Goal: Task Accomplishment & Management: Manage account settings

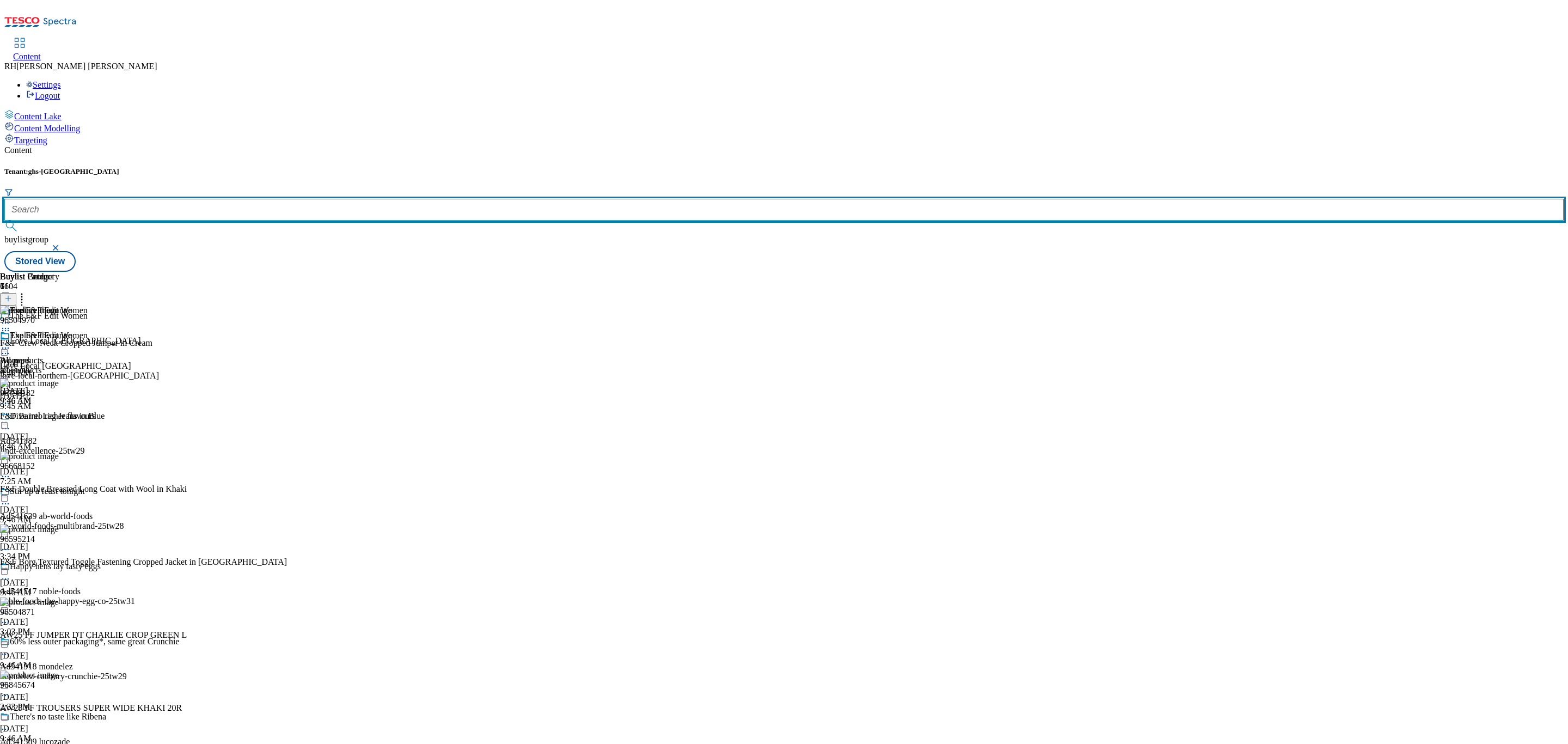
click at [253, 198] on input "text" at bounding box center [784, 209] width 1559 height 22
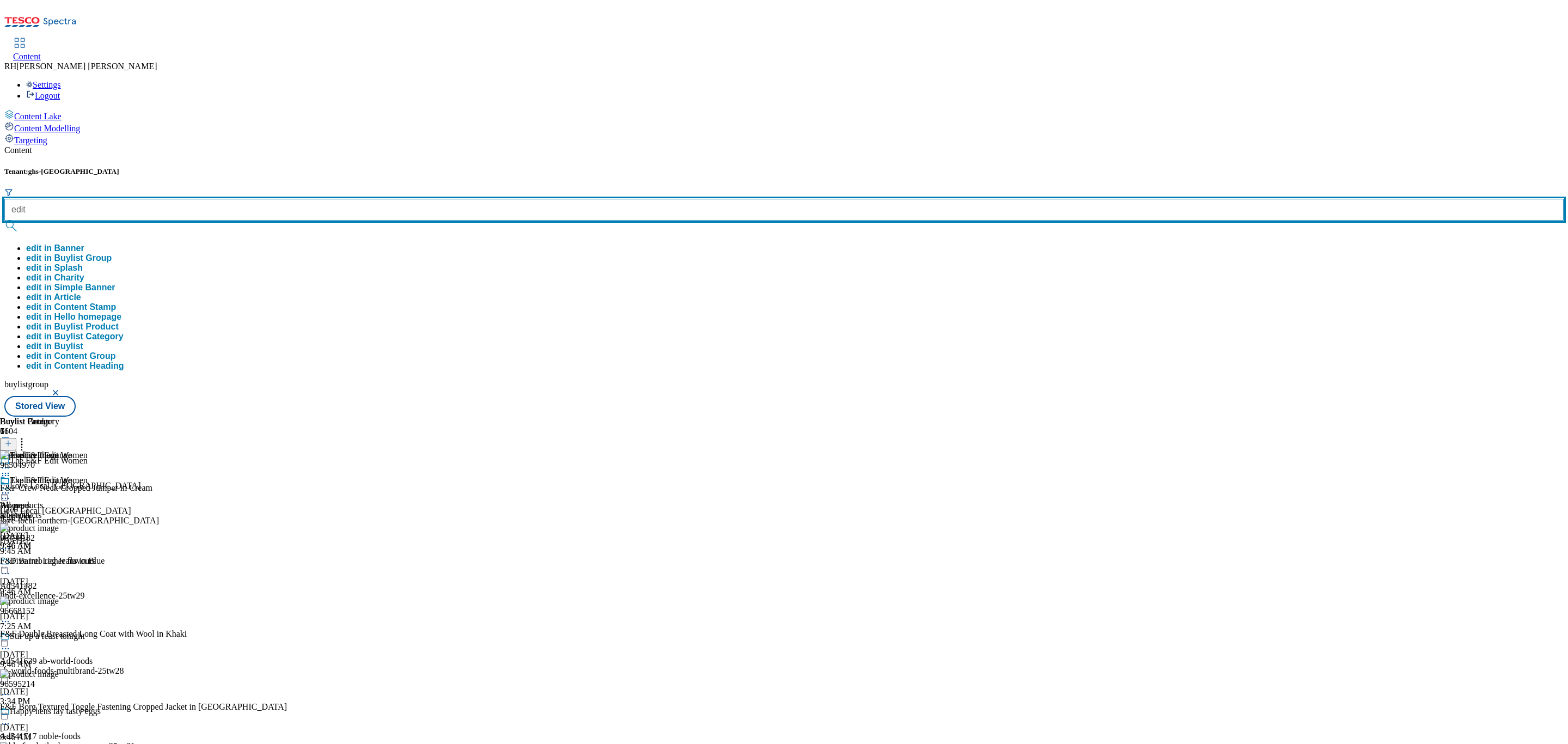
type input "edit"
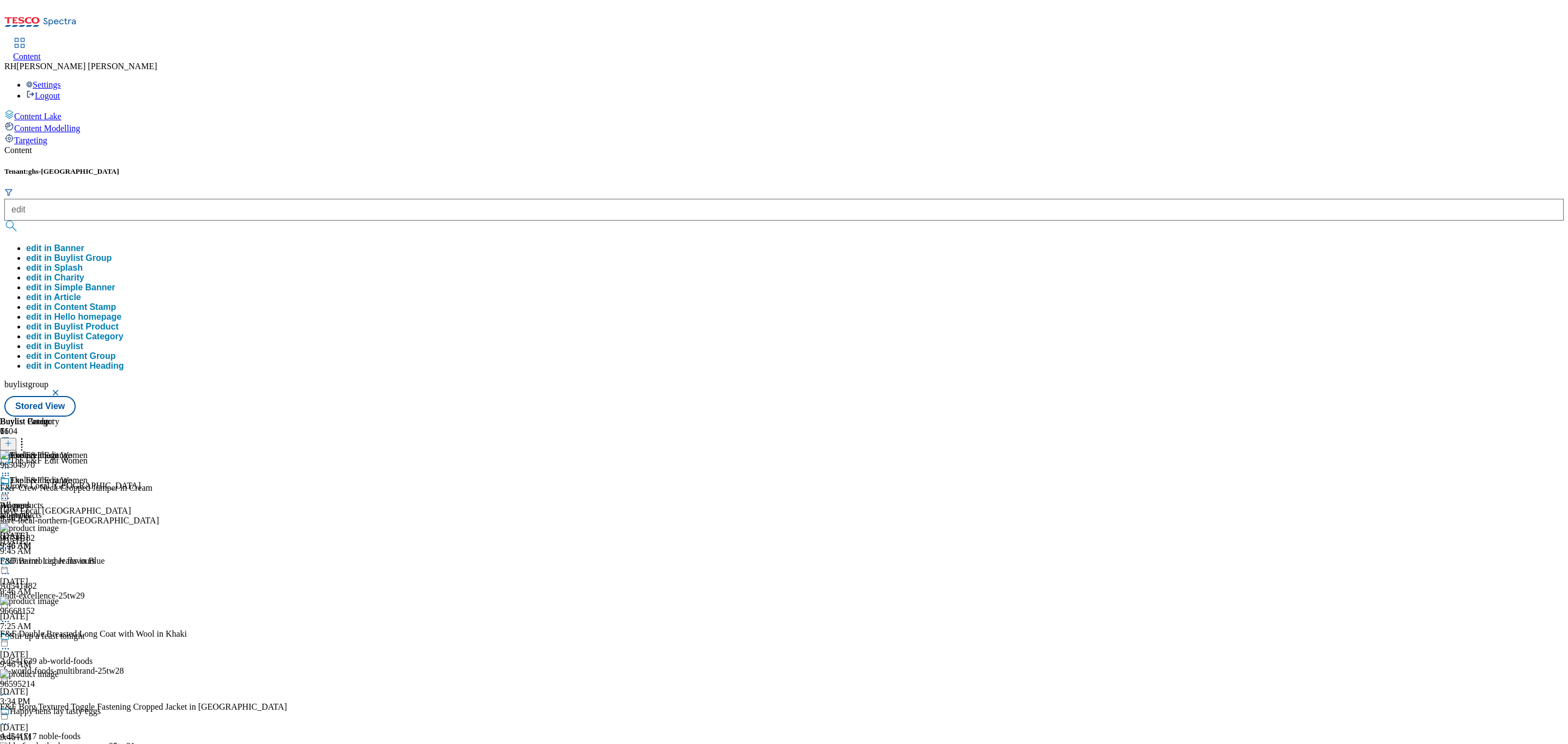
click at [111, 253] on button "edit in Buylist Group" at bounding box center [69, 258] width 85 height 10
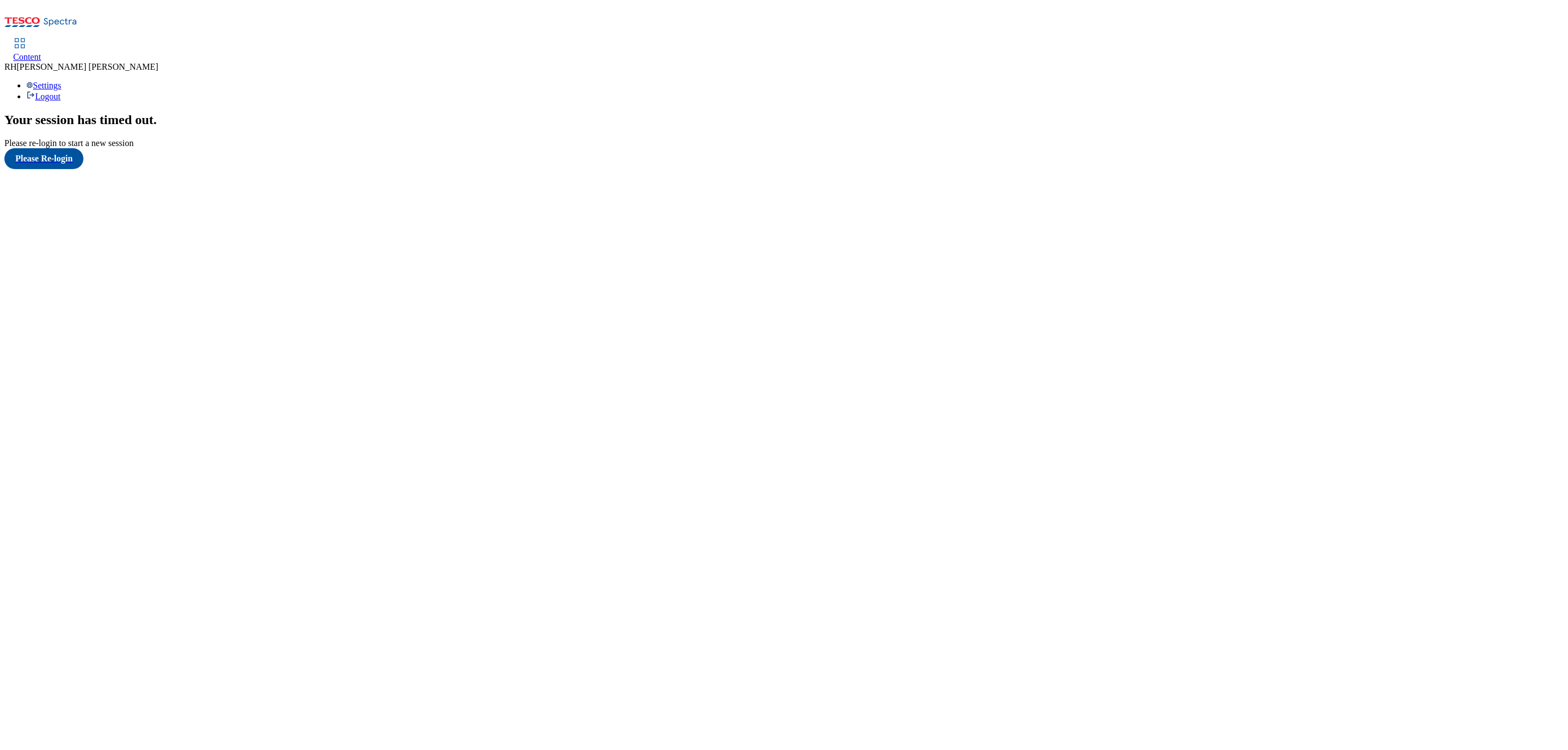
click at [81, 149] on div "Please re-login to start a new session" at bounding box center [784, 143] width 1559 height 10
click at [76, 169] on button "Please Re-login" at bounding box center [44, 159] width 79 height 21
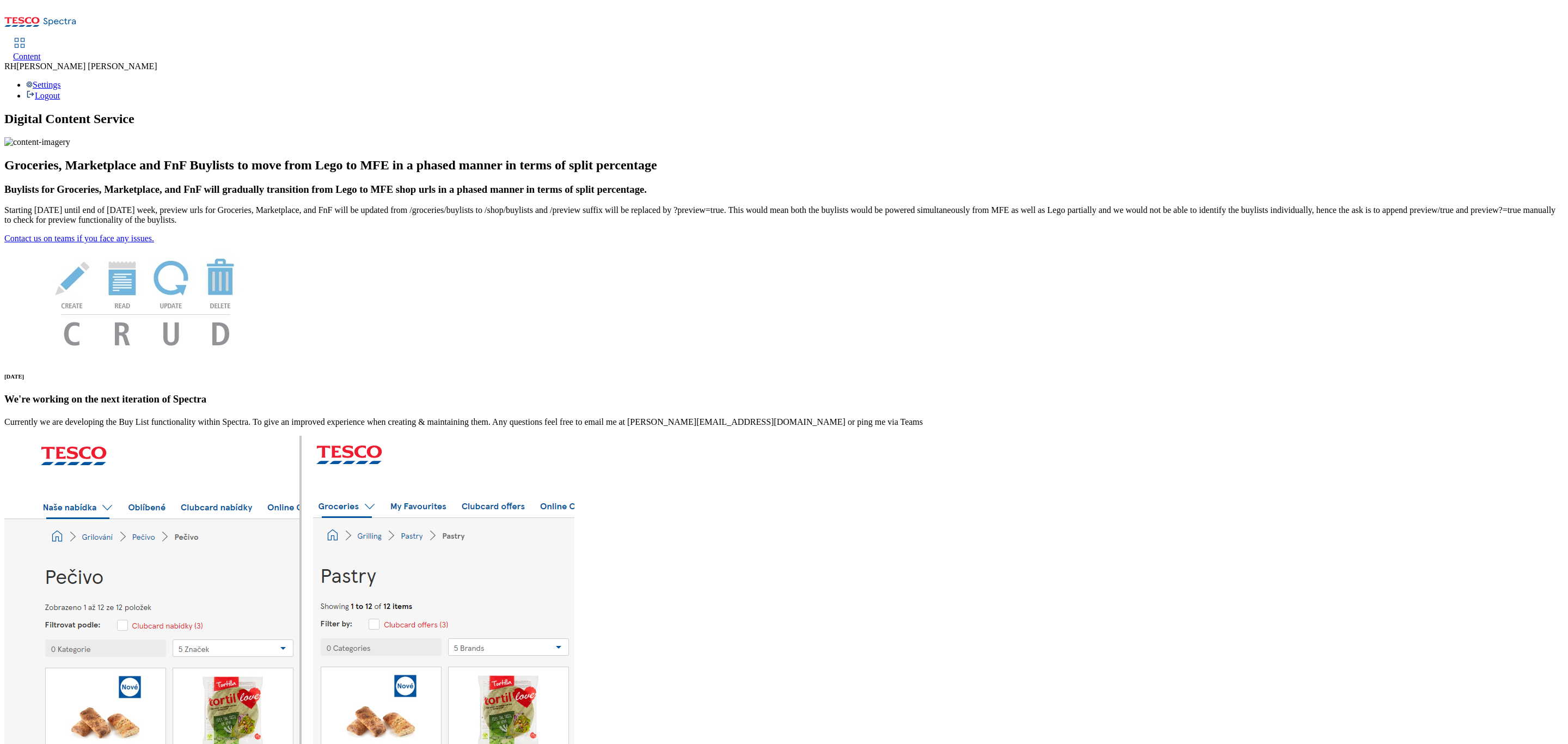
click at [41, 52] on span "Content" at bounding box center [27, 56] width 28 height 9
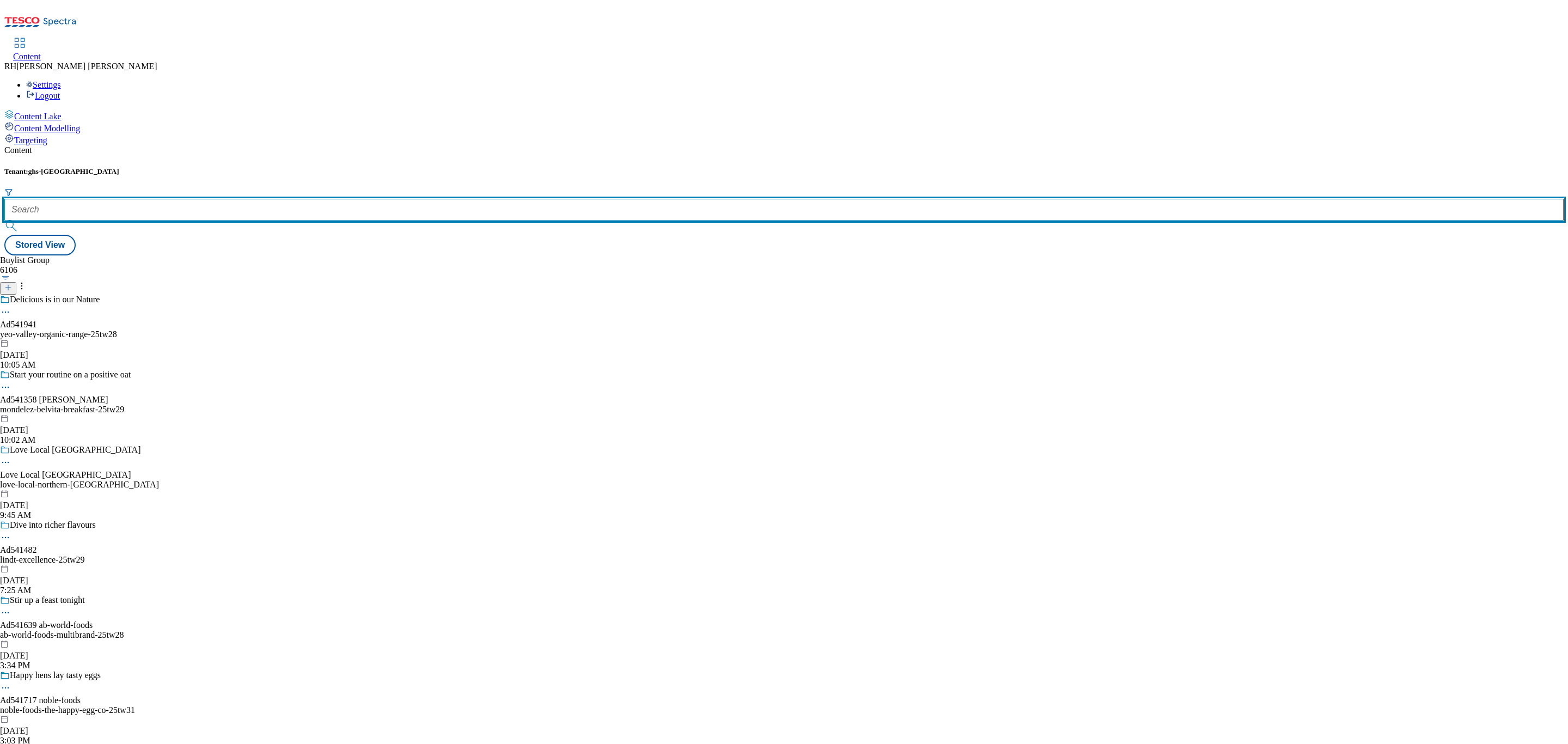
click at [243, 198] on input "text" at bounding box center [784, 209] width 1559 height 22
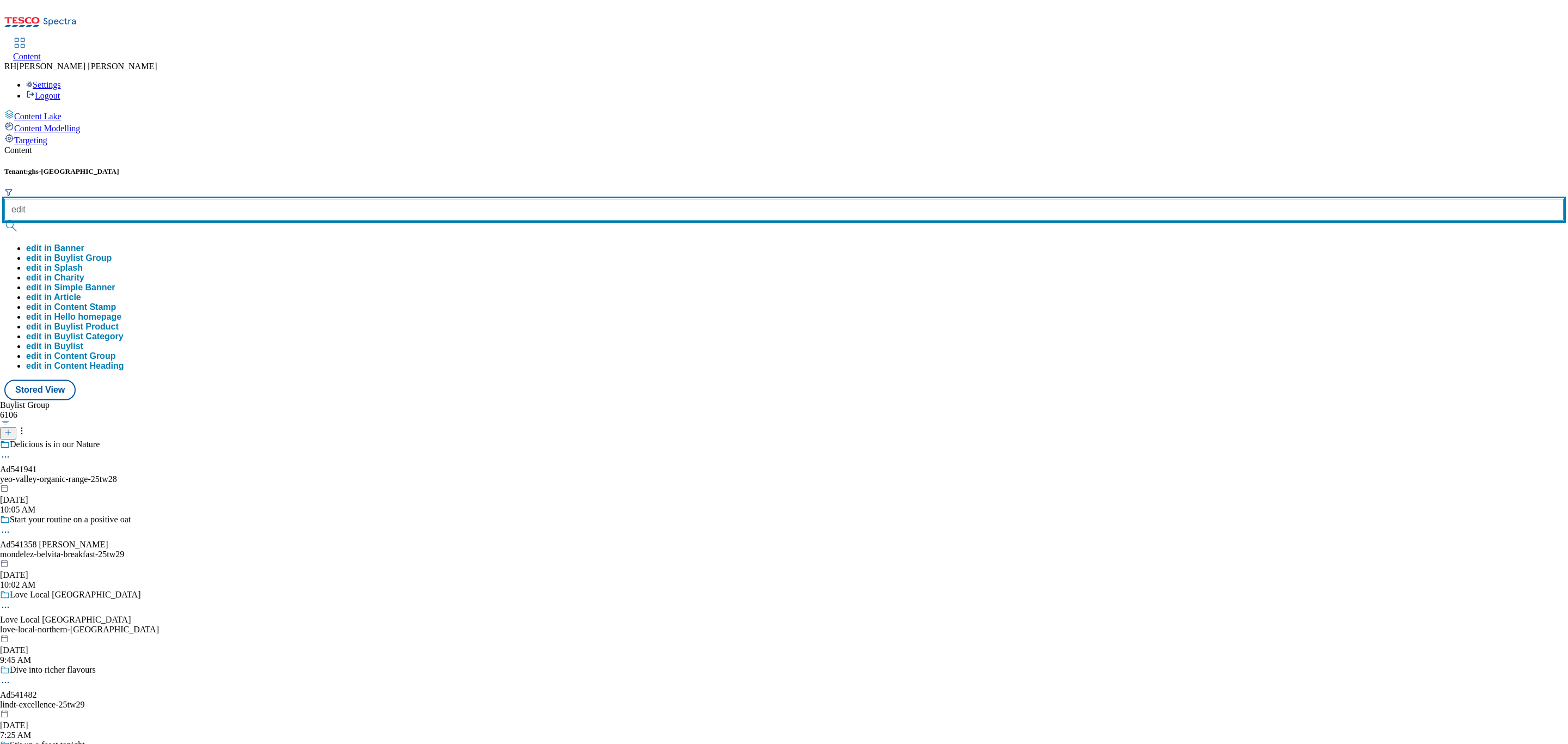
type input "edit"
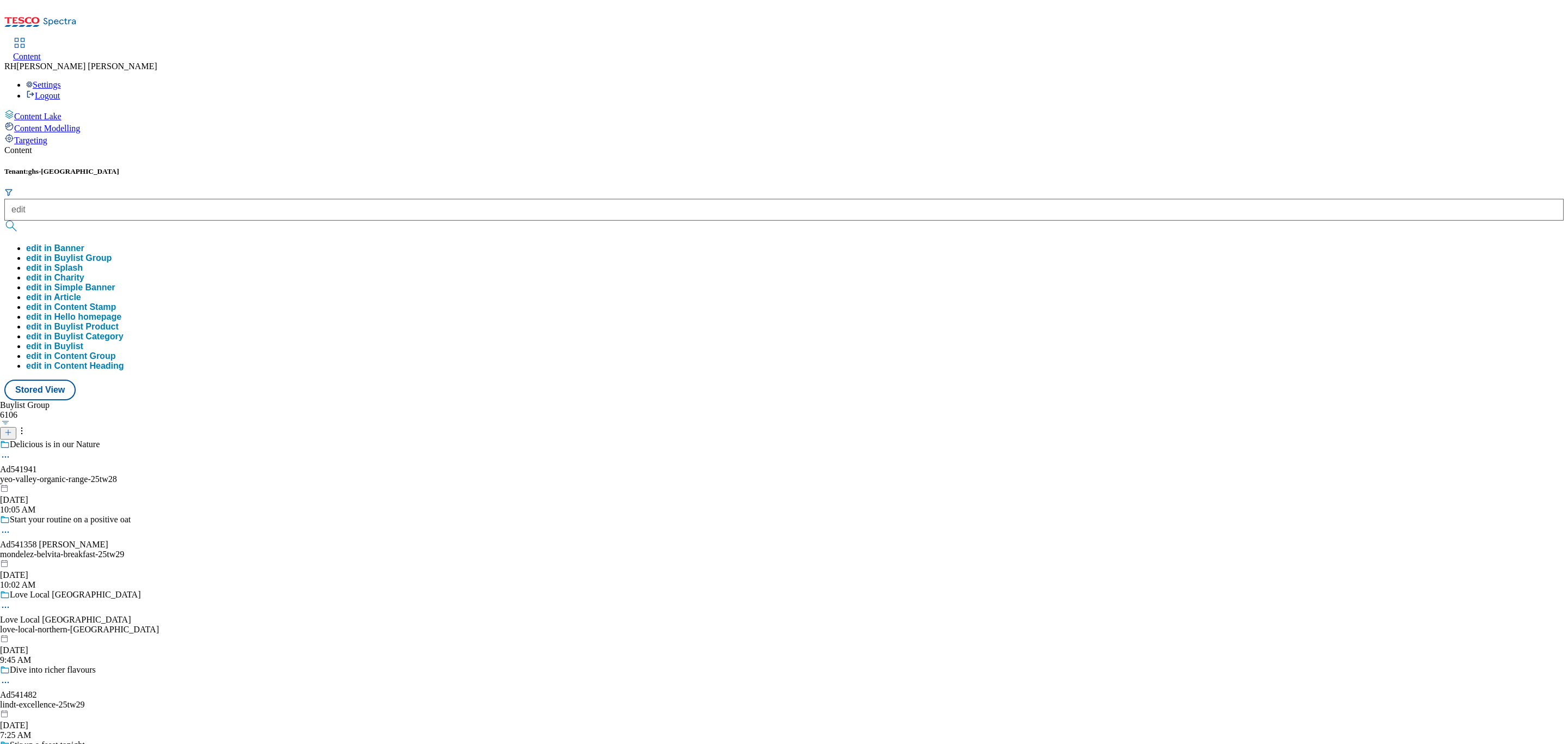
click at [111, 253] on button "edit in Buylist Group" at bounding box center [69, 258] width 85 height 10
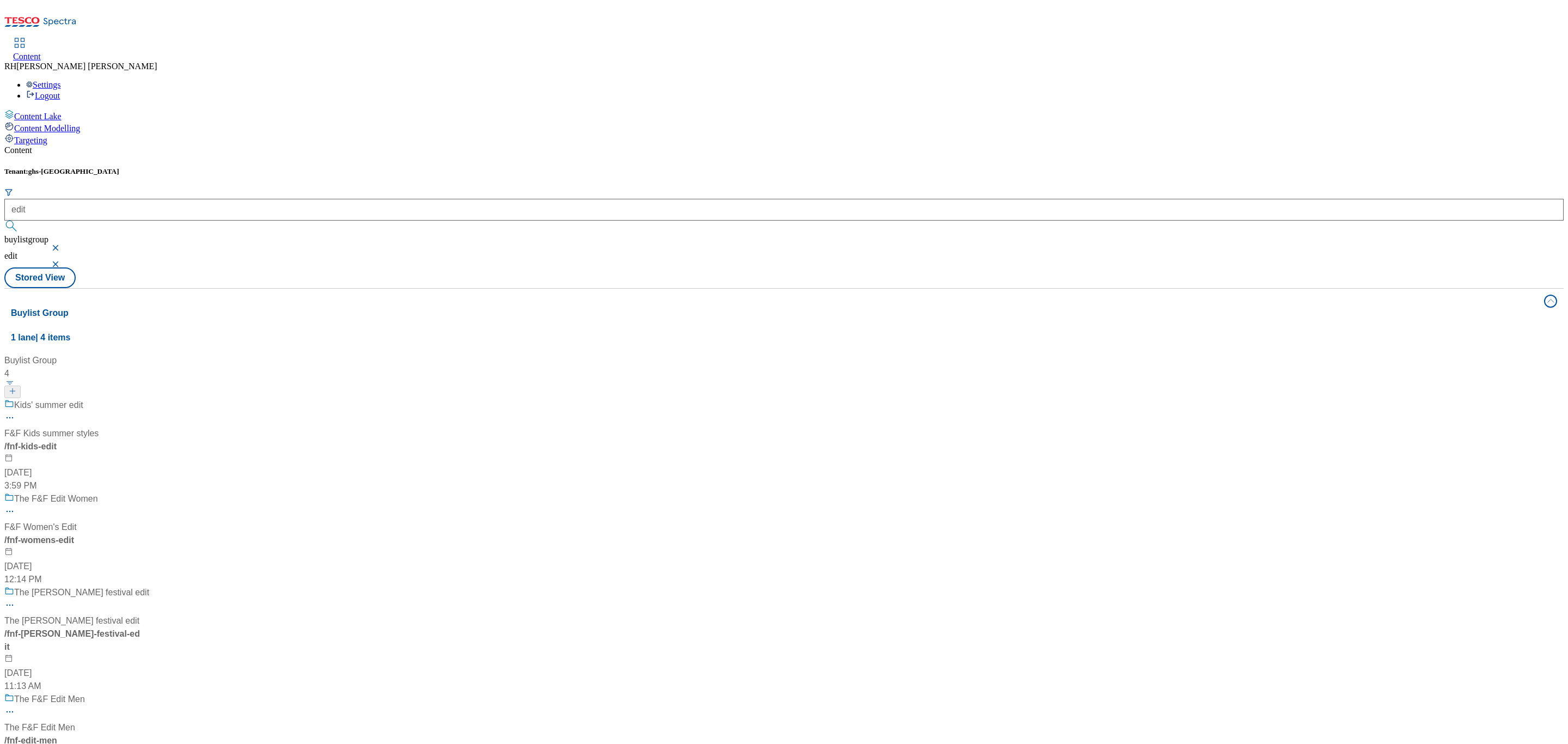
scroll to position [194, 0]
click at [85, 693] on div "The F&F Edit Men" at bounding box center [49, 699] width 71 height 13
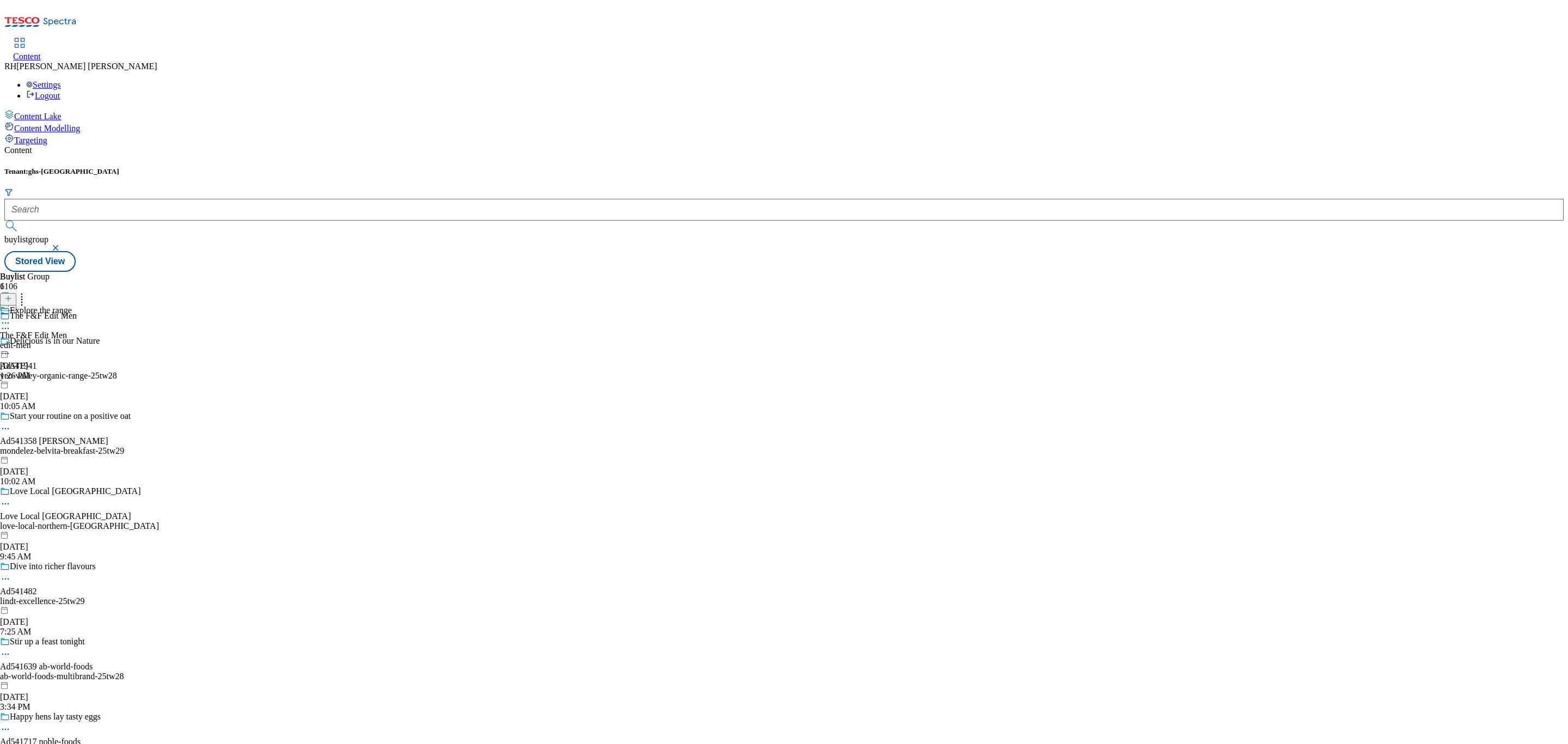
click at [72, 340] on div "edit-men" at bounding box center [36, 345] width 72 height 10
click at [59, 340] on div "all-products" at bounding box center [29, 345] width 59 height 10
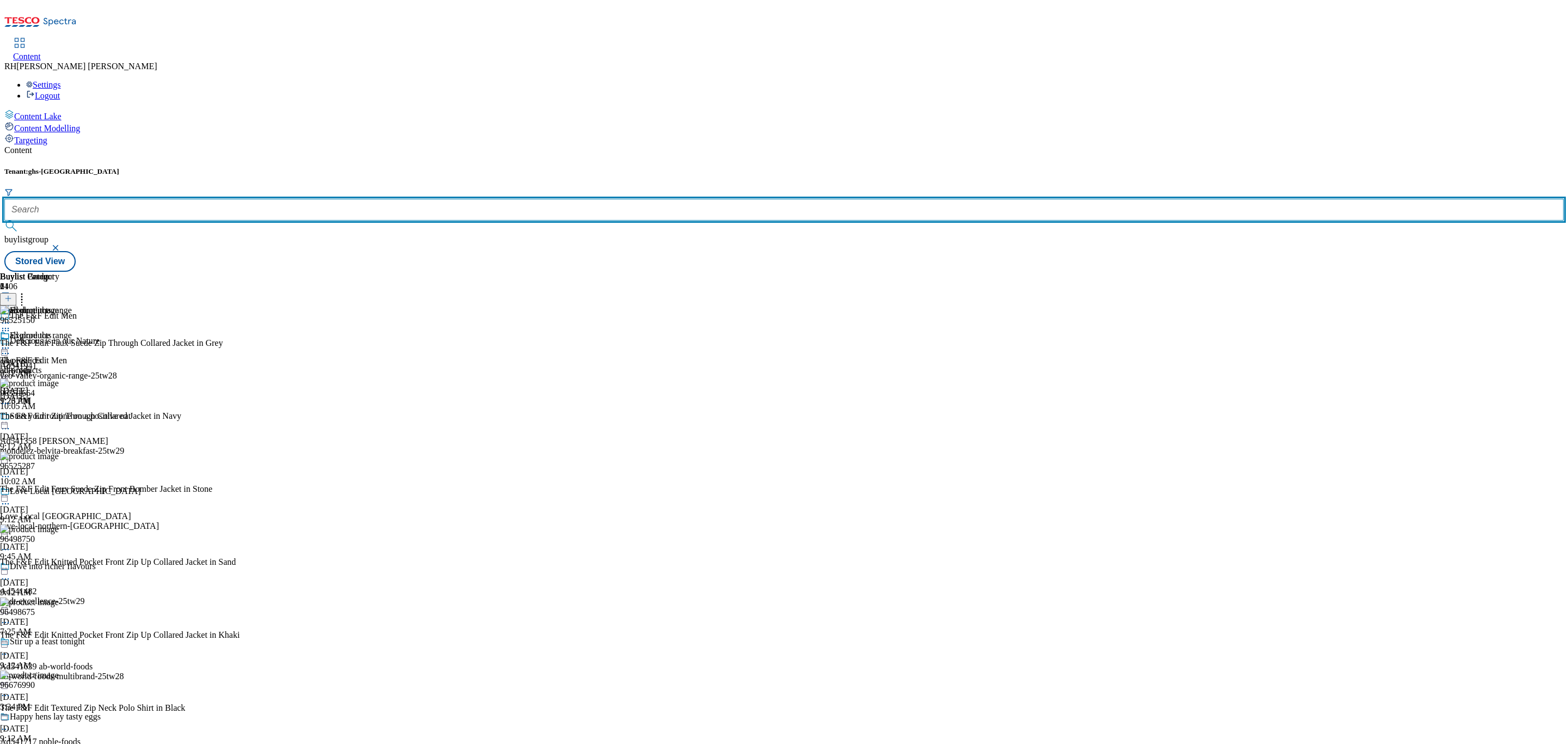
click at [242, 198] on input "text" at bounding box center [784, 209] width 1559 height 22
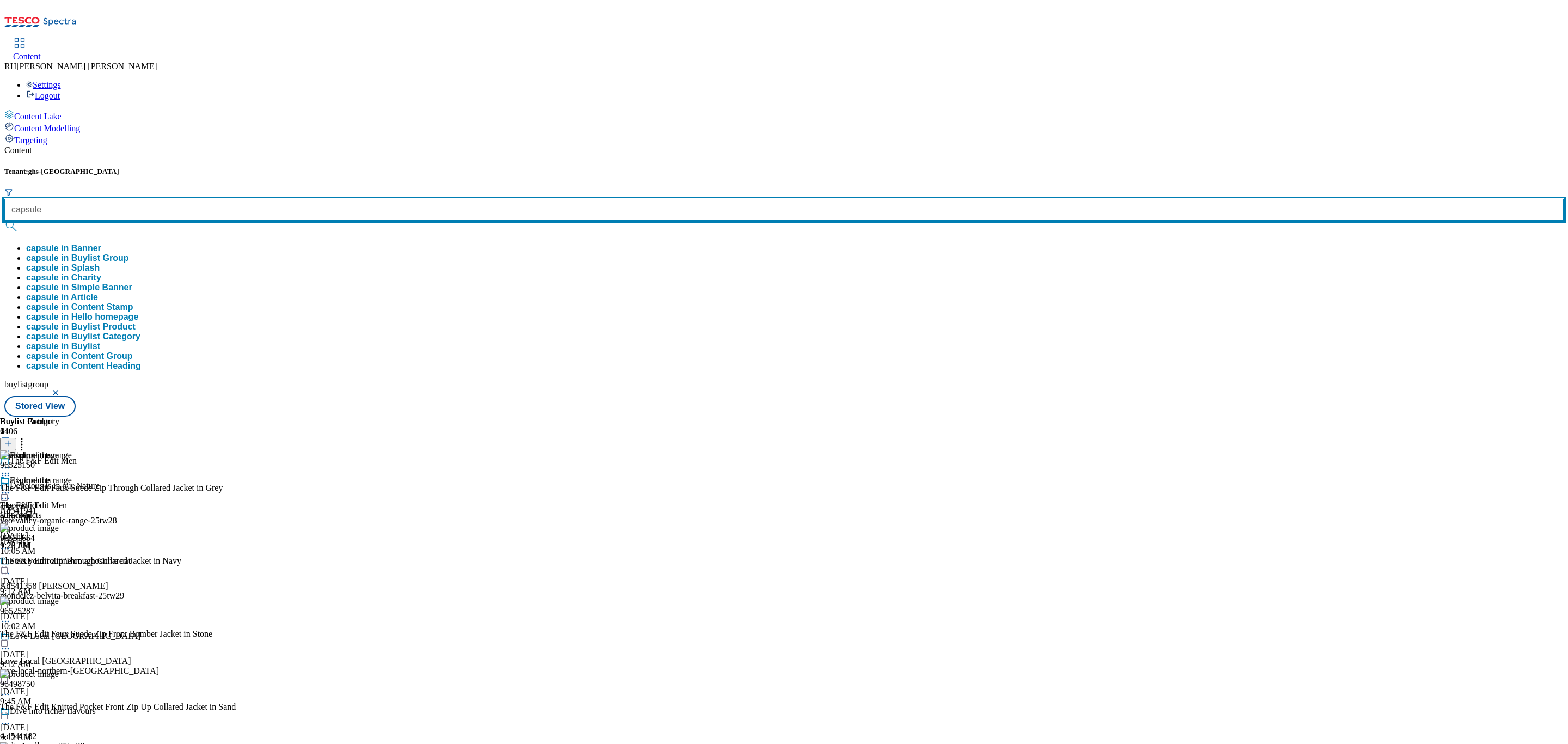
type input "capsule"
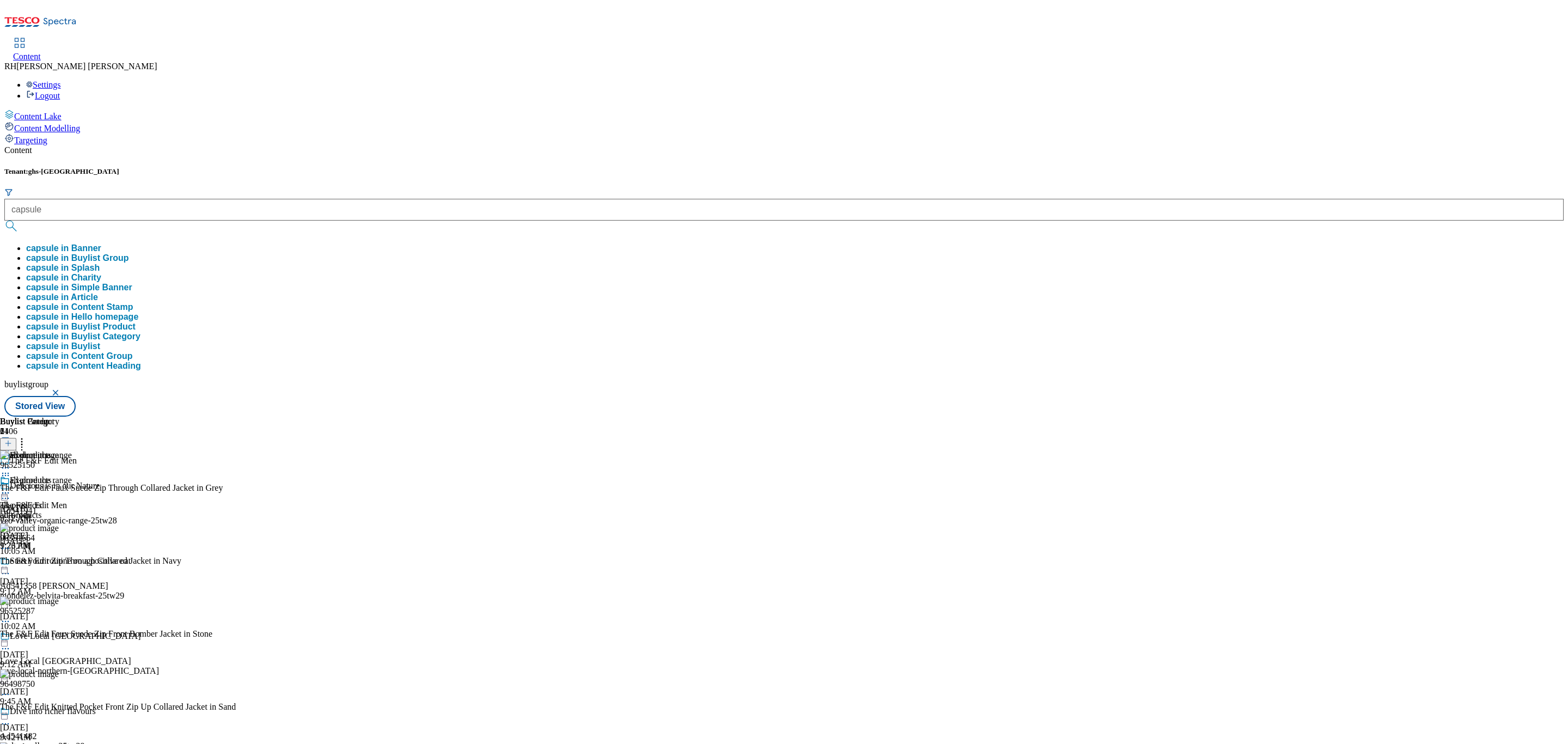
click at [128, 253] on button "capsule in Buylist Group" at bounding box center [77, 258] width 102 height 10
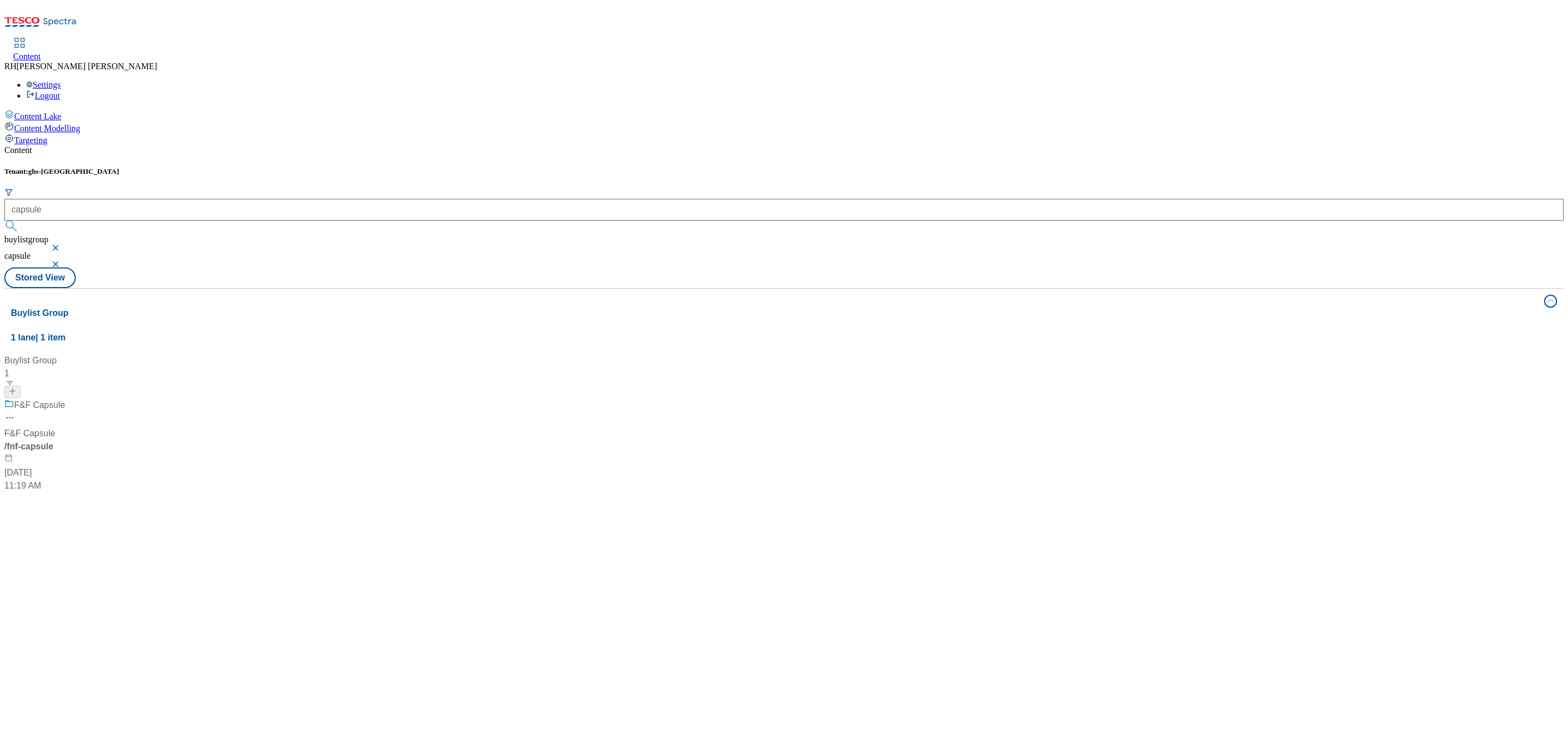
click at [141, 399] on div "F&F Capsule F&F Capsule / fnf-capsule Aug 11, 2025 11:19 AM" at bounding box center [72, 446] width 136 height 94
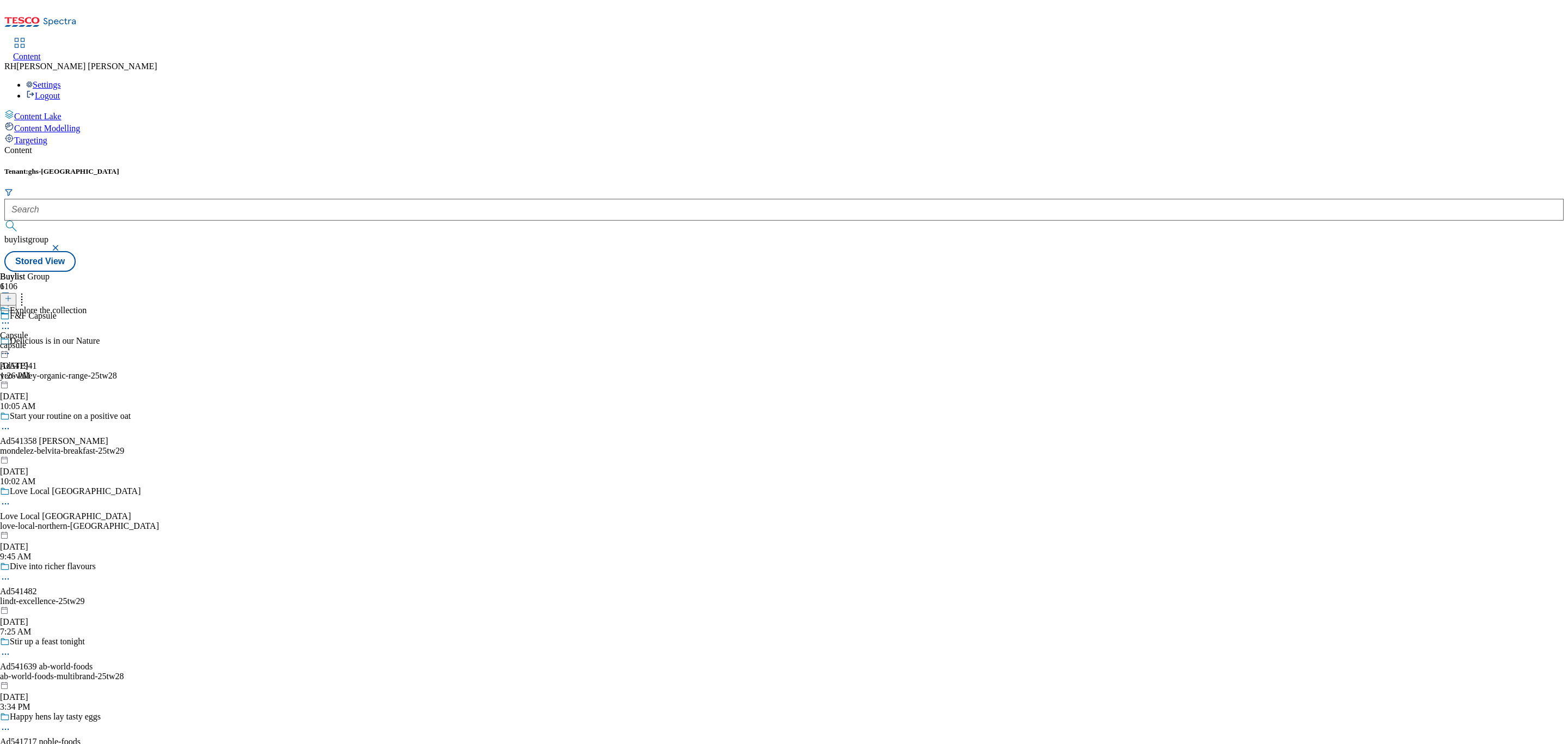
click at [29, 331] on div "Capsule" at bounding box center [14, 335] width 29 height 10
click at [59, 340] on div "all-products" at bounding box center [29, 345] width 59 height 10
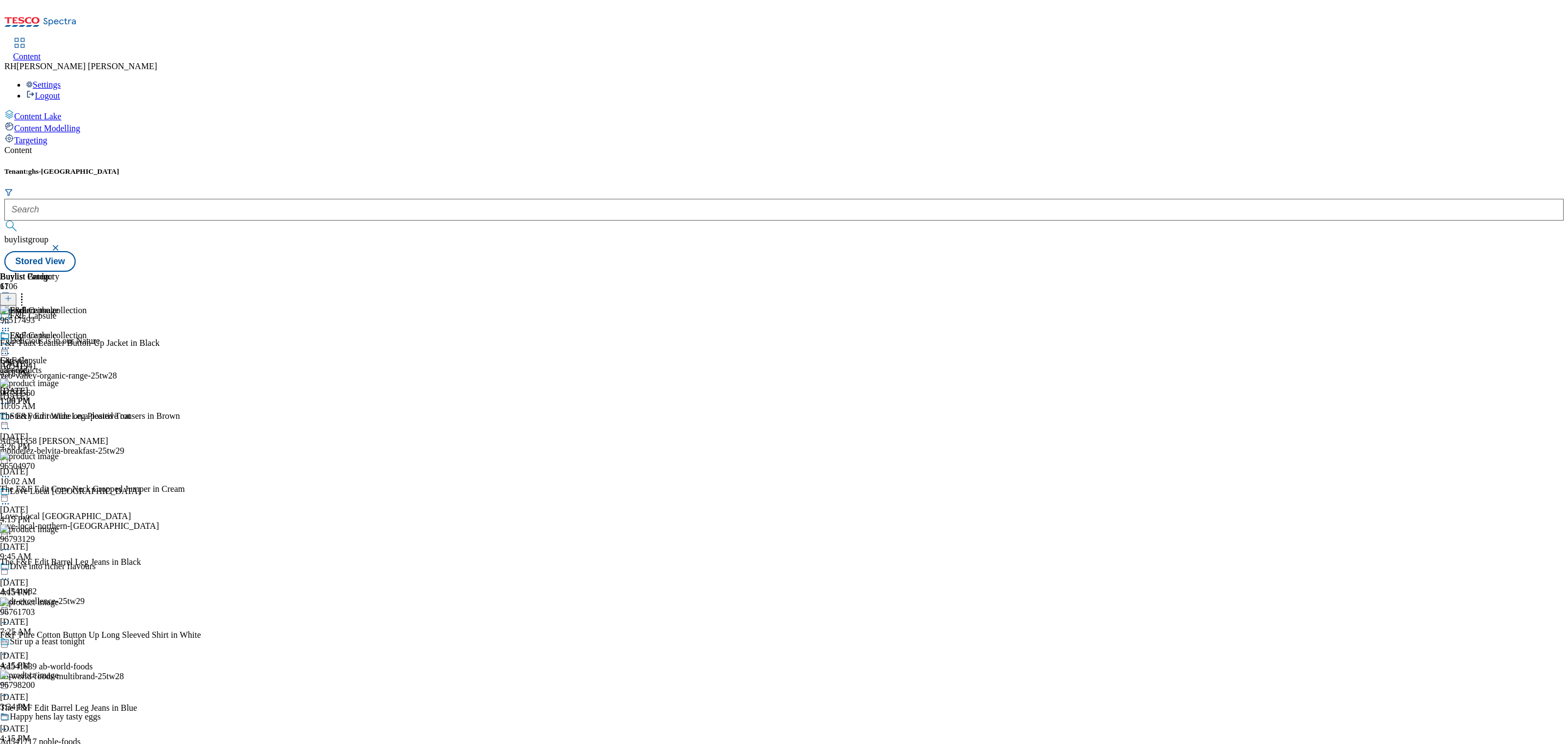
click at [27, 292] on icon at bounding box center [22, 297] width 11 height 11
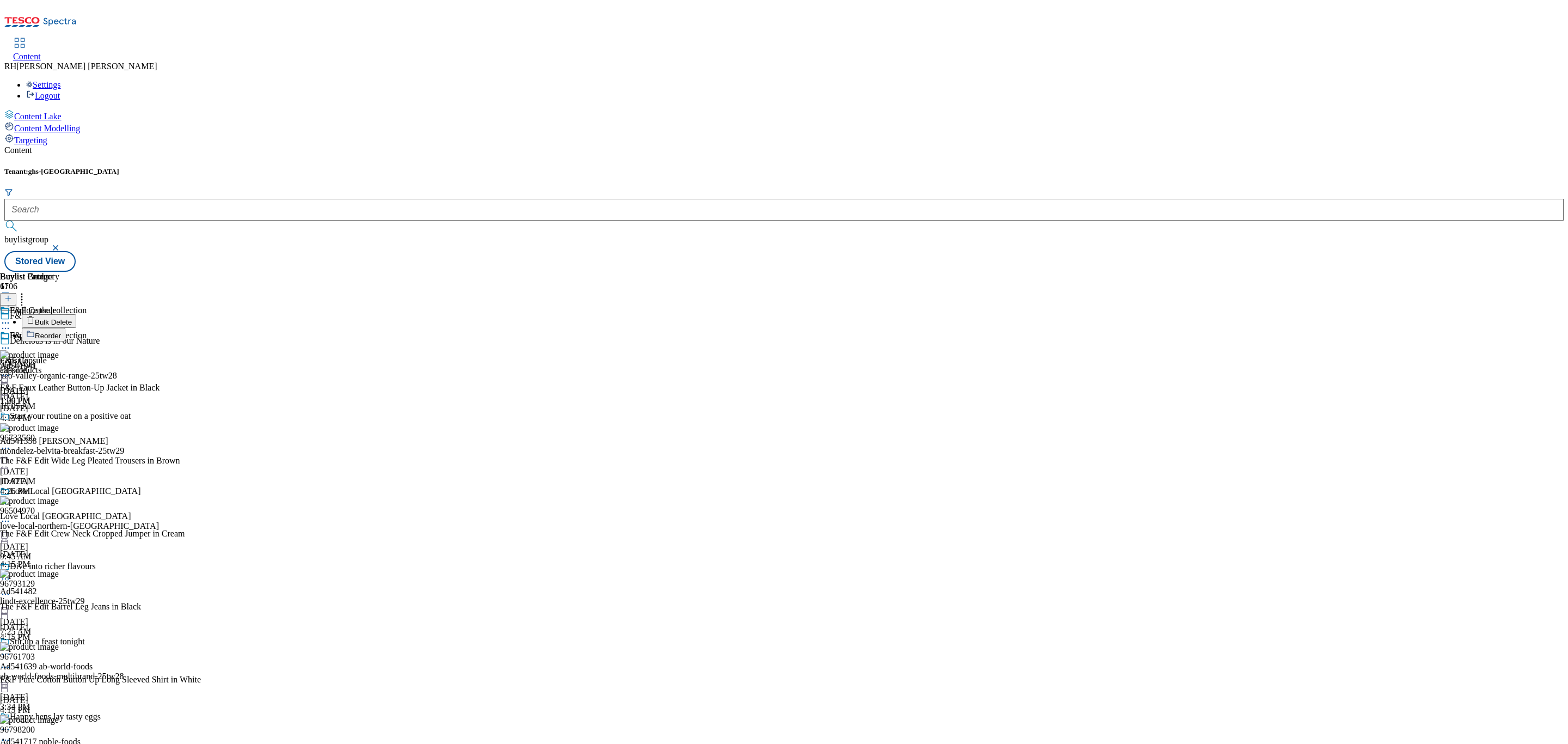
click at [61, 332] on span "Reorder" at bounding box center [47, 335] width 26 height 8
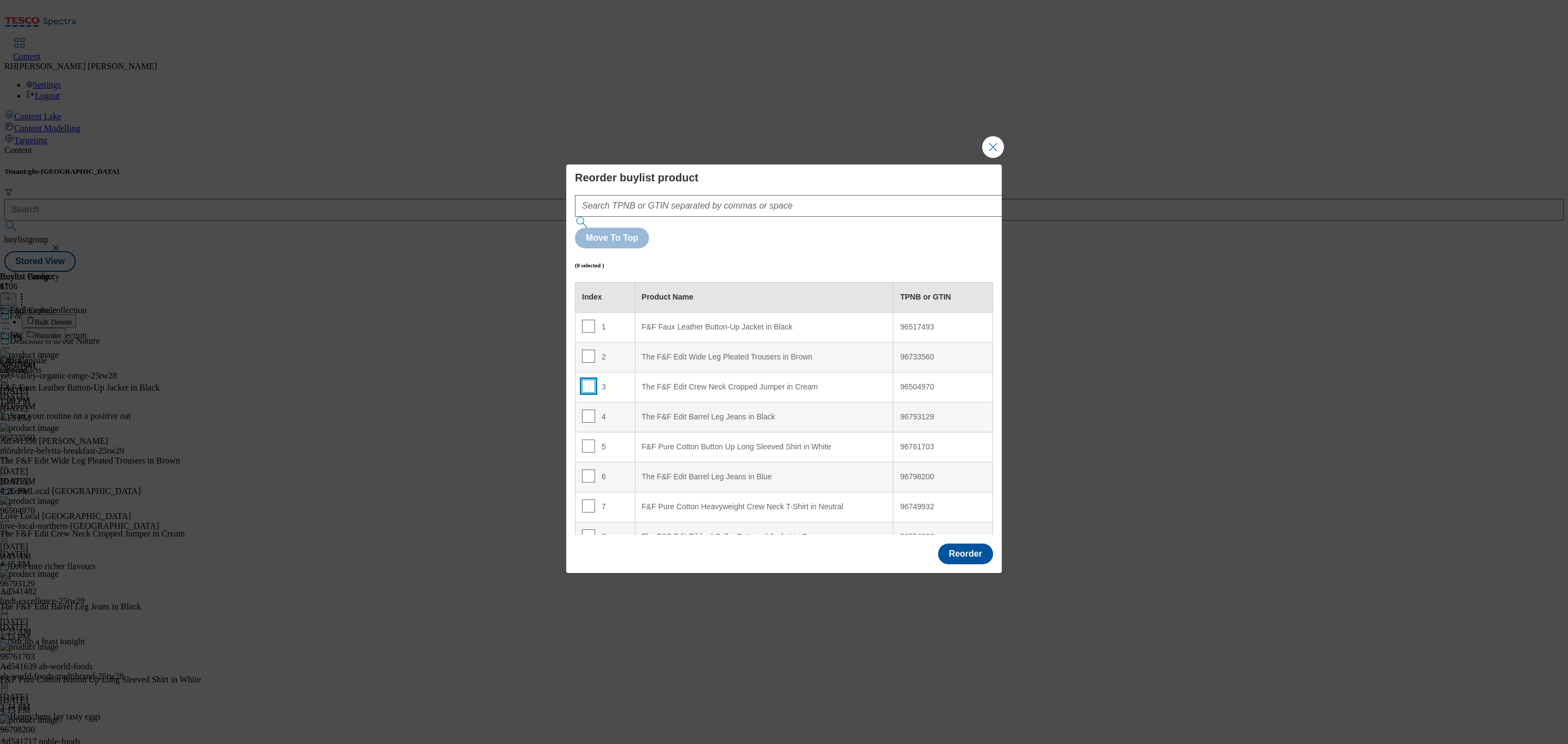
click at [586, 379] on input "Modal" at bounding box center [588, 385] width 13 height 13
checkbox input "true"
click at [760, 323] on div "F&F Faux Leather Button-Up Jacket in Black" at bounding box center [765, 328] width 245 height 10
click at [590, 320] on input "Modal" at bounding box center [588, 326] width 13 height 13
checkbox input "false"
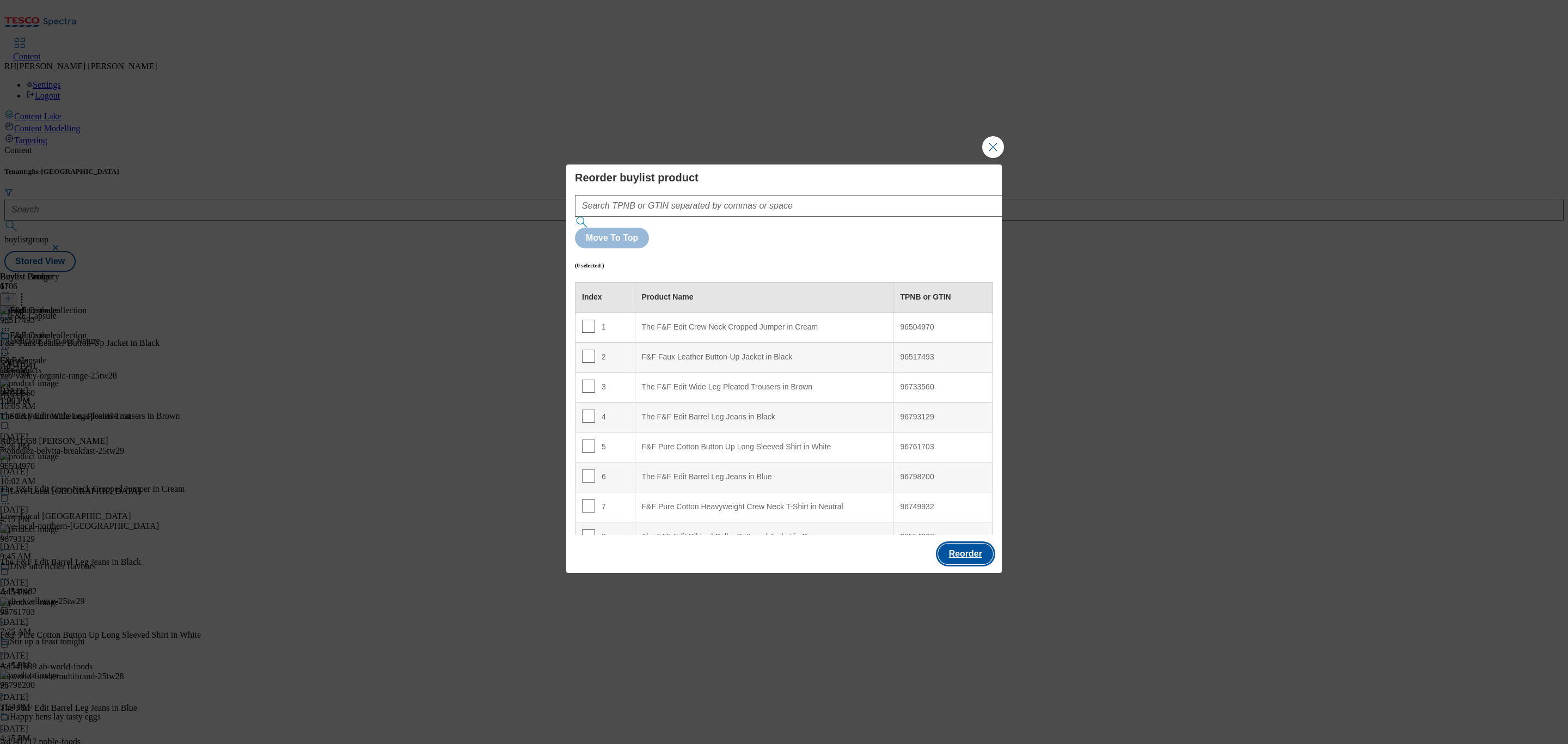
click at [969, 544] on button "Reorder" at bounding box center [965, 554] width 55 height 21
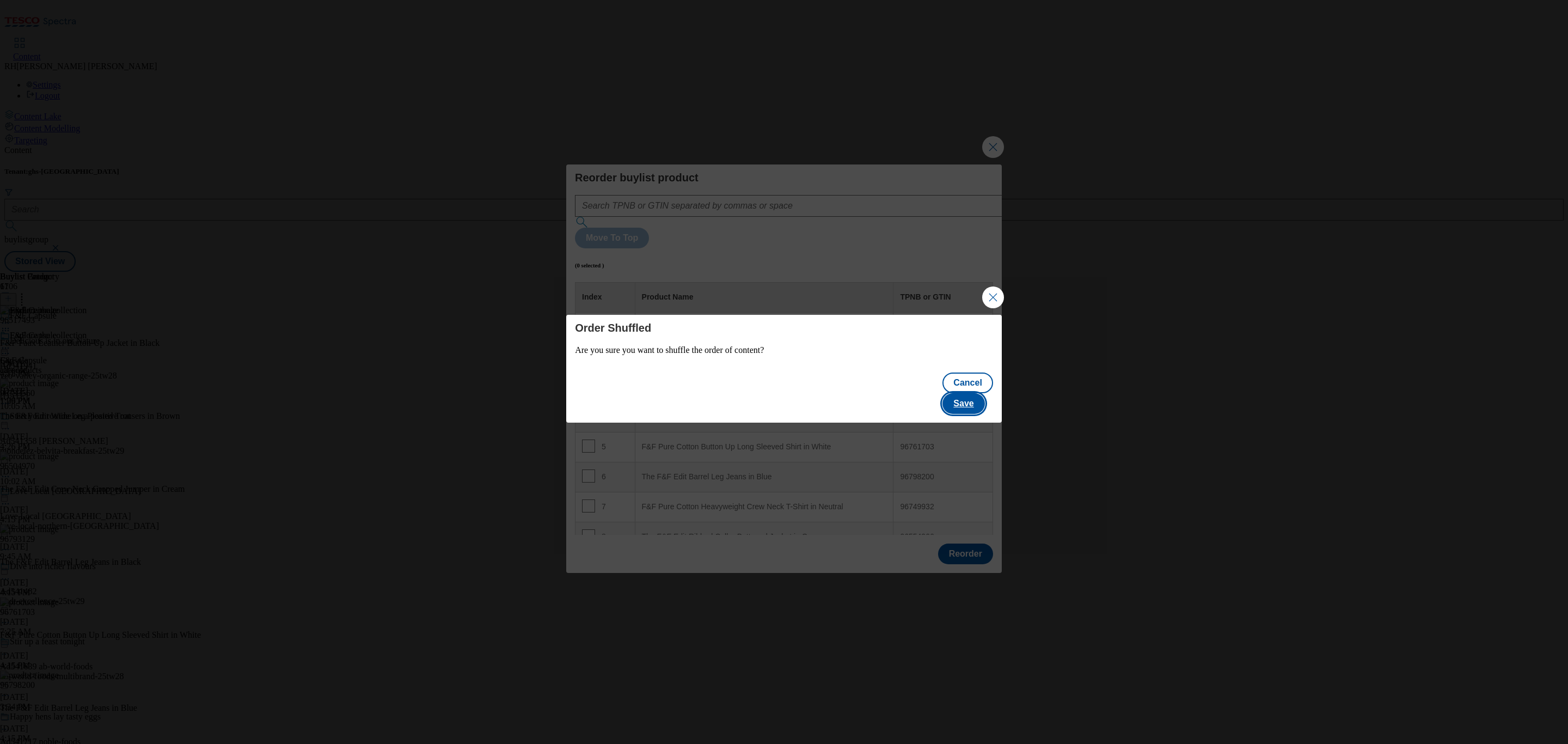
click at [984, 394] on button "Save" at bounding box center [963, 404] width 42 height 21
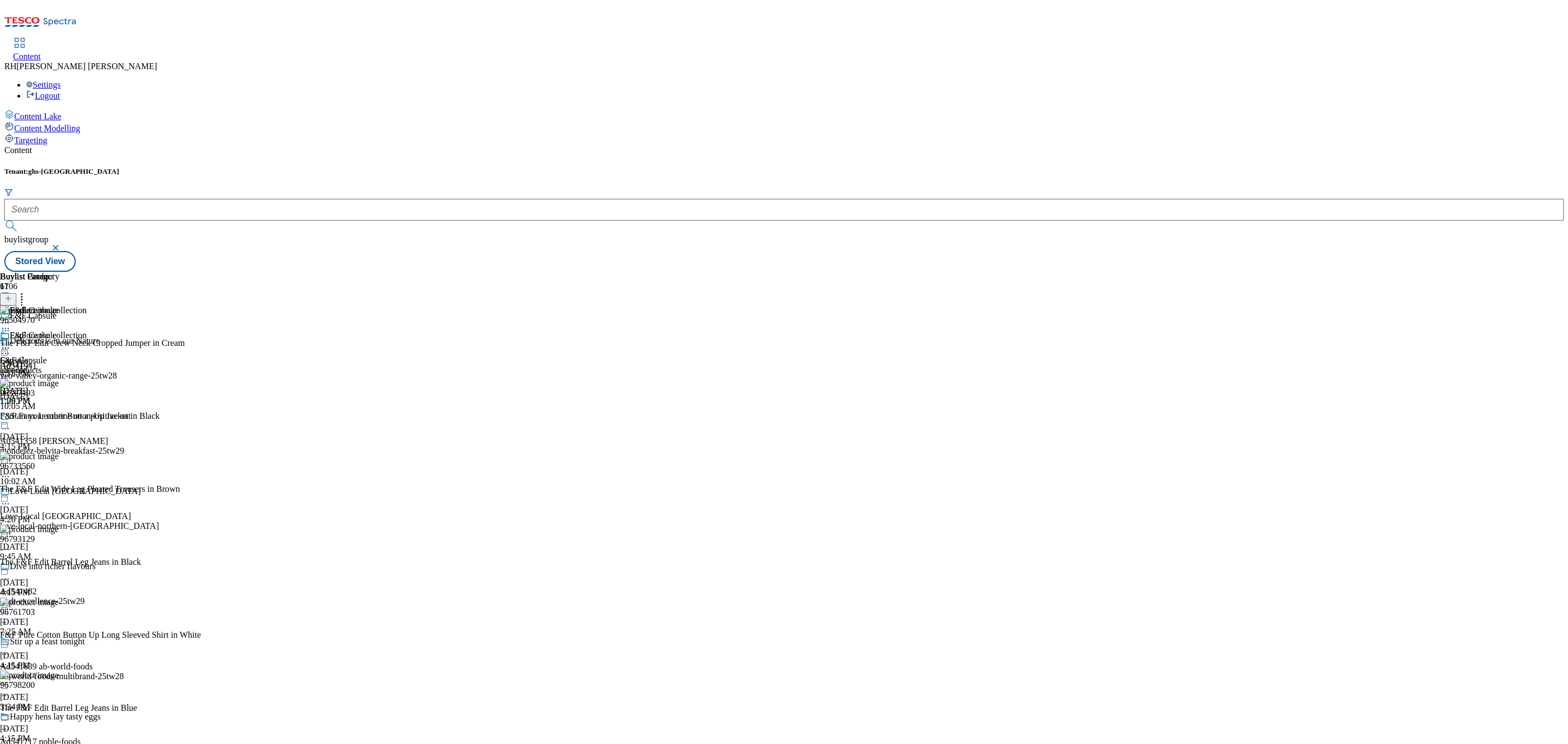
click at [11, 343] on icon at bounding box center [5, 348] width 11 height 11
click at [46, 367] on span "Edit" at bounding box center [40, 371] width 13 height 8
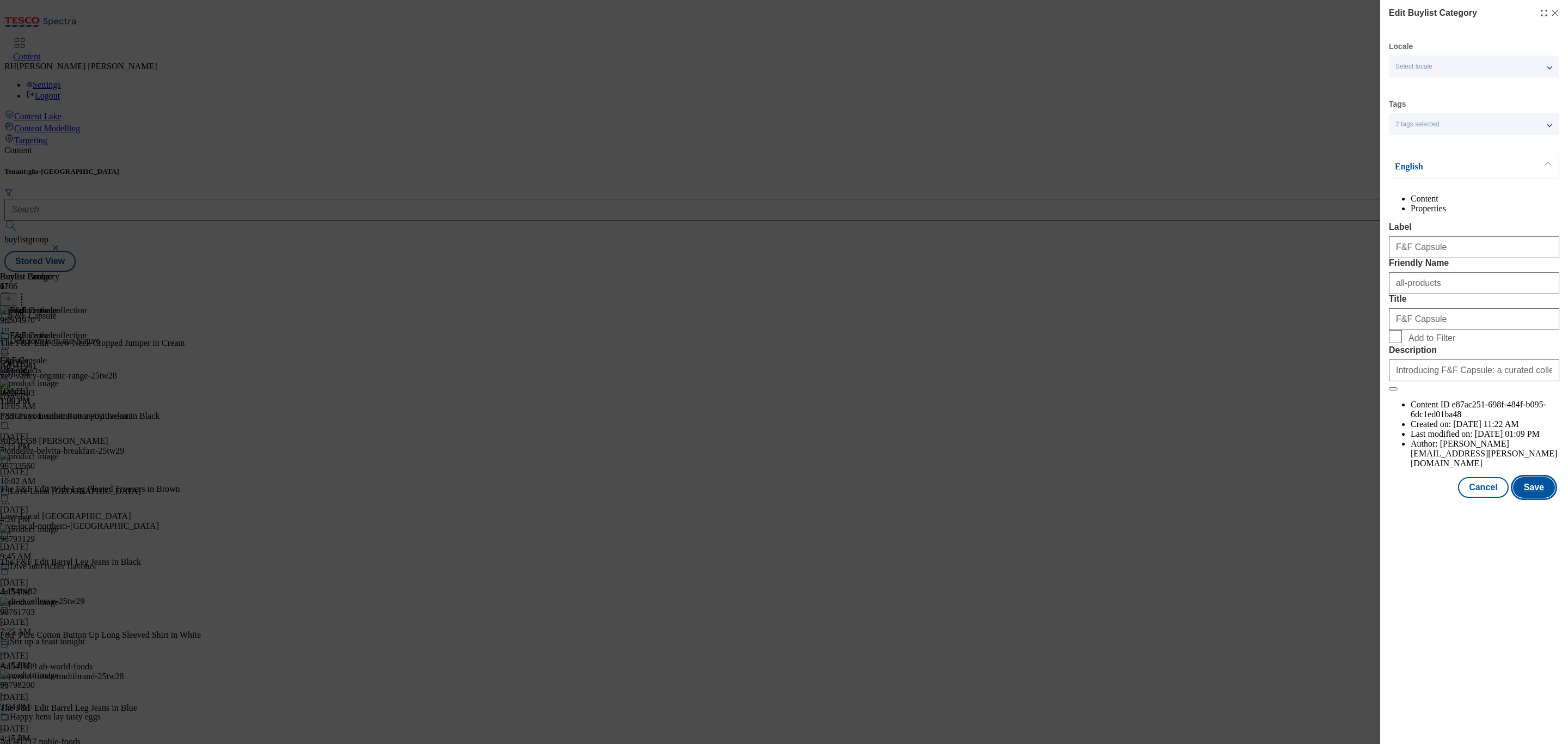
click at [1544, 498] on button "Save" at bounding box center [1534, 488] width 42 height 21
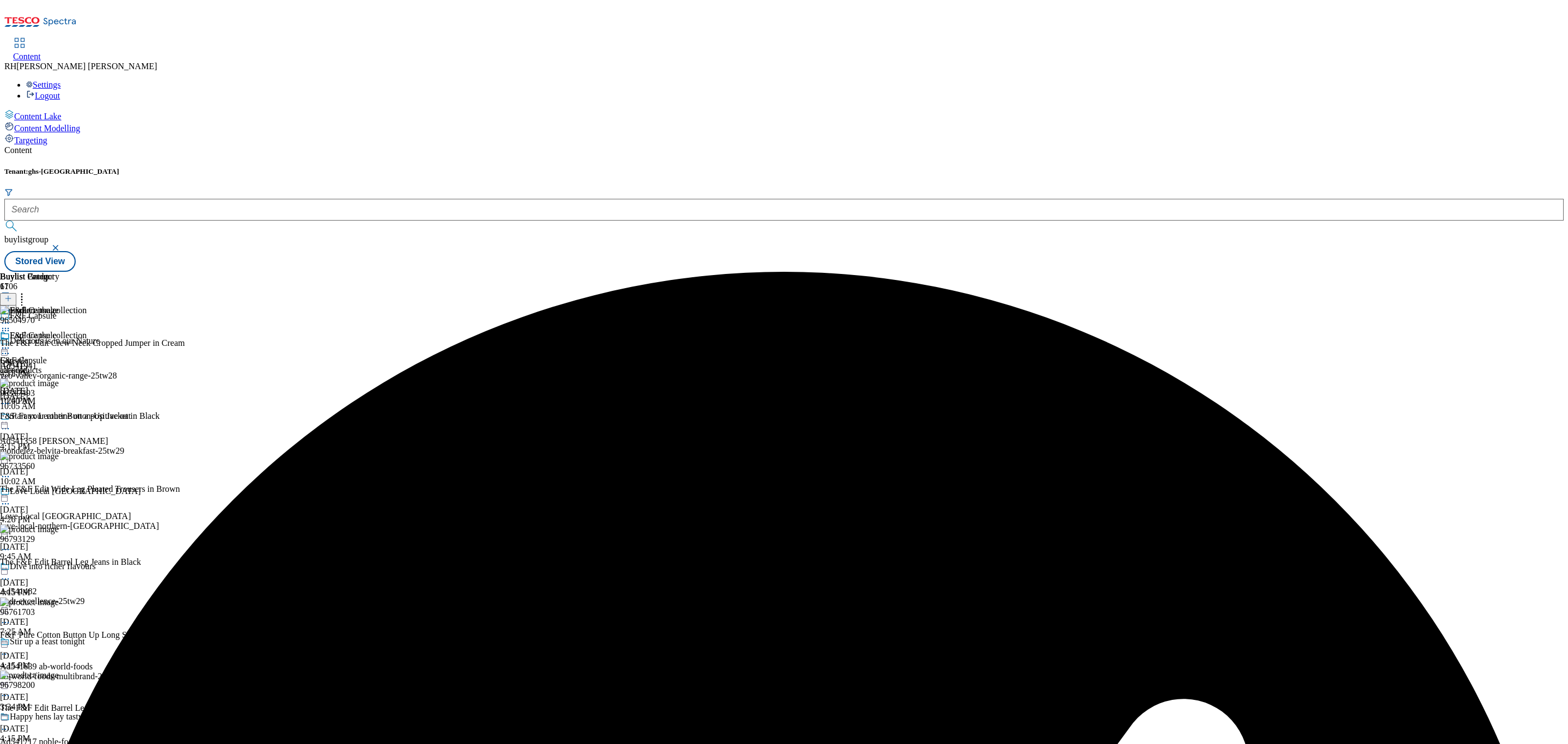
click at [11, 343] on icon at bounding box center [5, 348] width 11 height 11
click at [64, 415] on button "Preview" at bounding box center [43, 421] width 42 height 13
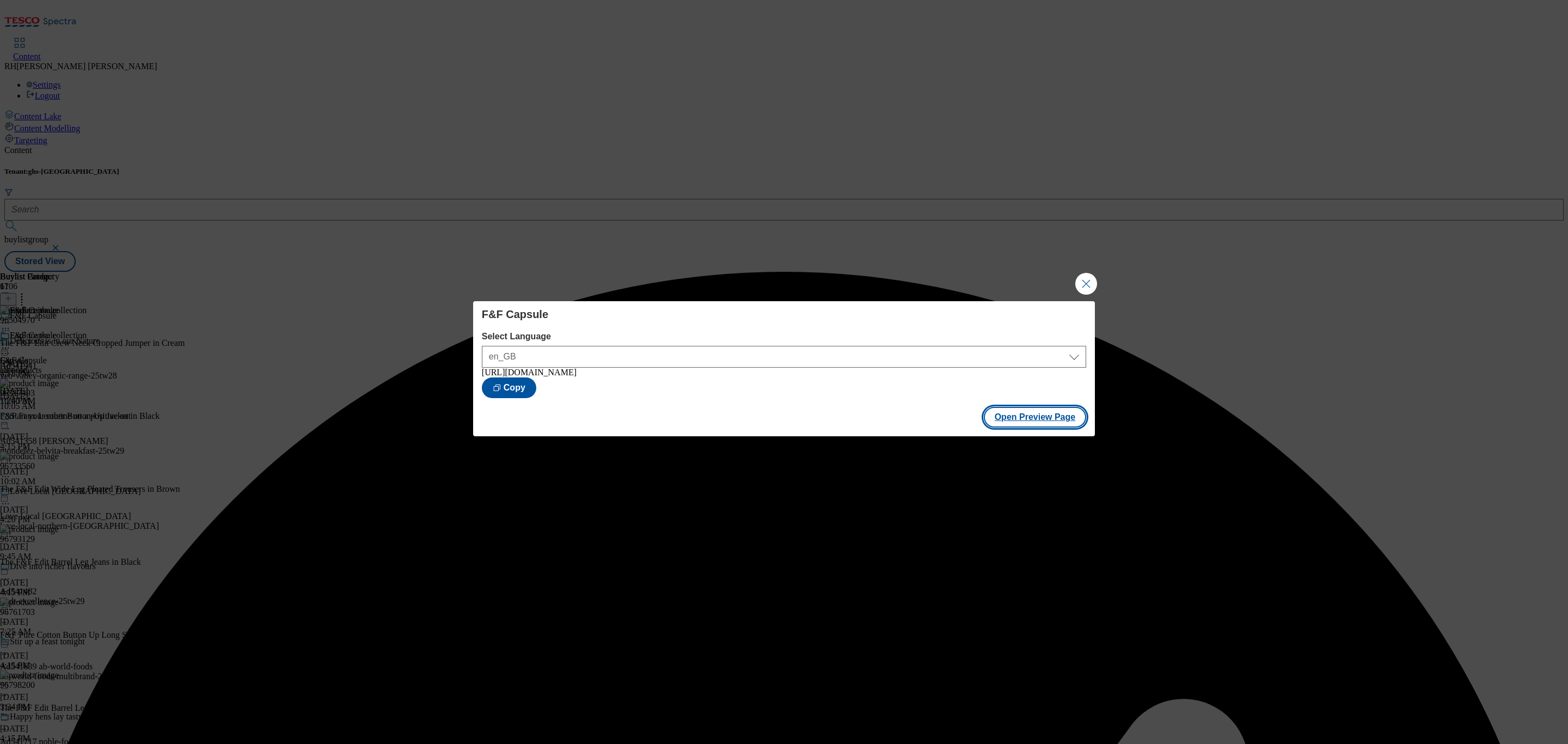
click at [1060, 426] on button "Open Preview Page" at bounding box center [1035, 417] width 103 height 21
click at [1085, 285] on button "Close Modal" at bounding box center [1087, 284] width 22 height 22
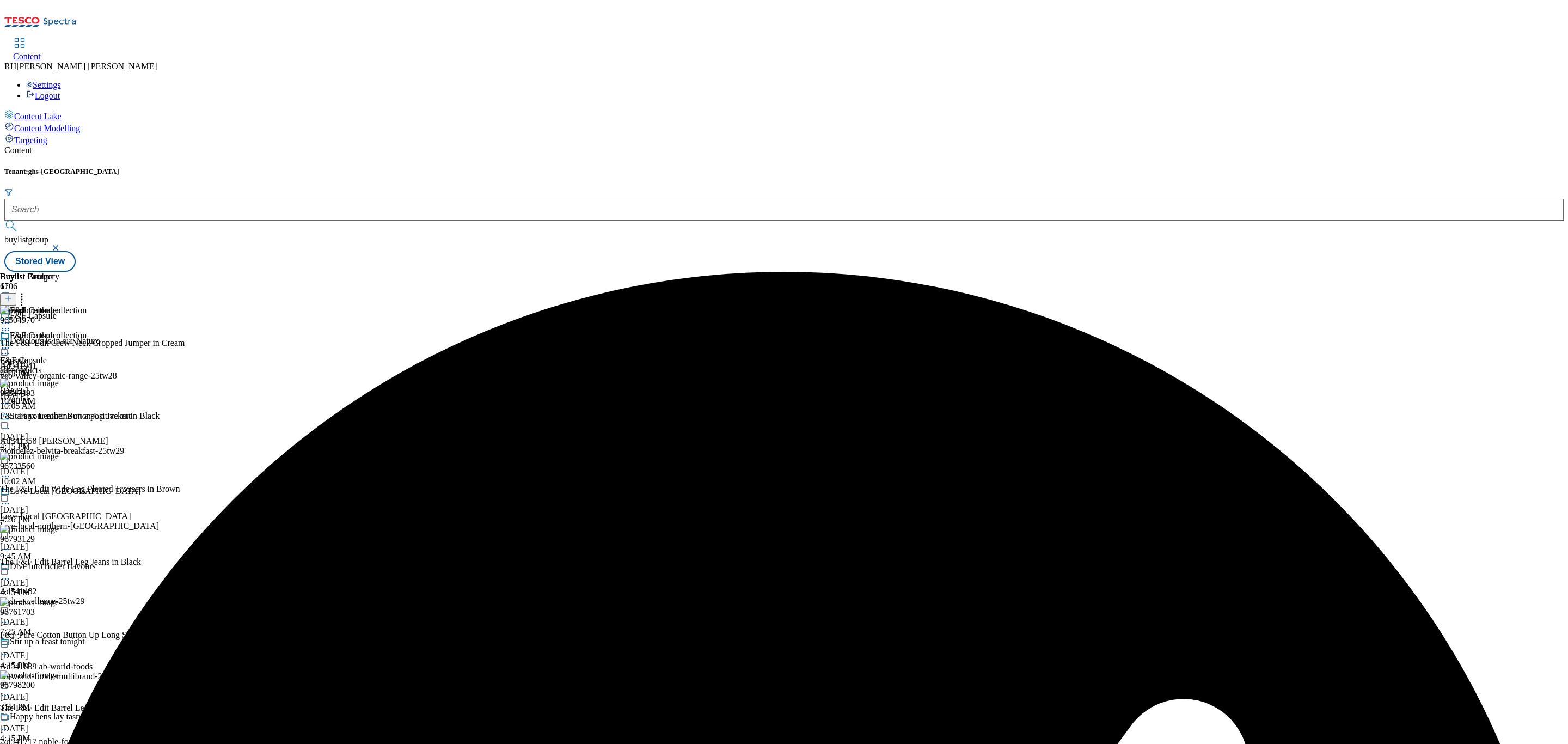
click at [11, 343] on icon at bounding box center [5, 348] width 11 height 11
click at [58, 455] on span "Publish" at bounding box center [45, 458] width 24 height 8
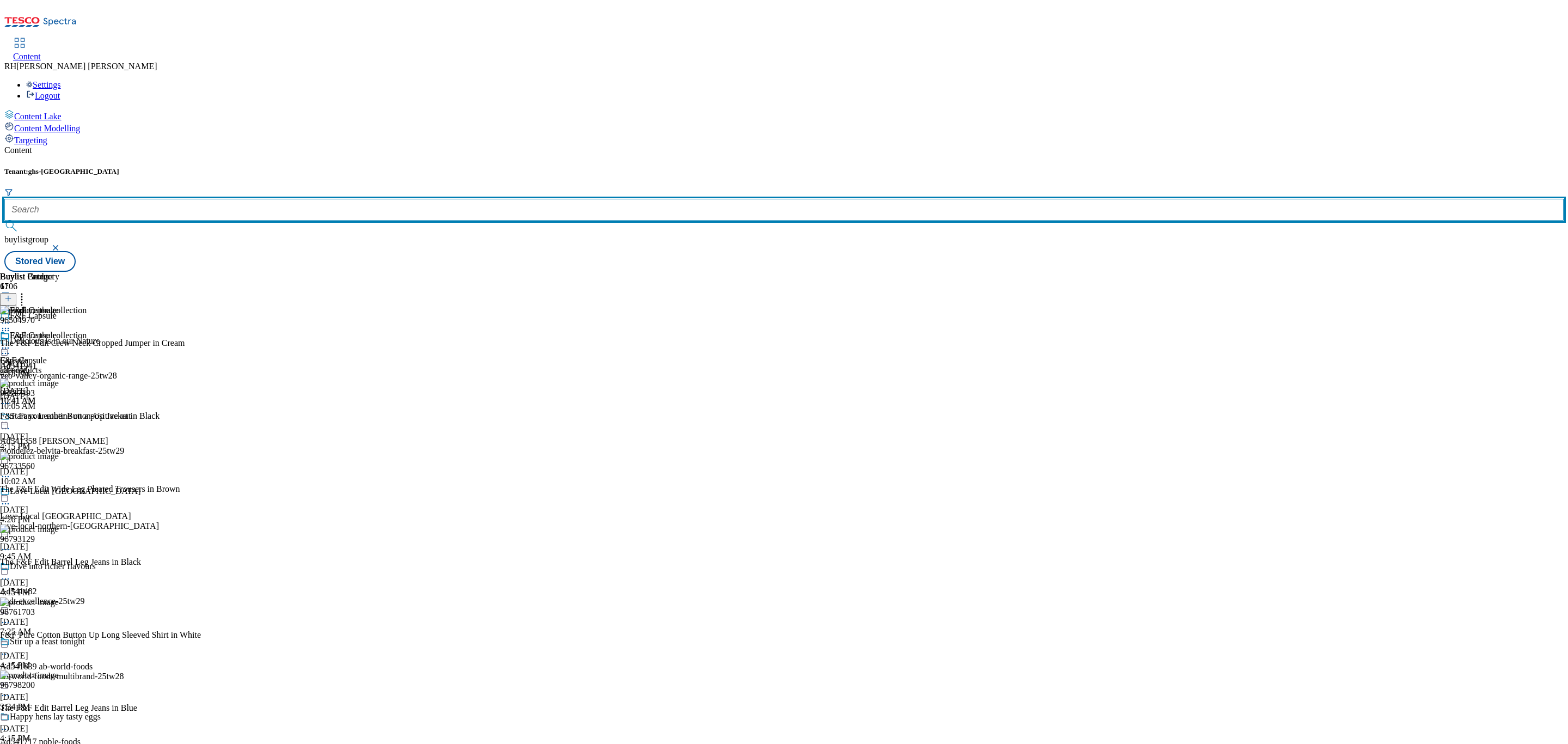
click at [255, 198] on input "text" at bounding box center [784, 209] width 1559 height 22
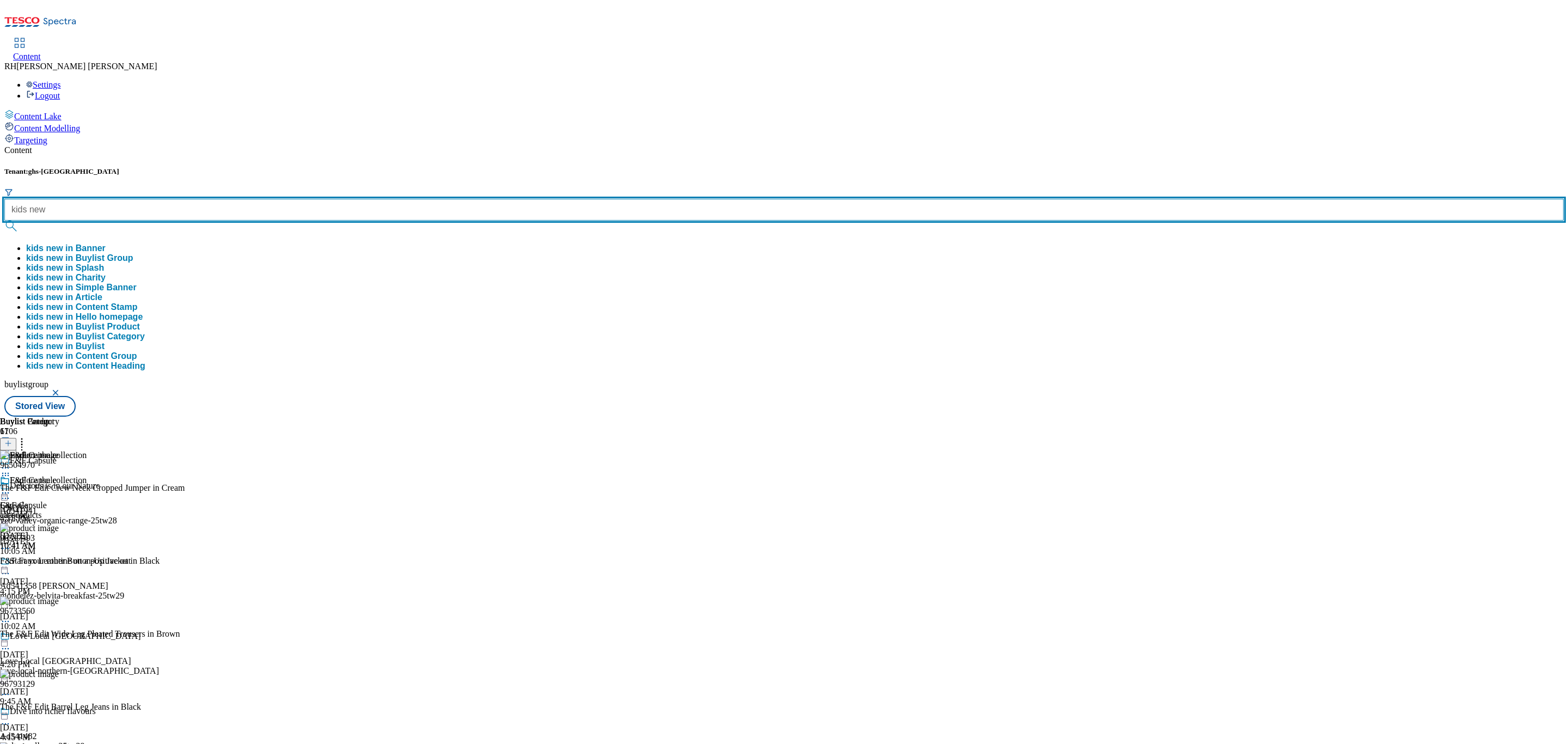
type input "kids new"
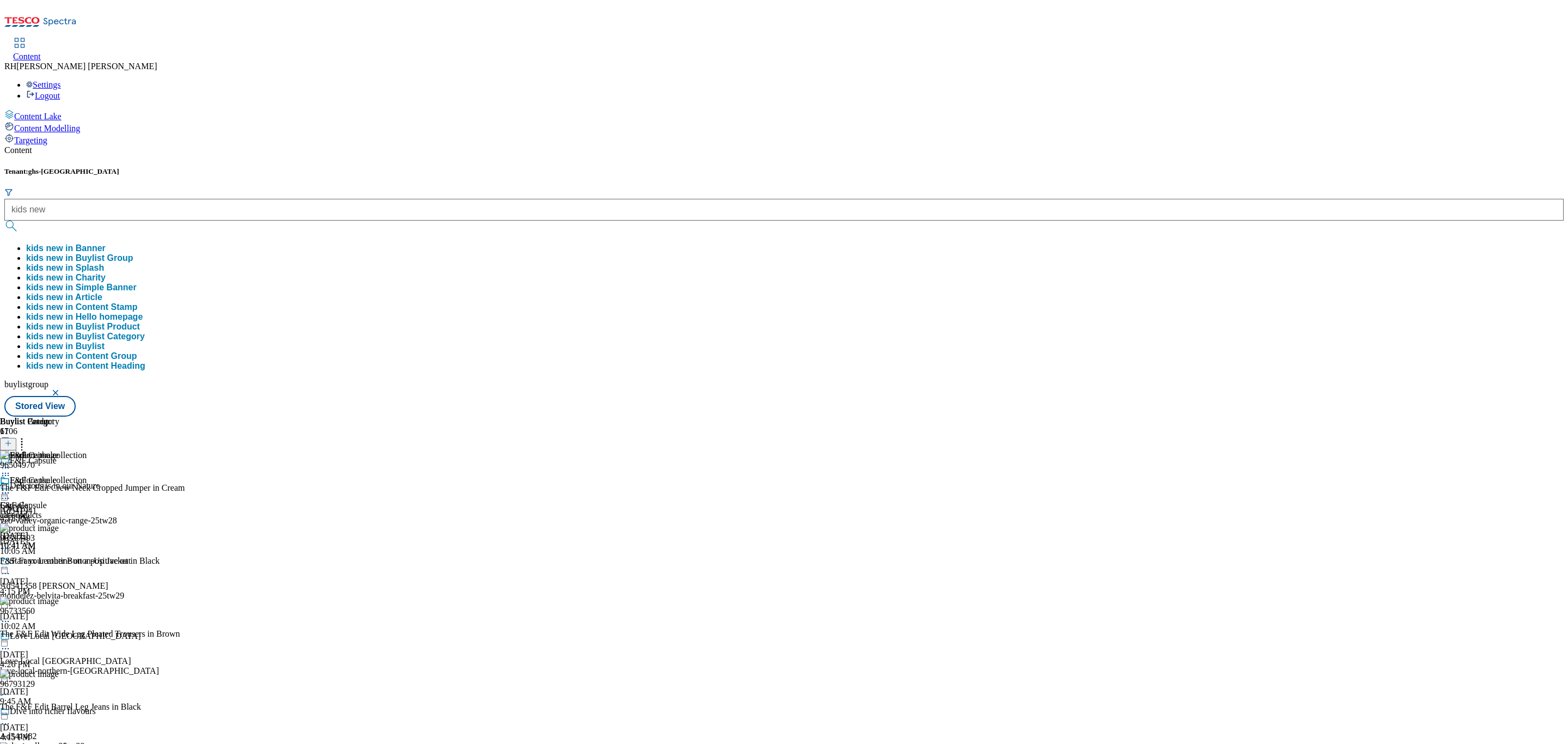
click at [133, 253] on button "kids new in Buylist Group" at bounding box center [79, 258] width 107 height 10
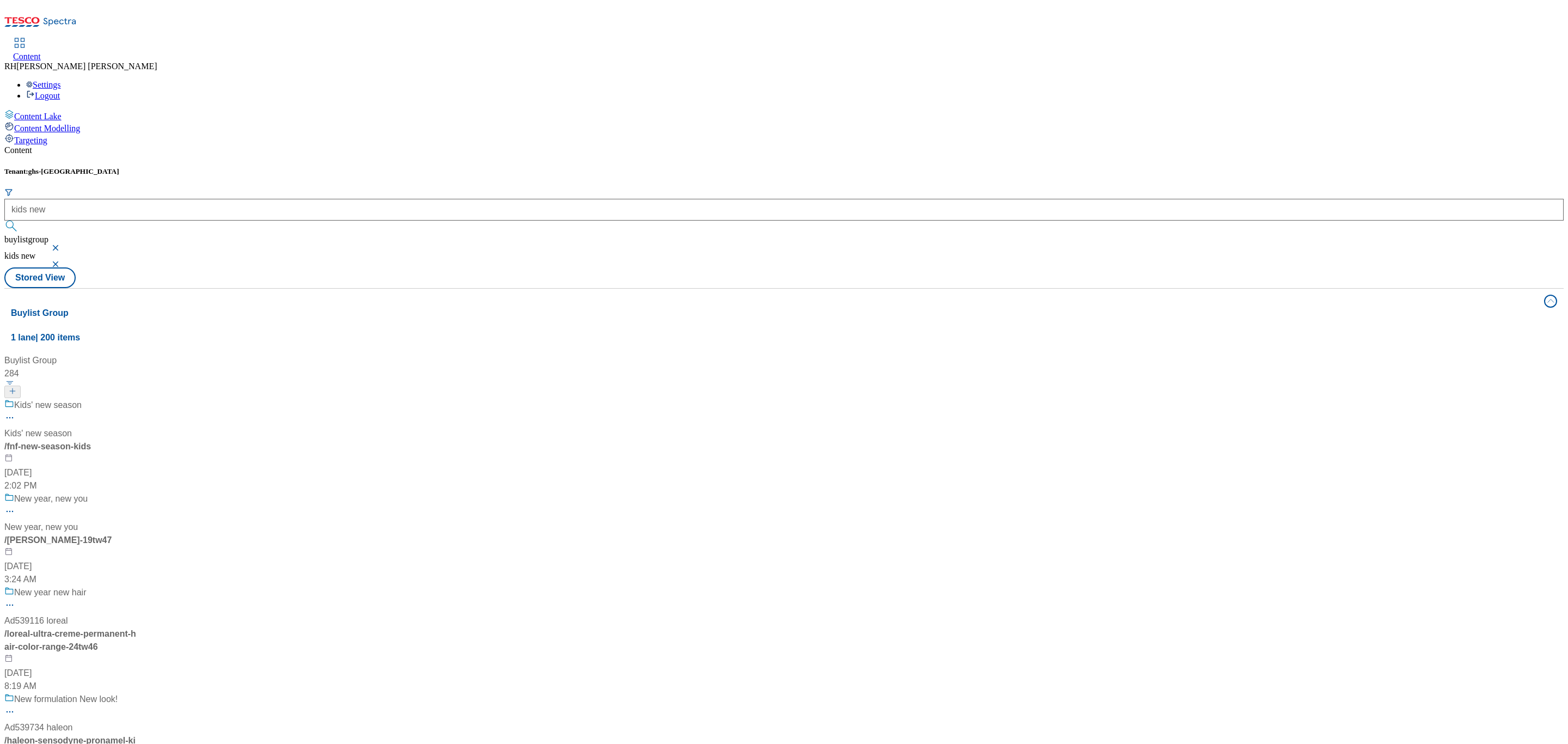
click at [176, 399] on div "Kids' new season Kids' new season / fnf-new-season-kids Aug 13, 2025 2:02 PM" at bounding box center [90, 446] width 172 height 94
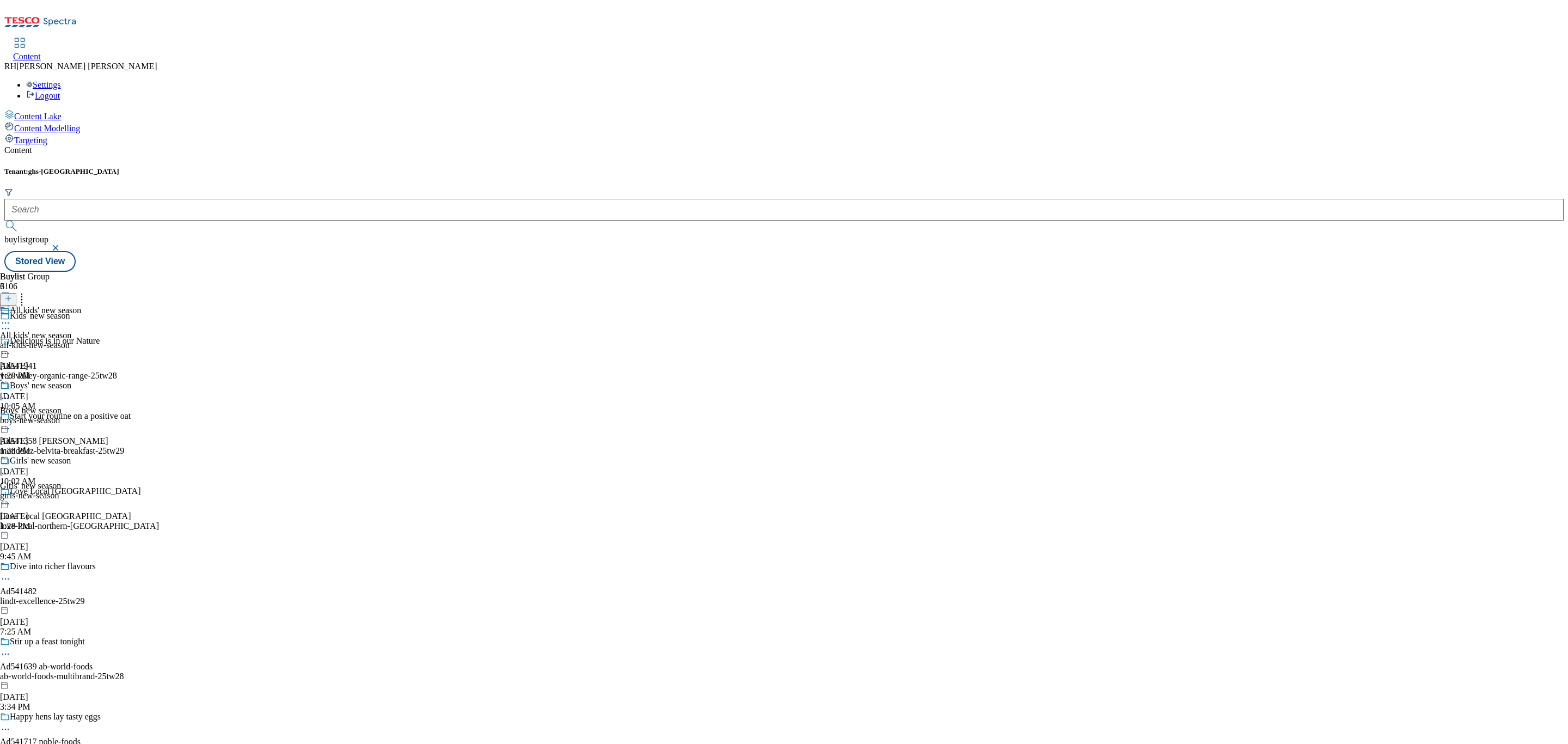
click at [81, 306] on div "All kids' new season All kids' new season all-kids-new-season Aug 28, 2025 1:28…" at bounding box center [40, 343] width 81 height 75
click at [59, 340] on div "all-products" at bounding box center [29, 345] width 59 height 10
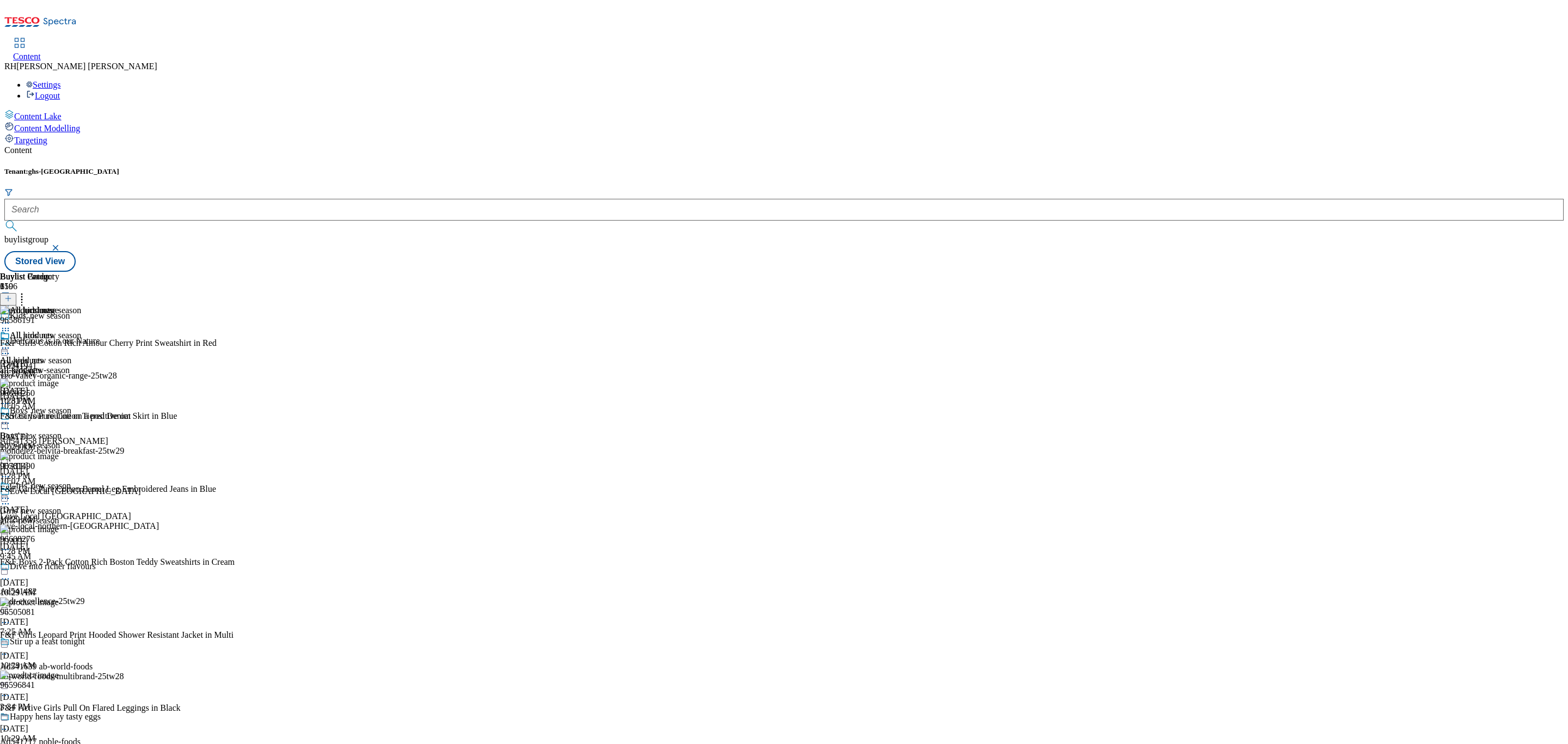
click at [11, 343] on icon at bounding box center [5, 348] width 11 height 11
click at [51, 364] on button "Edit" at bounding box center [36, 370] width 29 height 13
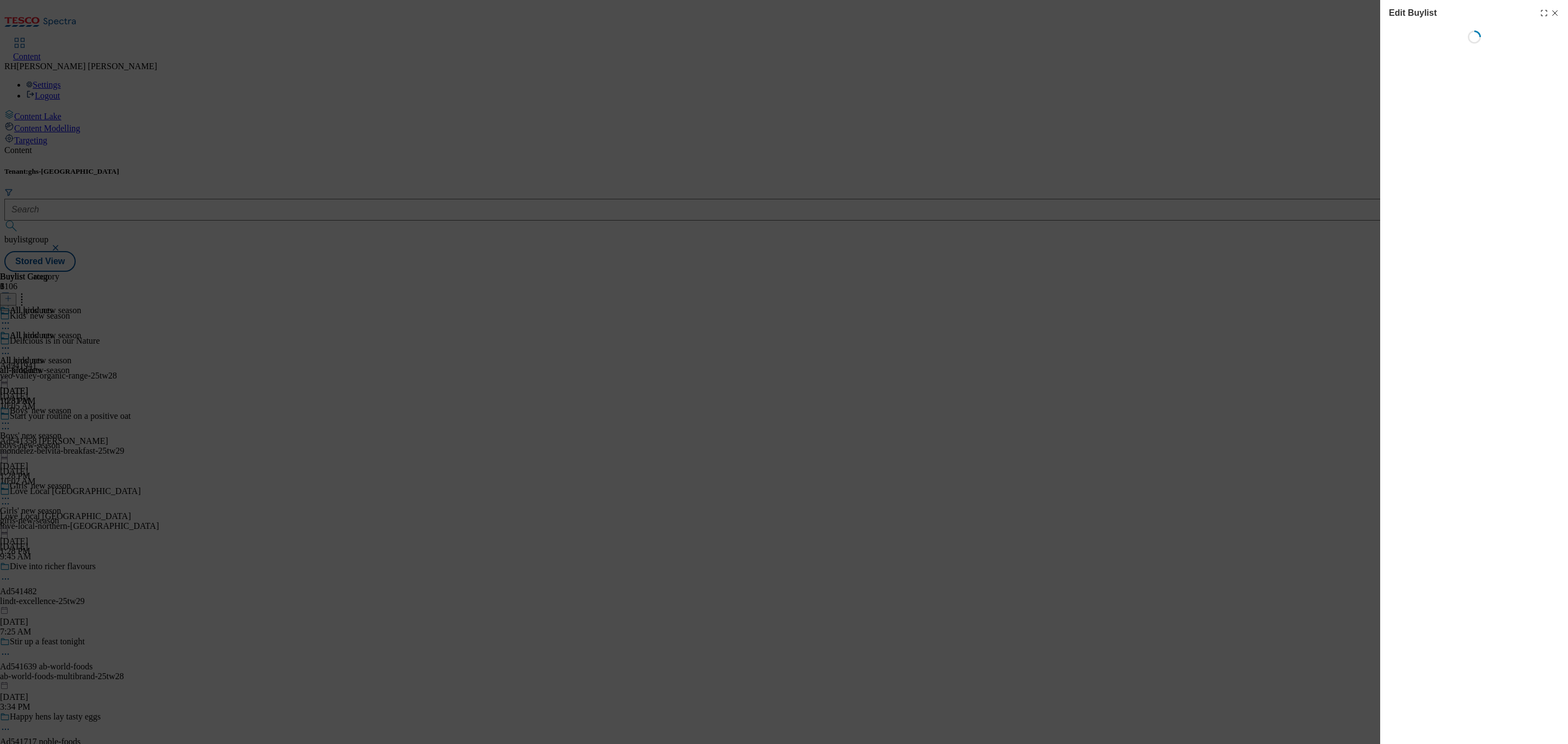
select select "seasonal"
select select "Banner"
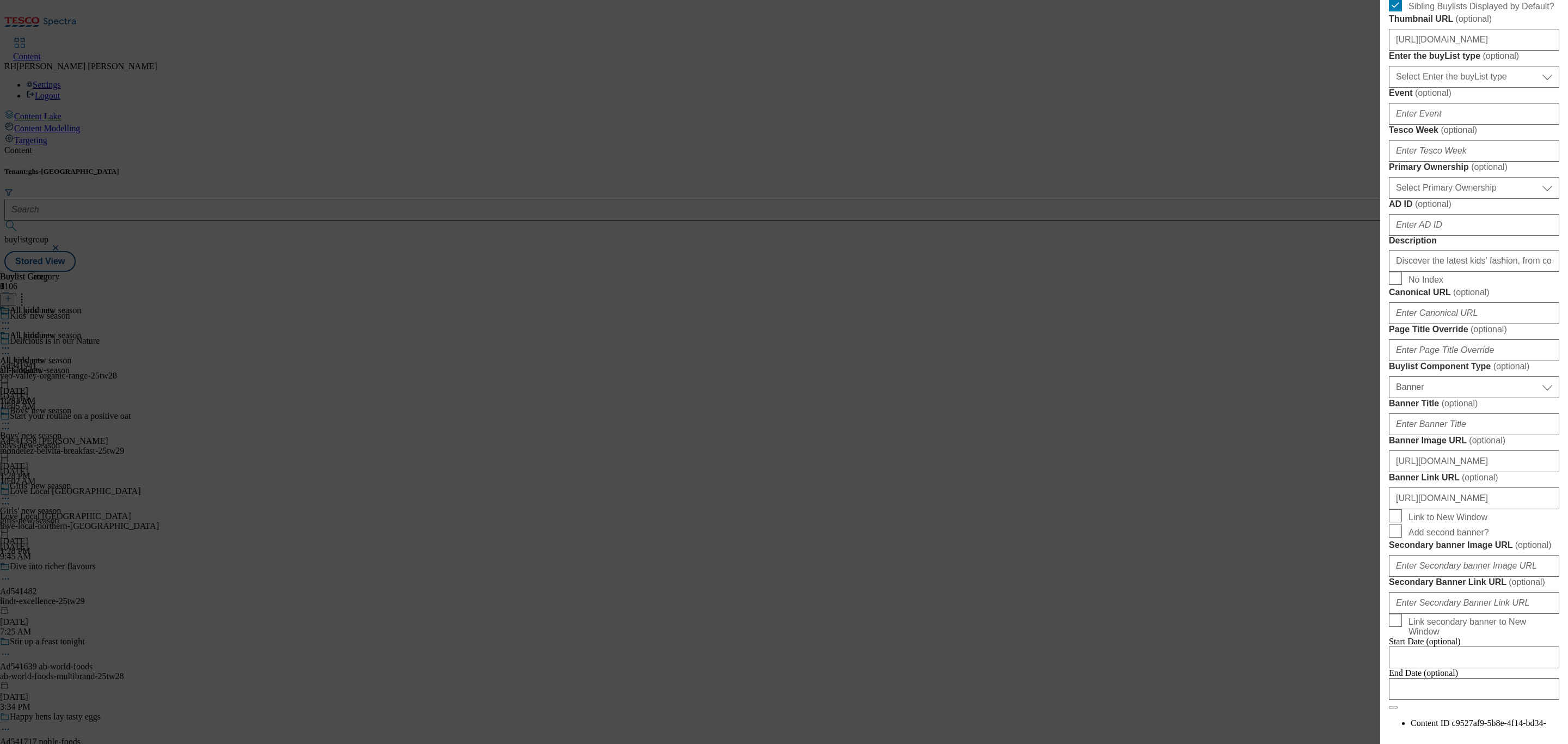
scroll to position [409, 0]
click at [733, 292] on div "Edit Buylist Locale Select locale English Welsh Tags 1 tags selected fnf market…" at bounding box center [784, 372] width 1568 height 744
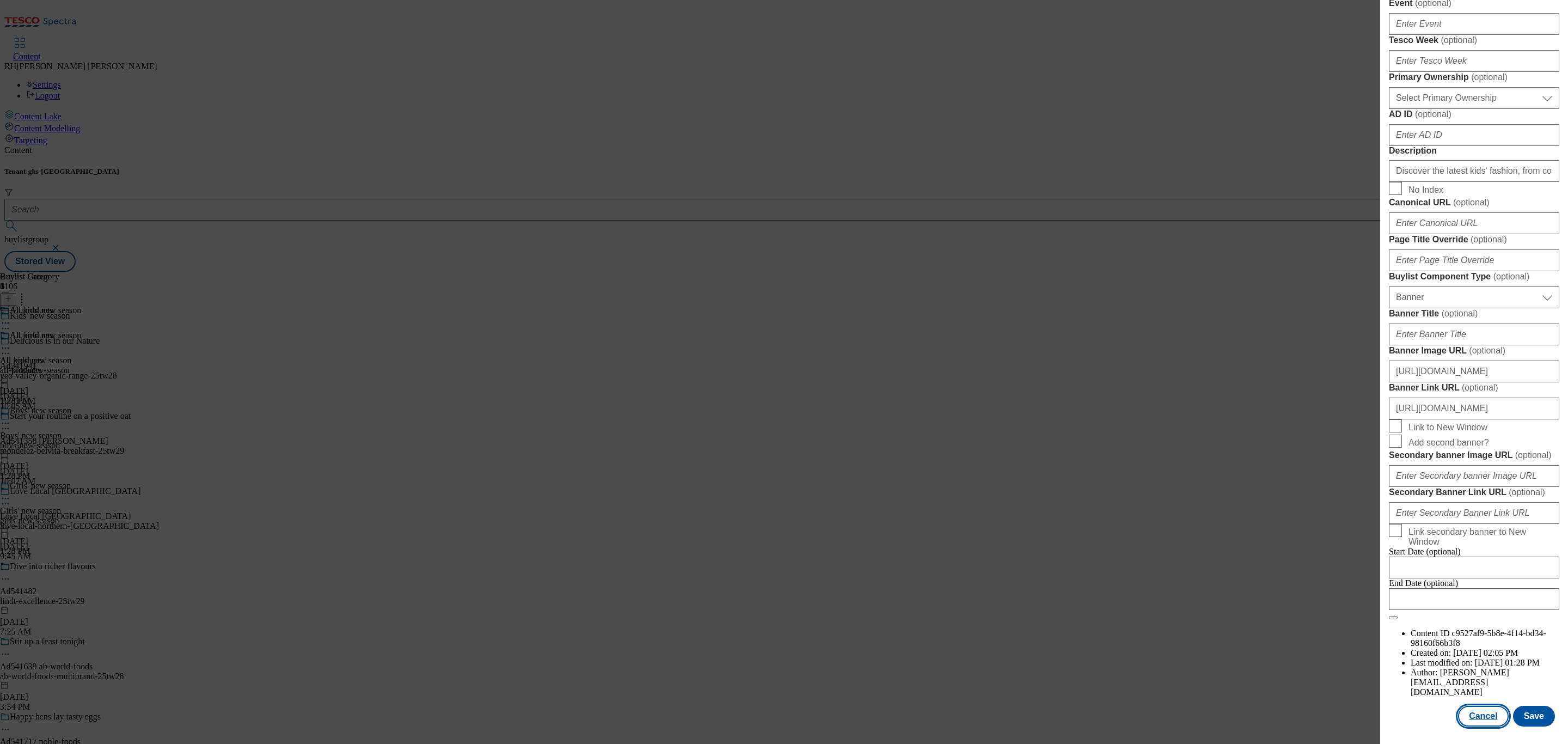
click at [1470, 706] on button "Cancel" at bounding box center [1483, 716] width 50 height 21
select select "seasonal"
select select "Banner"
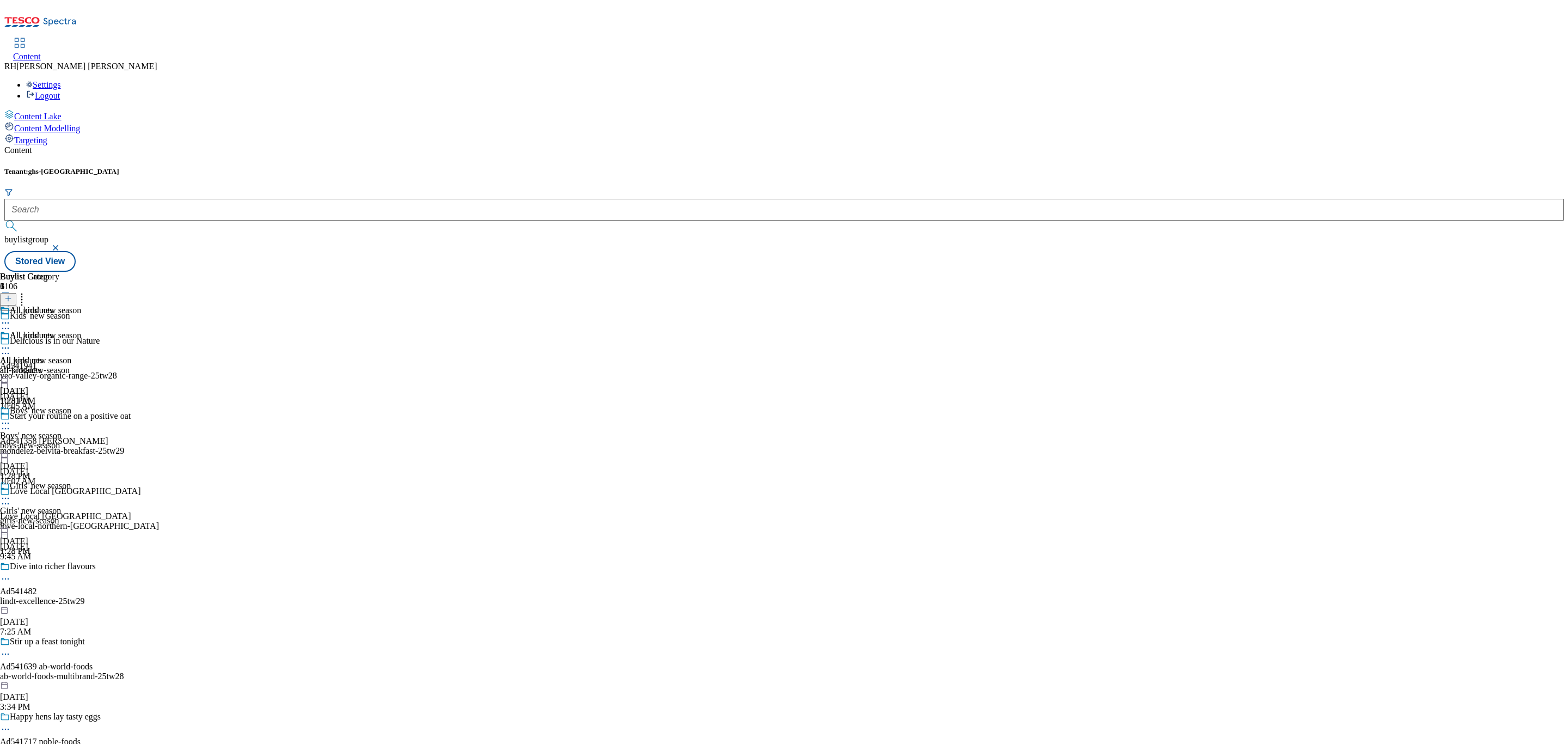
click at [11, 343] on icon at bounding box center [5, 348] width 11 height 11
click at [46, 367] on span "Edit" at bounding box center [40, 371] width 13 height 8
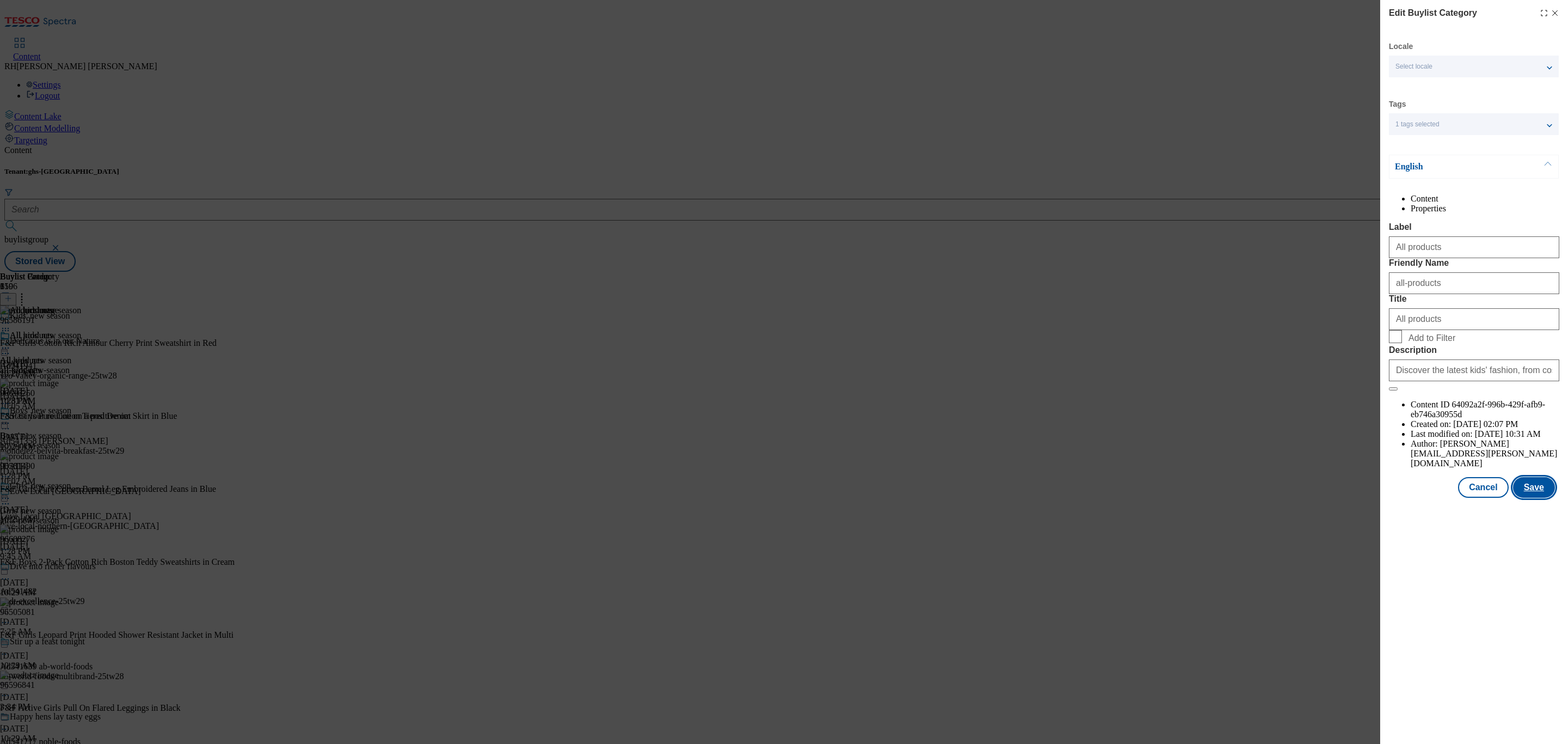
click at [1526, 498] on button "Save" at bounding box center [1534, 488] width 42 height 21
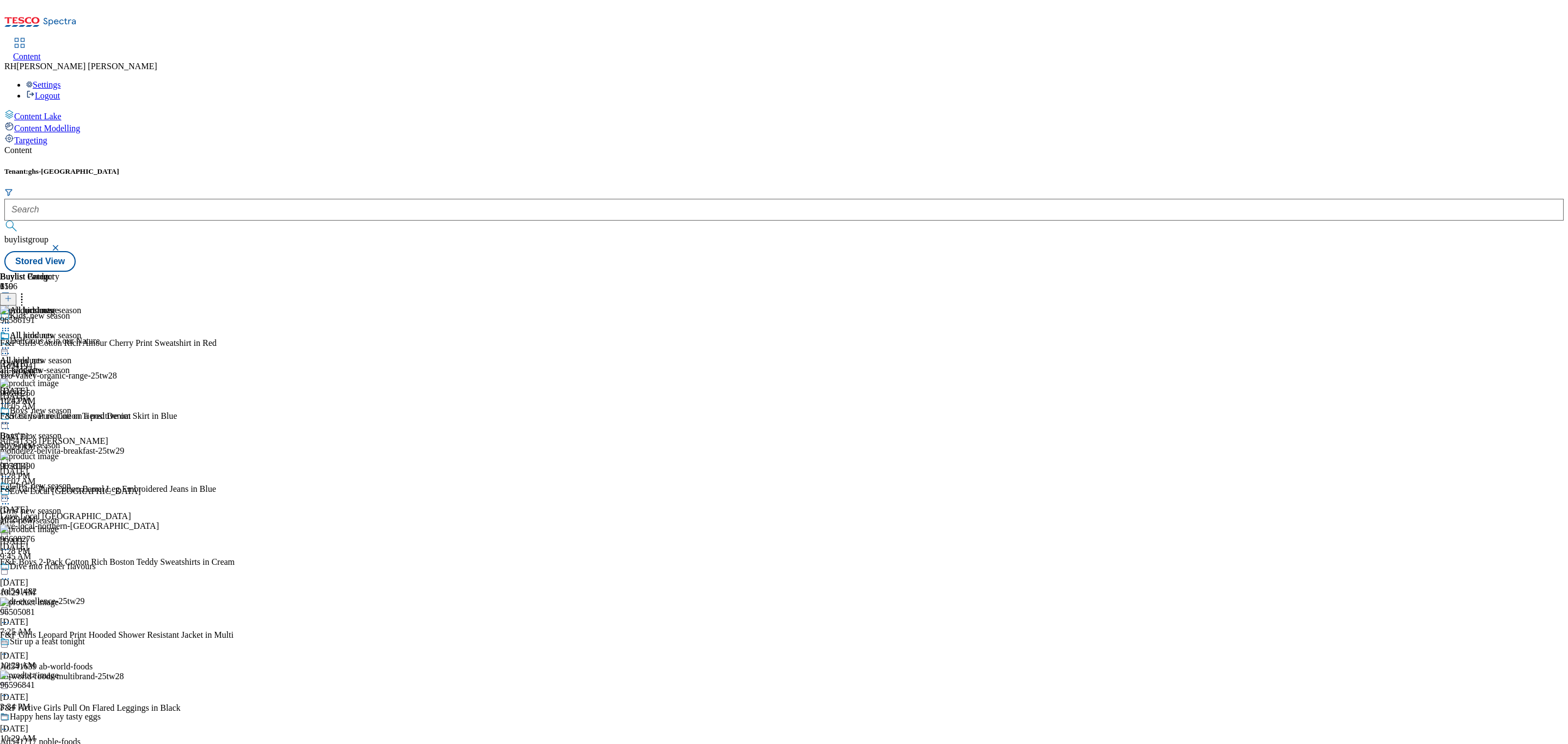
click at [81, 365] on div "all-kids-new-season" at bounding box center [40, 370] width 81 height 10
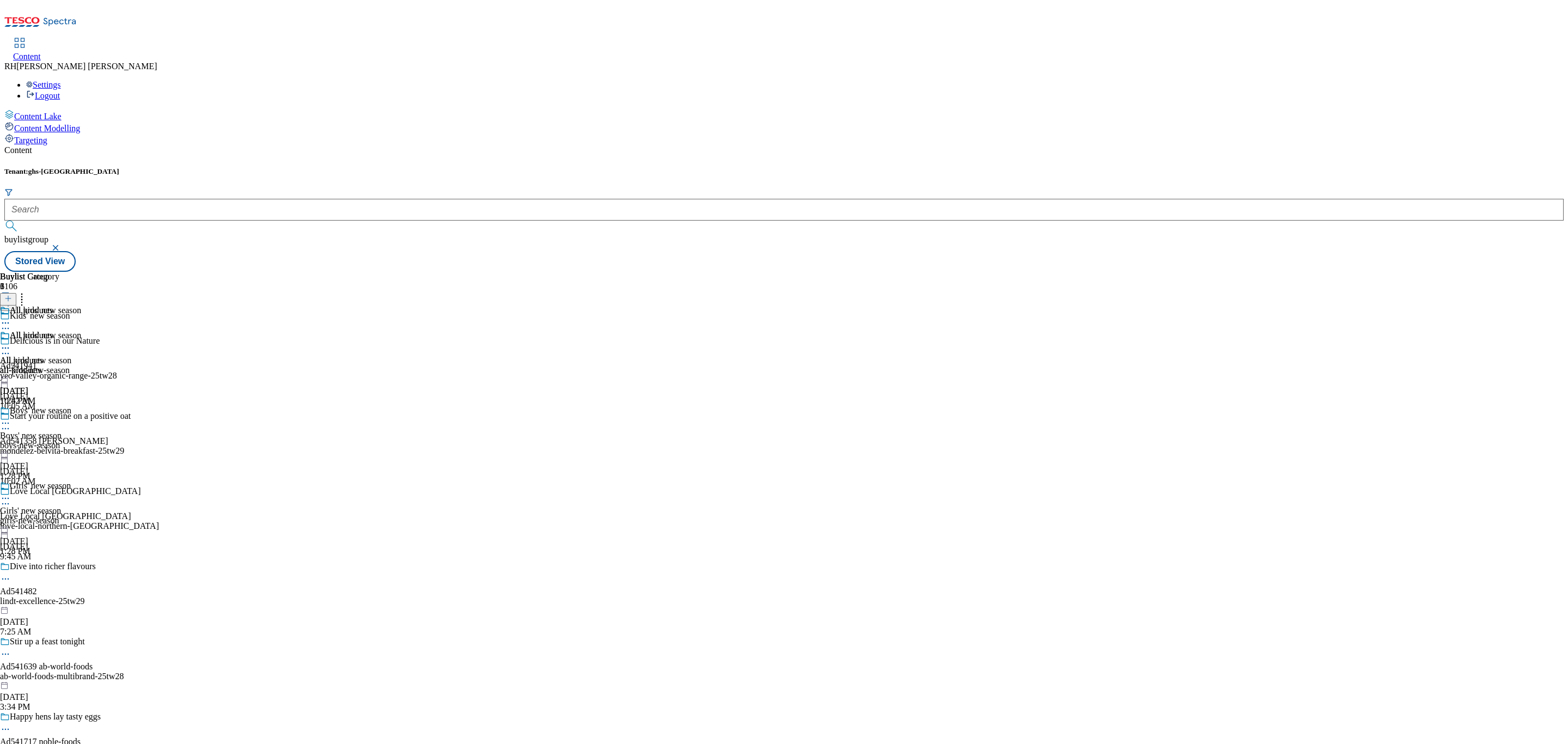
click at [59, 365] on div "all-products" at bounding box center [29, 370] width 59 height 10
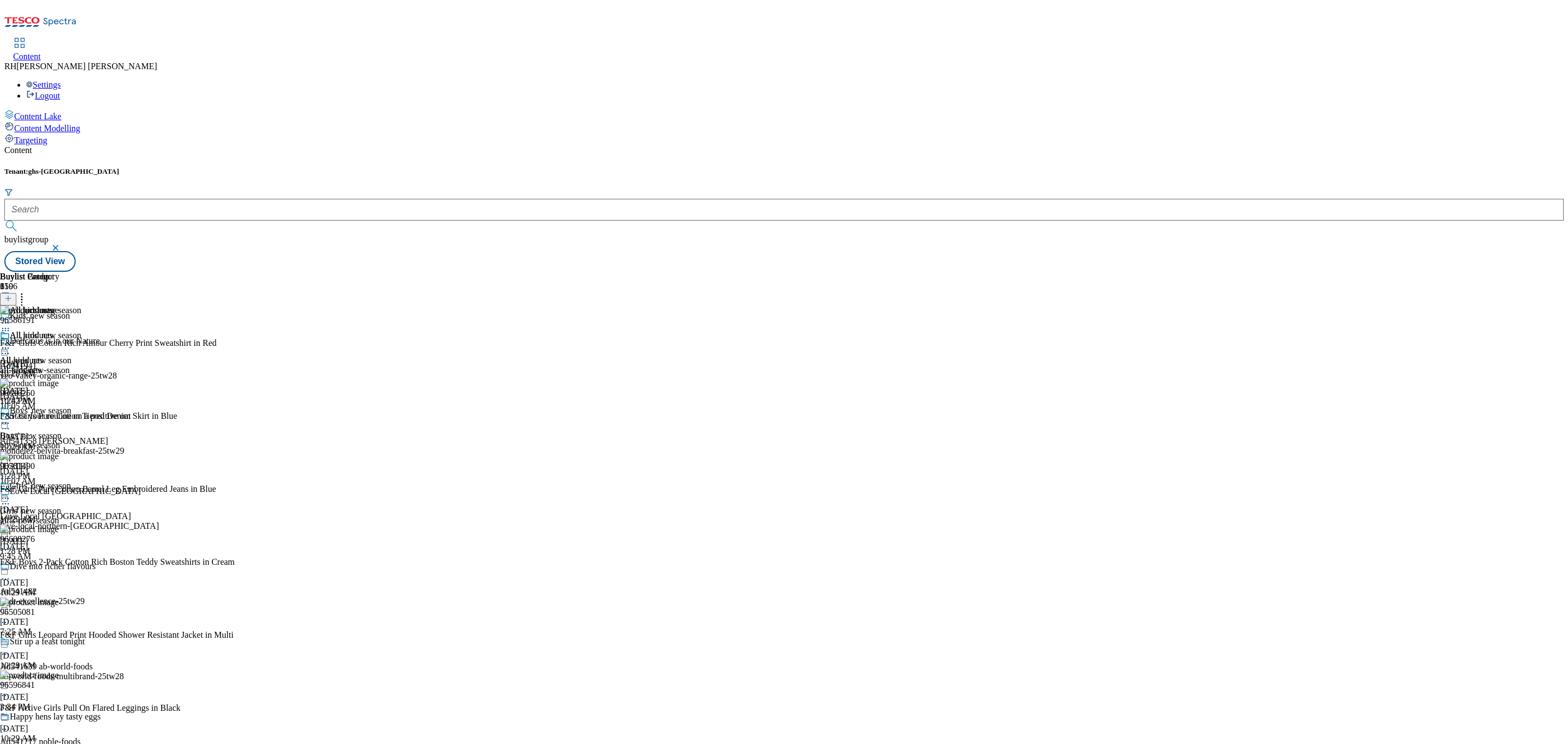
click at [12, 295] on icon at bounding box center [8, 298] width 8 height 8
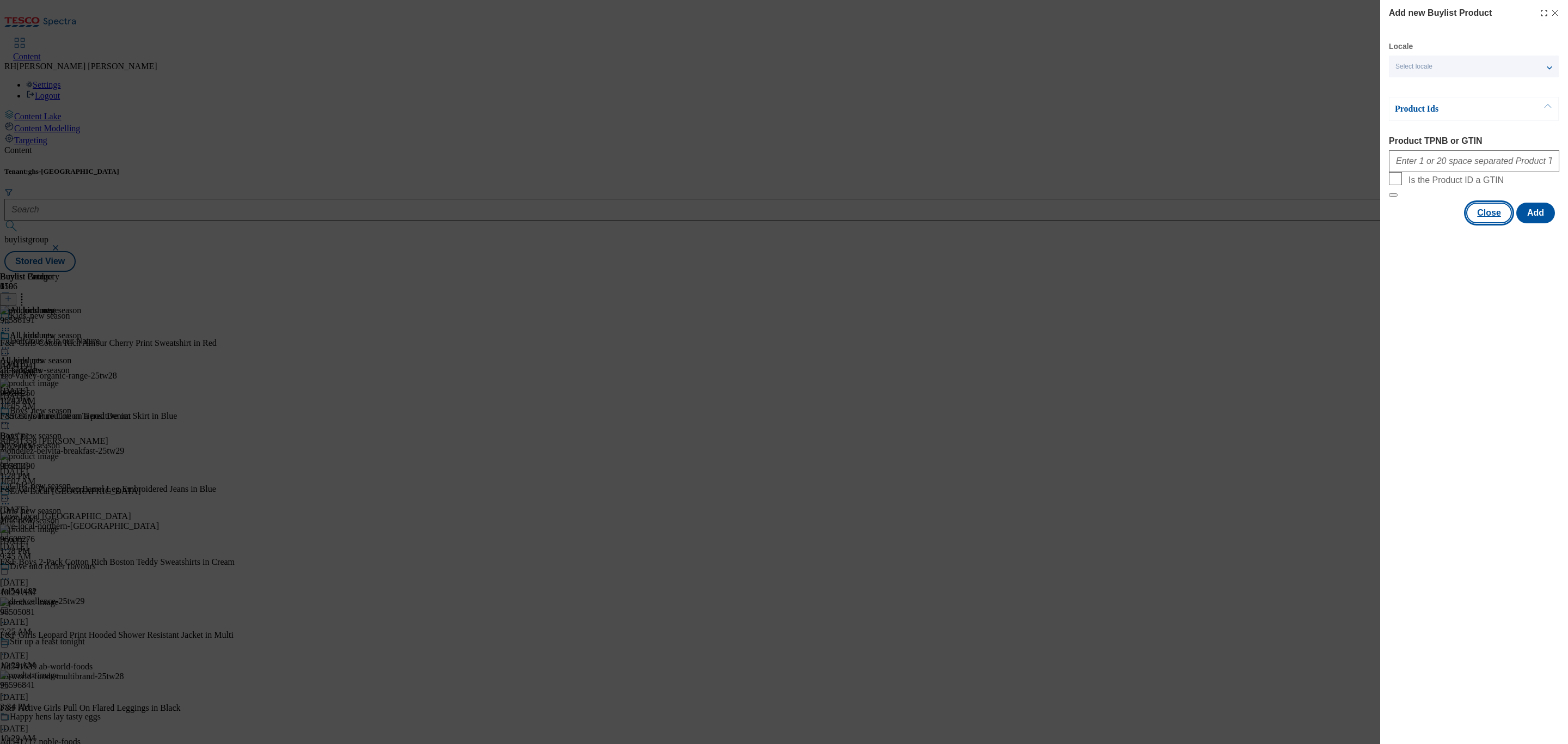
click at [1497, 223] on button "Close" at bounding box center [1489, 213] width 46 height 21
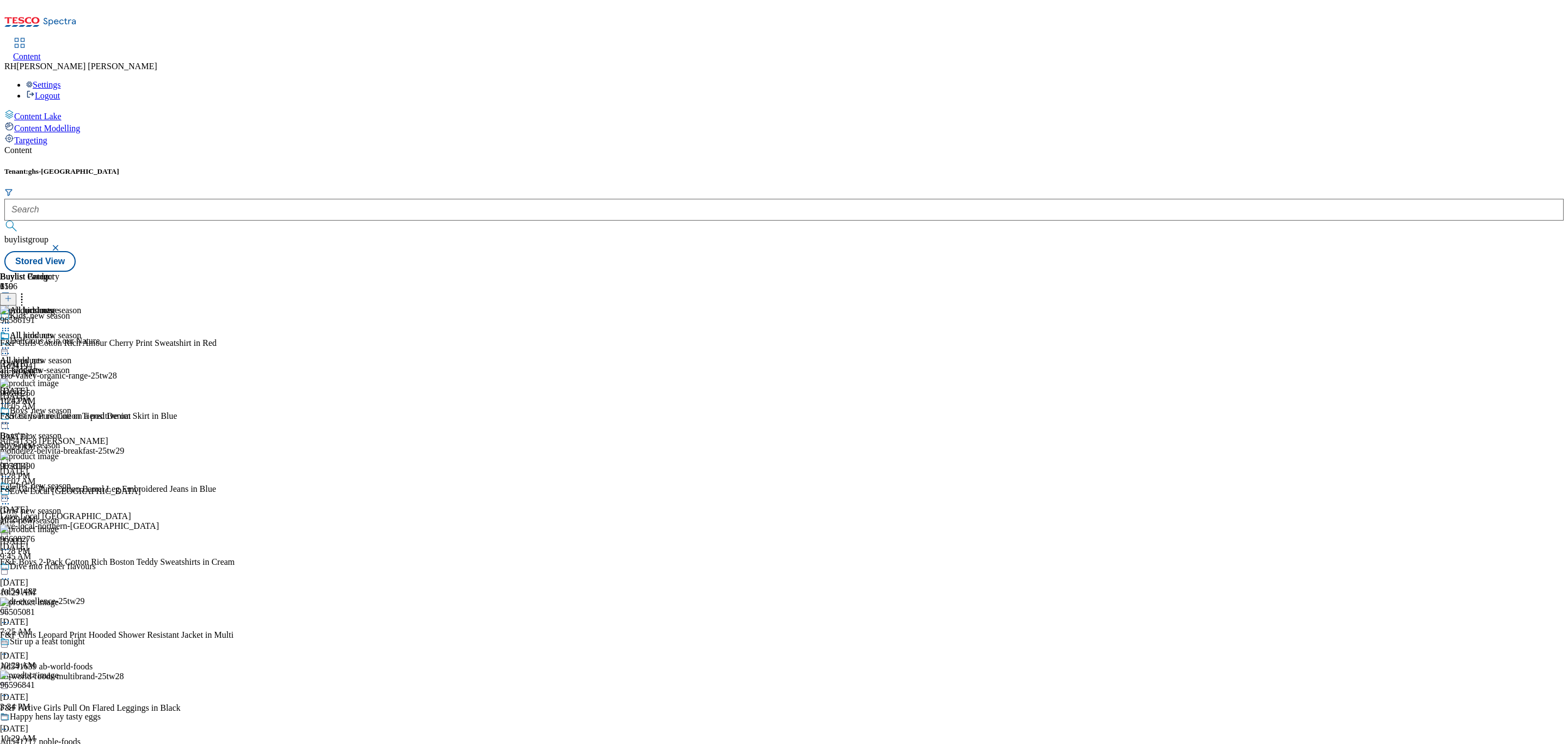
click at [11, 343] on icon at bounding box center [5, 348] width 11 height 11
click at [12, 295] on icon at bounding box center [8, 298] width 8 height 8
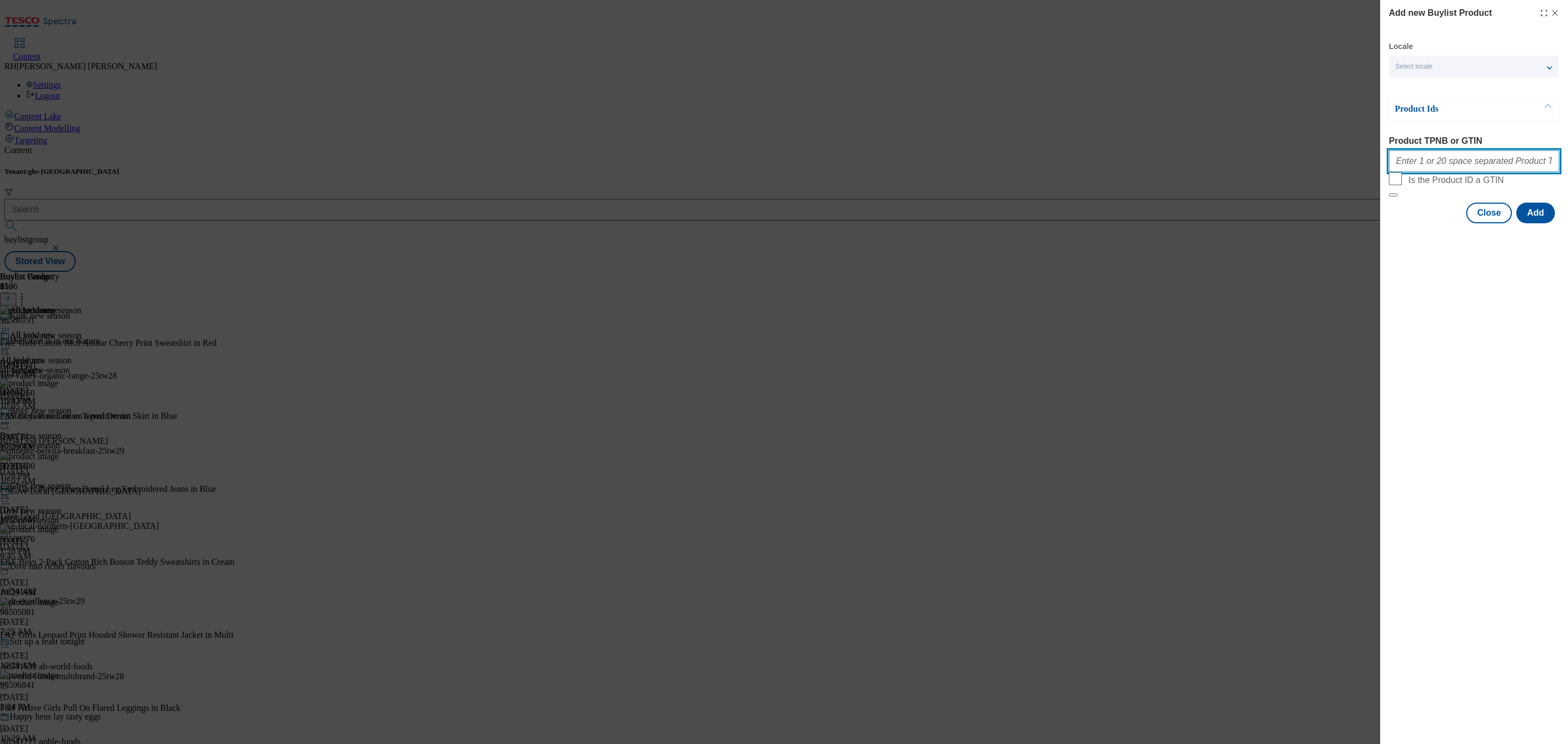
click at [1462, 161] on input "Product TPNB or GTIN" at bounding box center [1474, 161] width 170 height 22
paste input "96849981 96613540 96580820 96664900 96628822 96844894 96647338 96682203 9647538…"
type input "96849981 96613540 96580820 96664900 96628822 96844894 96647338 96682203 9647538…"
click at [1544, 223] on button "Add" at bounding box center [1536, 213] width 39 height 21
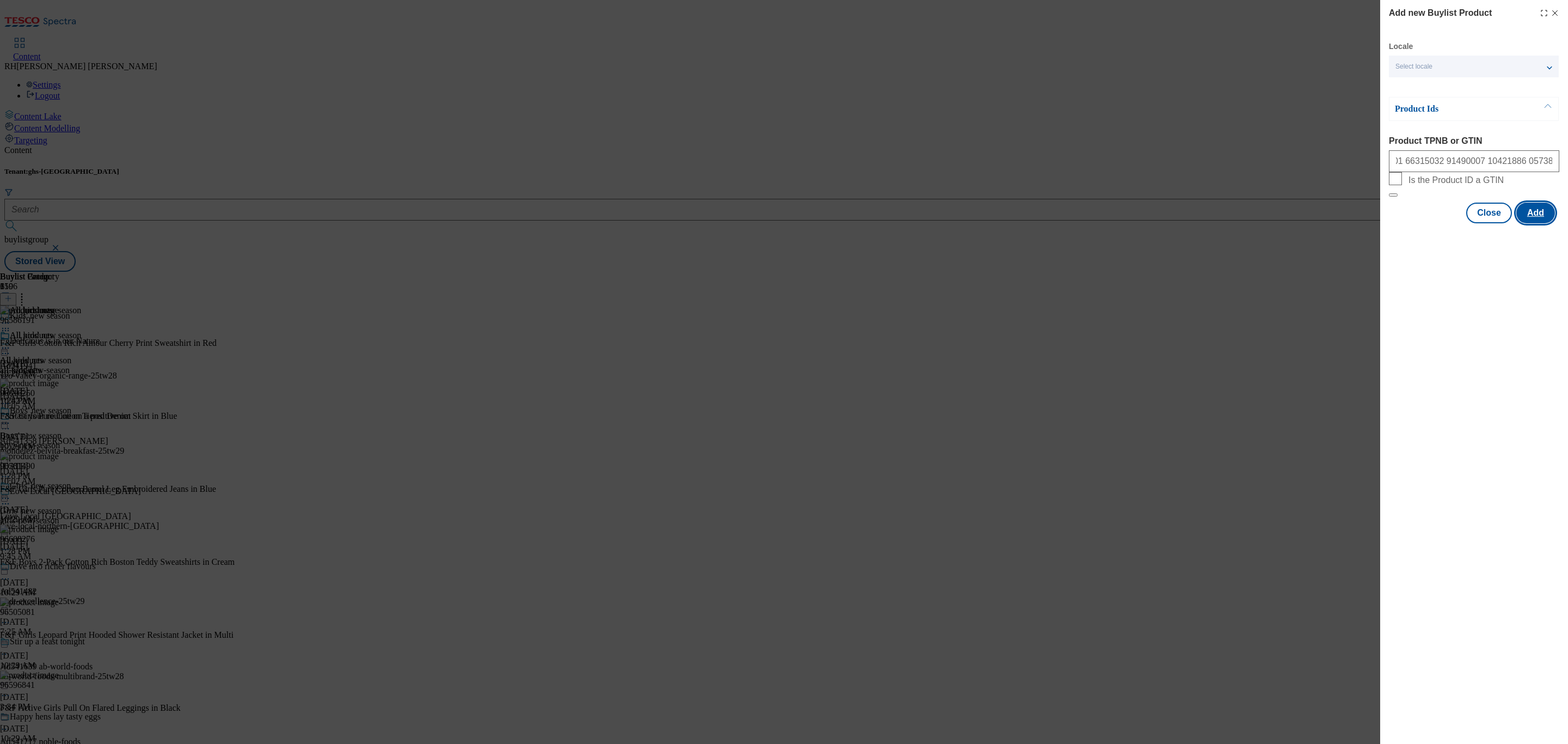
scroll to position [0, 0]
click at [1493, 276] on button "Close" at bounding box center [1489, 266] width 46 height 21
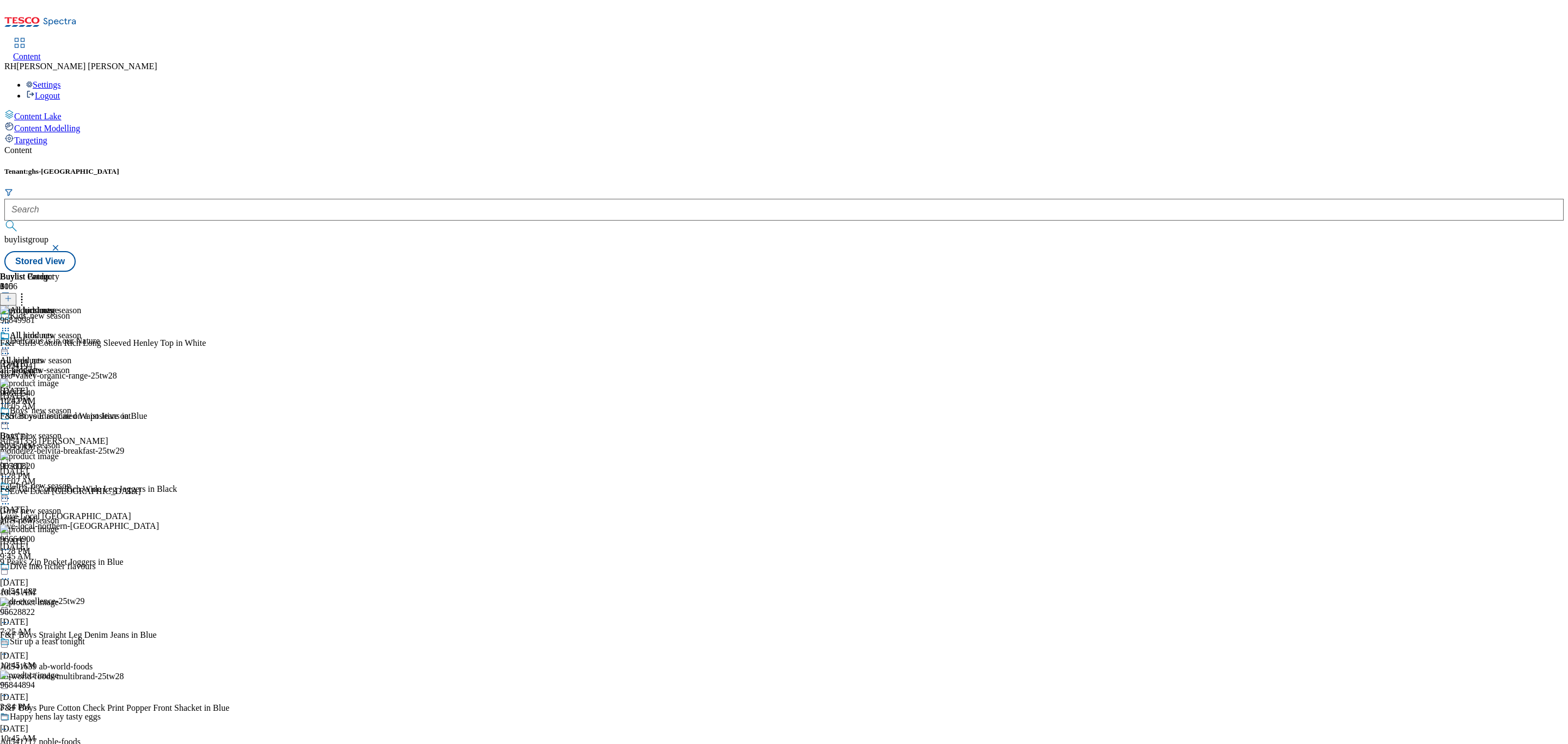
click at [27, 292] on icon at bounding box center [22, 297] width 11 height 11
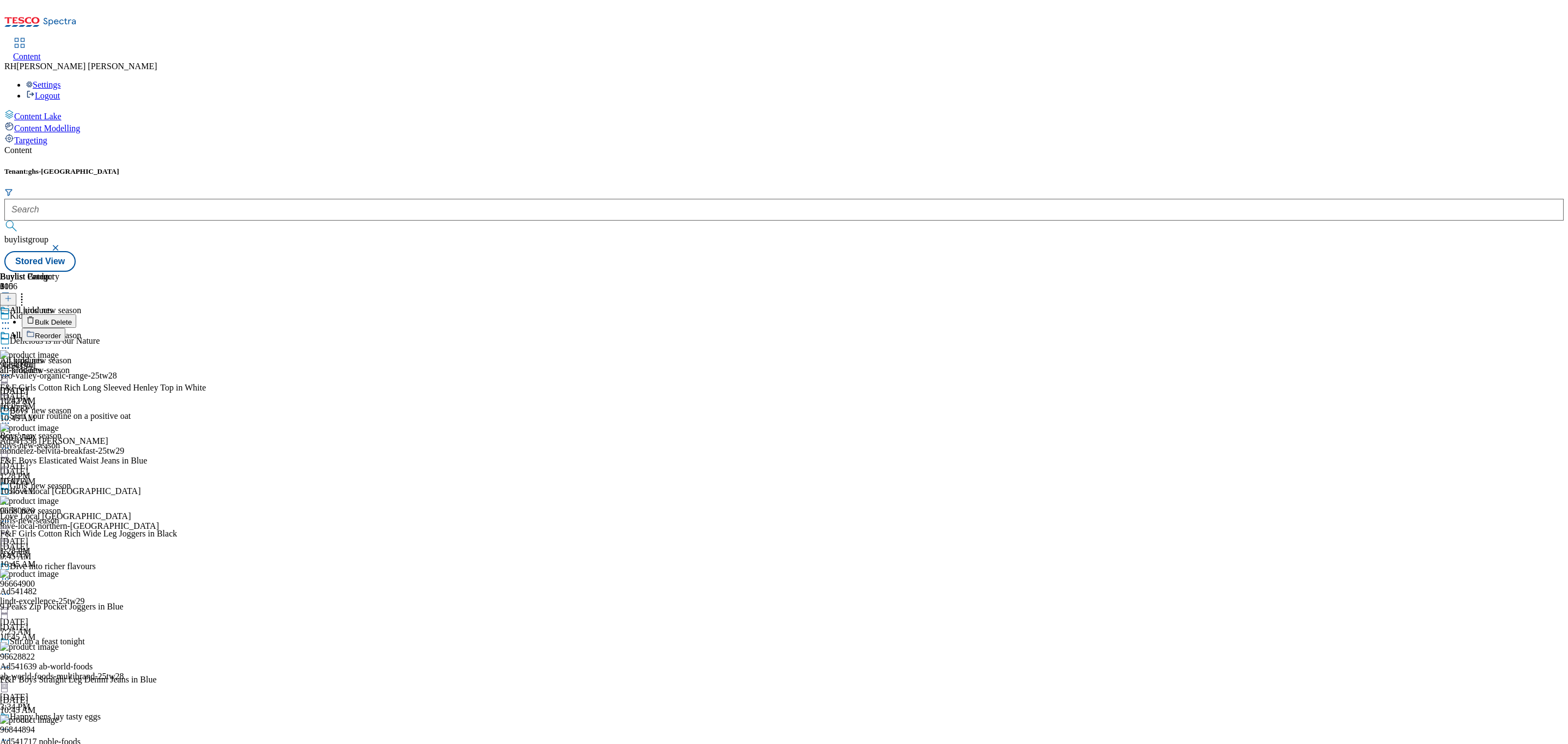
click at [61, 332] on span "Reorder" at bounding box center [47, 335] width 26 height 8
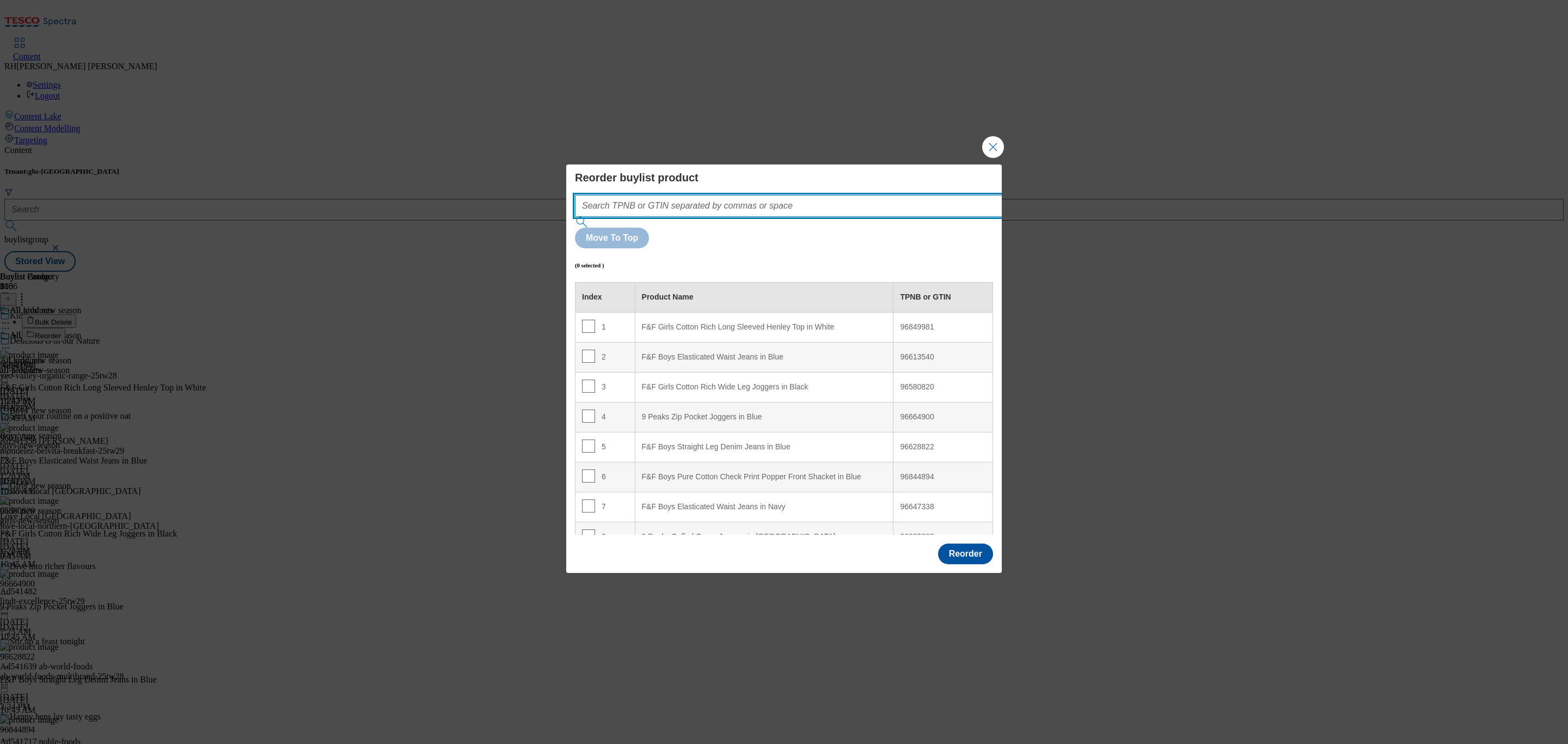
click at [721, 217] on input "Modal" at bounding box center [805, 206] width 460 height 22
paste input "96844894"
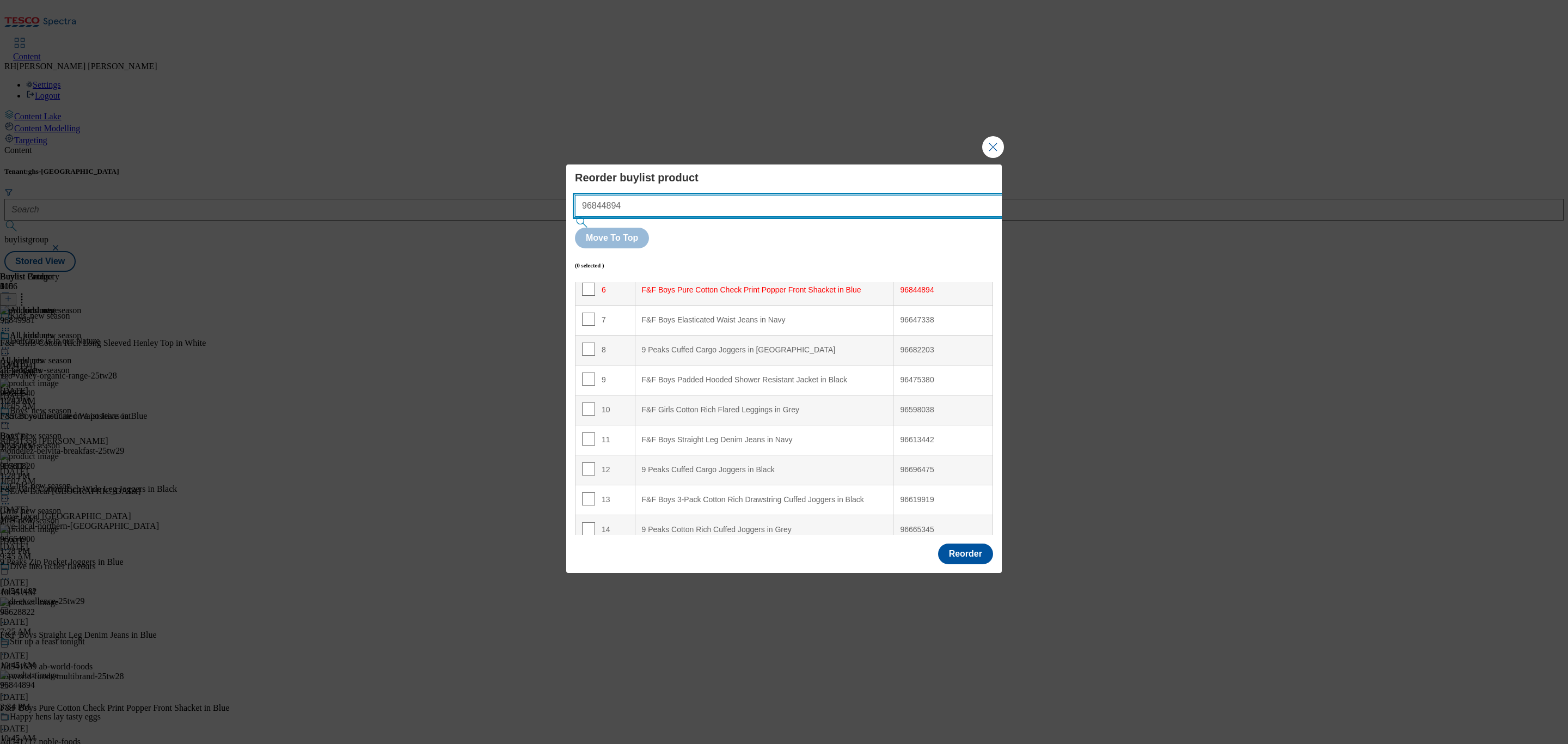
scroll to position [189, 0]
type input "96844894"
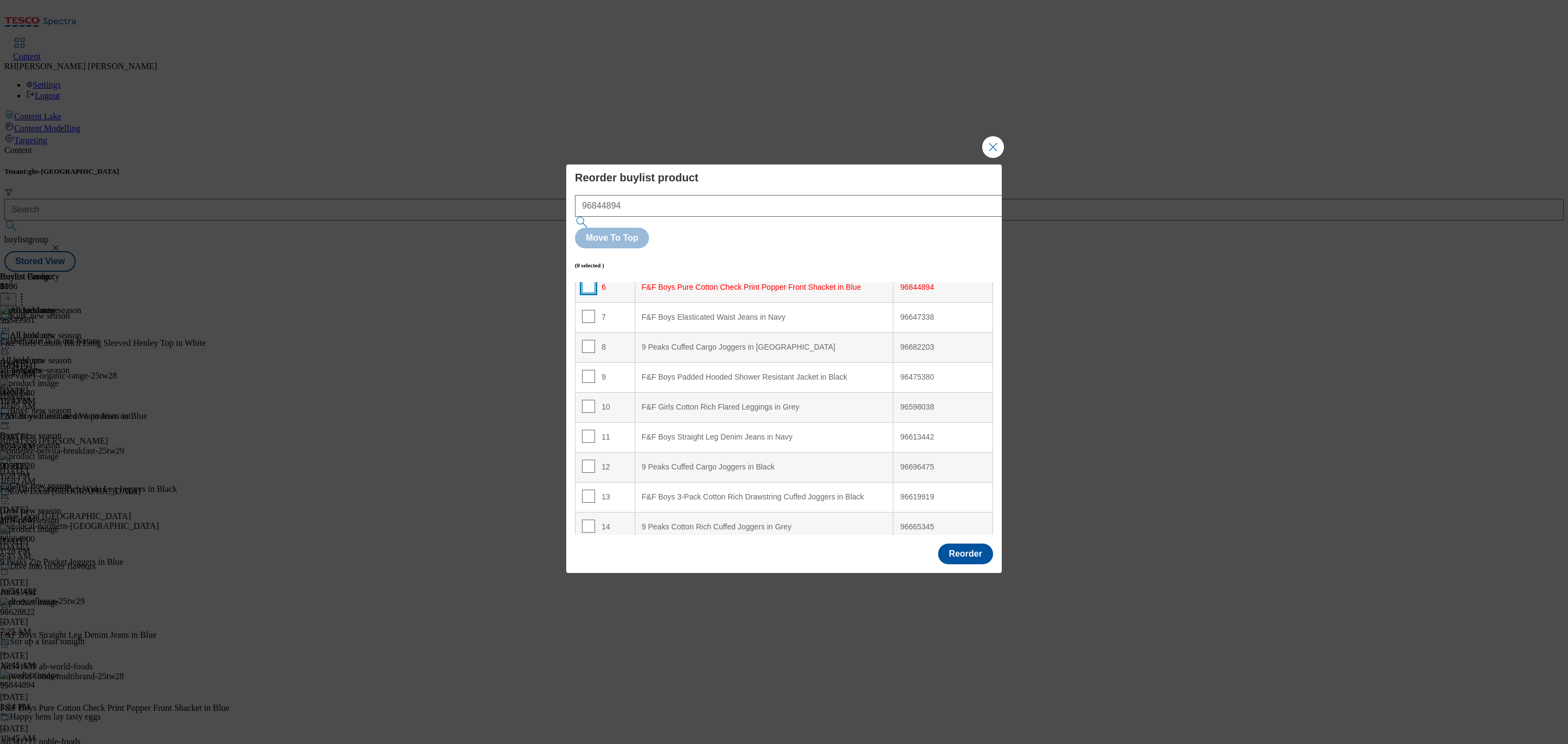
click at [587, 280] on input "Modal" at bounding box center [588, 286] width 13 height 13
checkbox input "true"
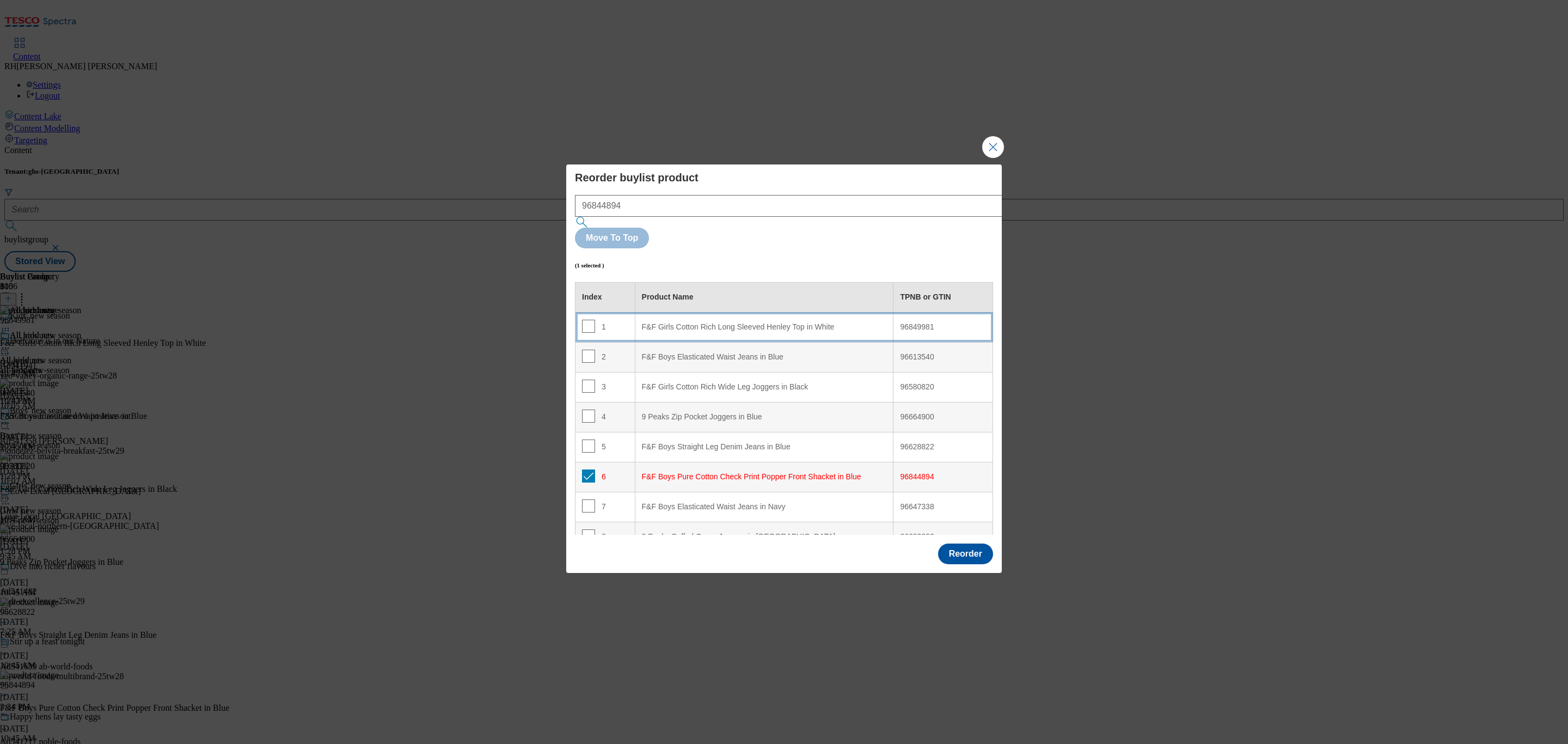
click at [761, 323] on div "F&F Girls Cotton Rich Long Sleeved Henley Top in White" at bounding box center [765, 328] width 245 height 10
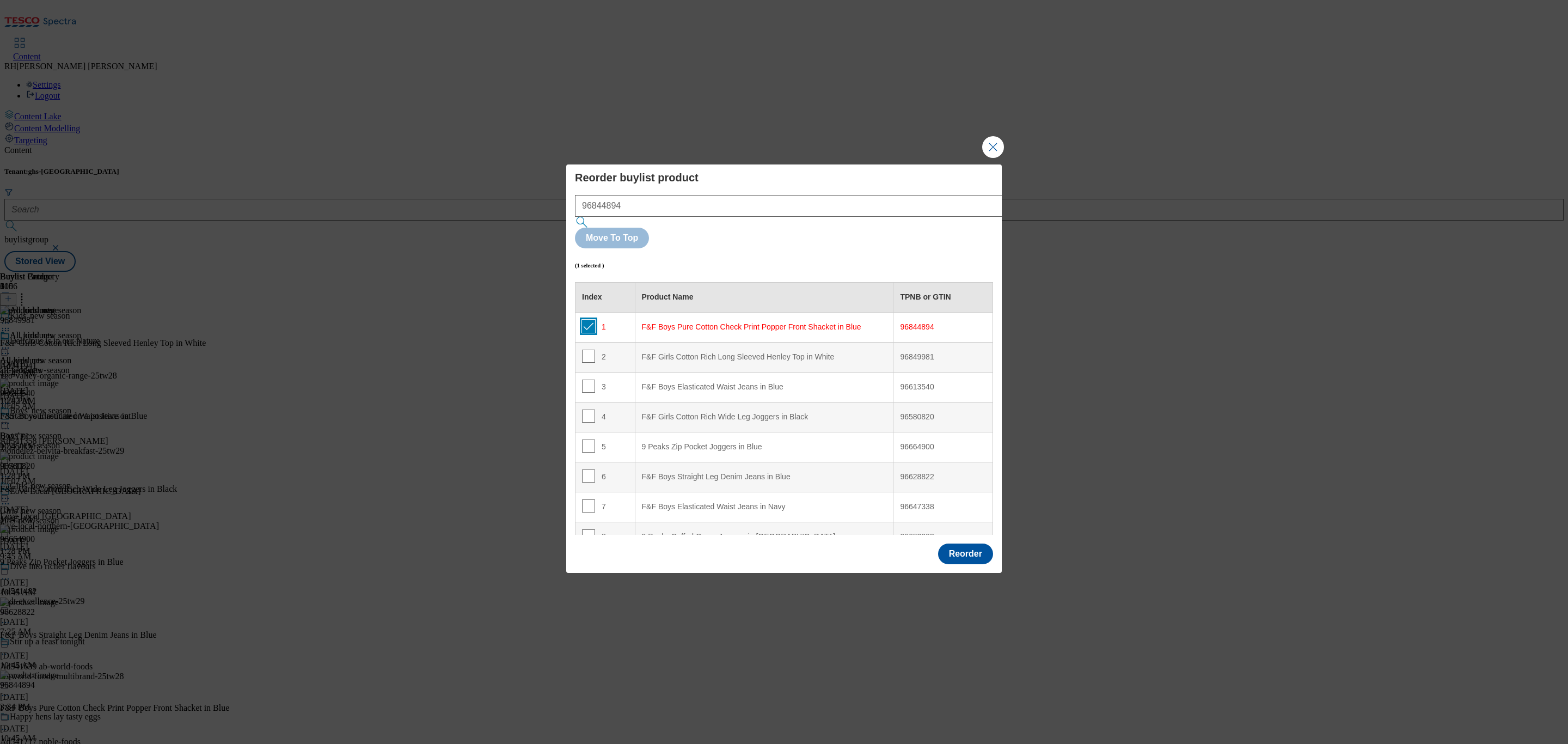
click at [586, 320] on input "Modal" at bounding box center [588, 326] width 13 height 13
checkbox input "false"
click at [972, 544] on button "Reorder" at bounding box center [965, 554] width 55 height 21
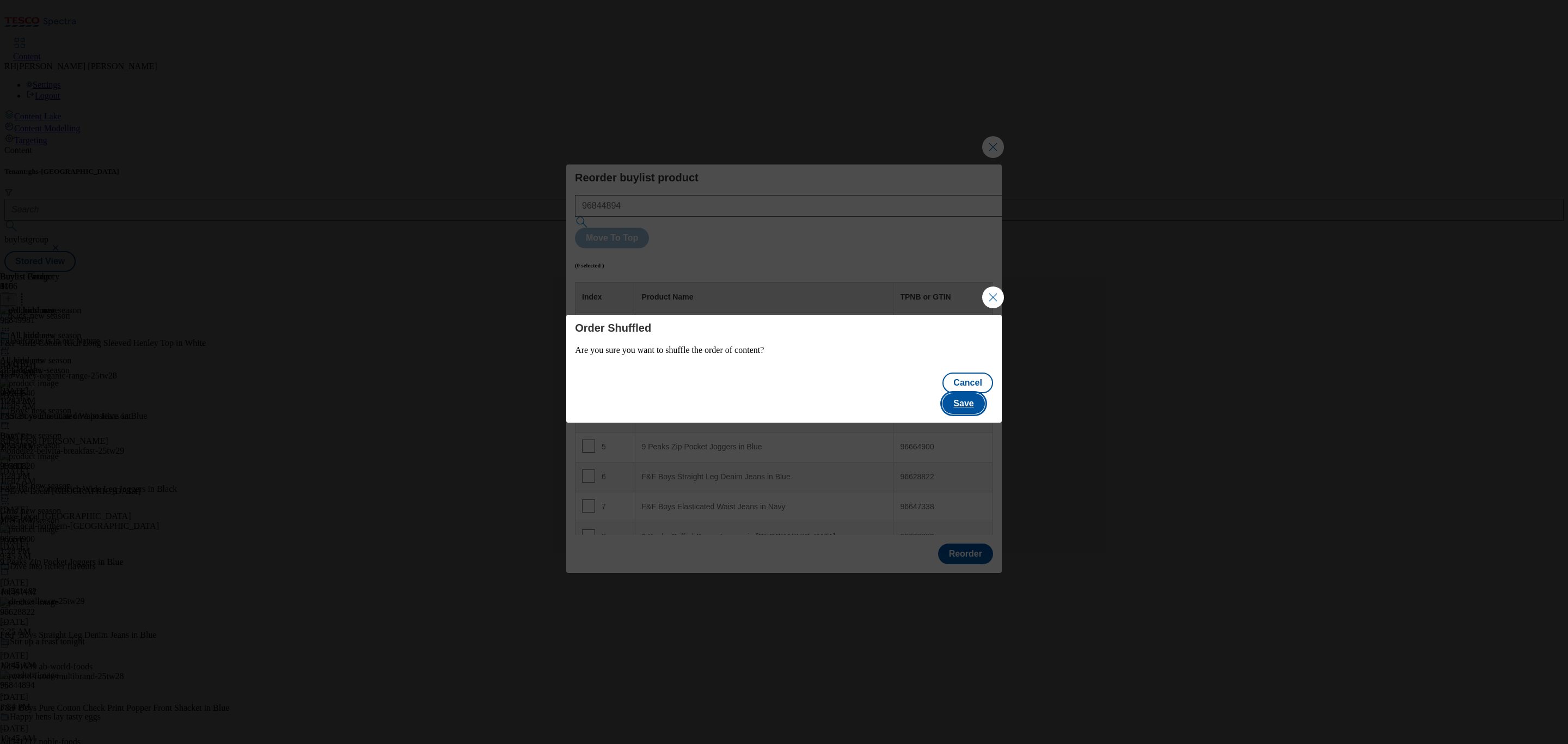
click at [983, 393] on button "Save" at bounding box center [963, 404] width 42 height 21
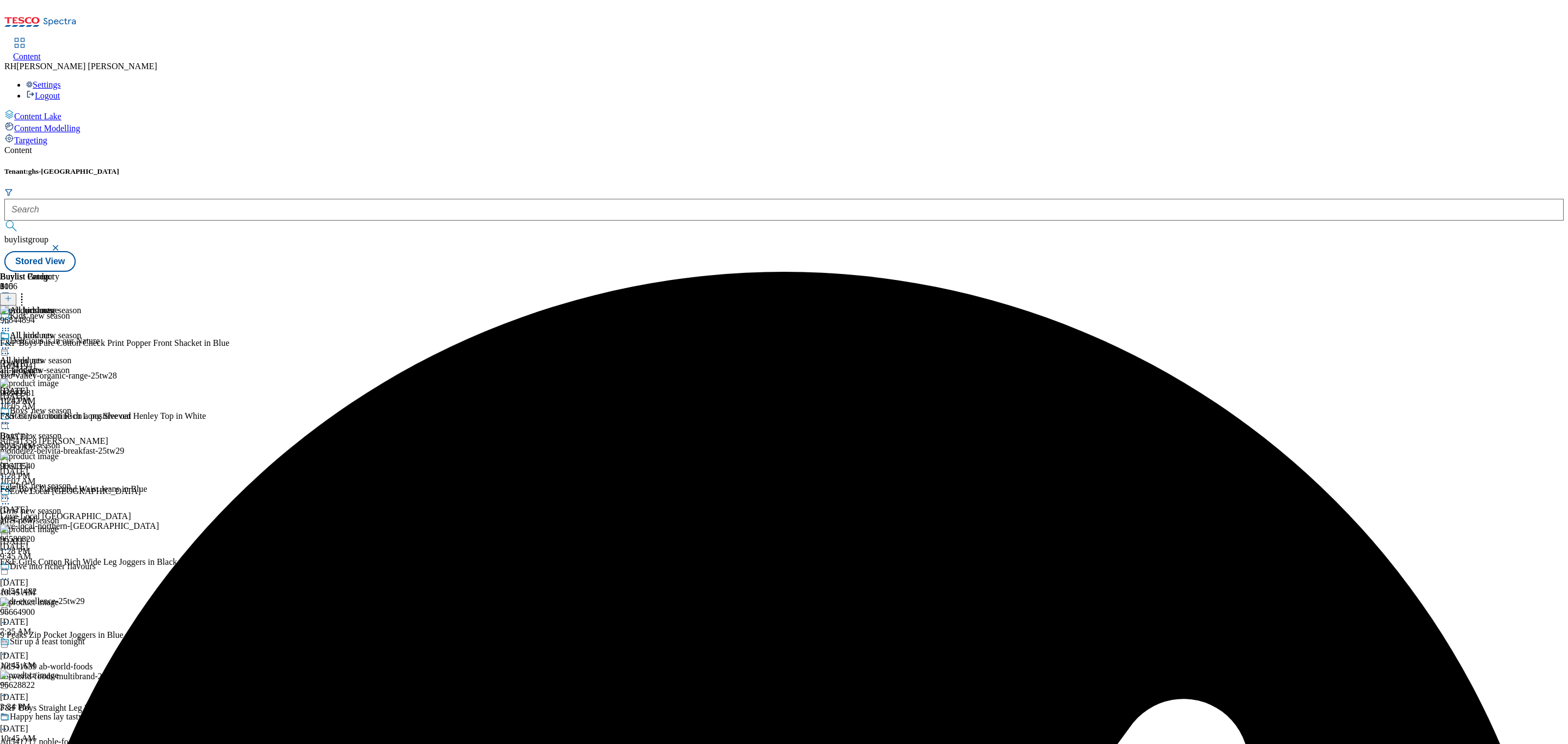
click at [11, 343] on icon at bounding box center [5, 348] width 11 height 11
click at [46, 367] on span "Edit" at bounding box center [40, 371] width 13 height 8
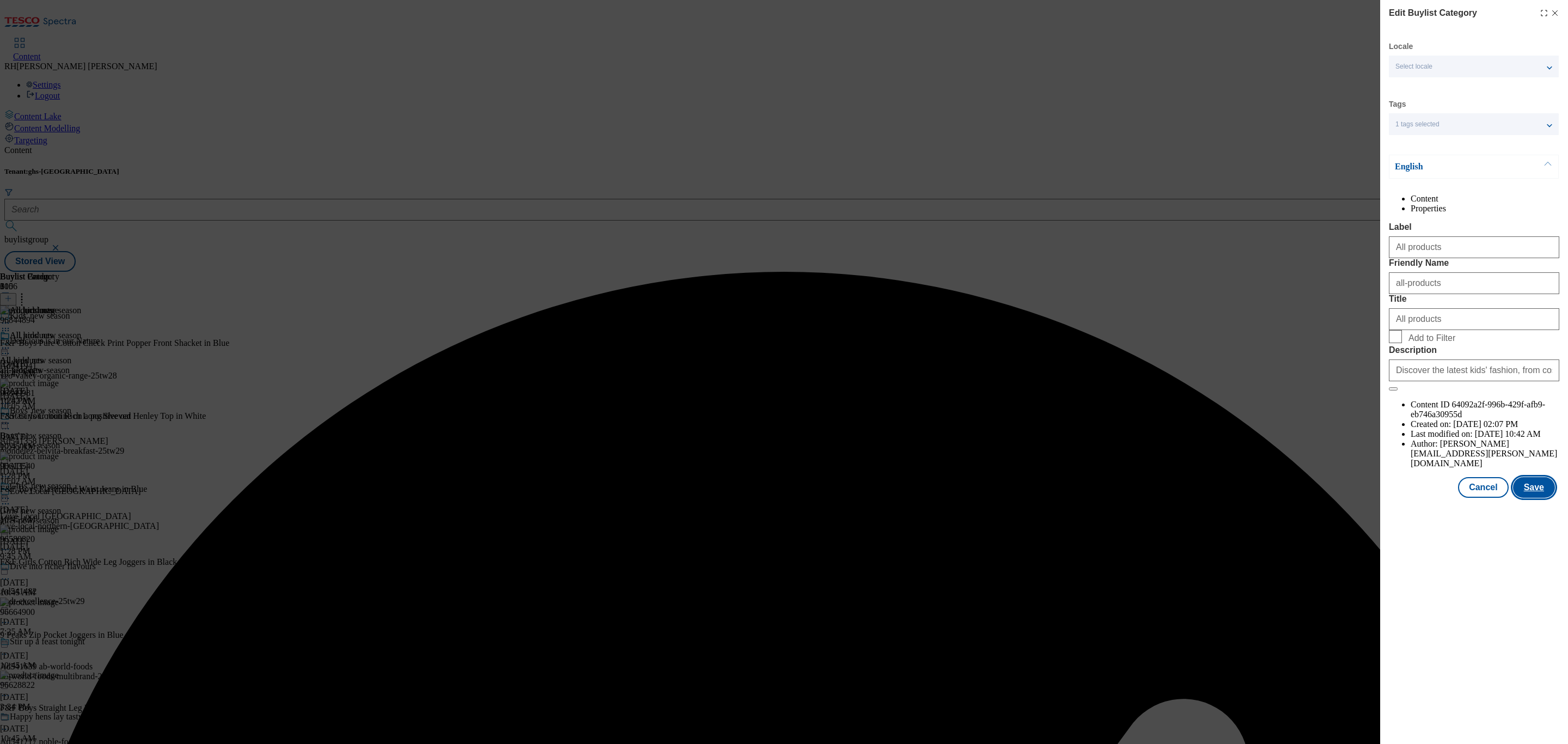
click at [1545, 498] on button "Save" at bounding box center [1534, 488] width 42 height 21
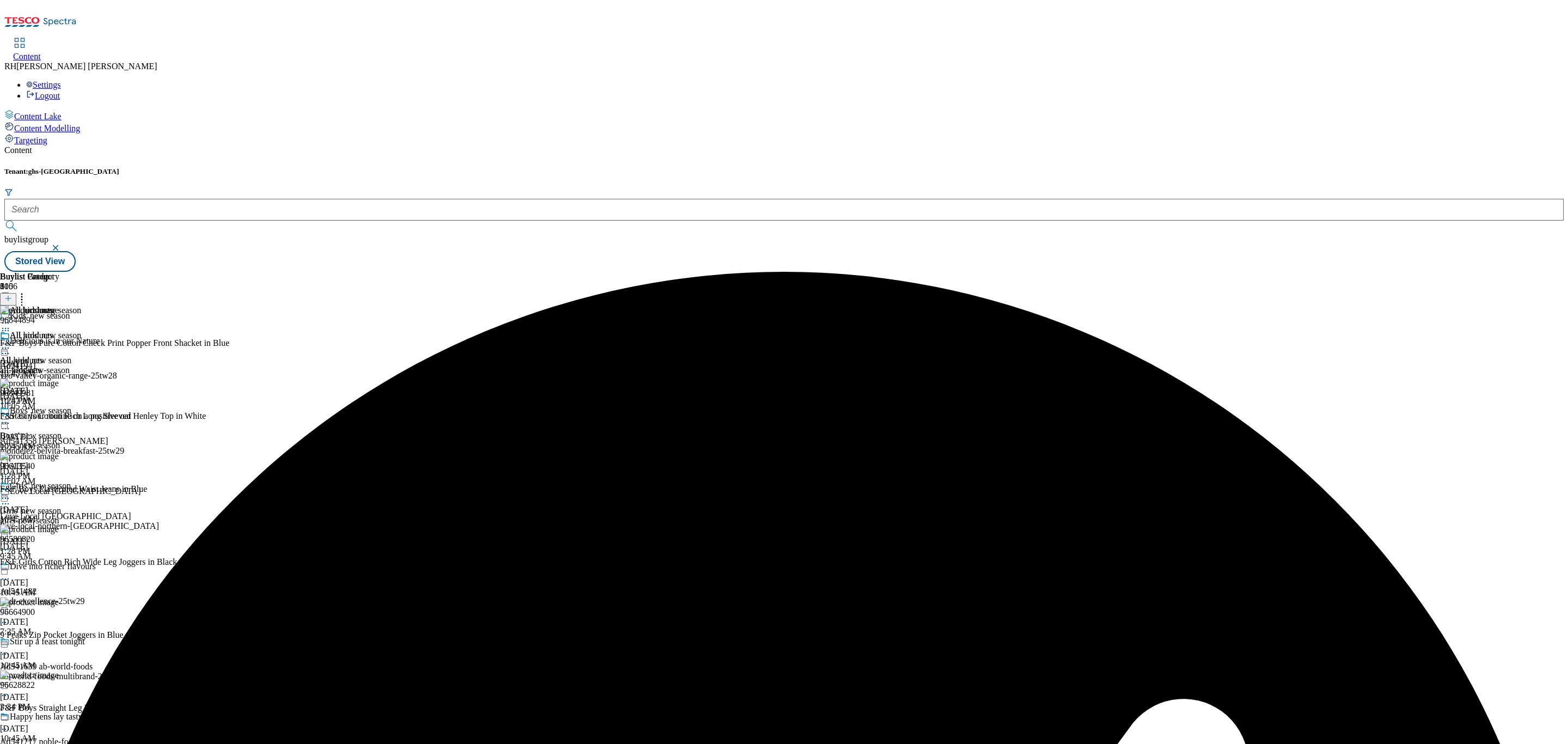
click at [11, 343] on icon at bounding box center [5, 348] width 11 height 11
click at [59, 417] on span "Preview" at bounding box center [46, 421] width 26 height 8
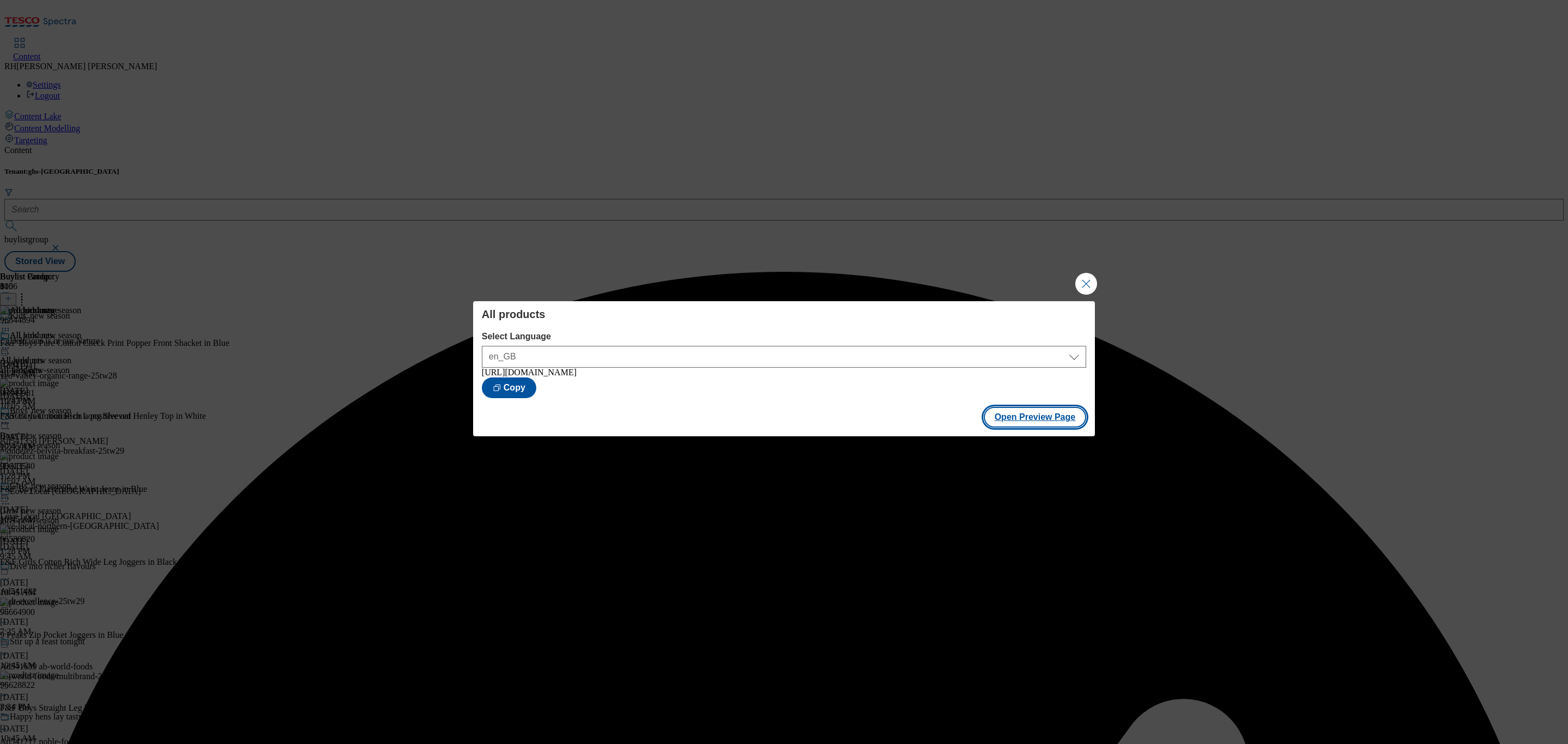
click at [1049, 424] on button "Open Preview Page" at bounding box center [1035, 417] width 103 height 21
click at [1090, 283] on button "Close Modal" at bounding box center [1087, 284] width 22 height 22
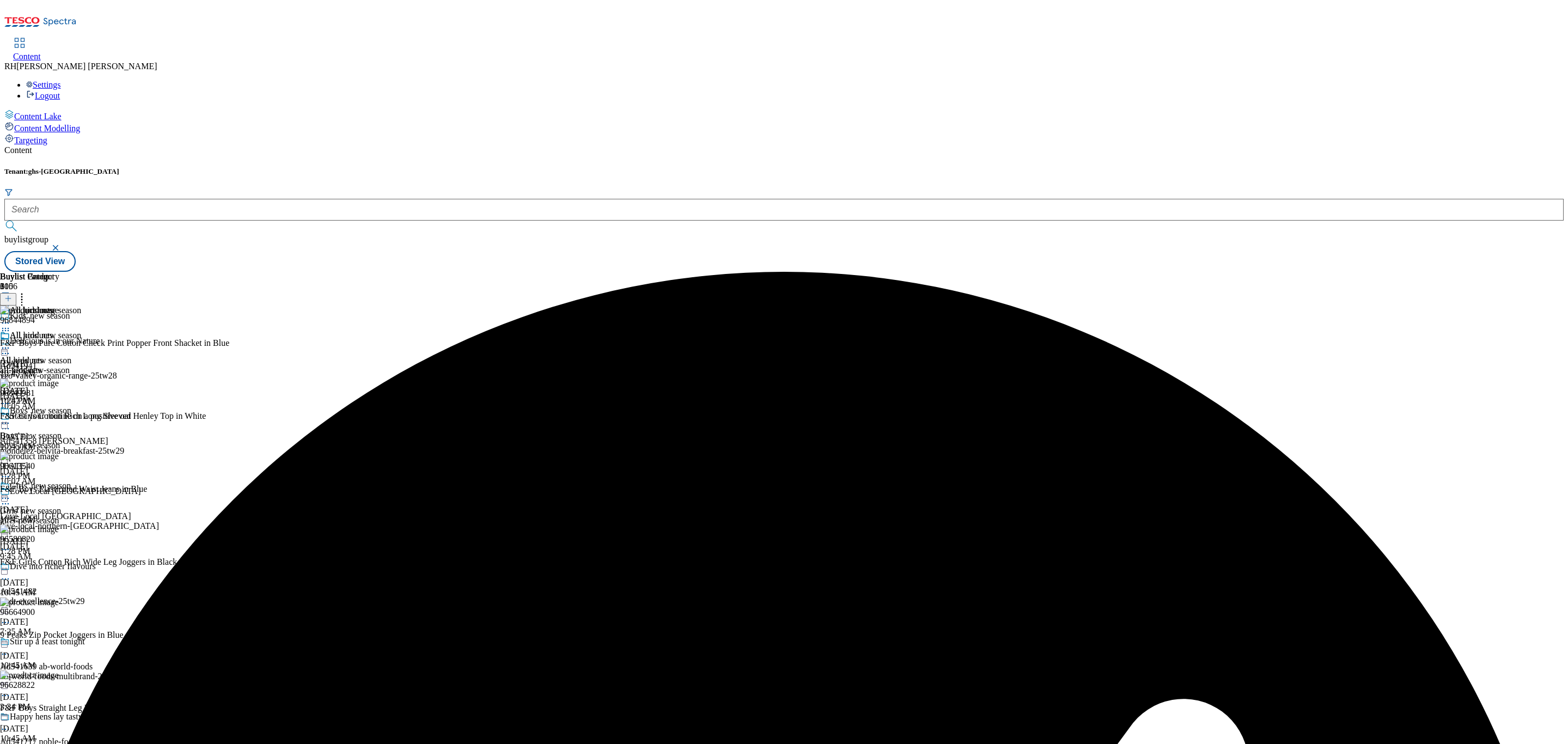
click at [11, 343] on icon at bounding box center [5, 348] width 11 height 11
click at [58, 455] on span "Publish" at bounding box center [45, 458] width 24 height 8
click at [11, 343] on icon at bounding box center [5, 348] width 11 height 11
click at [69, 467] on span "Un-publish" at bounding box center [51, 471] width 35 height 8
click at [11, 343] on icon at bounding box center [5, 348] width 11 height 11
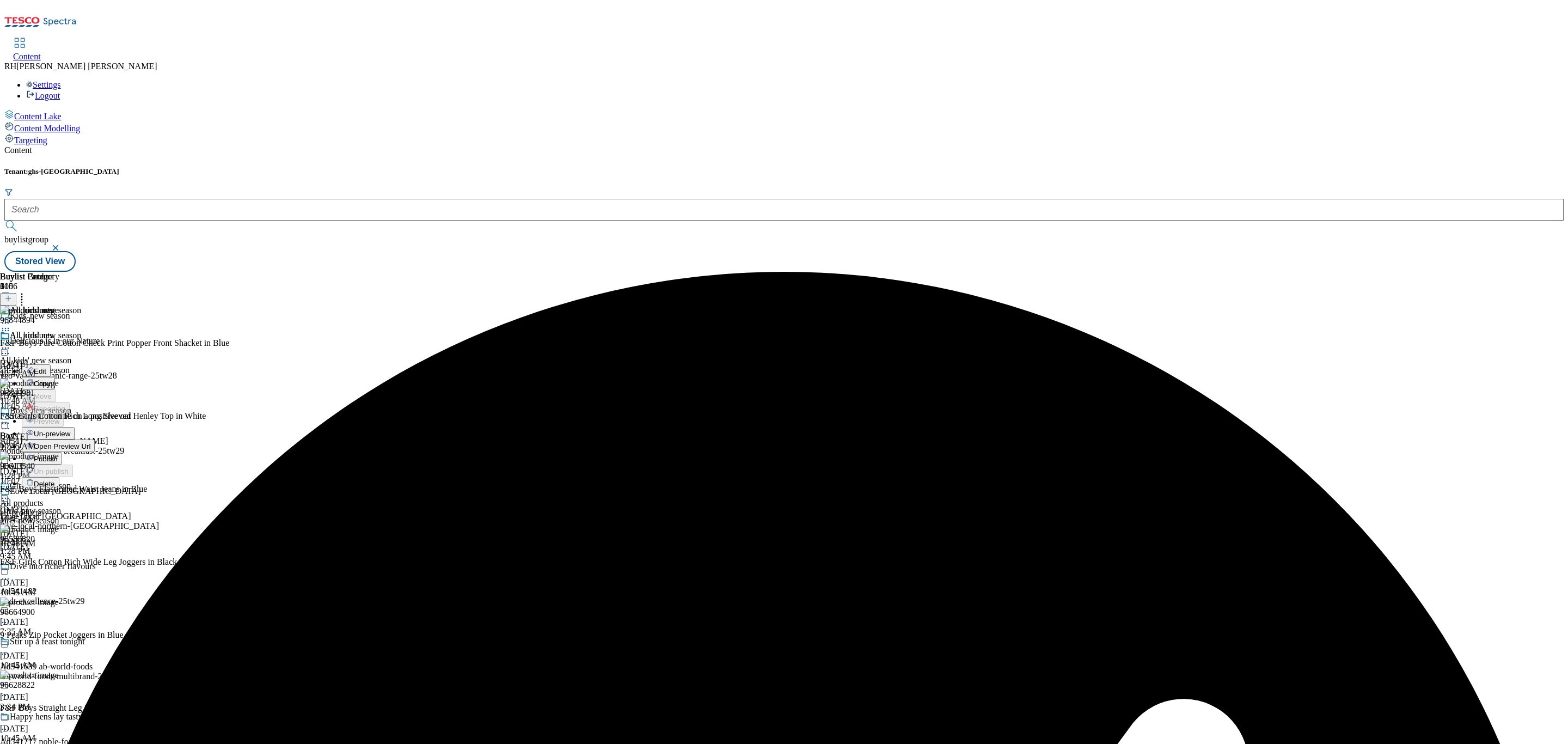
click at [70, 430] on span "Un-preview" at bounding box center [52, 433] width 37 height 8
click at [27, 292] on icon at bounding box center [22, 297] width 11 height 11
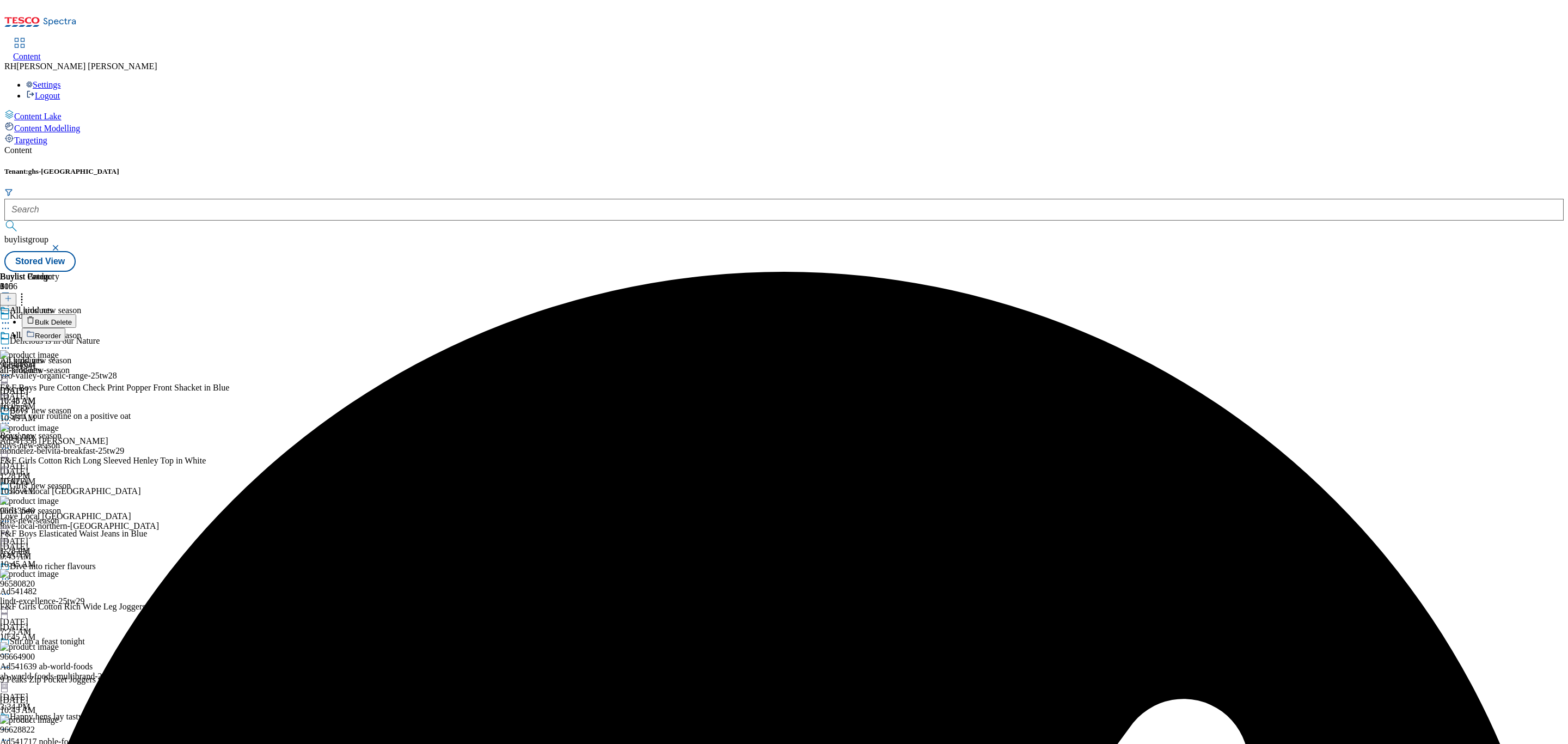
click at [72, 318] on span "Bulk Delete" at bounding box center [53, 321] width 37 height 8
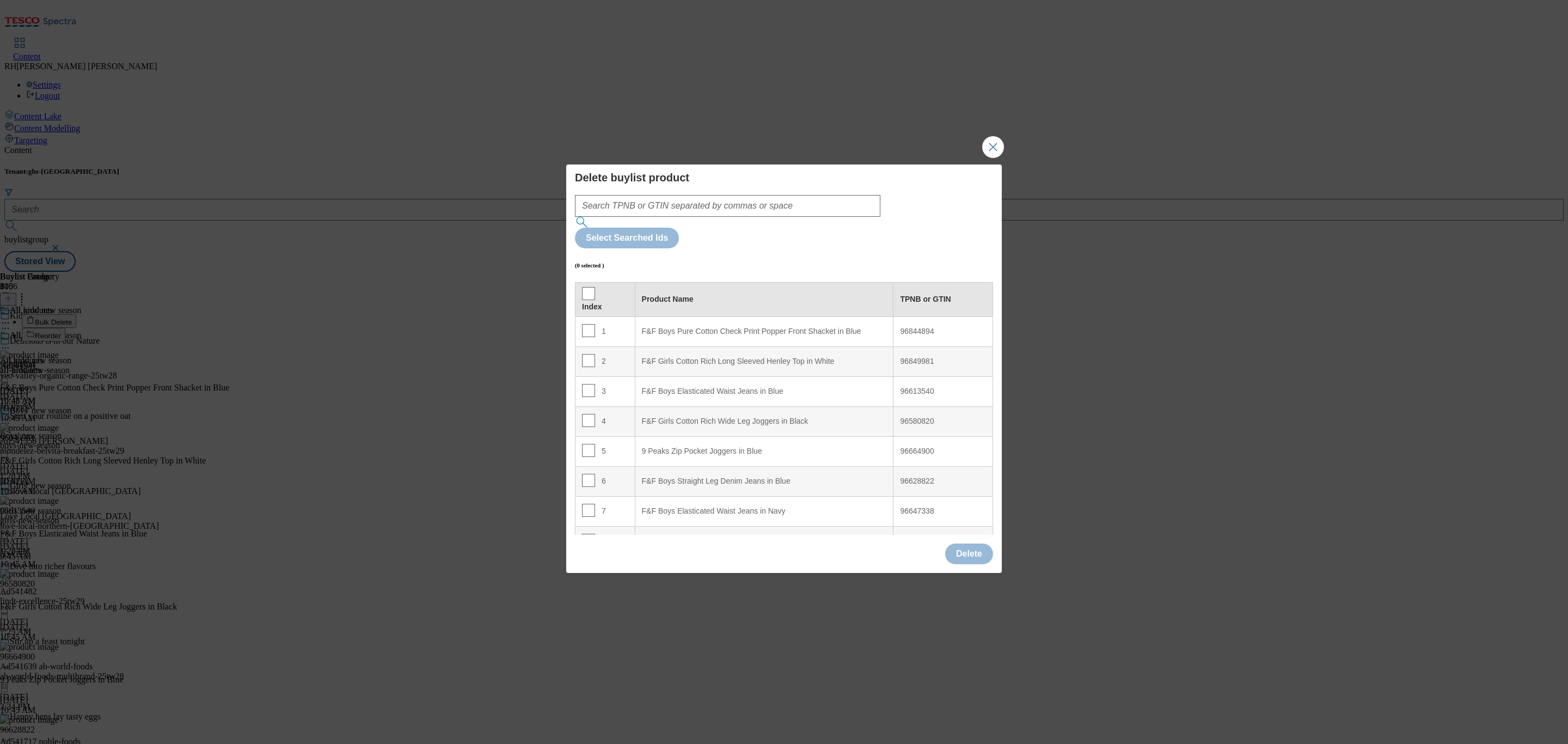
click at [582, 282] on th "Index" at bounding box center [605, 299] width 60 height 34
click at [588, 287] on input "Modal" at bounding box center [588, 293] width 13 height 13
checkbox input "true"
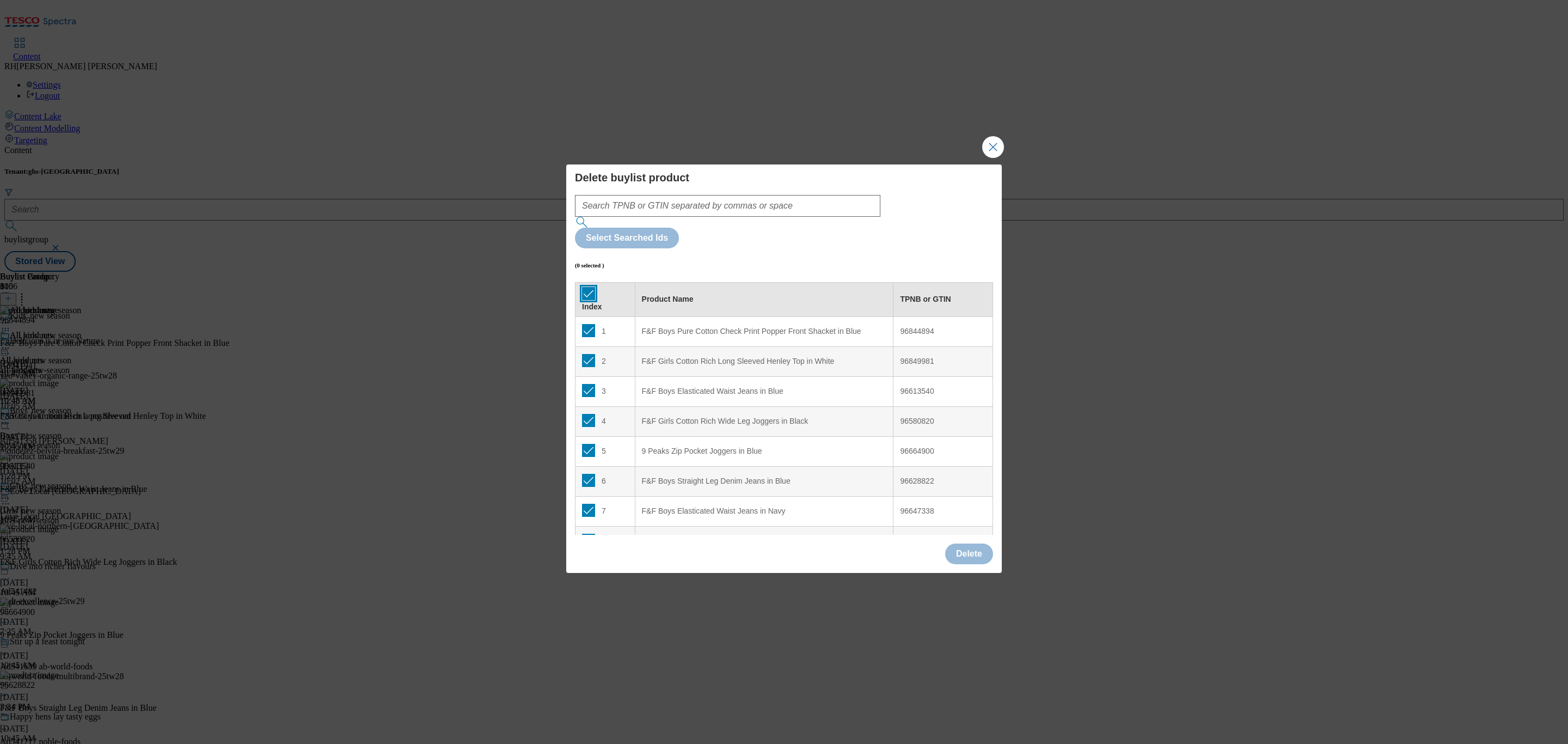
checkbox input "true"
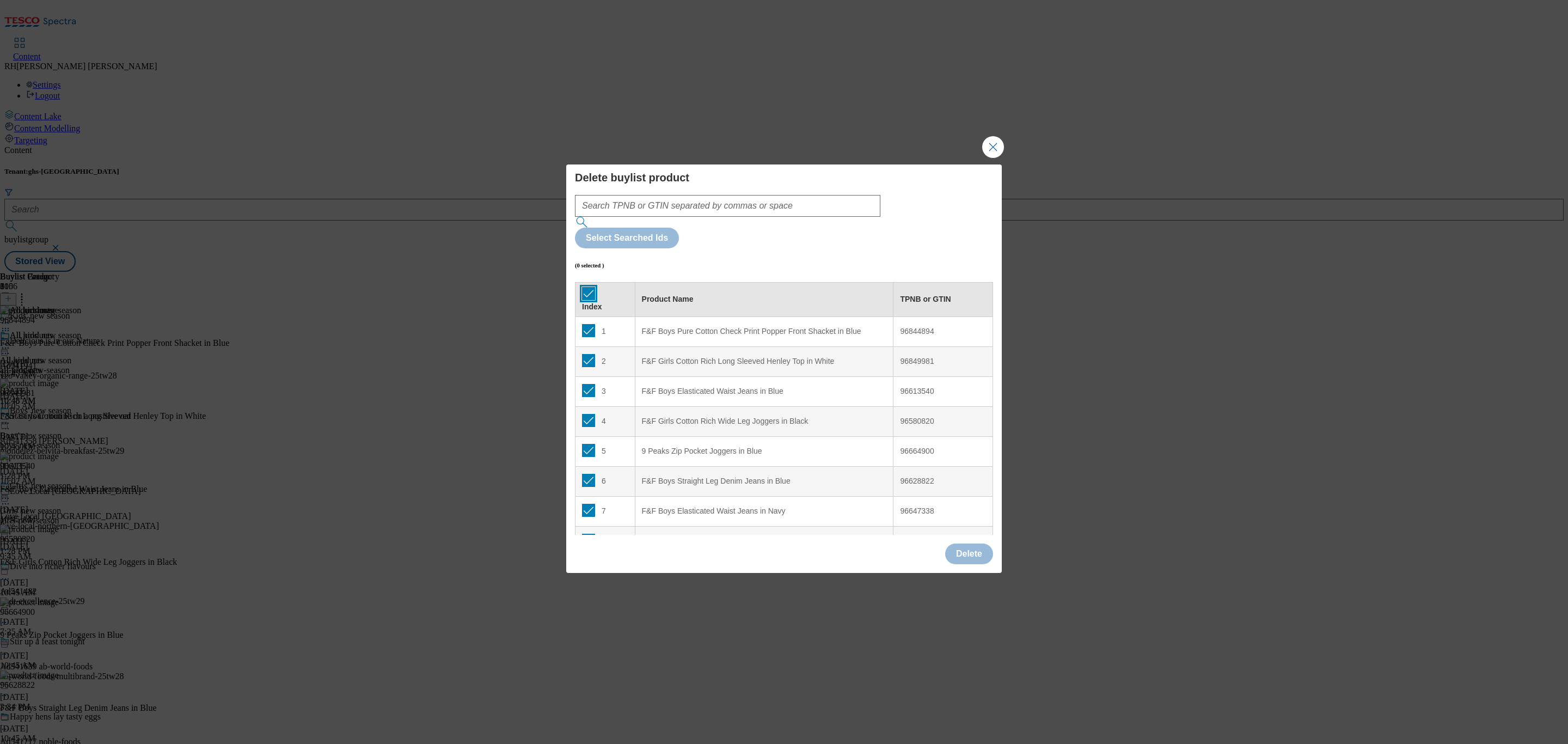
checkbox input "true"
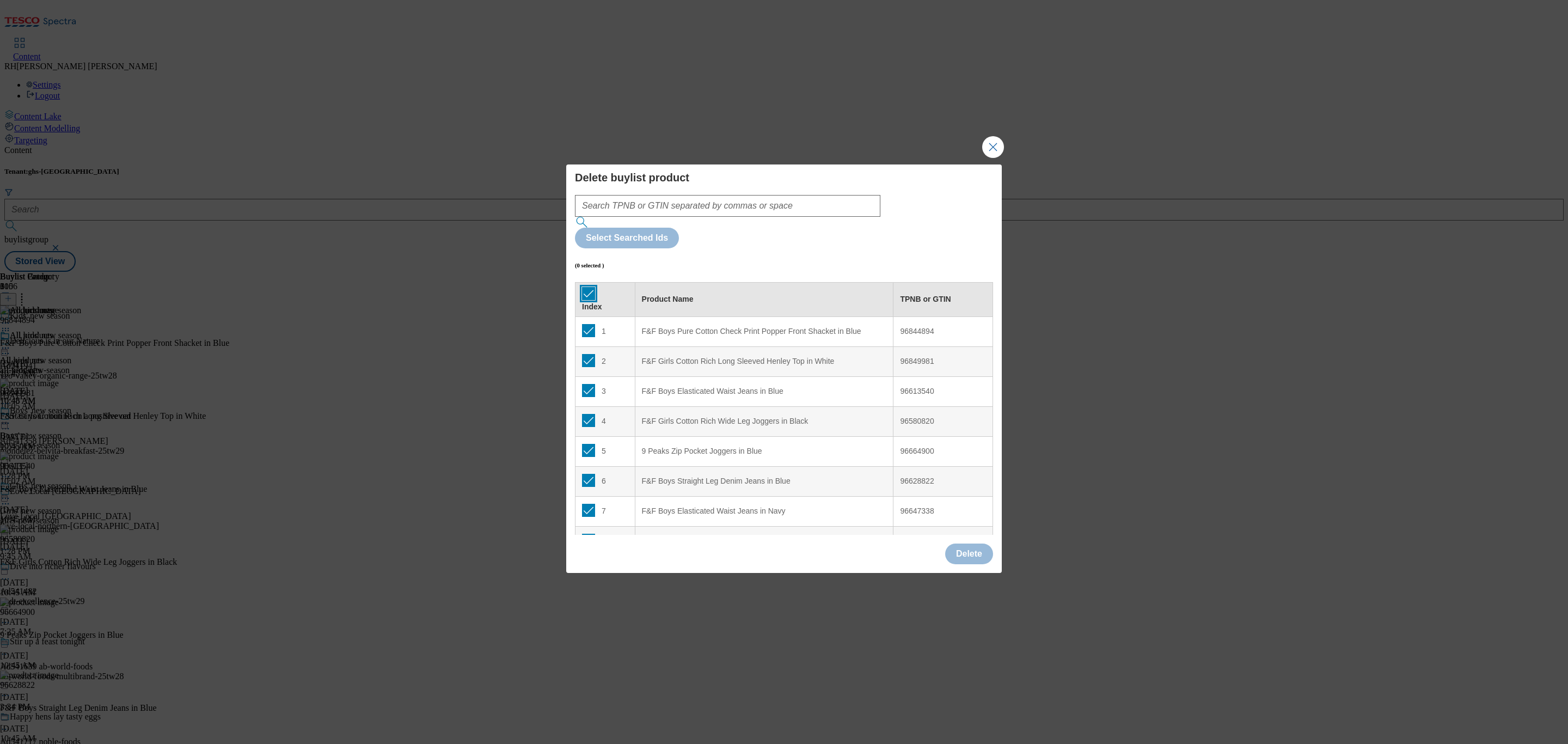
checkbox input "true"
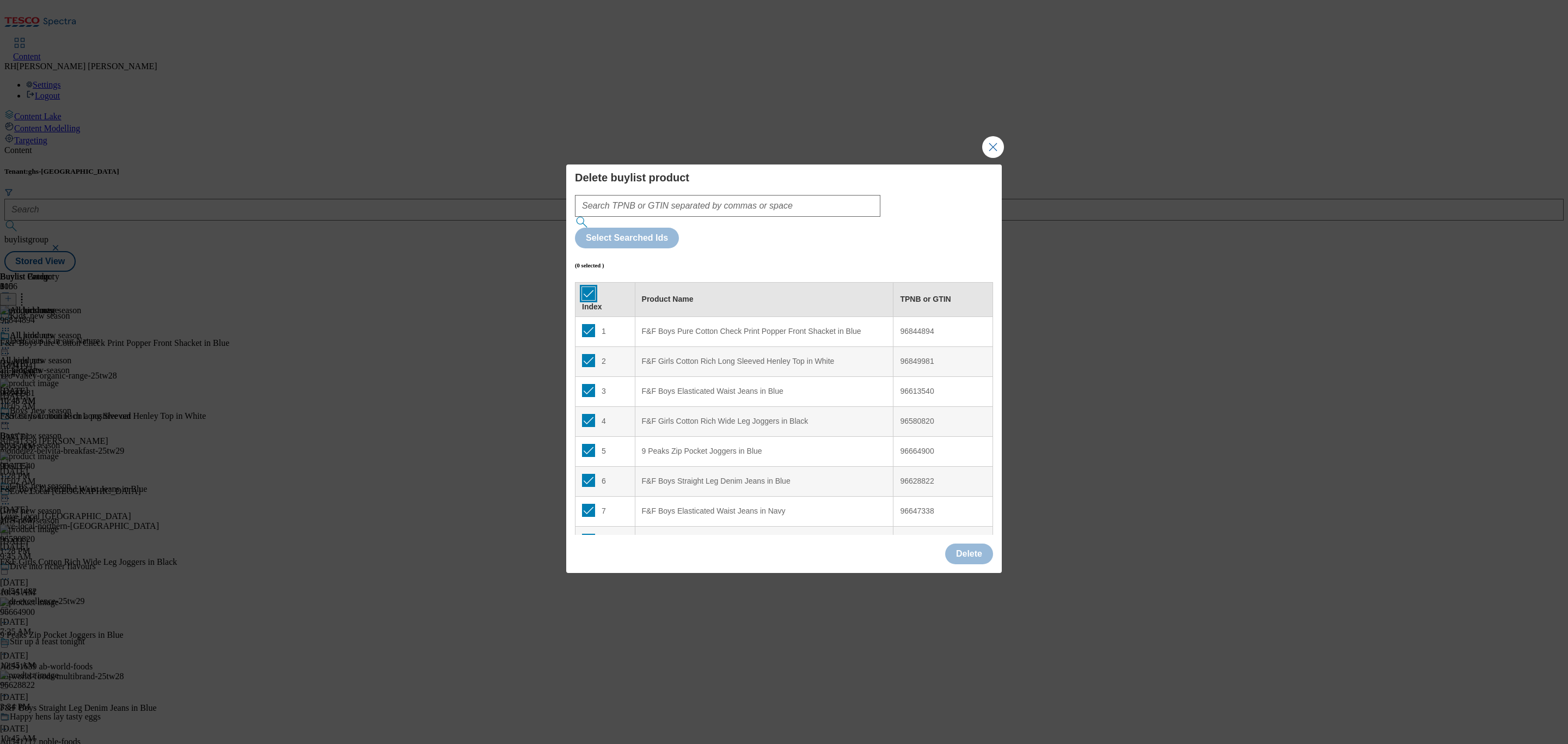
checkbox input "true"
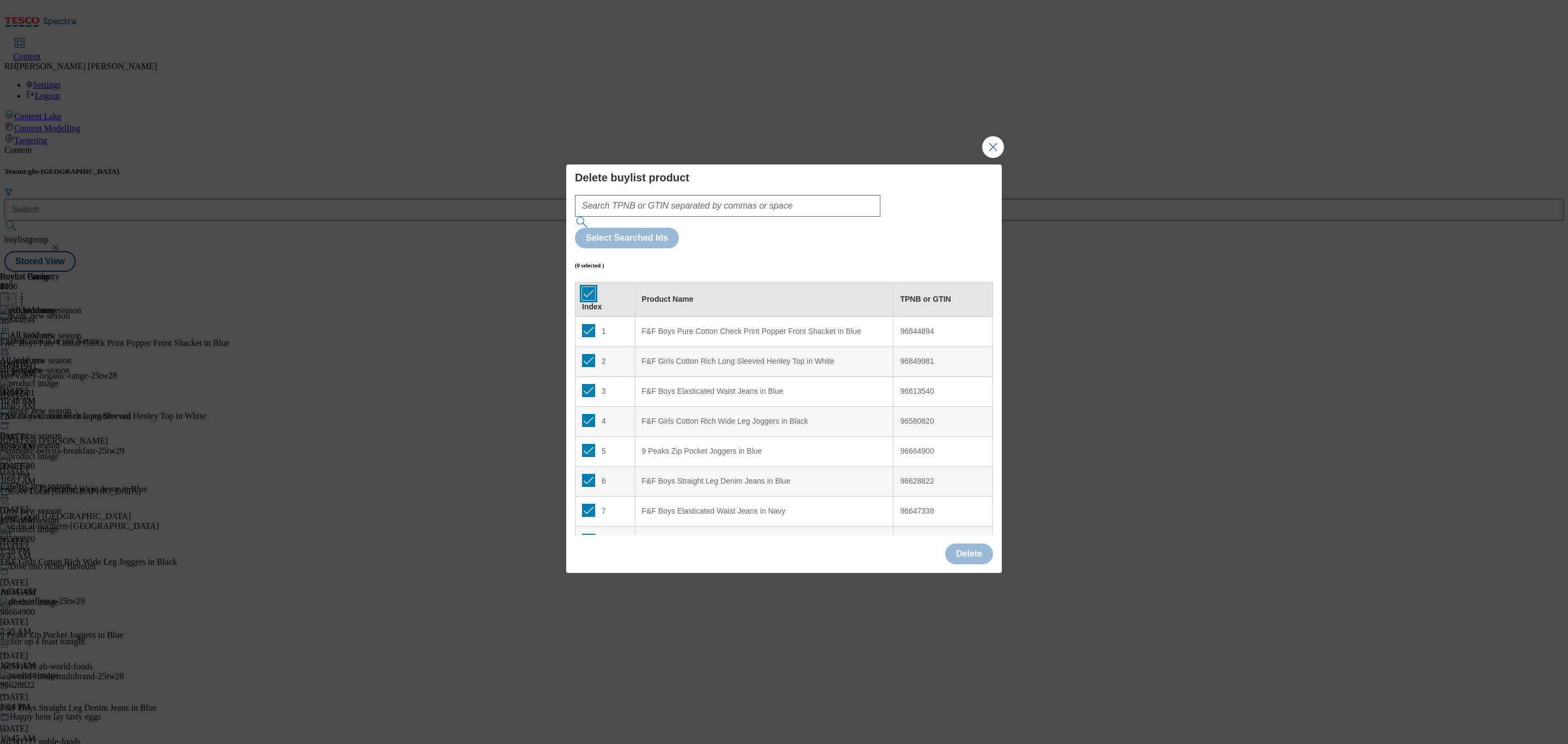
checkbox input "true"
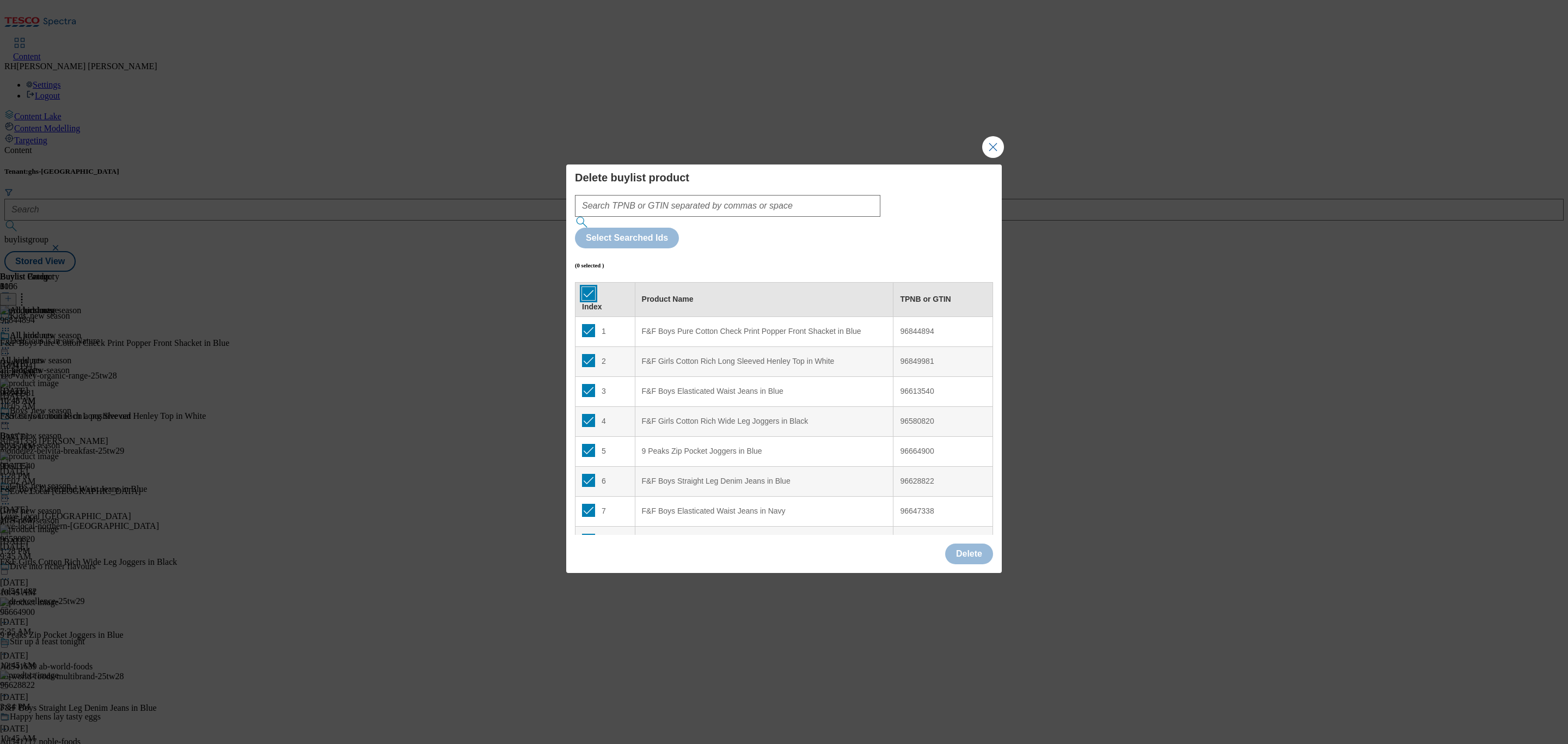
checkbox input "true"
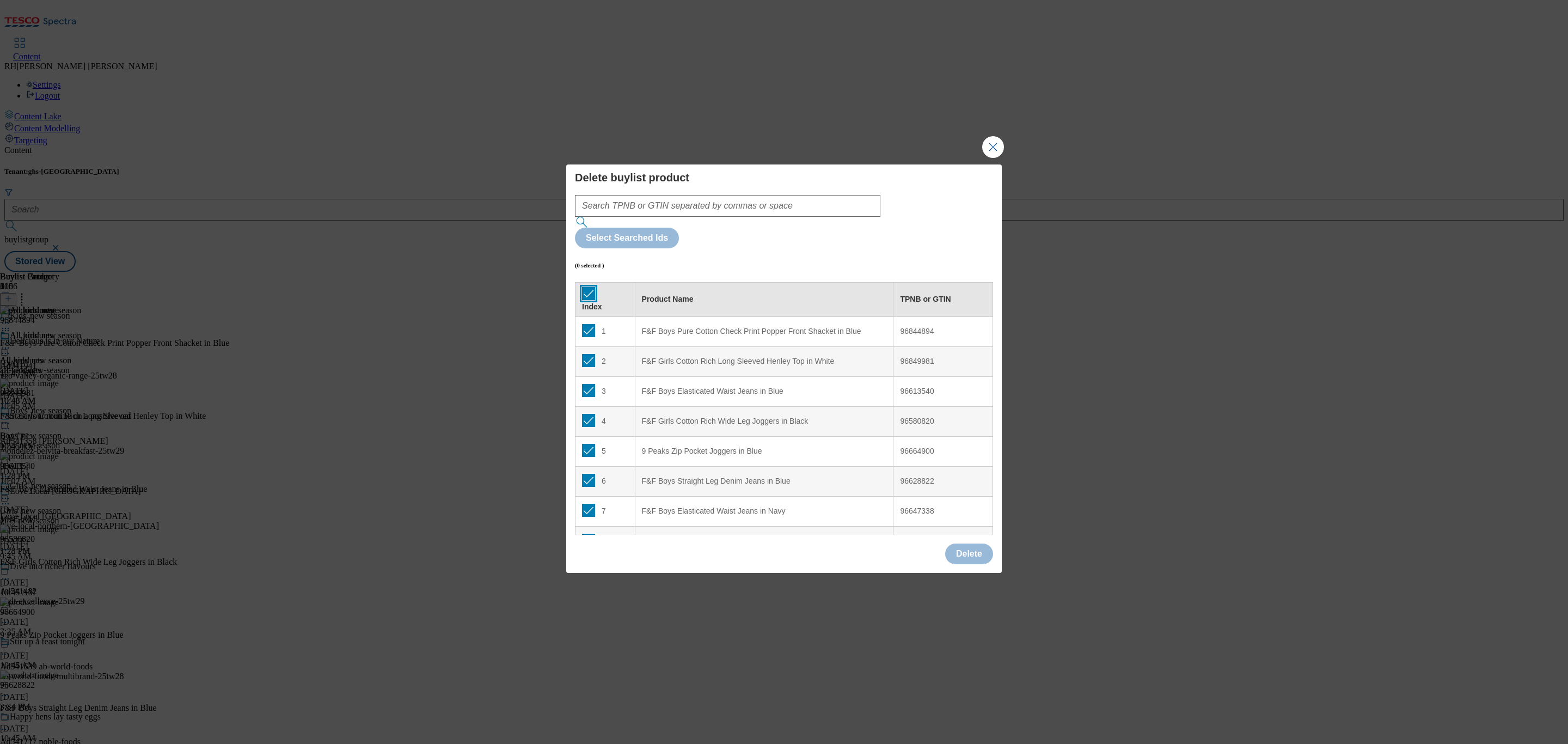
checkbox input "true"
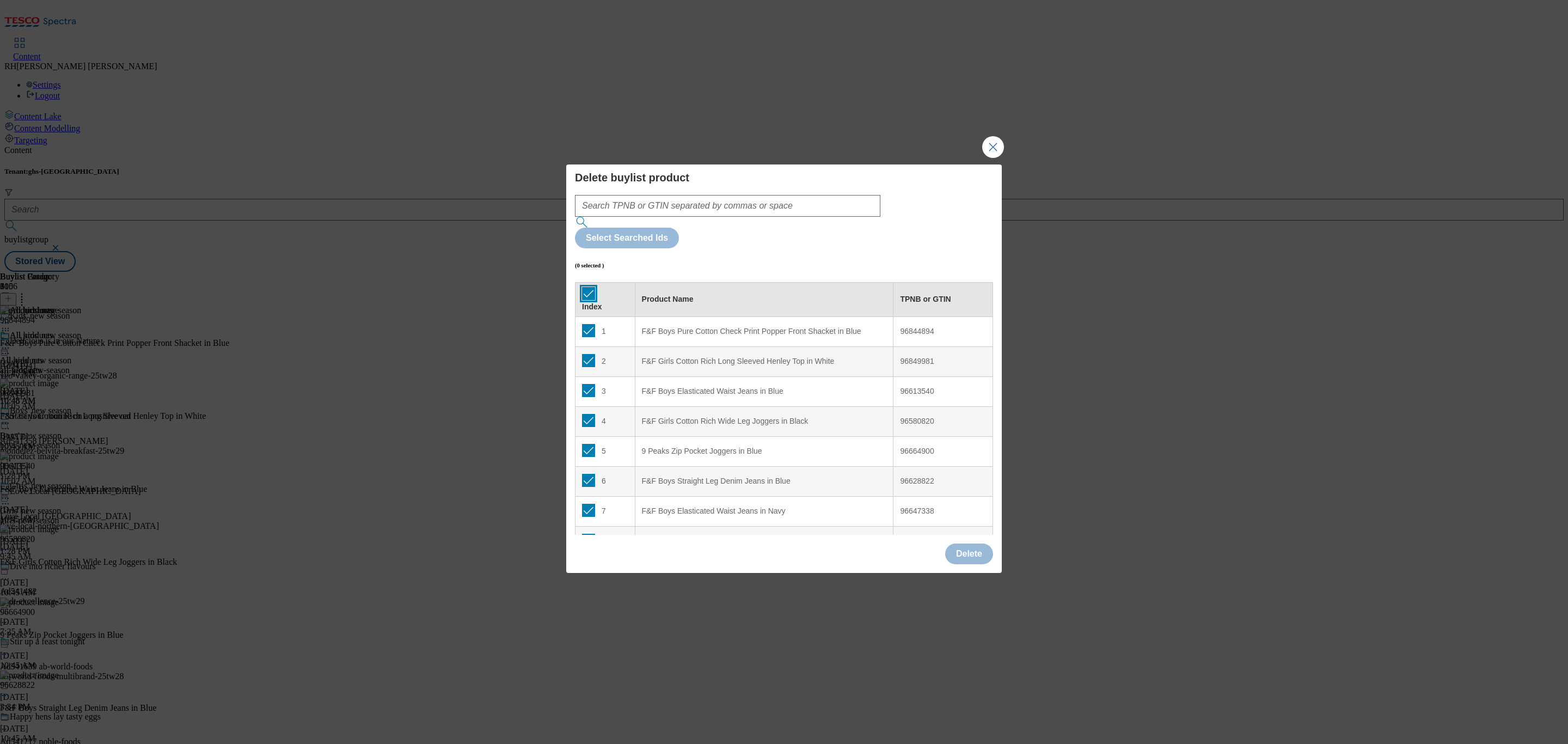
checkbox input "true"
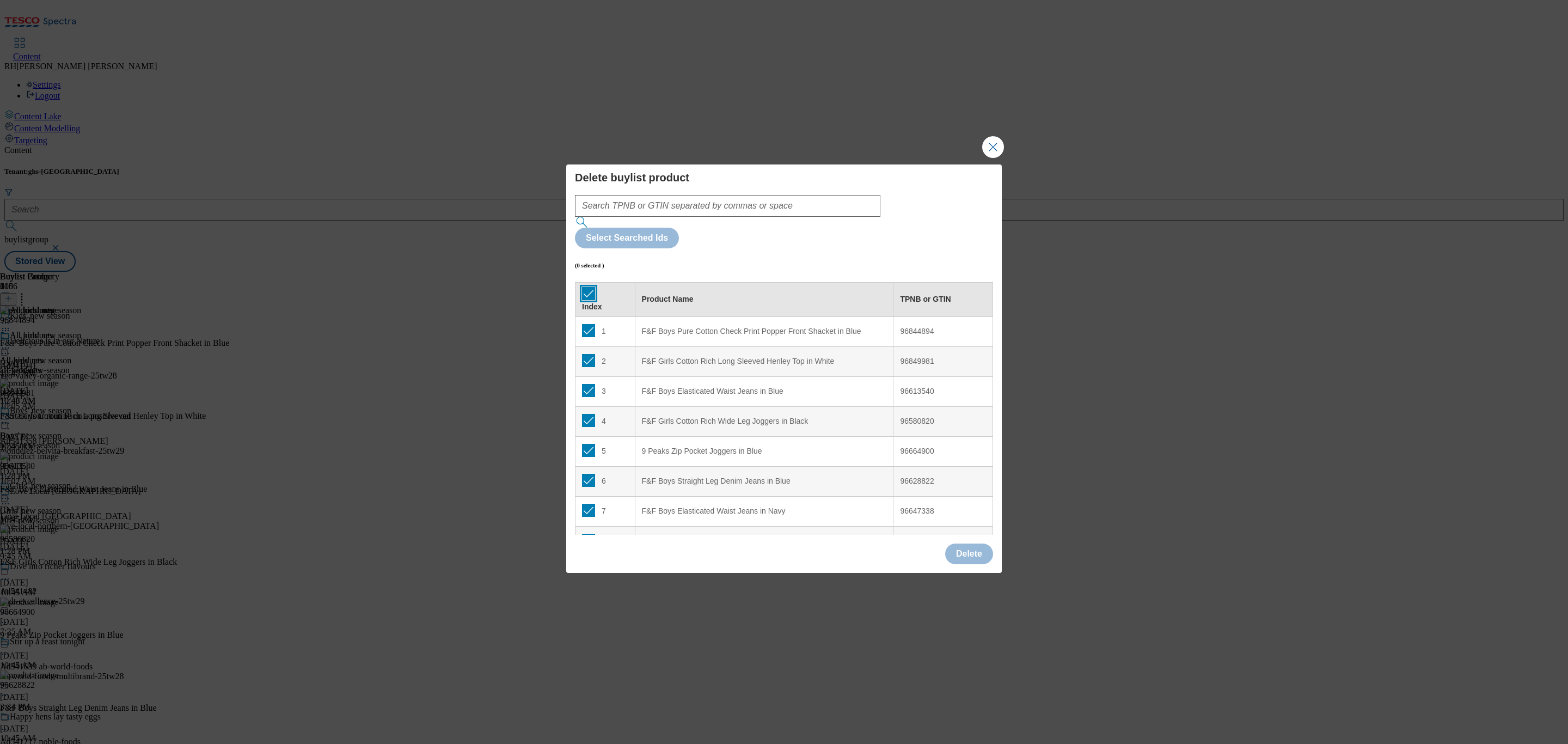
checkbox input "true"
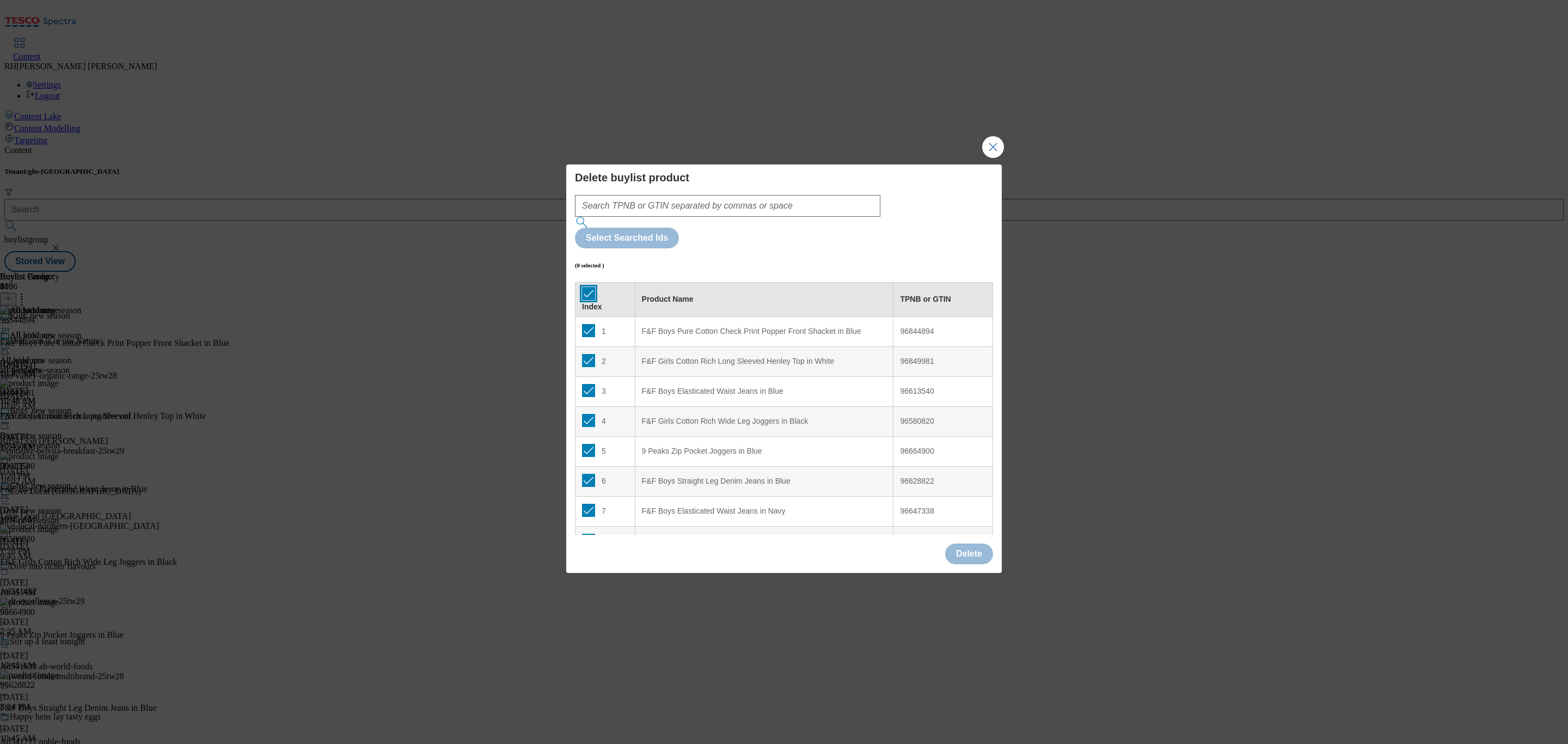
checkbox input "true"
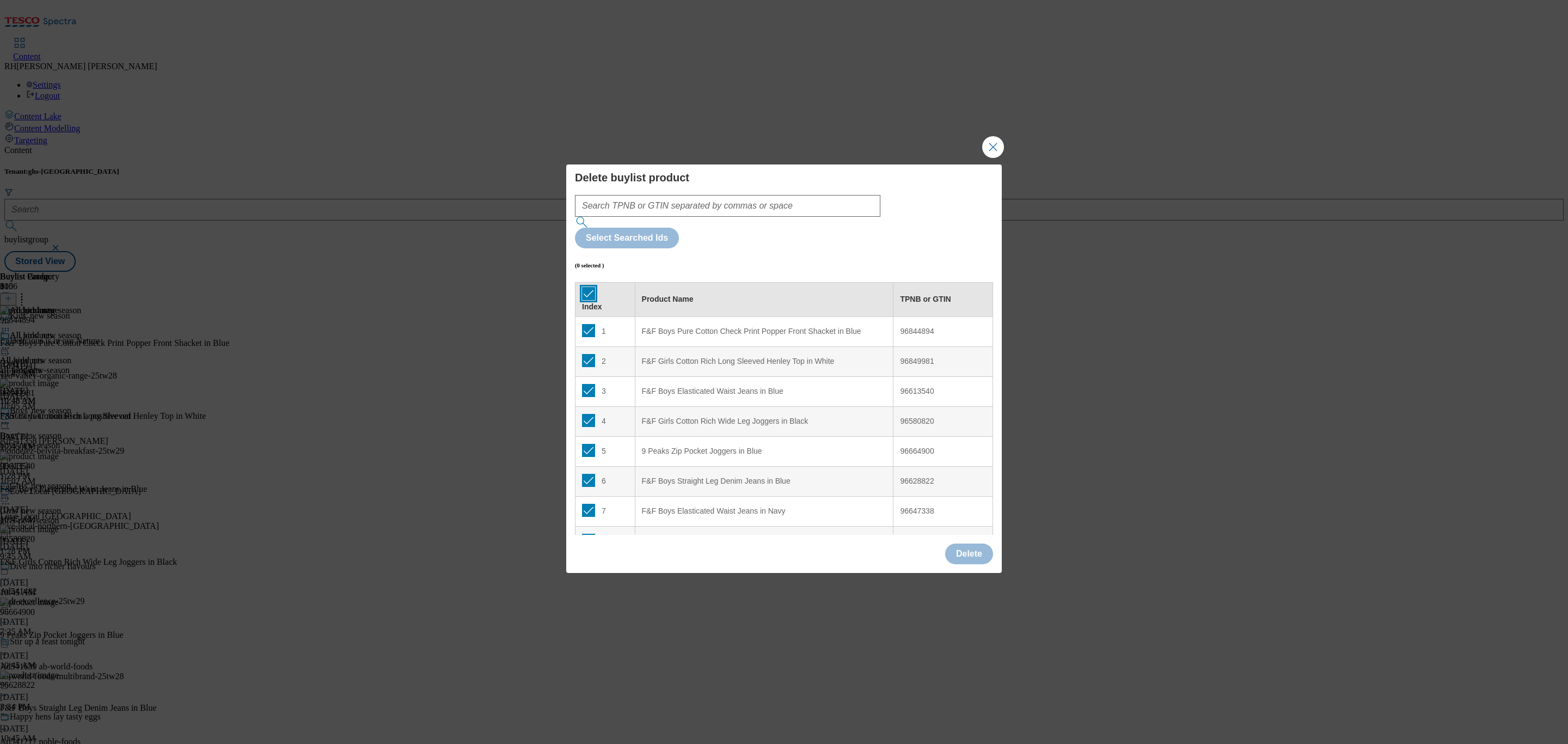
checkbox input "true"
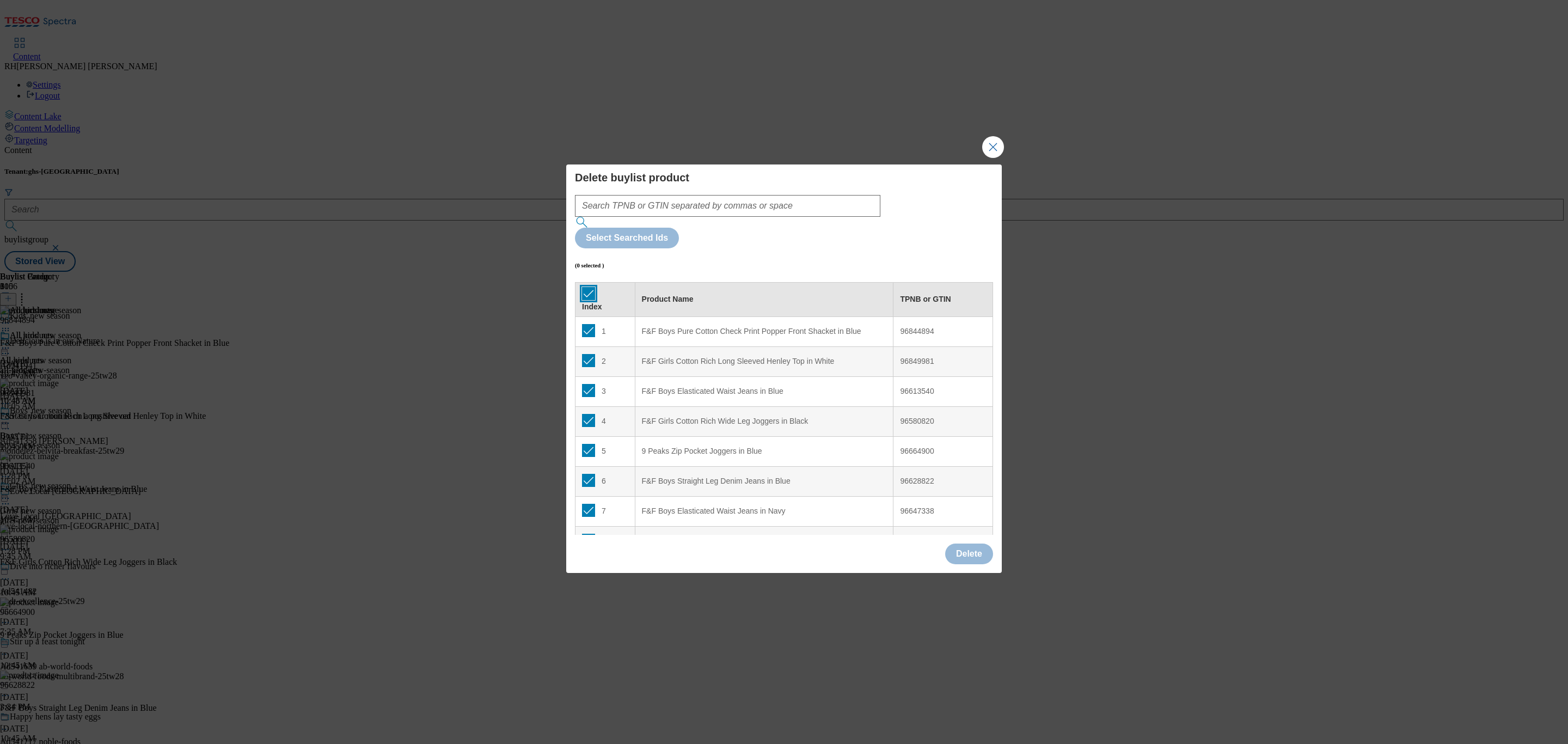
checkbox input "true"
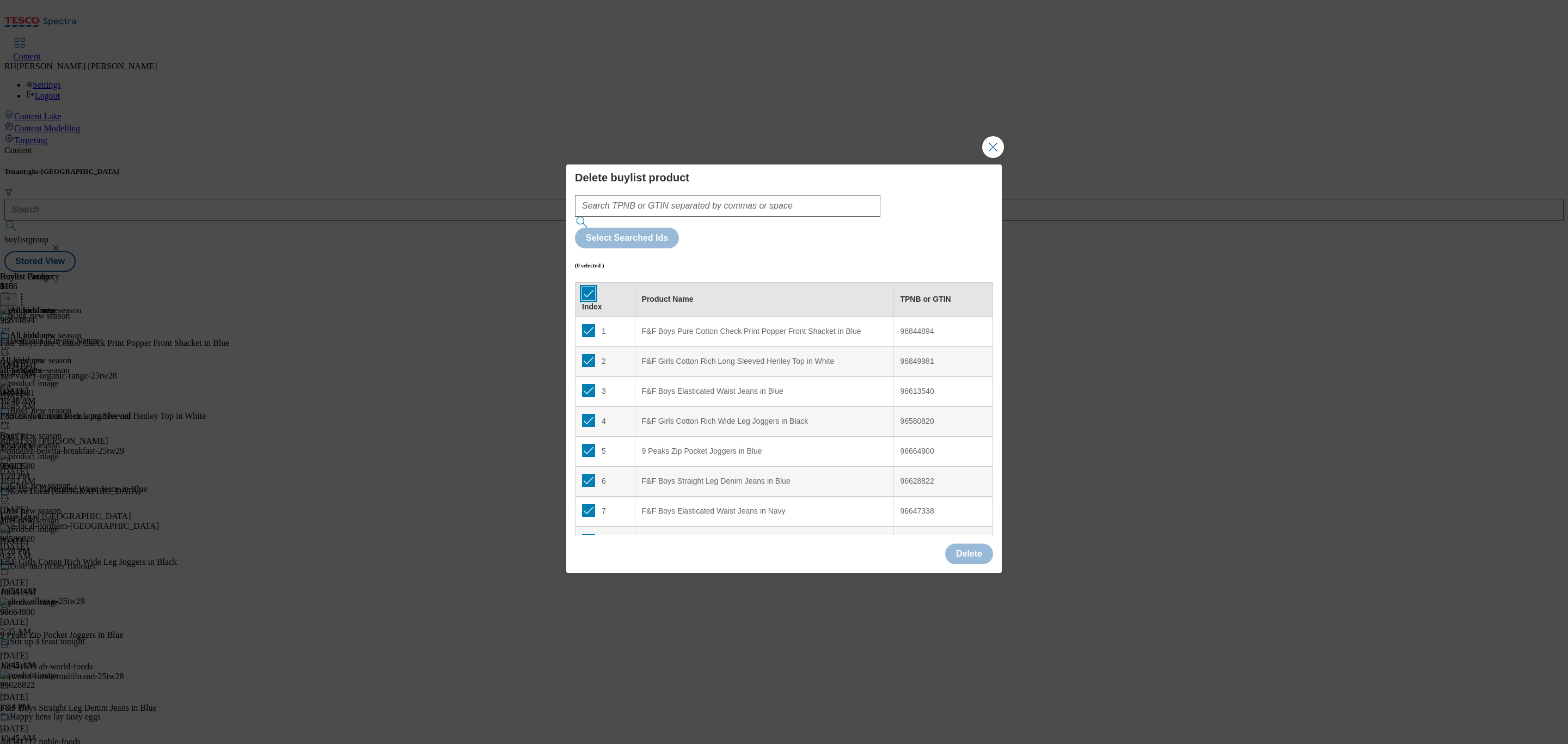
checkbox input "true"
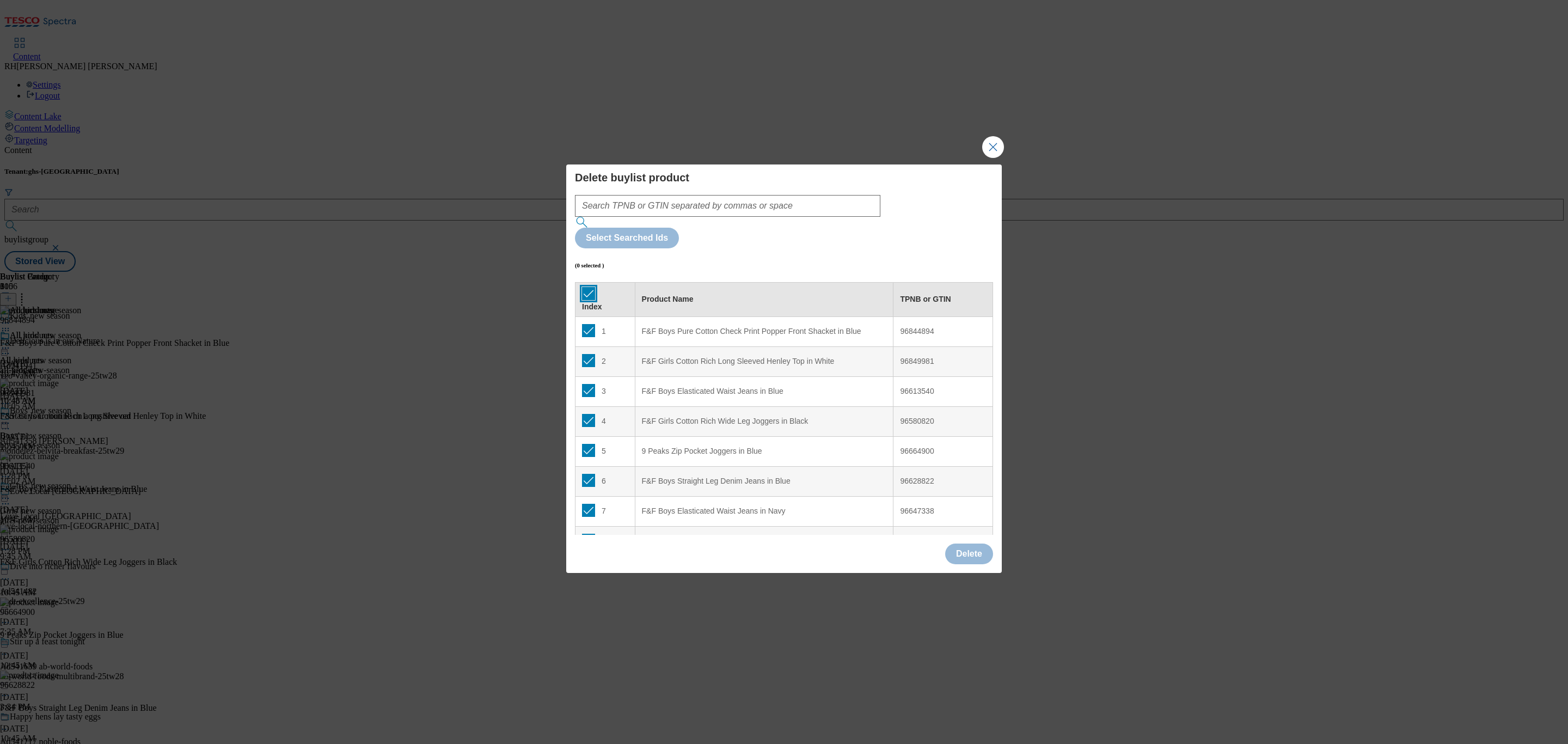
checkbox input "true"
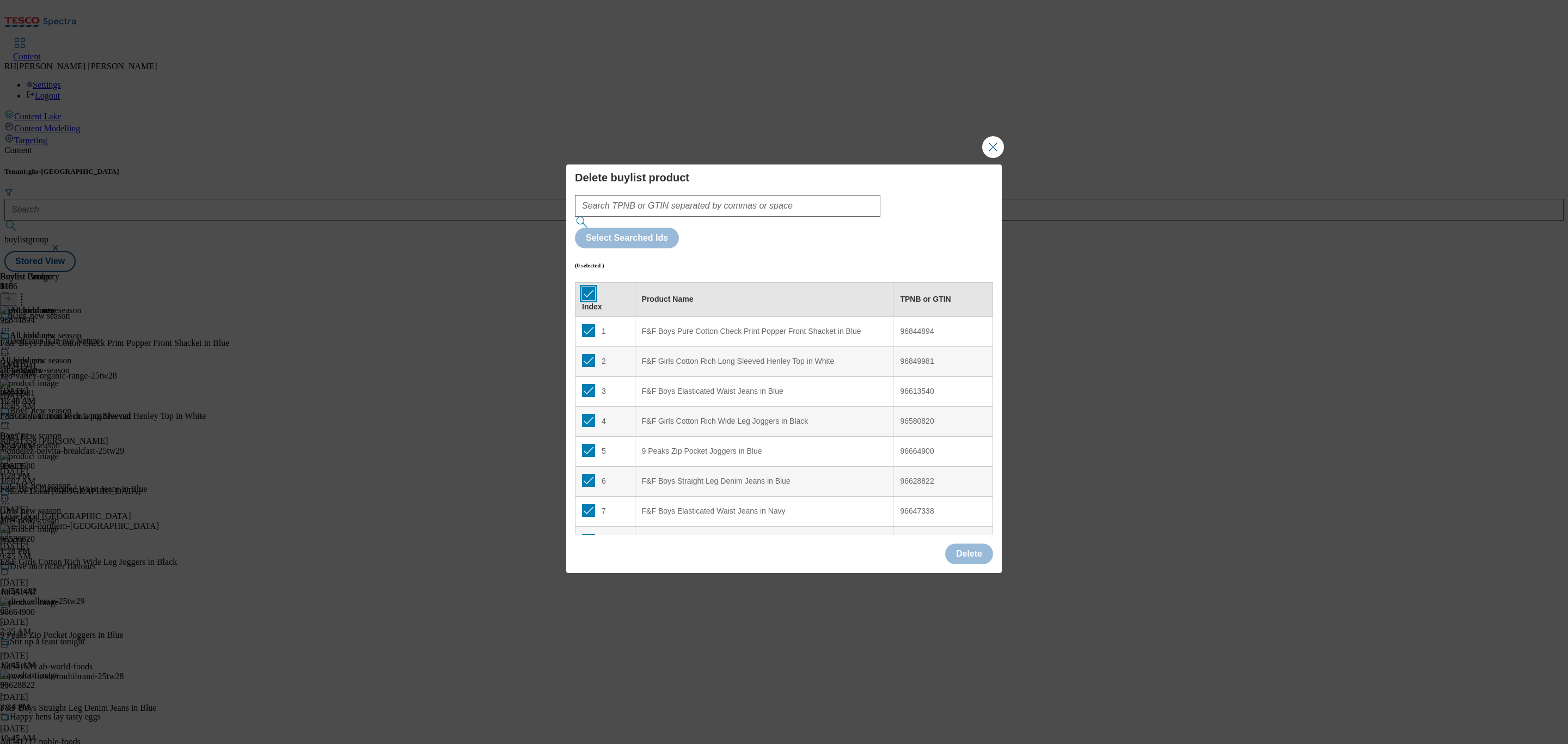
checkbox input "true"
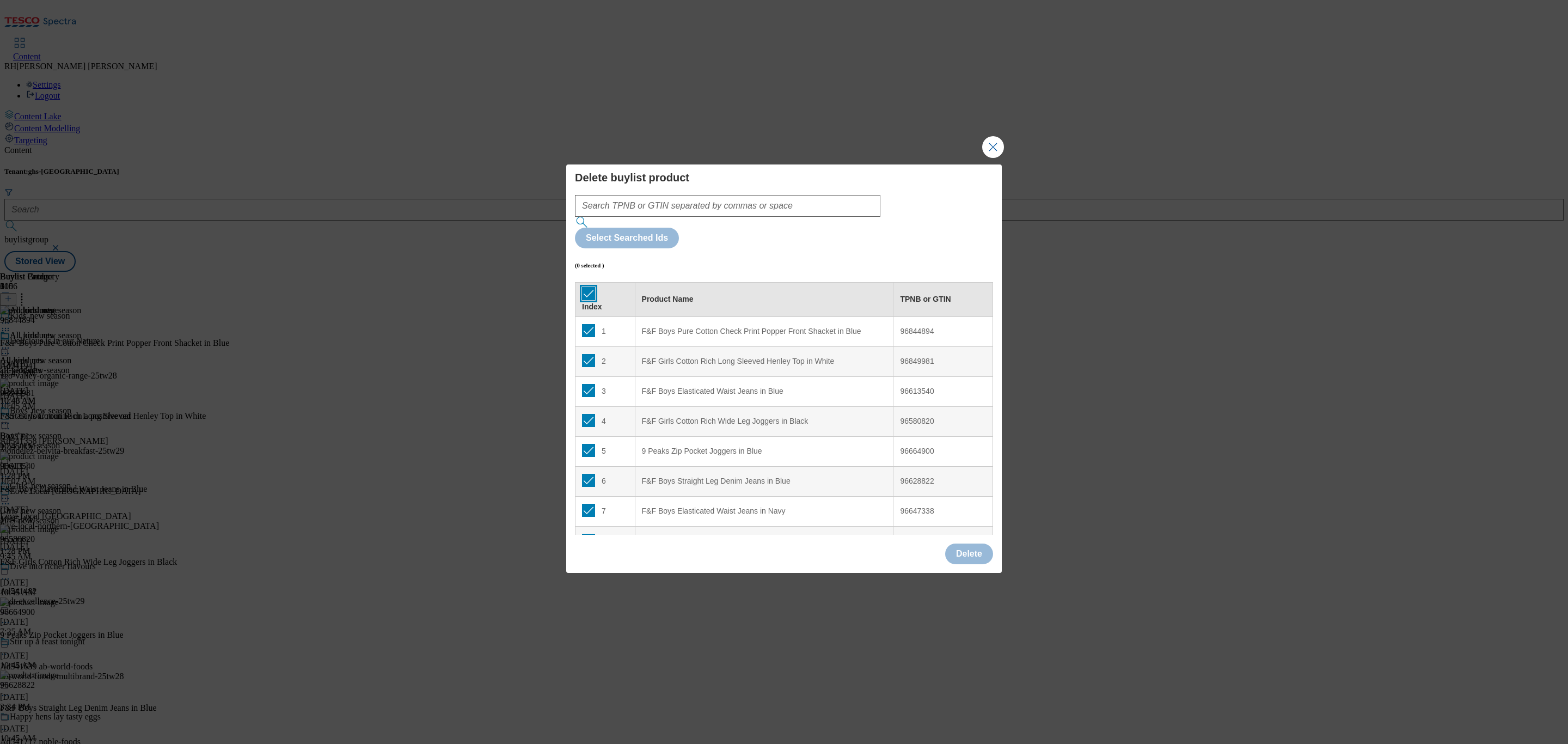
checkbox input "true"
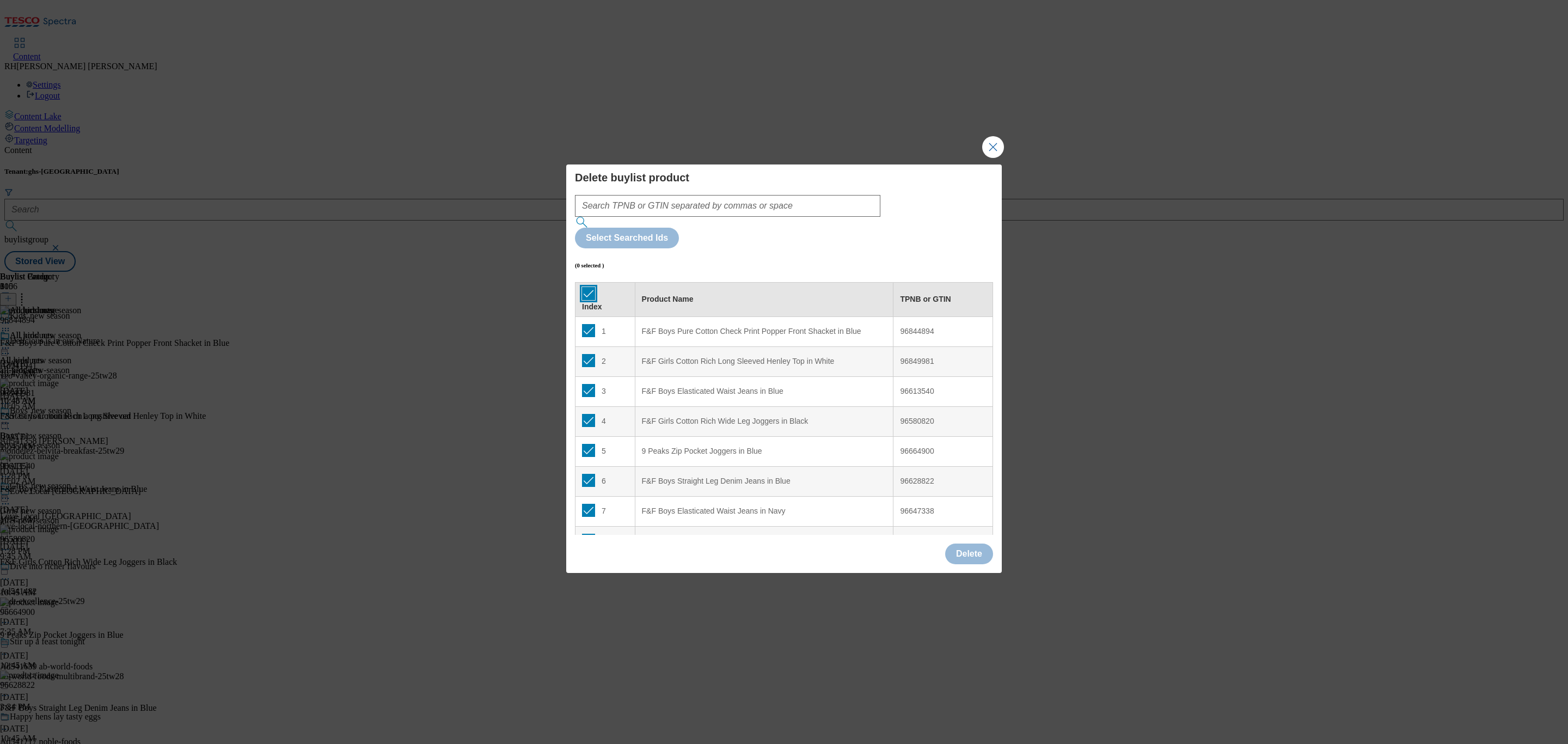
checkbox input "true"
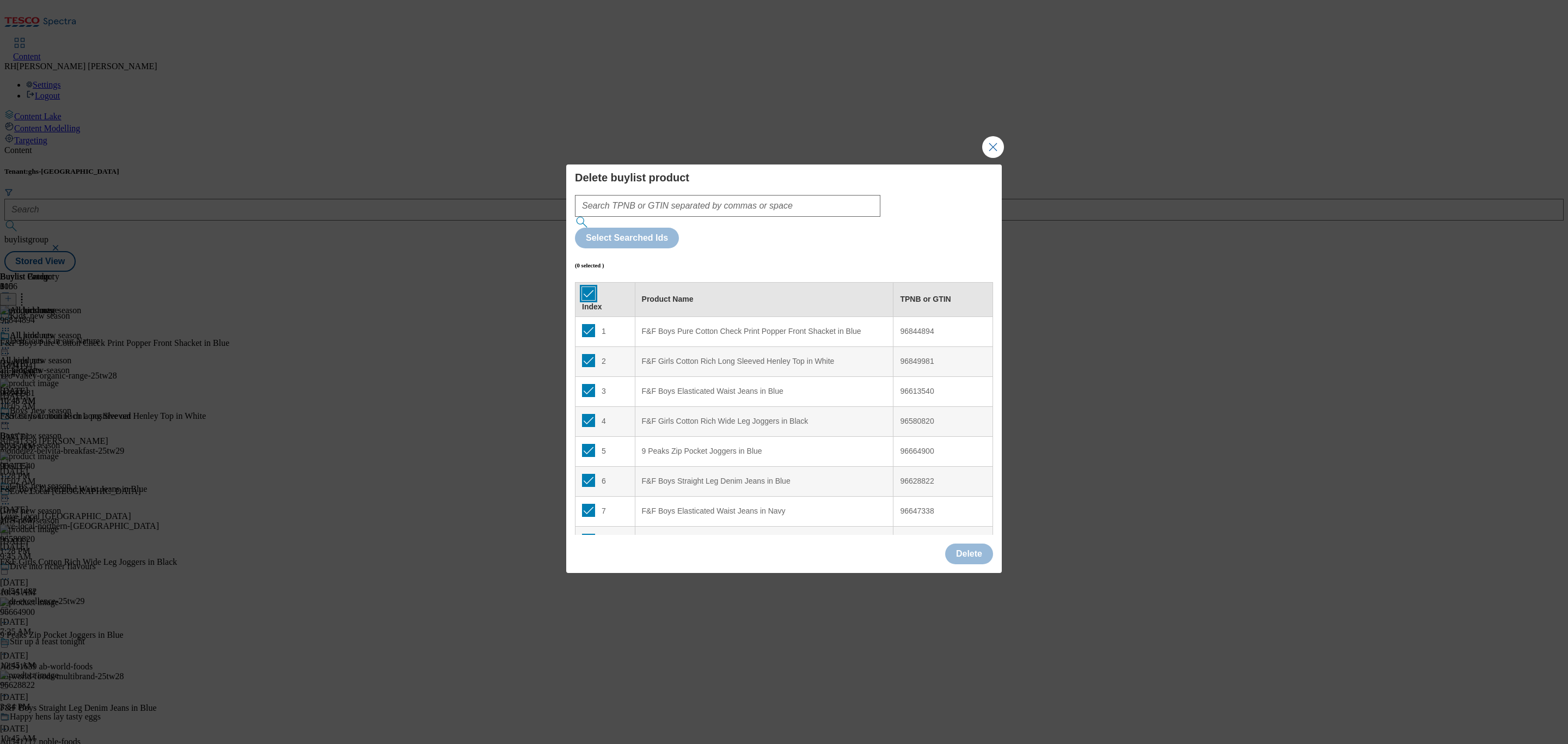
checkbox input "true"
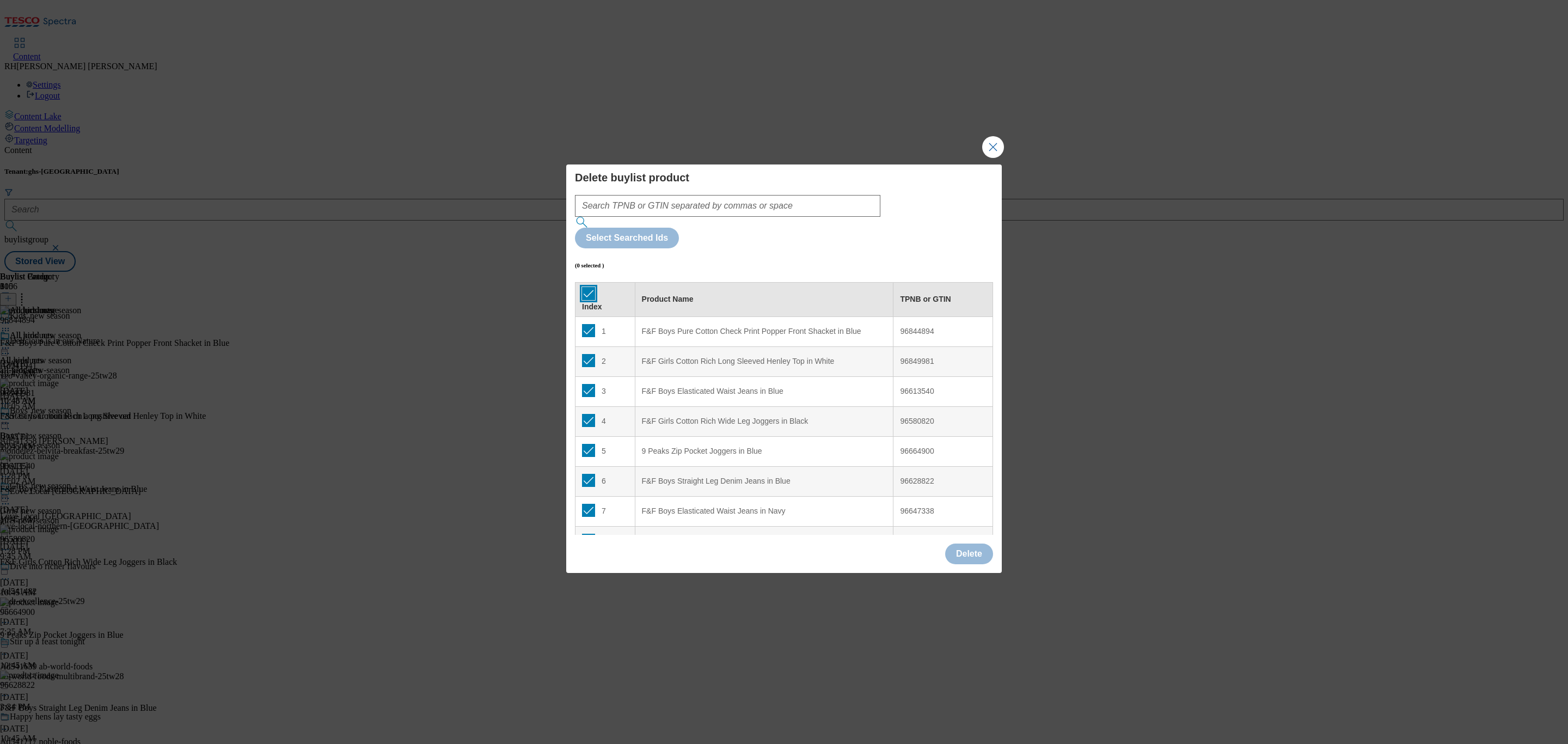
checkbox input "true"
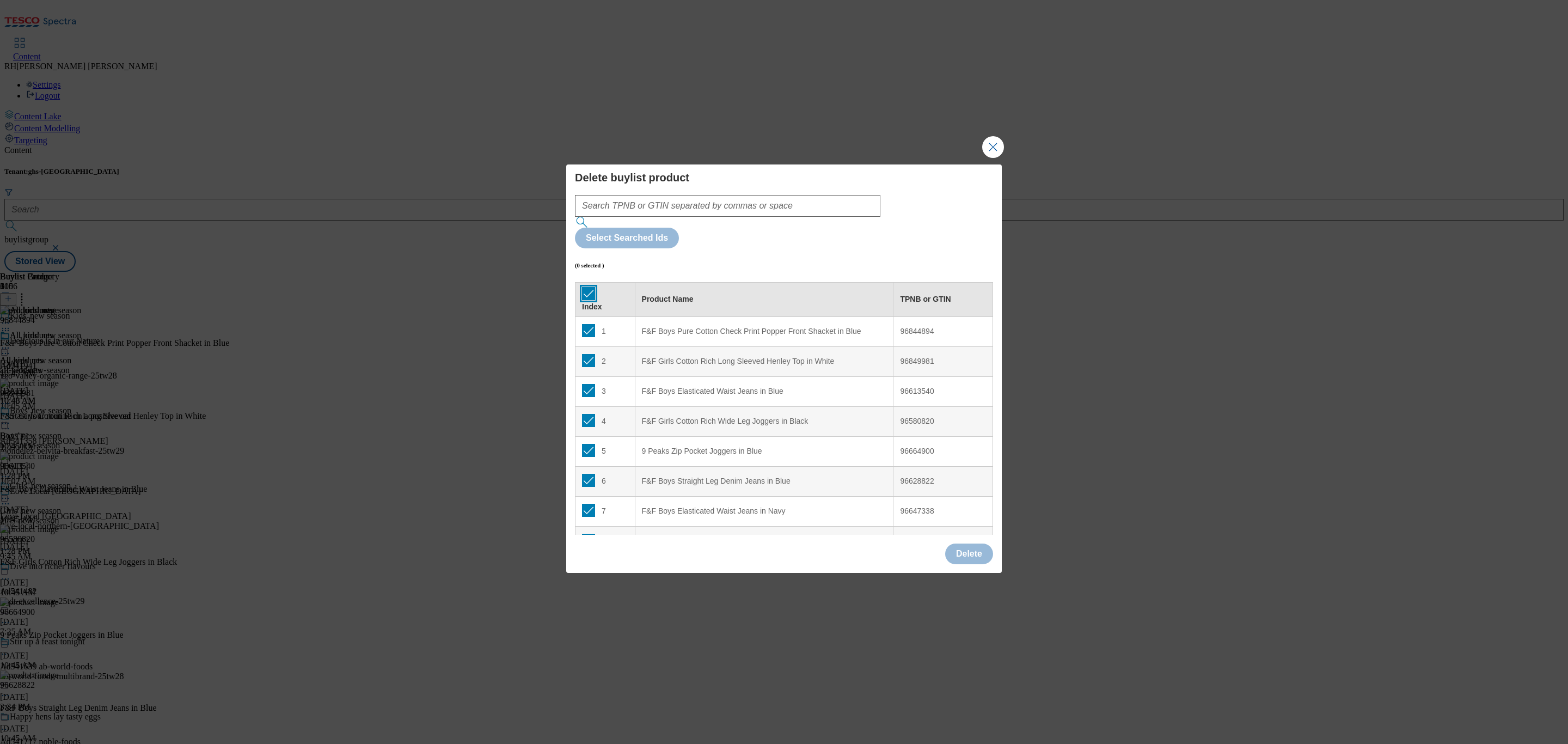
checkbox input "true"
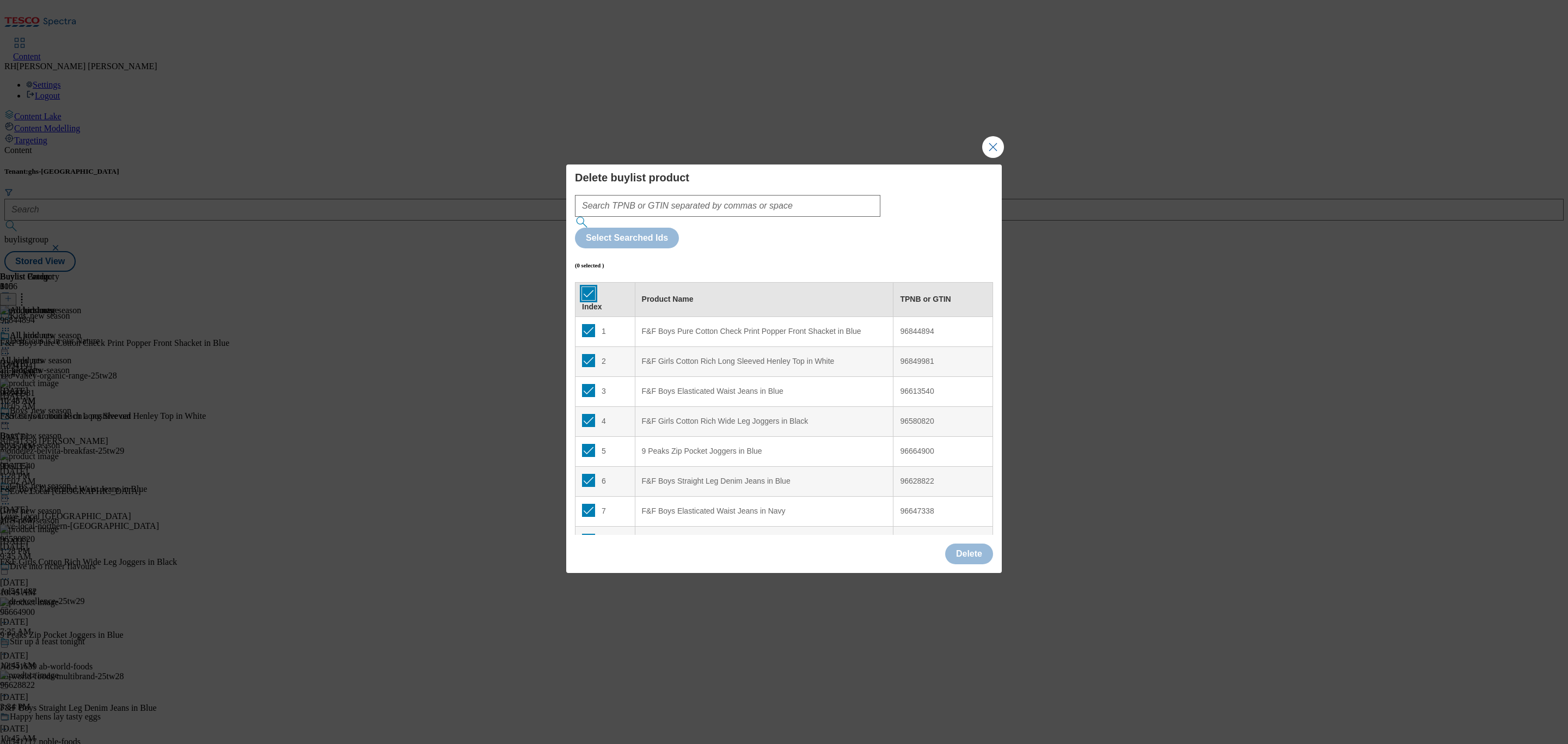
checkbox input "true"
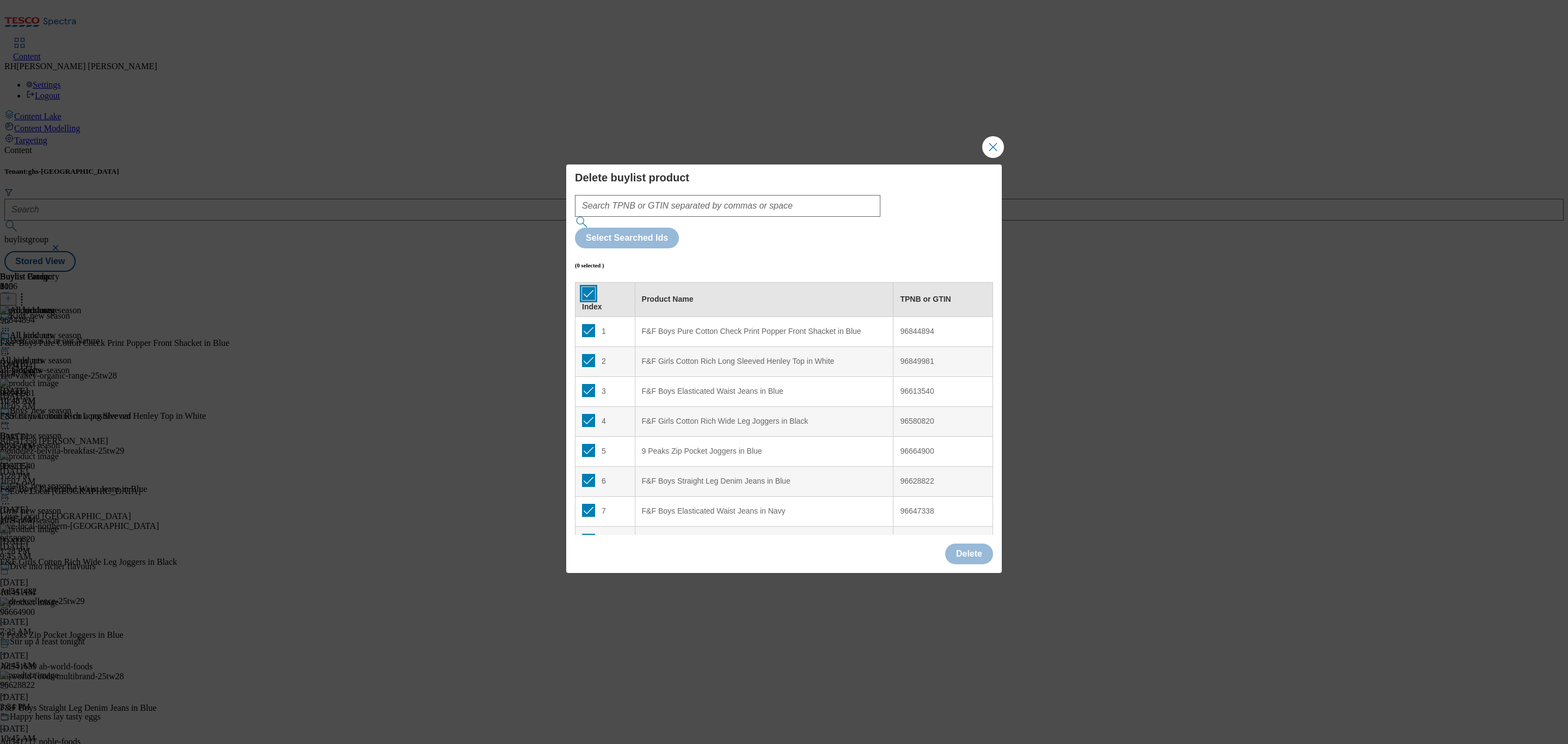
checkbox input "true"
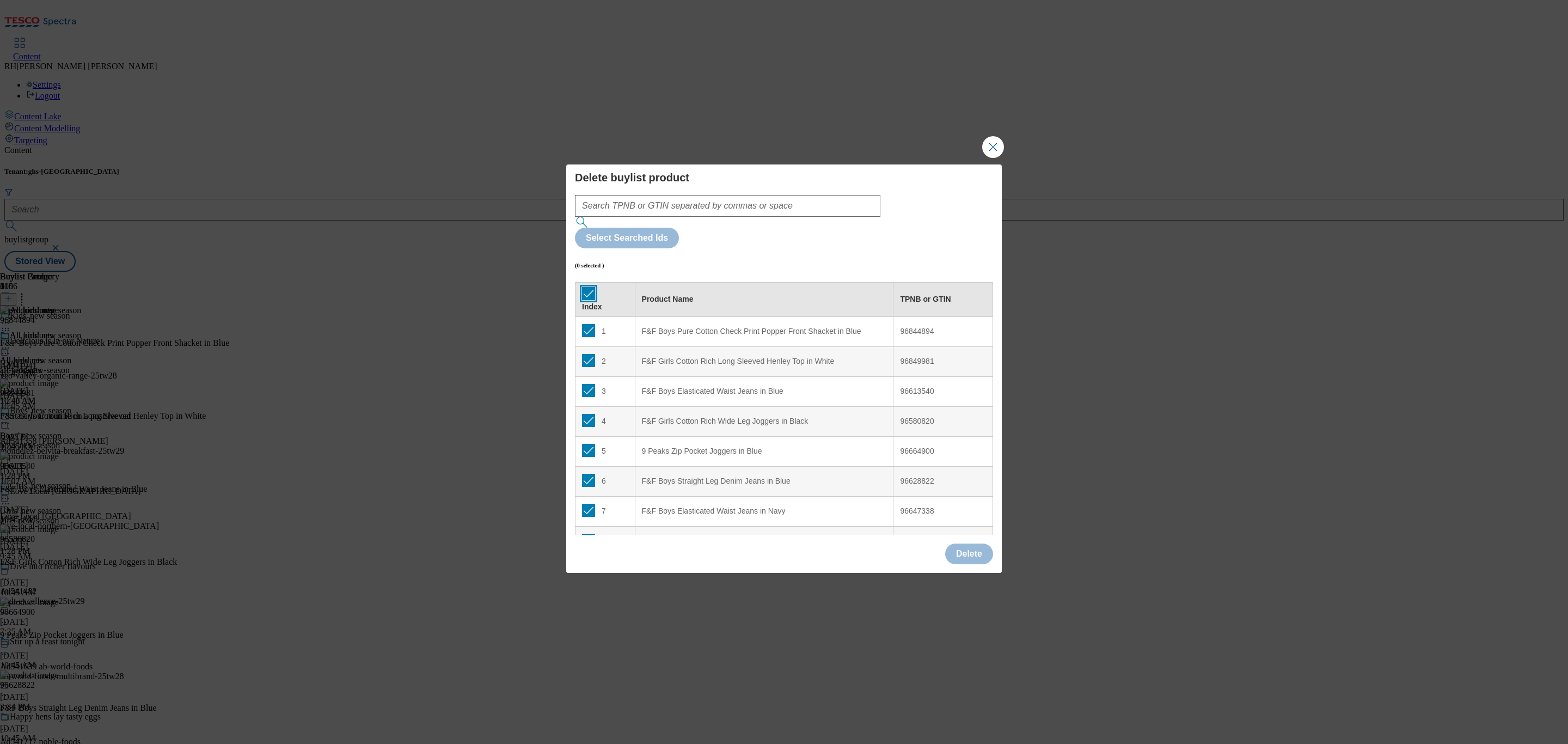
checkbox input "true"
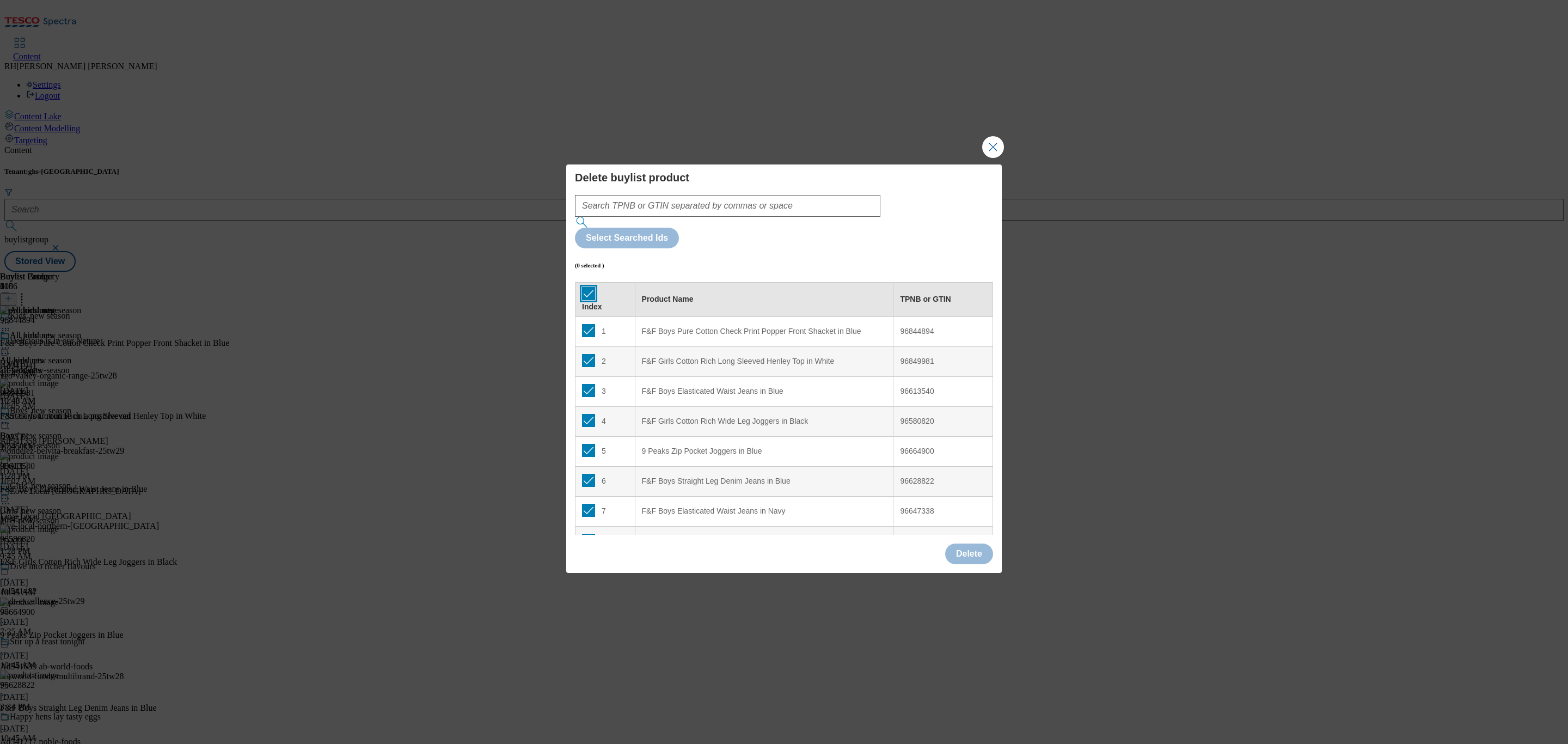
checkbox input "true"
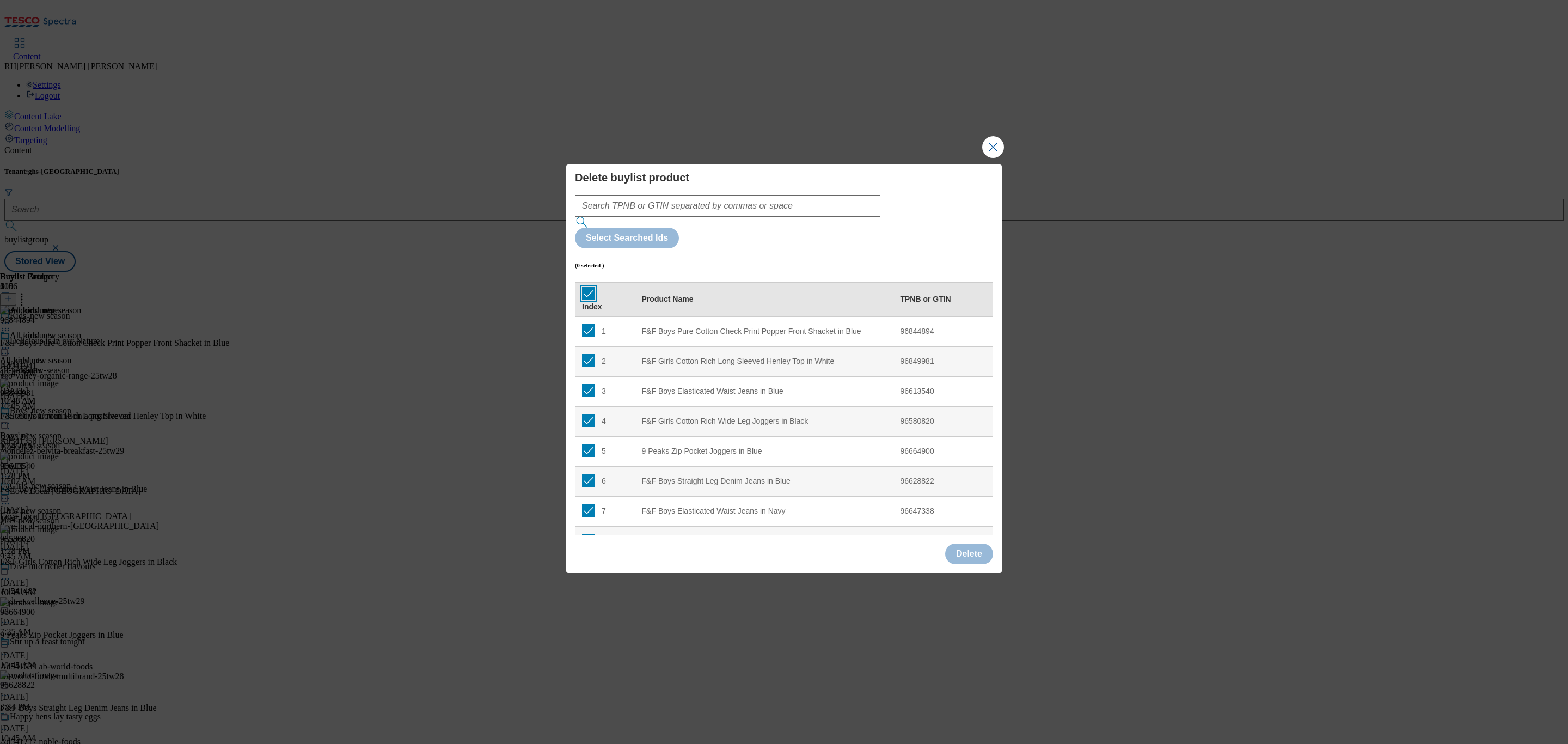
checkbox input "true"
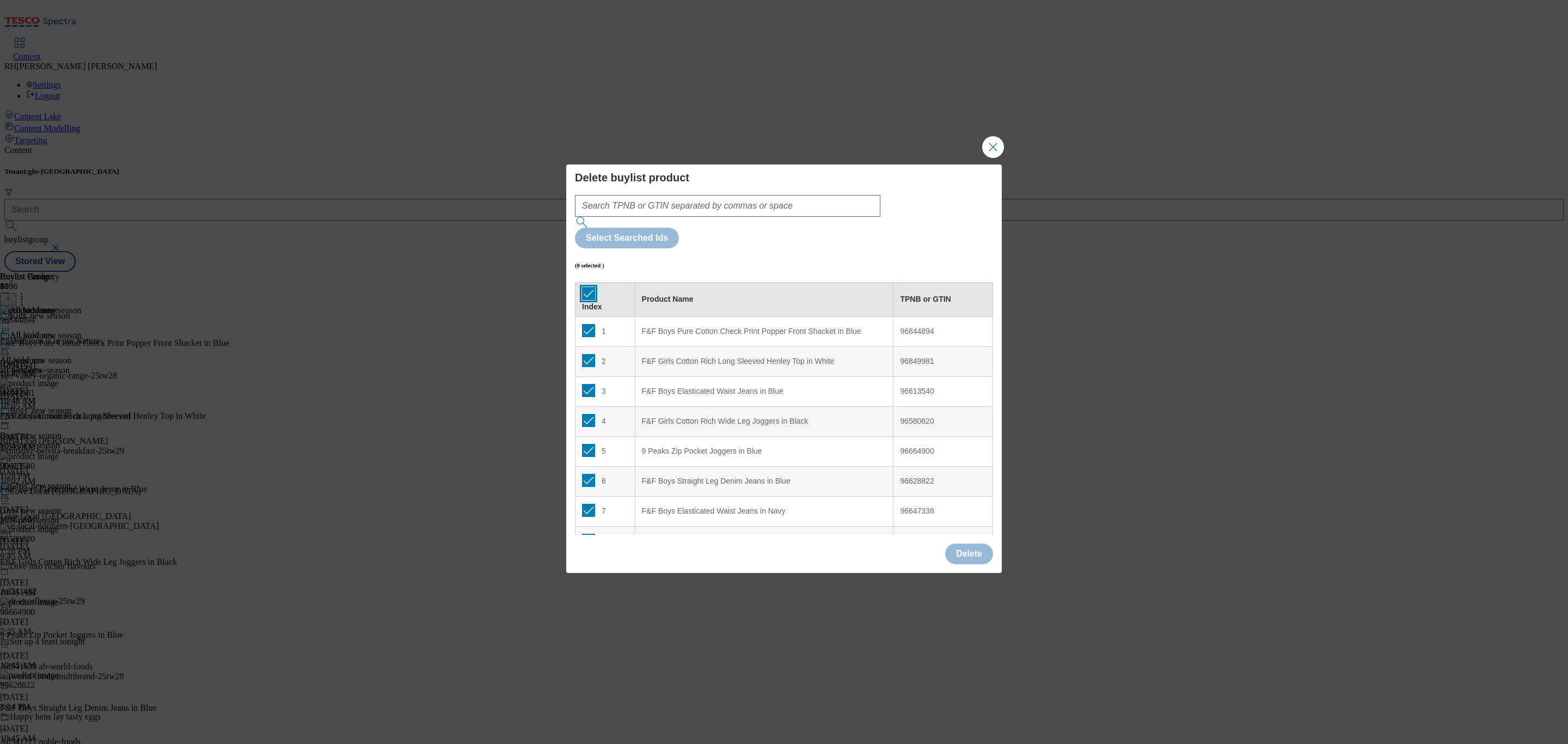
checkbox input "true"
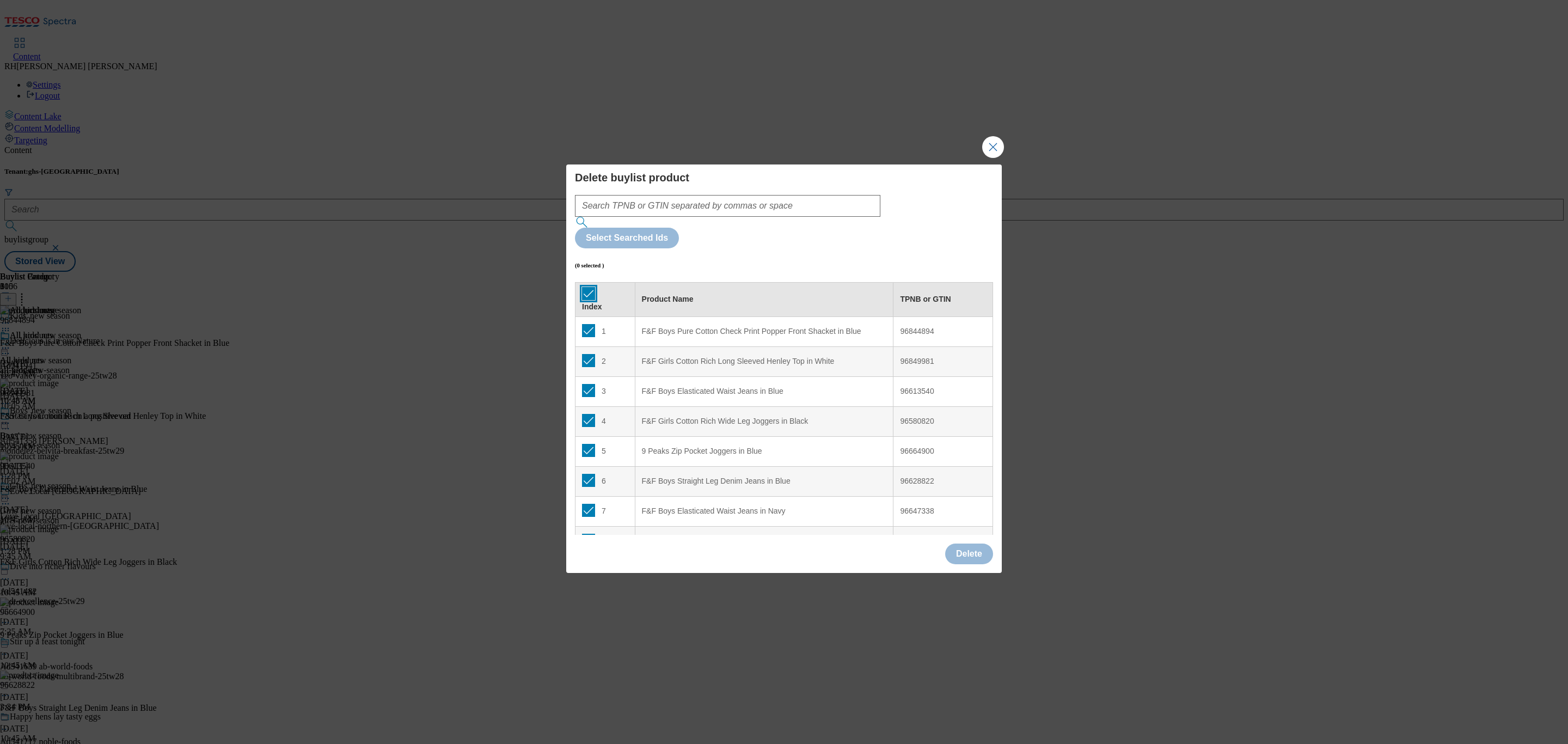
checkbox input "true"
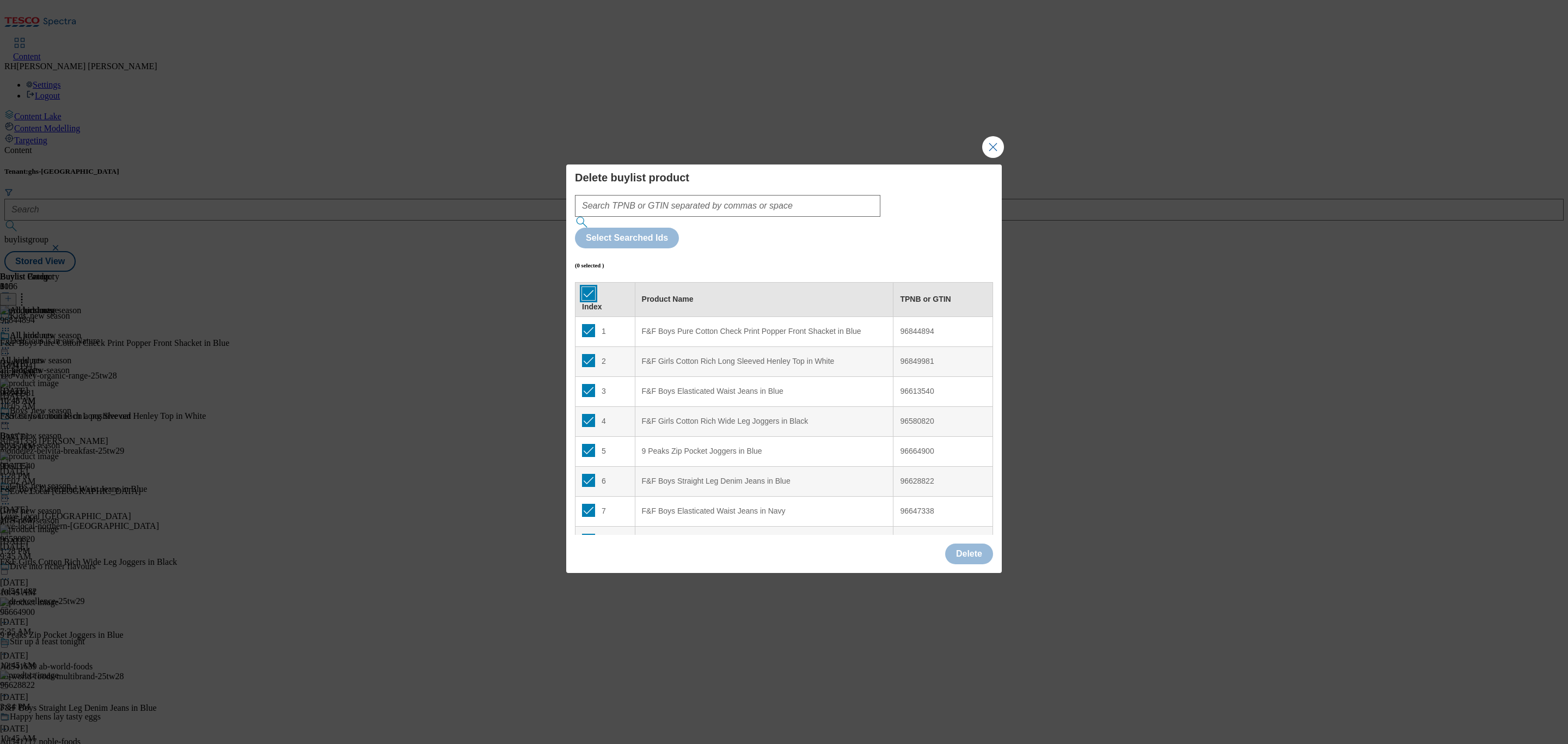
checkbox input "true"
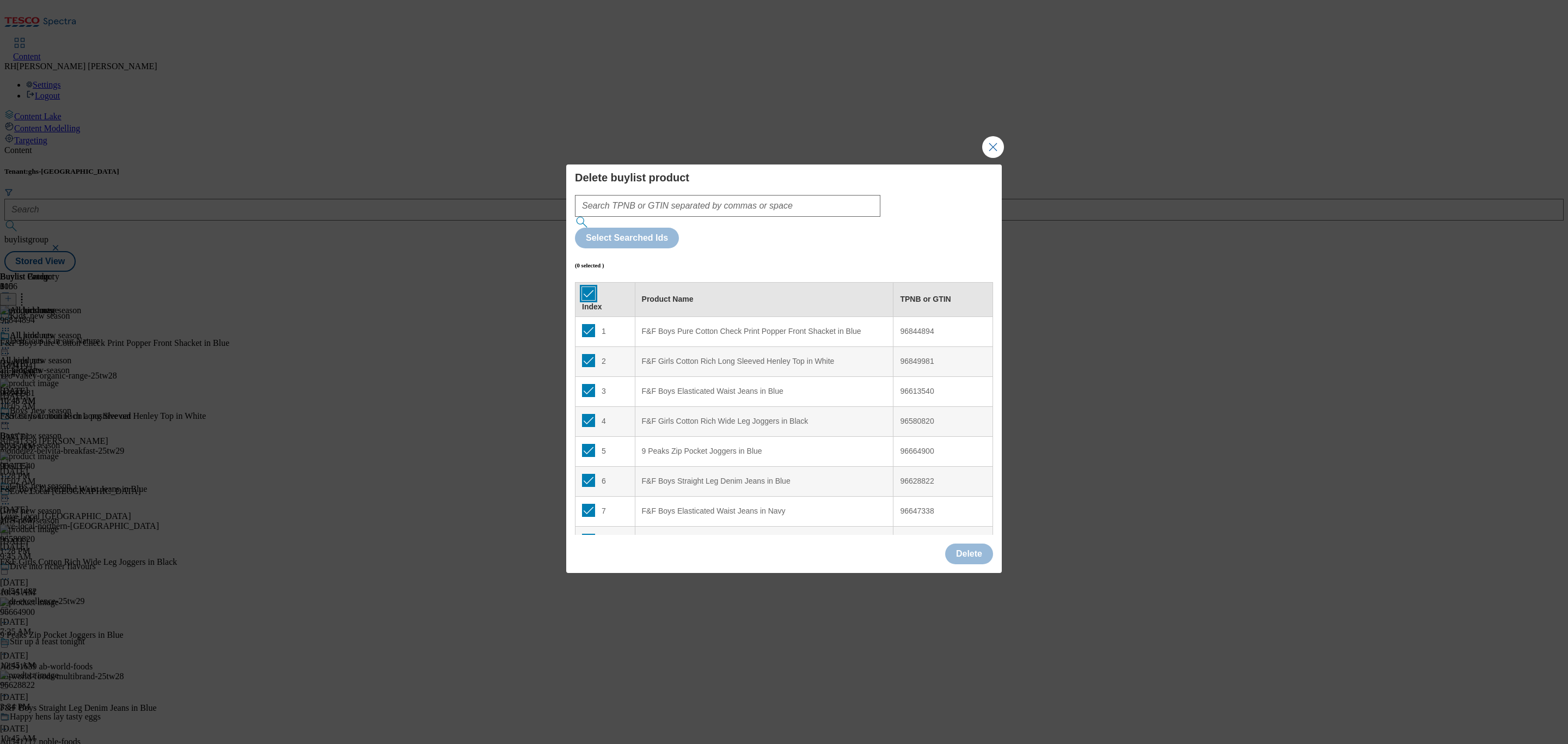
checkbox input "true"
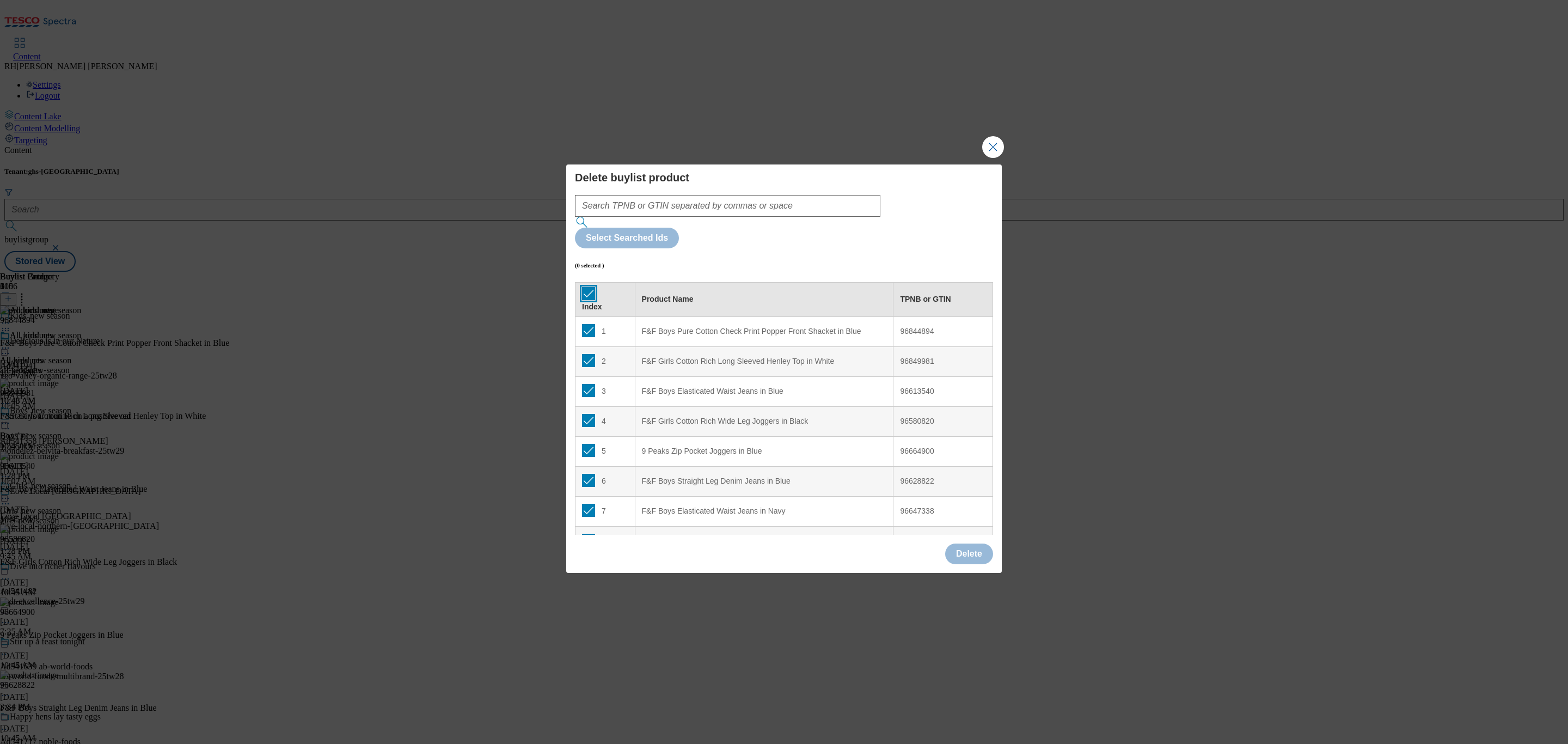
checkbox input "true"
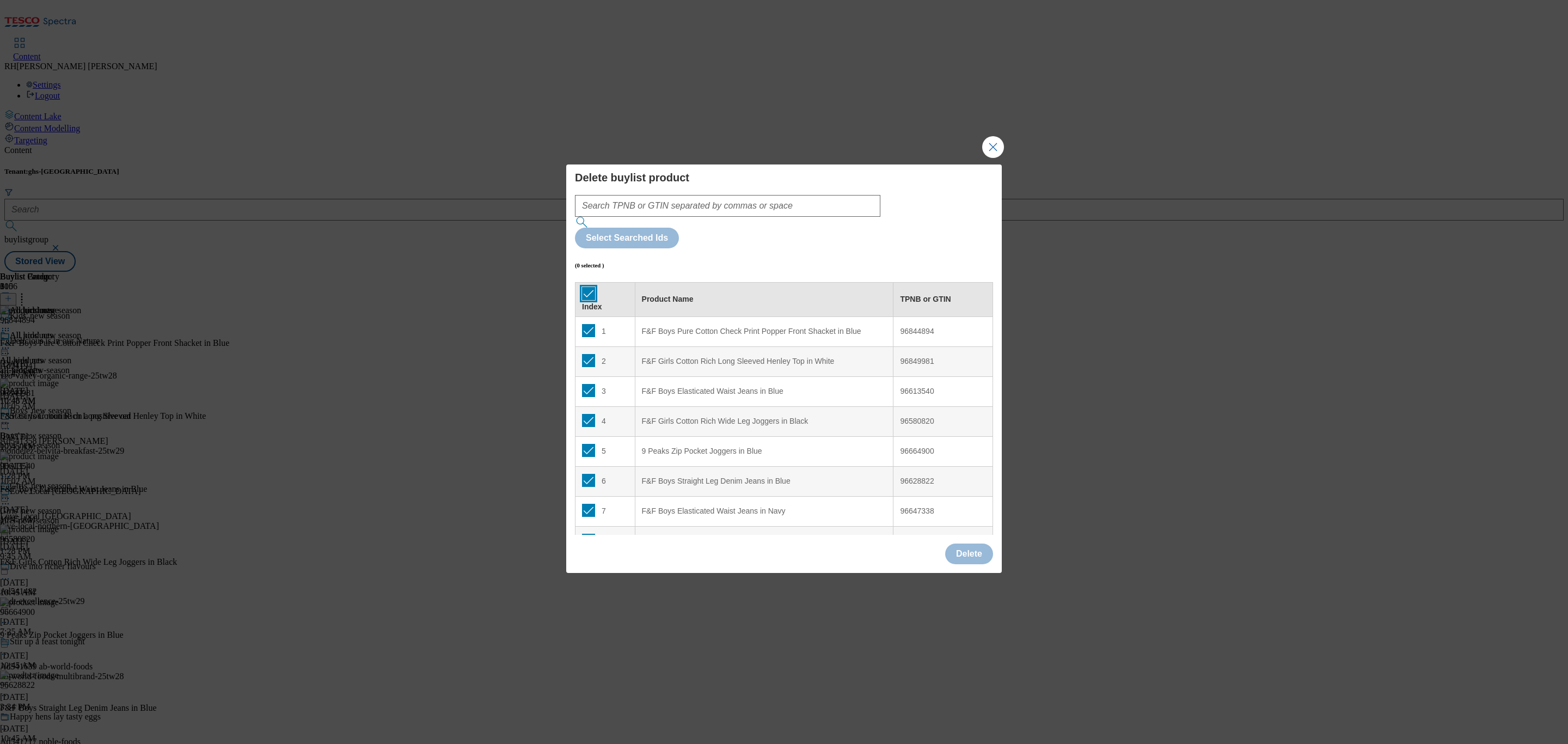
checkbox input "true"
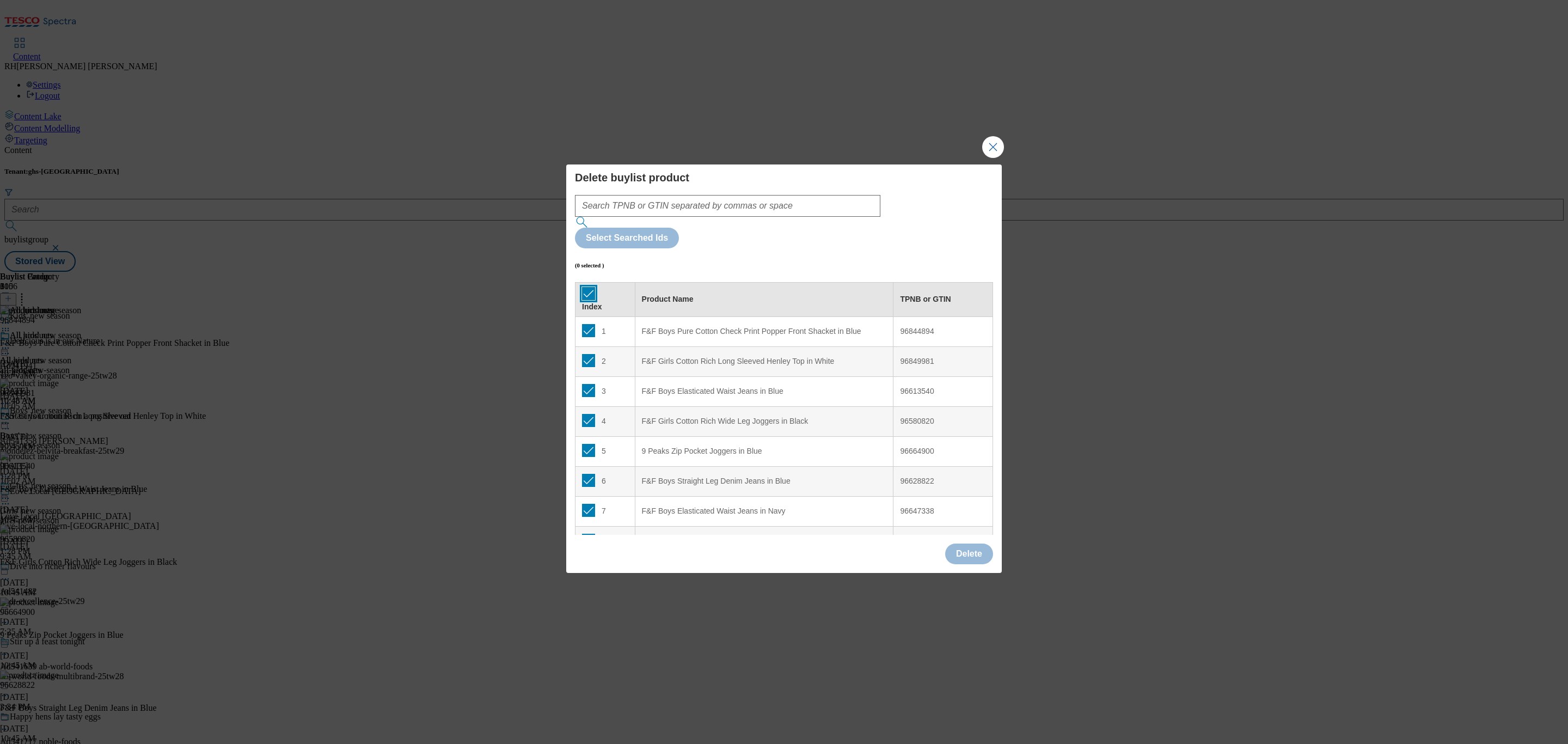
checkbox input "true"
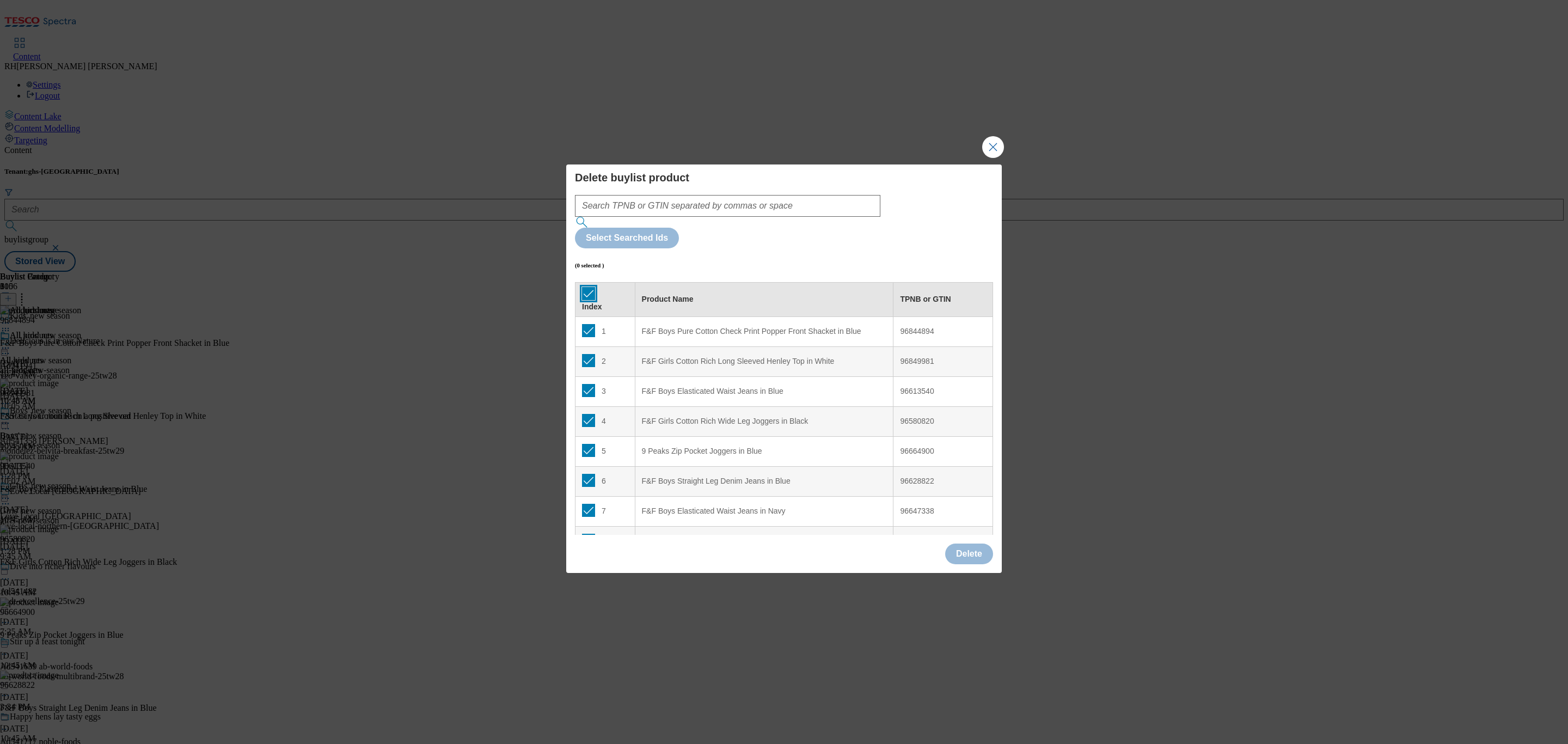
checkbox input "true"
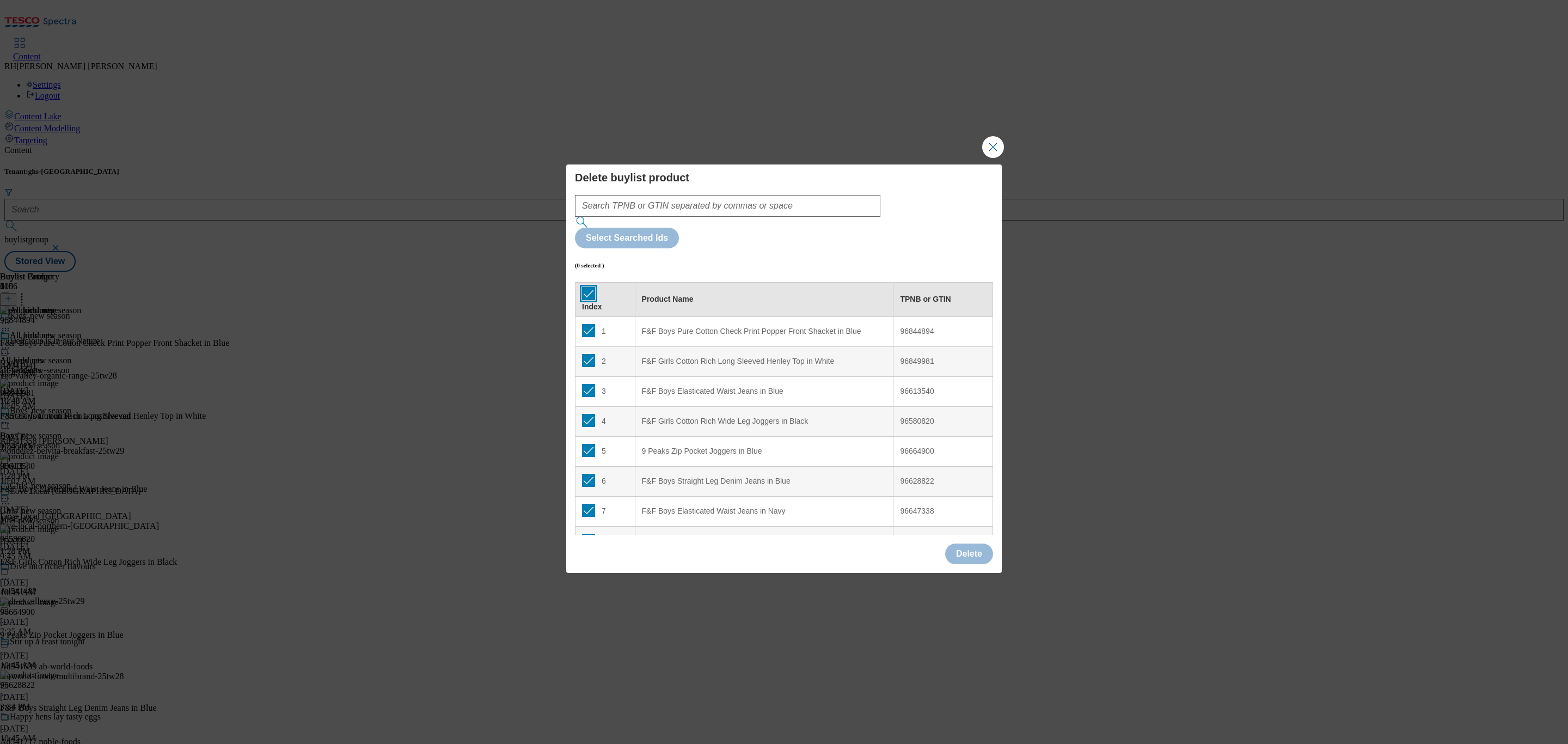
checkbox input "true"
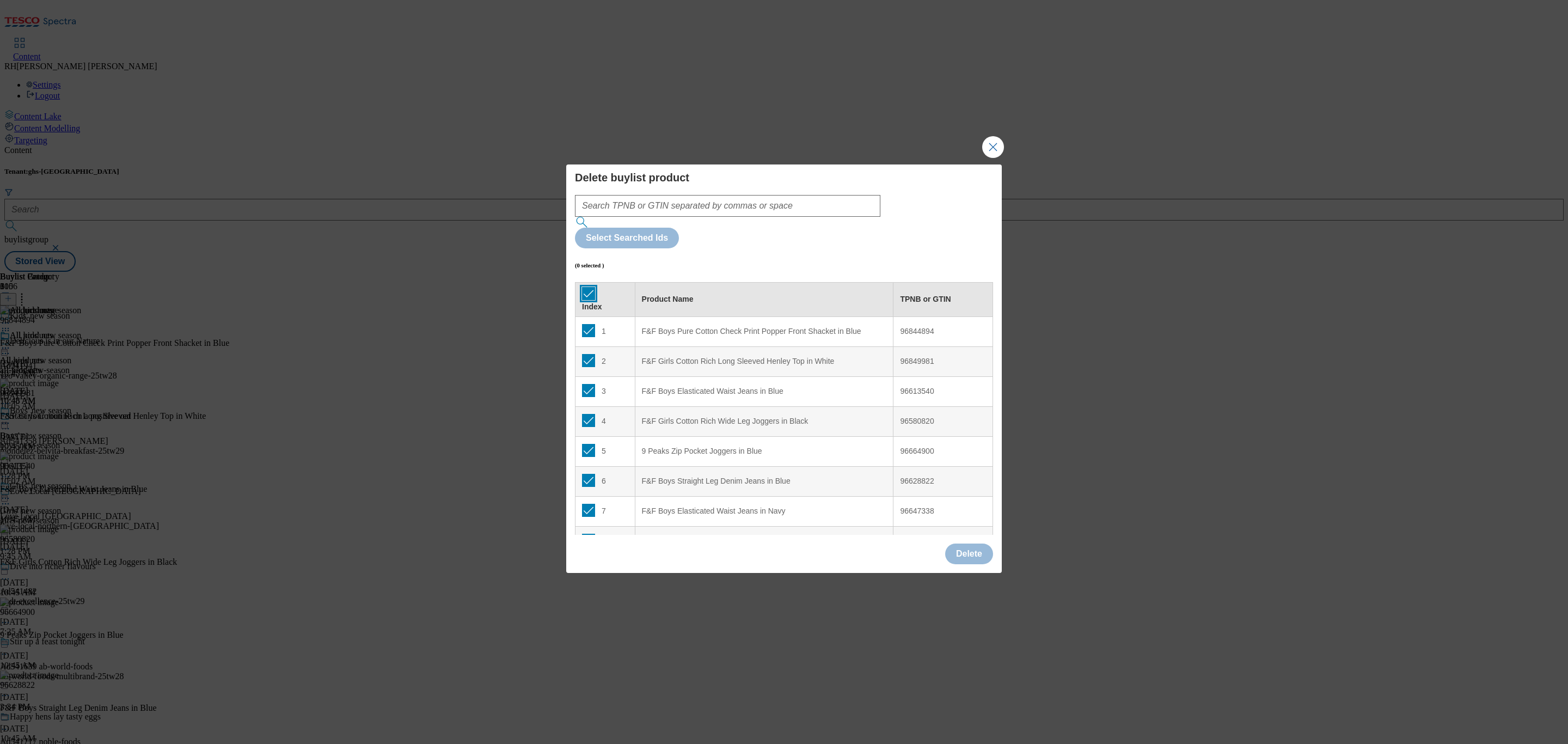
checkbox input "true"
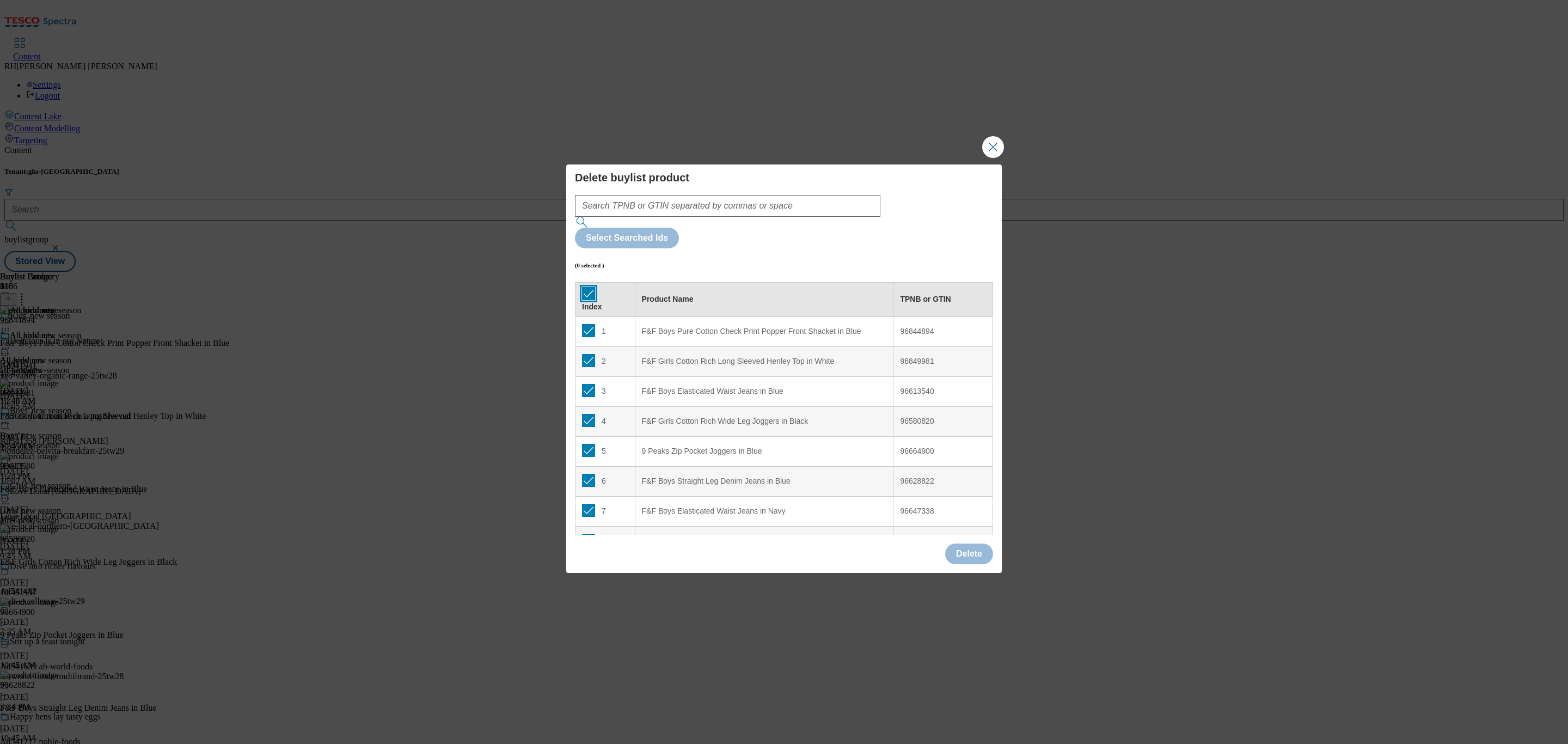
checkbox input "true"
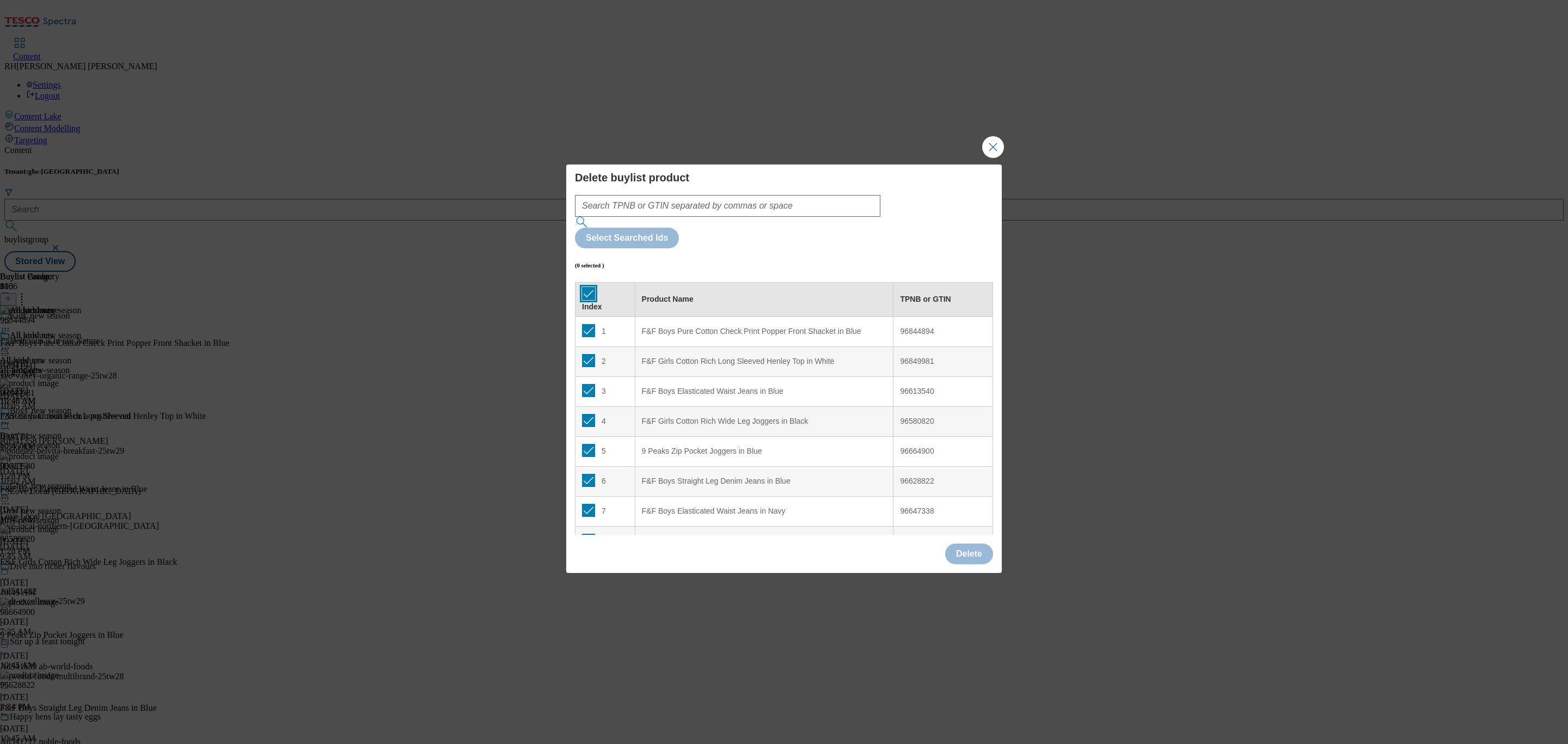
checkbox input "true"
click at [972, 544] on button "Delete" at bounding box center [969, 554] width 48 height 21
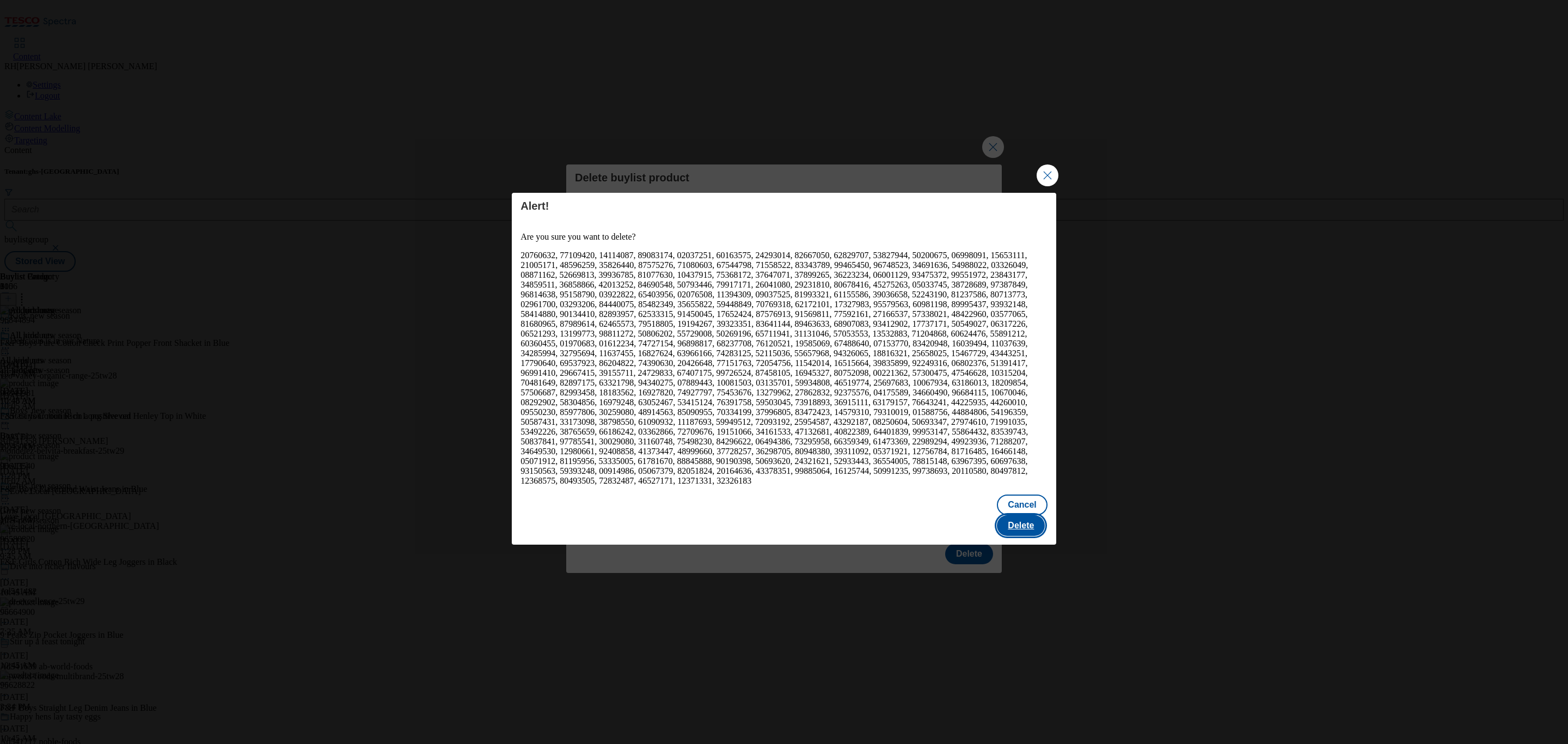
click at [1024, 515] on button "Delete" at bounding box center [1021, 525] width 48 height 21
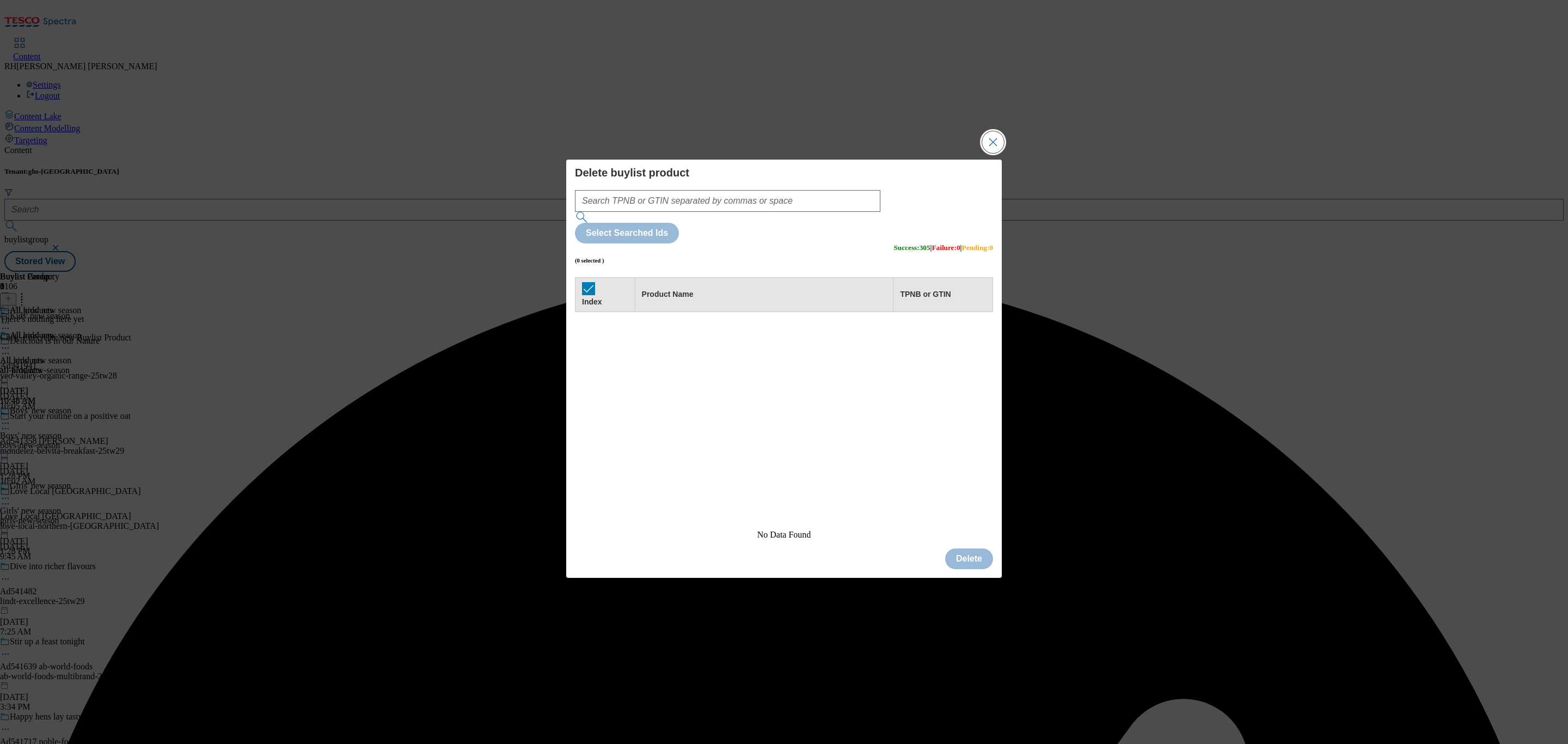
click at [993, 153] on button "Close Modal" at bounding box center [993, 142] width 22 height 22
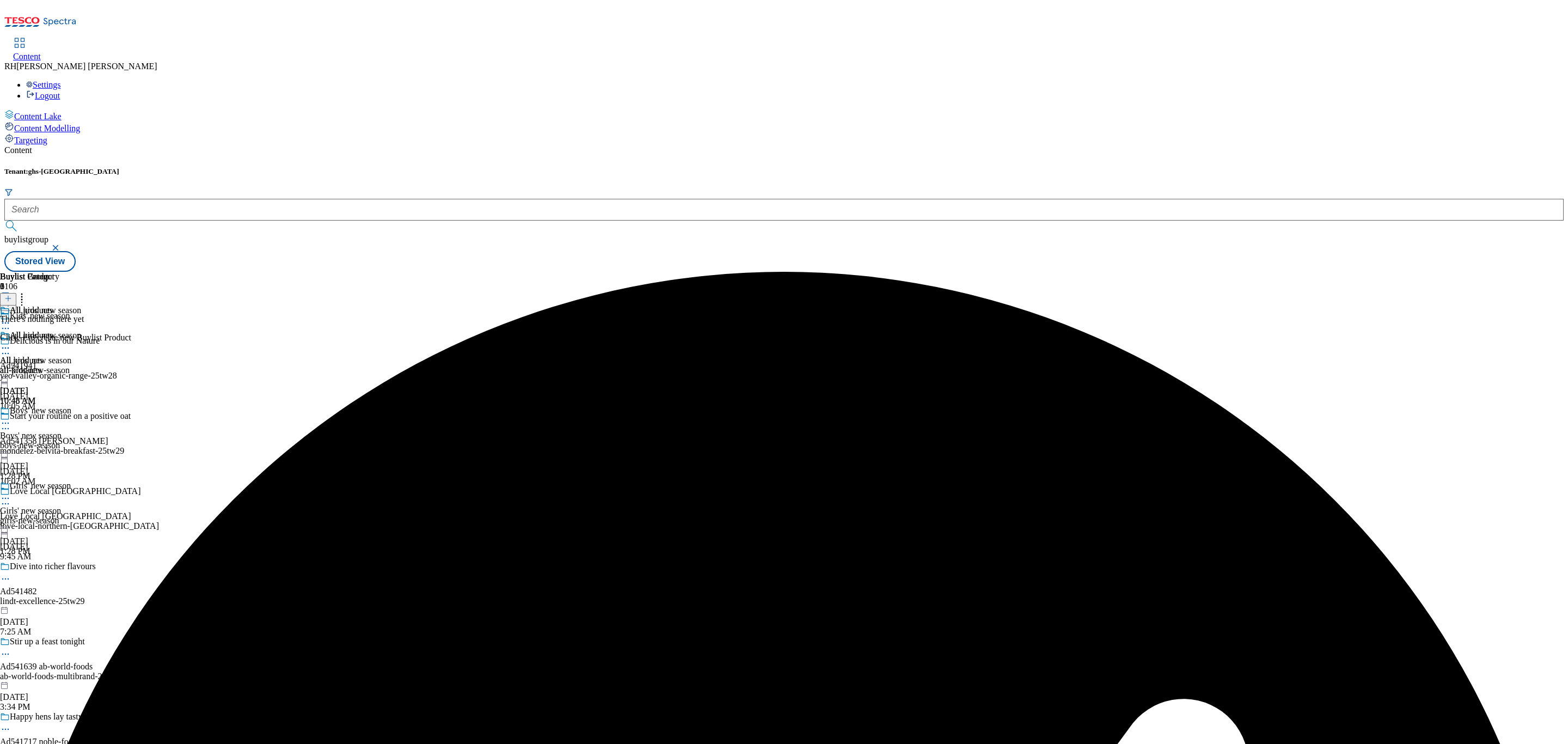
click at [8, 297] on line at bounding box center [8, 299] width 0 height 5
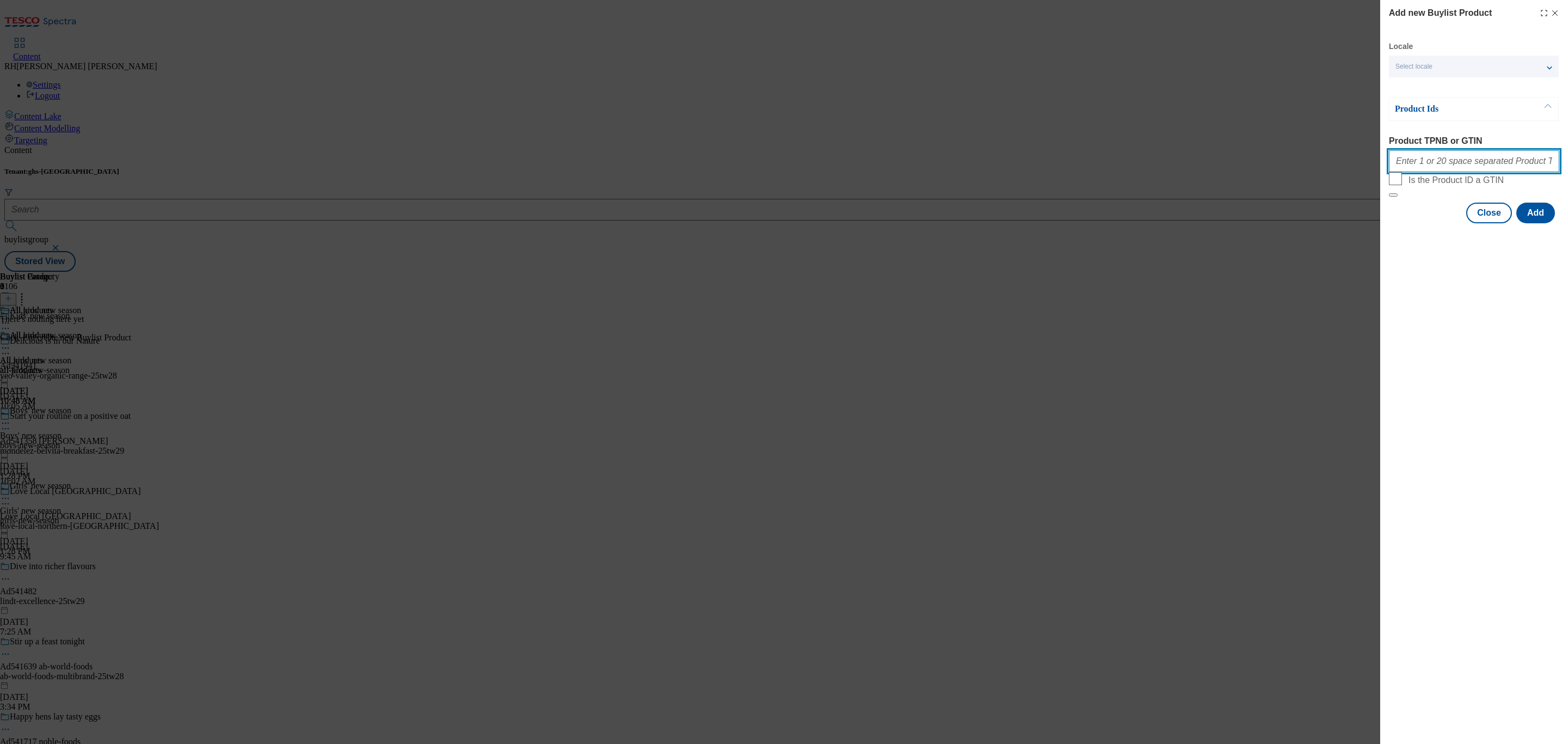
click at [1457, 165] on input "Product TPNB or GTIN" at bounding box center [1474, 161] width 170 height 22
paste input "96849981 96613540 96580820 96664900 96628822 96844894 96647338 96682203 9647538…"
click at [1544, 223] on button "Add" at bounding box center [1536, 213] width 39 height 21
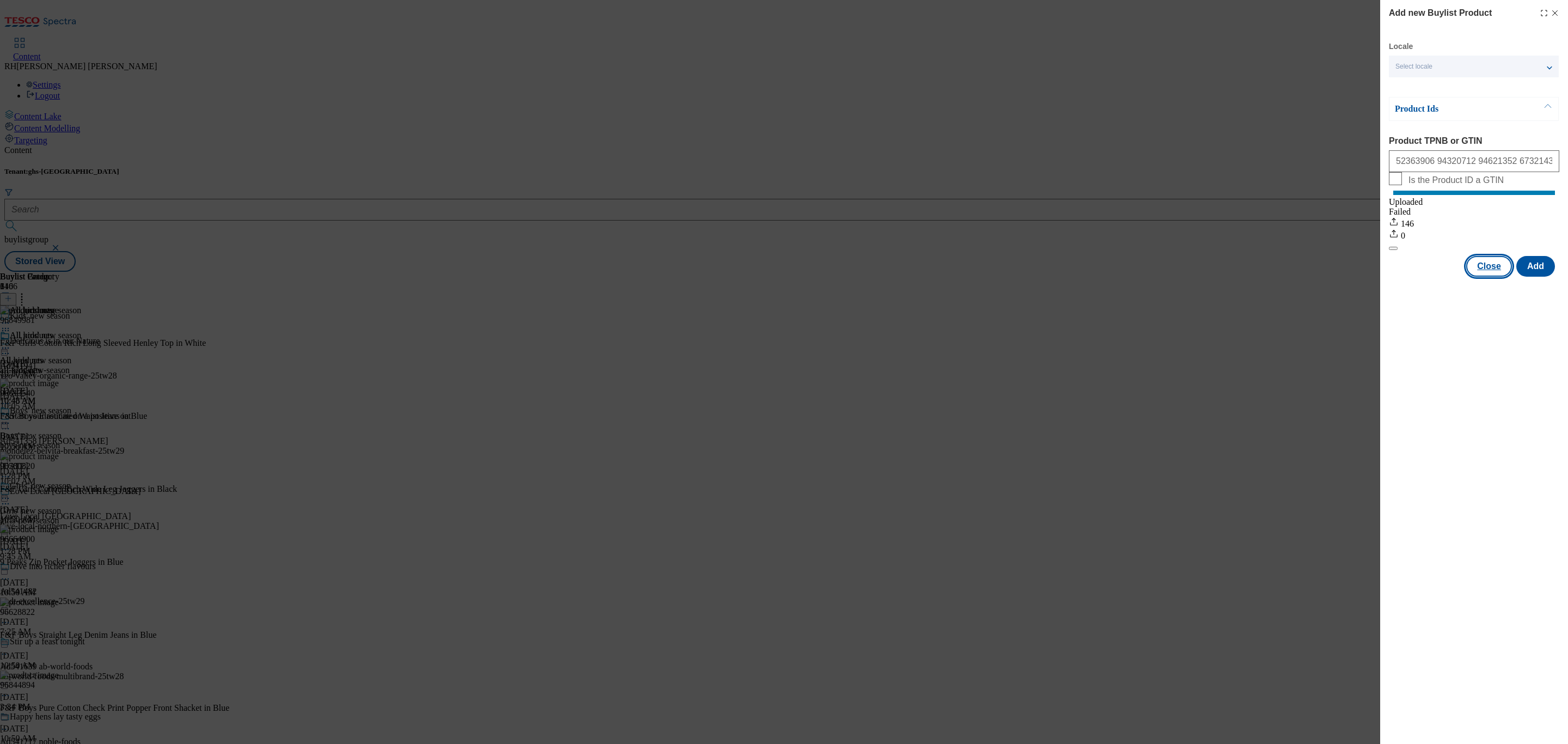
click at [1483, 275] on button "Close" at bounding box center [1489, 266] width 46 height 21
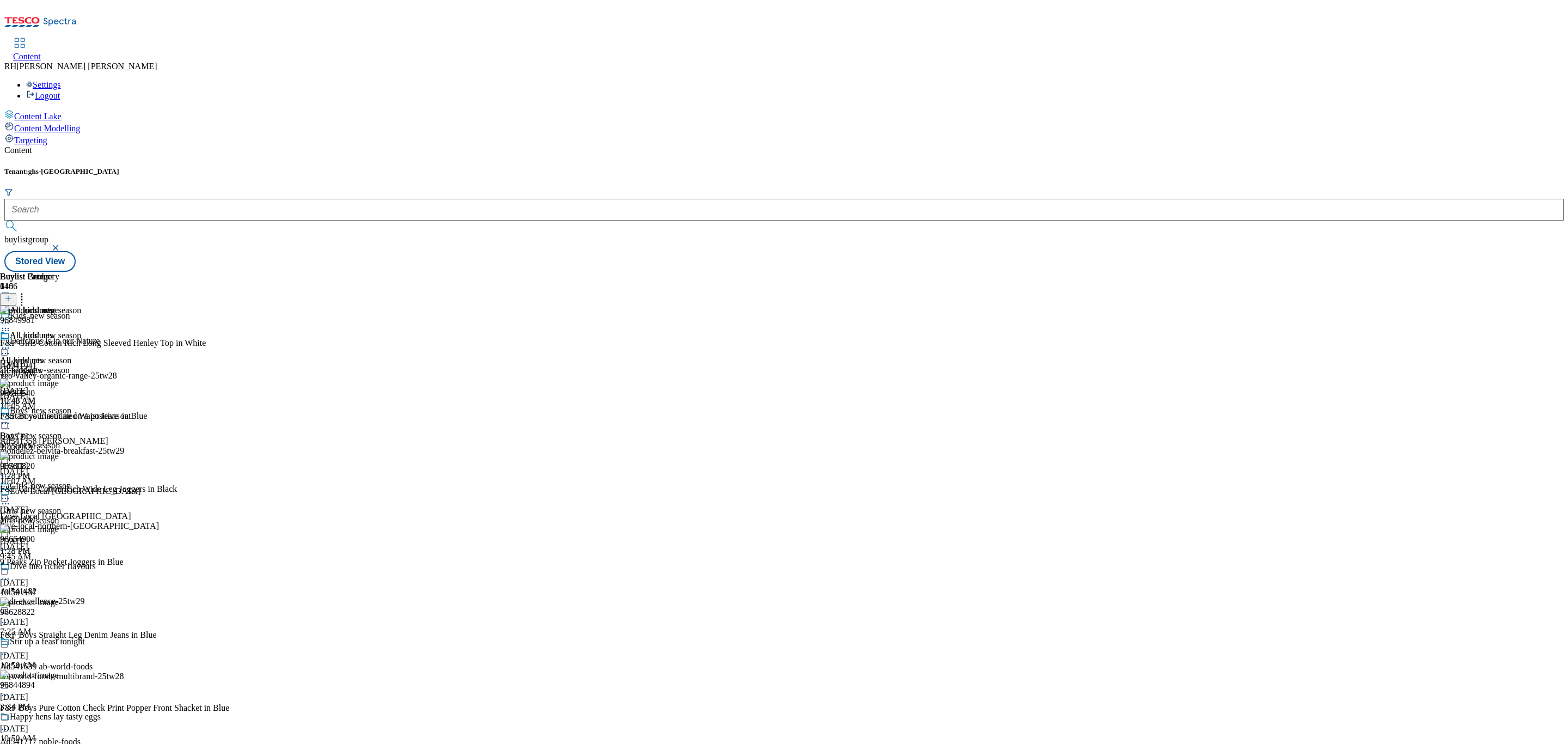
click at [27, 292] on icon at bounding box center [22, 297] width 11 height 11
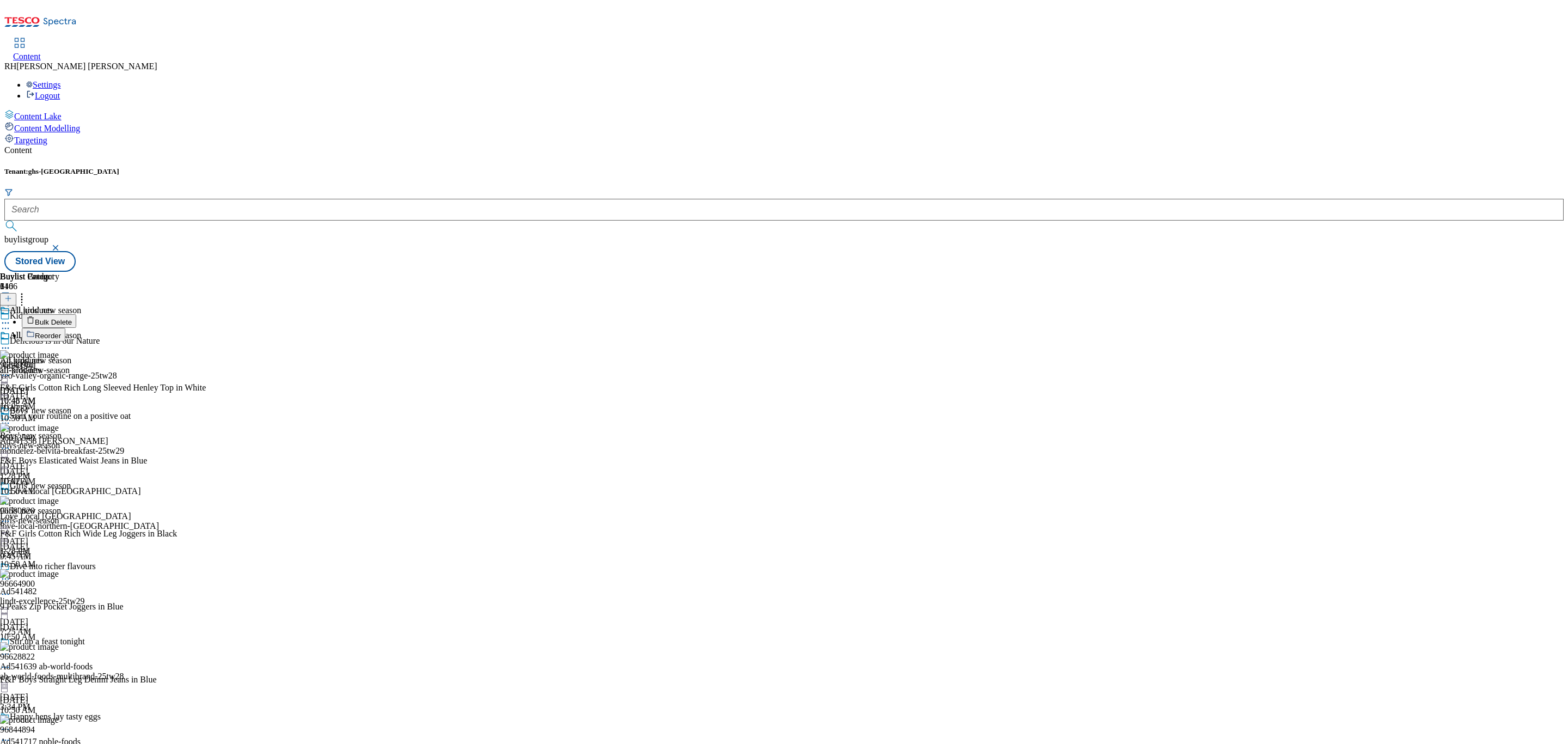
click at [61, 332] on span "Reorder" at bounding box center [47, 335] width 26 height 8
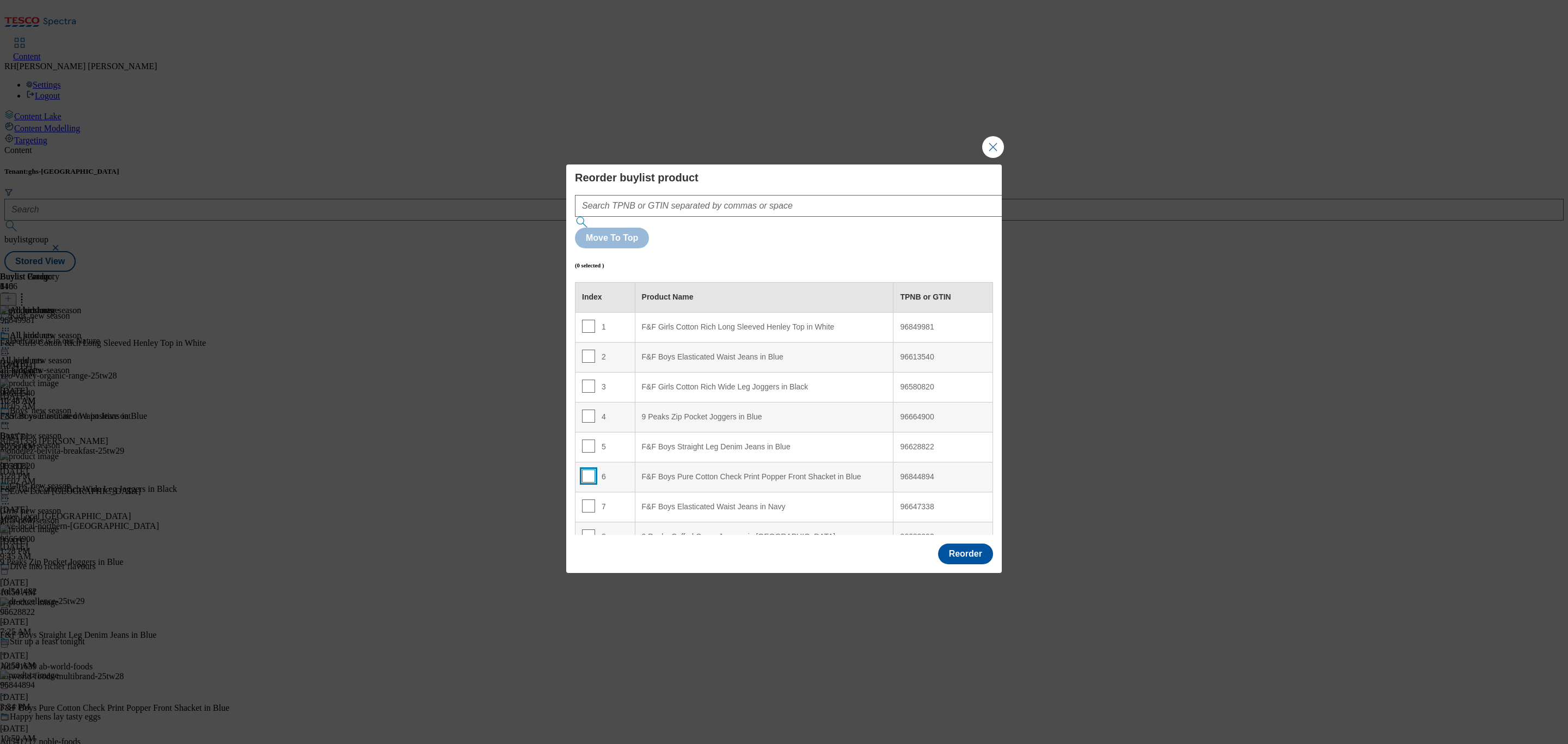
click at [586, 469] on input "Modal" at bounding box center [588, 476] width 13 height 13
click at [768, 312] on White "F&F Girls Cotton Rich Long Sleeved Henley Top in White" at bounding box center [764, 327] width 259 height 30
click at [589, 320] on input "Modal" at bounding box center [588, 326] width 13 height 13
click at [978, 544] on button "Reorder" at bounding box center [965, 554] width 55 height 21
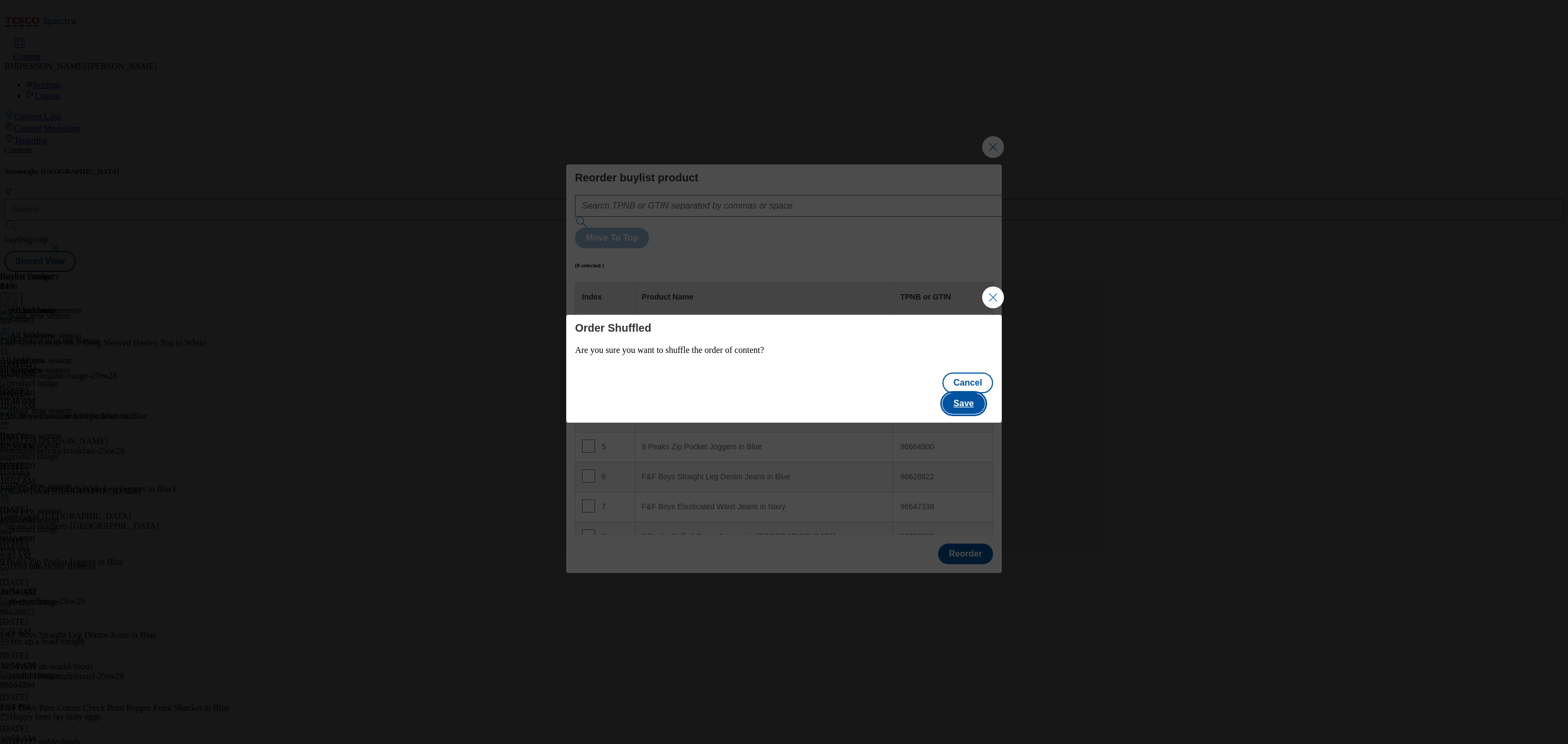
click at [981, 393] on button "Save" at bounding box center [963, 404] width 42 height 21
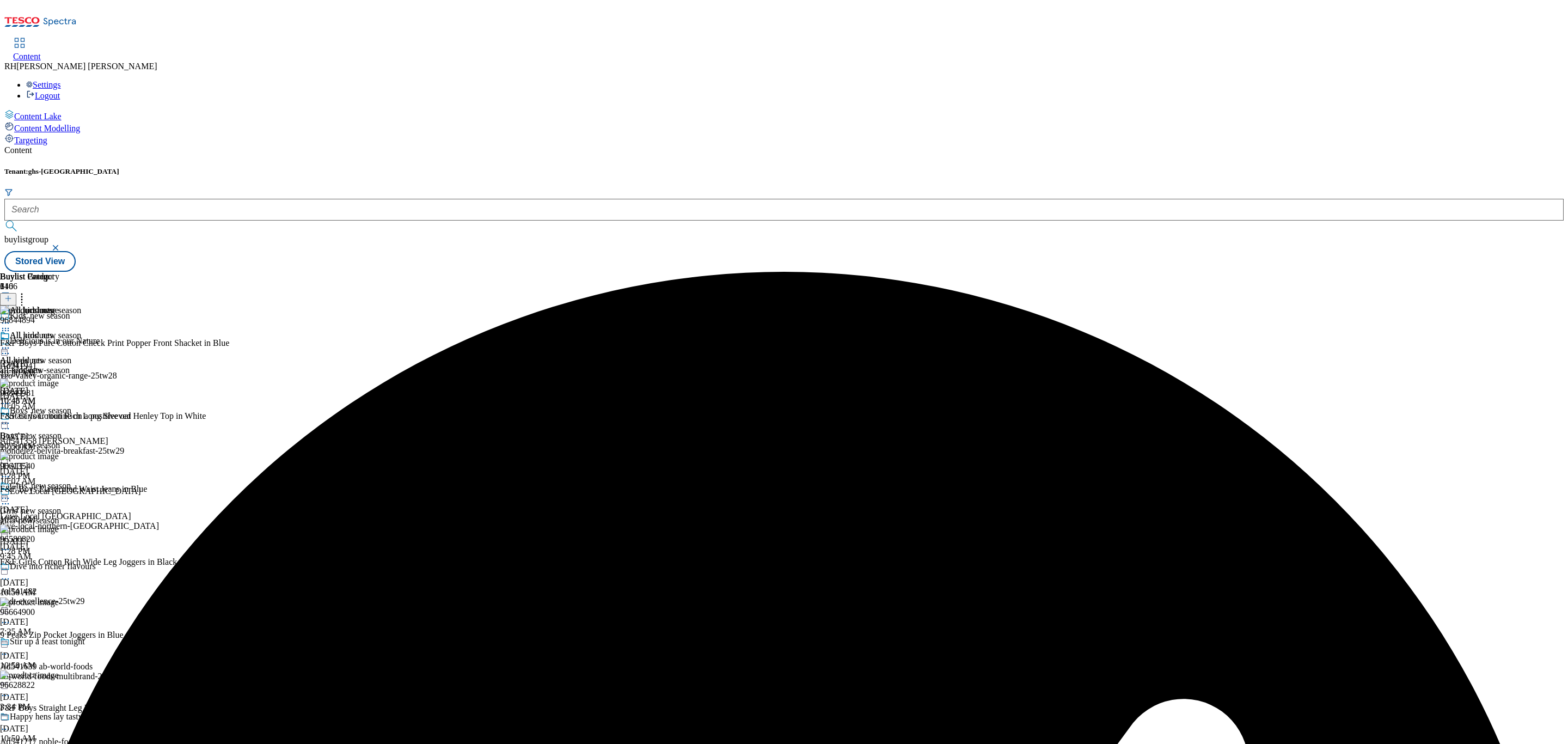
click at [59, 331] on div "All products All products all-products Sep 1, 2025 10:48 AM" at bounding box center [29, 368] width 59 height 75
click at [11, 343] on icon at bounding box center [5, 348] width 11 height 11
click at [46, 367] on span "Edit" at bounding box center [40, 371] width 13 height 8
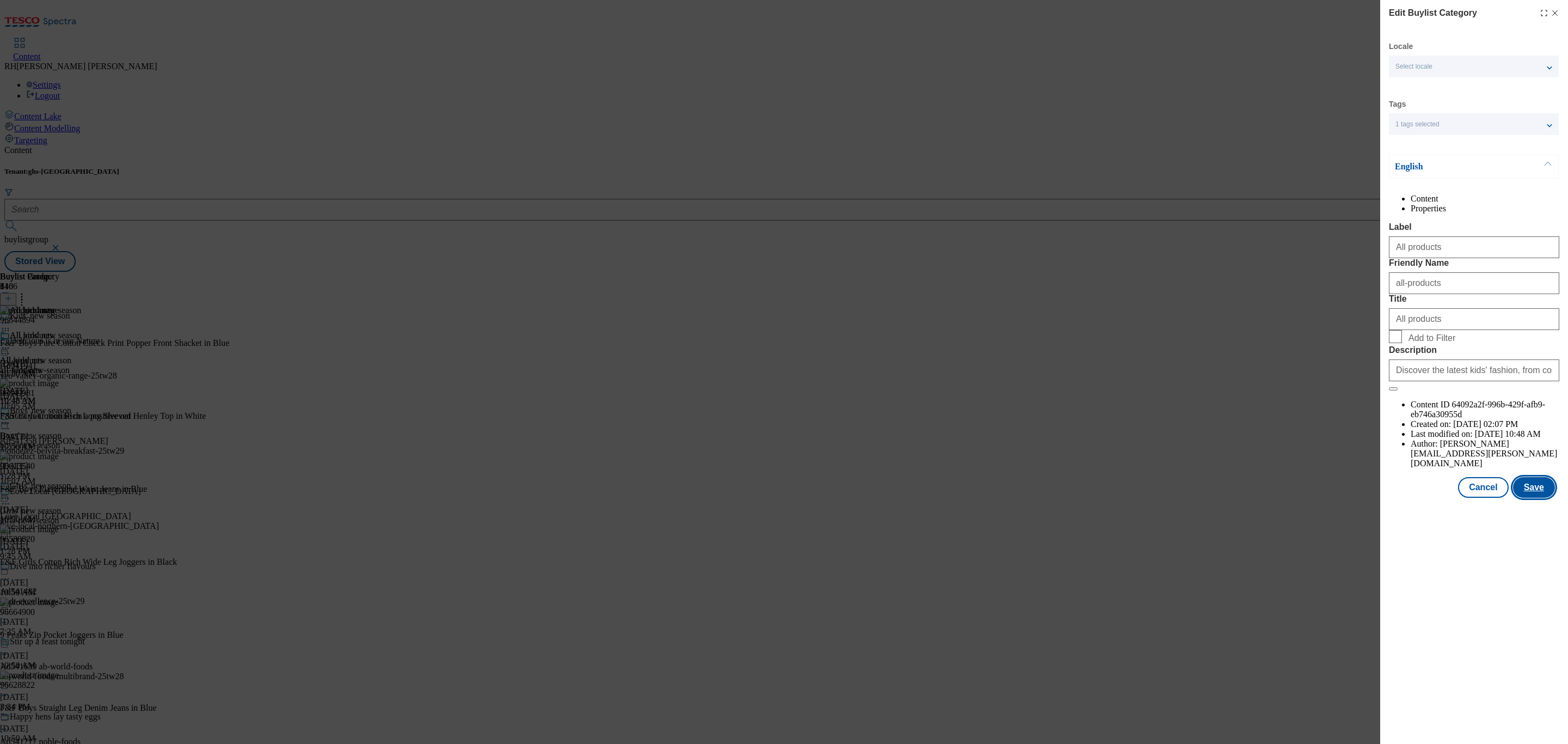
click at [1539, 498] on button "Save" at bounding box center [1534, 488] width 42 height 21
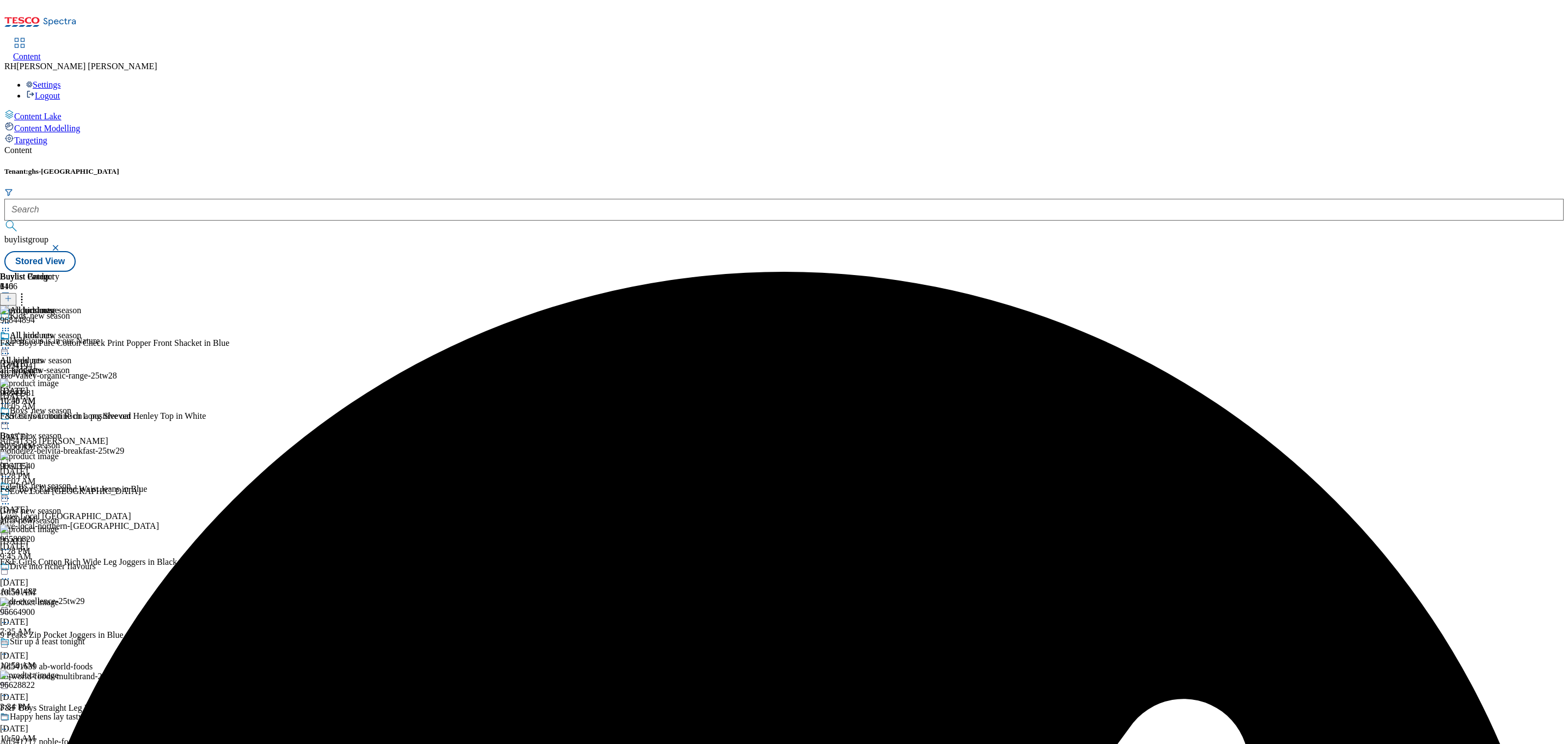
click at [11, 343] on icon at bounding box center [5, 348] width 11 height 11
click at [75, 415] on li "Preview" at bounding box center [48, 421] width 53 height 13
click at [59, 331] on div "All products" at bounding box center [29, 343] width 59 height 25
click at [11, 343] on icon at bounding box center [5, 348] width 11 height 11
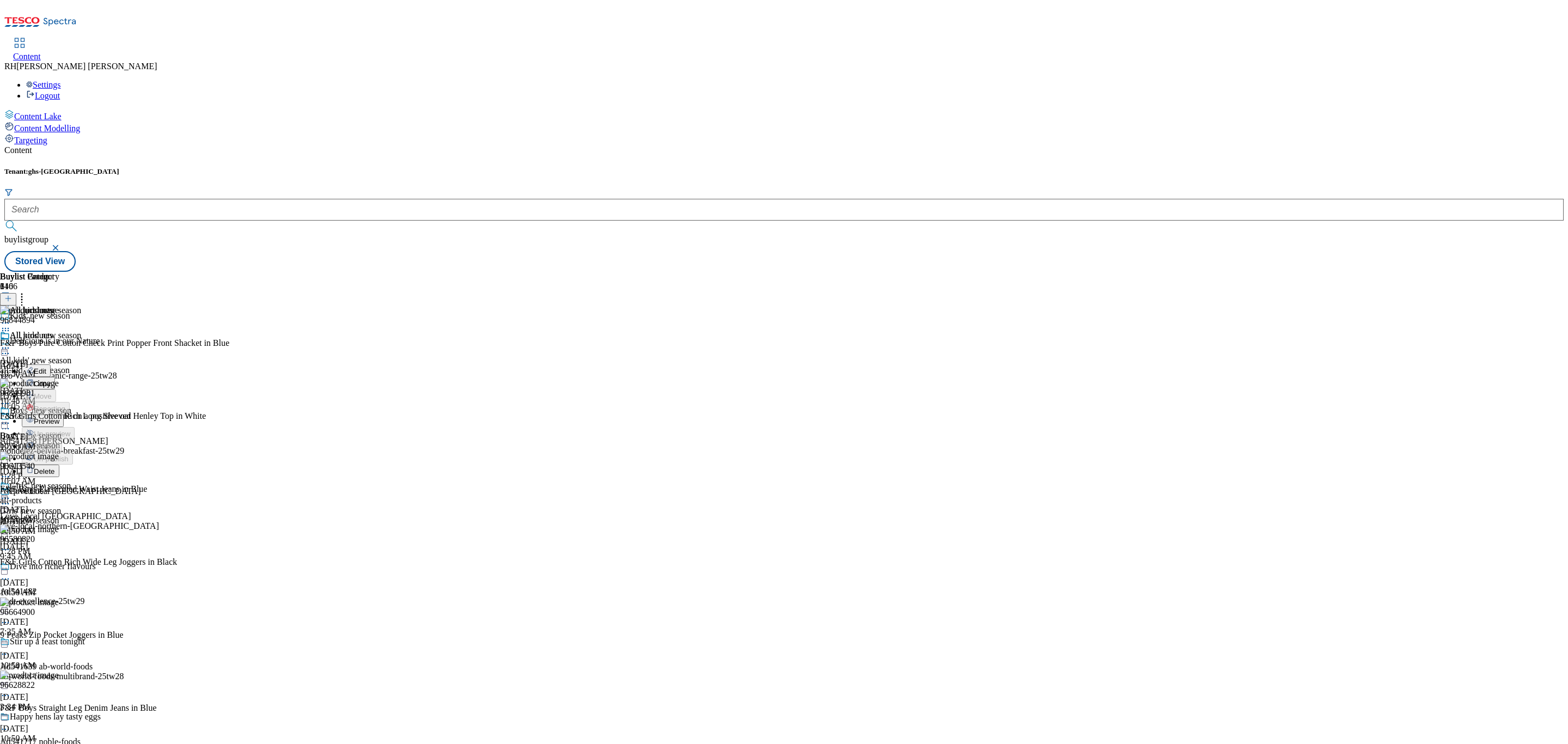
click at [59, 417] on span "Preview" at bounding box center [46, 421] width 26 height 8
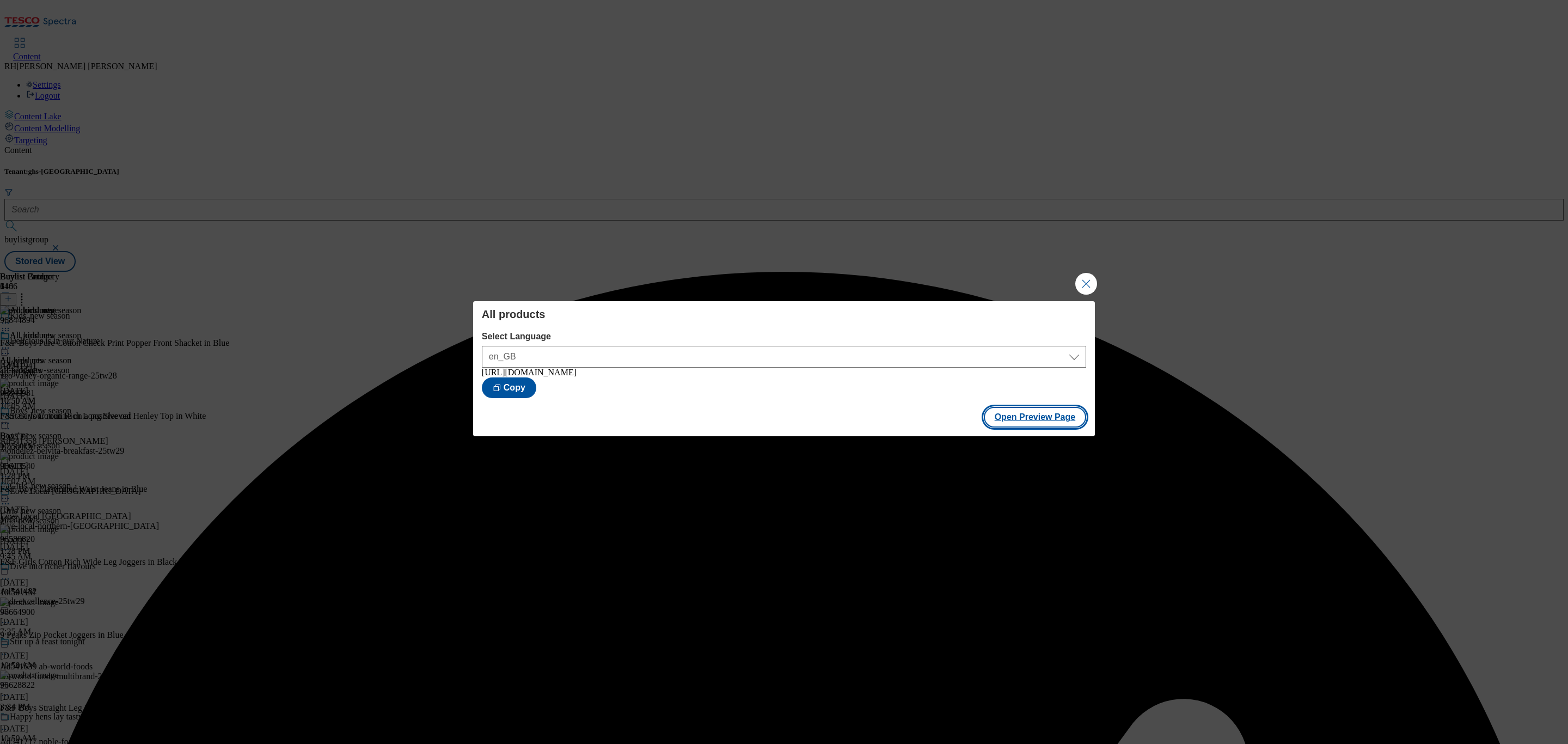
click at [1033, 421] on button "Open Preview Page" at bounding box center [1035, 417] width 103 height 21
click at [1086, 276] on button "Close Modal" at bounding box center [1087, 284] width 22 height 22
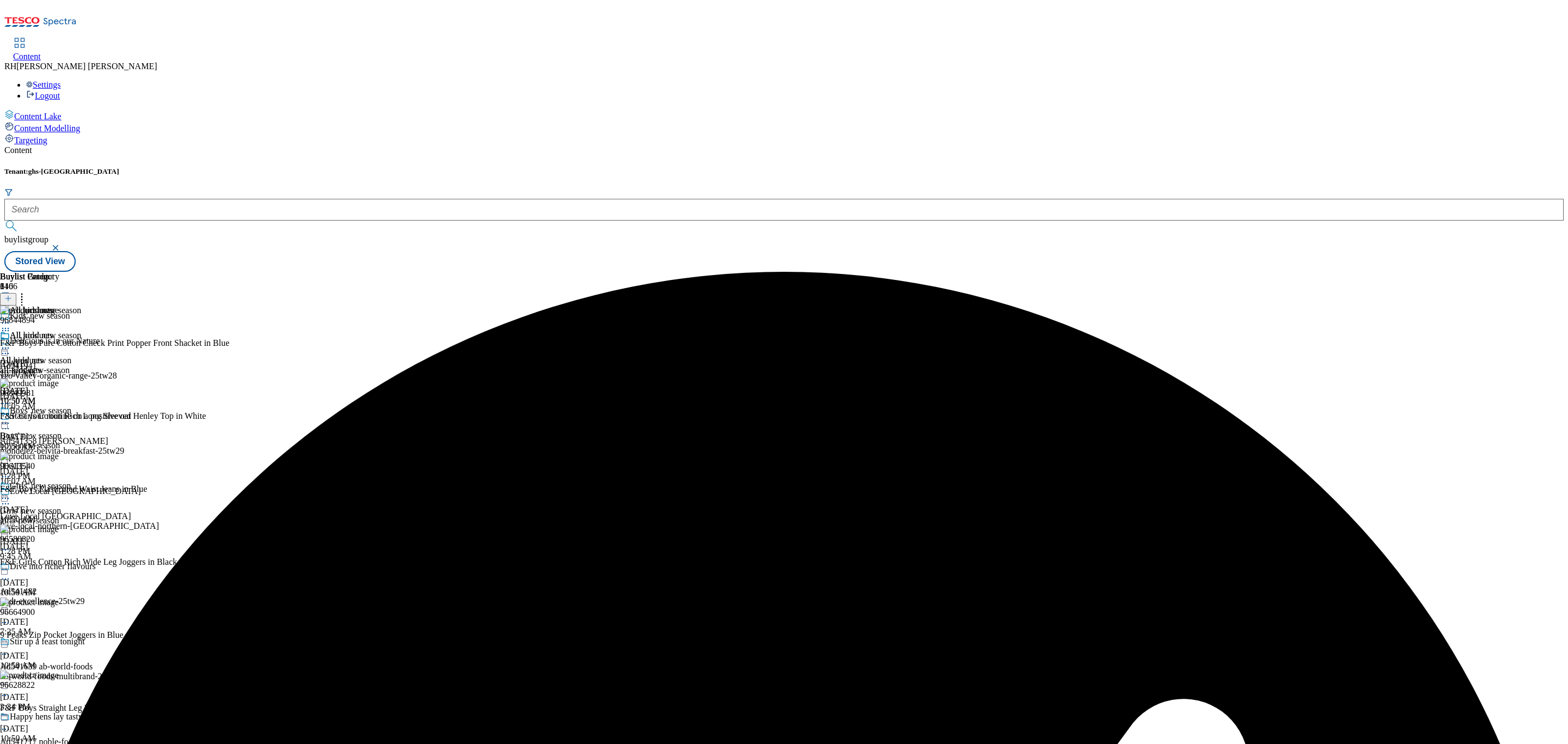
click at [11, 343] on icon at bounding box center [5, 348] width 11 height 11
click at [58, 455] on span "Publish" at bounding box center [45, 458] width 24 height 8
click at [61, 431] on div "Boys' new season" at bounding box center [30, 436] width 61 height 10
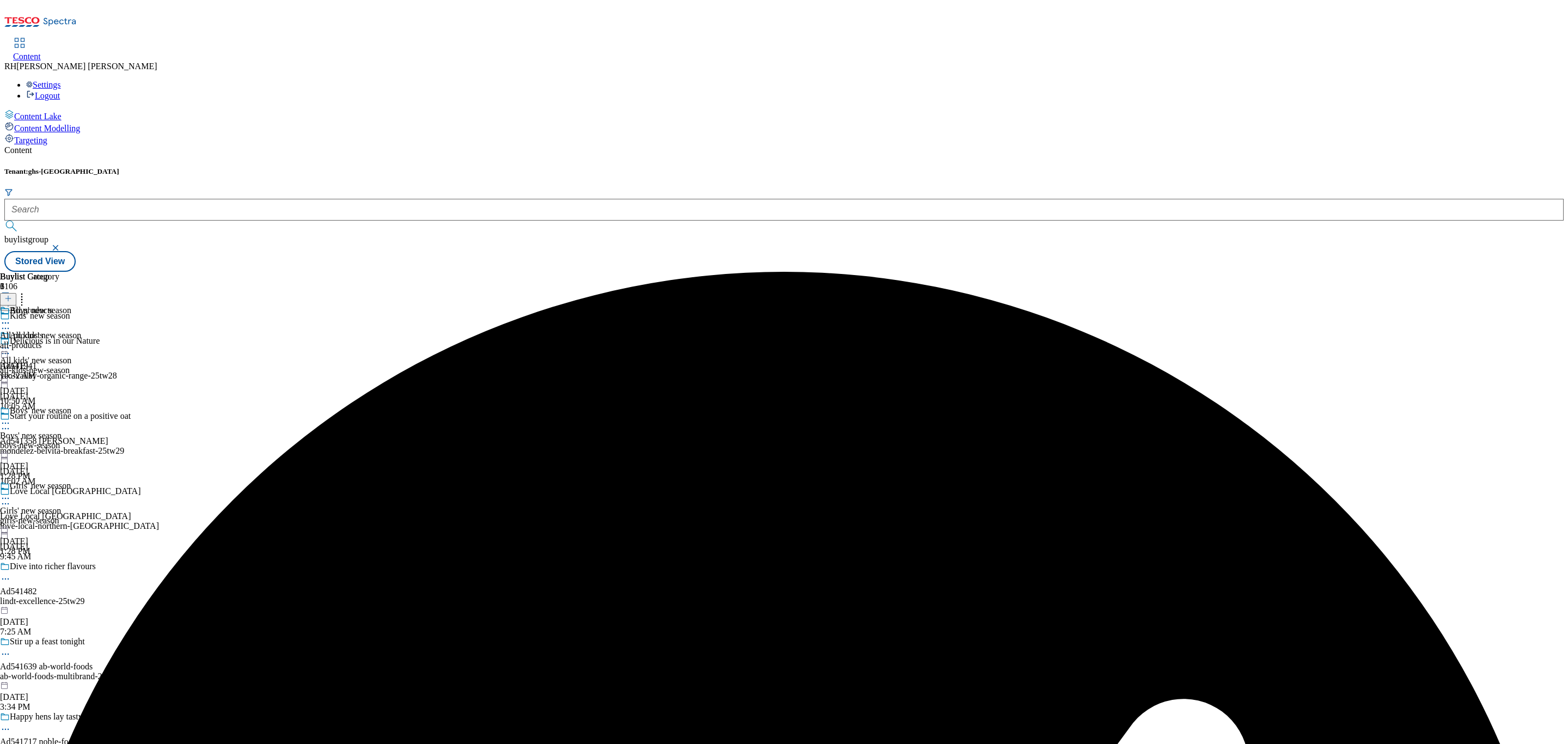
click at [59, 306] on div "All products All products all-products Aug 18, 2025 10:32 AM" at bounding box center [29, 343] width 59 height 75
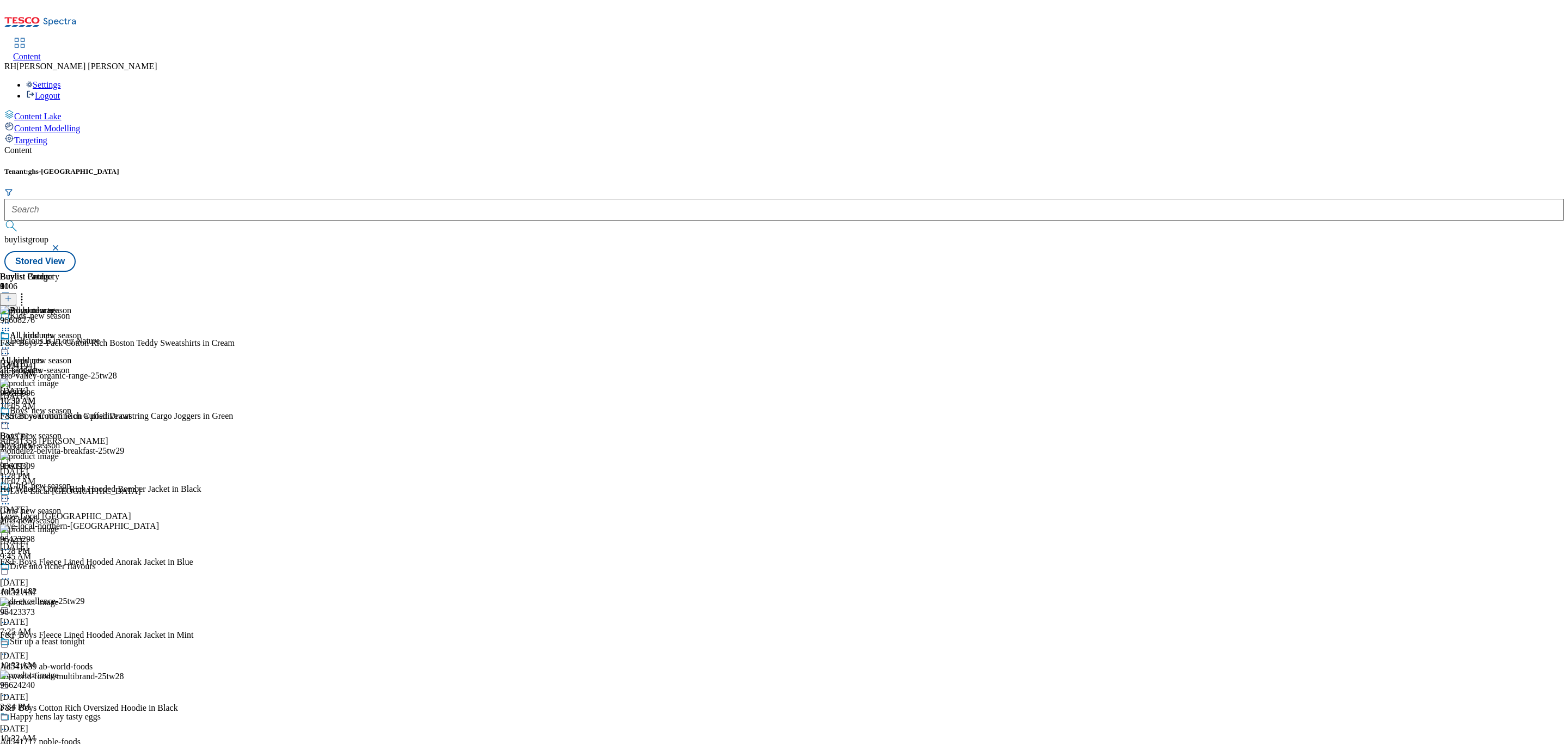
click at [11, 343] on icon at bounding box center [5, 348] width 11 height 11
click at [69, 467] on span "Un-publish" at bounding box center [51, 471] width 35 height 8
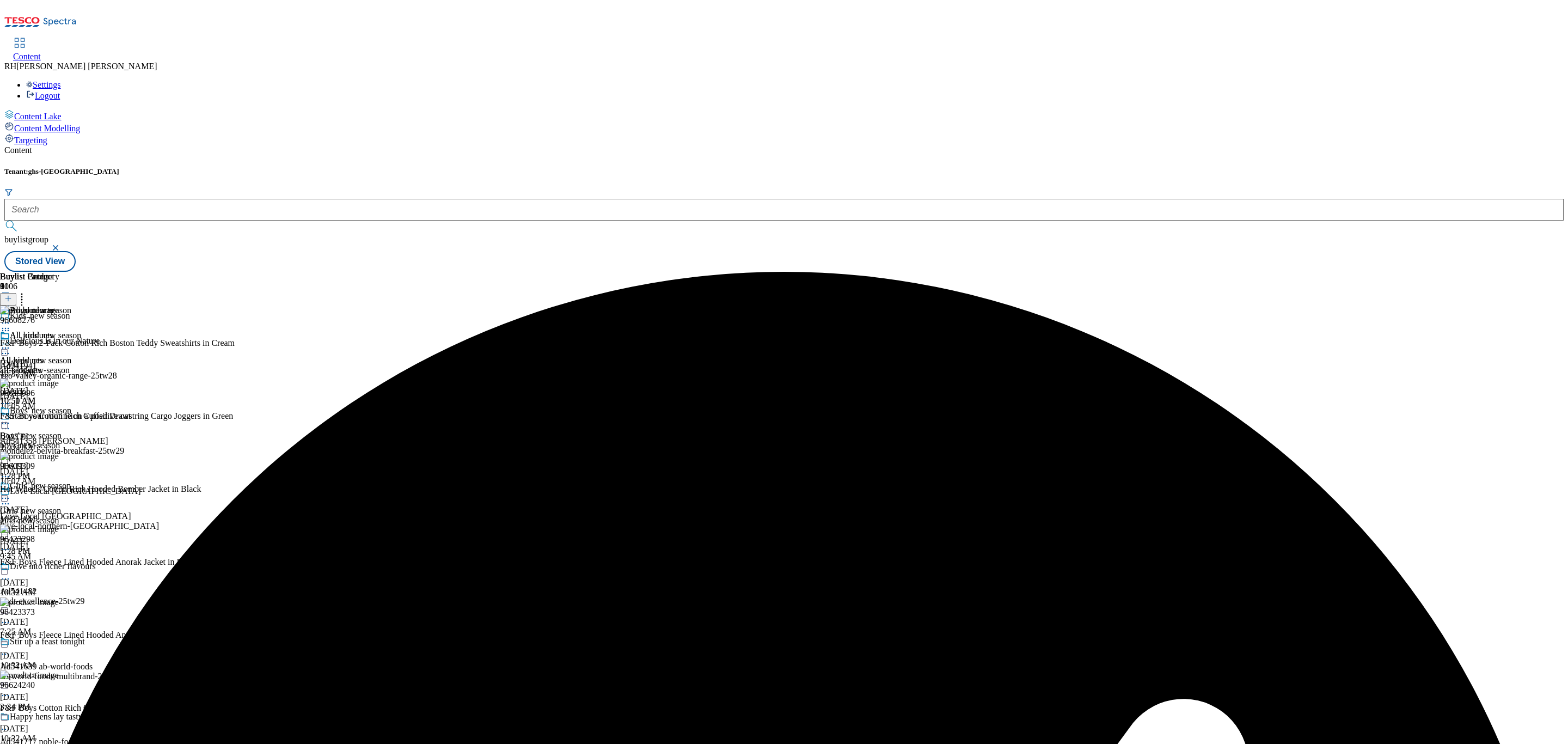
click at [11, 343] on icon at bounding box center [5, 348] width 11 height 11
click at [70, 430] on span "Un-preview" at bounding box center [52, 433] width 37 height 8
click at [27, 292] on icon at bounding box center [22, 297] width 11 height 11
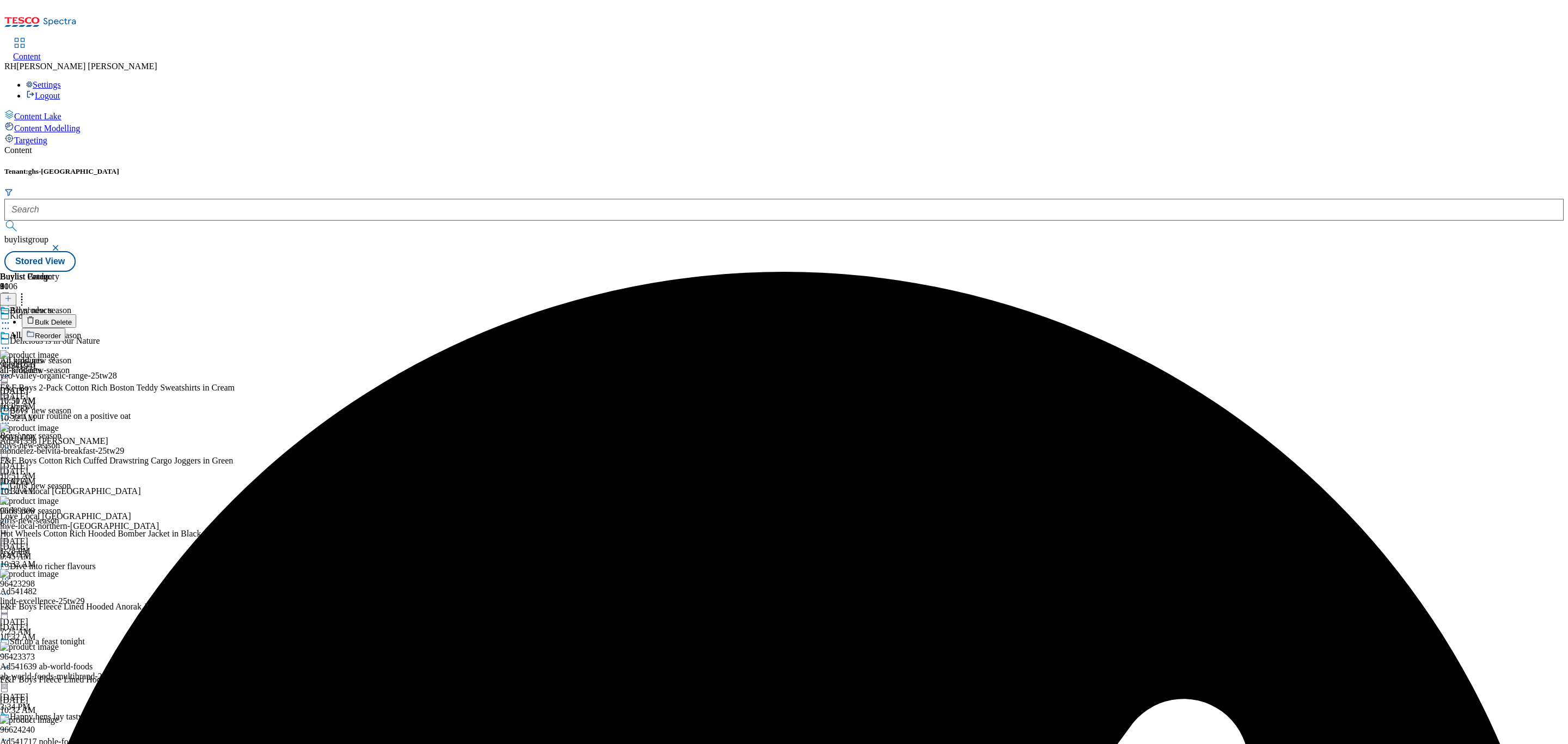
click at [72, 318] on span "Bulk Delete" at bounding box center [53, 321] width 37 height 8
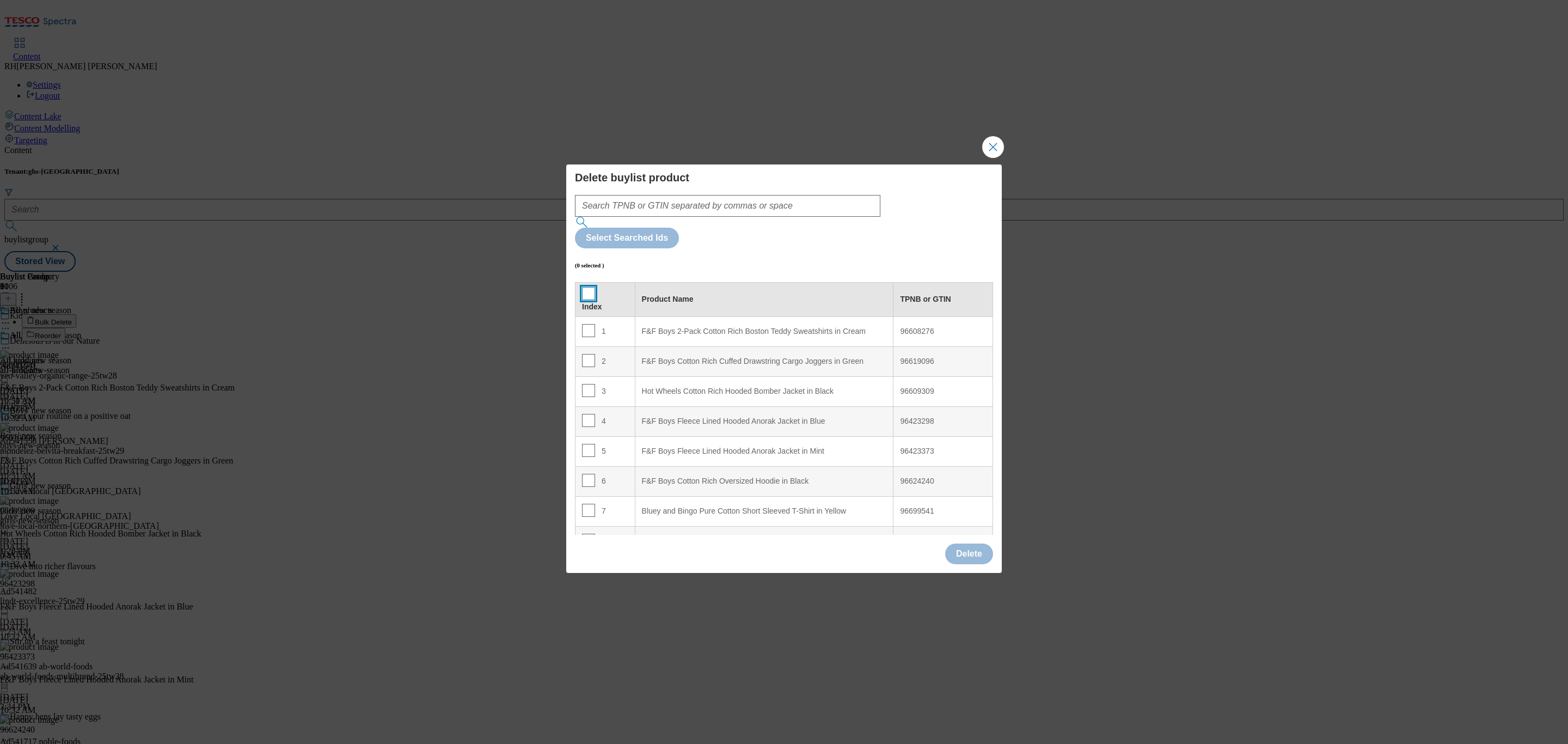
click at [586, 287] on input "Modal" at bounding box center [588, 293] width 13 height 13
click at [974, 544] on button "Delete" at bounding box center [969, 554] width 48 height 21
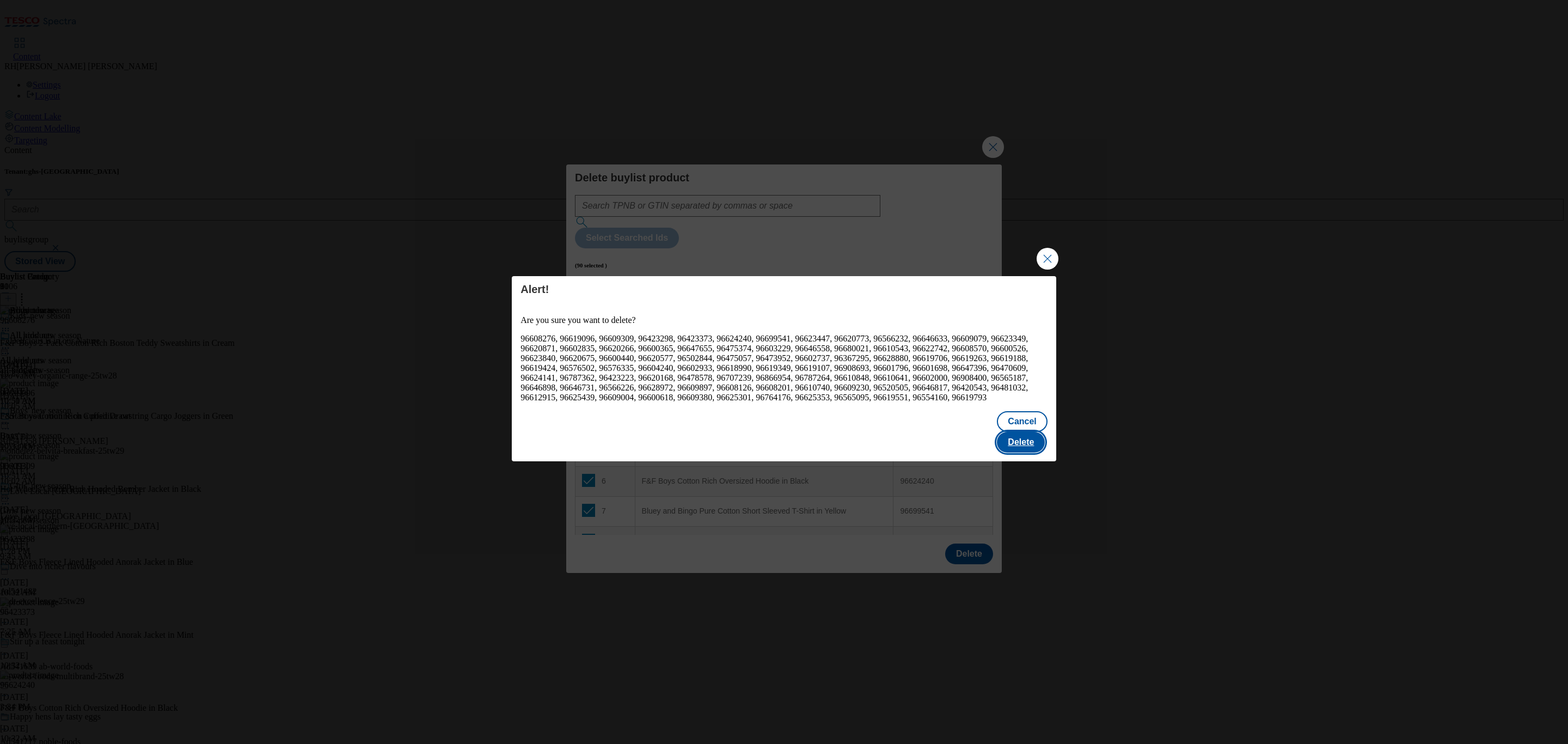
click at [1027, 433] on button "Delete" at bounding box center [1021, 442] width 48 height 21
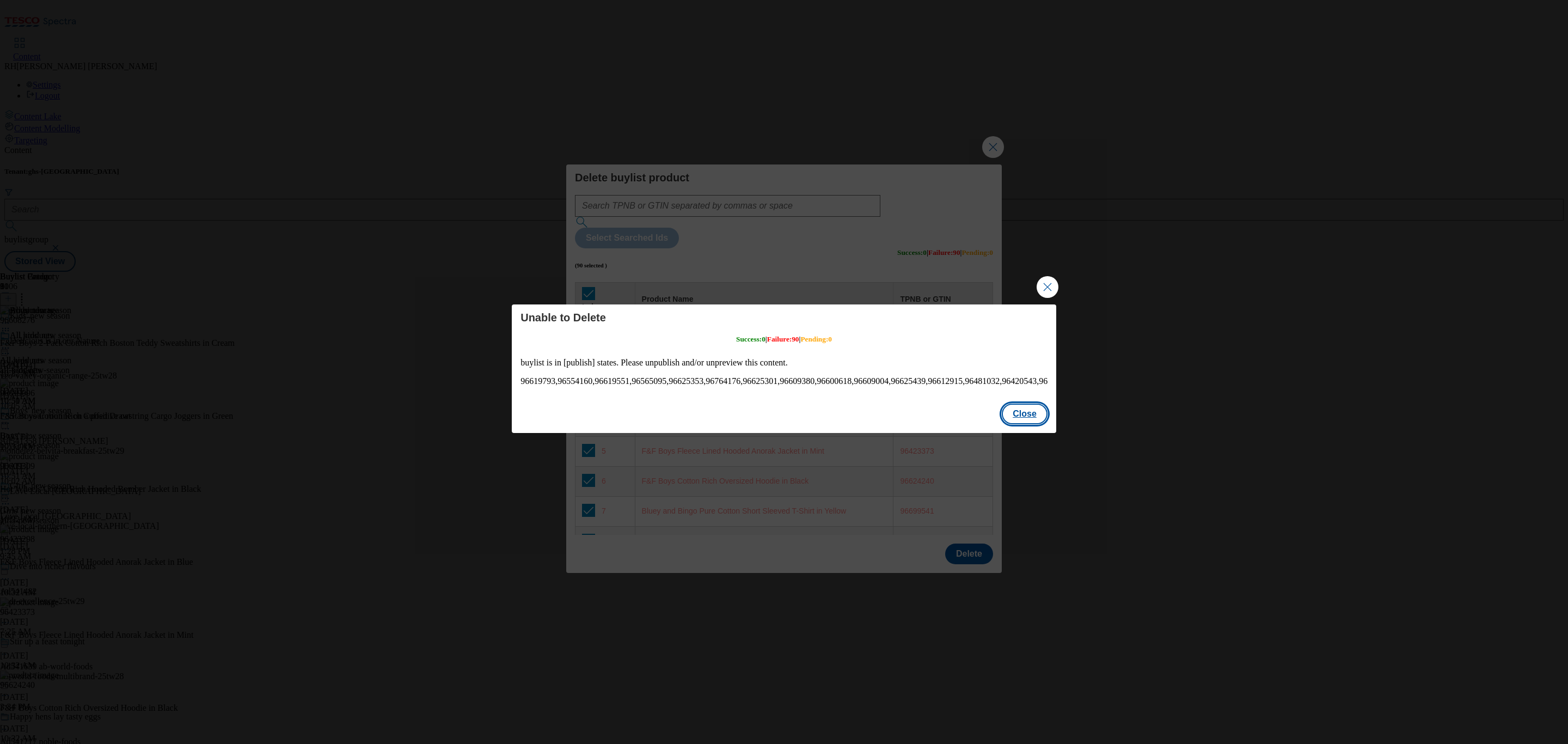
click at [1021, 418] on button "Close" at bounding box center [1024, 414] width 46 height 21
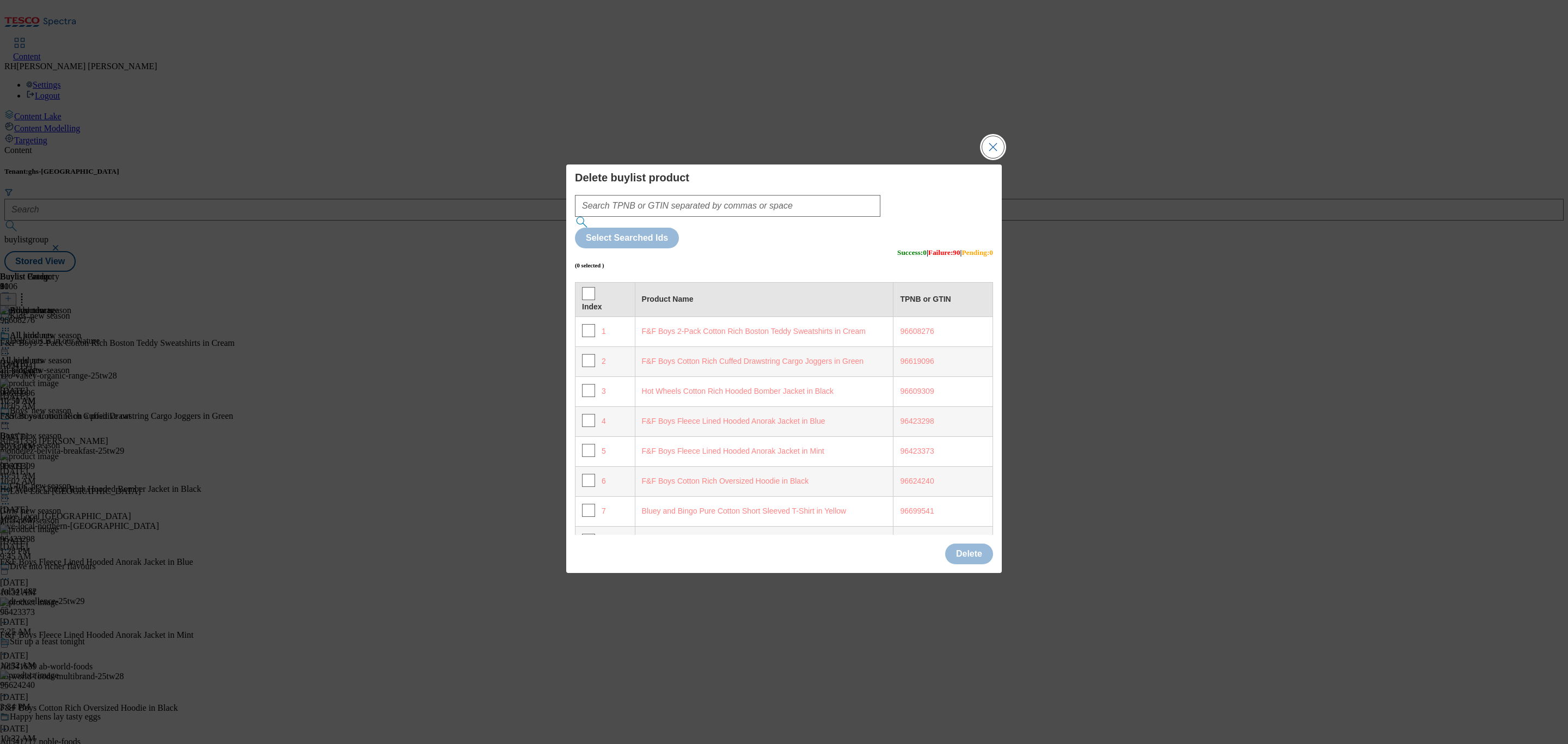
click at [992, 158] on button "Close Modal" at bounding box center [993, 147] width 22 height 22
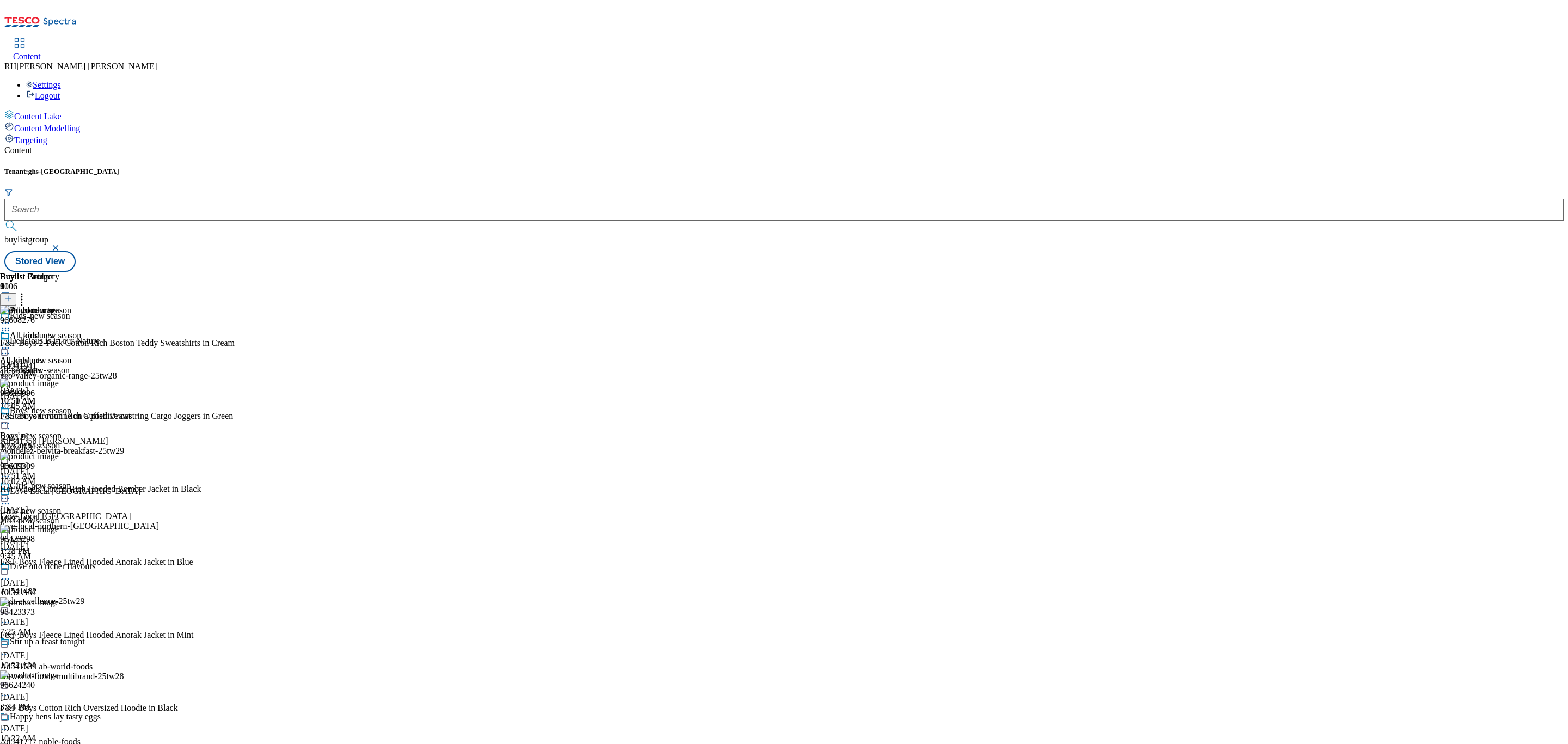
click at [81, 441] on div "boys-new-season" at bounding box center [40, 446] width 81 height 10
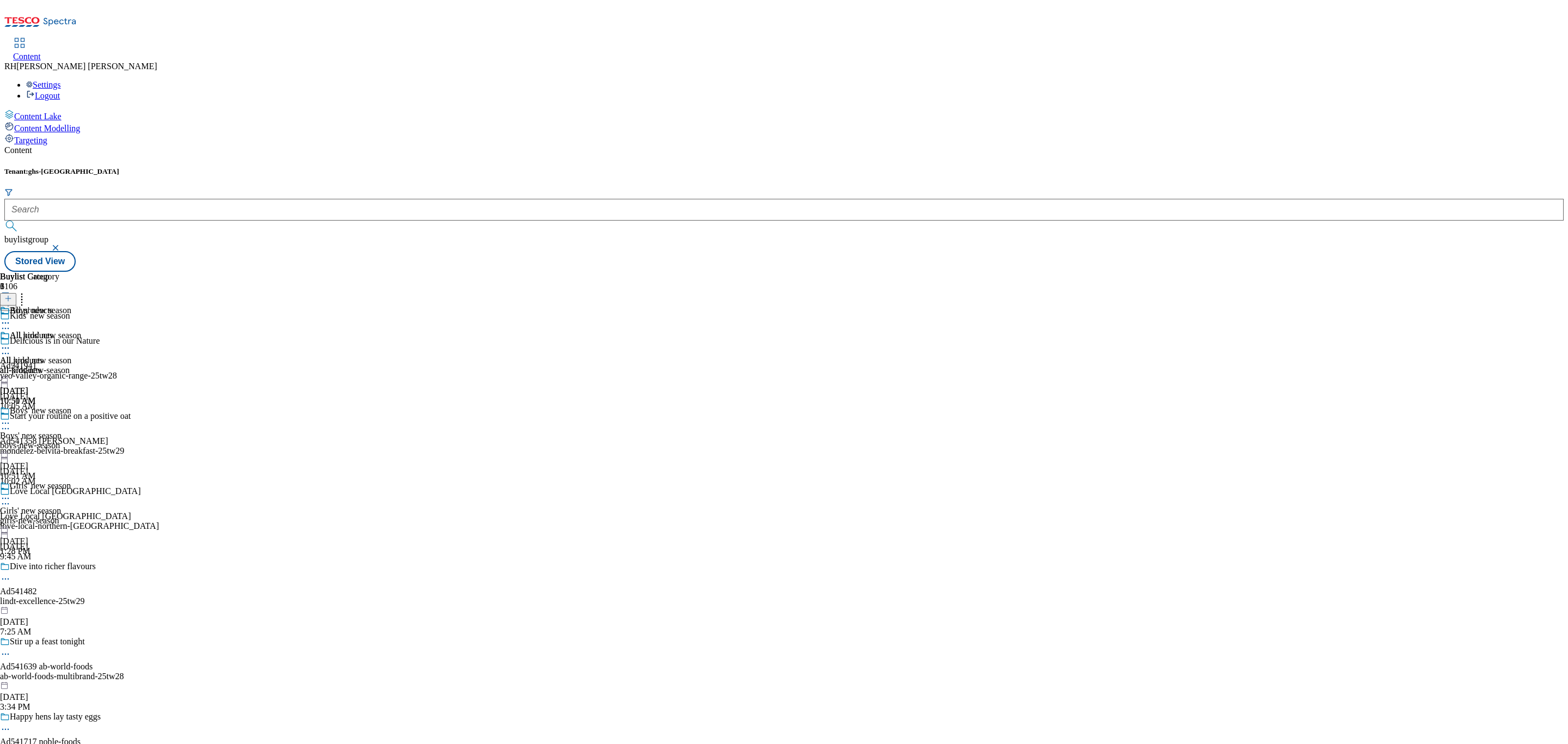
click at [59, 365] on div "all-products" at bounding box center [29, 370] width 59 height 10
click at [11, 343] on icon at bounding box center [5, 348] width 11 height 11
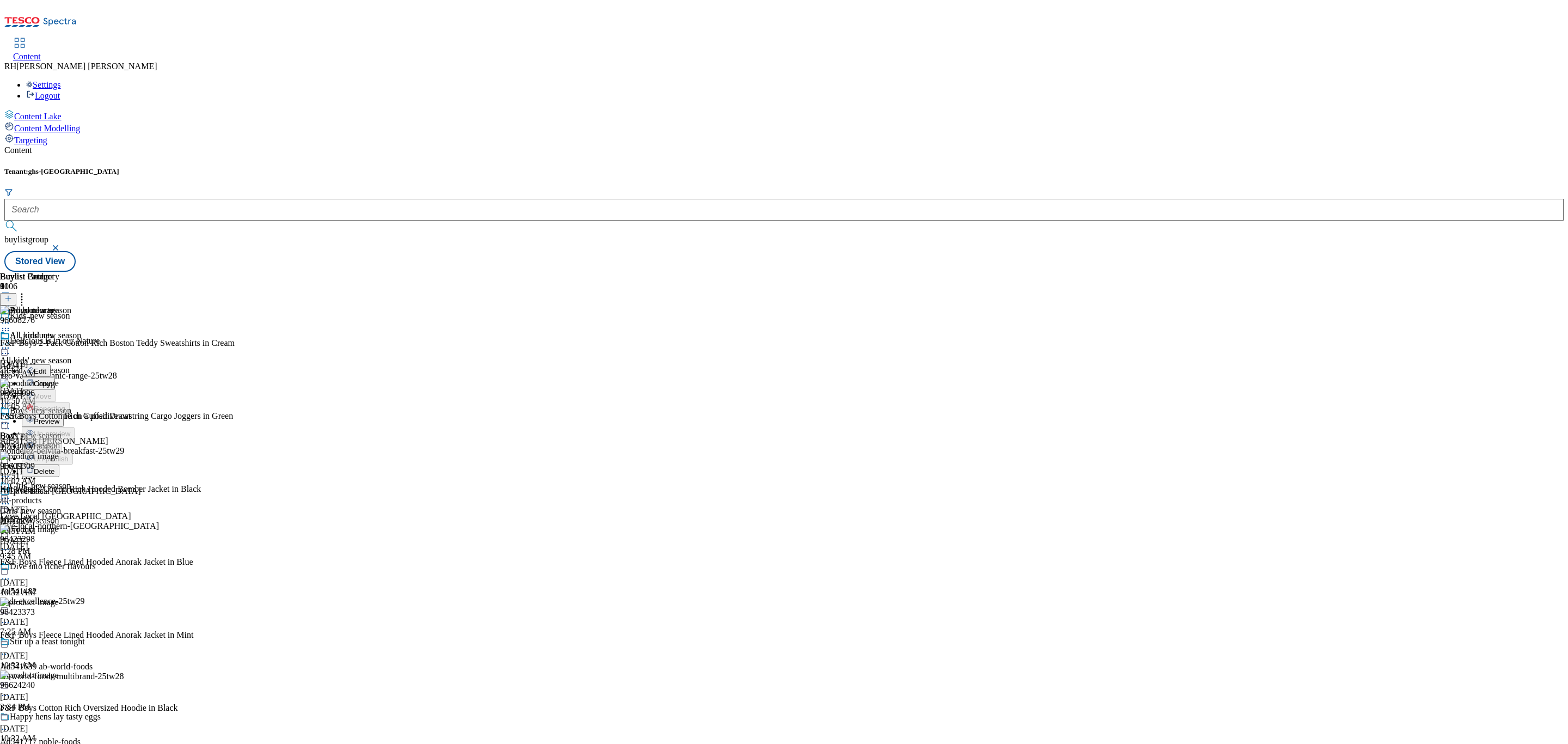
click at [27, 292] on icon at bounding box center [22, 297] width 11 height 11
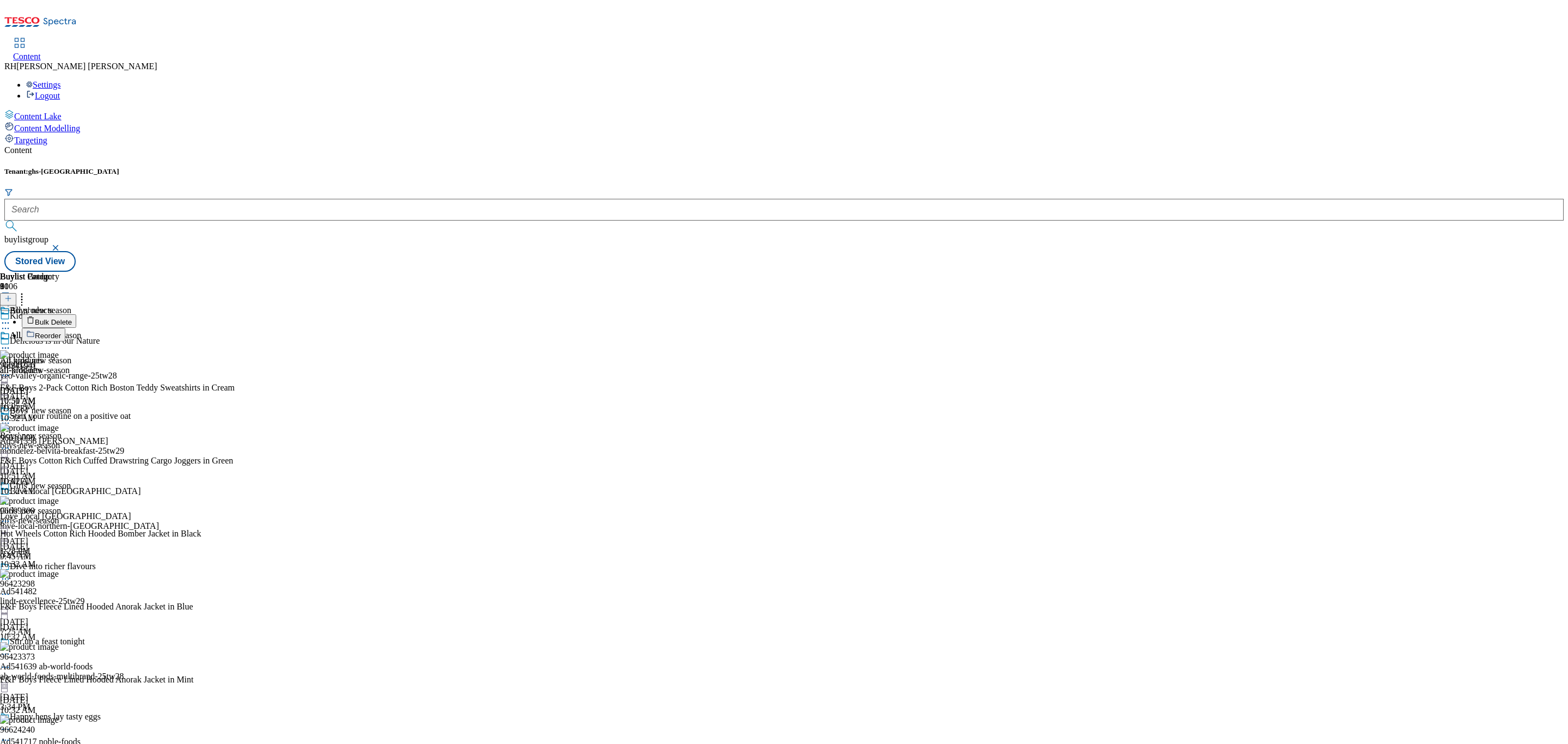
click at [72, 318] on span "Bulk Delete" at bounding box center [53, 321] width 37 height 8
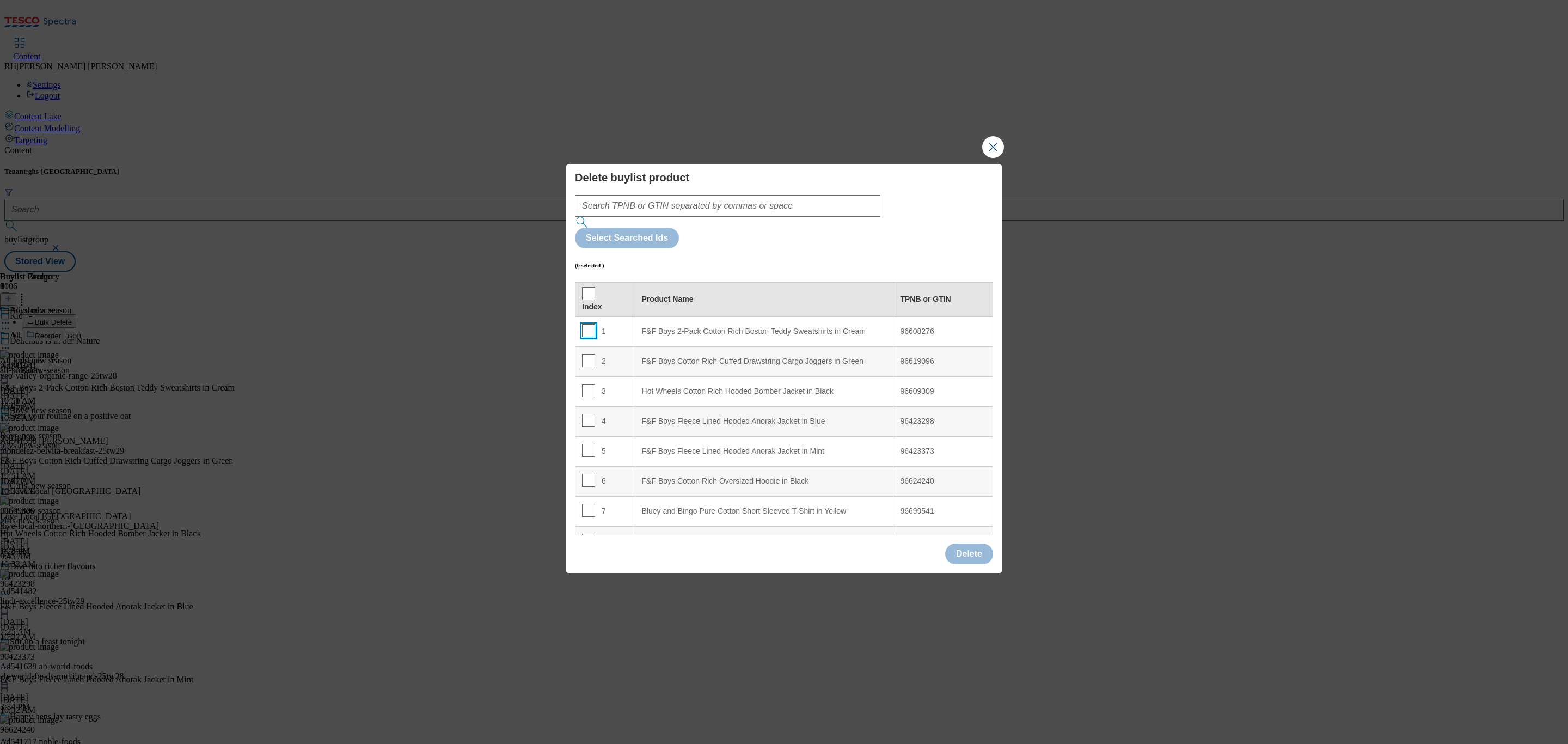
click at [589, 324] on input "Modal" at bounding box center [588, 330] width 13 height 13
click at [974, 544] on button "Delete" at bounding box center [969, 554] width 48 height 21
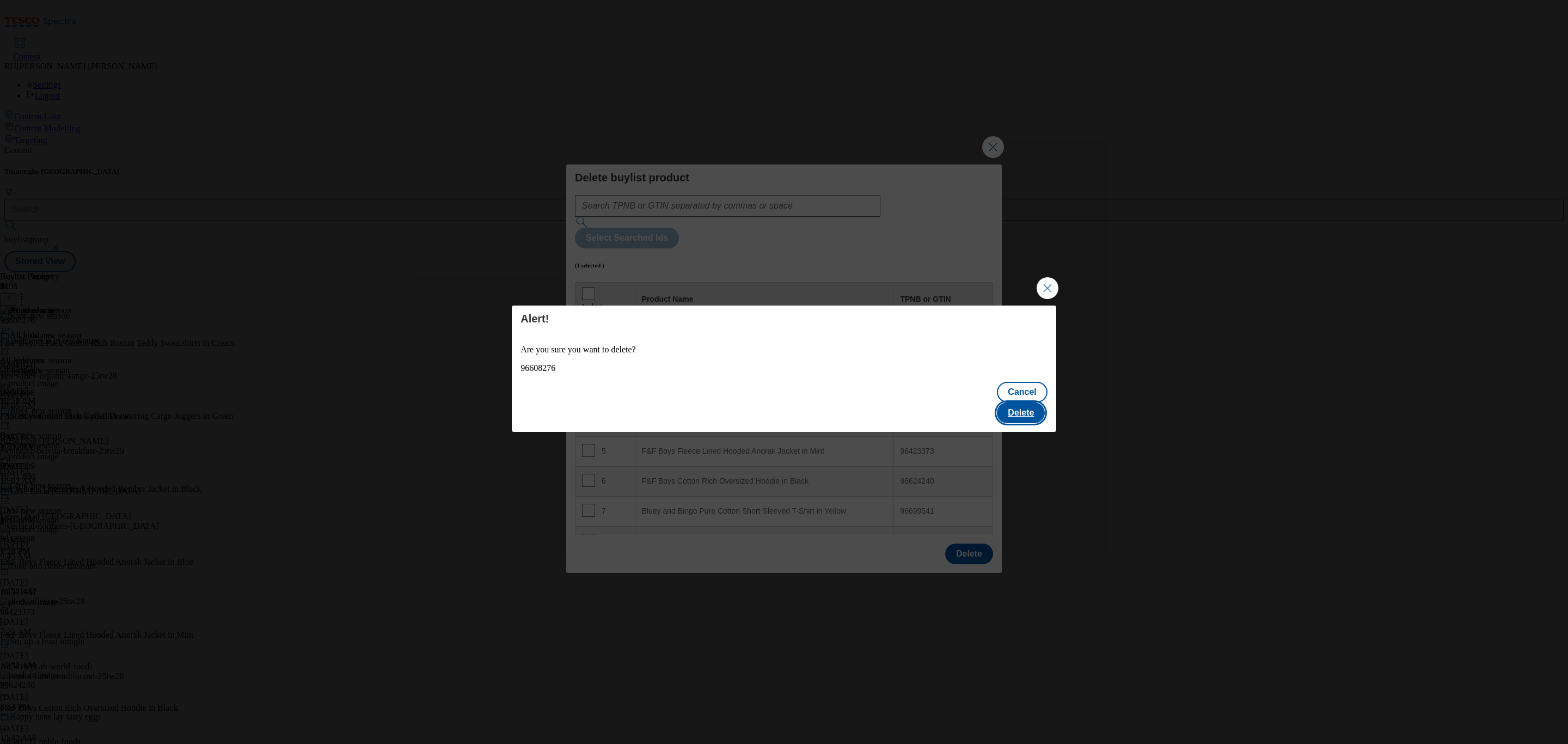
click at [1031, 405] on button "Delete" at bounding box center [1021, 413] width 48 height 21
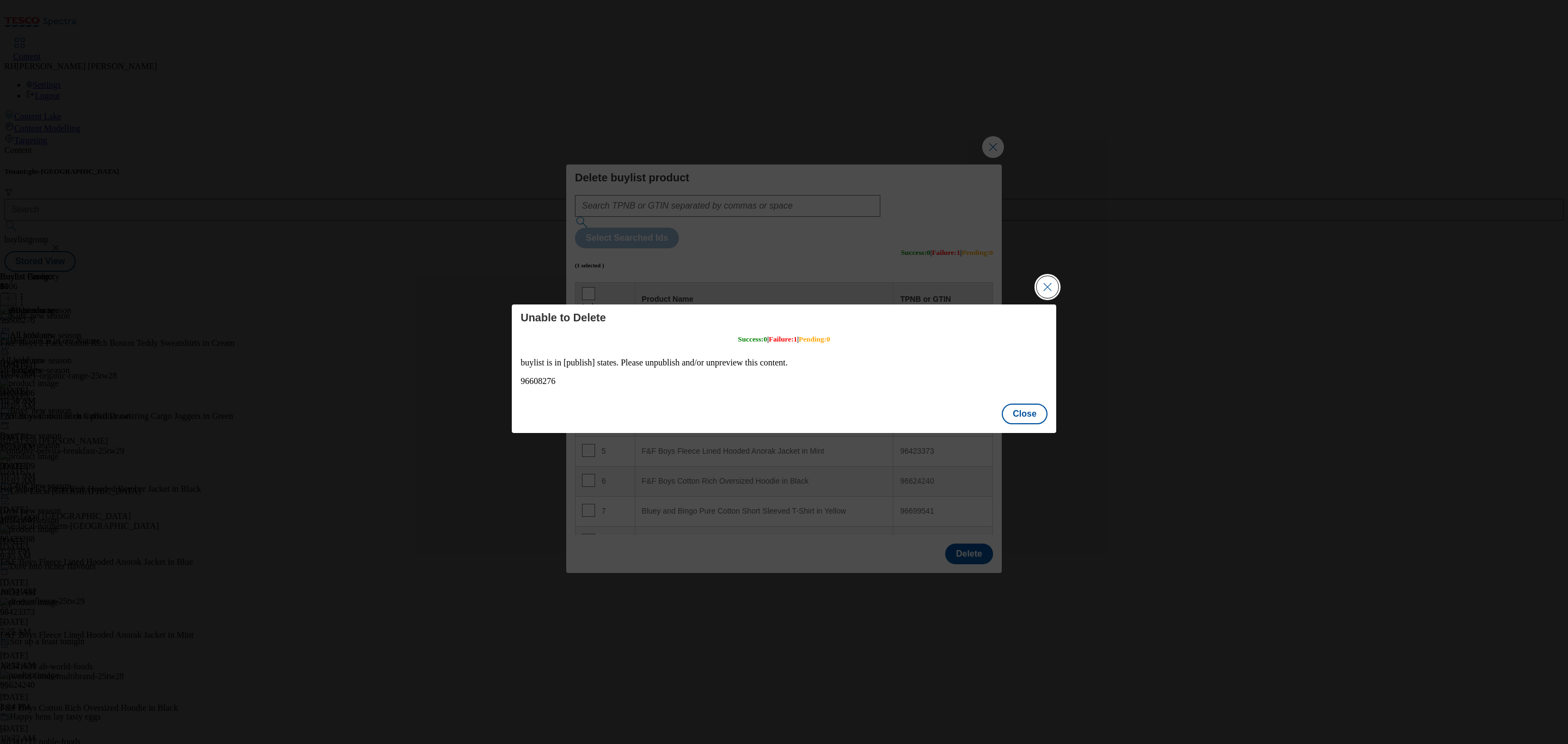
click at [1048, 294] on button "Close Modal" at bounding box center [1048, 287] width 22 height 22
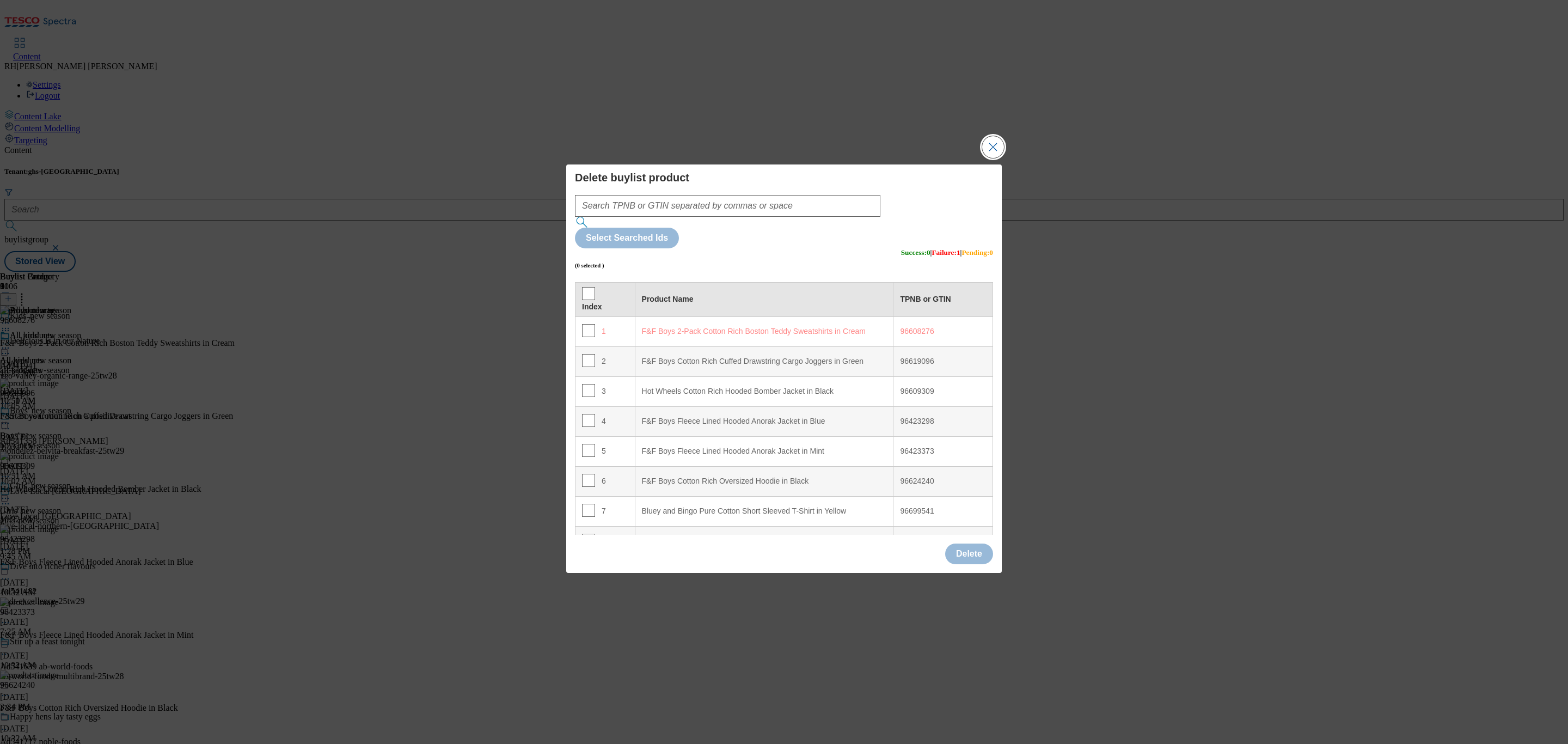
click at [995, 158] on button "Close Modal" at bounding box center [993, 147] width 22 height 22
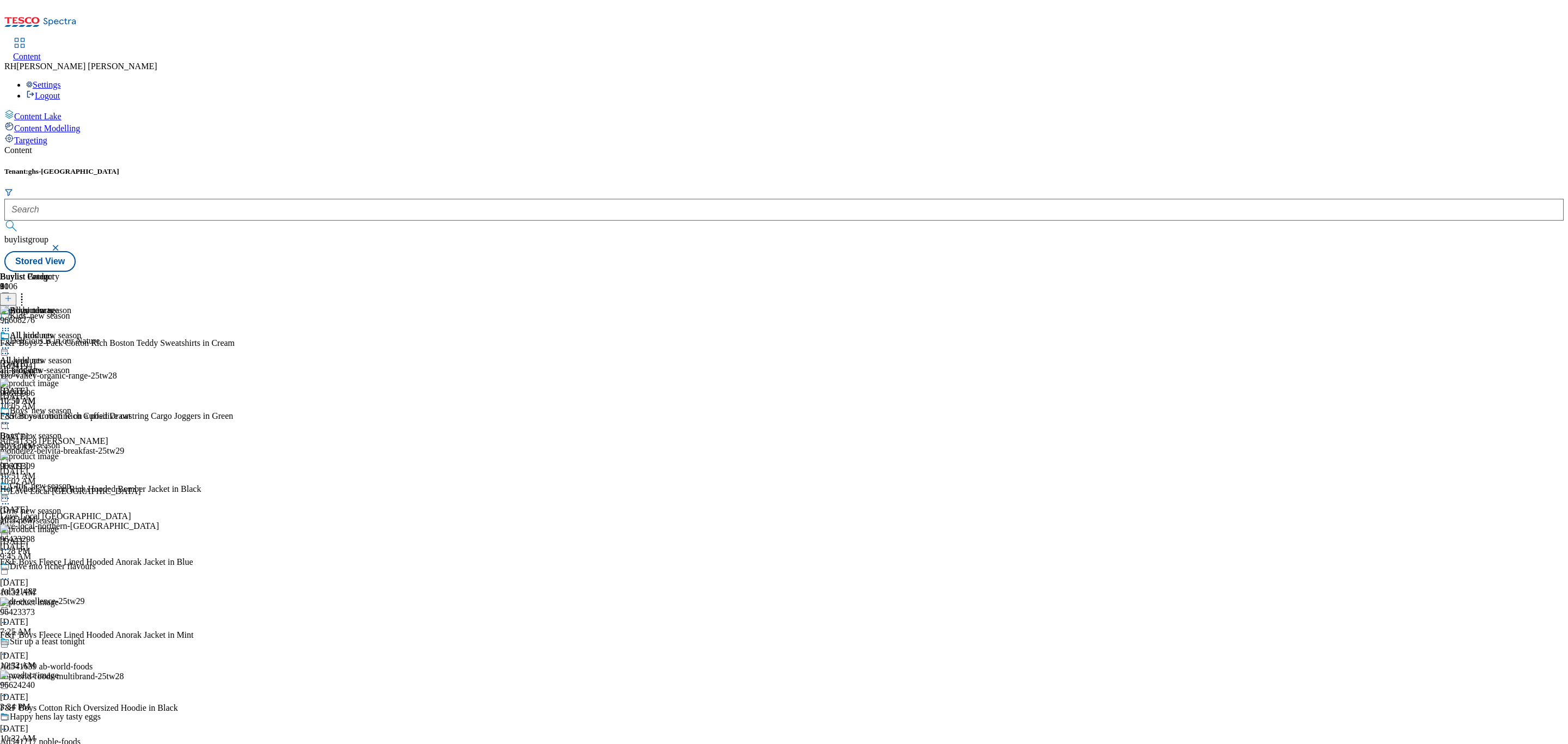
click at [59, 331] on div "All products All products all-products Sep 1, 2025 10:51 AM" at bounding box center [29, 368] width 59 height 75
click at [11, 343] on icon at bounding box center [5, 348] width 11 height 11
click at [46, 367] on span "Edit" at bounding box center [40, 371] width 13 height 8
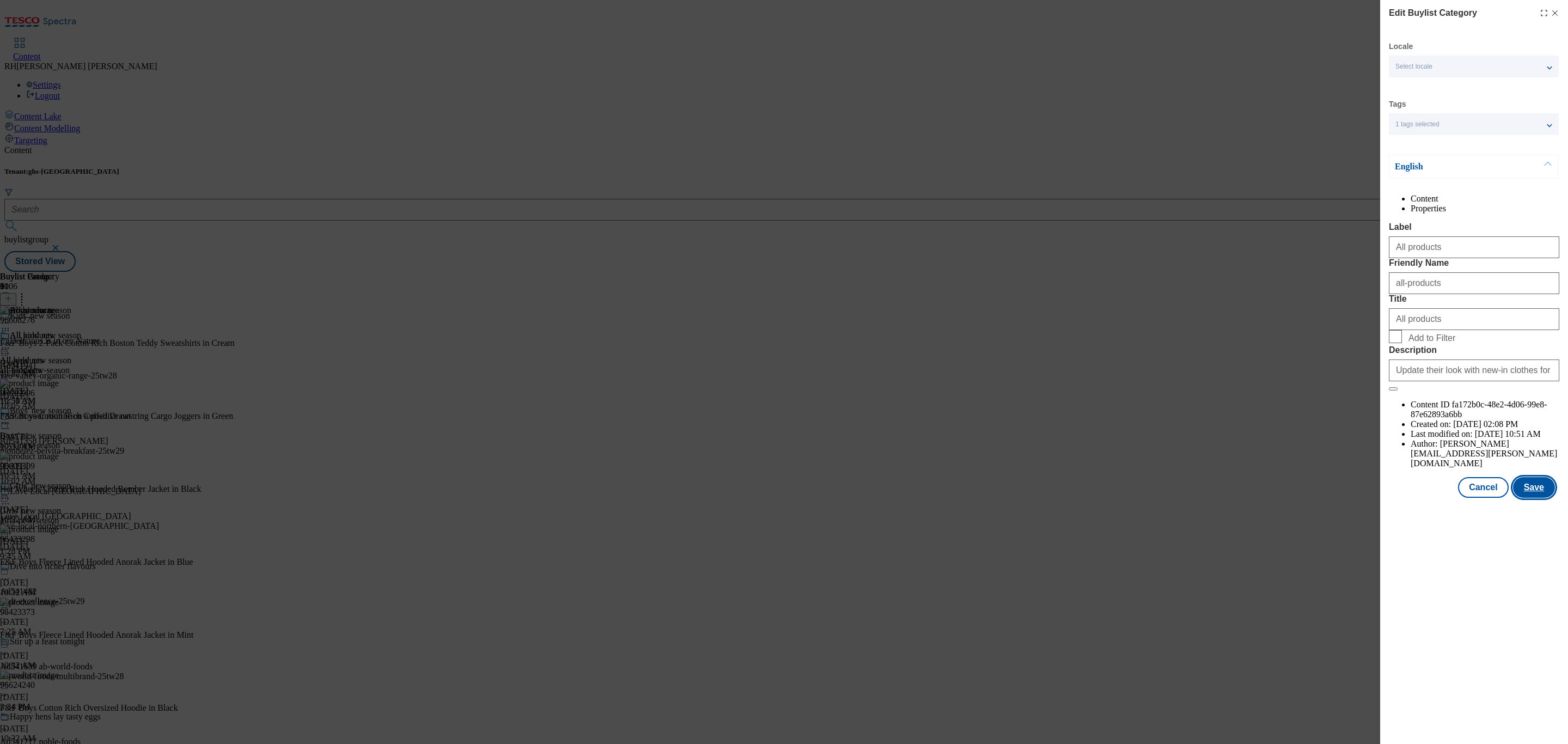
click at [1541, 498] on button "Save" at bounding box center [1534, 488] width 42 height 21
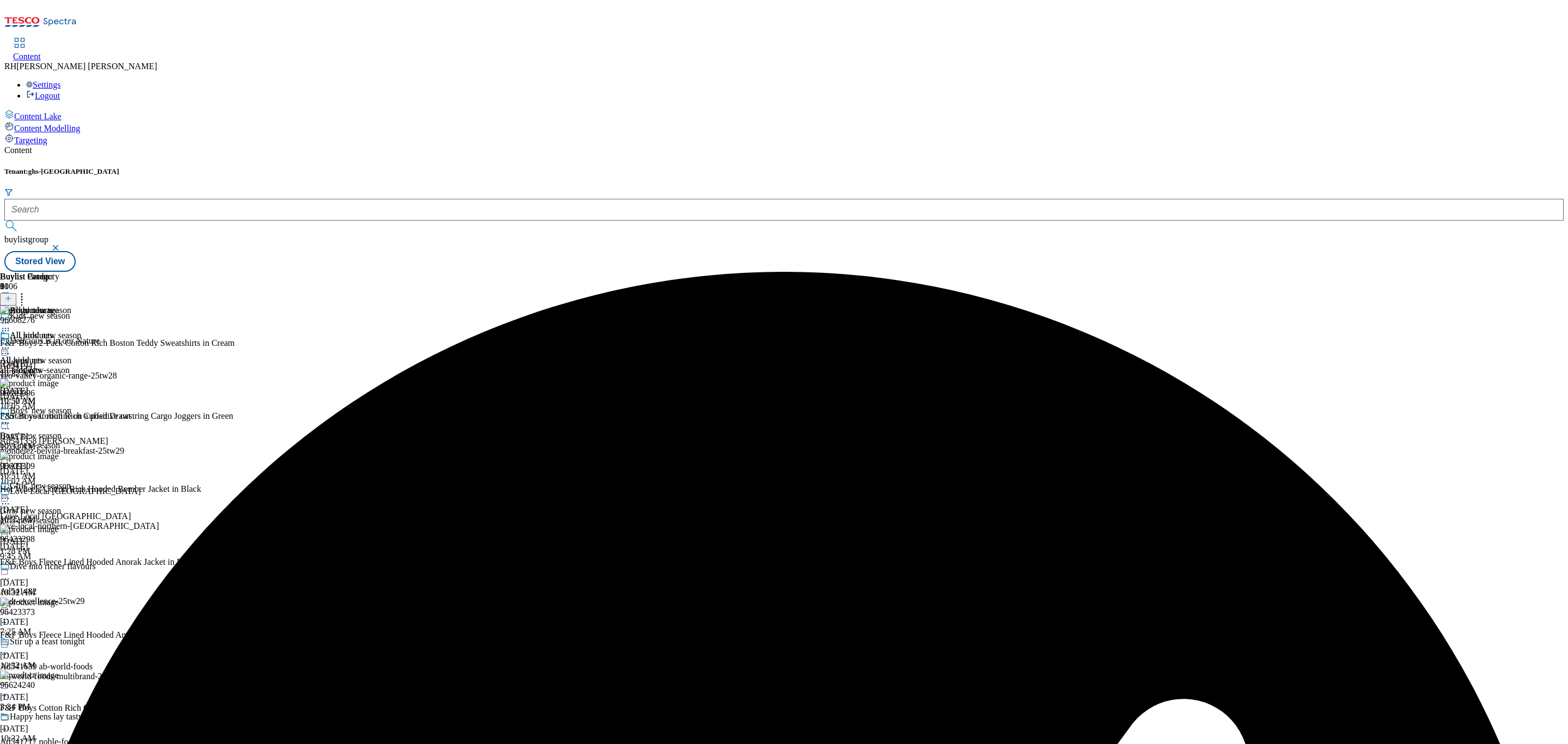
click at [59, 331] on div "All products" at bounding box center [29, 343] width 59 height 25
click at [11, 343] on icon at bounding box center [5, 348] width 11 height 11
click at [59, 417] on span "Preview" at bounding box center [46, 421] width 26 height 8
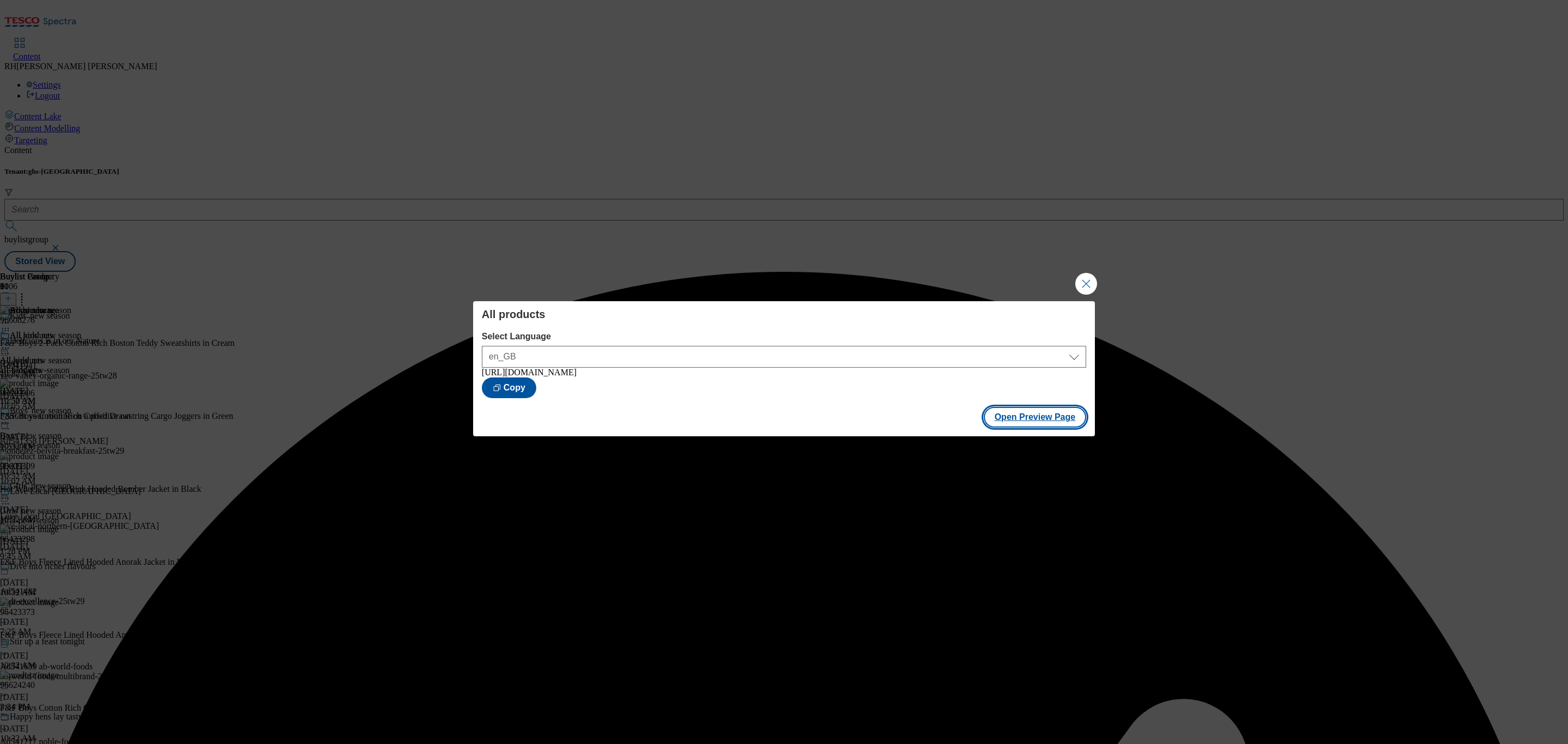
click at [1044, 420] on button "Open Preview Page" at bounding box center [1035, 417] width 103 height 21
click at [1087, 283] on button "Close Modal" at bounding box center [1087, 284] width 22 height 22
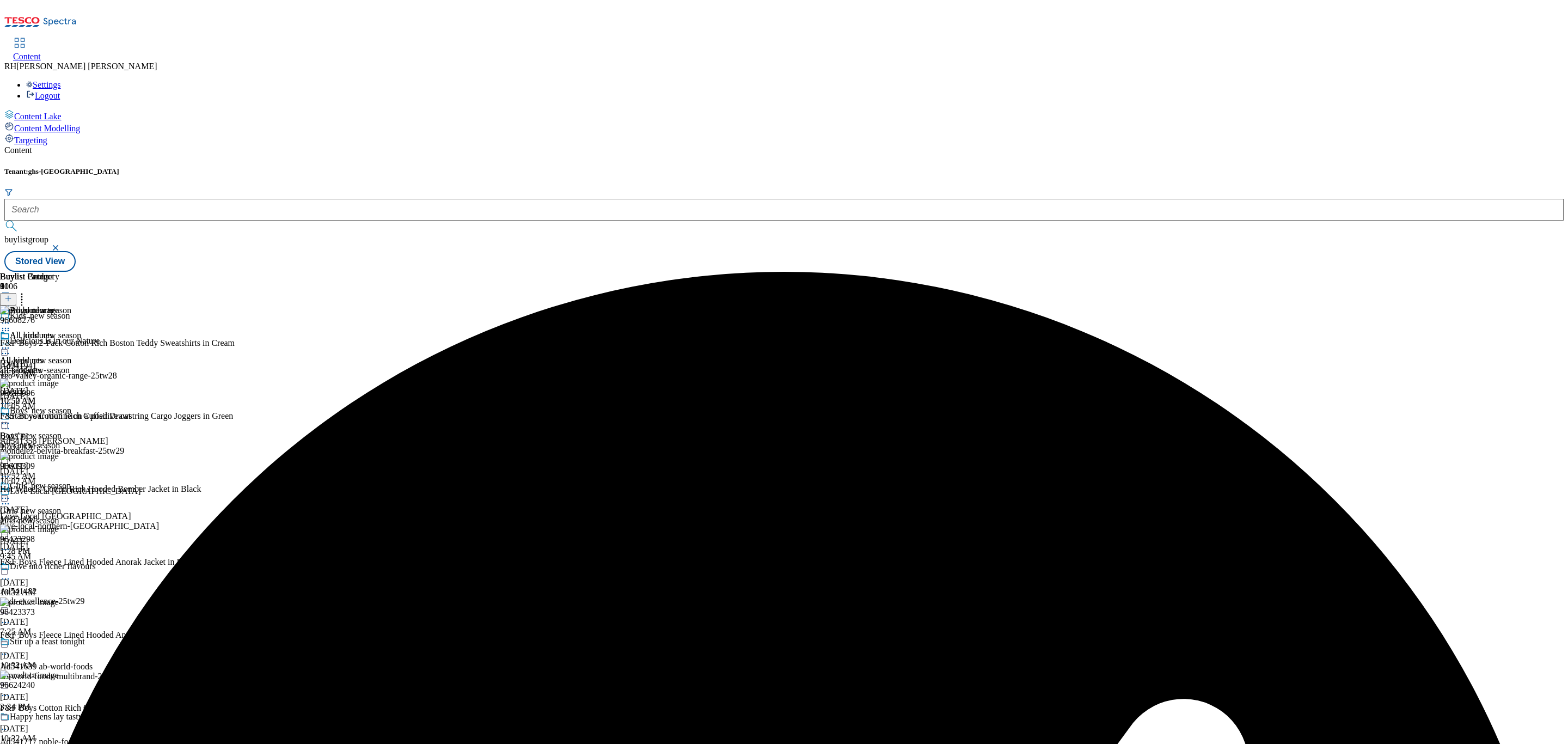
click at [59, 331] on div "All products All products all-products Sep 1, 2025 10:52 AM" at bounding box center [29, 368] width 59 height 75
click at [11, 343] on icon at bounding box center [5, 348] width 11 height 11
click at [58, 455] on span "Publish" at bounding box center [45, 458] width 24 height 8
click at [81, 516] on div "girls-new-season" at bounding box center [40, 521] width 81 height 10
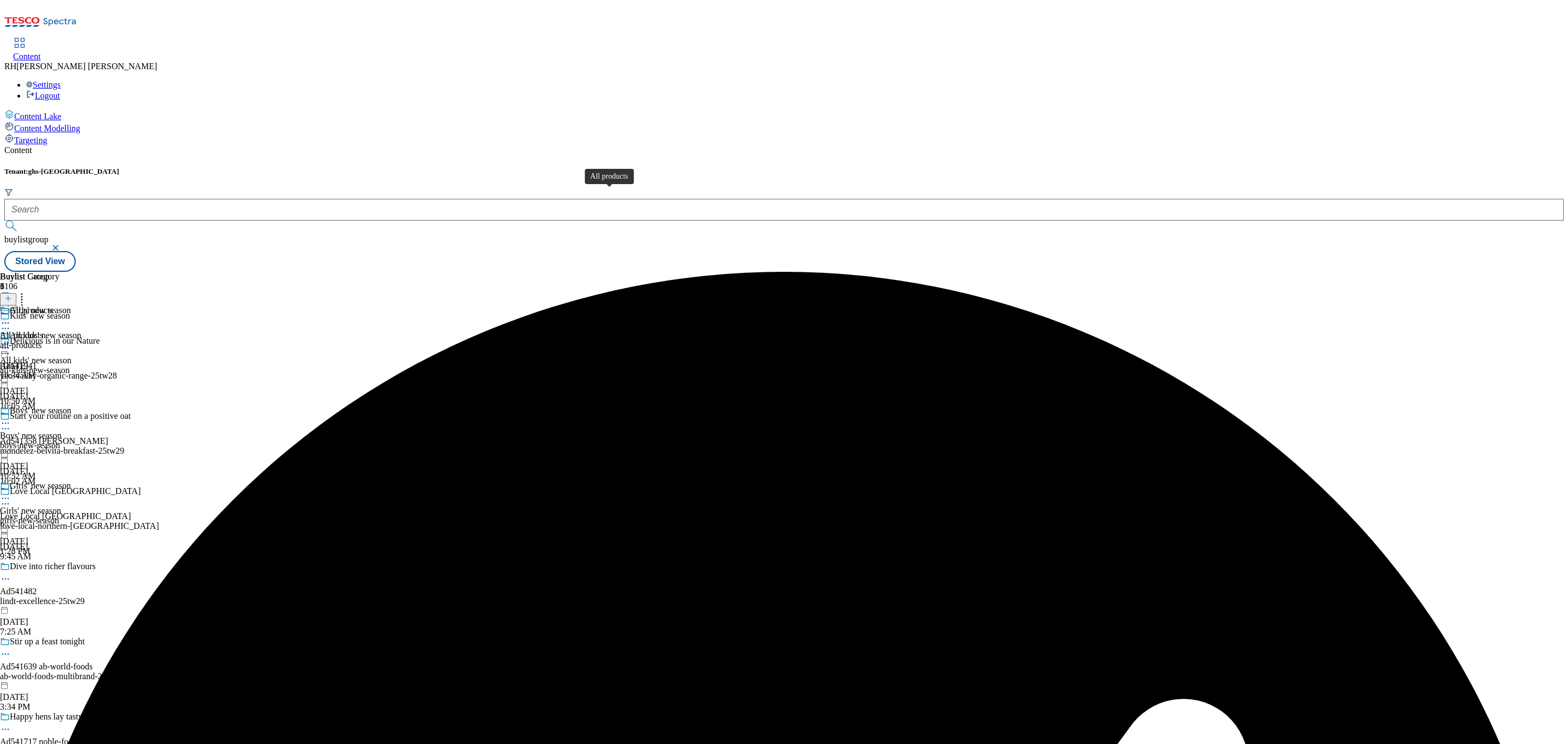
click at [44, 331] on span "All products" at bounding box center [22, 335] width 44 height 10
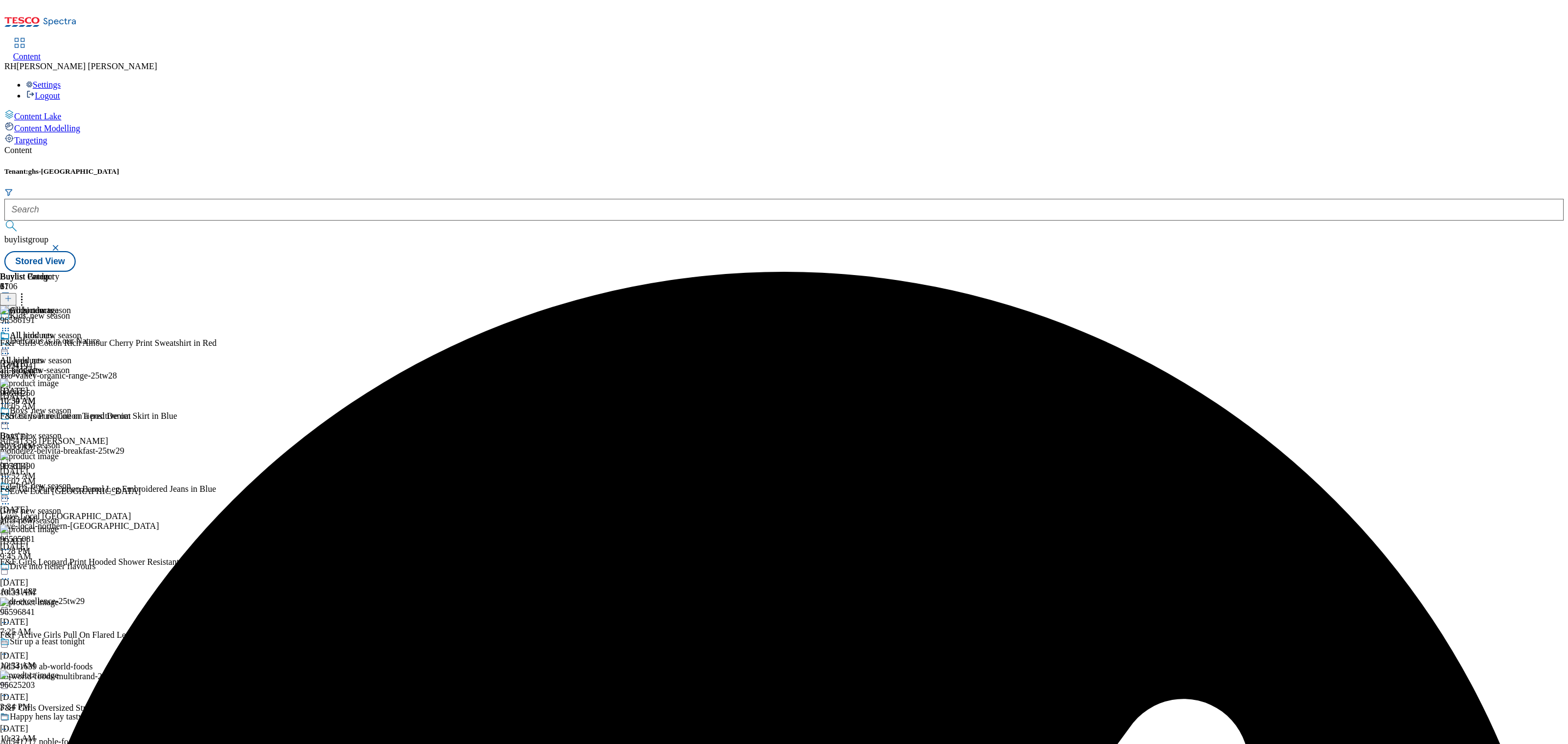
click at [11, 343] on icon at bounding box center [5, 348] width 11 height 11
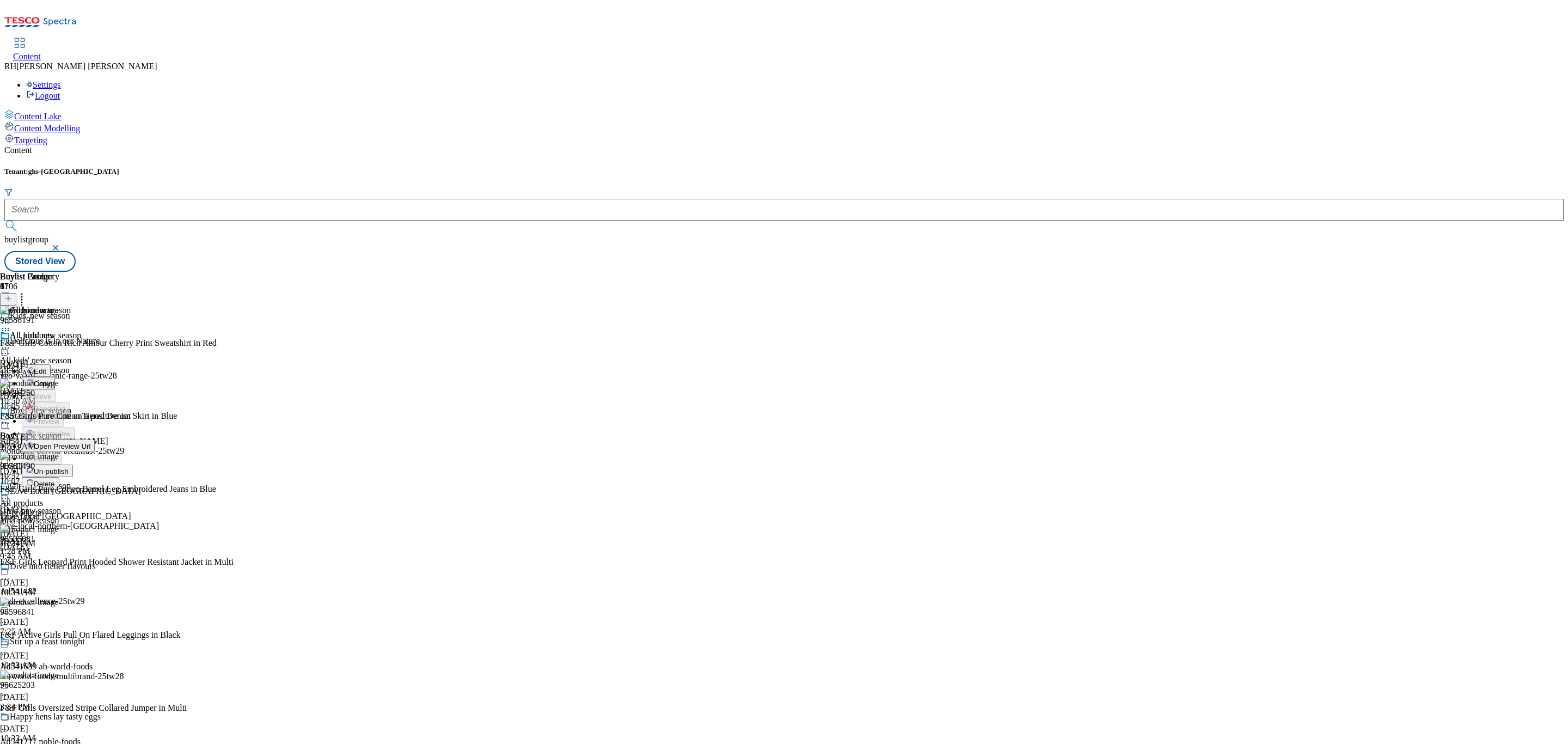
click at [69, 467] on span "Un-publish" at bounding box center [51, 471] width 35 height 8
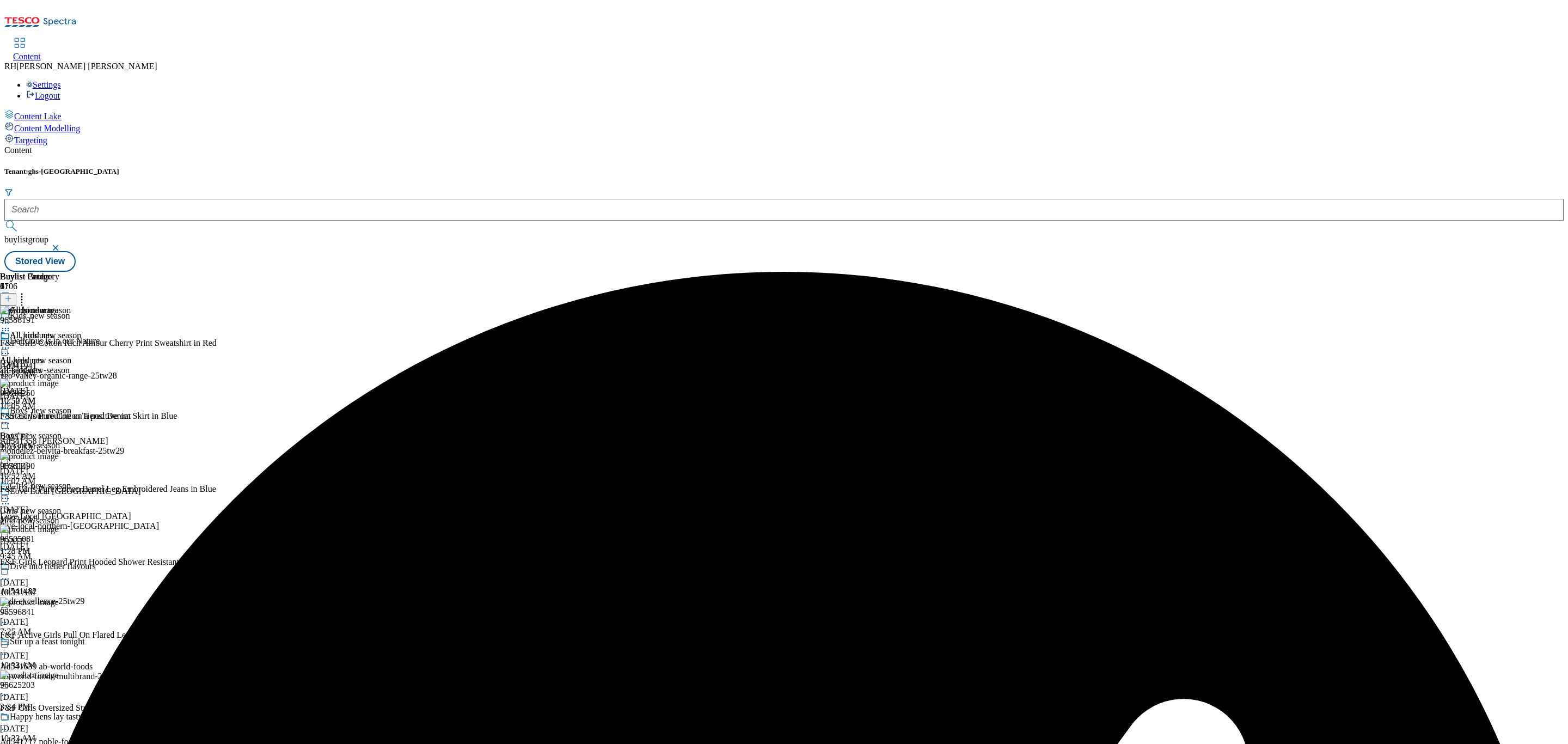
click at [11, 343] on icon at bounding box center [5, 348] width 11 height 11
click at [70, 430] on span "Un-preview" at bounding box center [52, 433] width 37 height 8
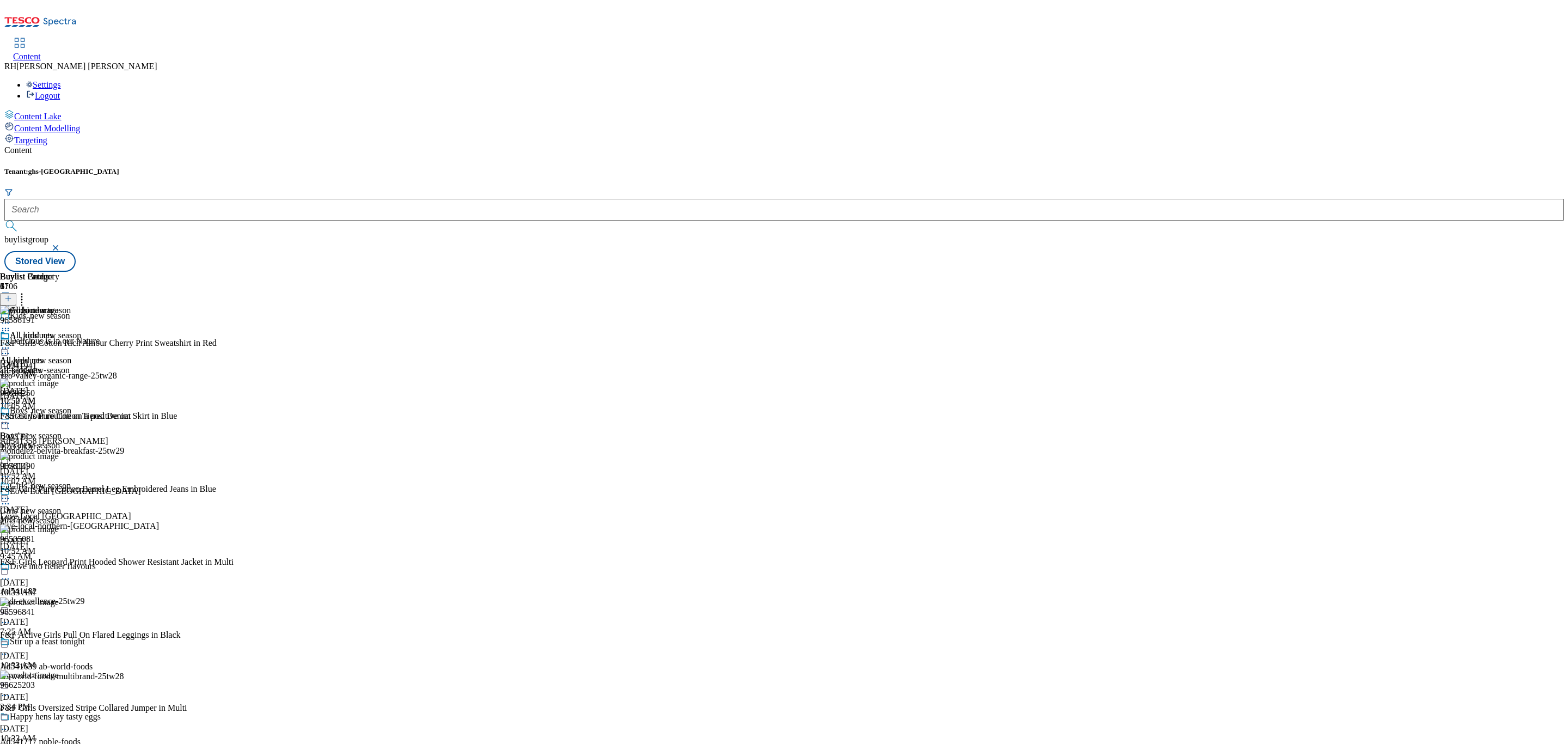
click at [81, 516] on div "girls-new-season" at bounding box center [40, 521] width 81 height 10
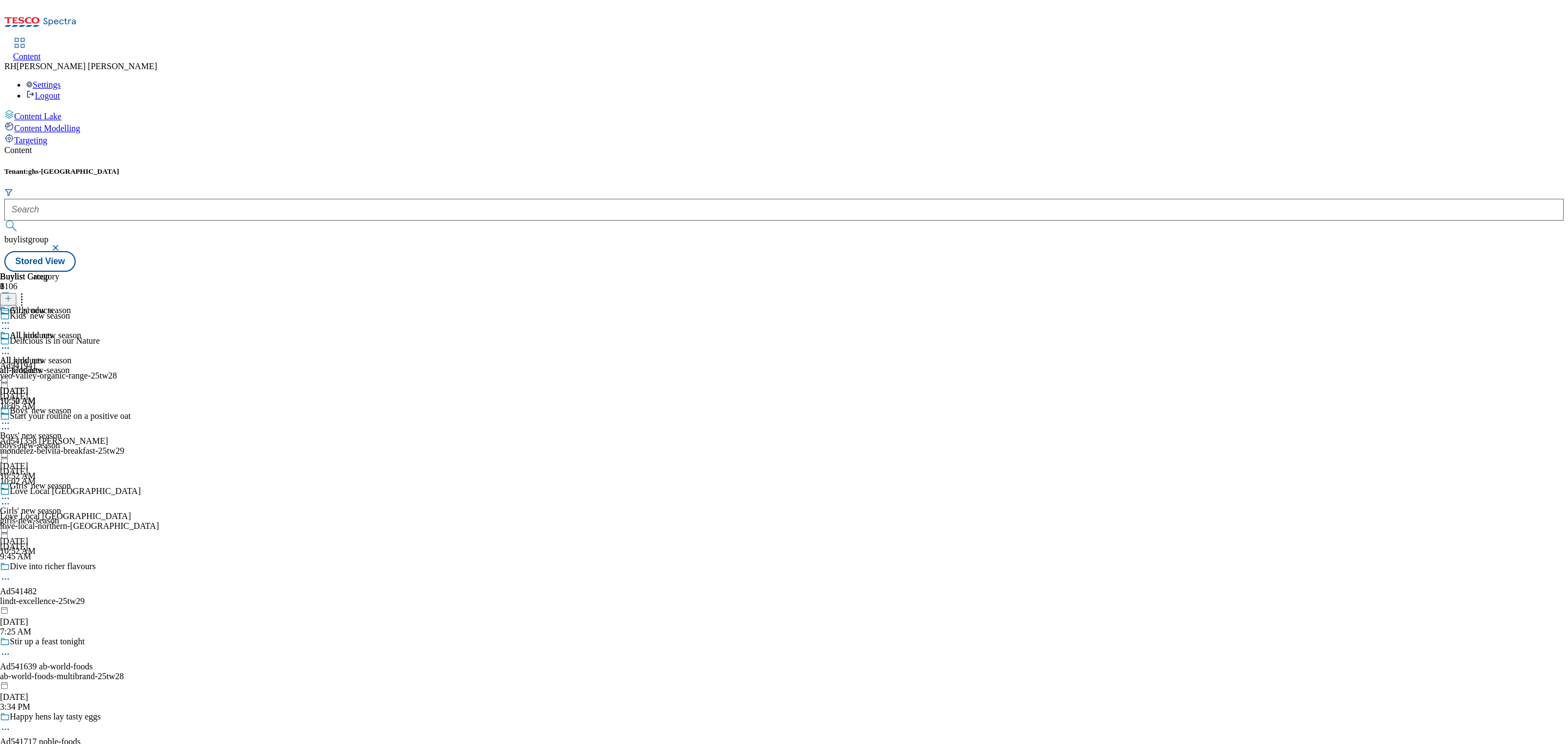
click at [59, 365] on div "all-products" at bounding box center [29, 370] width 59 height 10
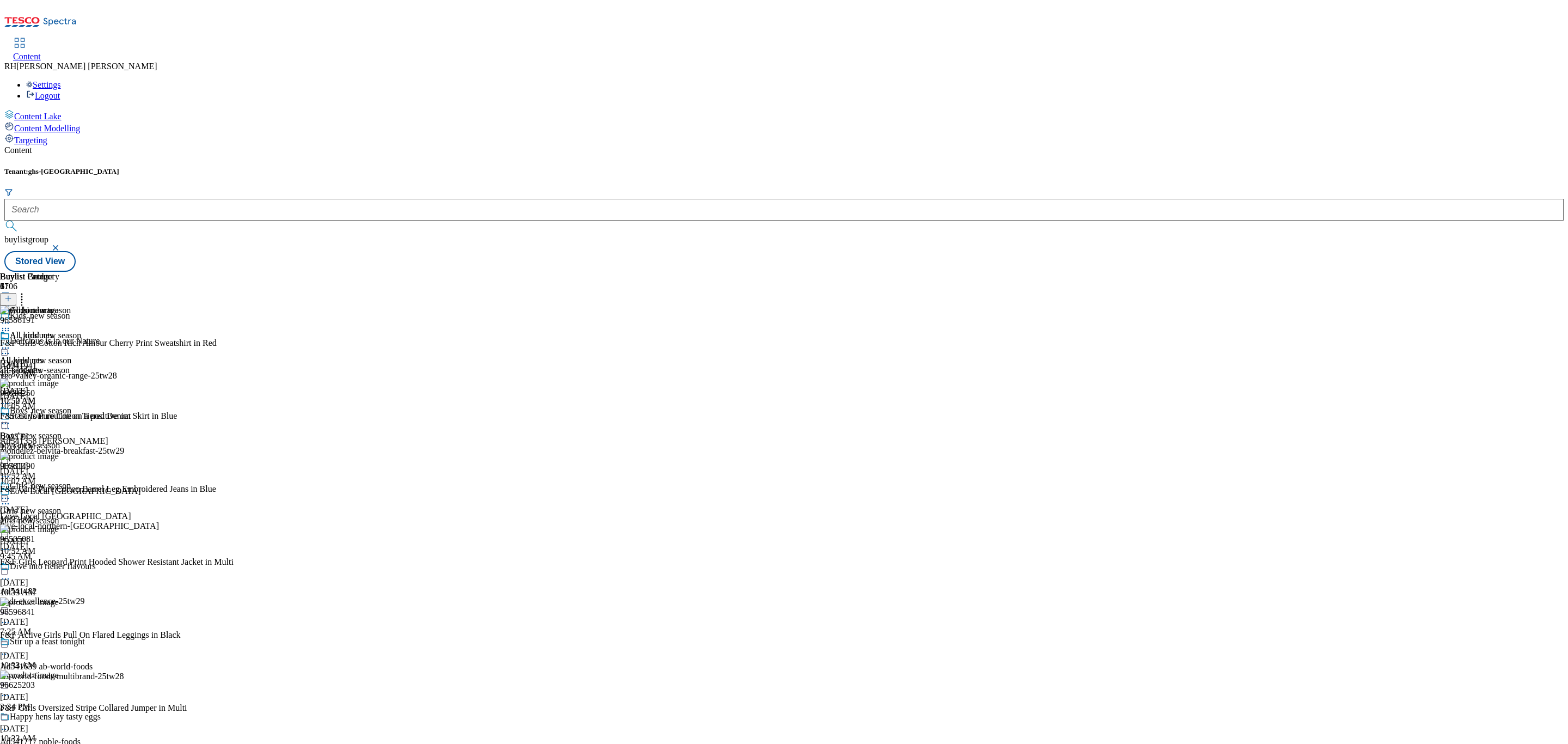
click at [27, 292] on icon at bounding box center [22, 297] width 11 height 11
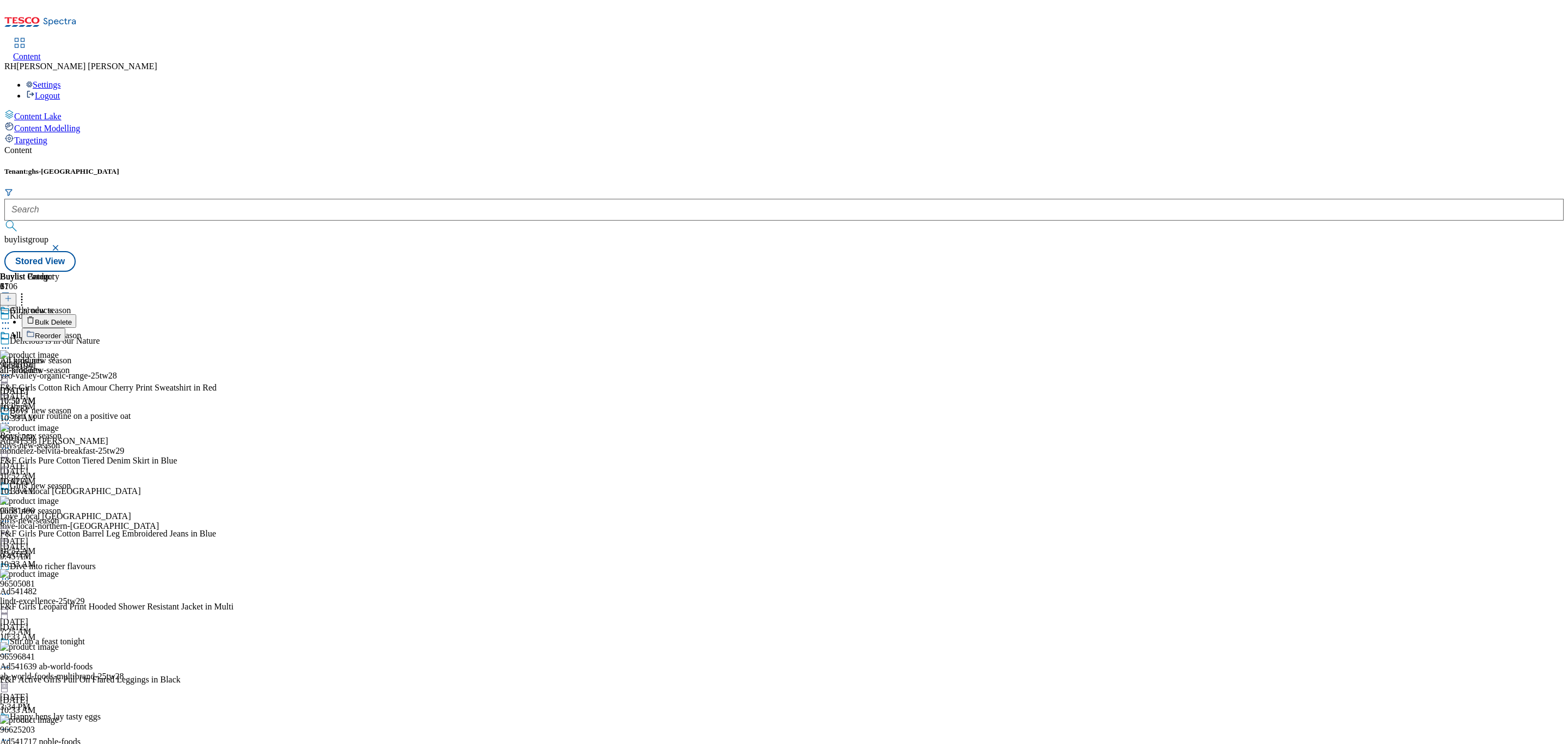
click at [72, 318] on span "Bulk Delete" at bounding box center [53, 321] width 37 height 8
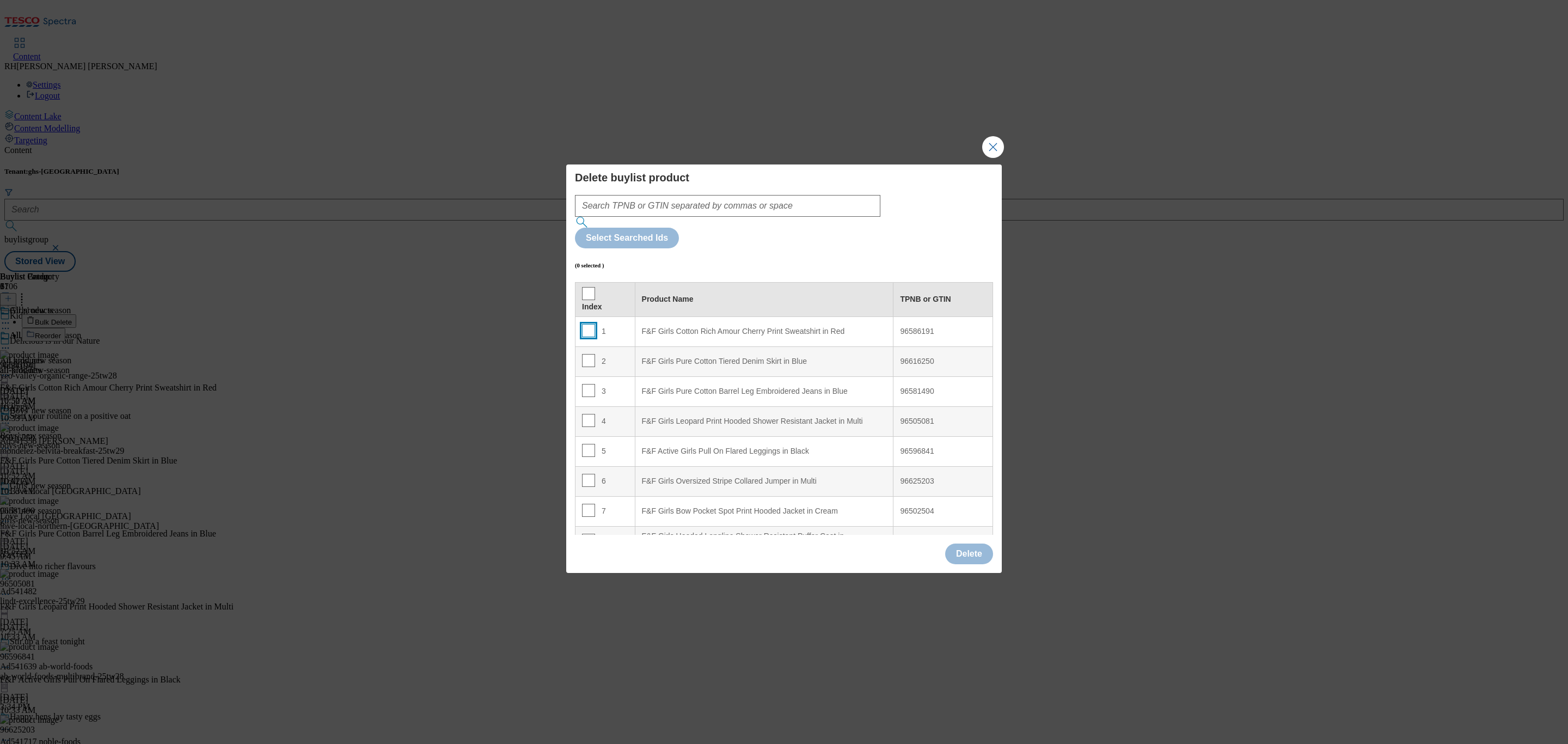
click at [585, 324] on input "Modal" at bounding box center [588, 330] width 13 height 13
click at [587, 354] on input "Modal" at bounding box center [588, 360] width 13 height 13
click at [965, 544] on button "Delete" at bounding box center [969, 554] width 48 height 21
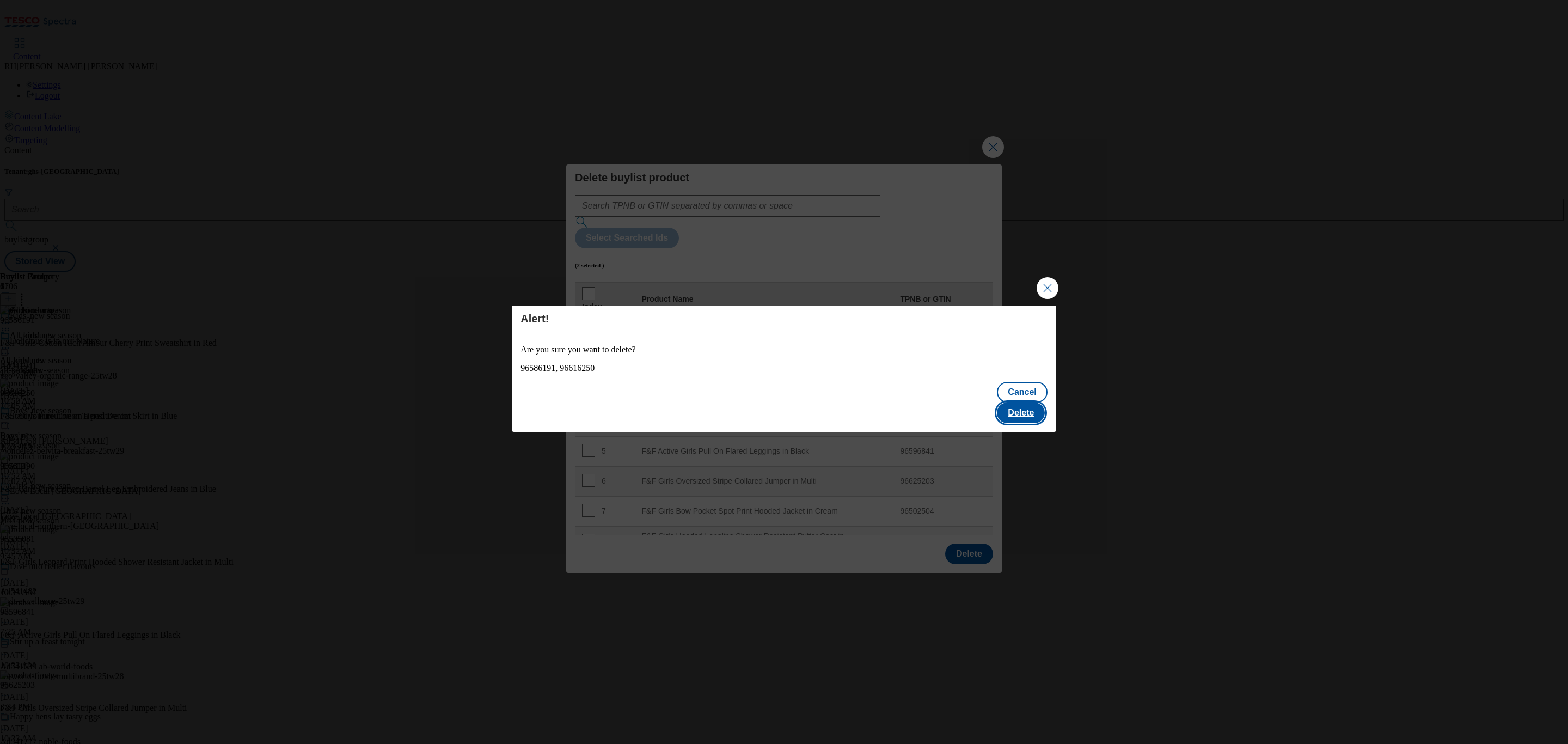
click at [1024, 404] on button "Delete" at bounding box center [1021, 413] width 48 height 21
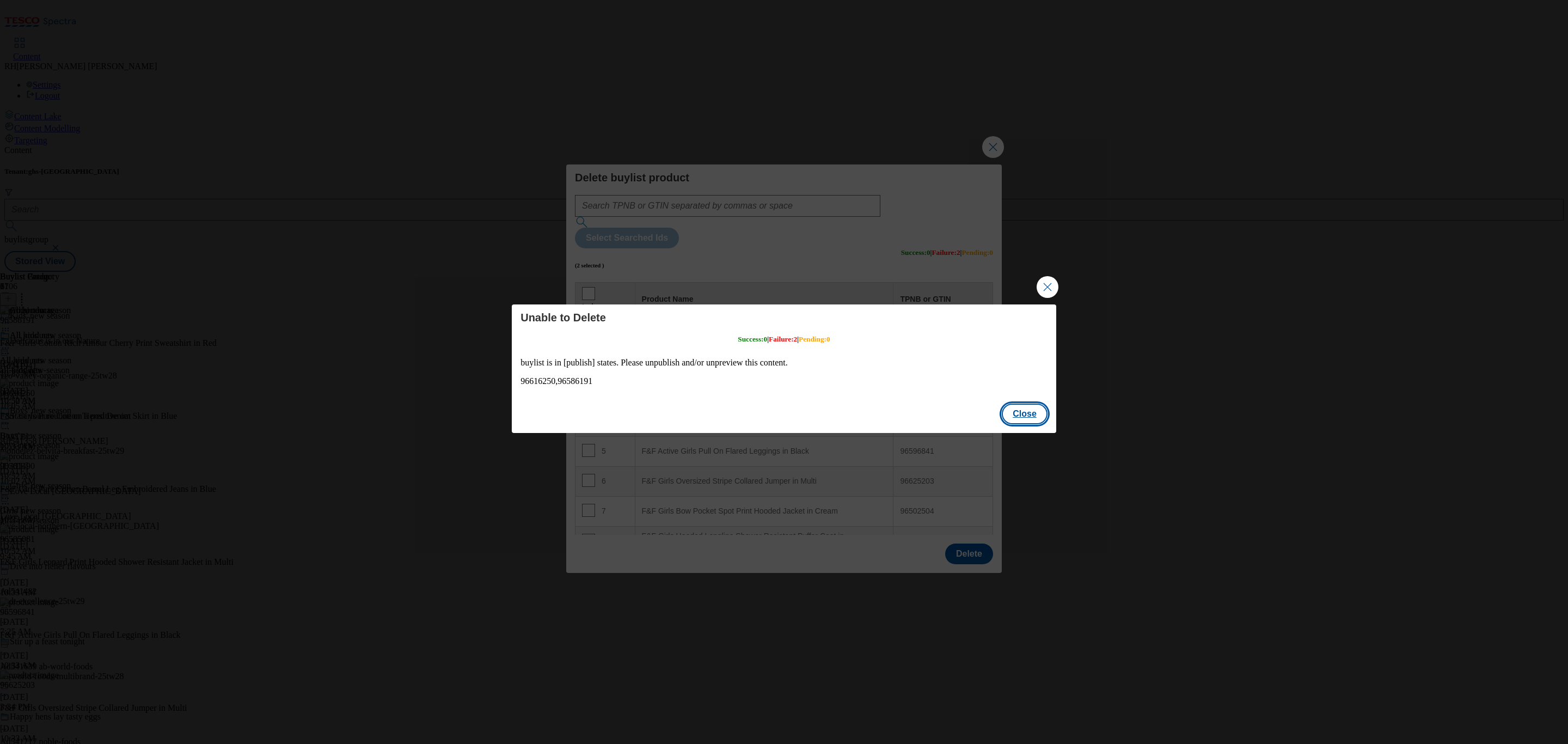
click at [1024, 413] on button "Close" at bounding box center [1024, 414] width 46 height 21
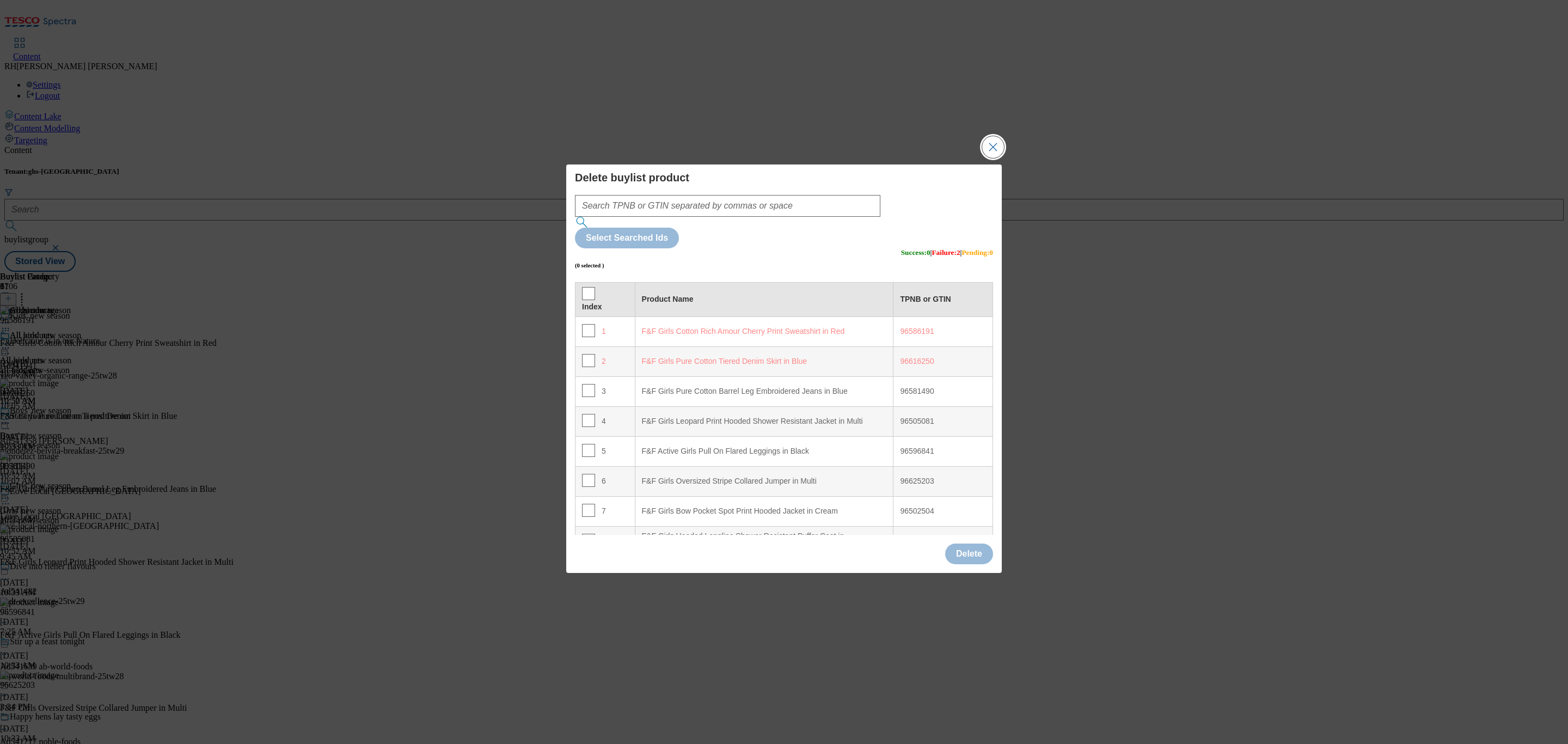
click at [993, 158] on button "Close Modal" at bounding box center [993, 147] width 22 height 22
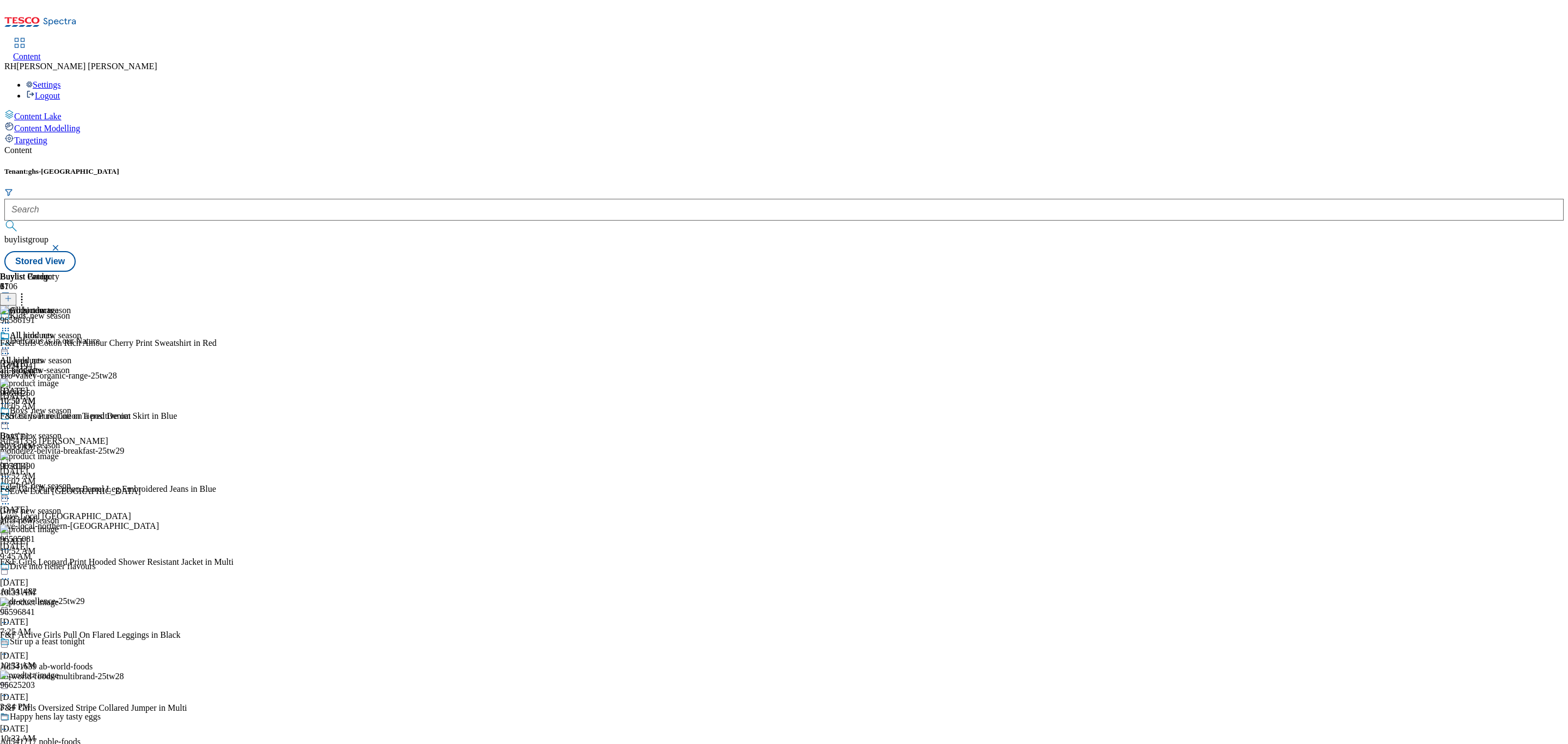
click at [81, 331] on div "All kids' new season All kids' new season all-kids-new-season Sep 1, 2025 10:50…" at bounding box center [40, 368] width 81 height 75
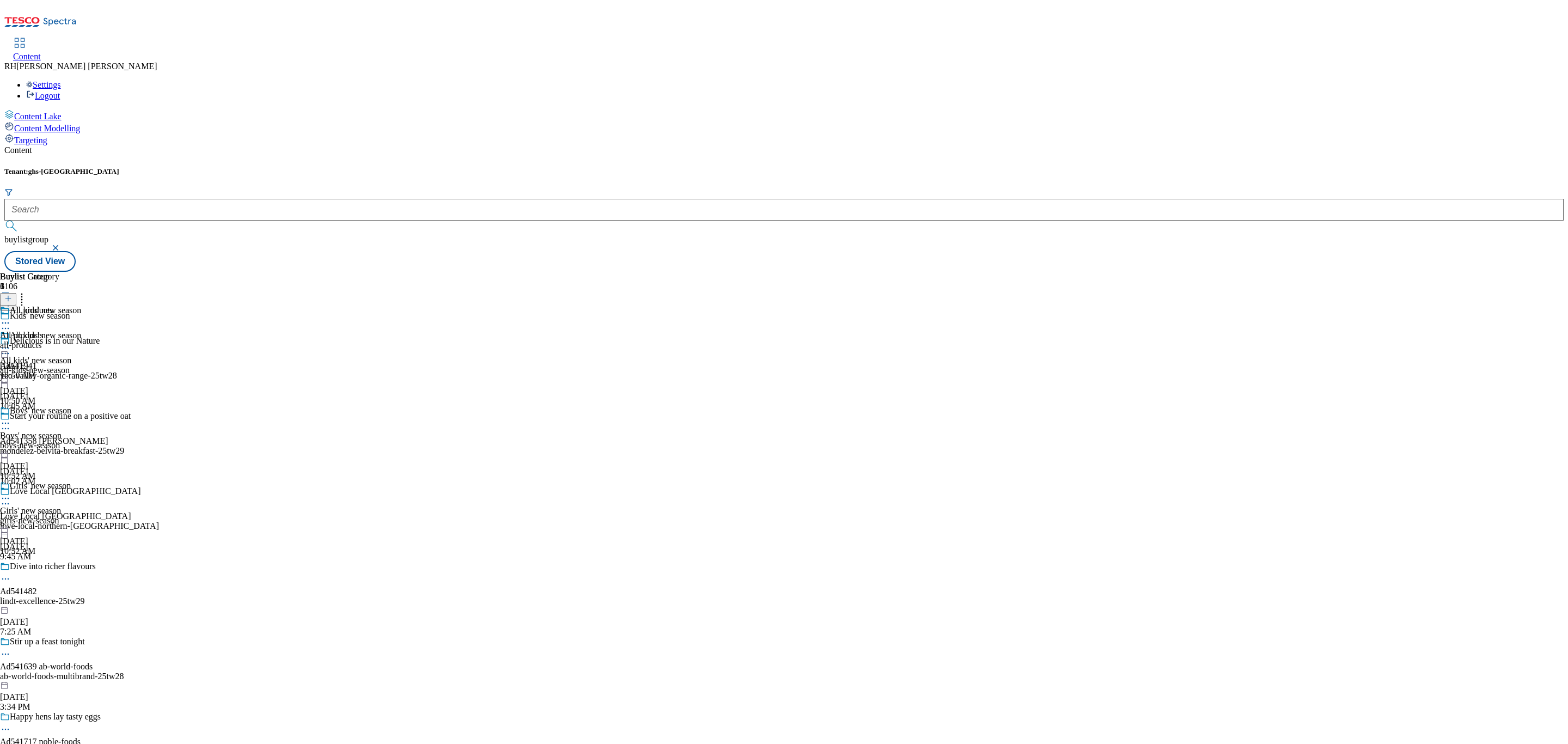
click at [11, 317] on icon at bounding box center [5, 323] width 11 height 11
click at [81, 331] on div "All kids' new season" at bounding box center [40, 343] width 81 height 25
click at [11, 343] on icon at bounding box center [5, 348] width 11 height 11
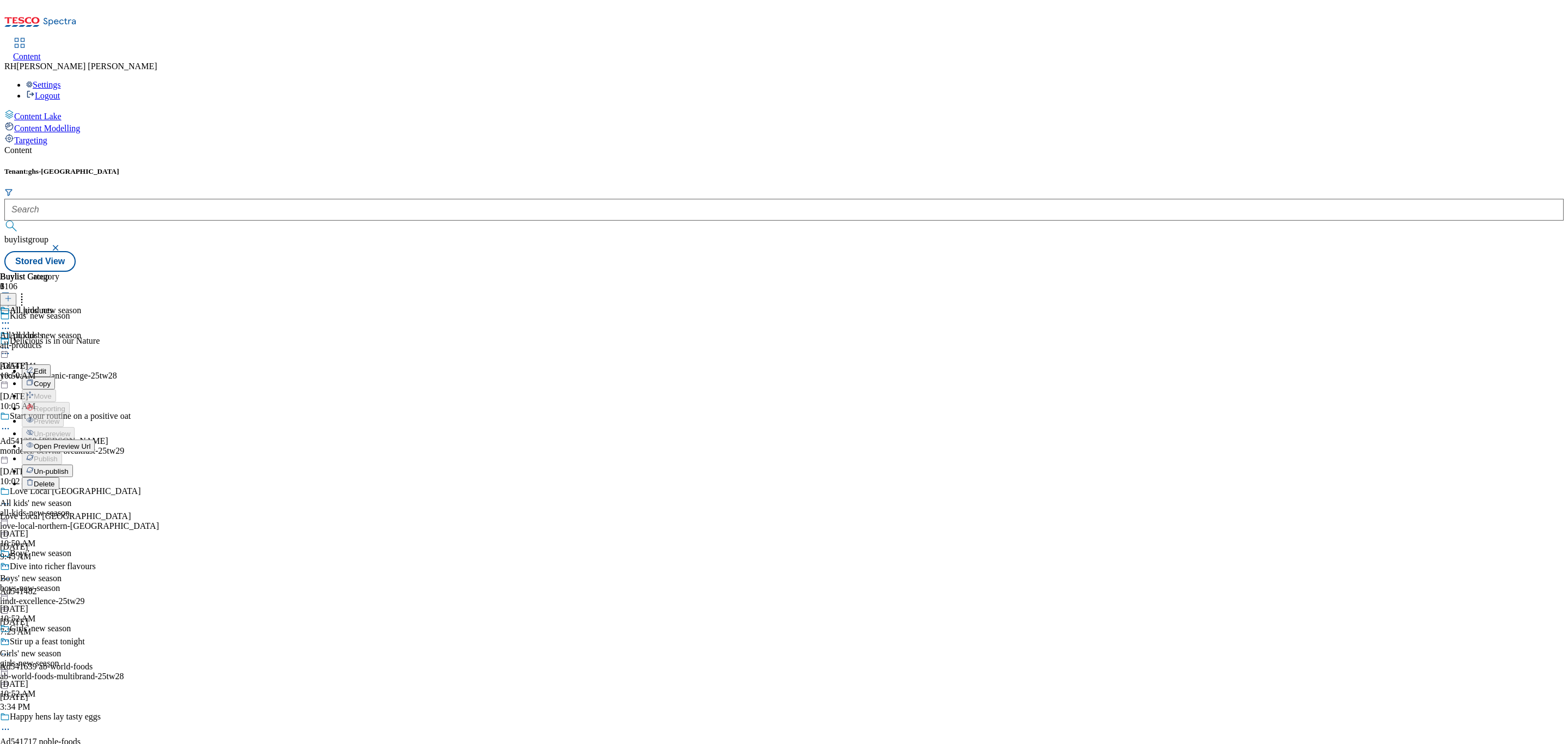
click at [11, 343] on icon at bounding box center [5, 348] width 11 height 11
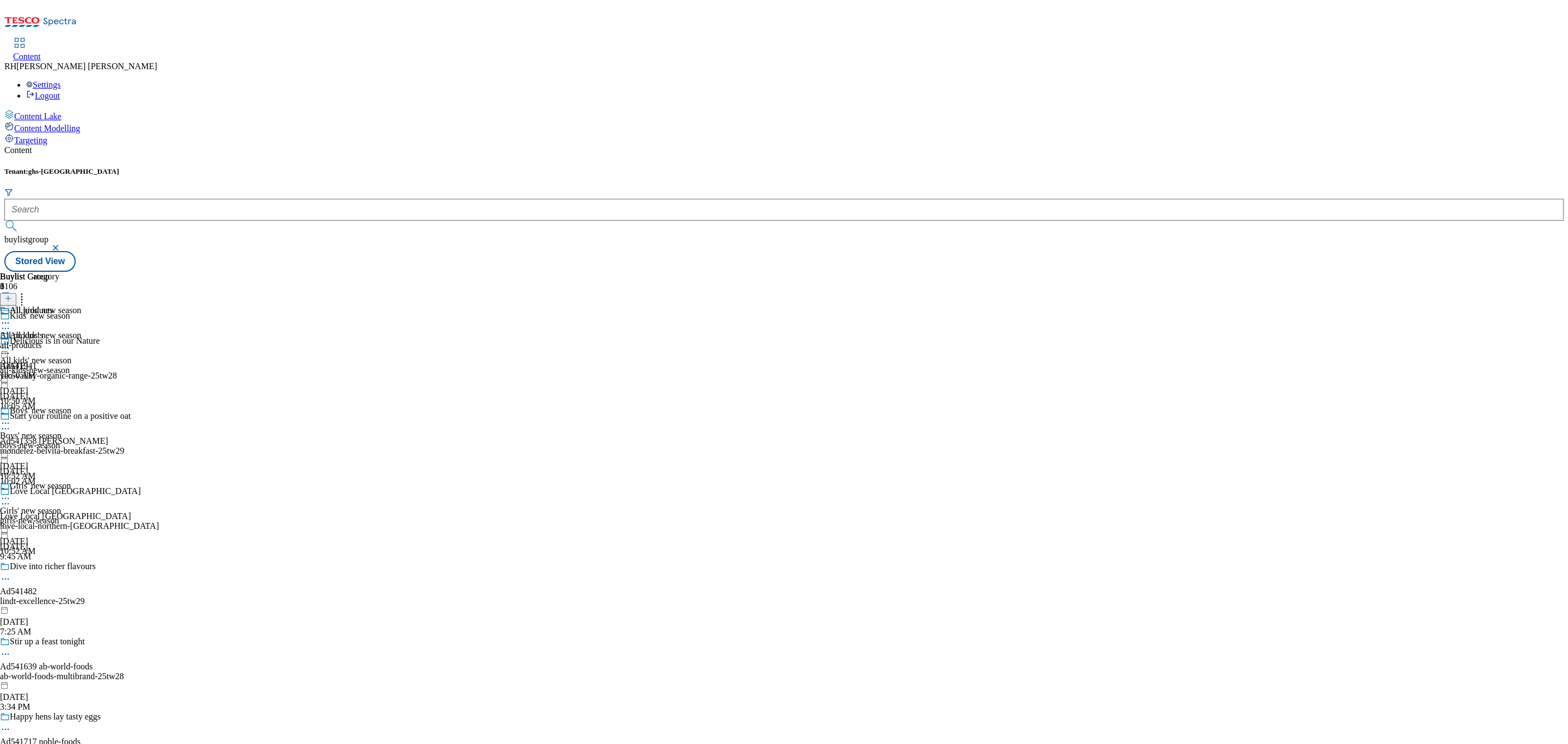
click at [81, 481] on div "Girls' new season" at bounding box center [40, 493] width 81 height 25
click at [11, 493] on icon at bounding box center [5, 498] width 11 height 11
click at [59, 567] on span "Preview" at bounding box center [46, 571] width 26 height 8
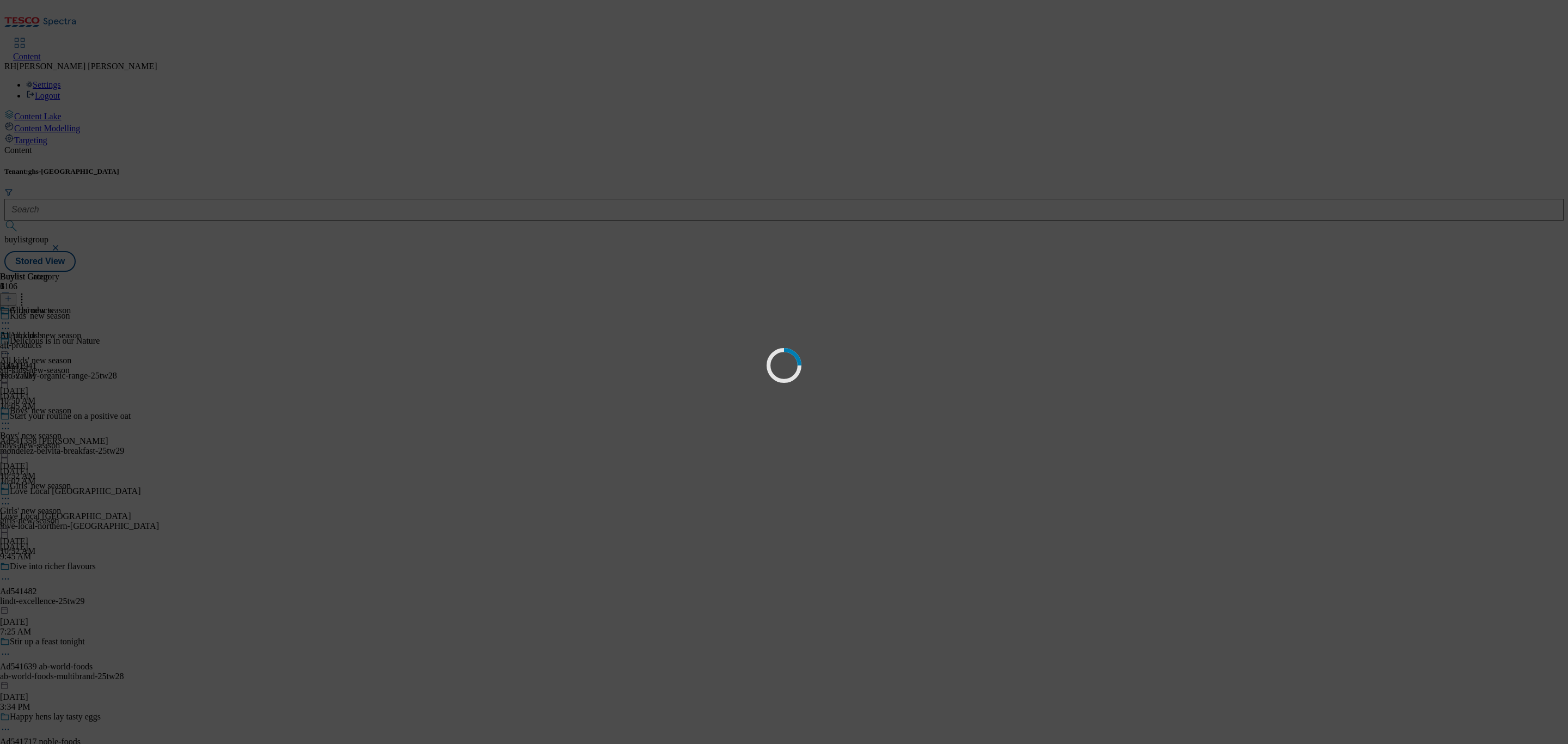
scroll to position [0, 0]
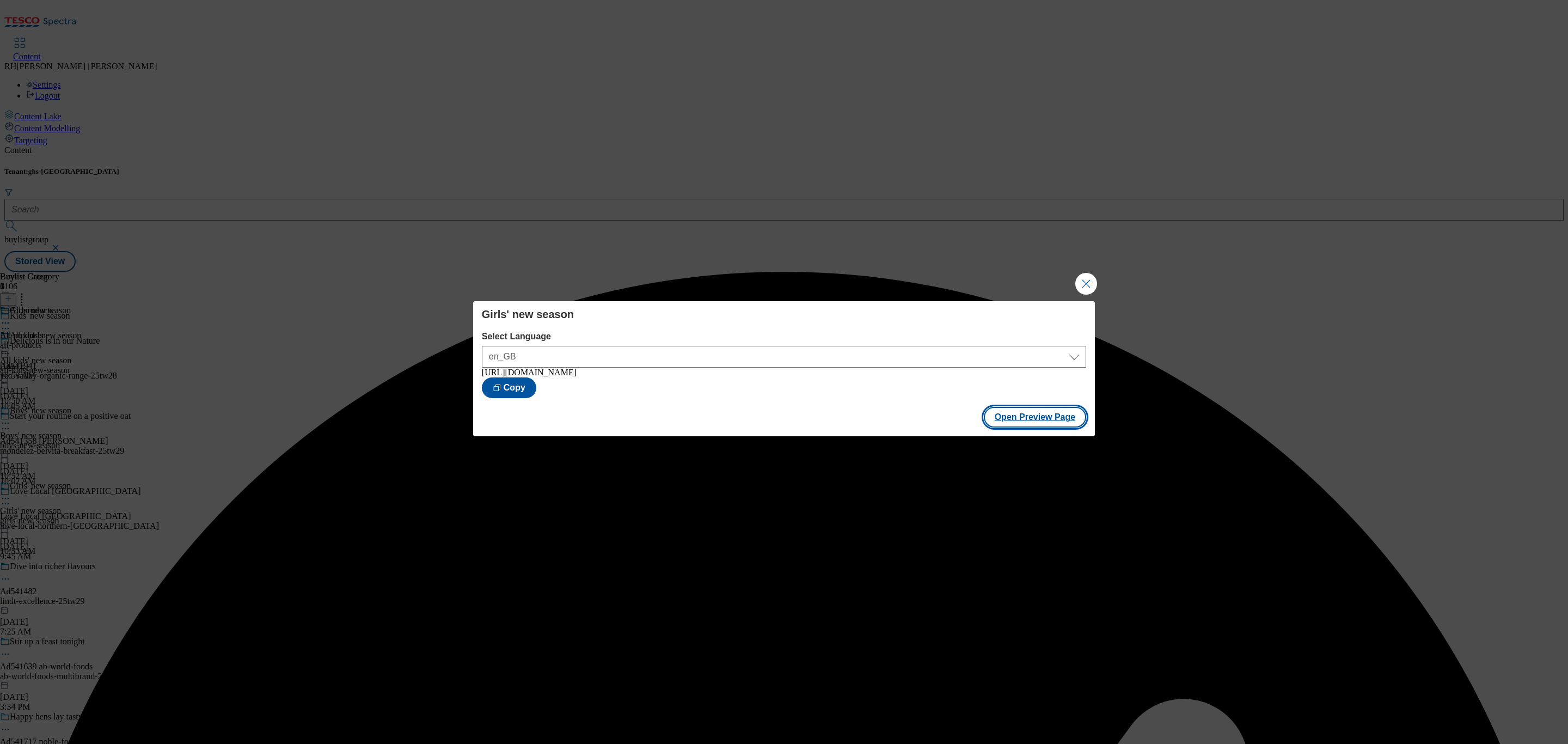
click at [1045, 427] on button "Open Preview Page" at bounding box center [1035, 417] width 103 height 21
click at [1088, 273] on button "Close Modal" at bounding box center [1087, 284] width 22 height 22
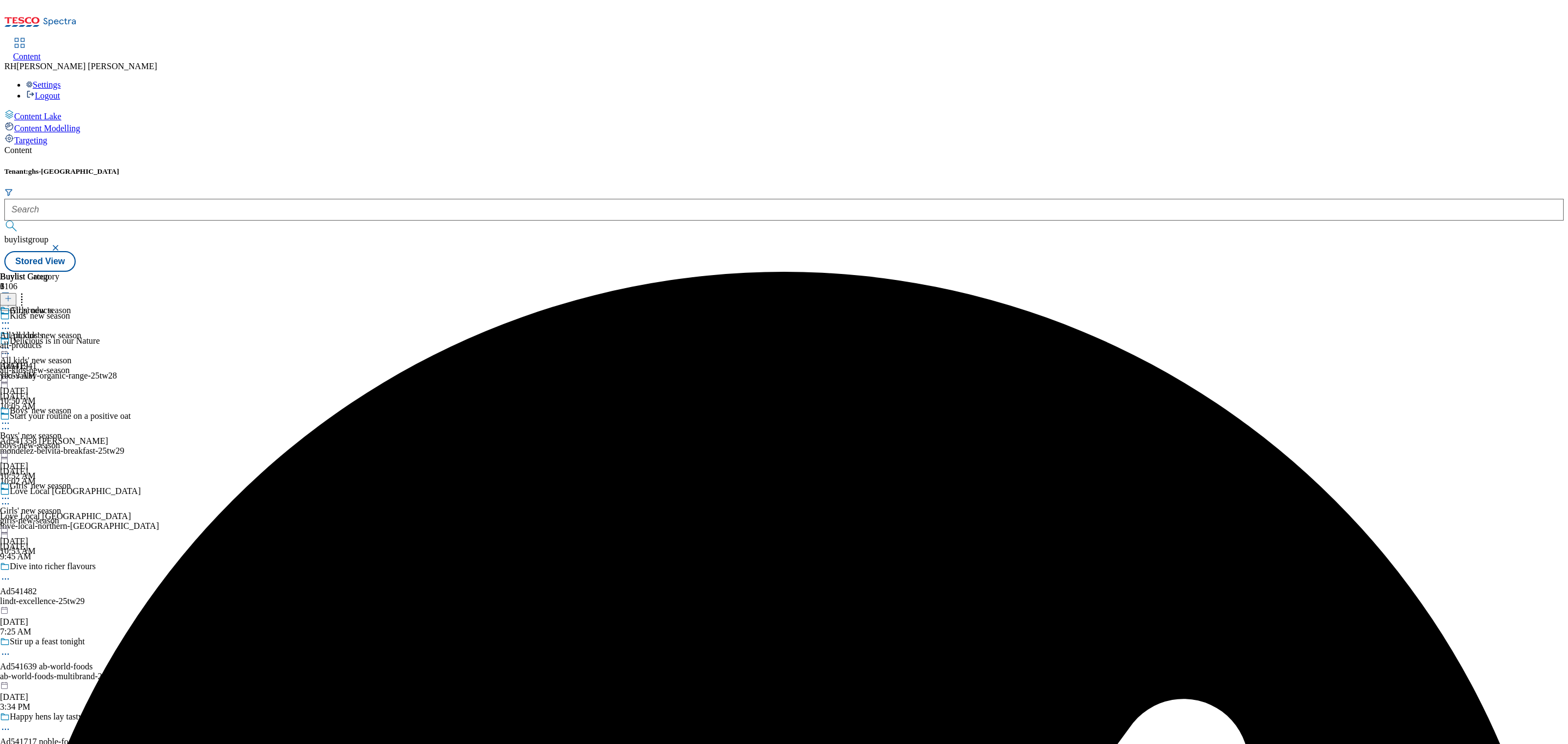
click at [11, 493] on icon at bounding box center [5, 498] width 11 height 11
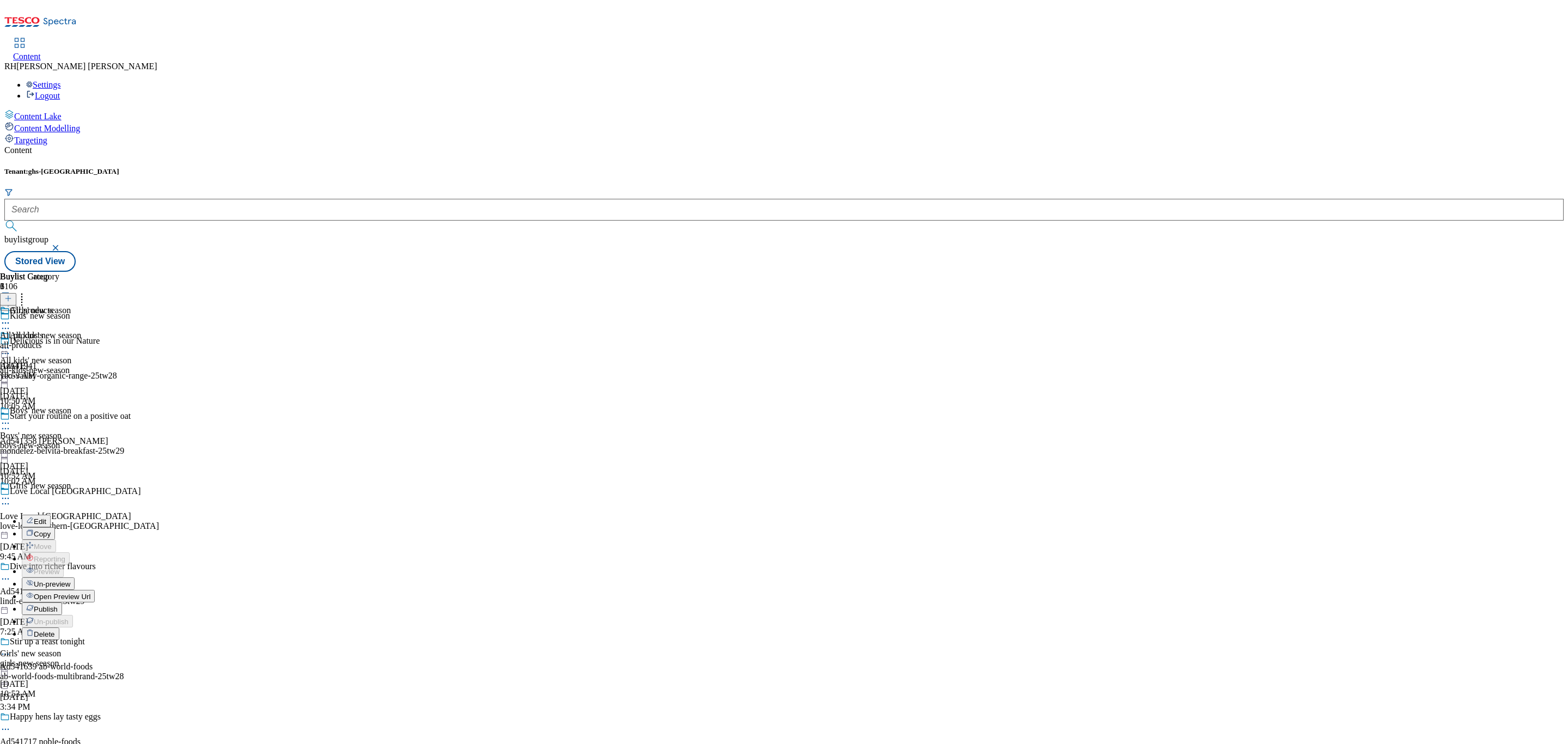
scroll to position [111, 0]
click at [70, 580] on span "Un-preview" at bounding box center [52, 584] width 37 height 8
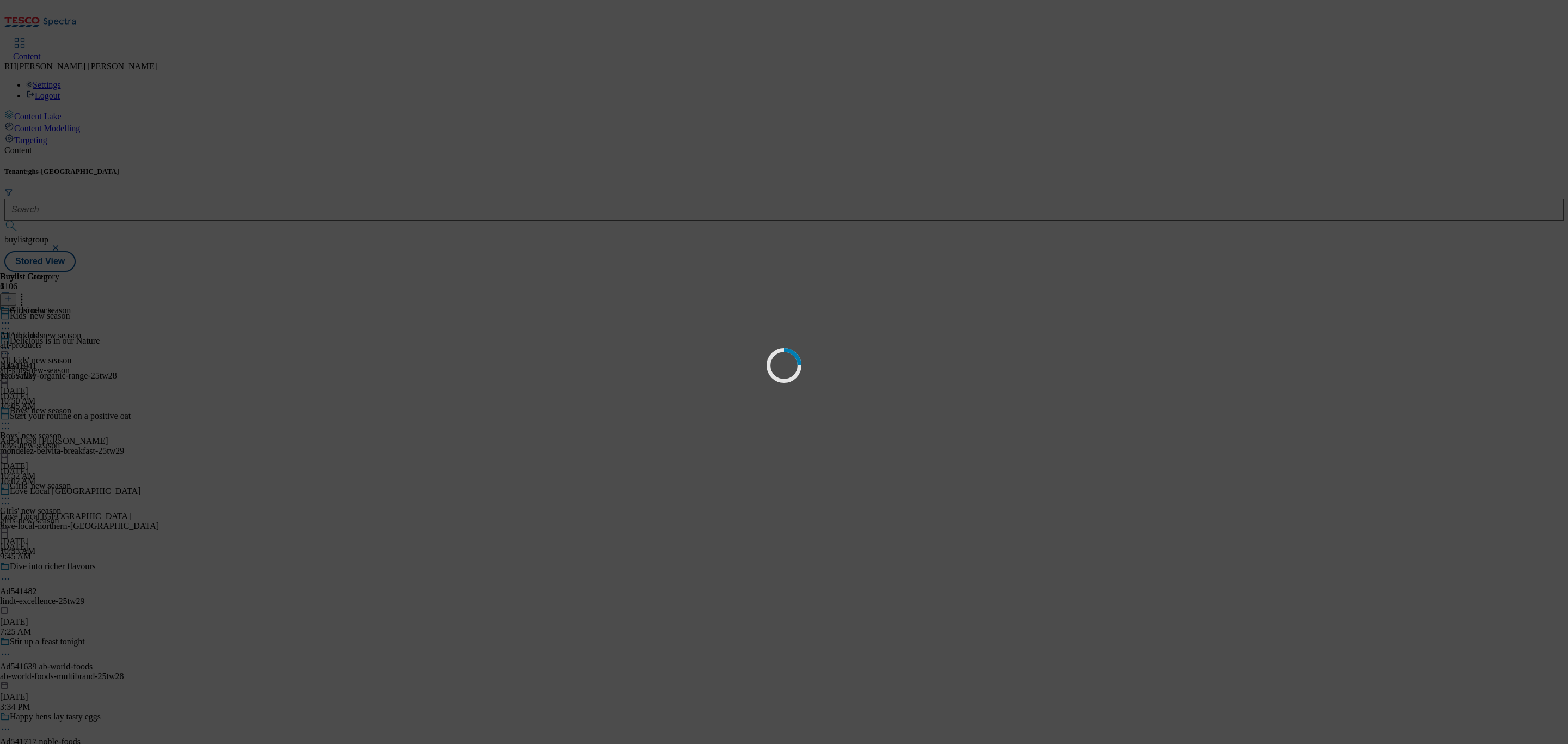
scroll to position [0, 0]
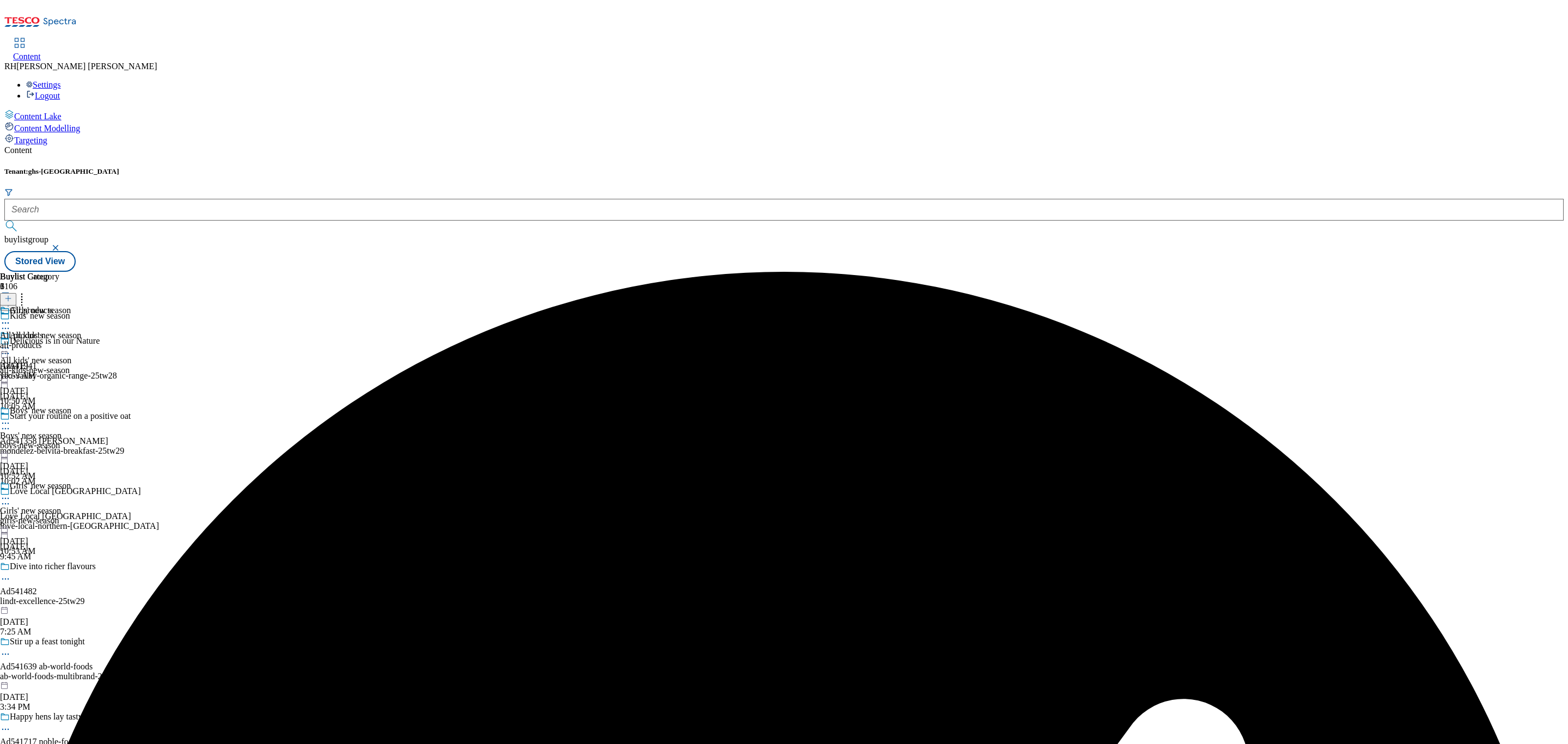
click at [11, 493] on icon at bounding box center [5, 498] width 11 height 11
click at [59, 567] on span "Preview" at bounding box center [46, 571] width 26 height 8
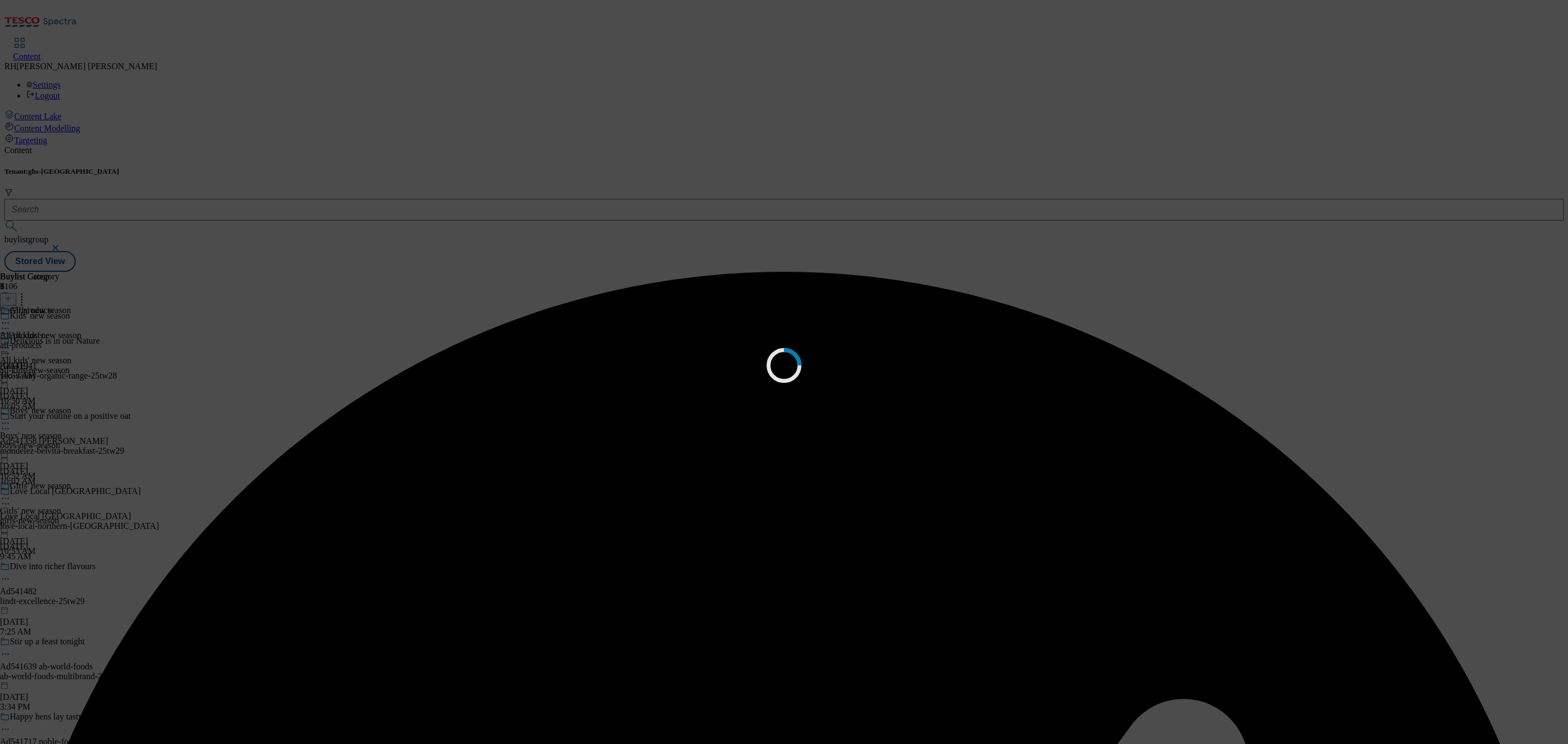
scroll to position [0, 0]
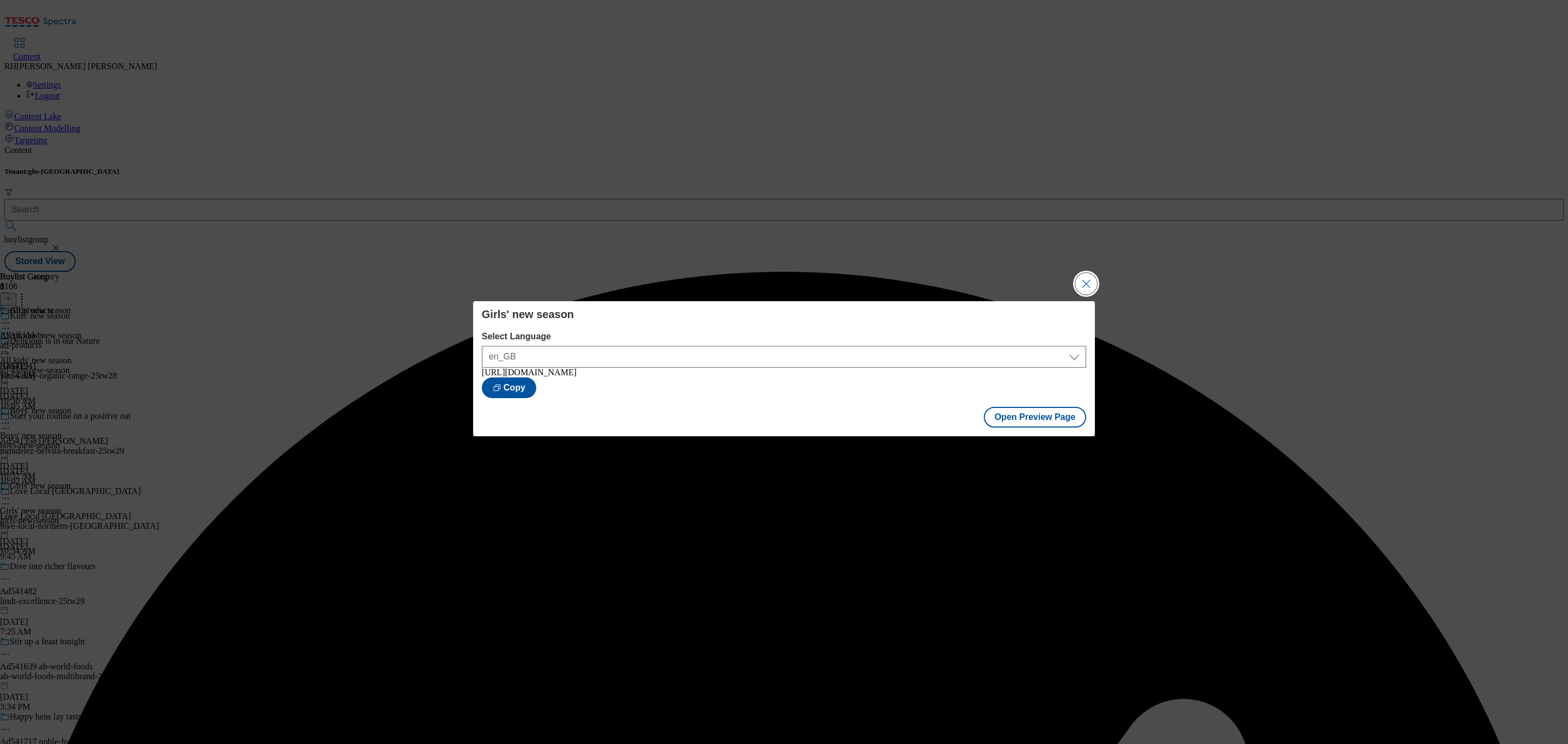
click at [1088, 286] on button "Close Modal" at bounding box center [1087, 284] width 22 height 22
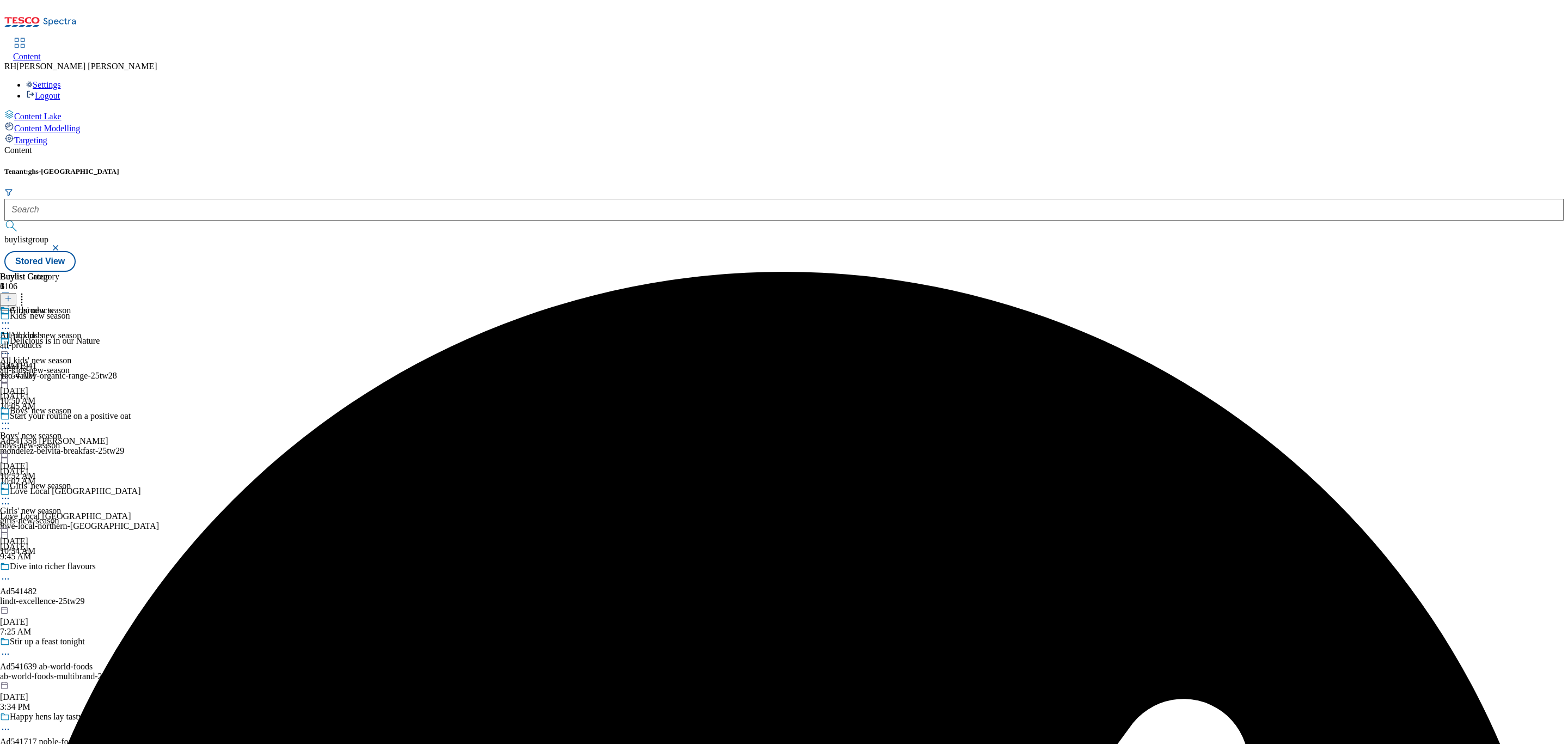
click at [11, 493] on icon at bounding box center [5, 498] width 11 height 11
click at [58, 605] on span "Publish" at bounding box center [45, 609] width 24 height 8
click at [59, 340] on div "all-products" at bounding box center [29, 345] width 59 height 10
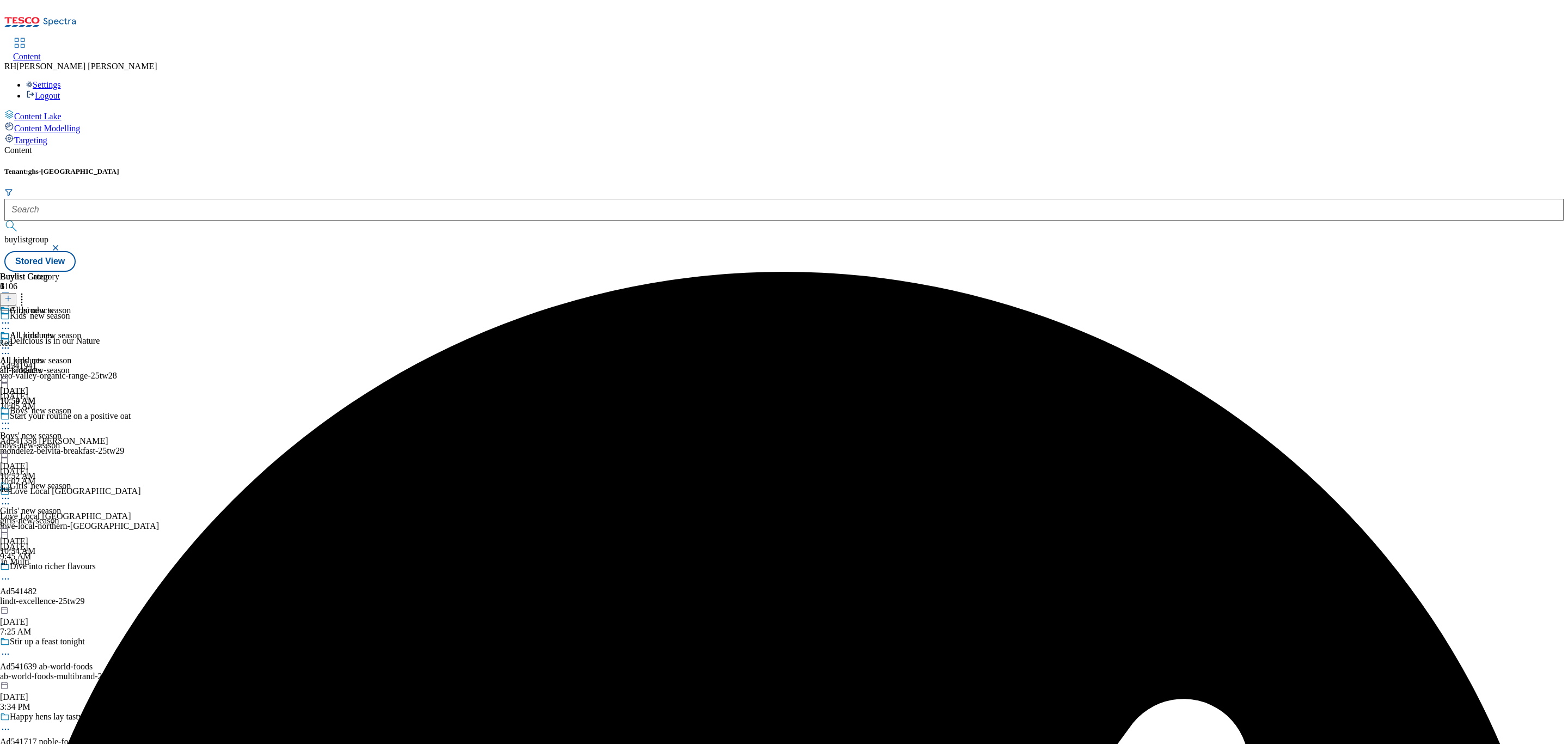
click at [11, 343] on icon at bounding box center [5, 348] width 11 height 11
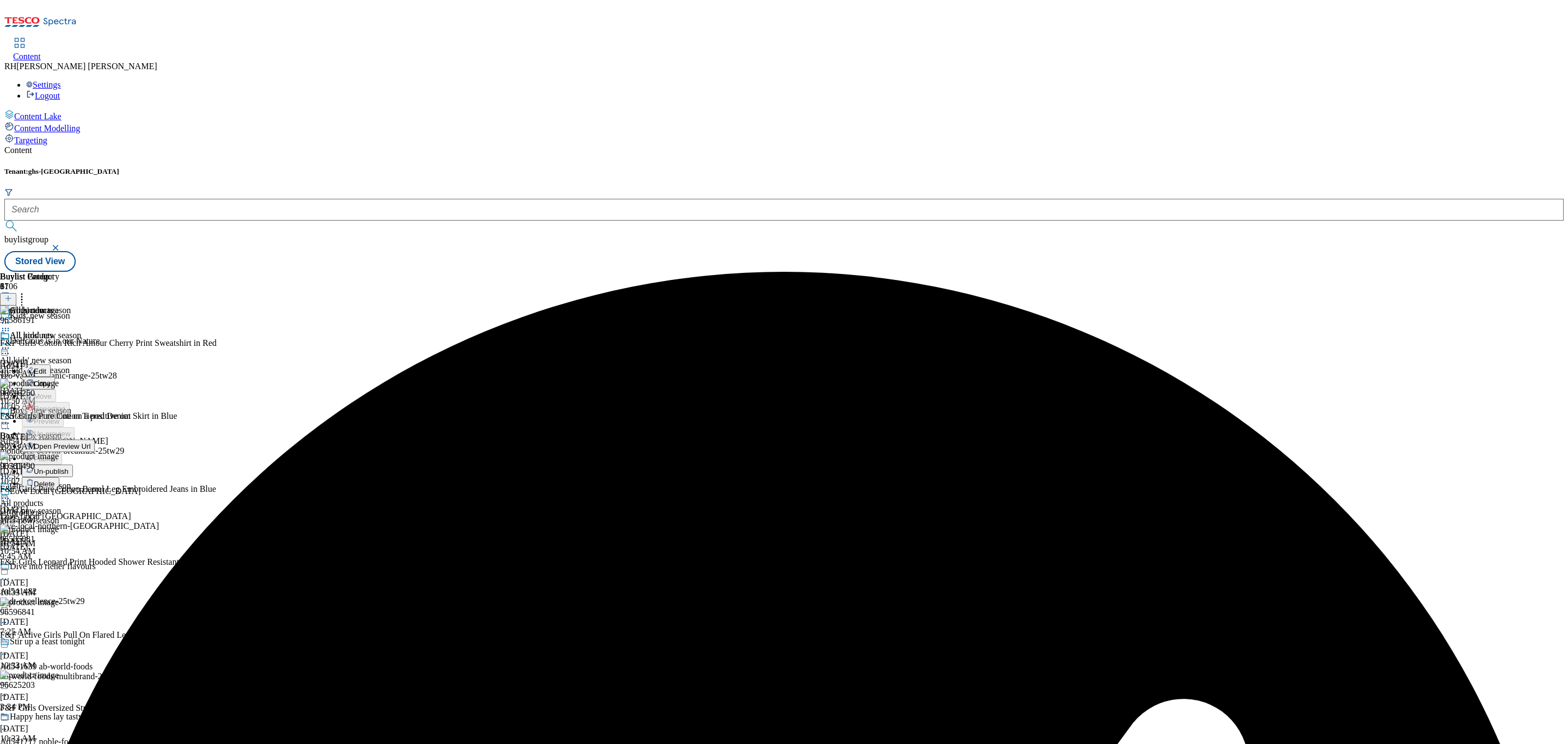
click at [73, 465] on button "Un-publish" at bounding box center [47, 471] width 51 height 13
click at [11, 343] on icon at bounding box center [5, 348] width 11 height 11
click at [70, 430] on span "Un-preview" at bounding box center [52, 433] width 37 height 8
click at [27, 292] on icon at bounding box center [22, 297] width 11 height 11
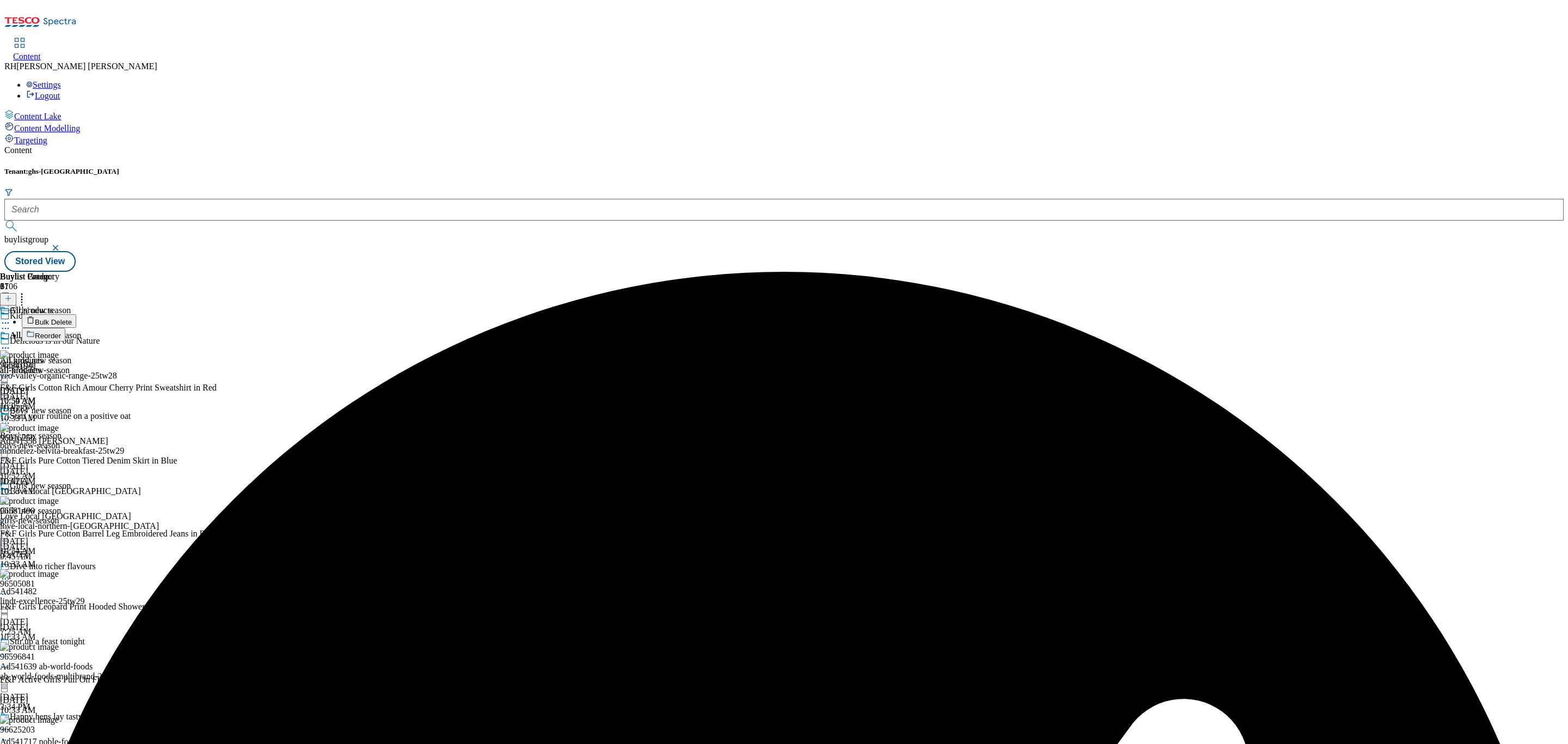
click at [72, 318] on span "Bulk Delete" at bounding box center [53, 321] width 37 height 8
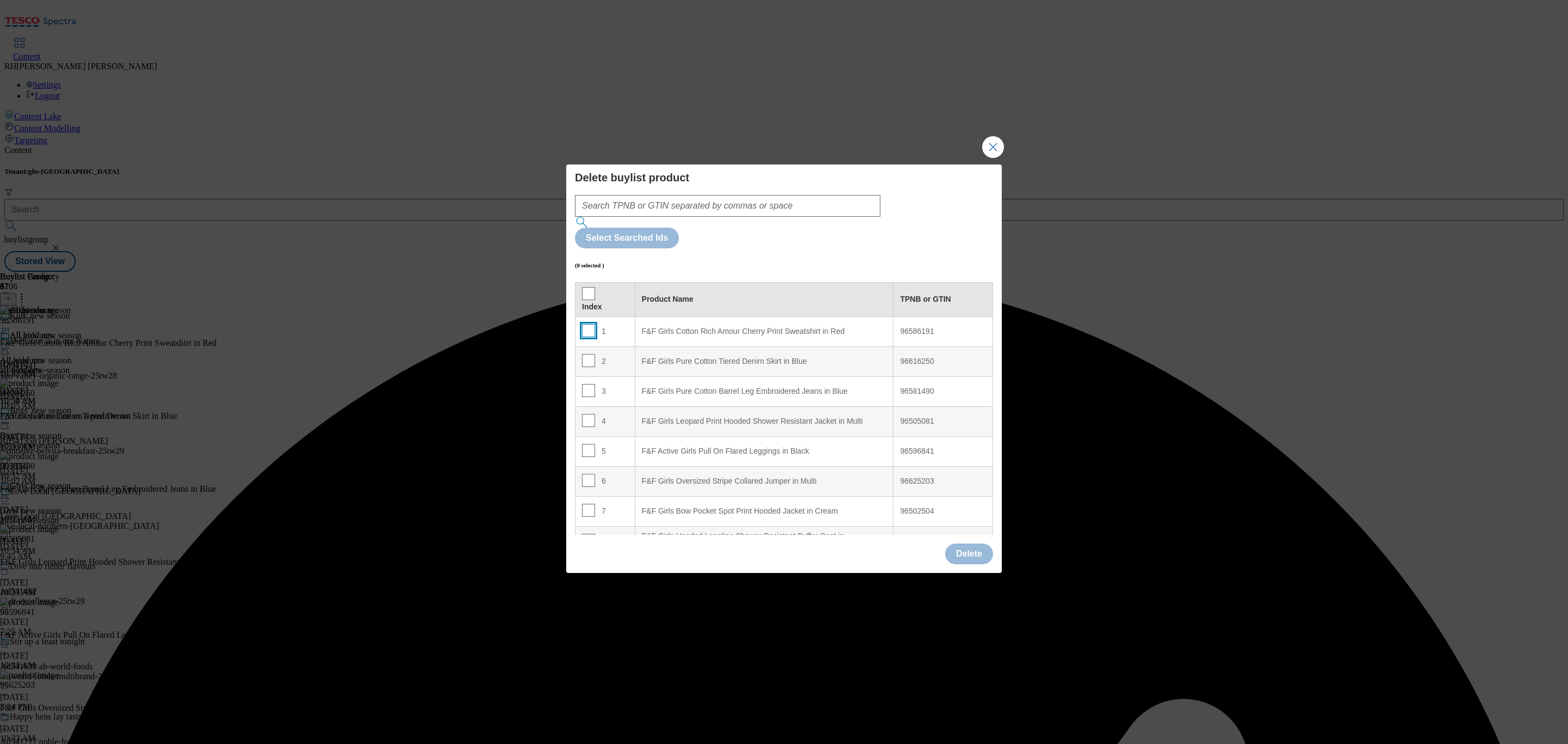
click at [588, 324] on input "Modal" at bounding box center [588, 330] width 13 height 13
click at [975, 544] on button "Delete" at bounding box center [969, 554] width 48 height 21
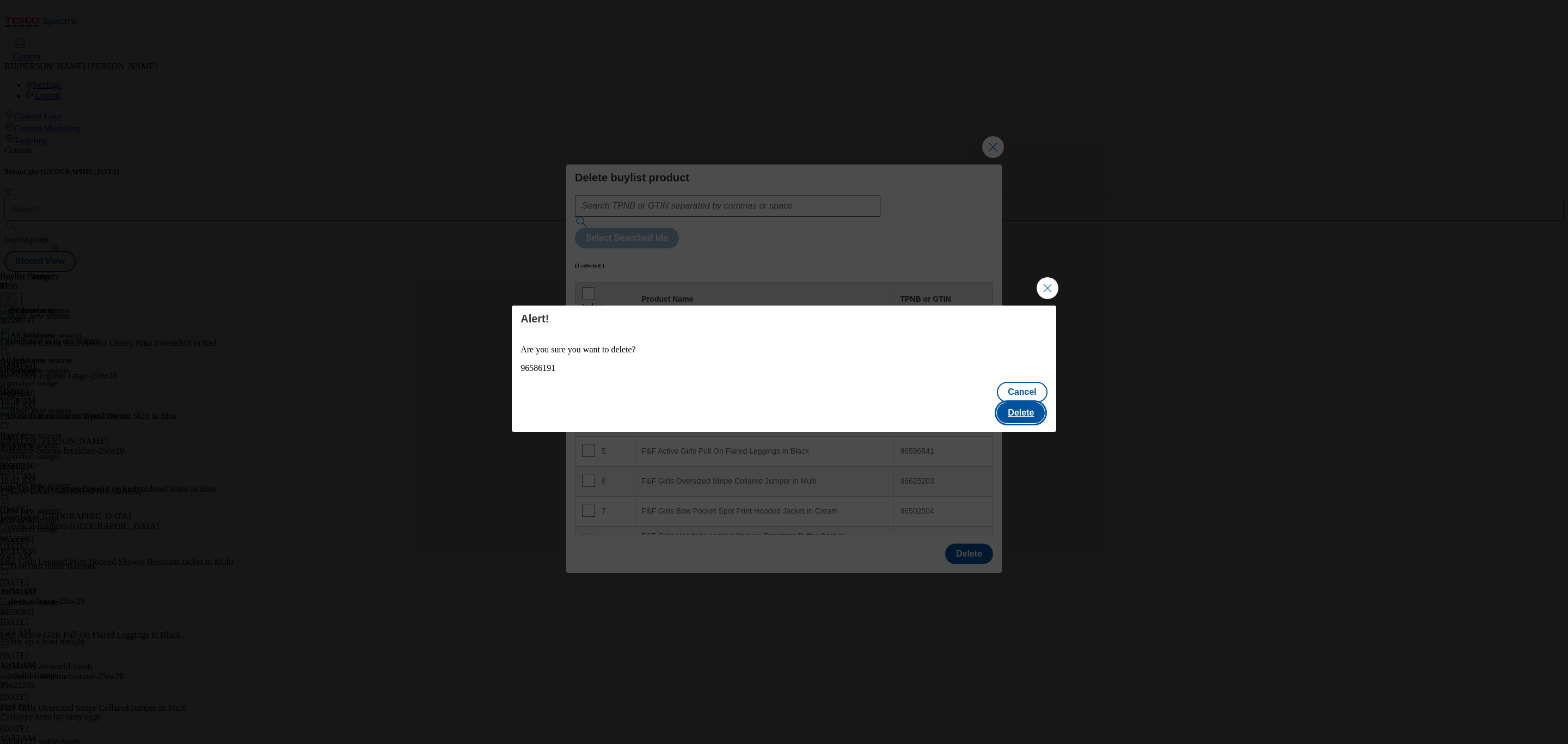
click at [1008, 402] on button "Delete" at bounding box center [1021, 413] width 48 height 21
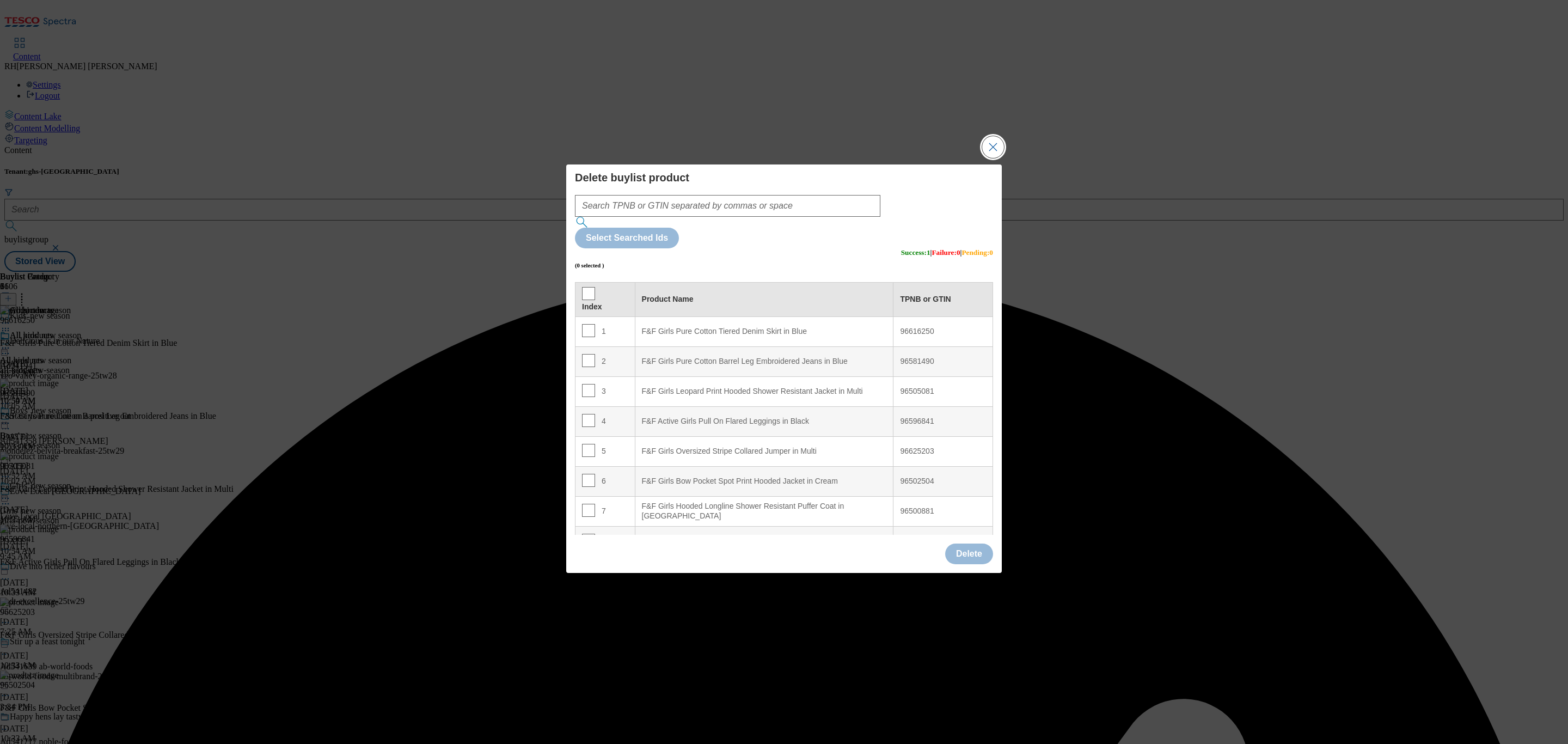
click at [993, 158] on button "Close Modal" at bounding box center [993, 147] width 22 height 22
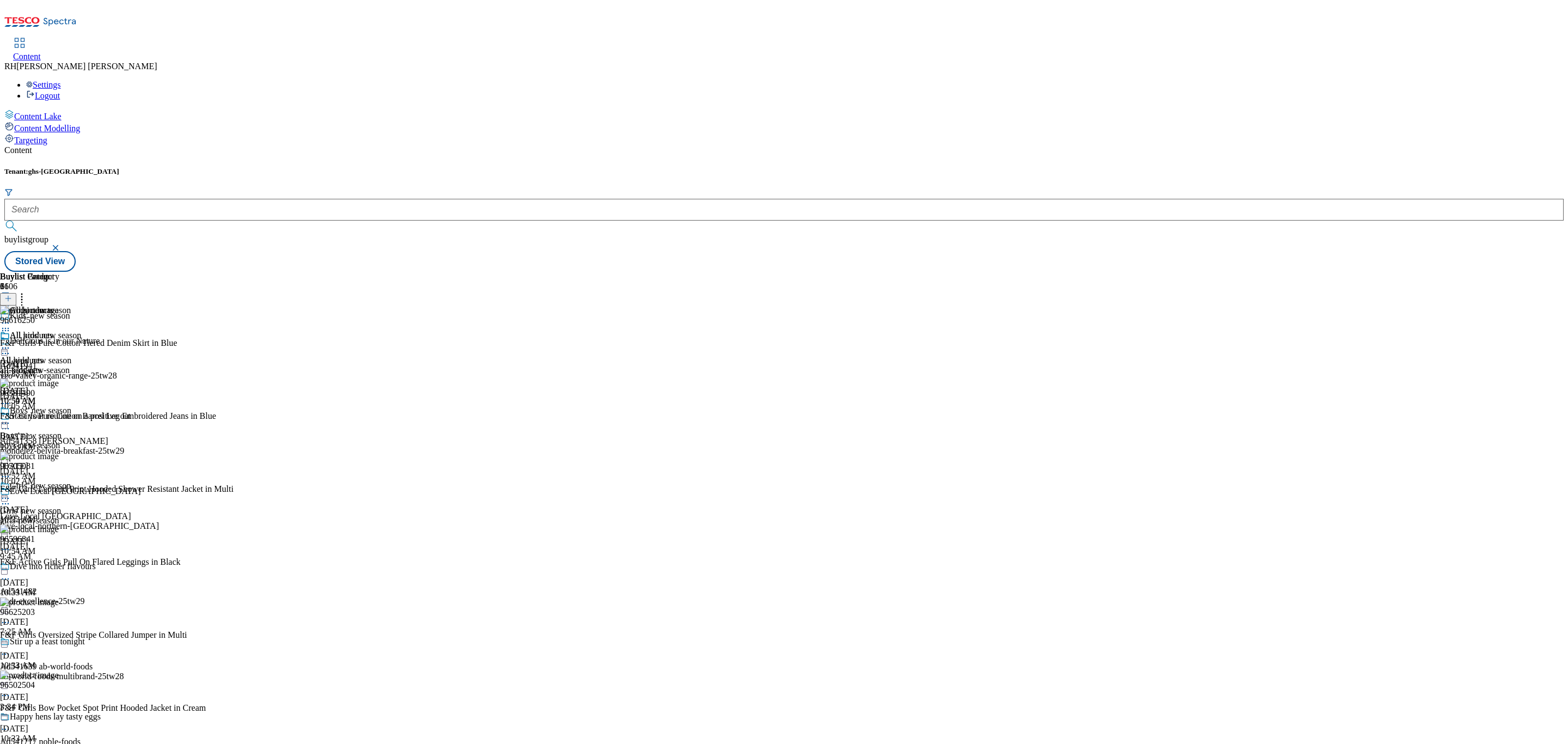
click at [27, 292] on icon at bounding box center [22, 297] width 11 height 11
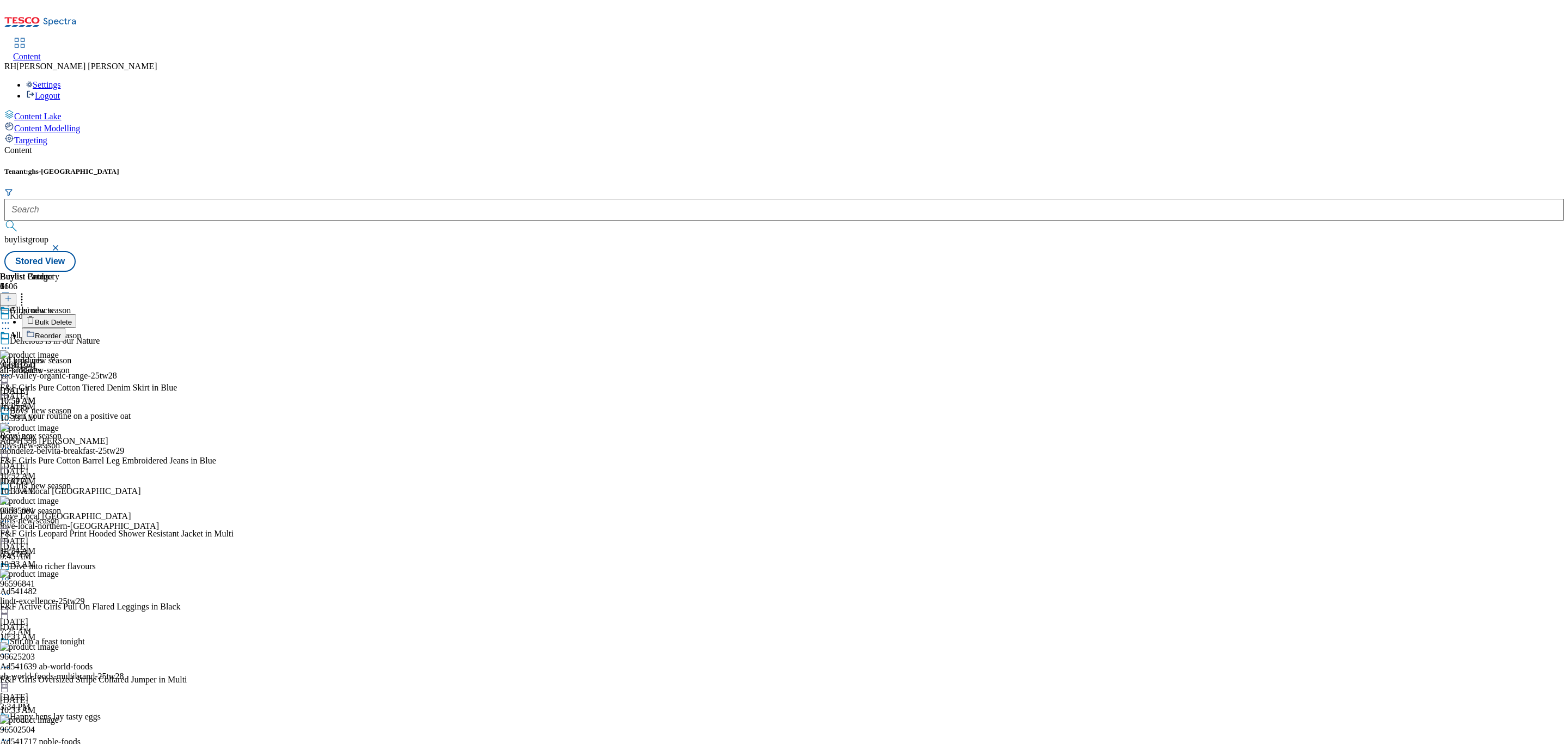
click at [72, 318] on span "Bulk Delete" at bounding box center [53, 321] width 37 height 8
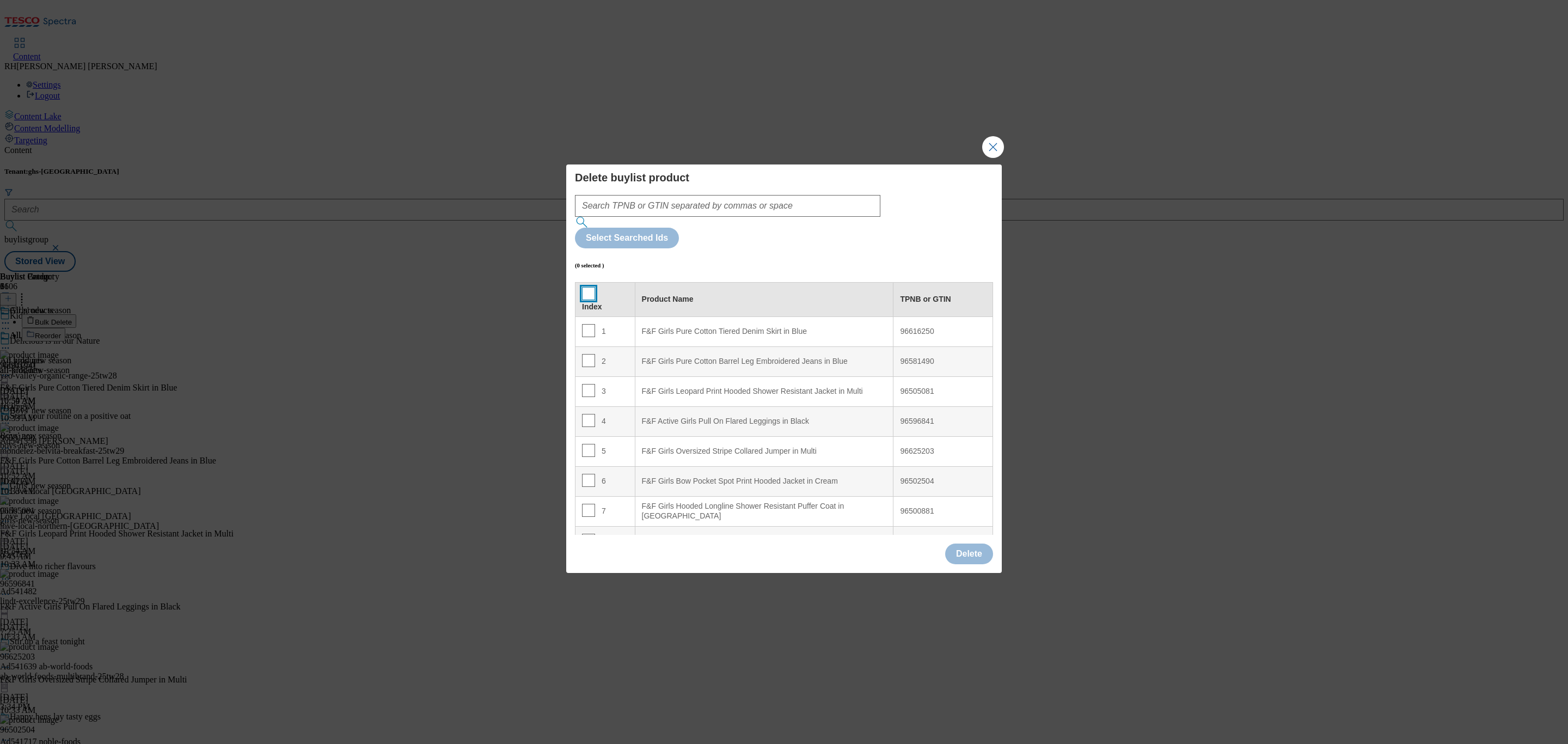
click at [587, 287] on input "Modal" at bounding box center [588, 293] width 13 height 13
click at [971, 544] on button "Delete" at bounding box center [969, 554] width 48 height 21
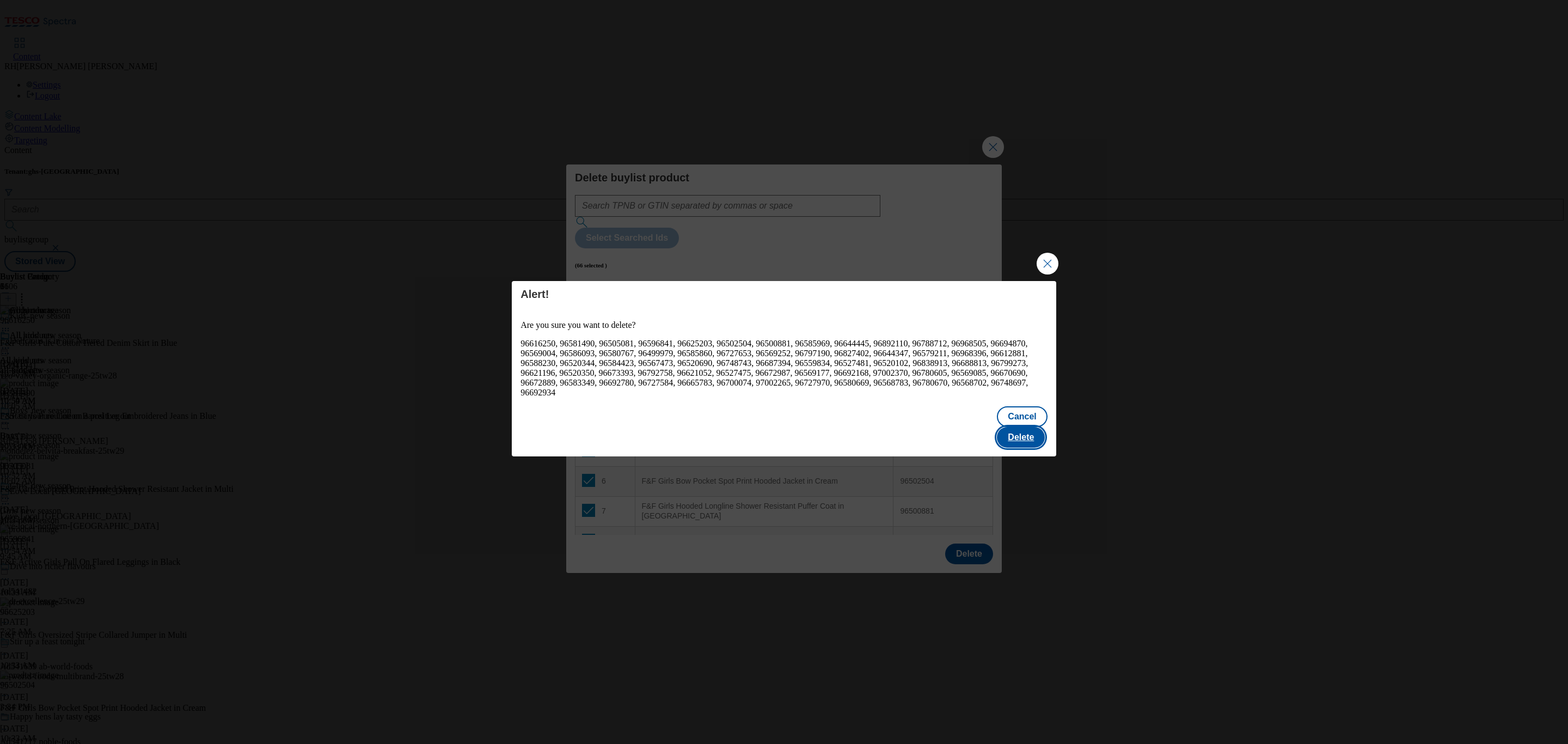
click at [1017, 427] on button "Delete" at bounding box center [1021, 437] width 48 height 21
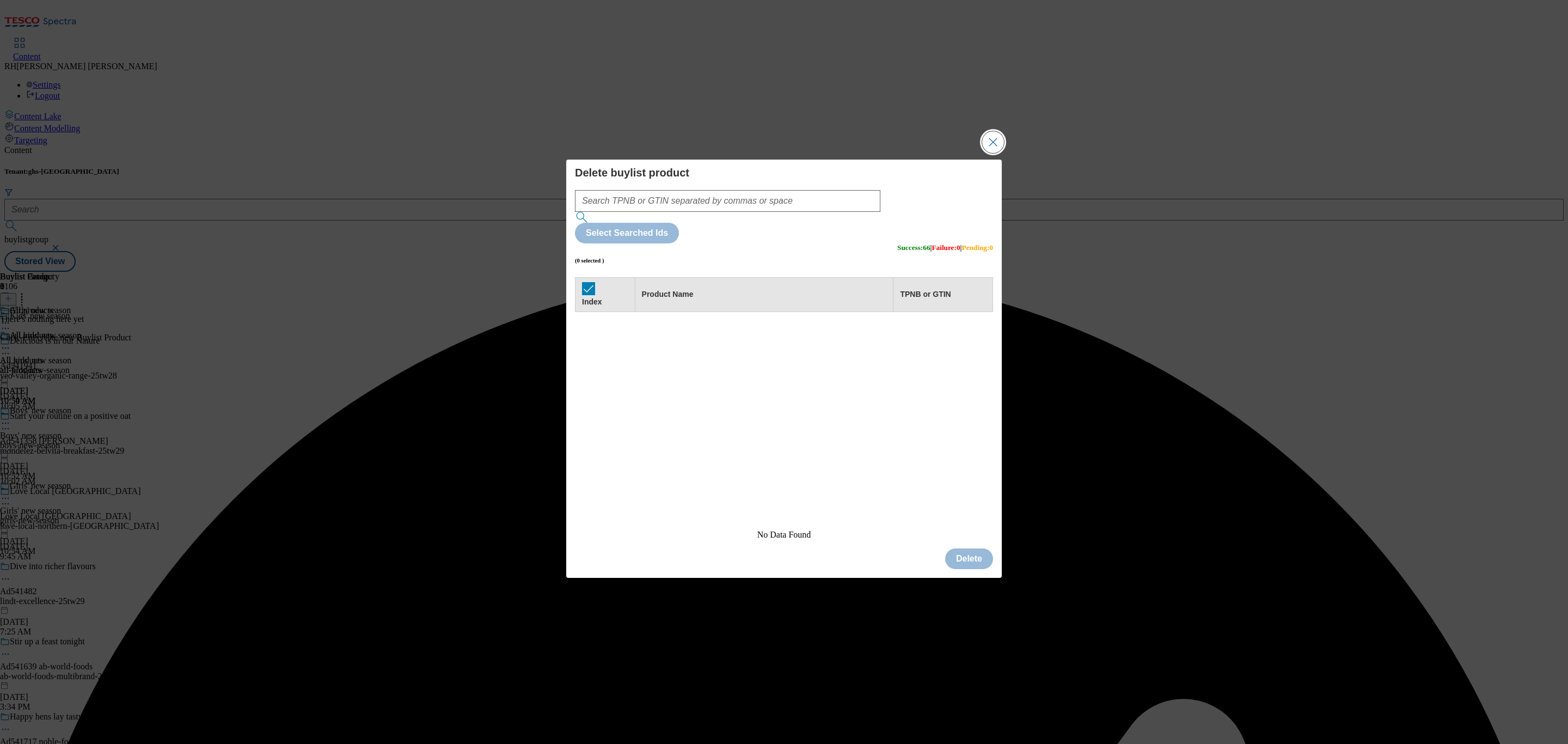
click at [990, 153] on button "Close Modal" at bounding box center [993, 142] width 22 height 22
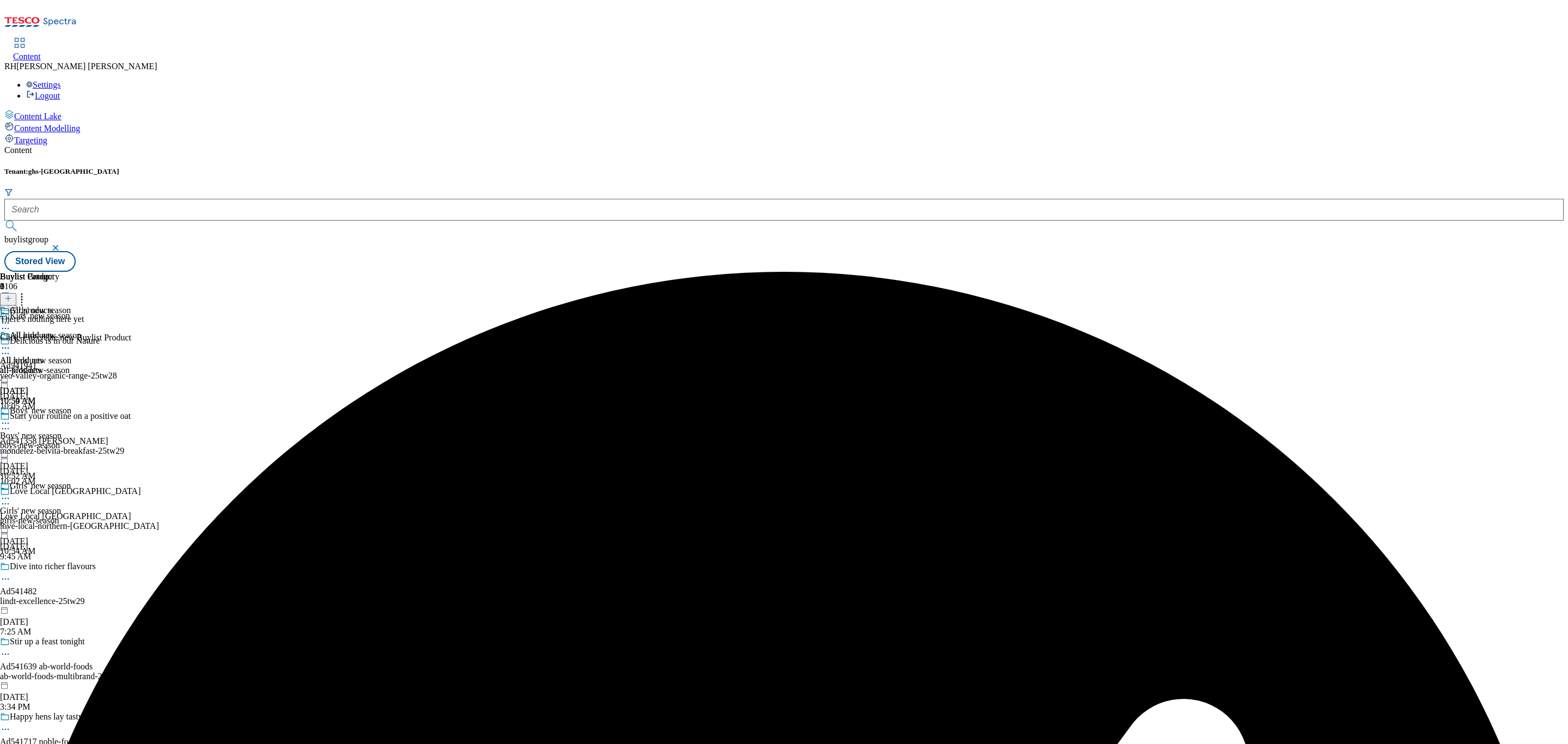
click at [12, 295] on icon at bounding box center [8, 298] width 8 height 8
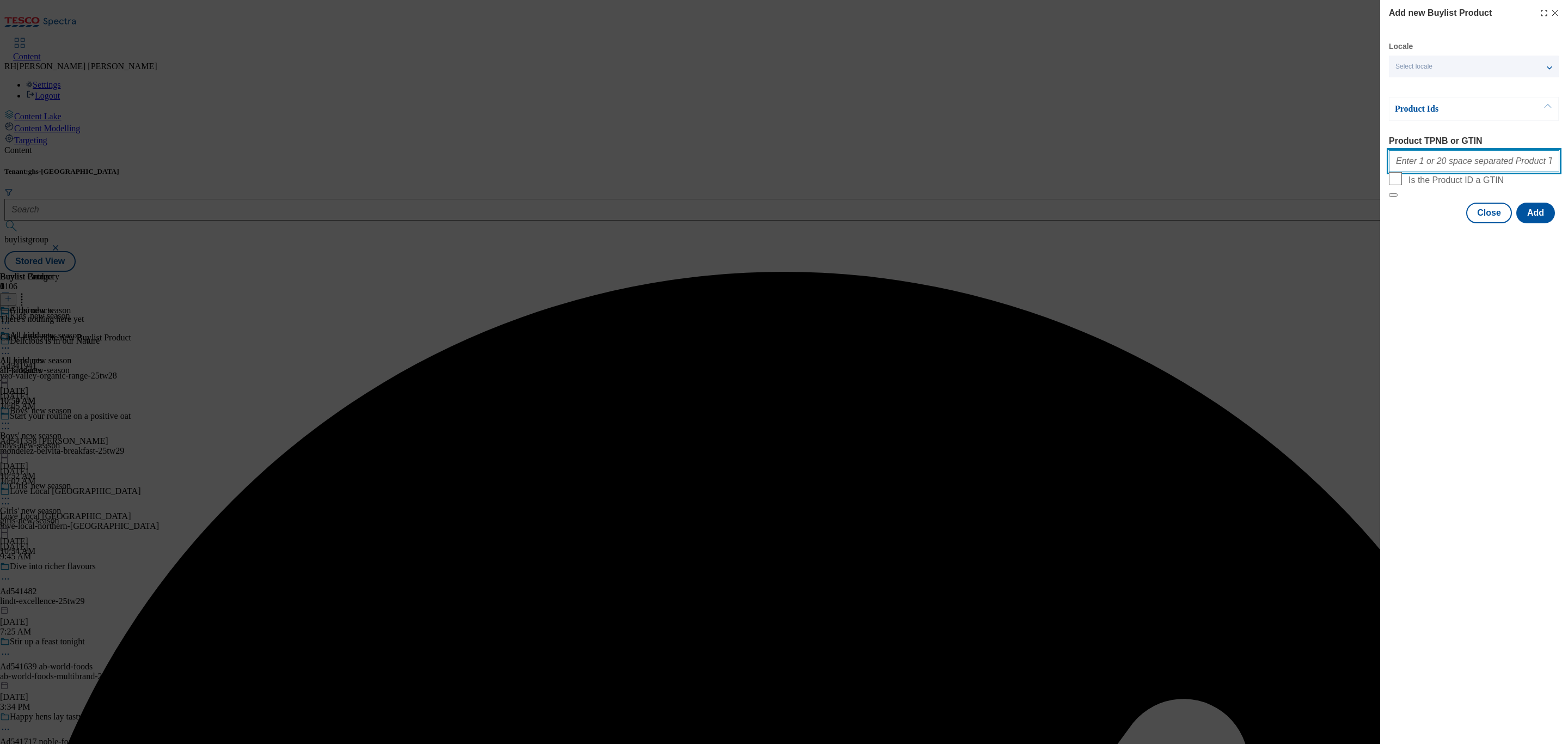
click at [1483, 167] on input "Product TPNB or GTIN" at bounding box center [1474, 161] width 170 height 22
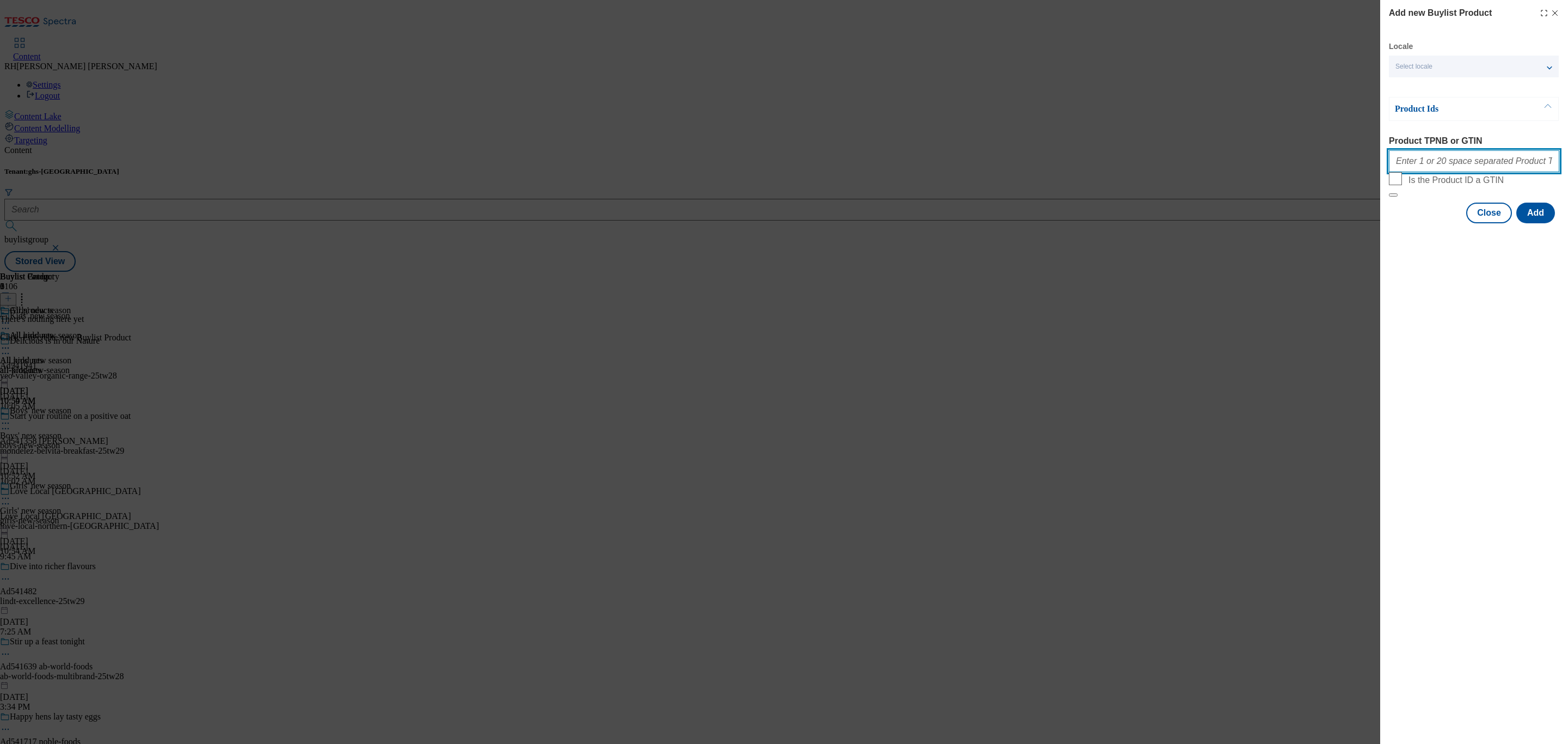
paste input "96849981 96580820 96598038 96584620 96597932 96888571 96748328 97110154 9658847…"
click at [1538, 223] on button "Add" at bounding box center [1536, 213] width 39 height 21
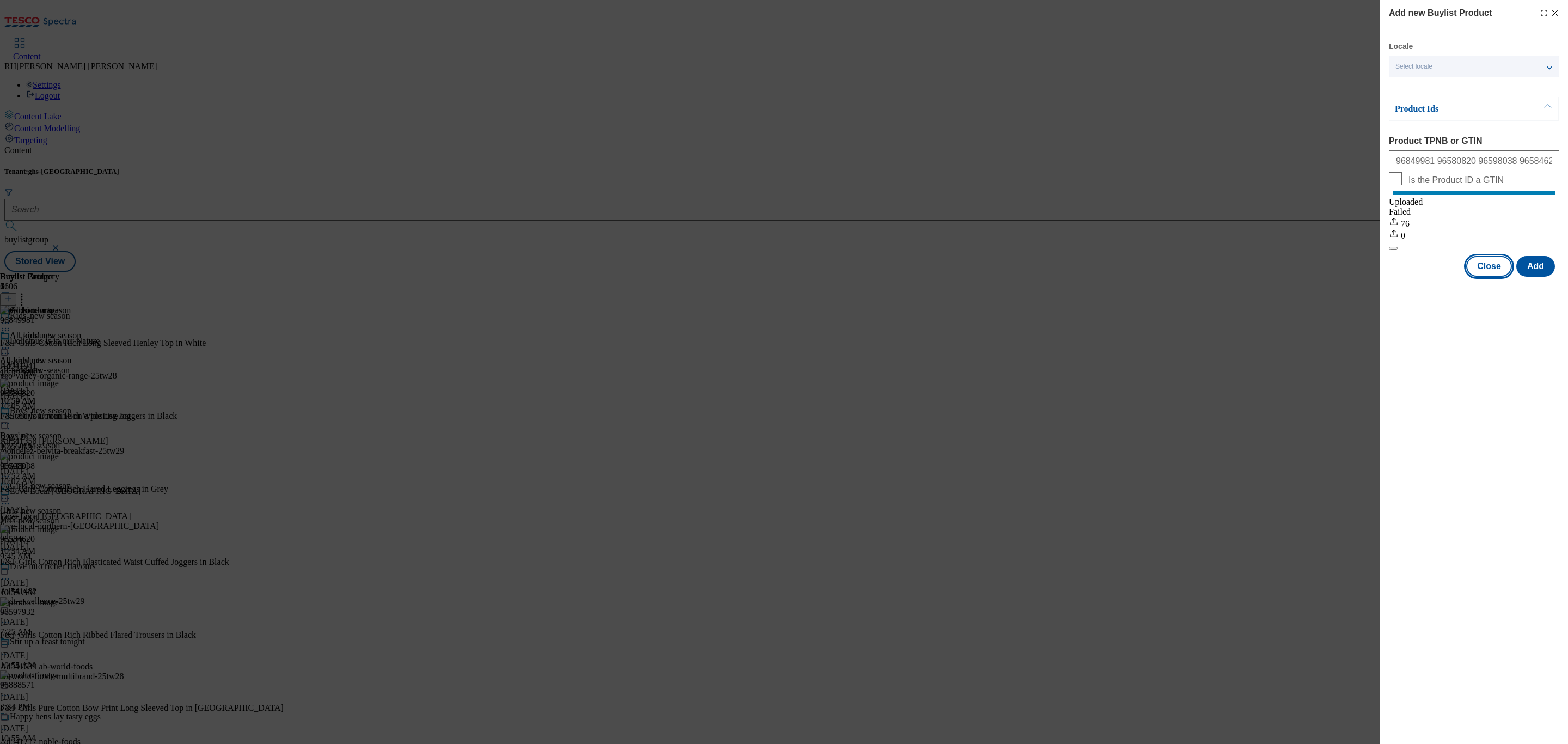
click at [1490, 276] on button "Close" at bounding box center [1489, 266] width 46 height 21
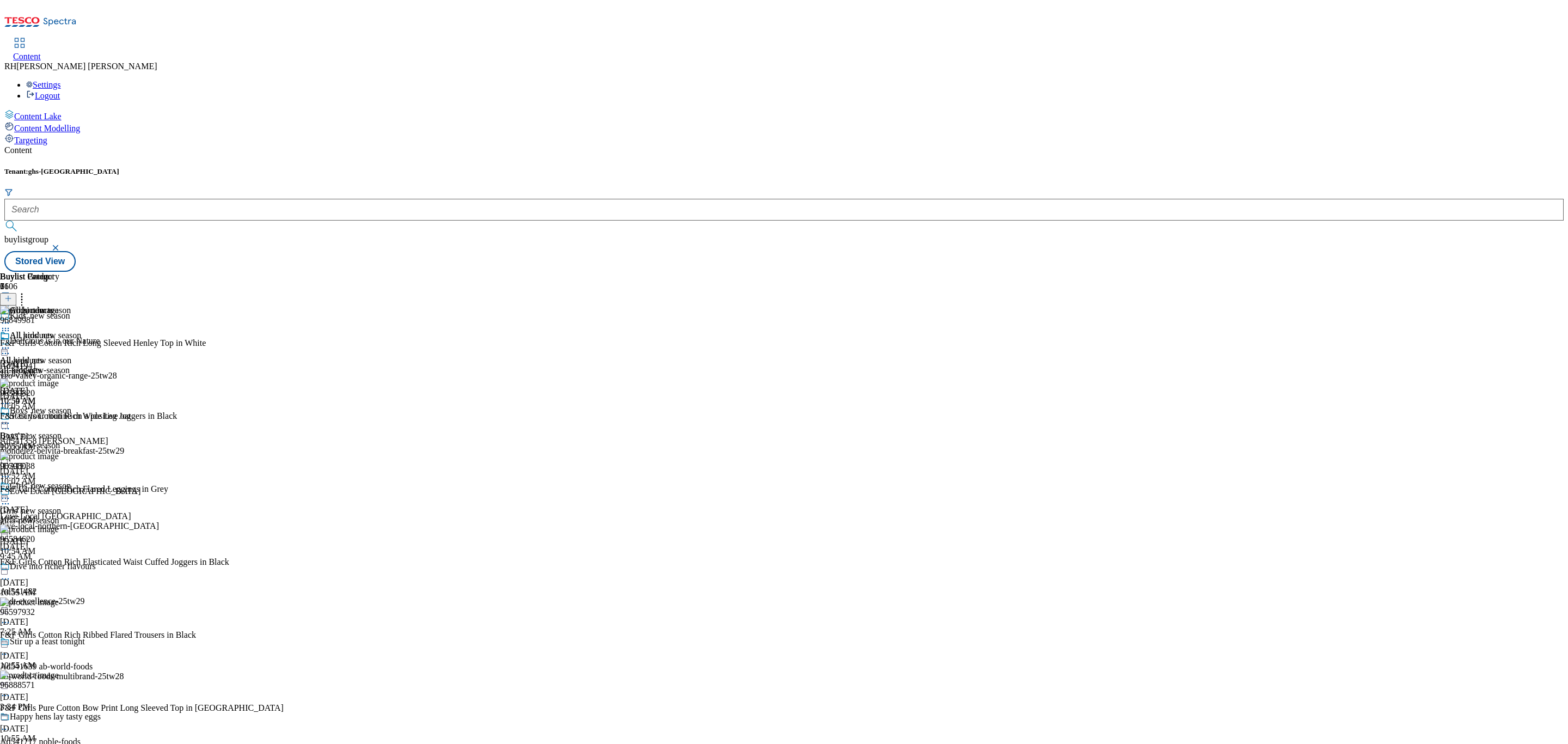
click at [11, 343] on icon at bounding box center [5, 348] width 11 height 11
click at [46, 367] on span "Edit" at bounding box center [40, 371] width 13 height 8
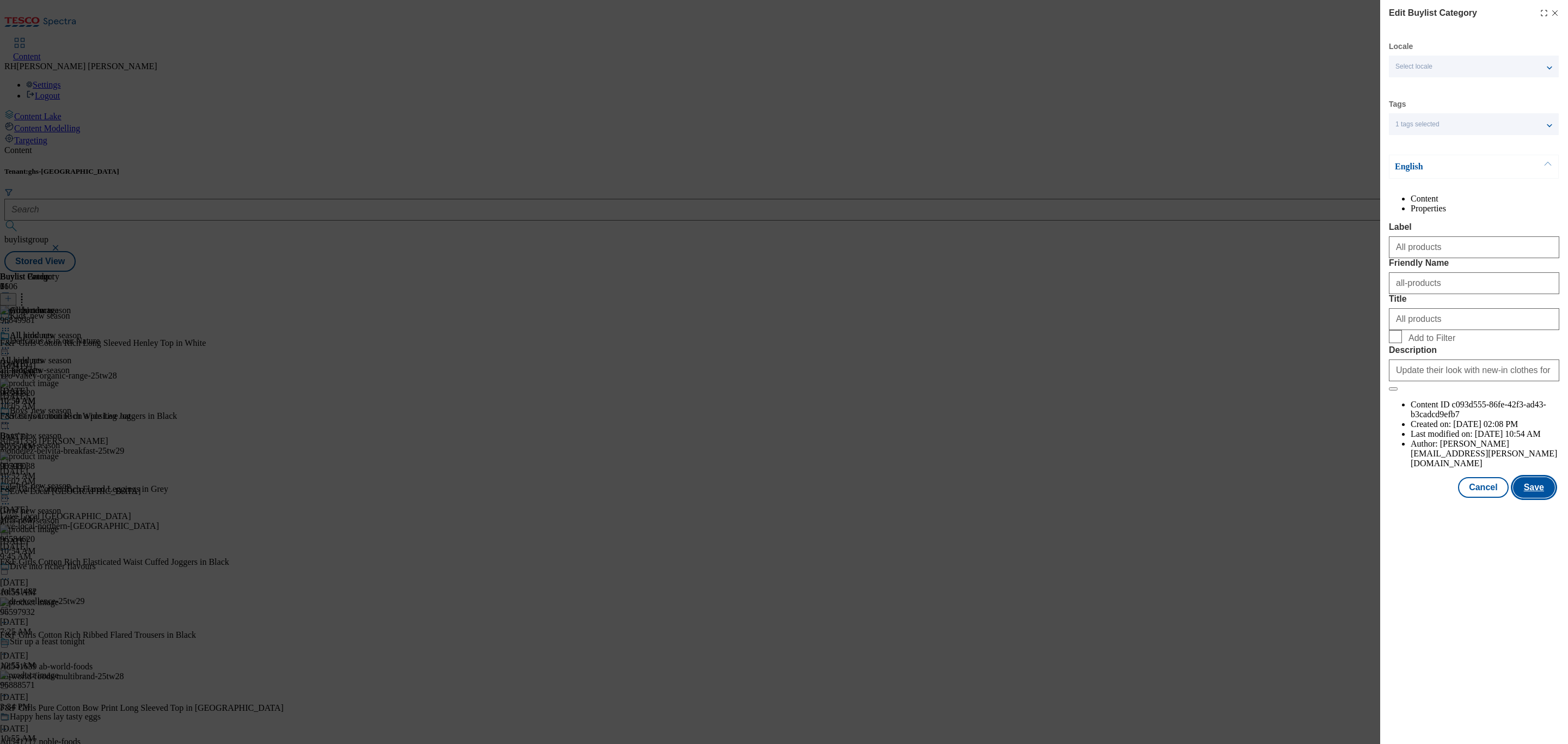
click at [1530, 498] on button "Save" at bounding box center [1534, 488] width 42 height 21
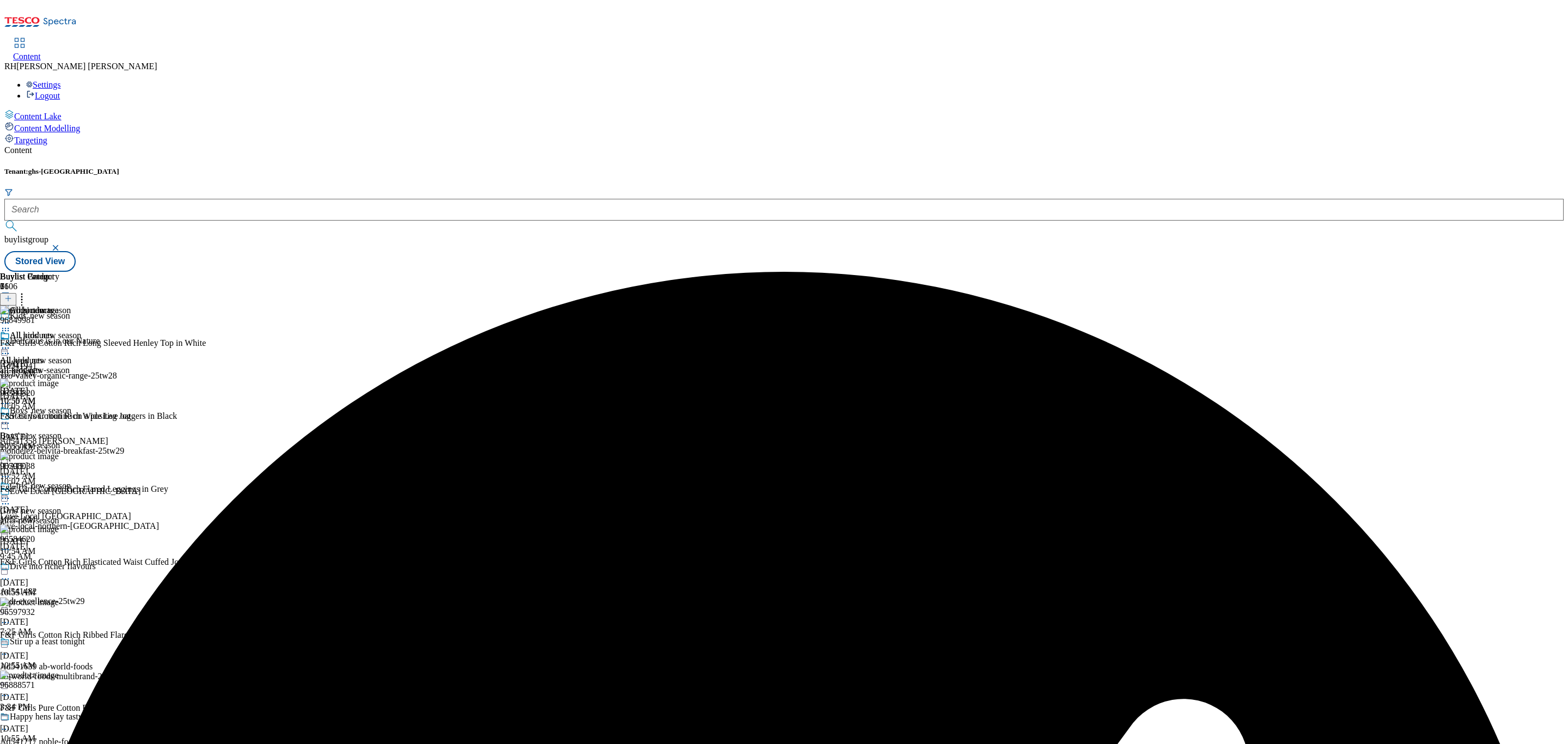
click at [59, 343] on div at bounding box center [29, 349] width 59 height 13
click at [59, 417] on span "Preview" at bounding box center [46, 421] width 26 height 8
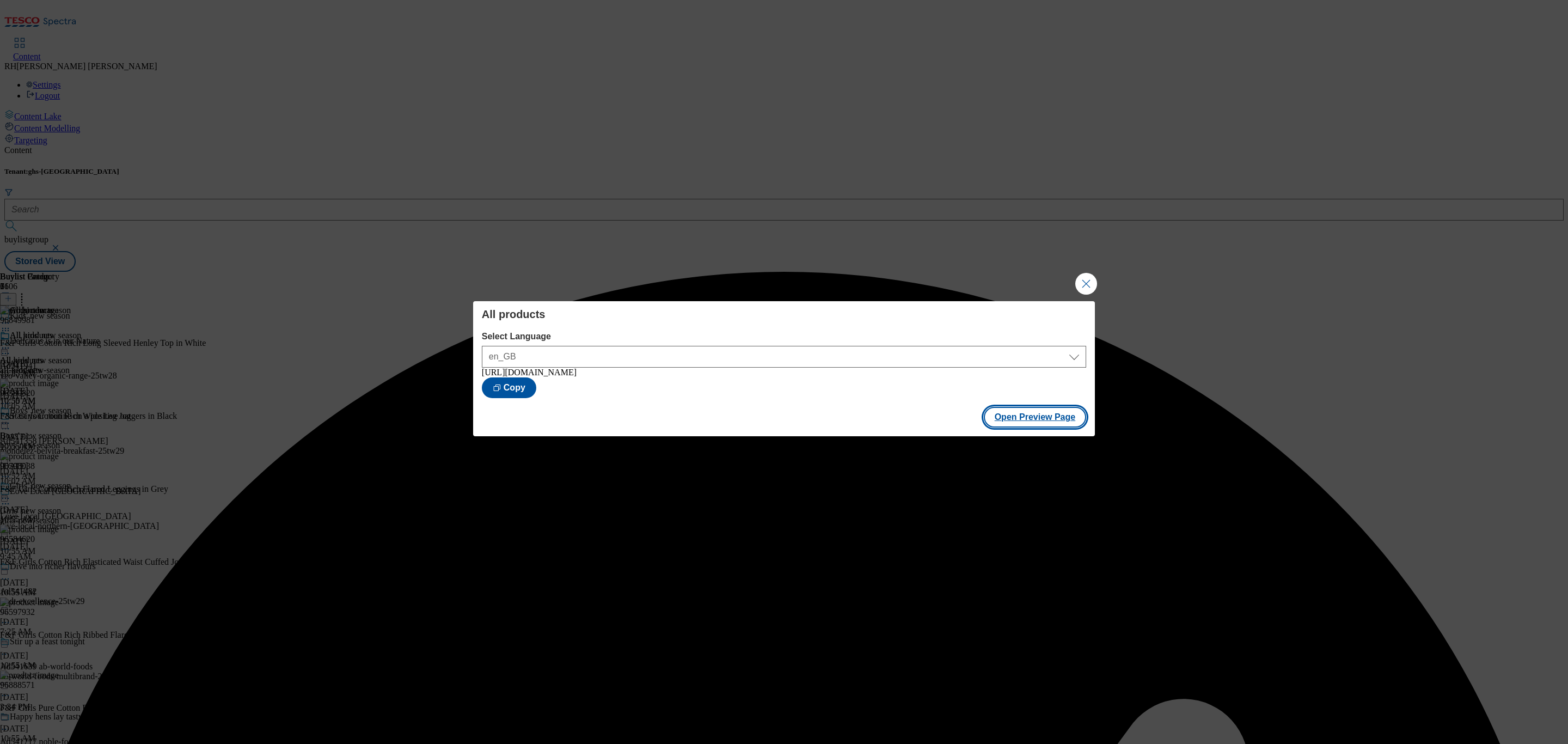
click at [1021, 417] on button "Open Preview Page" at bounding box center [1035, 417] width 103 height 21
click at [1090, 278] on button "Close Modal" at bounding box center [1087, 284] width 22 height 22
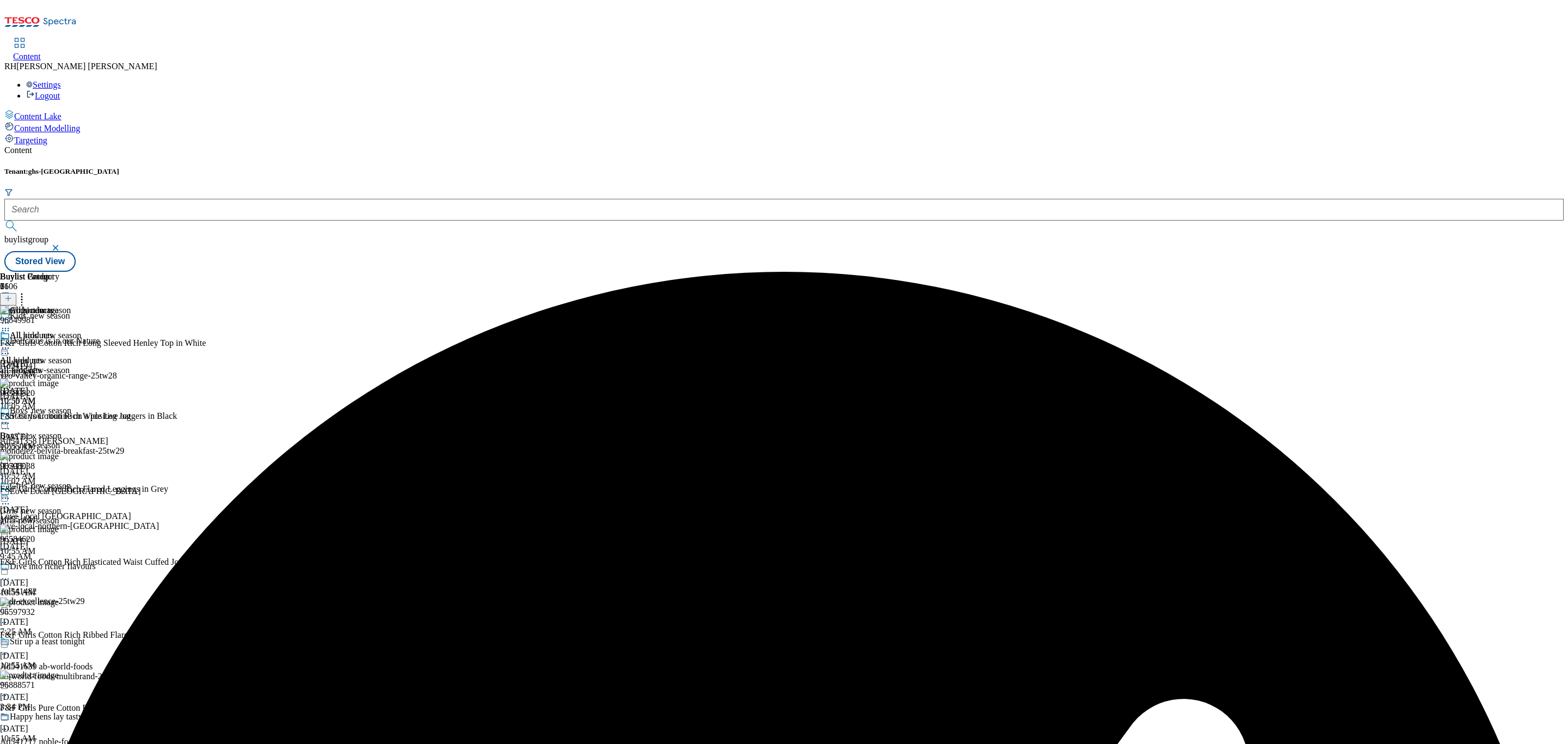
click at [11, 343] on icon at bounding box center [5, 348] width 11 height 11
click at [58, 455] on span "Publish" at bounding box center [45, 458] width 24 height 8
click at [81, 481] on div "Girls' new season Girls' new season girls-new-season Sep 1, 2025 10:55 AM" at bounding box center [40, 518] width 81 height 75
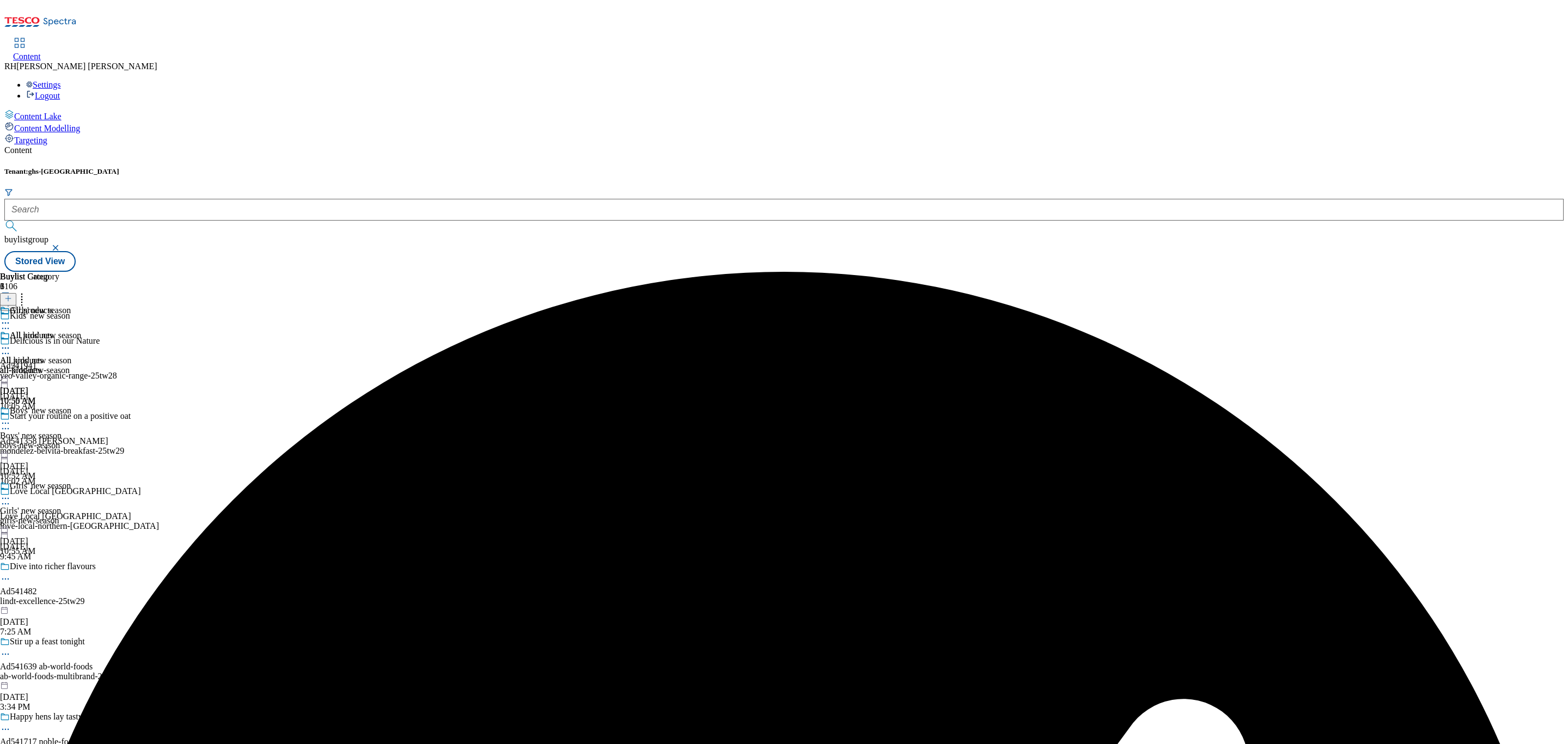
click at [11, 493] on icon at bounding box center [5, 498] width 11 height 11
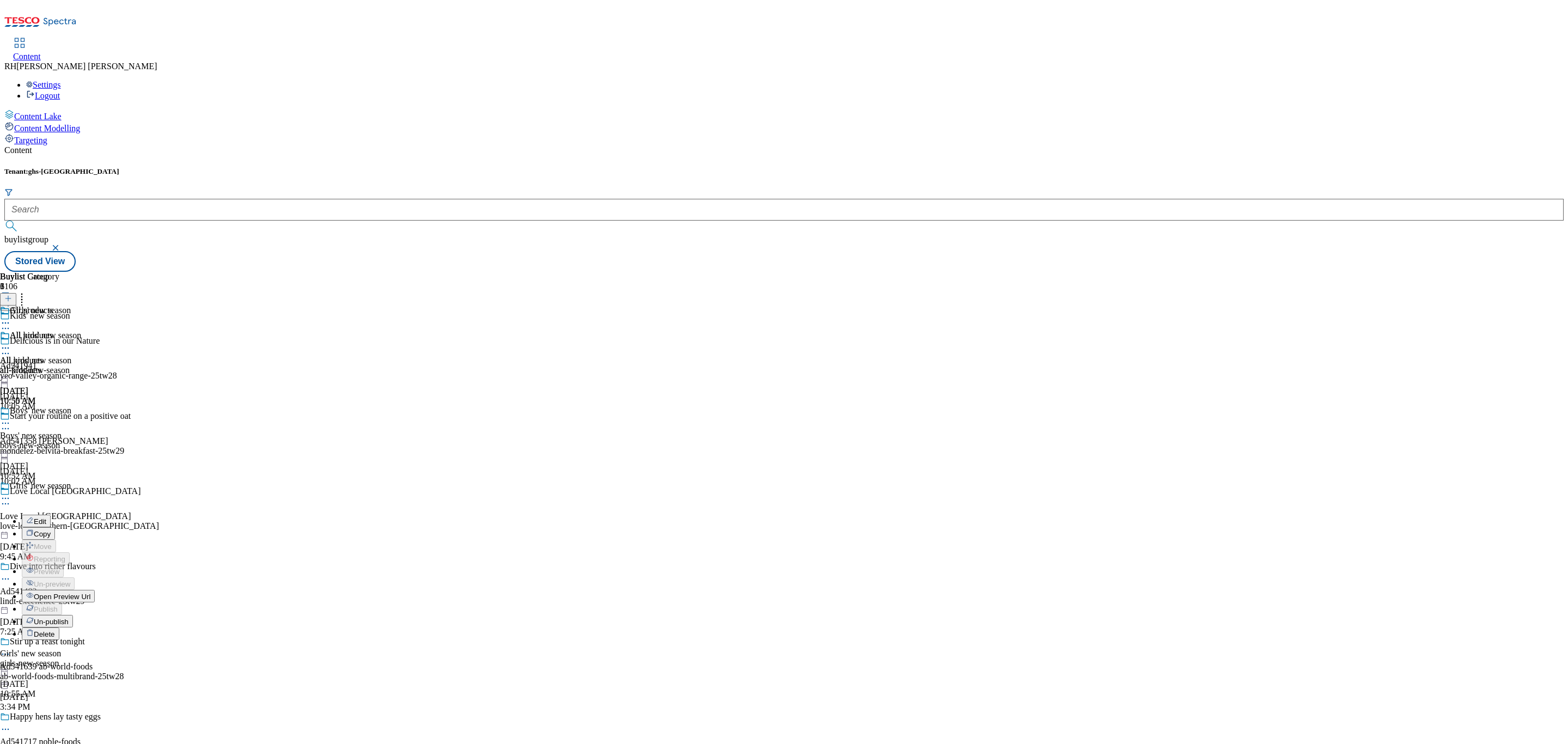
scroll to position [111, 0]
click at [90, 592] on span "Open Preview Url" at bounding box center [61, 596] width 57 height 8
click at [81, 441] on div "boys-new-season" at bounding box center [40, 446] width 81 height 10
click at [11, 418] on icon at bounding box center [5, 423] width 11 height 11
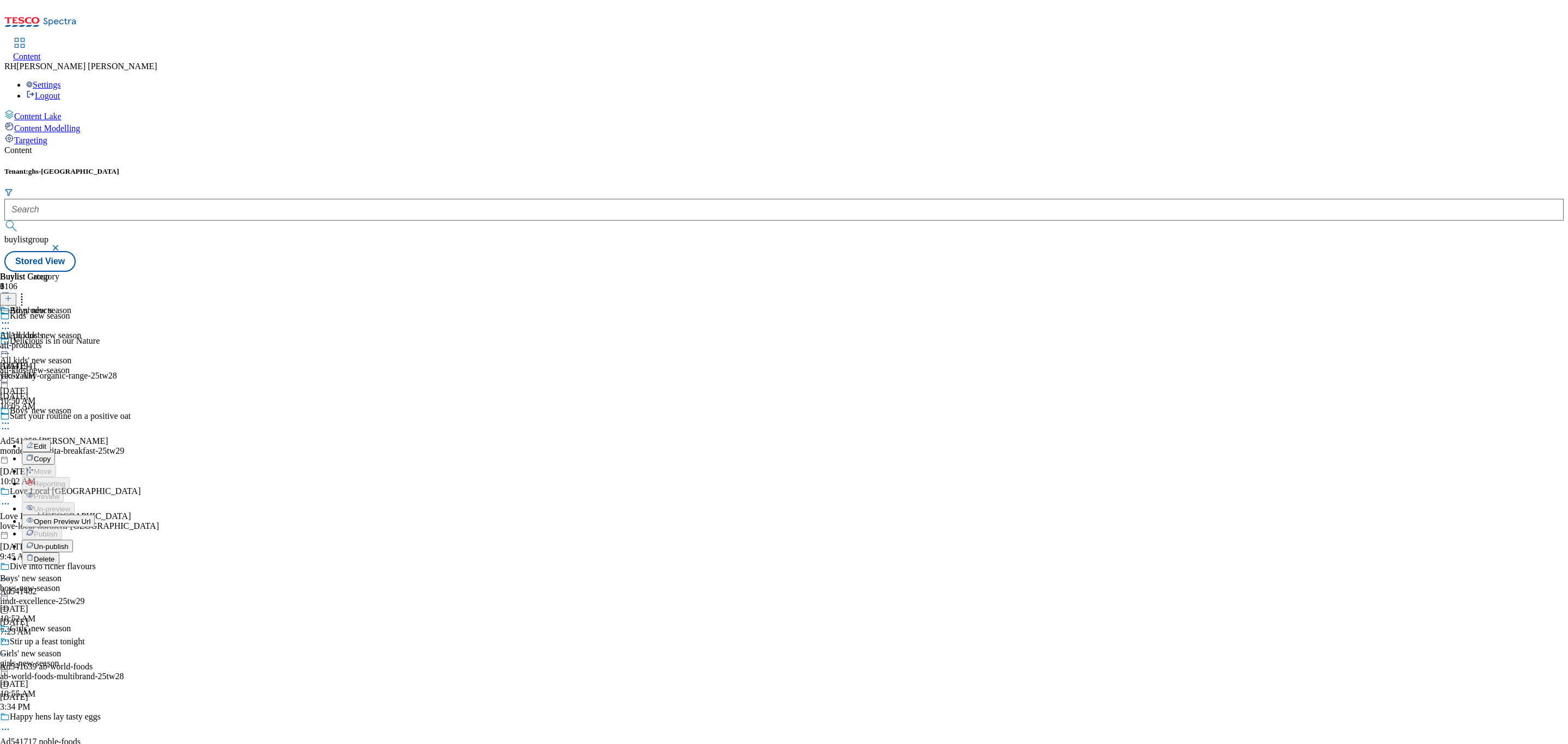
click at [69, 542] on span "Un-publish" at bounding box center [51, 546] width 35 height 8
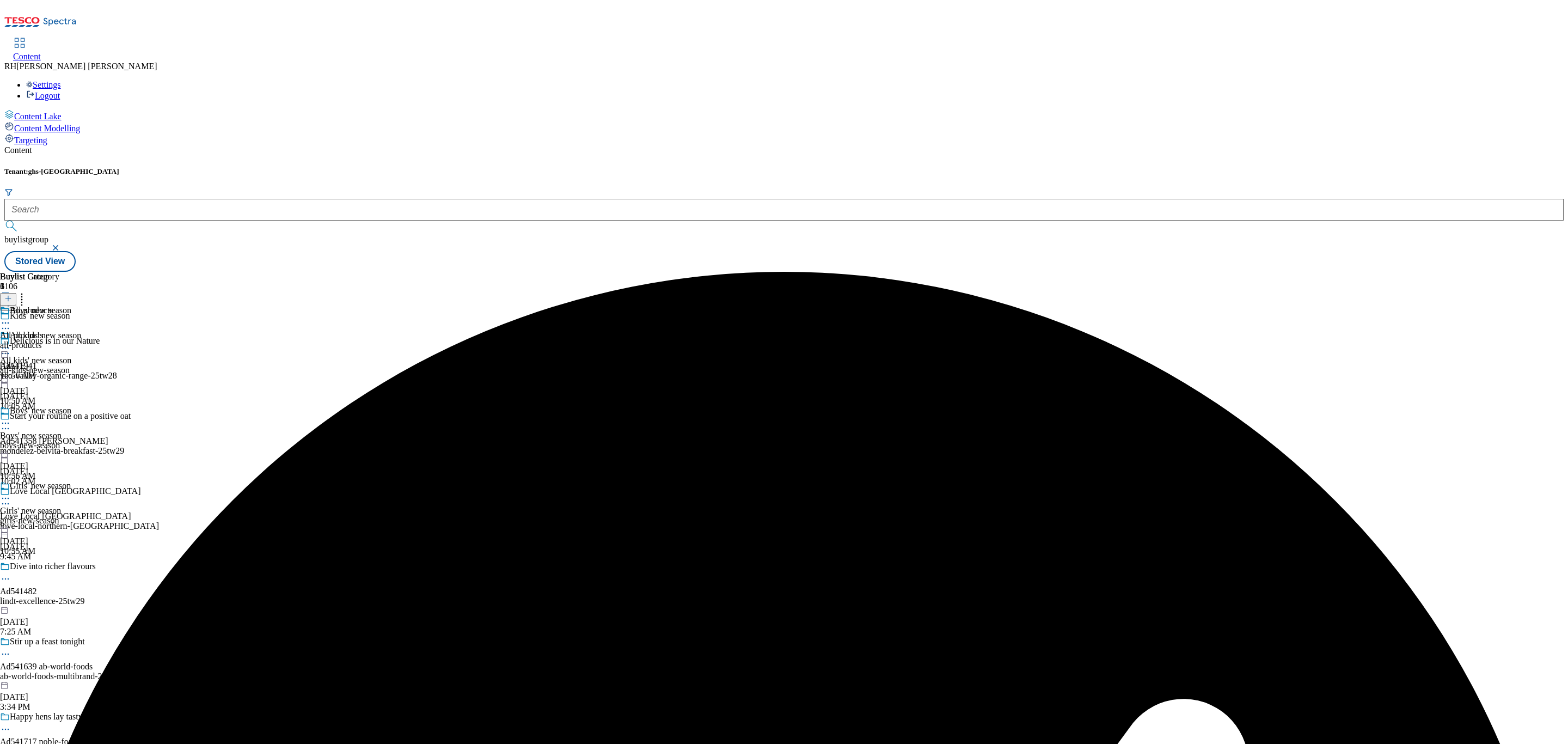
click at [11, 418] on icon at bounding box center [5, 423] width 11 height 11
click at [70, 505] on span "Un-preview" at bounding box center [52, 508] width 37 height 8
click at [59, 340] on div "all-products" at bounding box center [29, 345] width 59 height 10
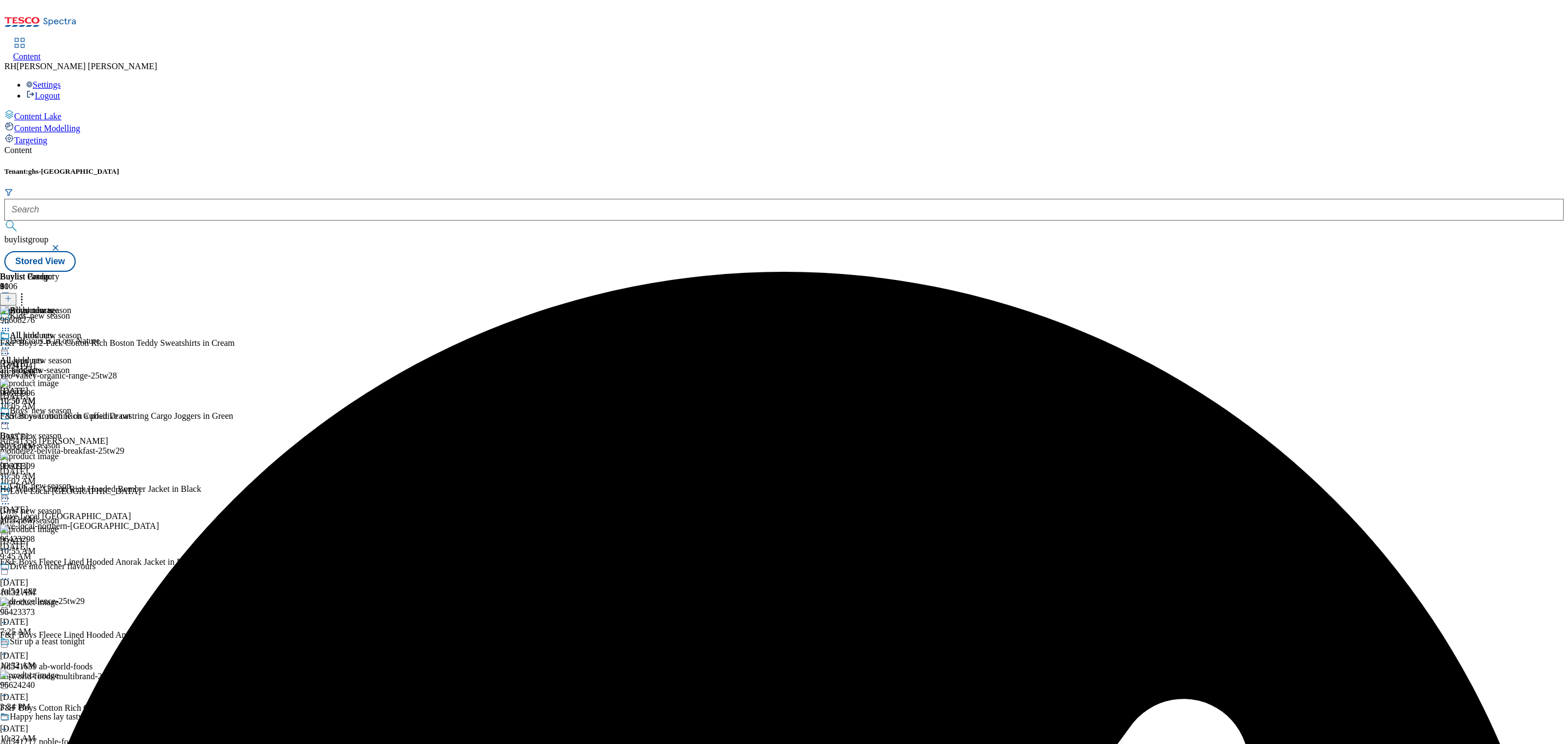
click at [9, 348] on circle at bounding box center [9, 348] width 2 height 2
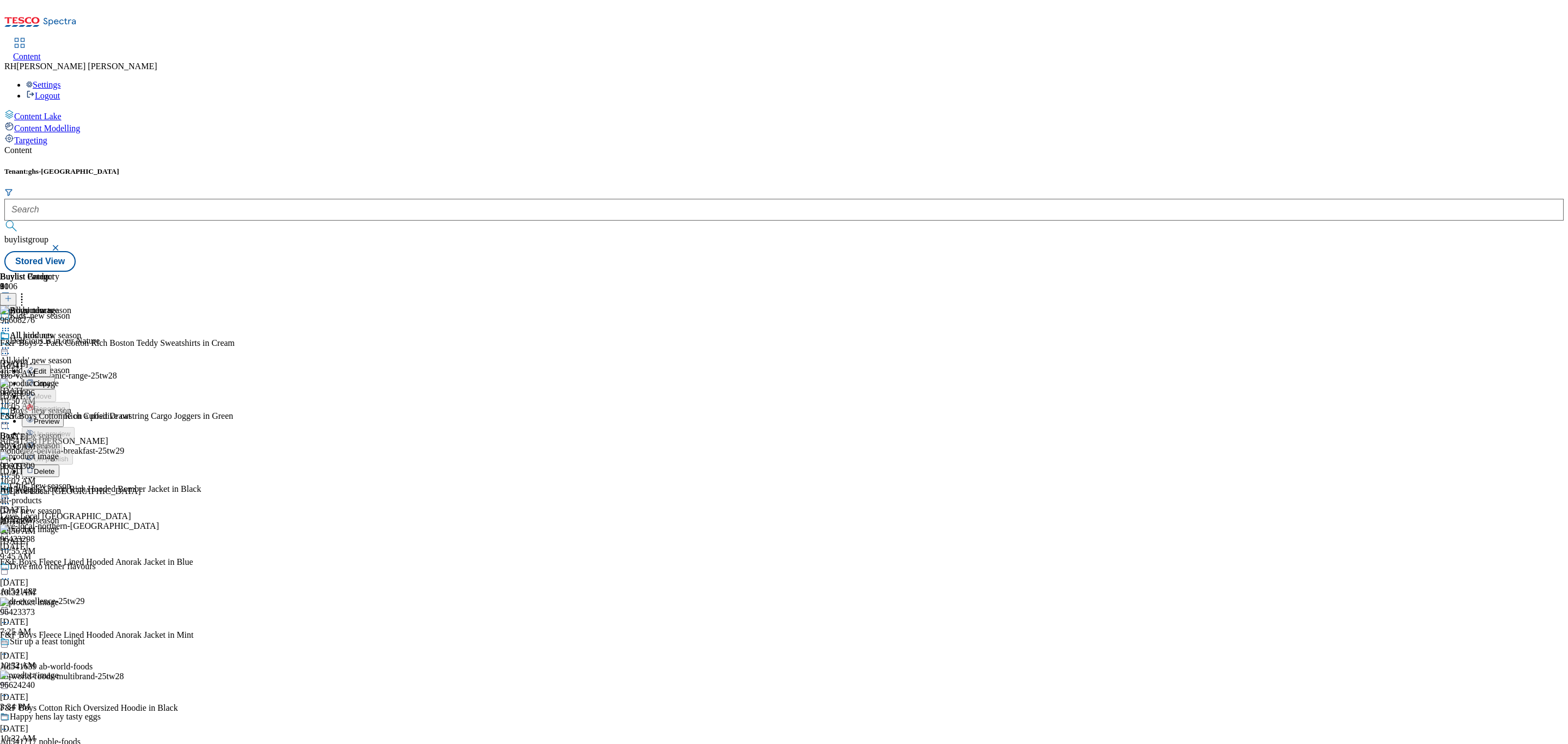
click at [75, 440] on div "All products Edit Copy Move Reporting Preview Un-preview Publish Un-publish Del…" at bounding box center [37, 433] width 75 height 205
click at [27, 292] on icon at bounding box center [22, 297] width 11 height 11
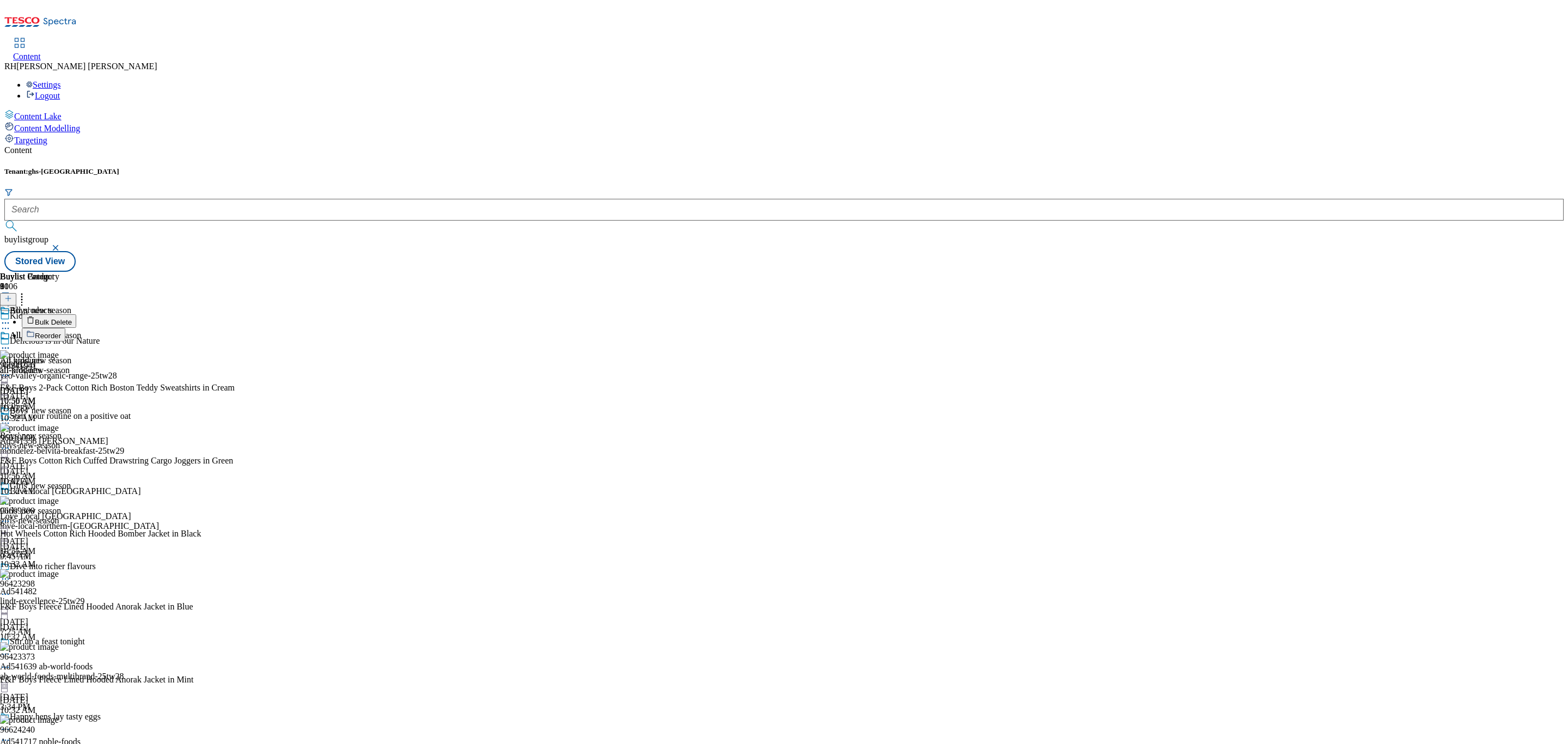
click at [235, 314] on li "Bulk Delete" at bounding box center [128, 321] width 213 height 13
click at [76, 314] on button "Bulk Delete" at bounding box center [49, 321] width 54 height 13
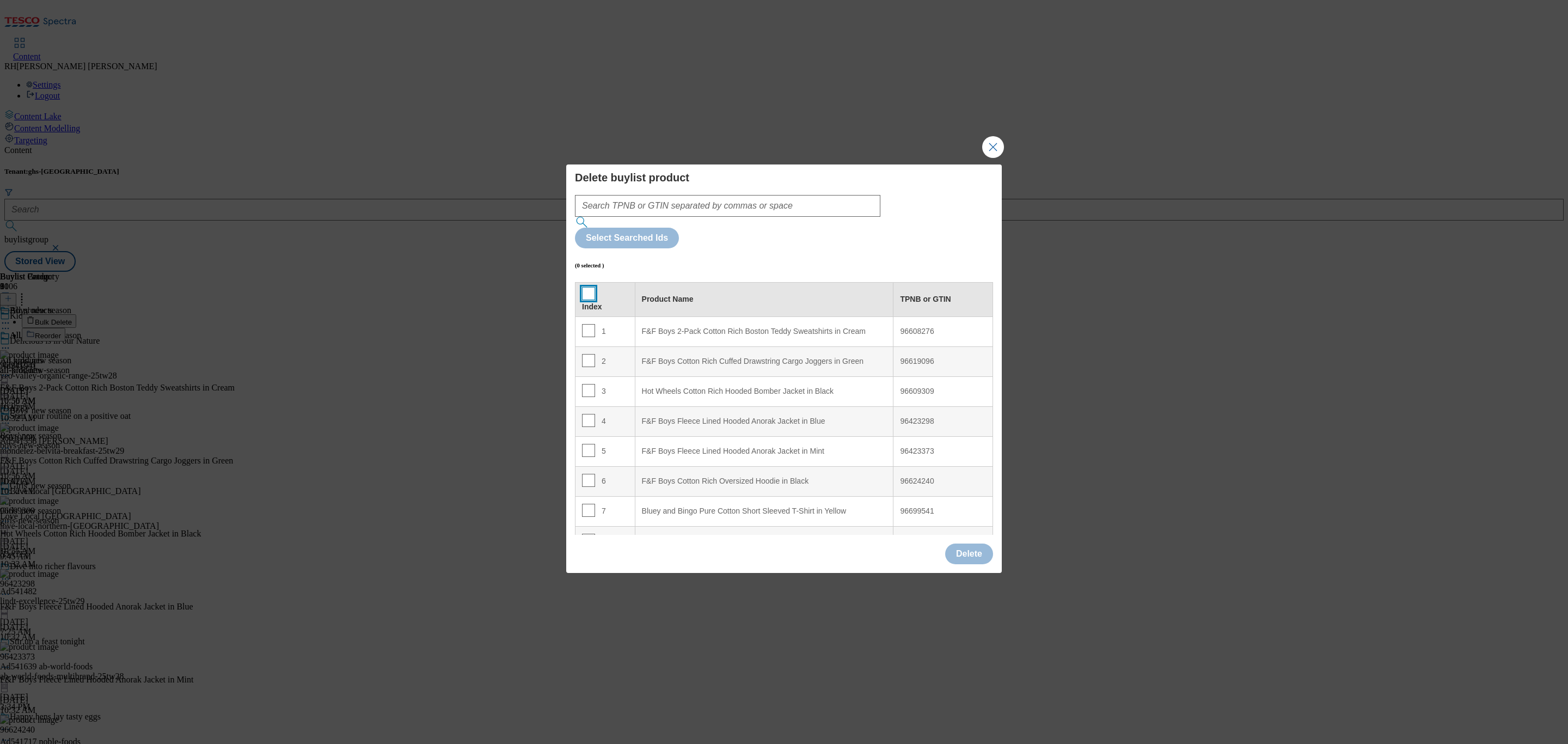
click at [591, 287] on input "Modal" at bounding box center [588, 293] width 13 height 13
click at [975, 544] on button "Delete" at bounding box center [969, 554] width 48 height 21
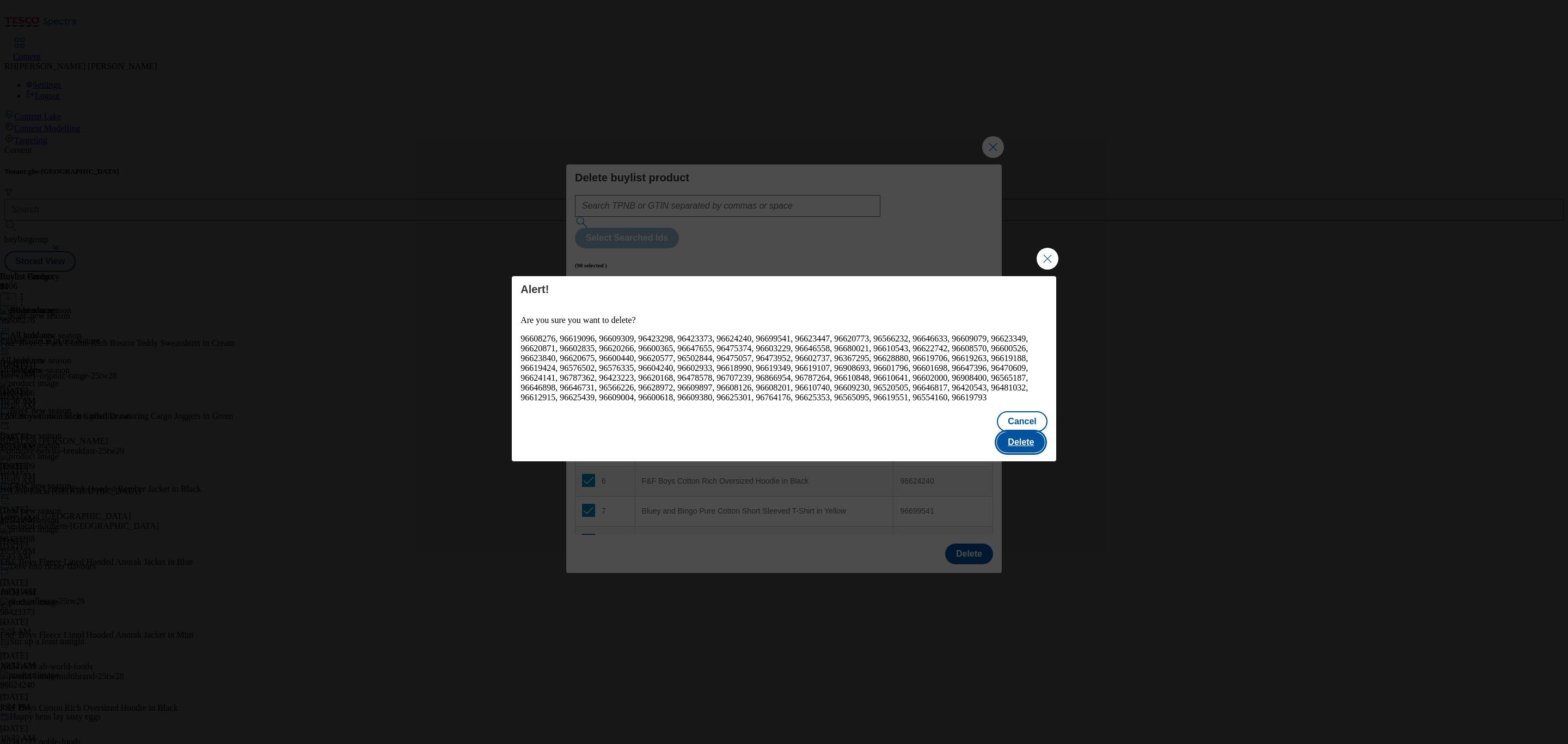
click at [1019, 436] on button "Delete" at bounding box center [1021, 442] width 48 height 21
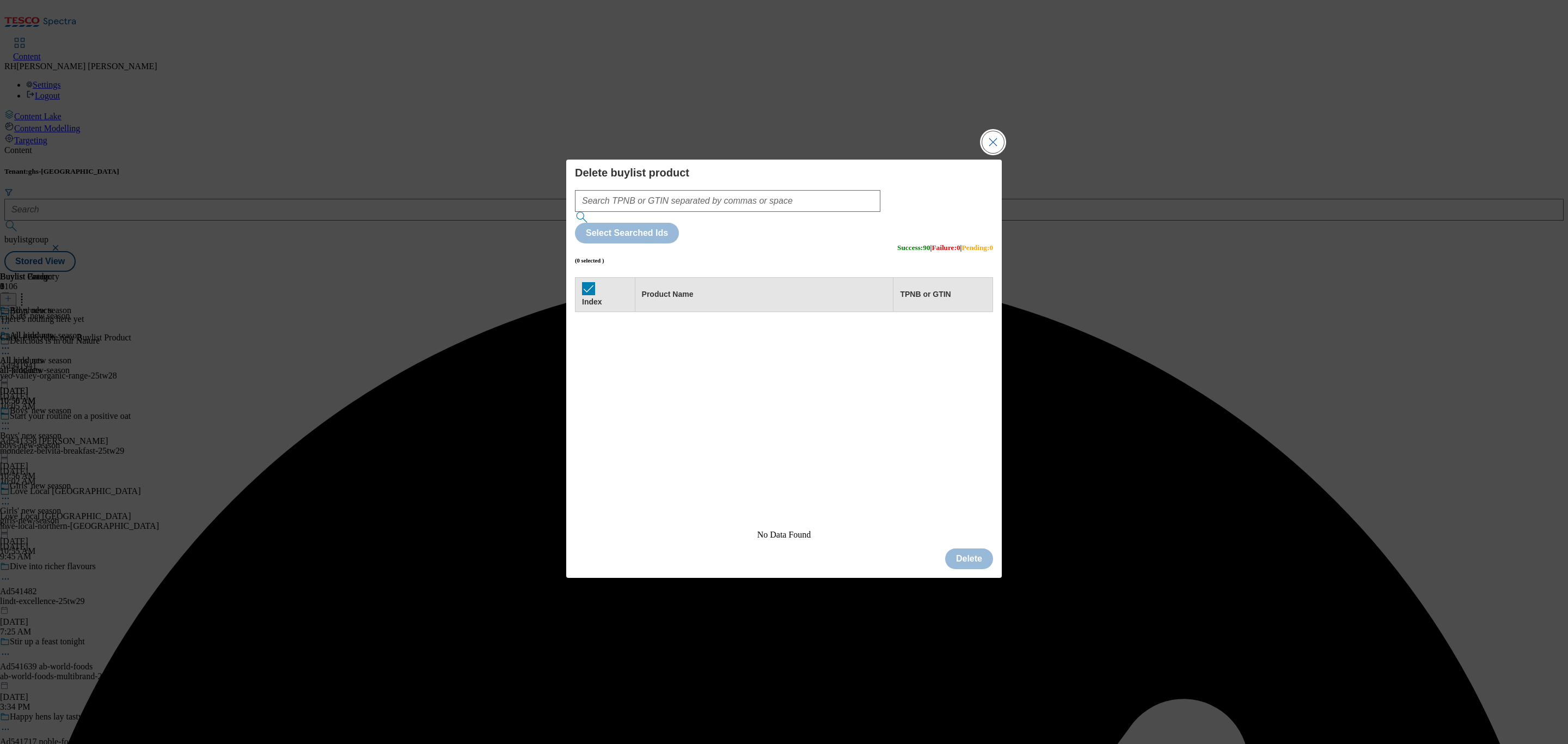
click at [993, 153] on button "Close Modal" at bounding box center [993, 142] width 22 height 22
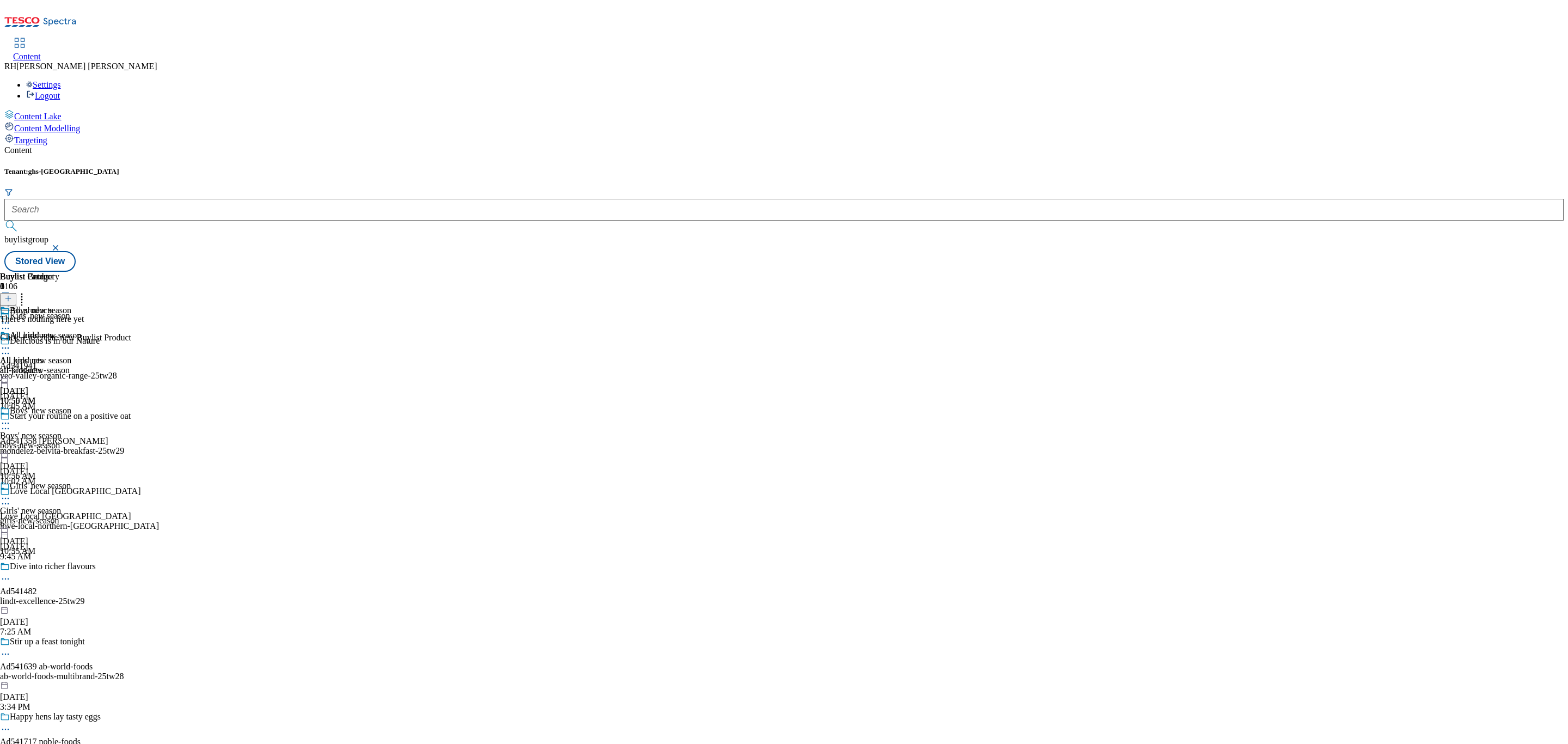
click at [59, 365] on div "all-products" at bounding box center [29, 370] width 59 height 10
click at [16, 293] on button at bounding box center [8, 299] width 16 height 13
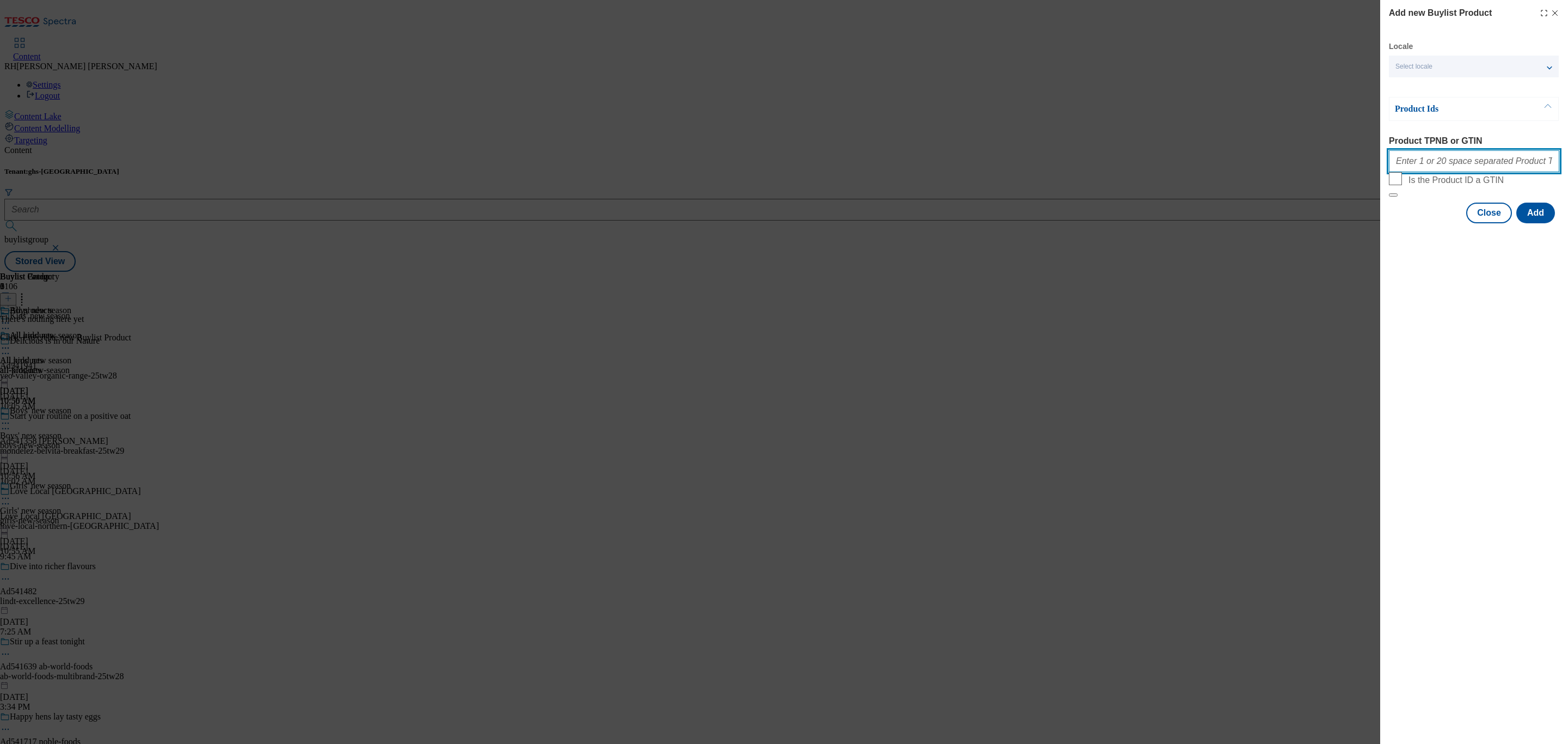
click at [1472, 172] on input "Product TPNB or GTIN" at bounding box center [1474, 161] width 170 height 22
paste input "96613540 96664900 96628822 96844894 96647338 96682203 96475380 96613442 9669647…"
click at [1531, 223] on button "Add" at bounding box center [1536, 213] width 39 height 21
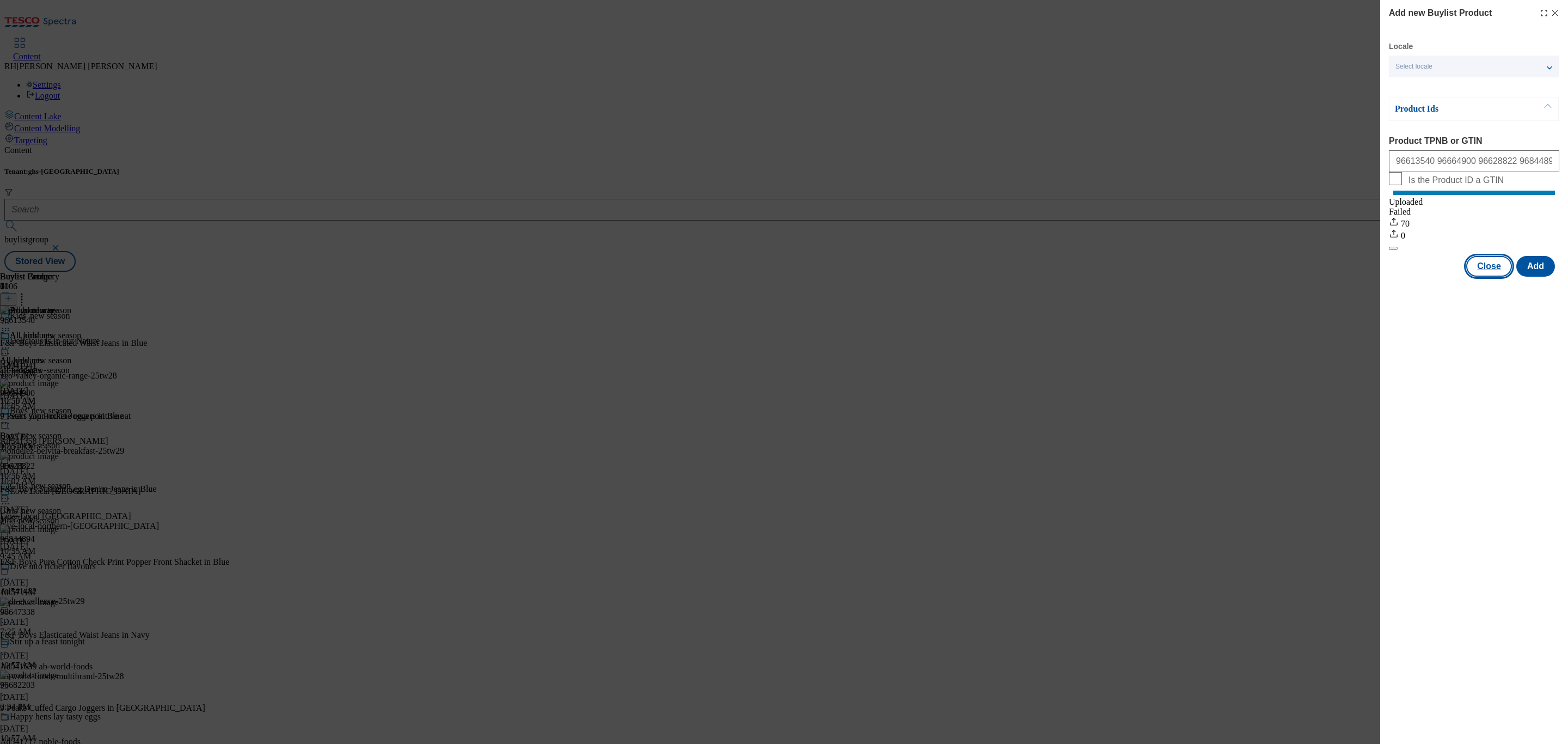
click at [1493, 276] on button "Close" at bounding box center [1489, 266] width 46 height 21
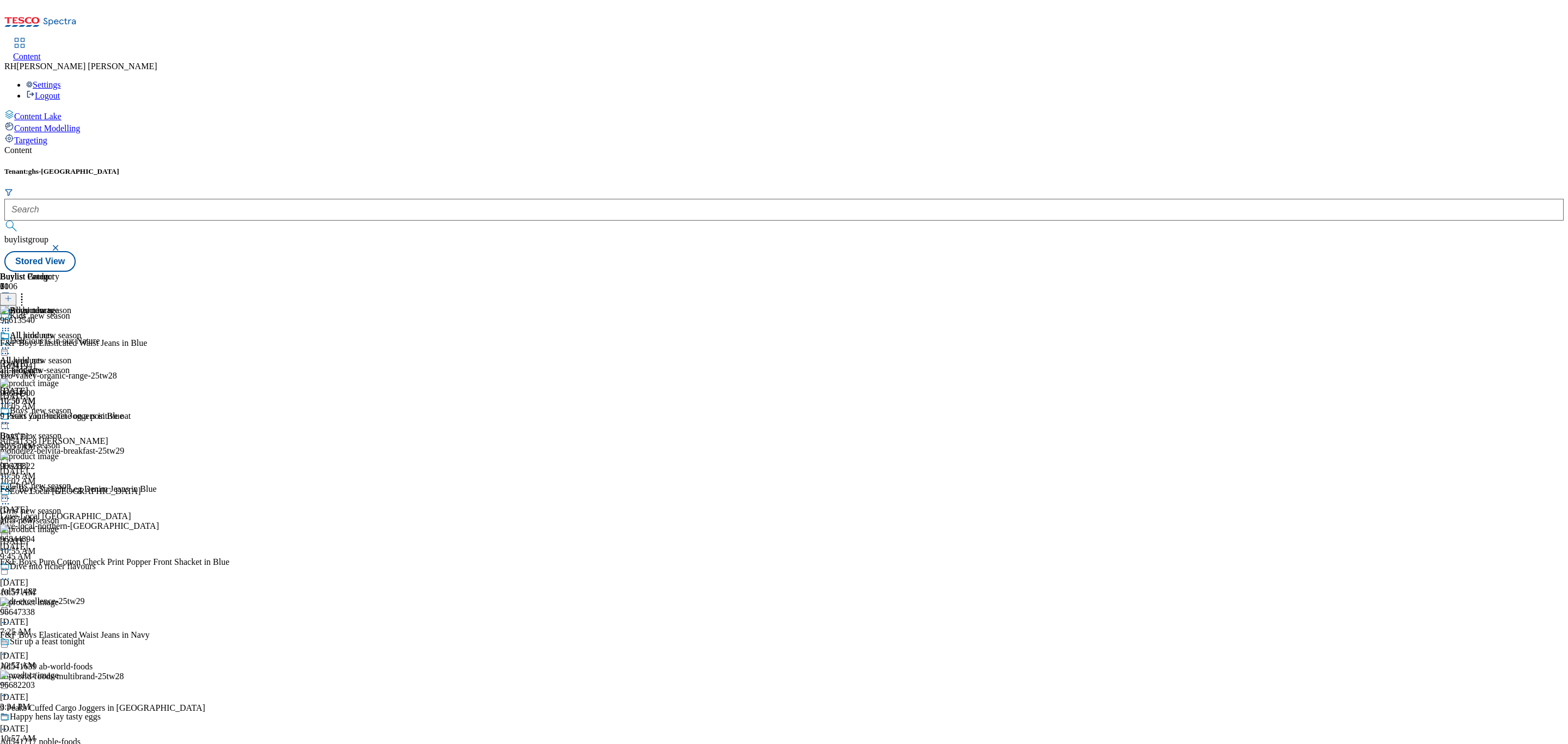
click at [11, 343] on icon at bounding box center [5, 348] width 11 height 11
click at [46, 367] on span "Edit" at bounding box center [40, 371] width 13 height 8
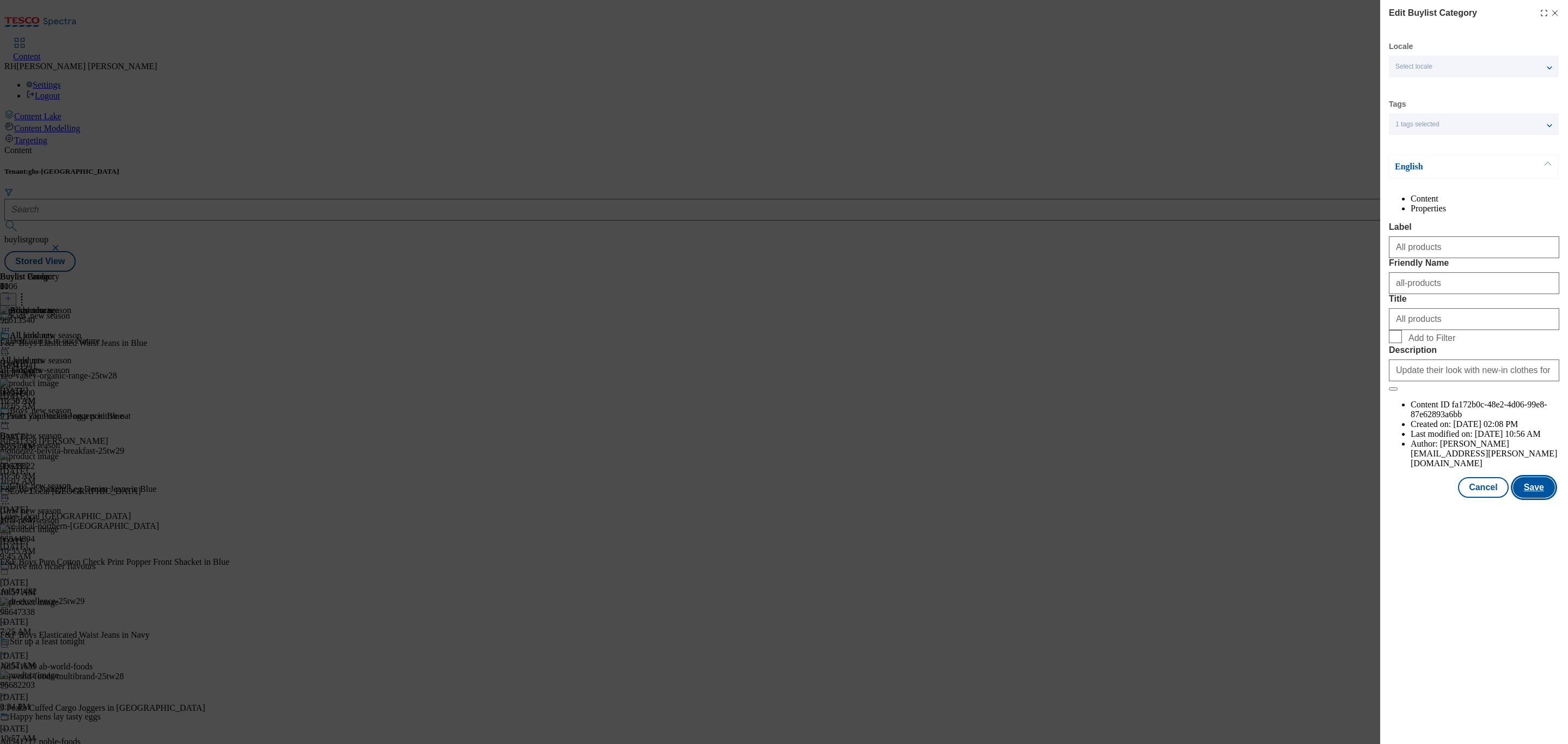
click at [1533, 498] on button "Save" at bounding box center [1534, 488] width 42 height 21
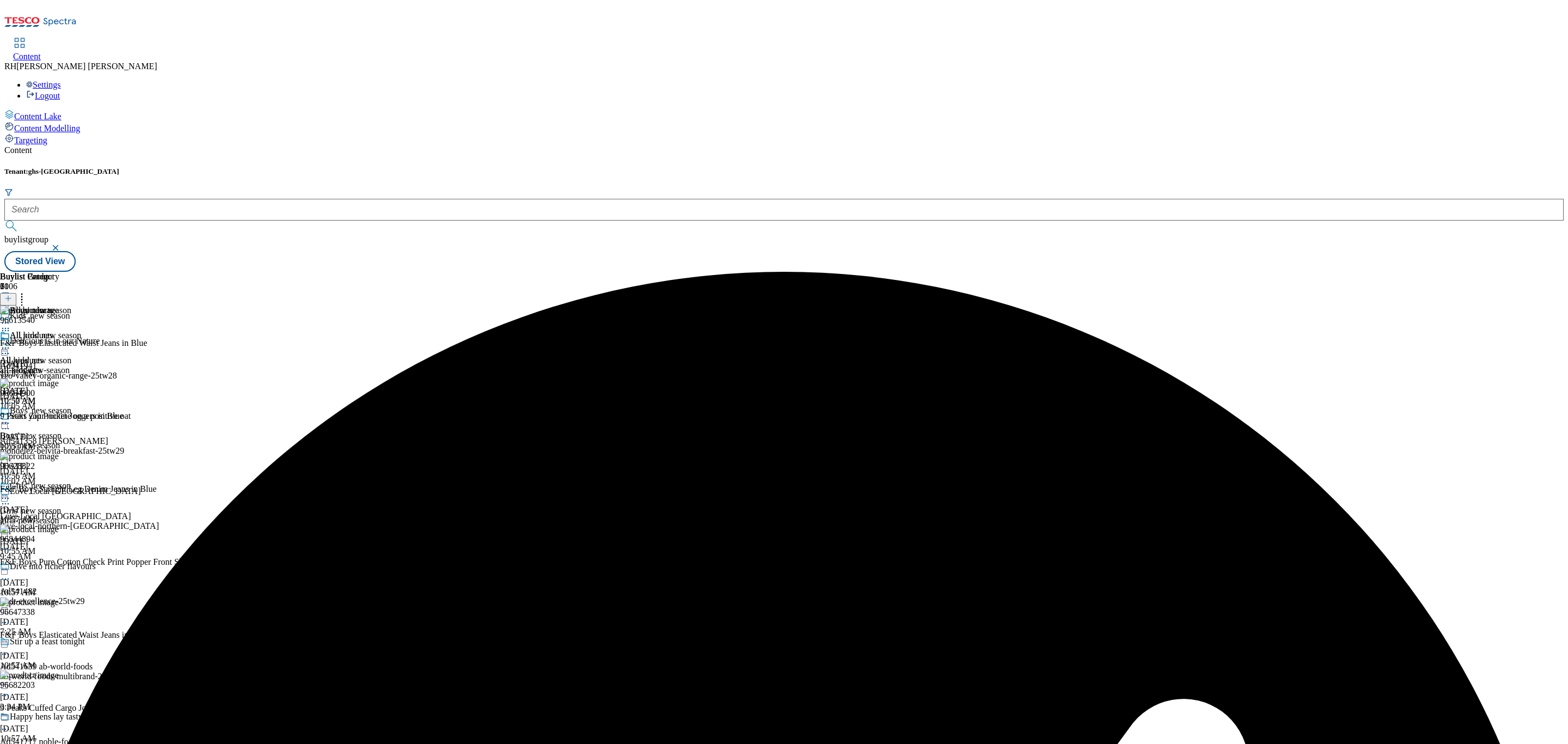
click at [11, 343] on icon at bounding box center [5, 348] width 11 height 11
click at [59, 417] on span "Preview" at bounding box center [46, 421] width 26 height 8
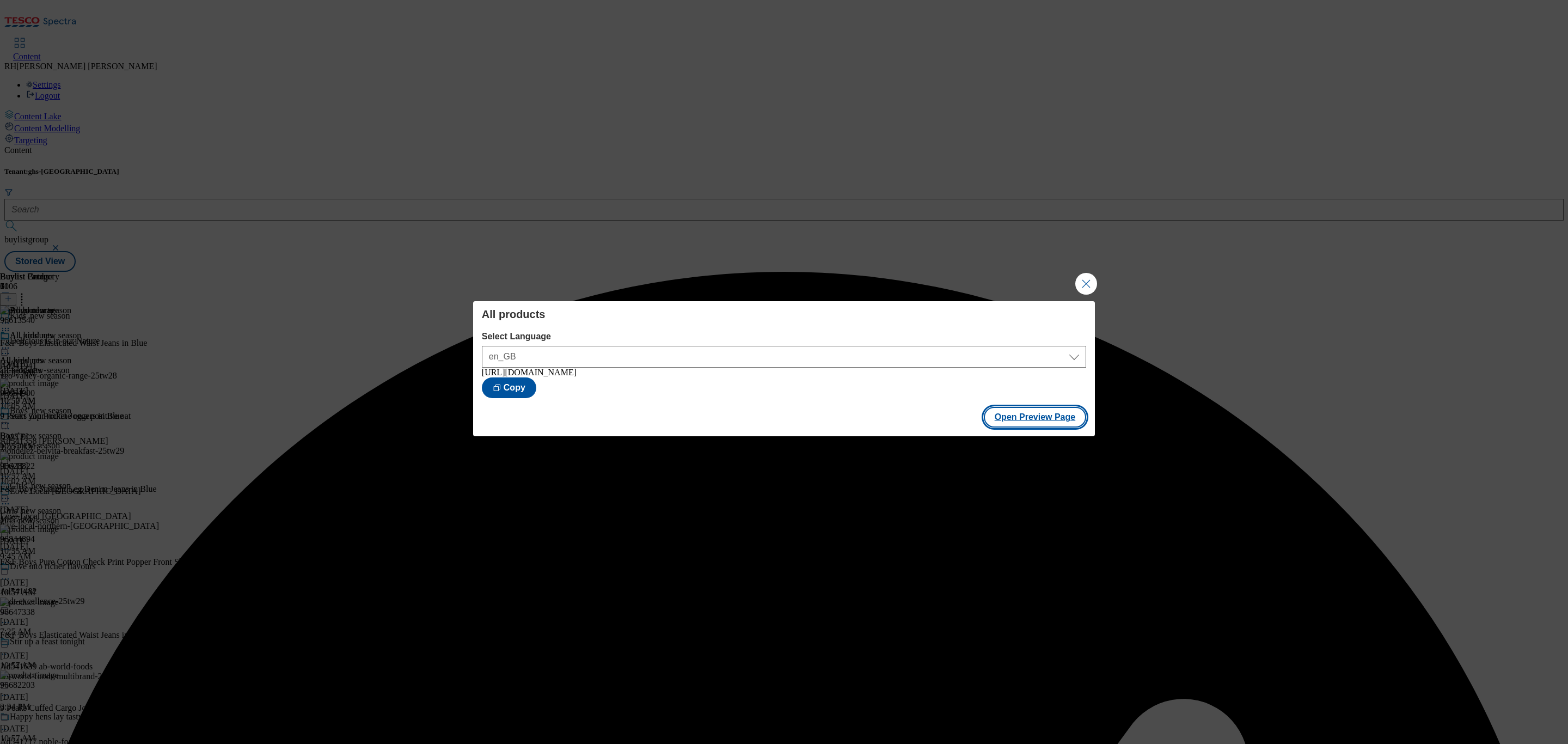
click at [1059, 421] on button "Open Preview Page" at bounding box center [1035, 417] width 103 height 21
click at [1090, 278] on button "Close Modal" at bounding box center [1087, 284] width 22 height 22
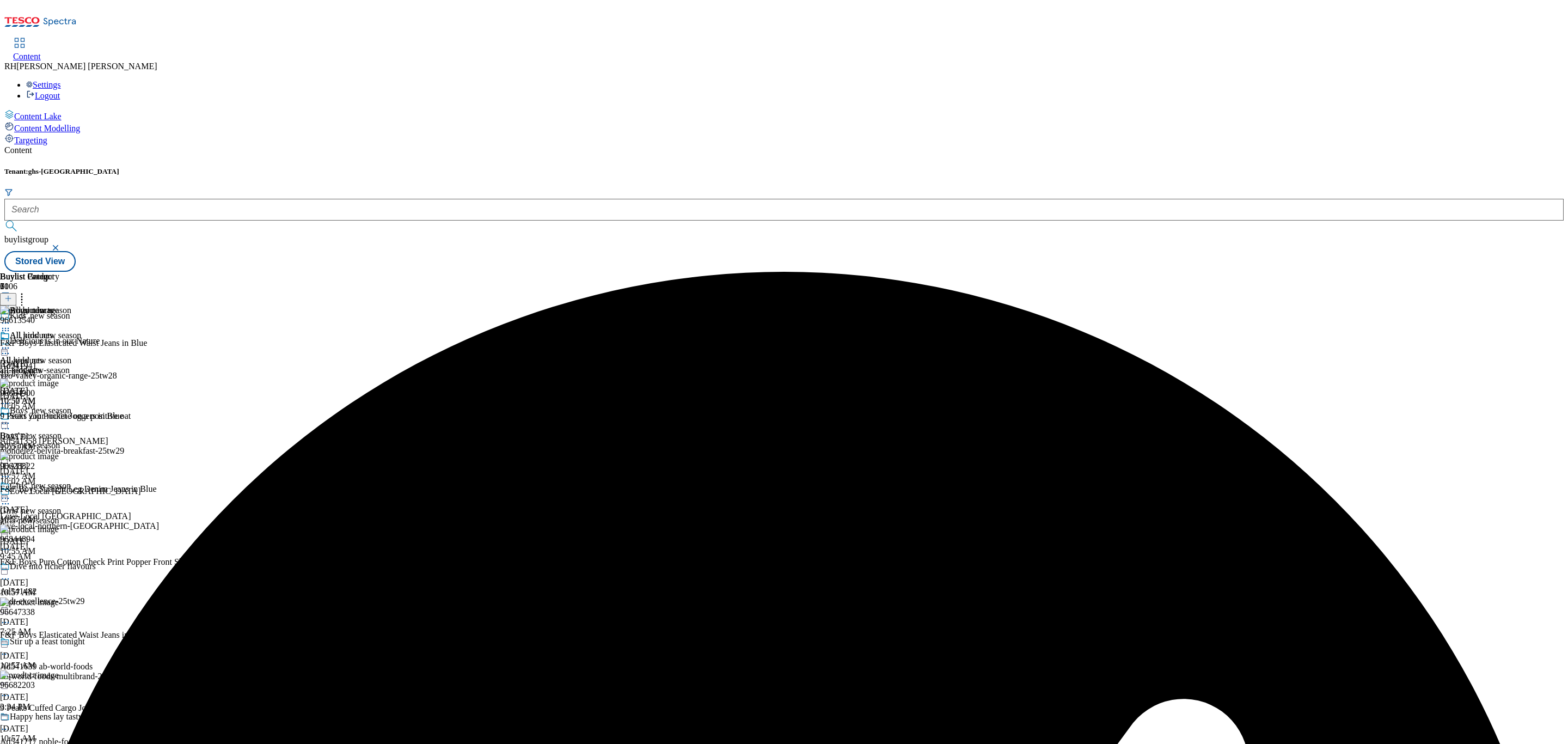
click at [11, 343] on icon at bounding box center [5, 348] width 11 height 11
click at [58, 455] on span "Publish" at bounding box center [45, 458] width 24 height 8
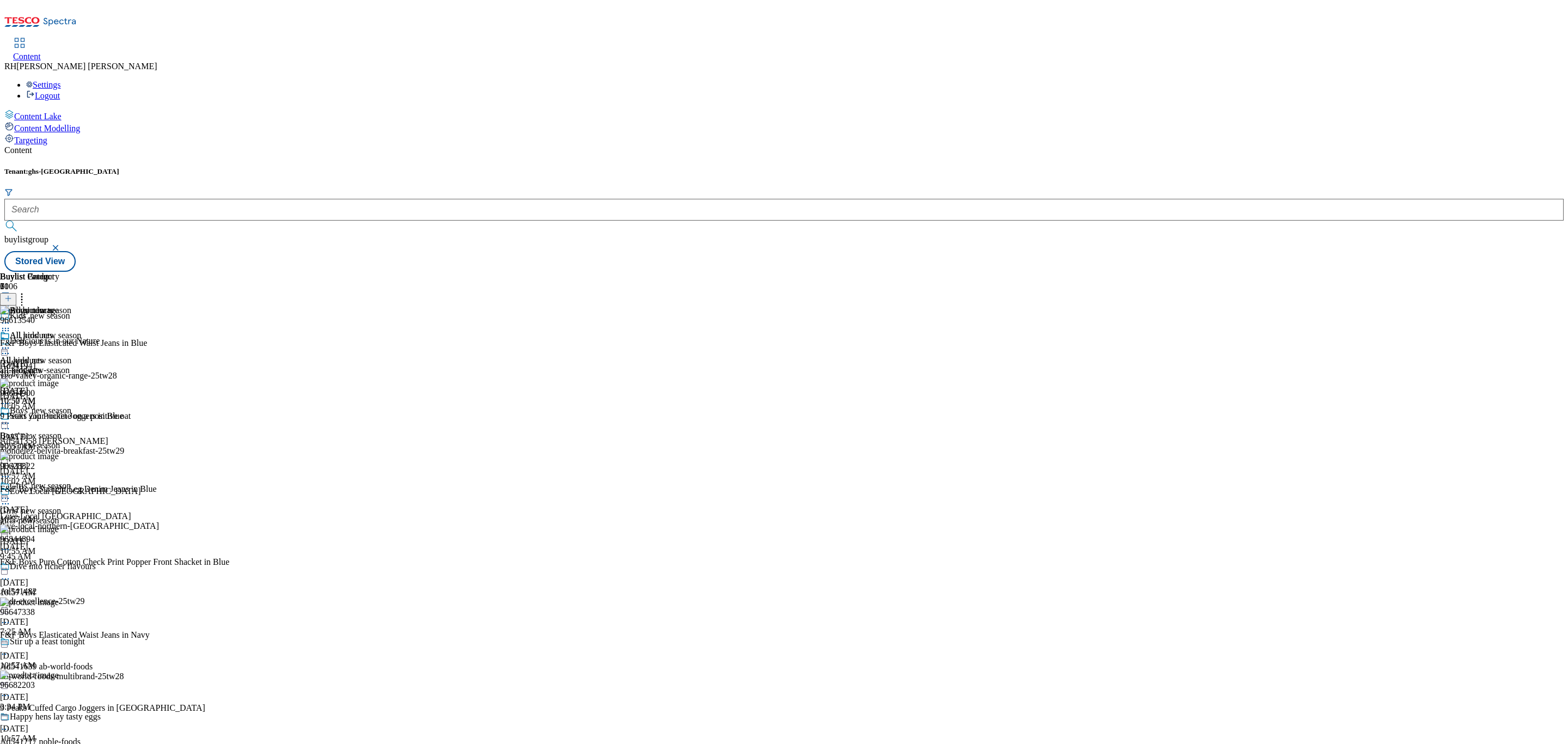
click at [81, 331] on div "All kids' new season All kids' new season all-kids-new-season Sep 1, 2025 10:50…" at bounding box center [40, 368] width 81 height 75
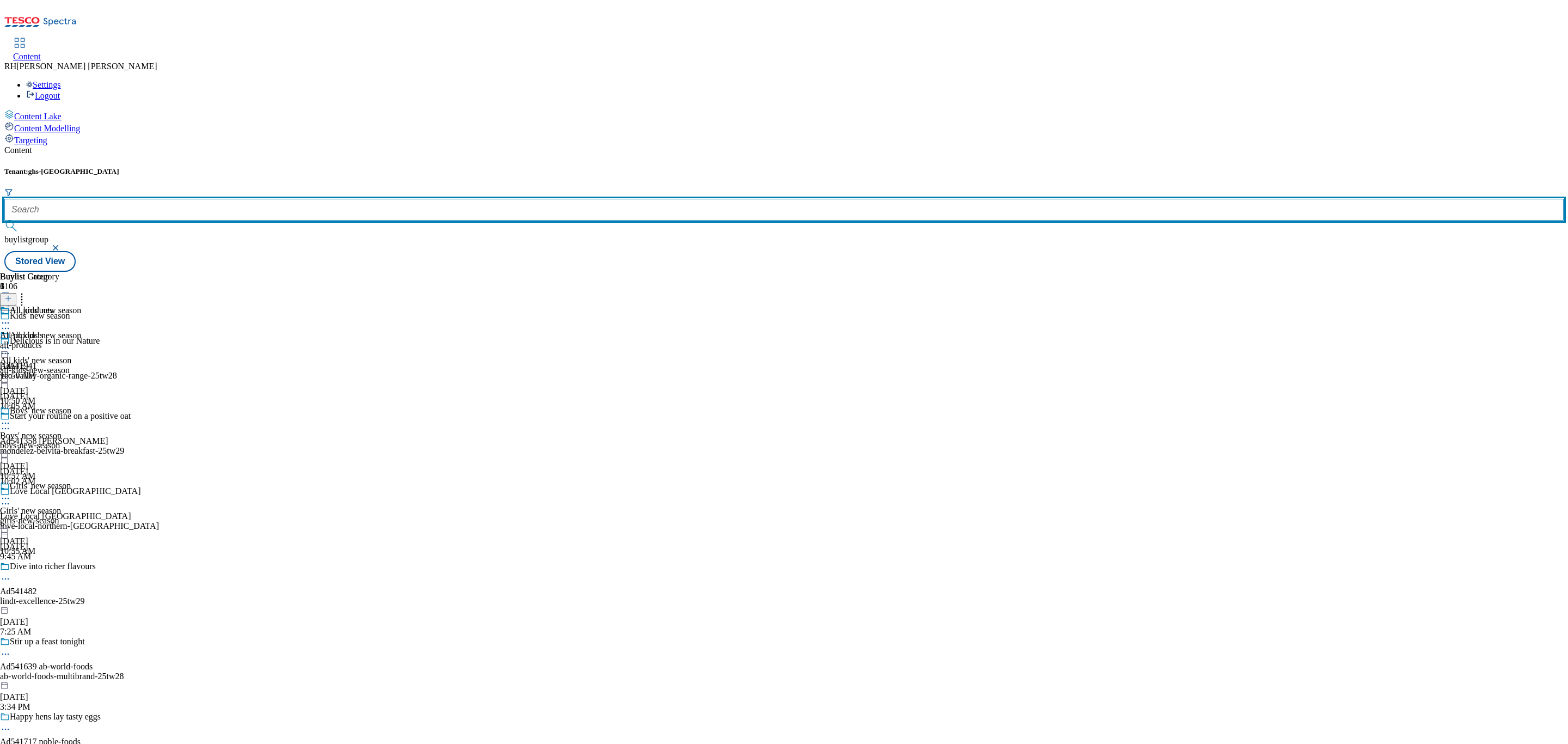
click at [263, 198] on input "text" at bounding box center [784, 209] width 1559 height 22
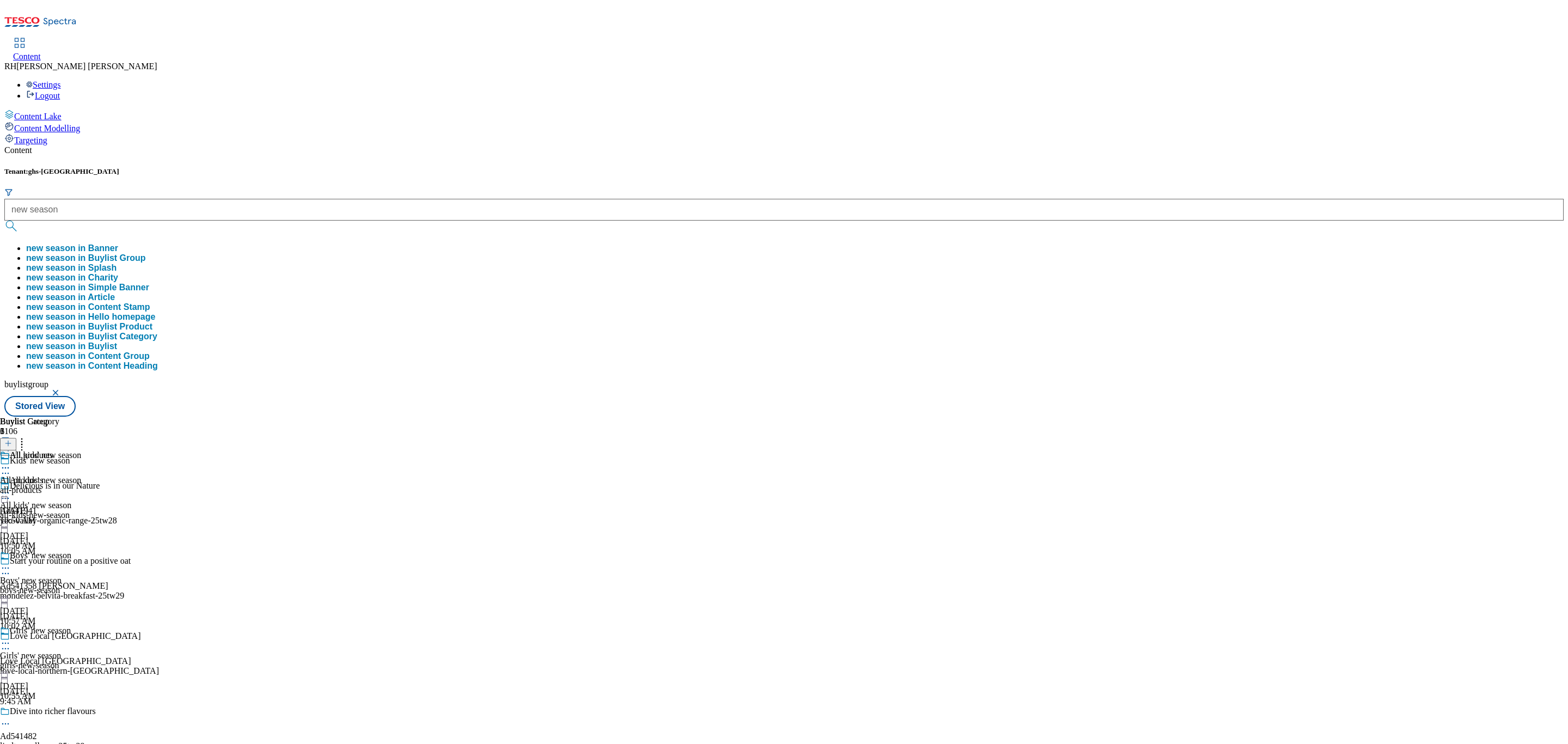
click at [146, 253] on button "new season in Buylist Group" at bounding box center [86, 258] width 120 height 10
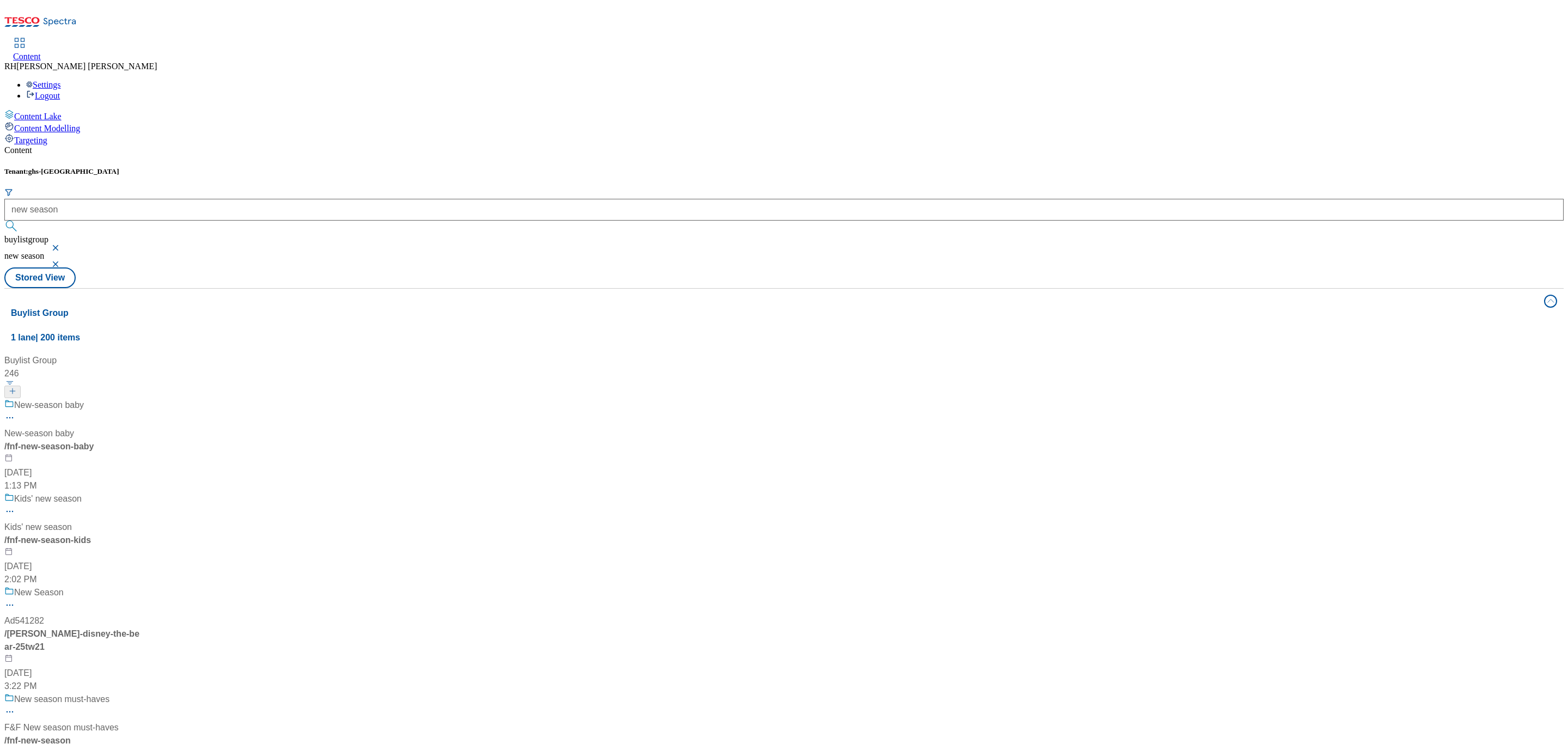
scroll to position [327, 0]
click at [141, 693] on div "New season must-haves F&F New season must-haves / fnf-new-season Apr 25, 2025 1…" at bounding box center [72, 740] width 136 height 94
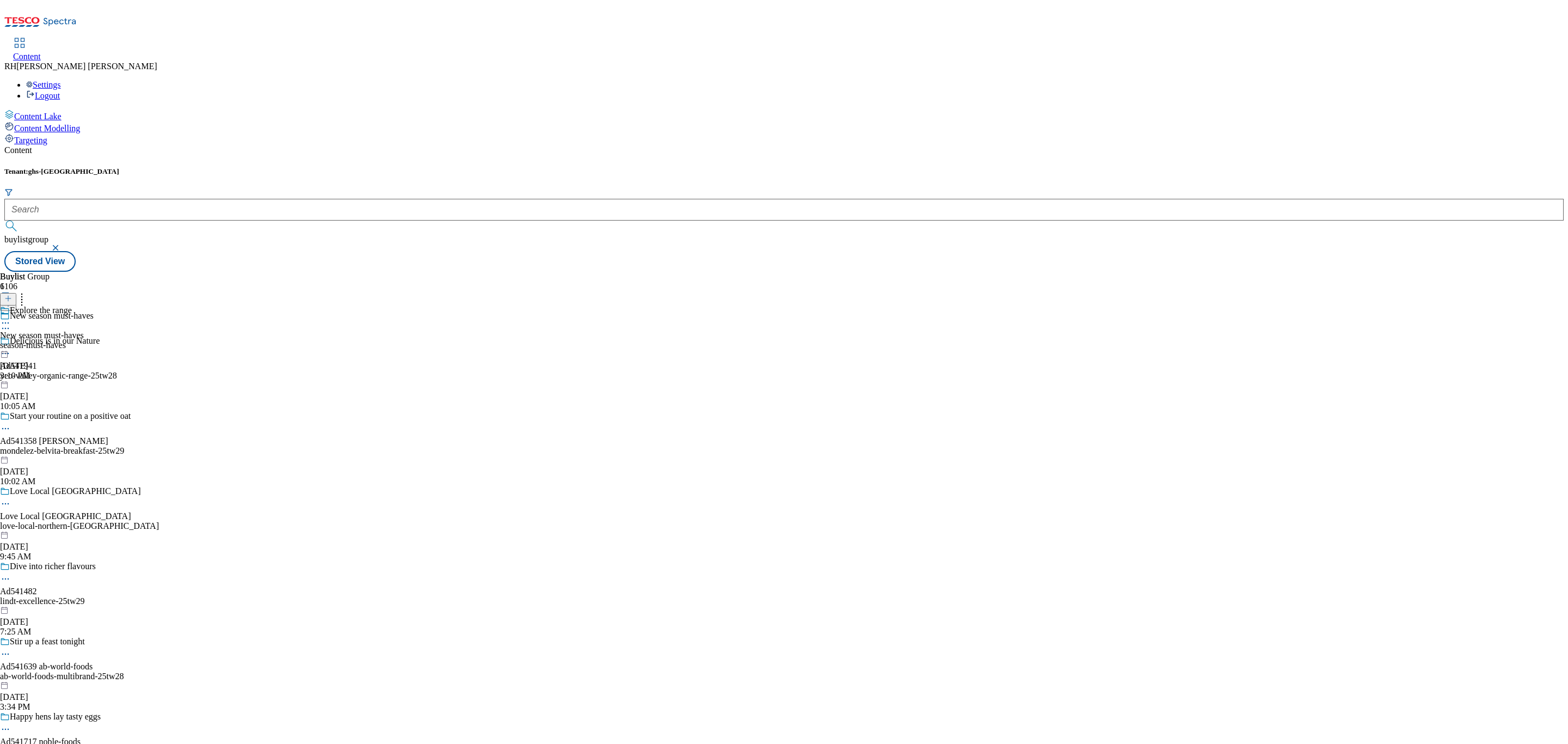
click at [84, 306] on div "Explore the range New season must-haves season-must-haves Aug 13, 2025 3:10 PM" at bounding box center [42, 343] width 84 height 75
click at [59, 340] on div "all-products" at bounding box center [29, 345] width 59 height 10
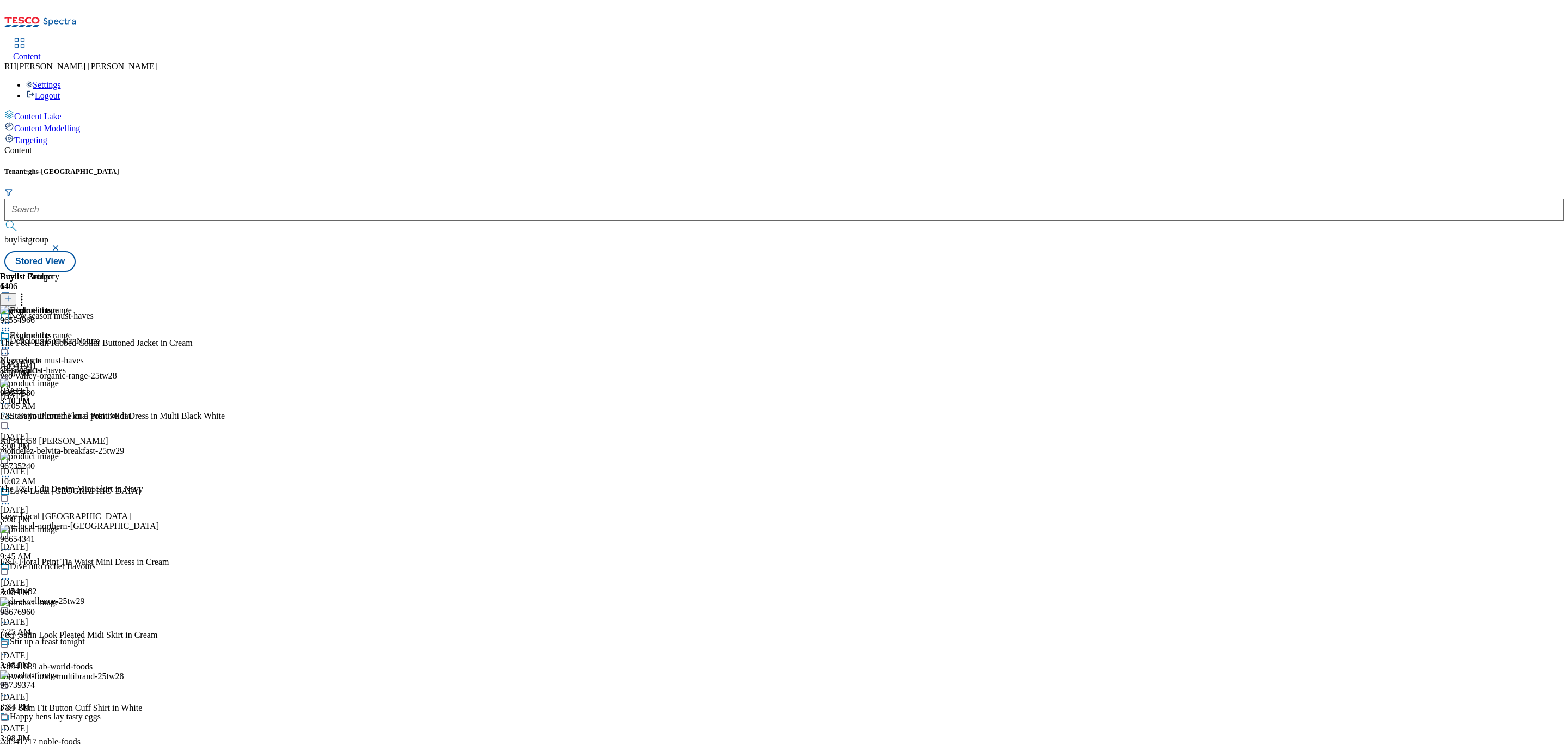
click at [11, 298] on line at bounding box center [8, 298] width 5 height 0
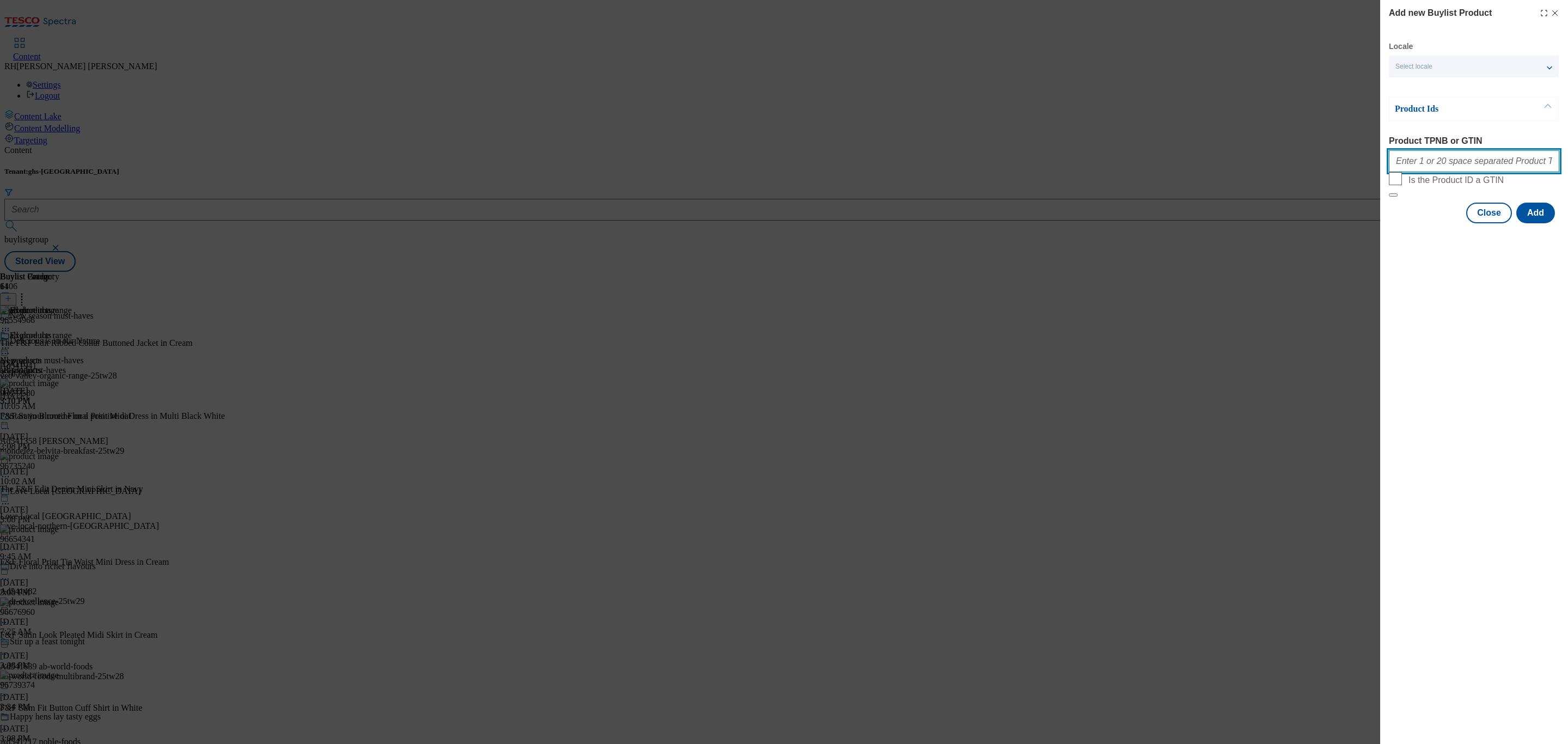
click at [1502, 165] on input "Product TPNB or GTIN" at bounding box center [1474, 161] width 170 height 22
paste input "96650777 96722629 97052245 96780951 97005521 97003080 96833291 96848688 9679257…"
click at [1542, 223] on button "Add" at bounding box center [1536, 213] width 39 height 21
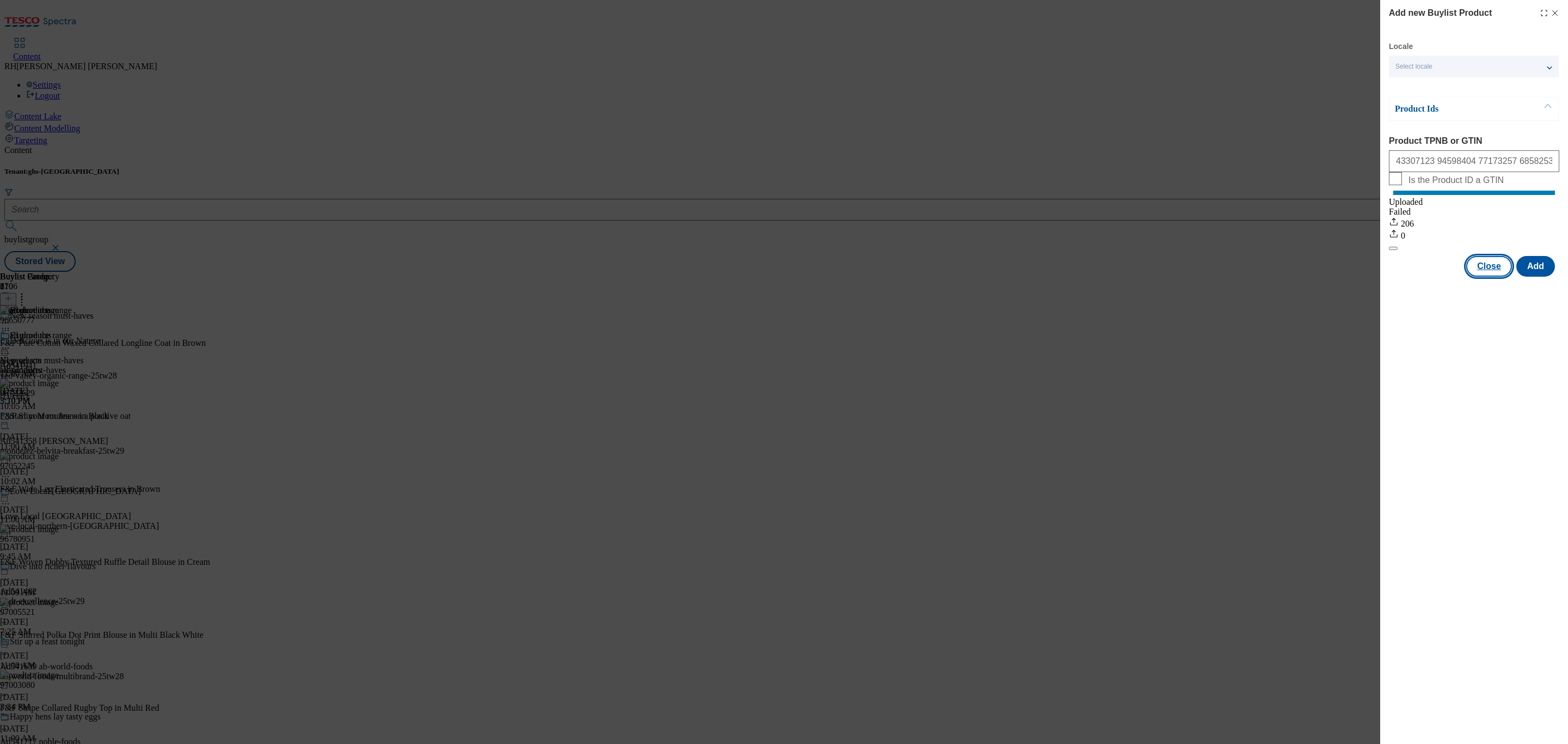
click at [1498, 275] on button "Close" at bounding box center [1489, 266] width 46 height 21
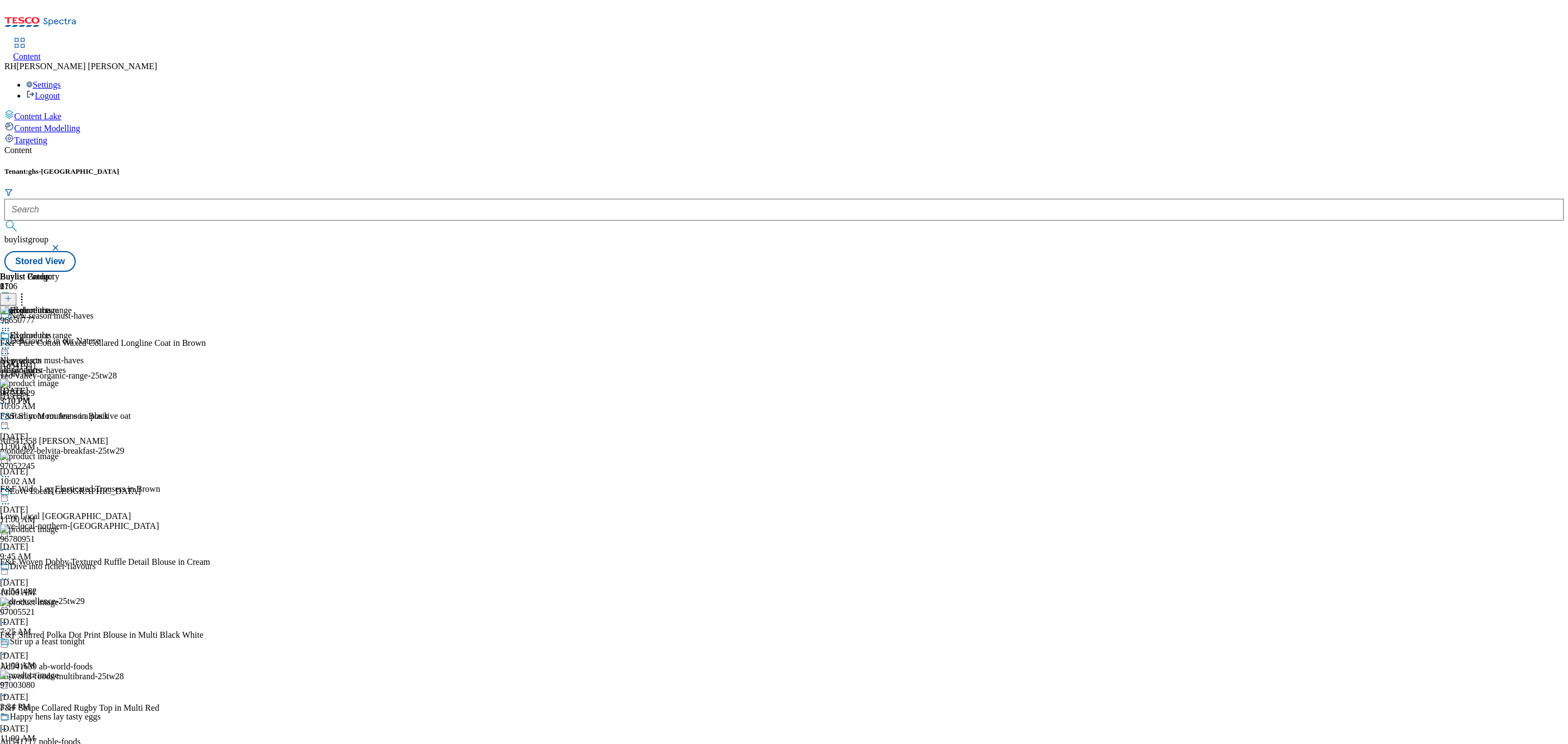
click at [11, 343] on icon at bounding box center [5, 348] width 11 height 11
click at [46, 367] on span "Edit" at bounding box center [40, 371] width 13 height 8
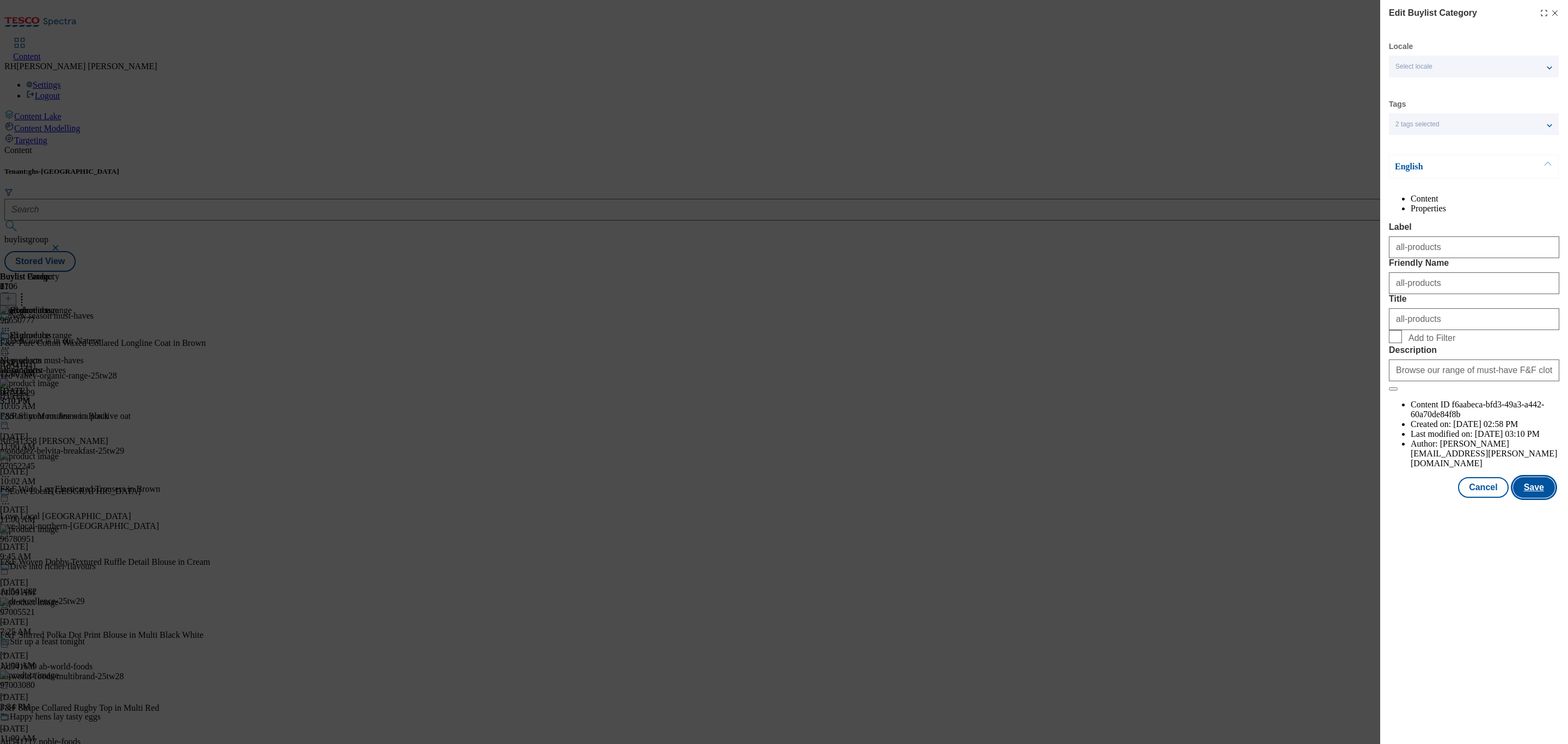
click at [1534, 498] on button "Save" at bounding box center [1534, 488] width 42 height 21
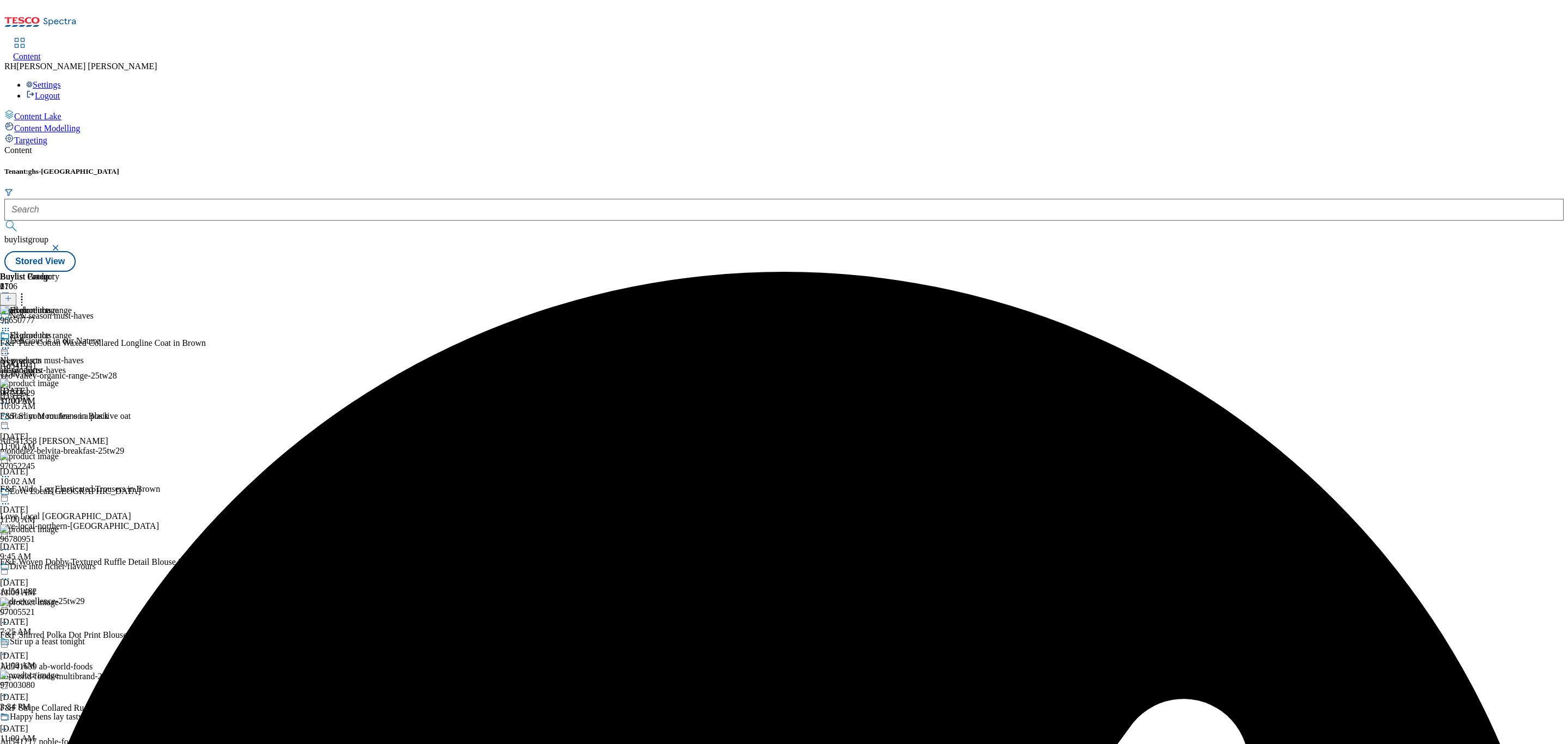
click at [9, 348] on circle at bounding box center [9, 348] width 2 height 2
click at [59, 417] on span "Preview" at bounding box center [46, 421] width 26 height 8
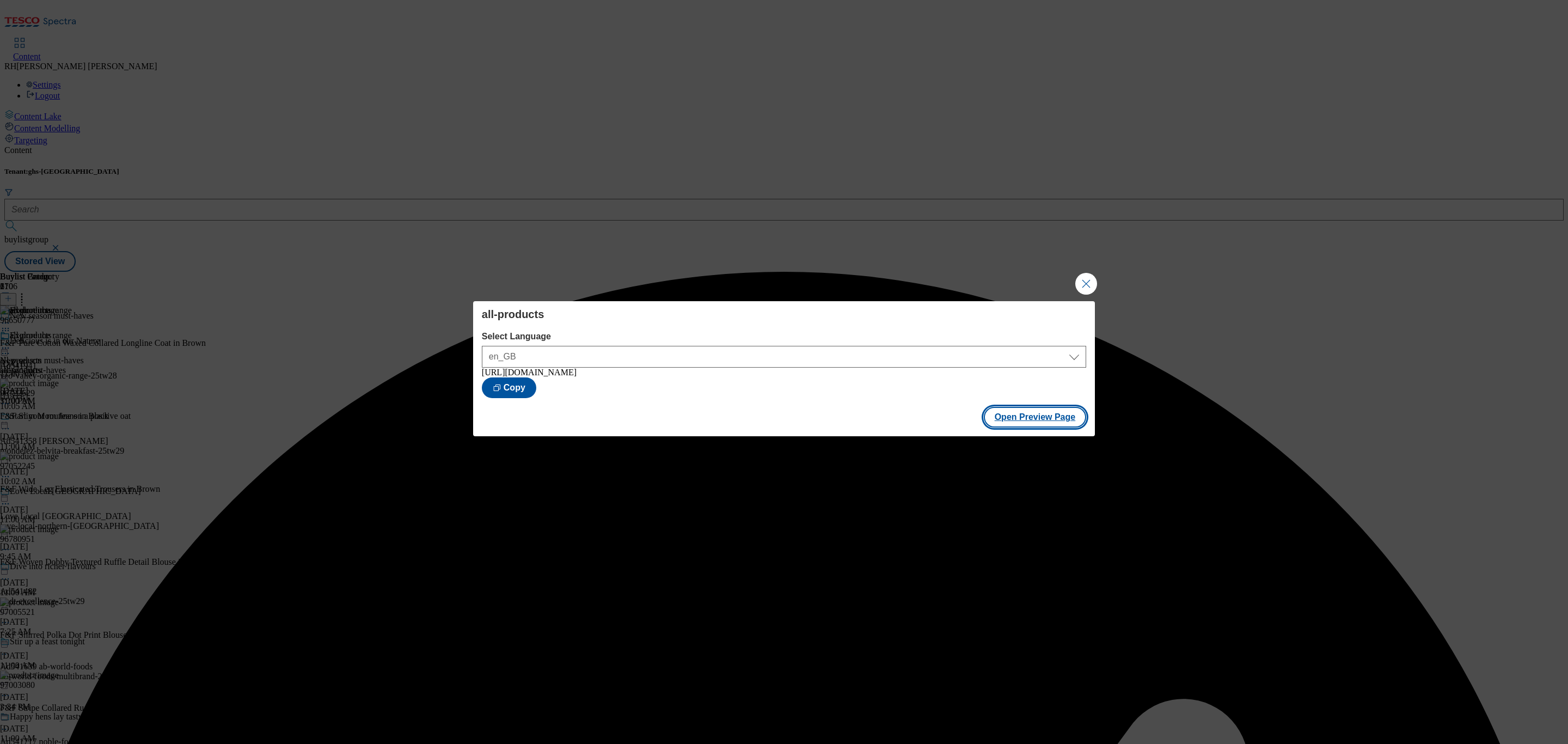
click at [1044, 420] on button "Open Preview Page" at bounding box center [1035, 417] width 103 height 21
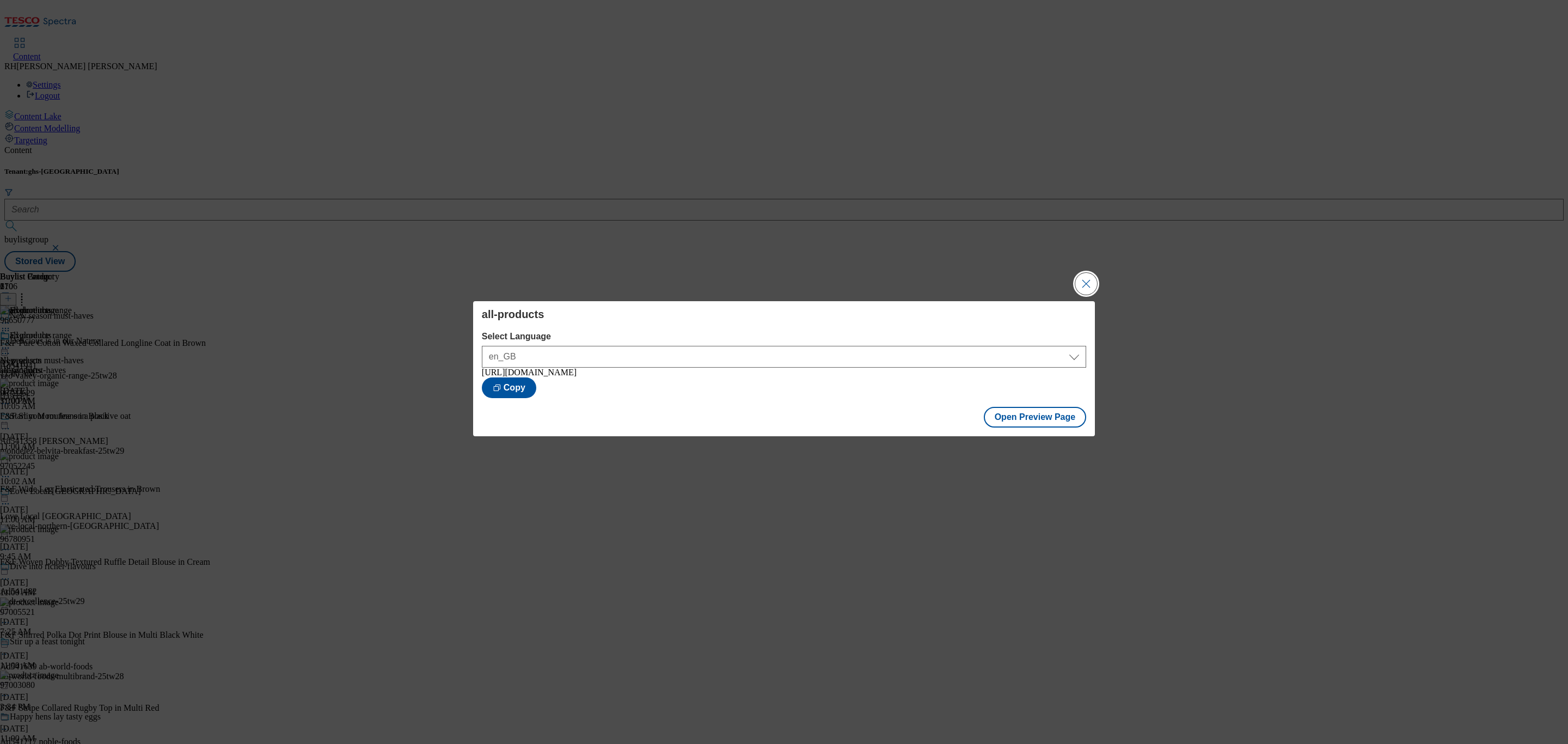
click at [1083, 285] on button "Close Modal" at bounding box center [1087, 284] width 22 height 22
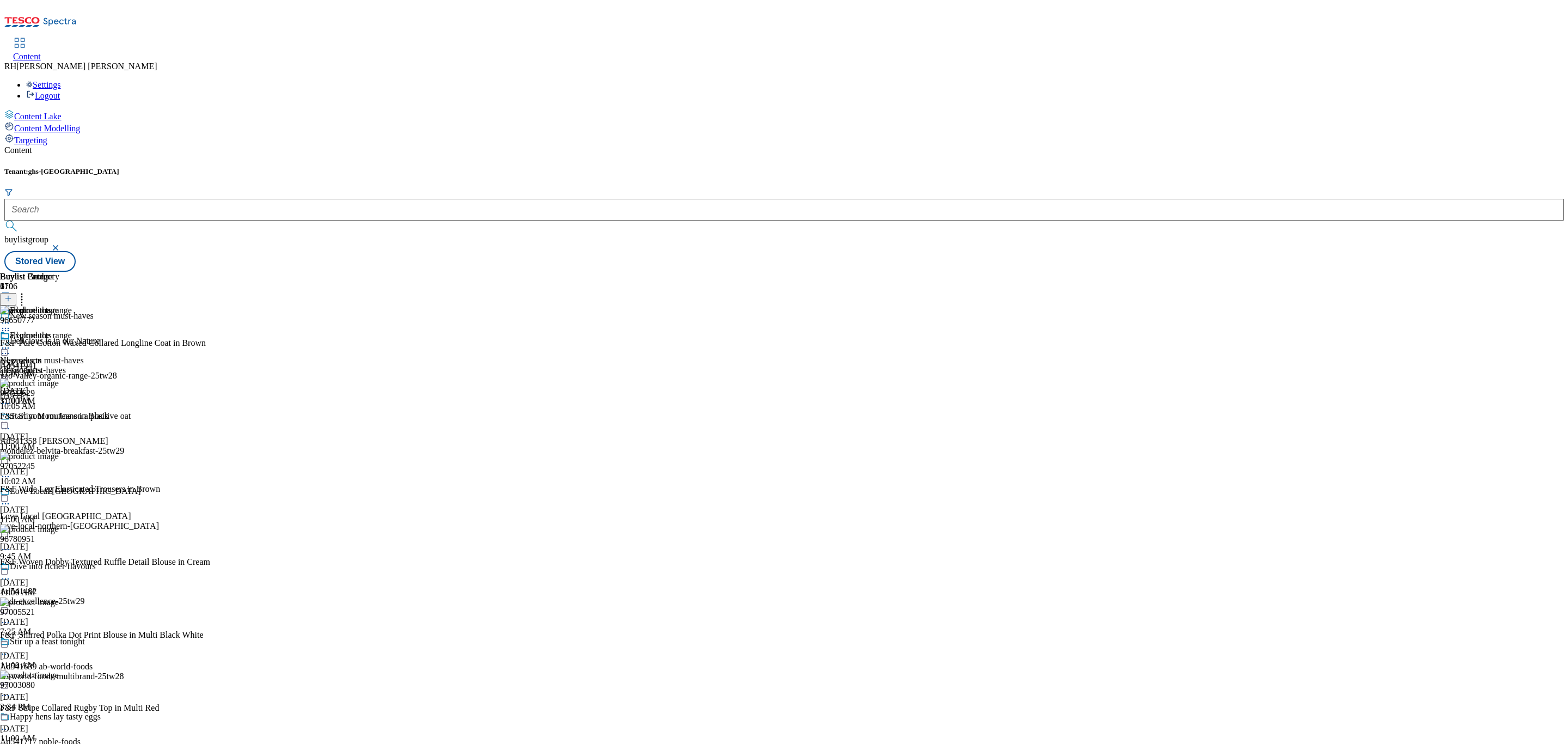
click at [9, 348] on circle at bounding box center [9, 348] width 2 height 2
click at [58, 455] on span "Publish" at bounding box center [45, 458] width 24 height 8
click at [11, 343] on icon at bounding box center [5, 348] width 11 height 11
click at [59, 331] on div "all-products all-products all-products Sep 1, 2025 11:00 AM" at bounding box center [29, 368] width 59 height 75
click at [11, 343] on icon at bounding box center [5, 348] width 11 height 11
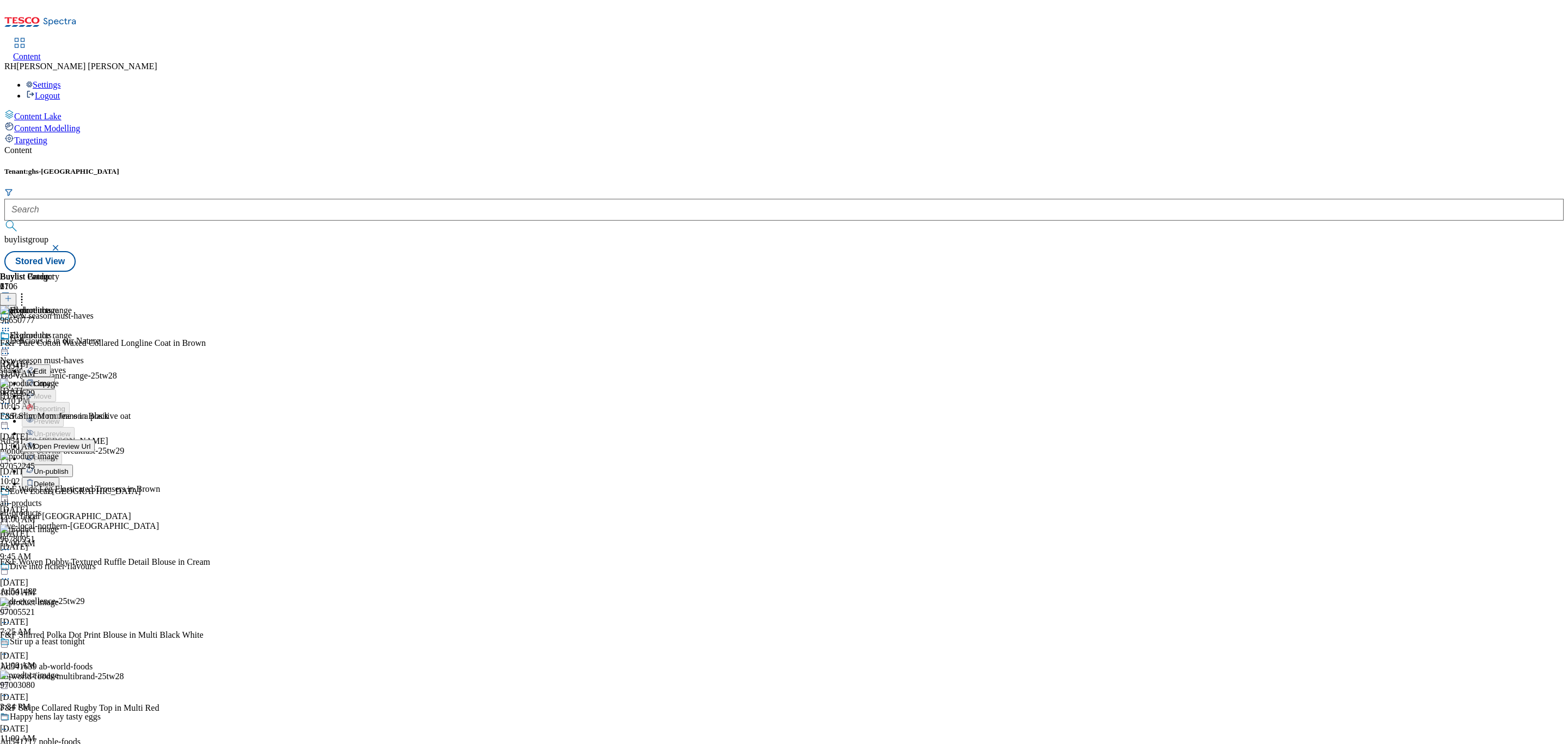
click at [69, 467] on span "Un-publish" at bounding box center [51, 471] width 35 height 8
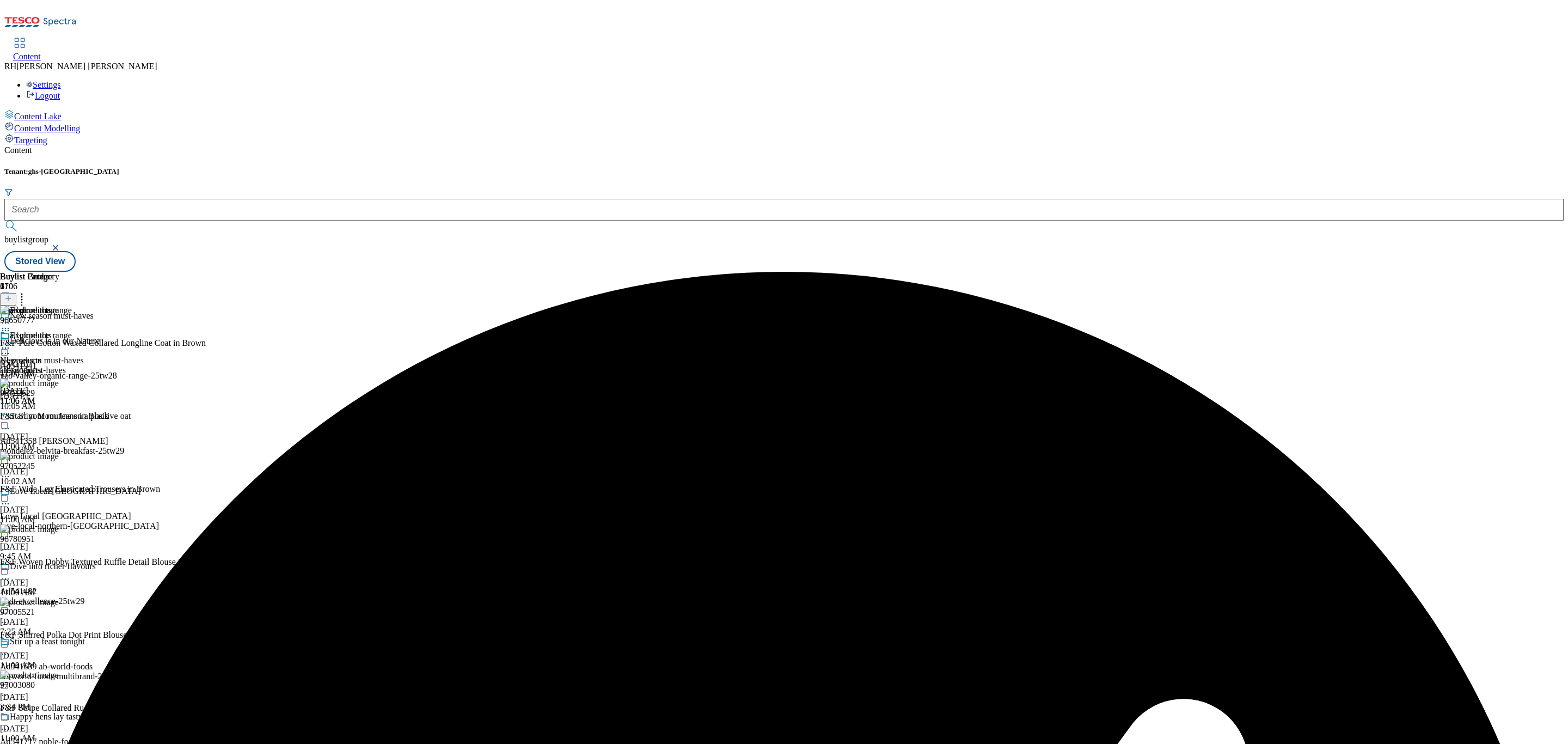
click at [11, 343] on icon at bounding box center [5, 348] width 11 height 11
click at [70, 430] on span "Un-preview" at bounding box center [52, 433] width 37 height 8
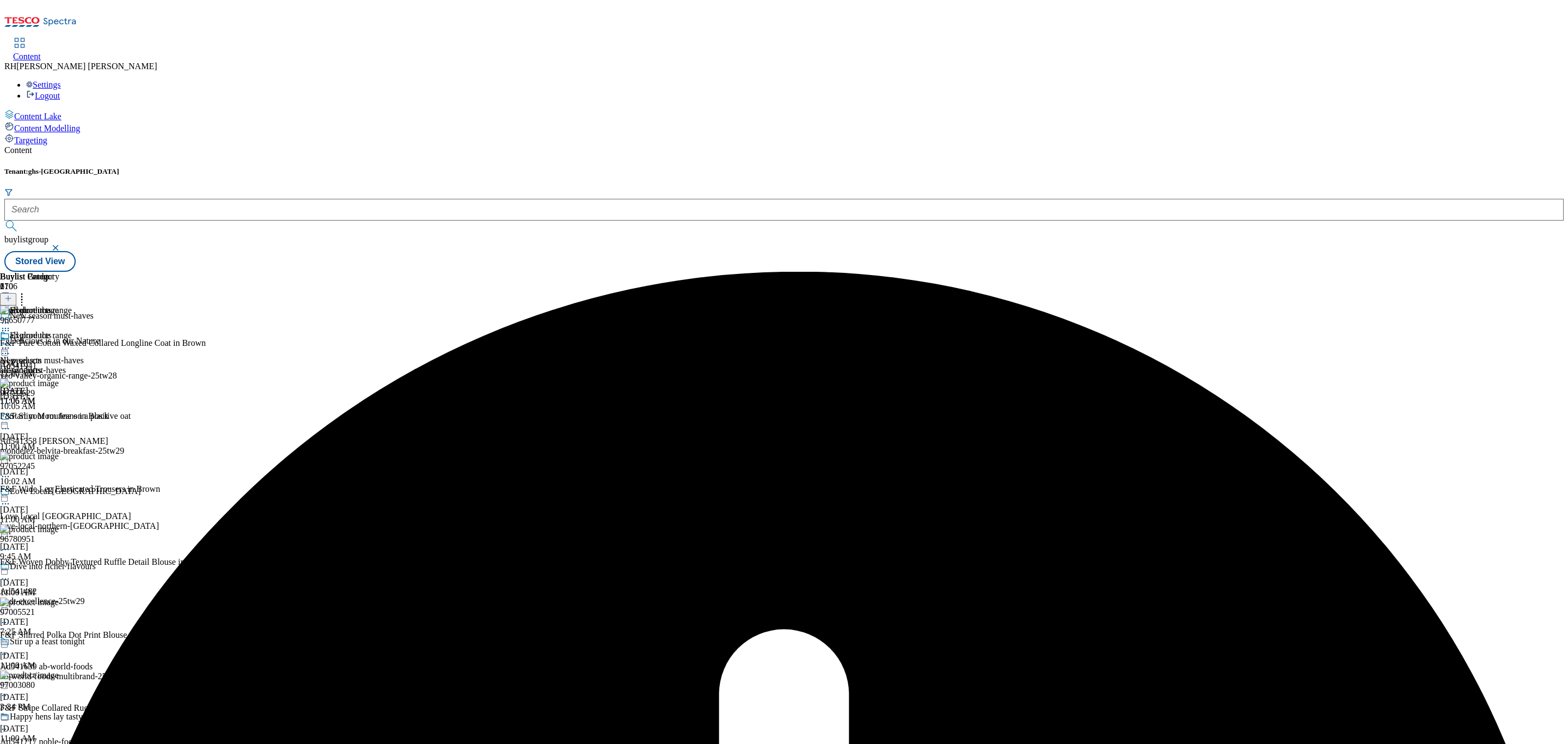
click at [4, 348] on circle at bounding box center [3, 348] width 2 height 2
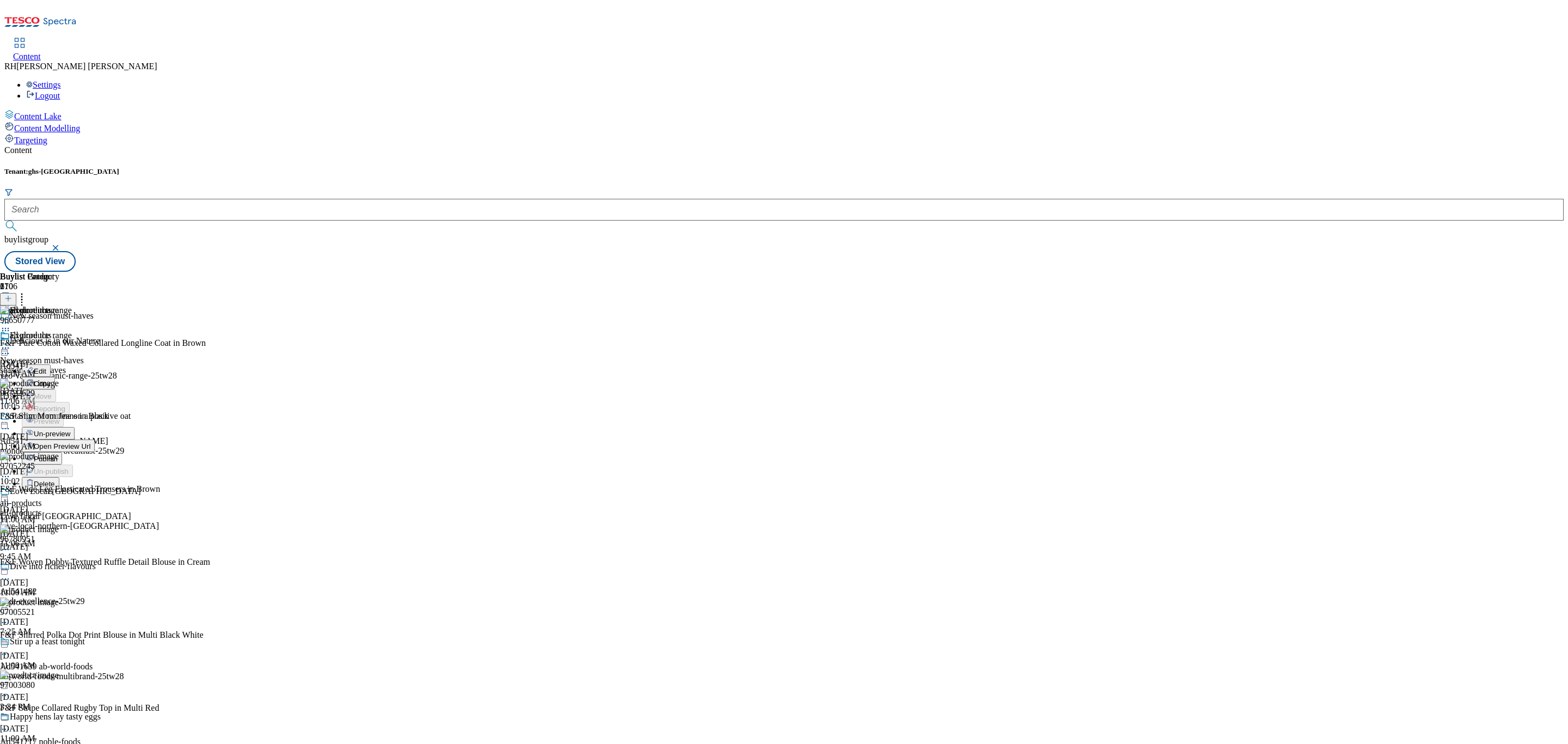
click at [70, 430] on span "Un-preview" at bounding box center [52, 433] width 37 height 8
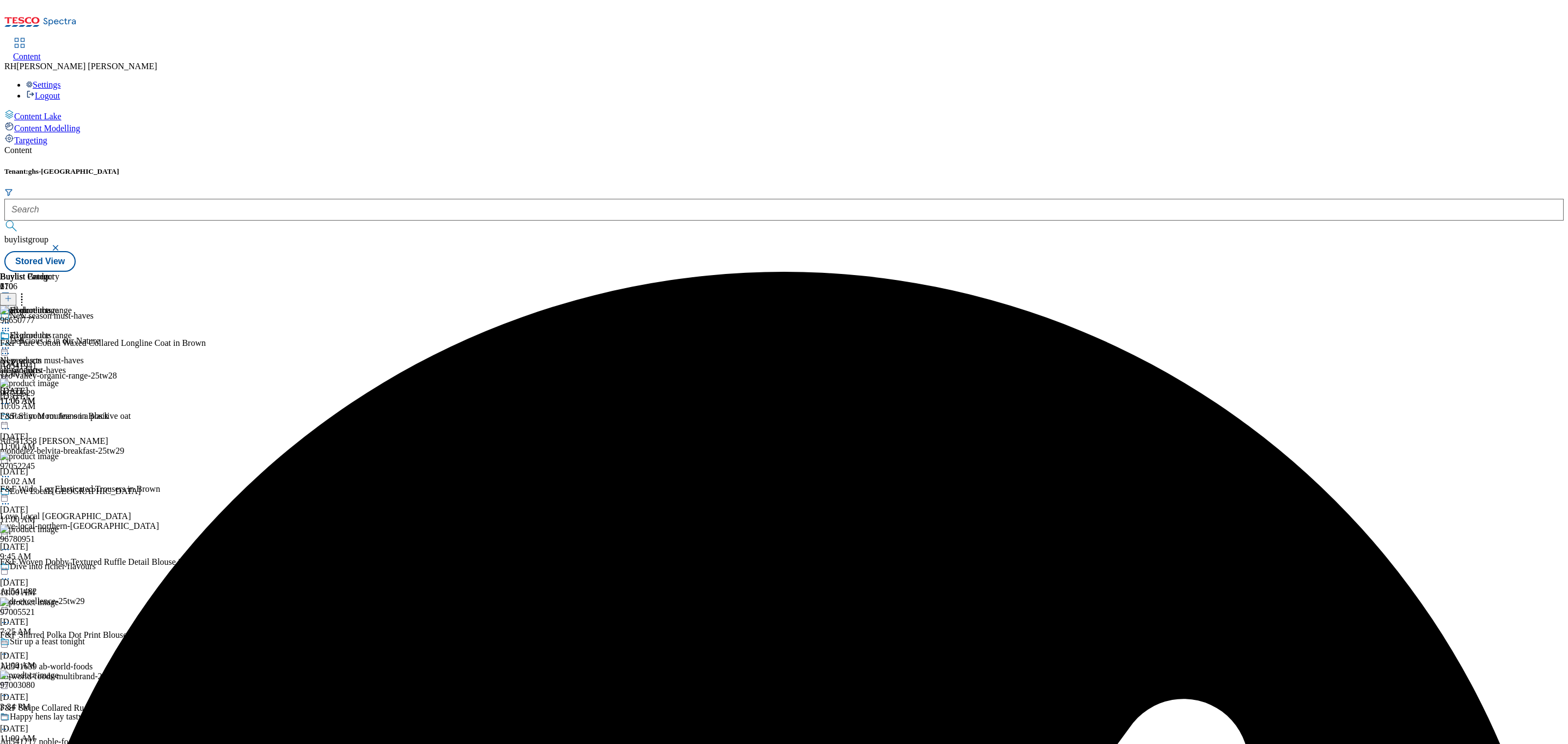
click at [11, 343] on icon at bounding box center [5, 348] width 11 height 11
click at [27, 292] on icon at bounding box center [22, 297] width 11 height 11
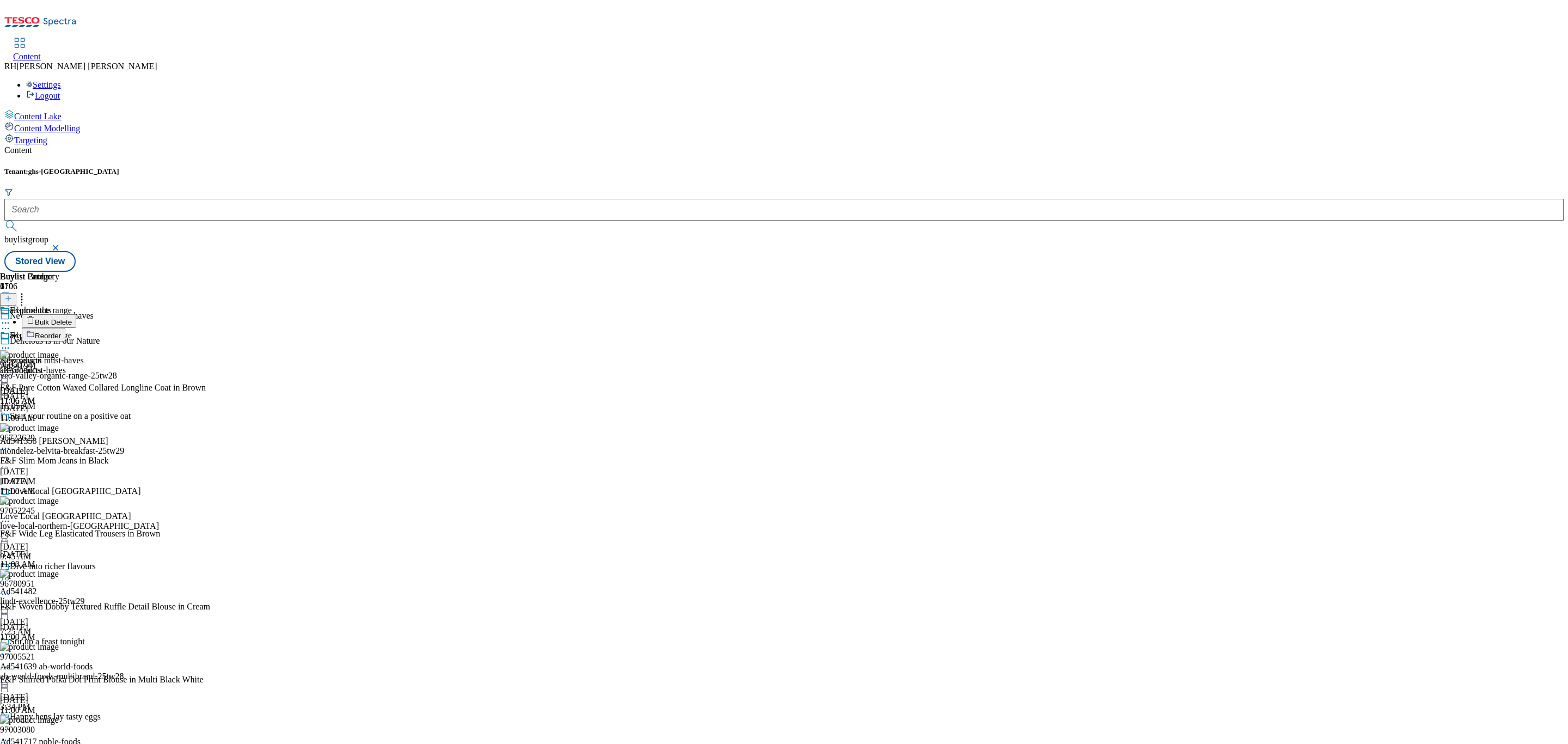
click at [72, 318] on span "Bulk Delete" at bounding box center [53, 321] width 37 height 8
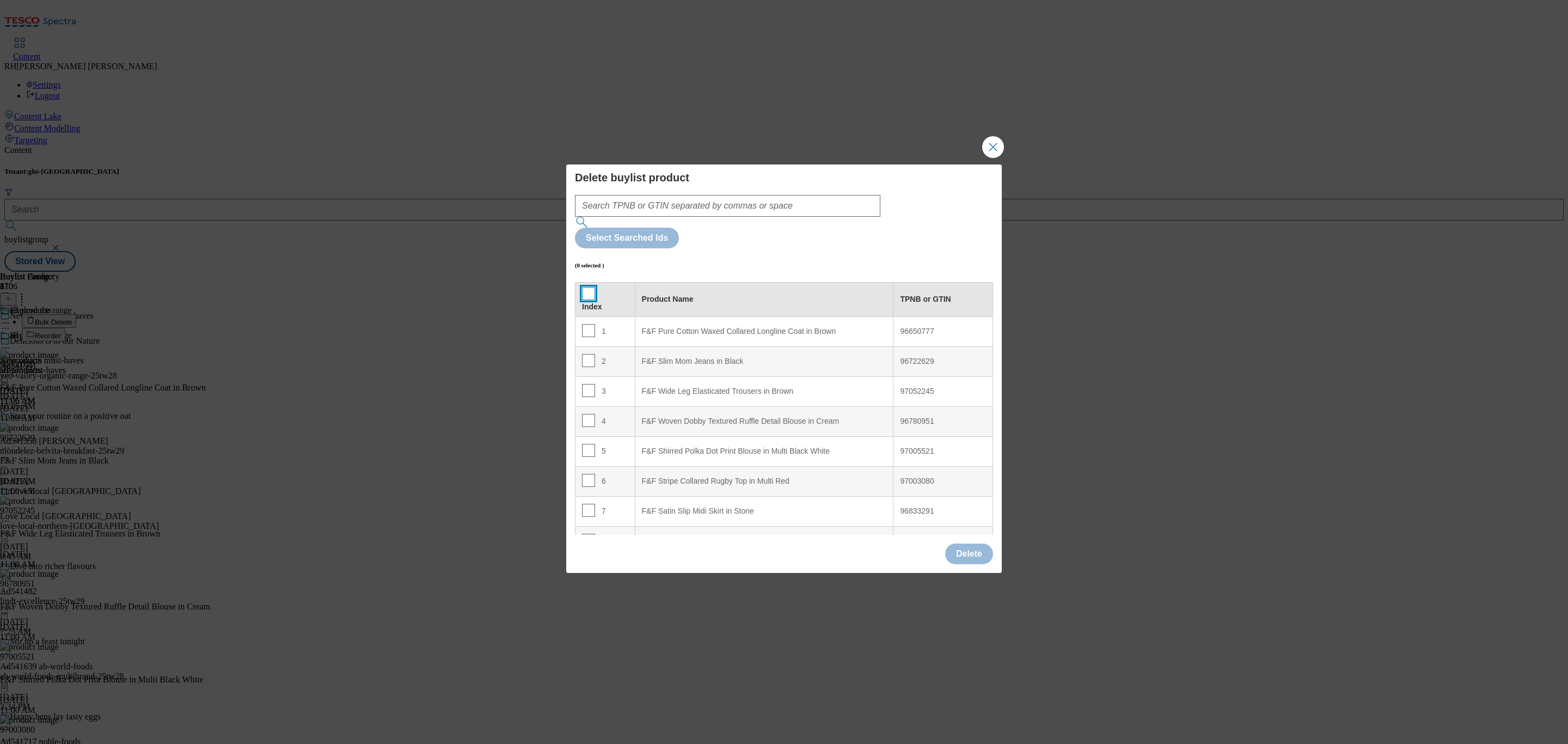
click at [589, 287] on input "Modal" at bounding box center [588, 293] width 13 height 13
click at [956, 544] on button "Delete" at bounding box center [969, 554] width 48 height 21
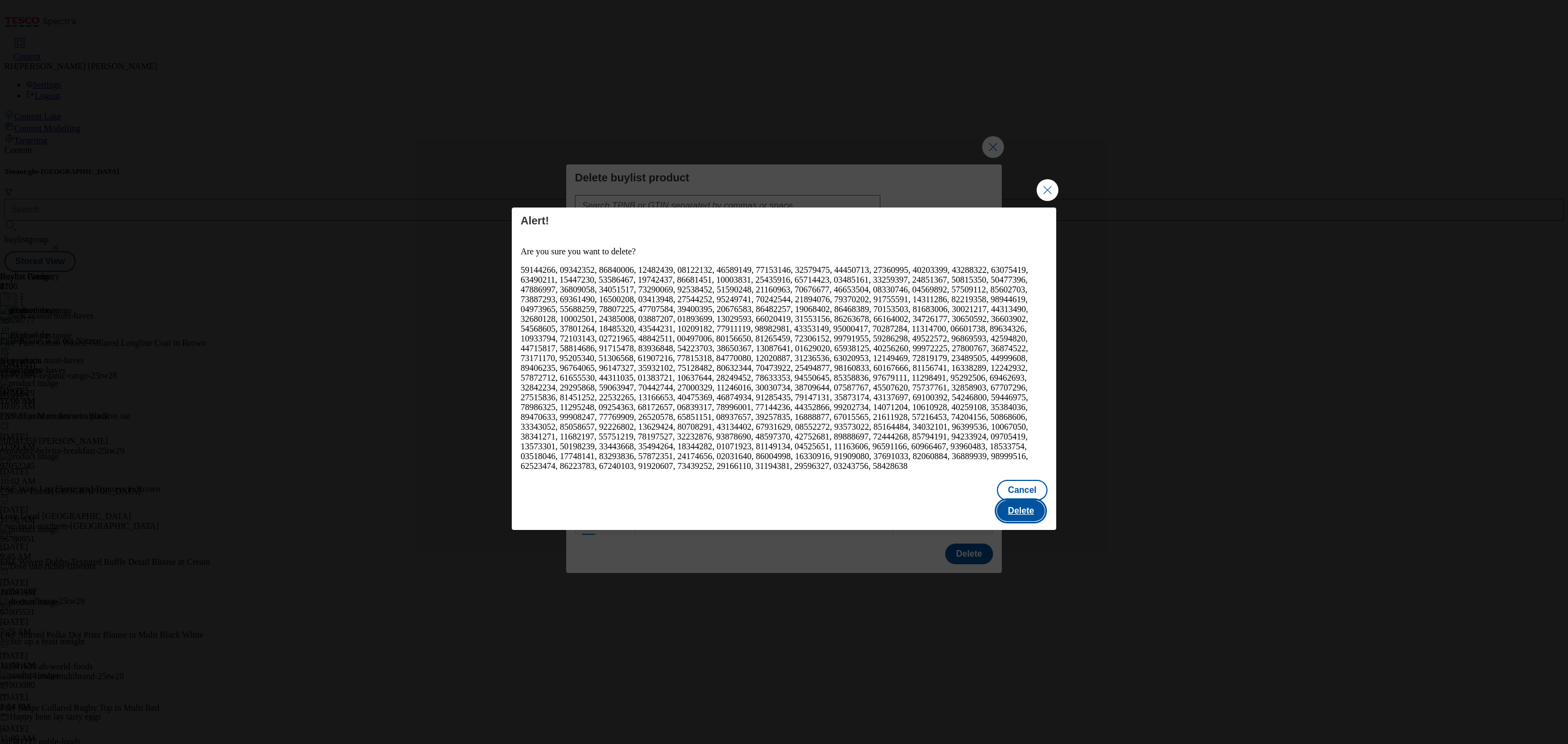
click at [1023, 500] on button "Delete" at bounding box center [1021, 511] width 48 height 21
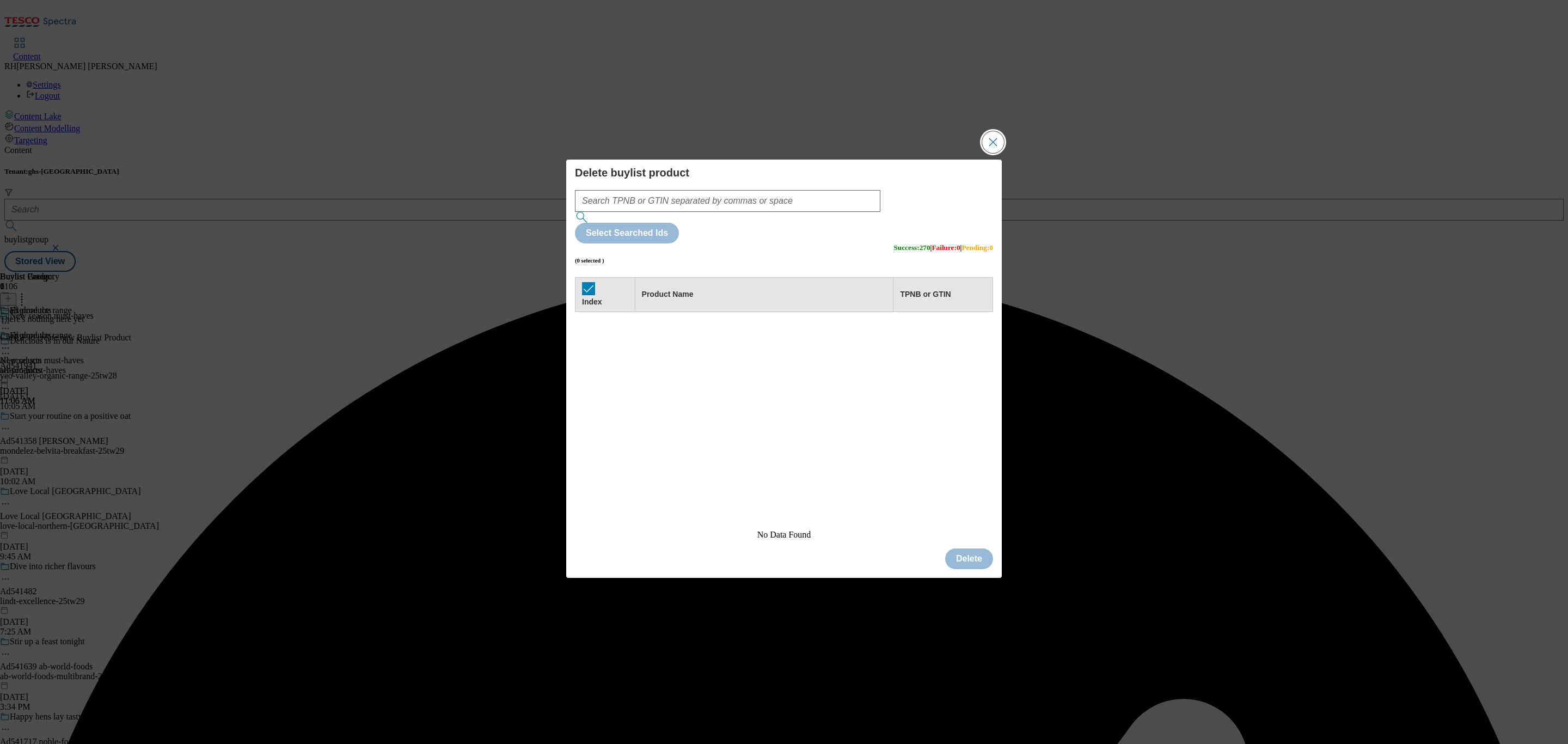
click at [992, 153] on button "Close Modal" at bounding box center [993, 142] width 22 height 22
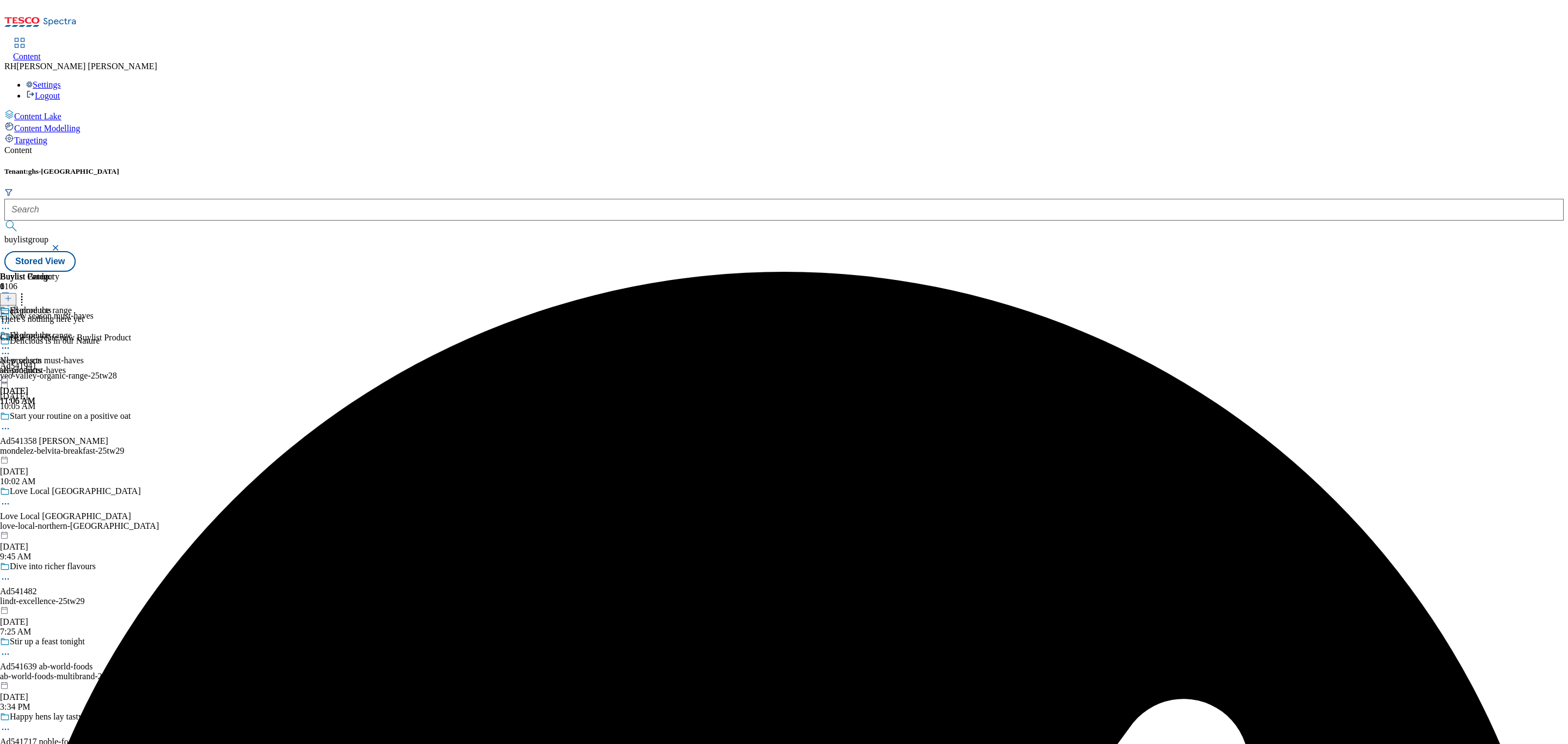
click at [11, 298] on line at bounding box center [8, 298] width 5 height 0
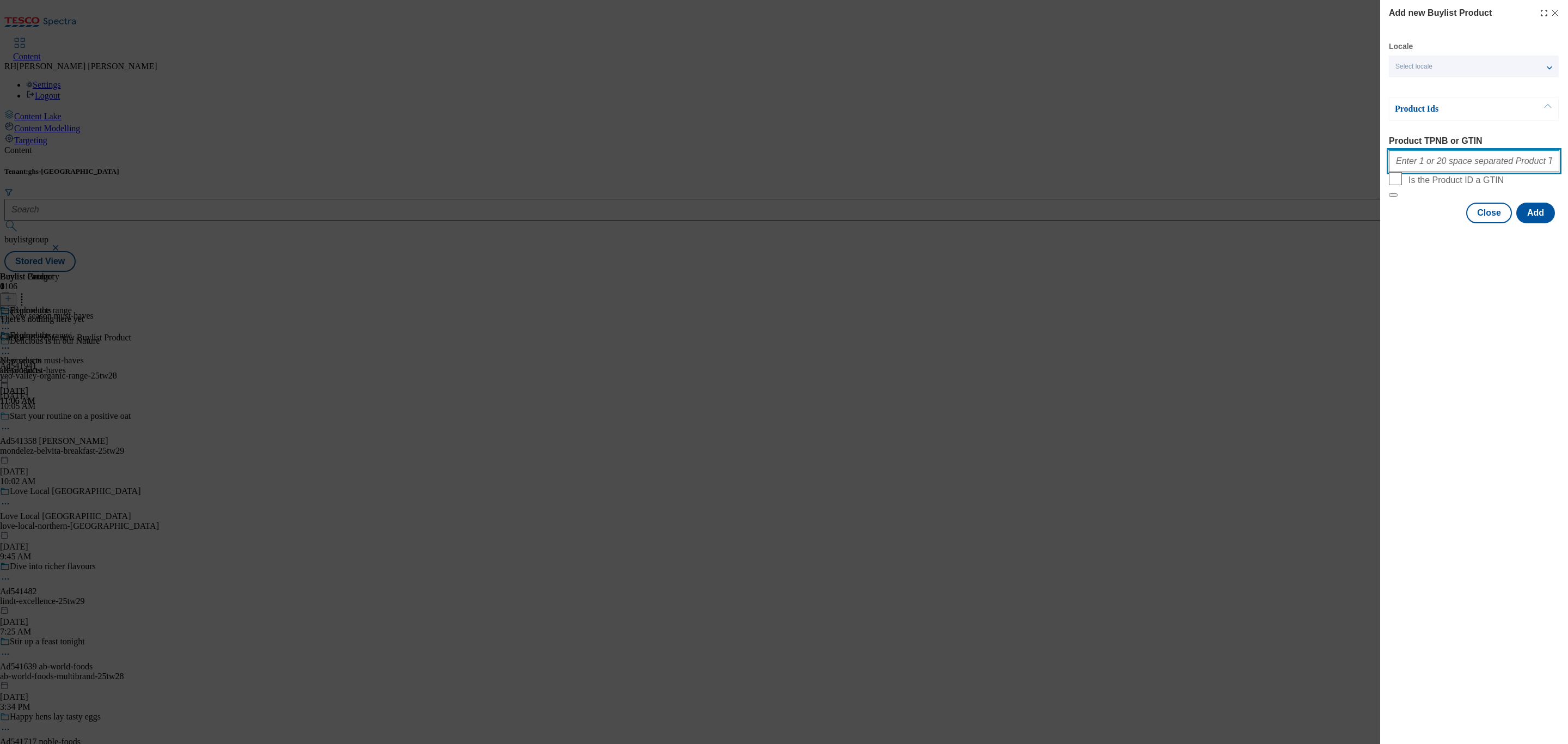
click at [1487, 172] on input "Product TPNB or GTIN" at bounding box center [1474, 161] width 170 height 22
paste input "96650777 96722629 97052245 96780951 97005521 97003080 96833291 96848688 9679257…"
click at [1538, 223] on button "Add" at bounding box center [1536, 213] width 39 height 21
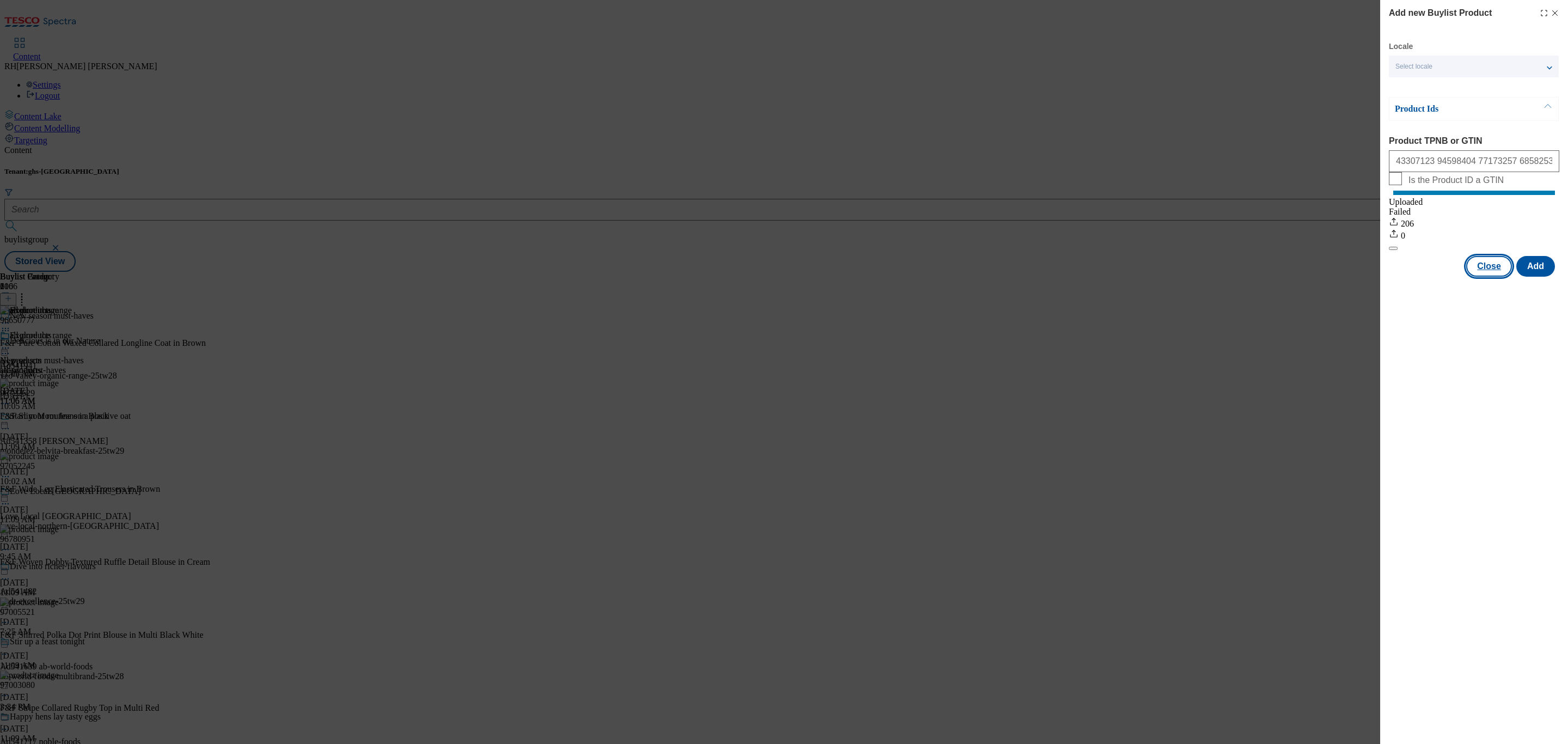
click at [1490, 273] on button "Close" at bounding box center [1489, 266] width 46 height 21
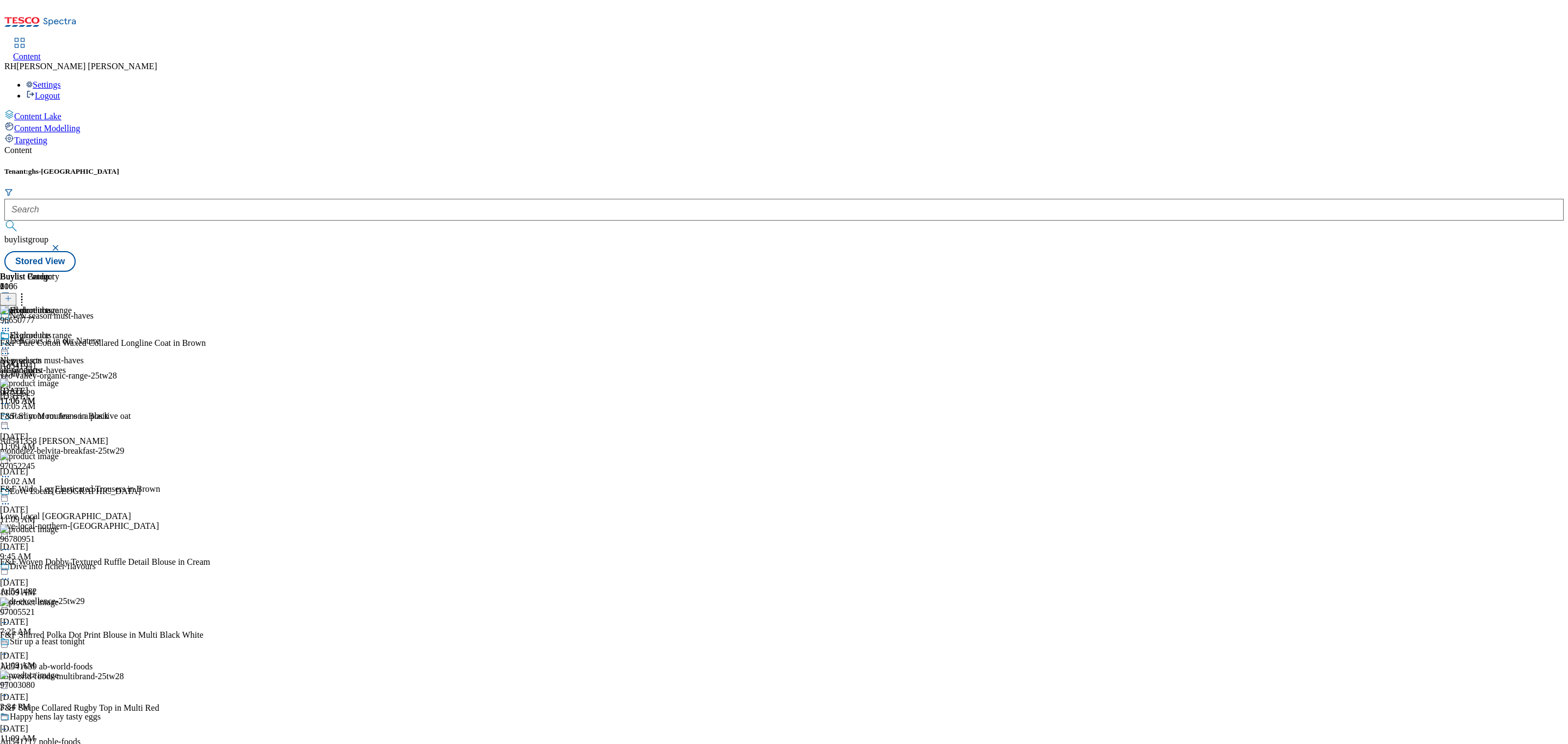
scroll to position [1307, 0]
click at [27, 292] on icon at bounding box center [22, 297] width 11 height 11
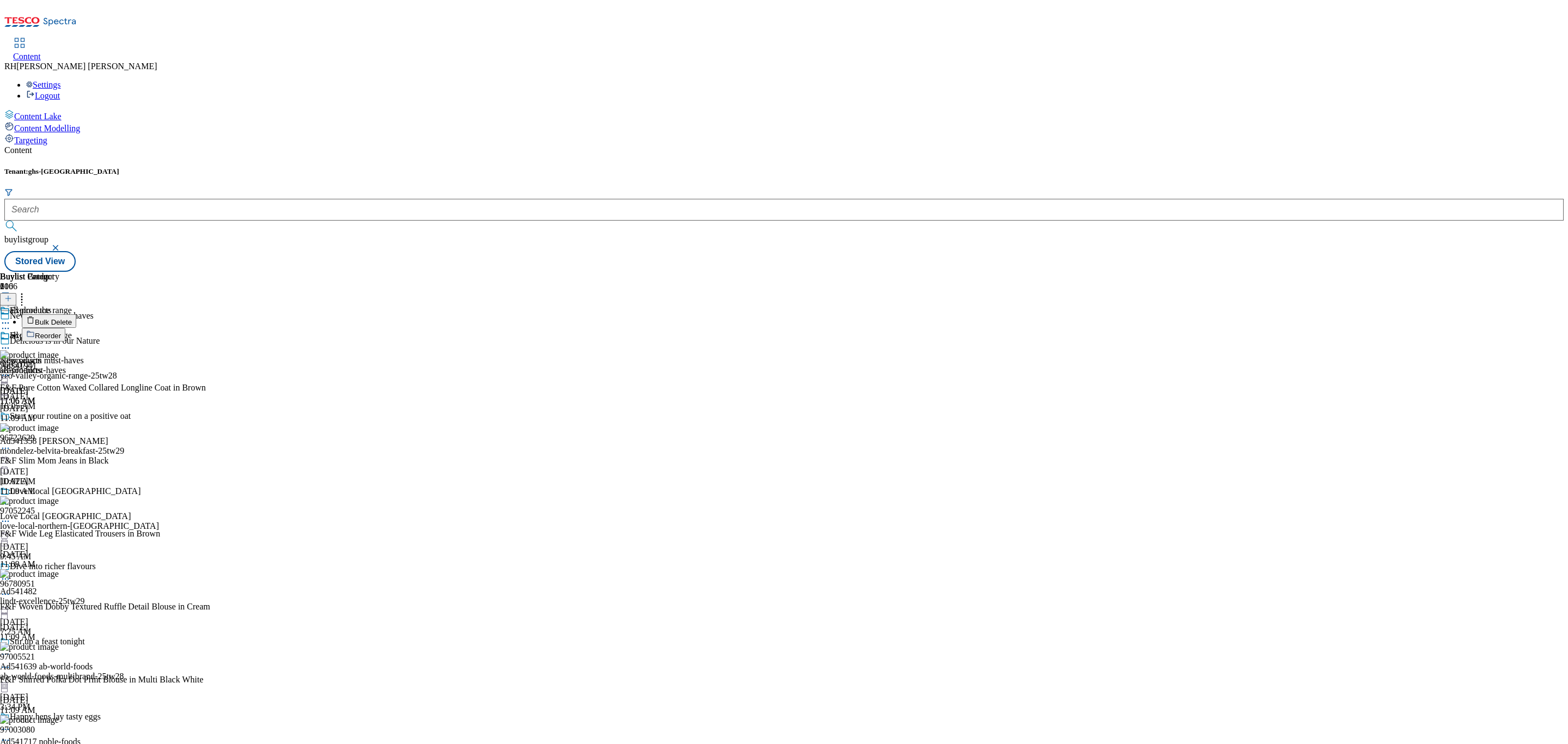
click at [61, 332] on span "Reorder" at bounding box center [47, 335] width 26 height 8
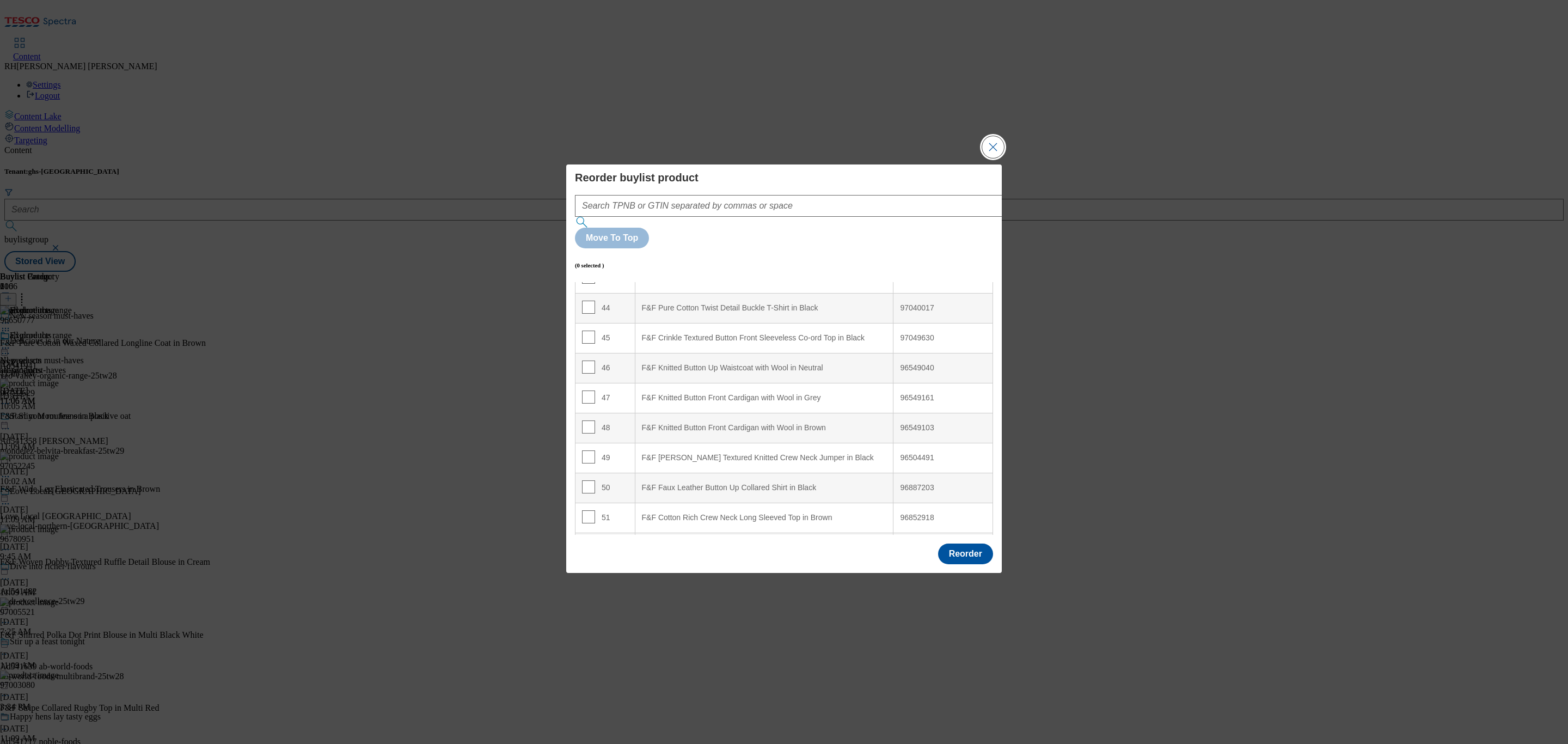
click at [995, 158] on button "Close Modal" at bounding box center [993, 147] width 22 height 22
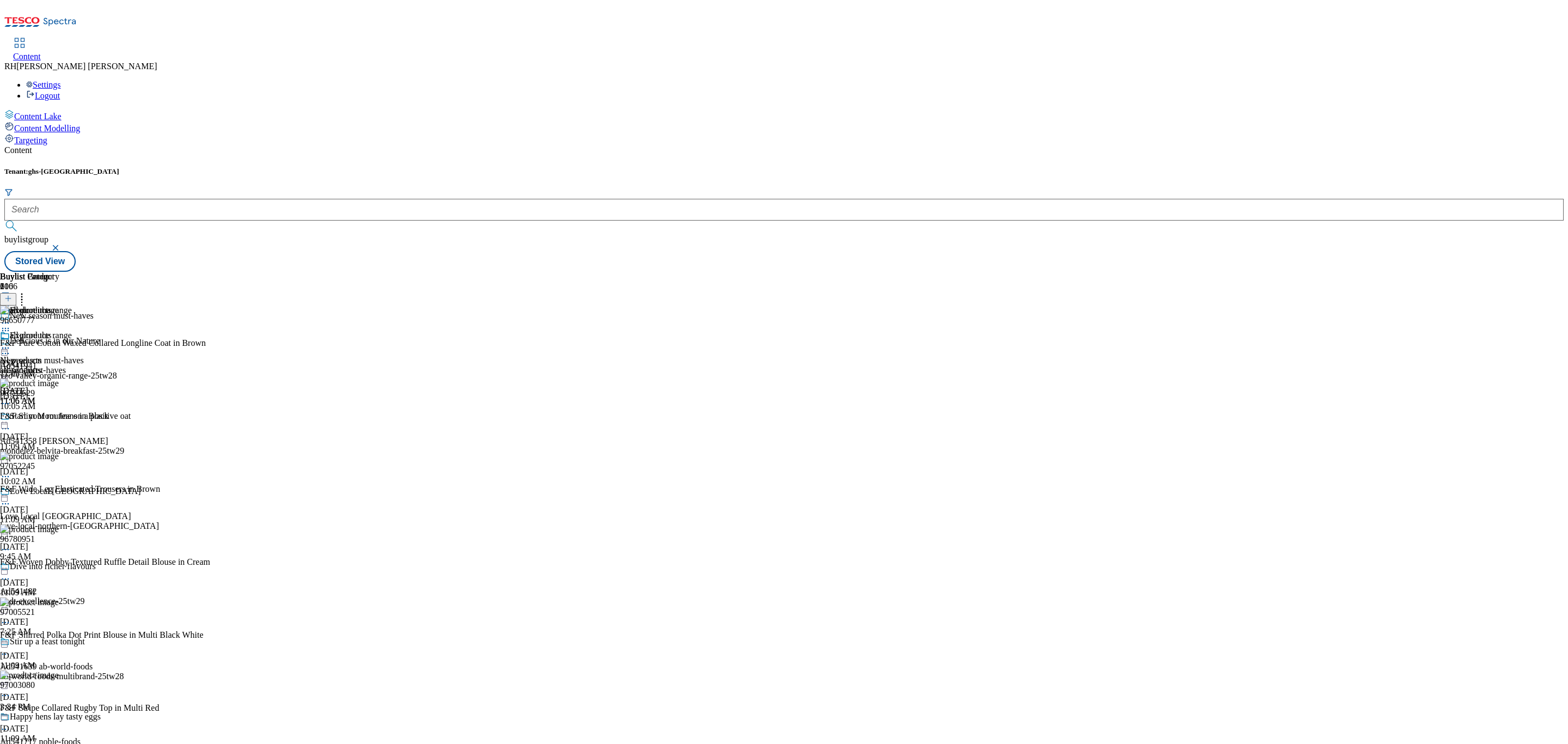
click at [11, 343] on icon at bounding box center [5, 348] width 11 height 11
click at [51, 364] on button "Edit" at bounding box center [36, 370] width 29 height 13
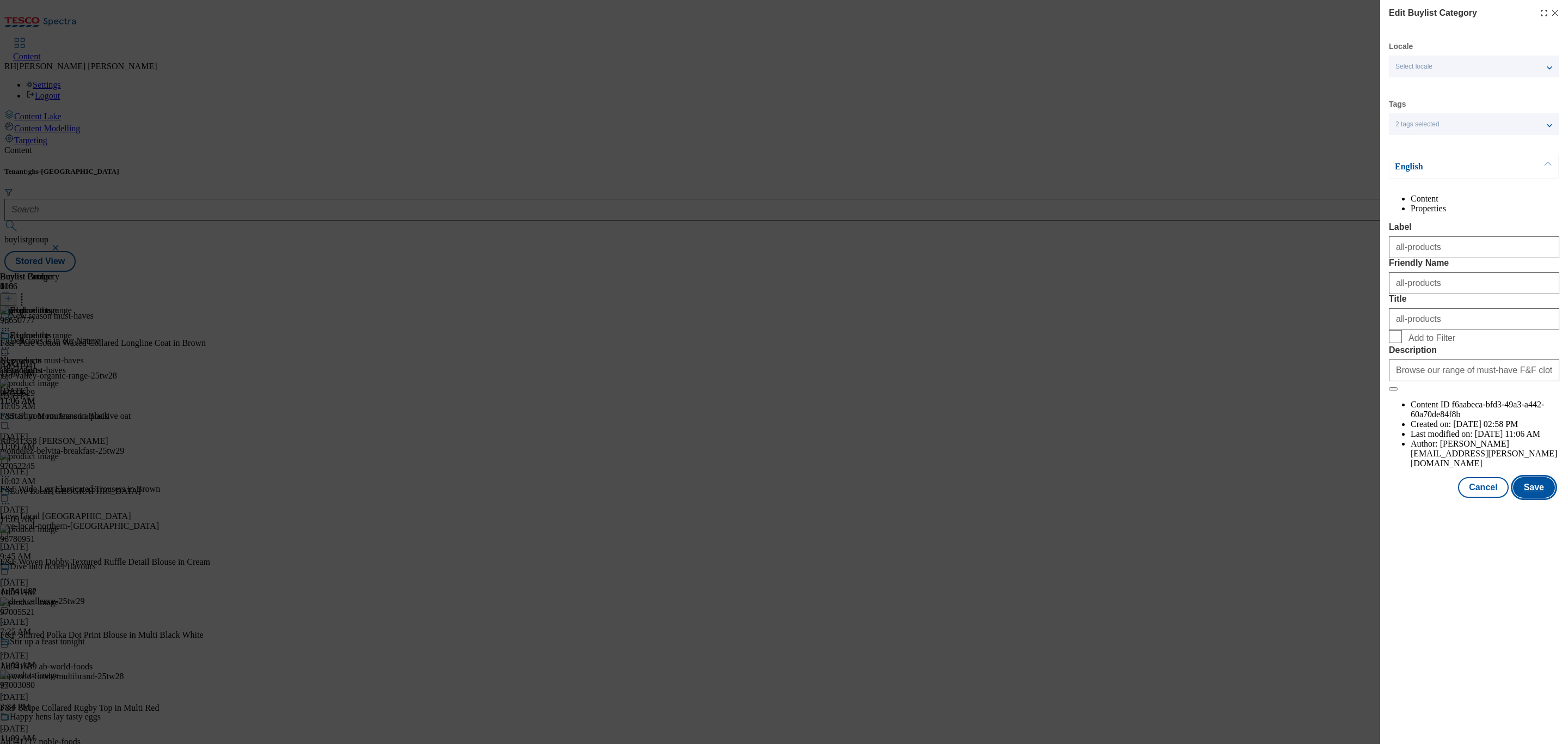
click at [1539, 498] on button "Save" at bounding box center [1534, 488] width 42 height 21
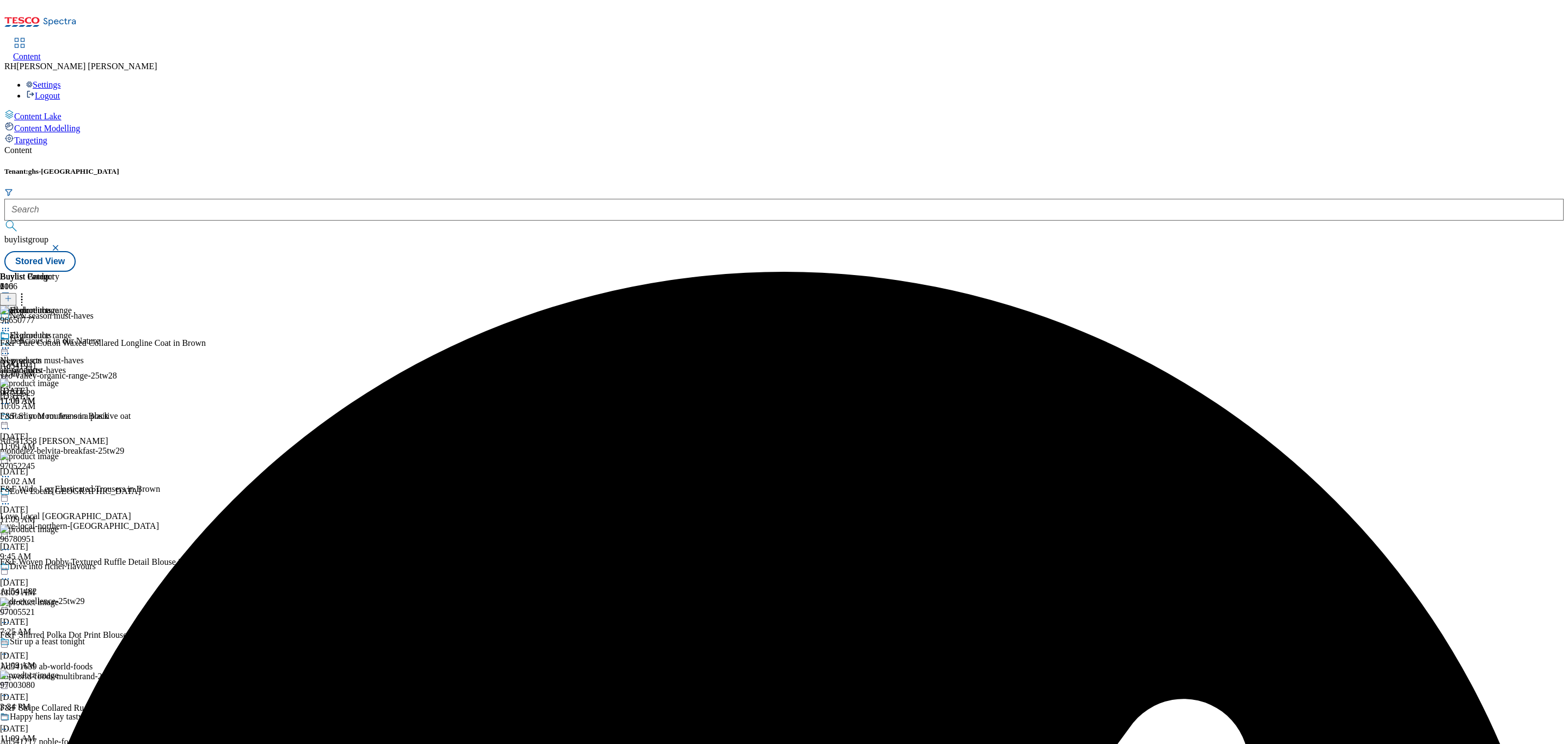
click at [11, 343] on icon at bounding box center [5, 348] width 11 height 11
click at [59, 417] on span "Preview" at bounding box center [46, 421] width 26 height 8
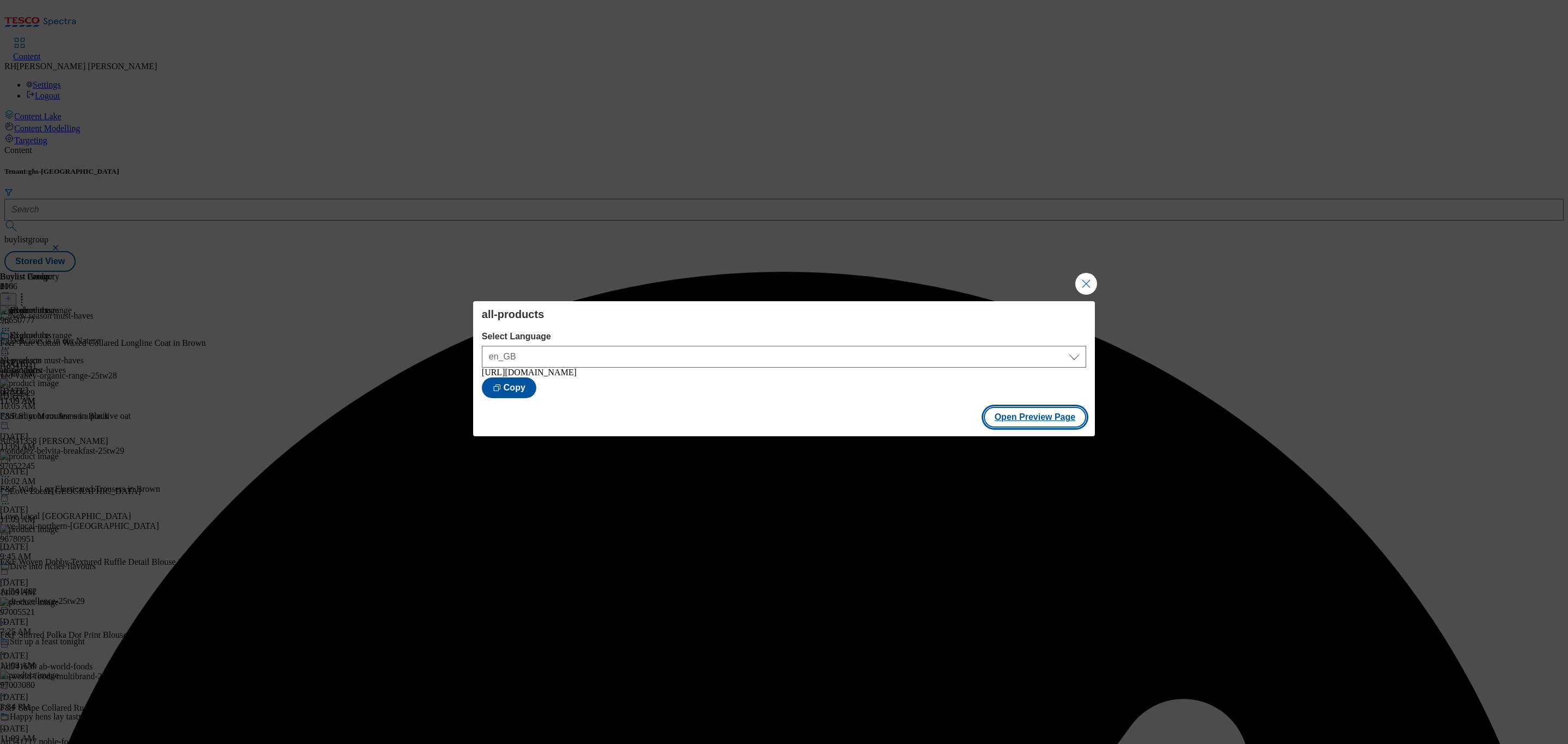
click at [1049, 419] on button "Open Preview Page" at bounding box center [1035, 417] width 103 height 21
click at [1083, 280] on button "Close Modal" at bounding box center [1087, 284] width 22 height 22
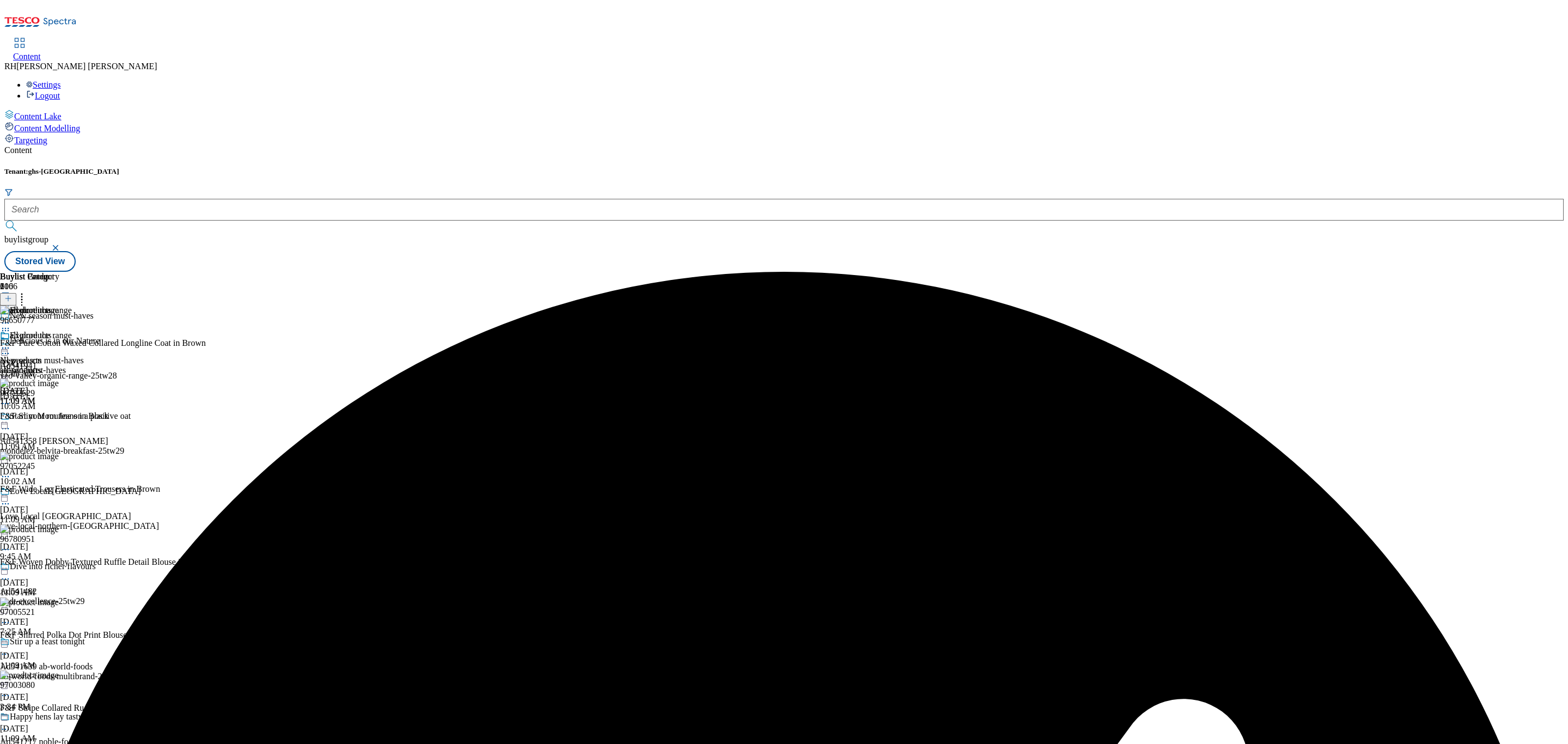
click at [11, 343] on icon at bounding box center [5, 348] width 11 height 11
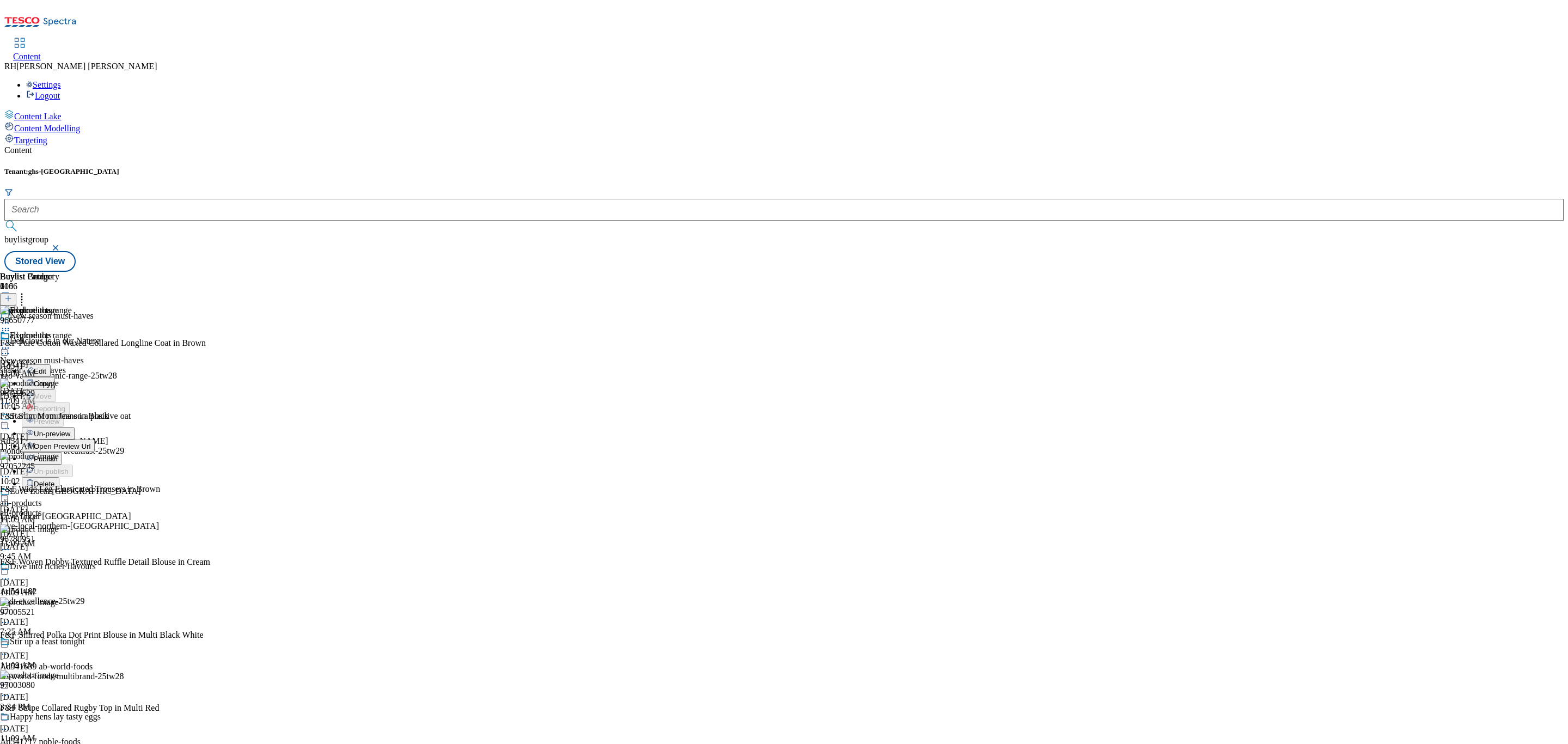
click at [58, 455] on span "Publish" at bounding box center [45, 458] width 24 height 8
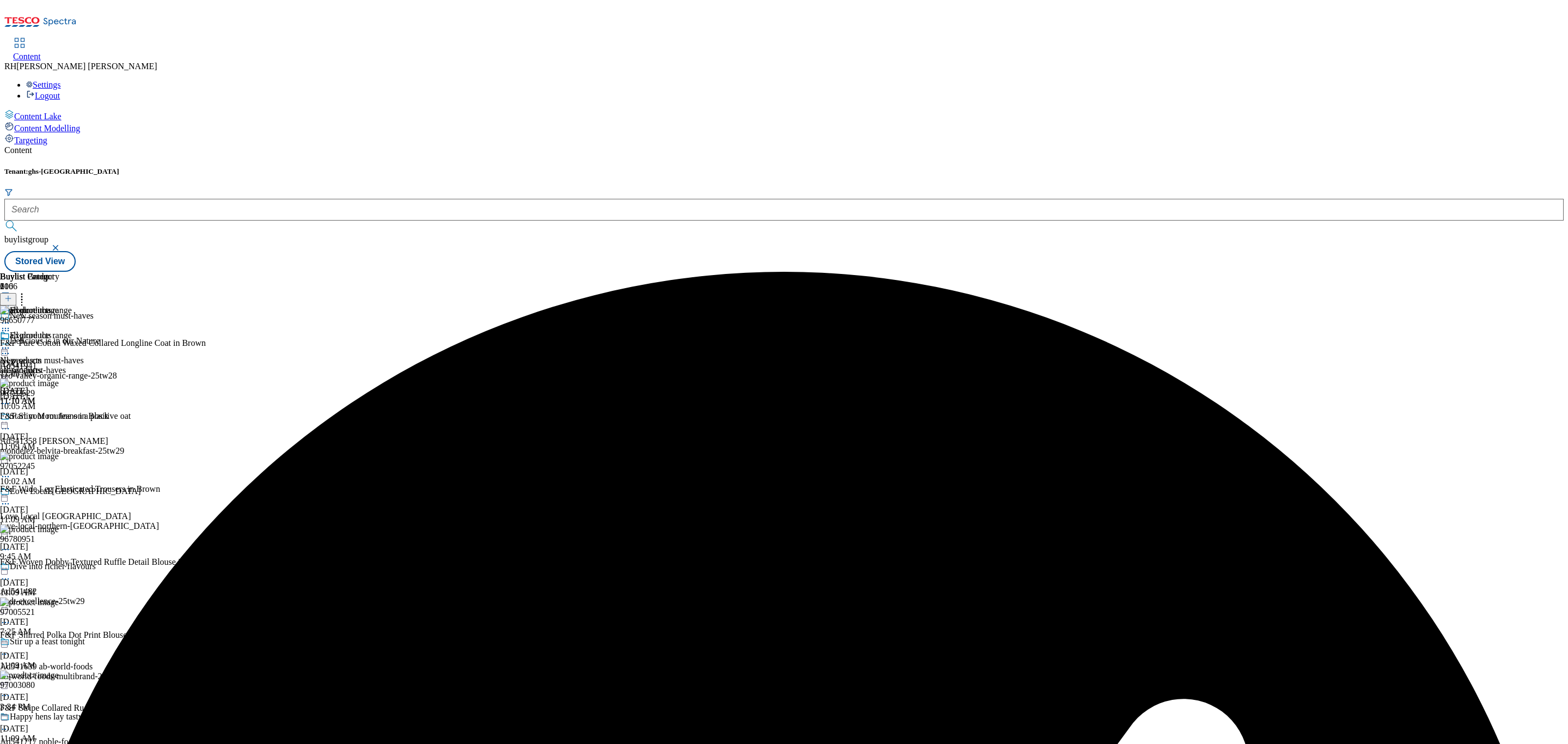
click at [8, 297] on line at bounding box center [8, 299] width 0 height 5
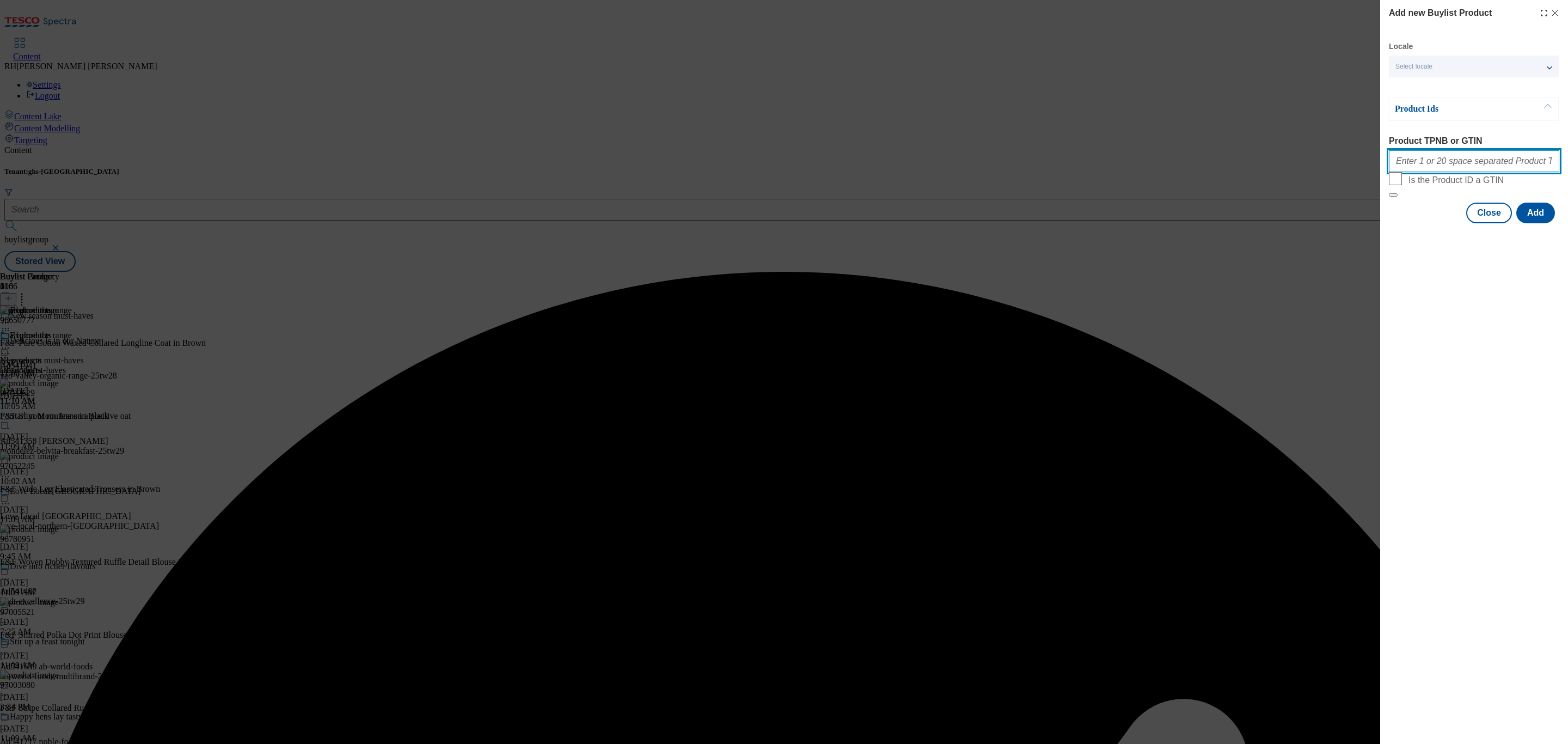
click at [1451, 170] on input "Product TPNB or GTIN" at bounding box center [1474, 161] width 170 height 22
paste input "96849042"
click at [1535, 223] on button "Add" at bounding box center [1536, 213] width 39 height 21
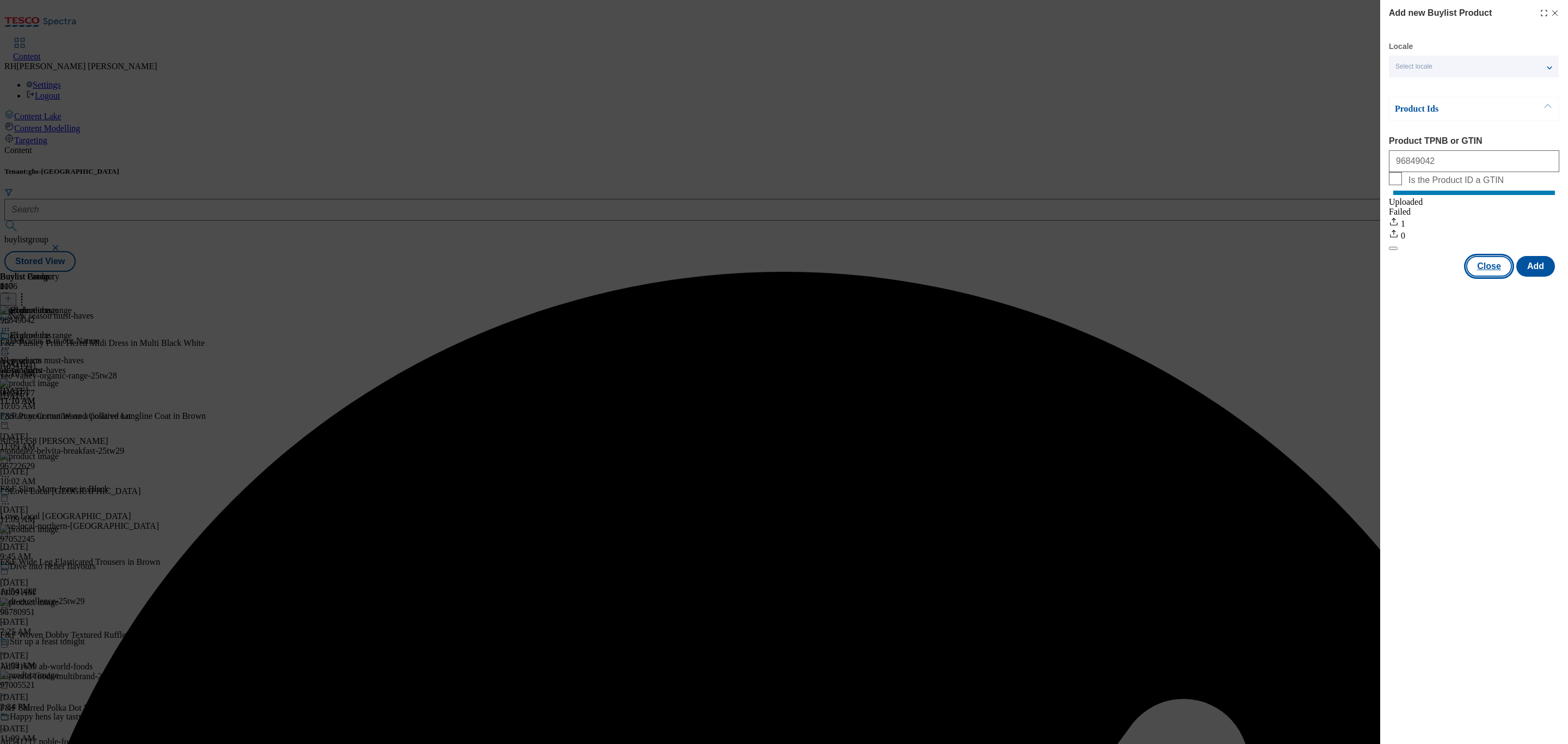
click at [1488, 276] on button "Close" at bounding box center [1489, 266] width 46 height 21
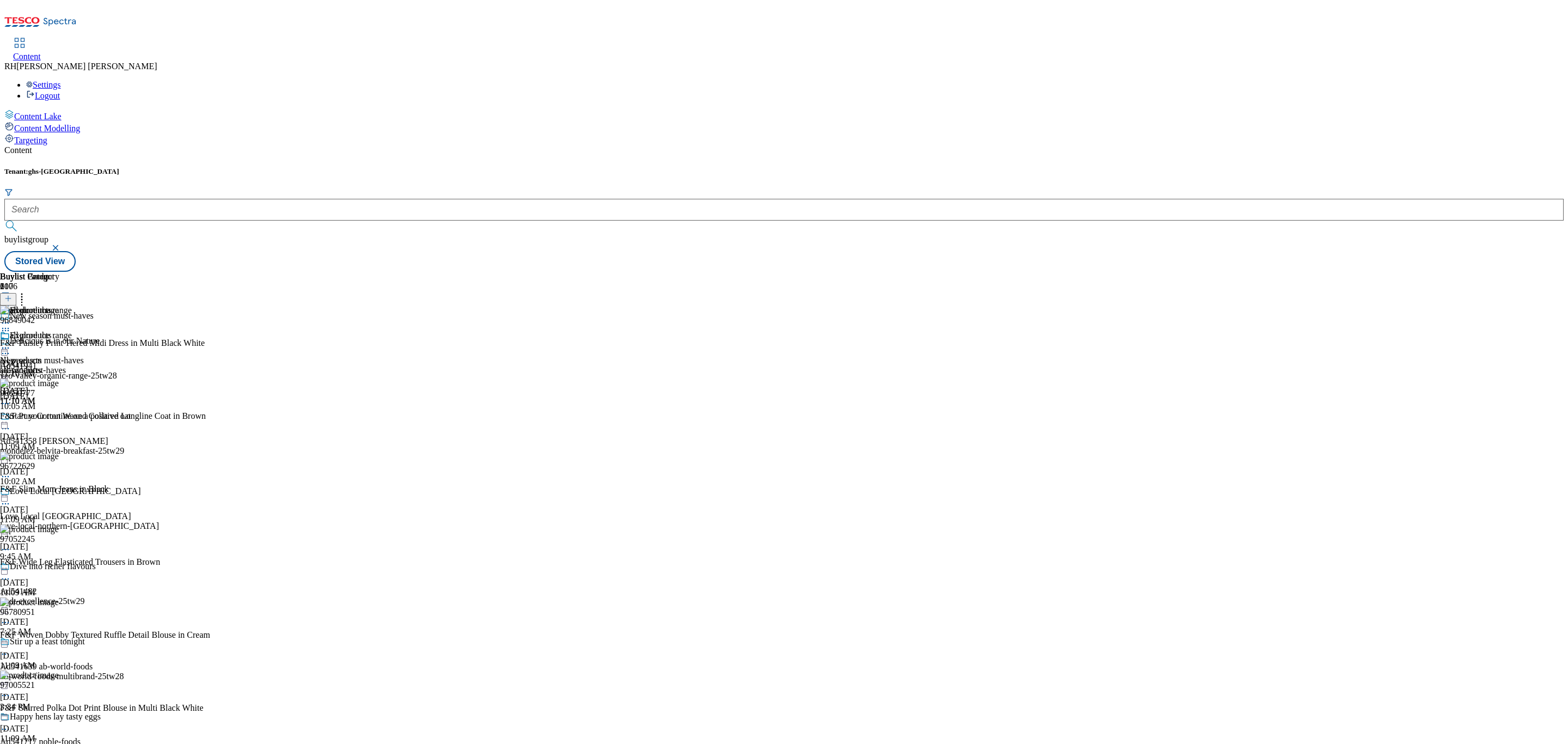
click at [11, 343] on icon at bounding box center [5, 348] width 11 height 11
click at [46, 367] on span "Edit" at bounding box center [40, 371] width 13 height 8
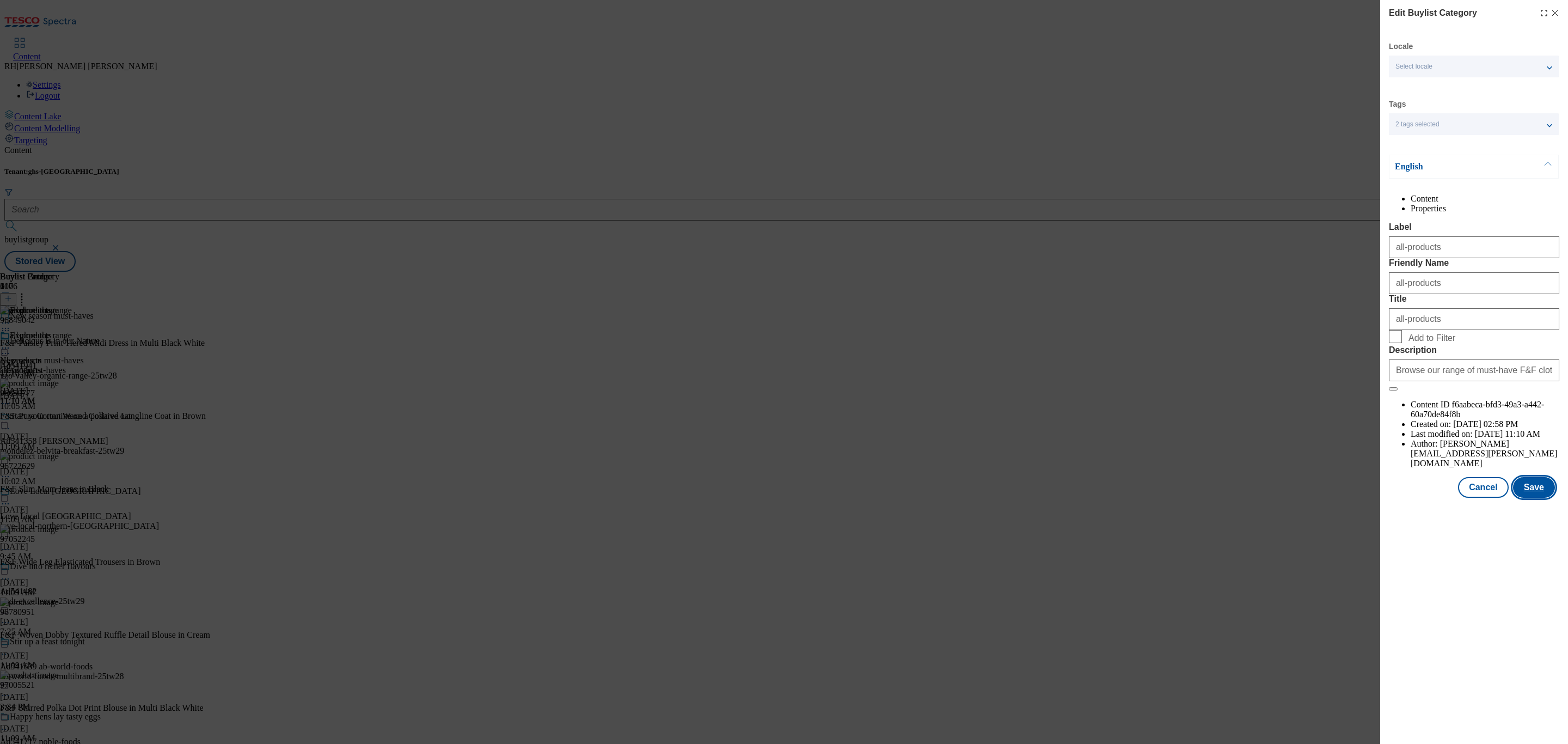
click at [1547, 498] on button "Save" at bounding box center [1534, 488] width 42 height 21
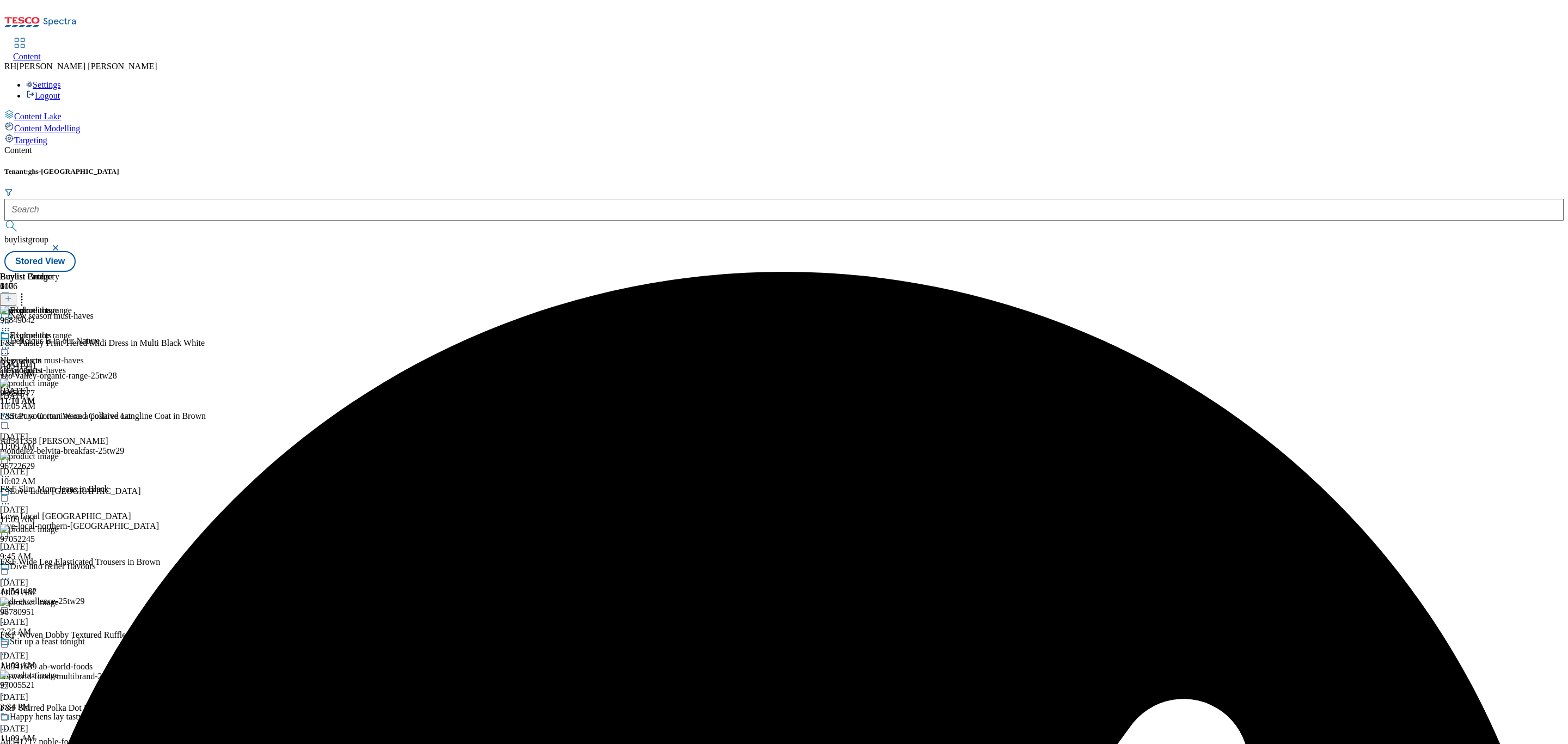
click at [11, 343] on icon at bounding box center [5, 348] width 11 height 11
click at [59, 417] on span "Preview" at bounding box center [46, 421] width 26 height 8
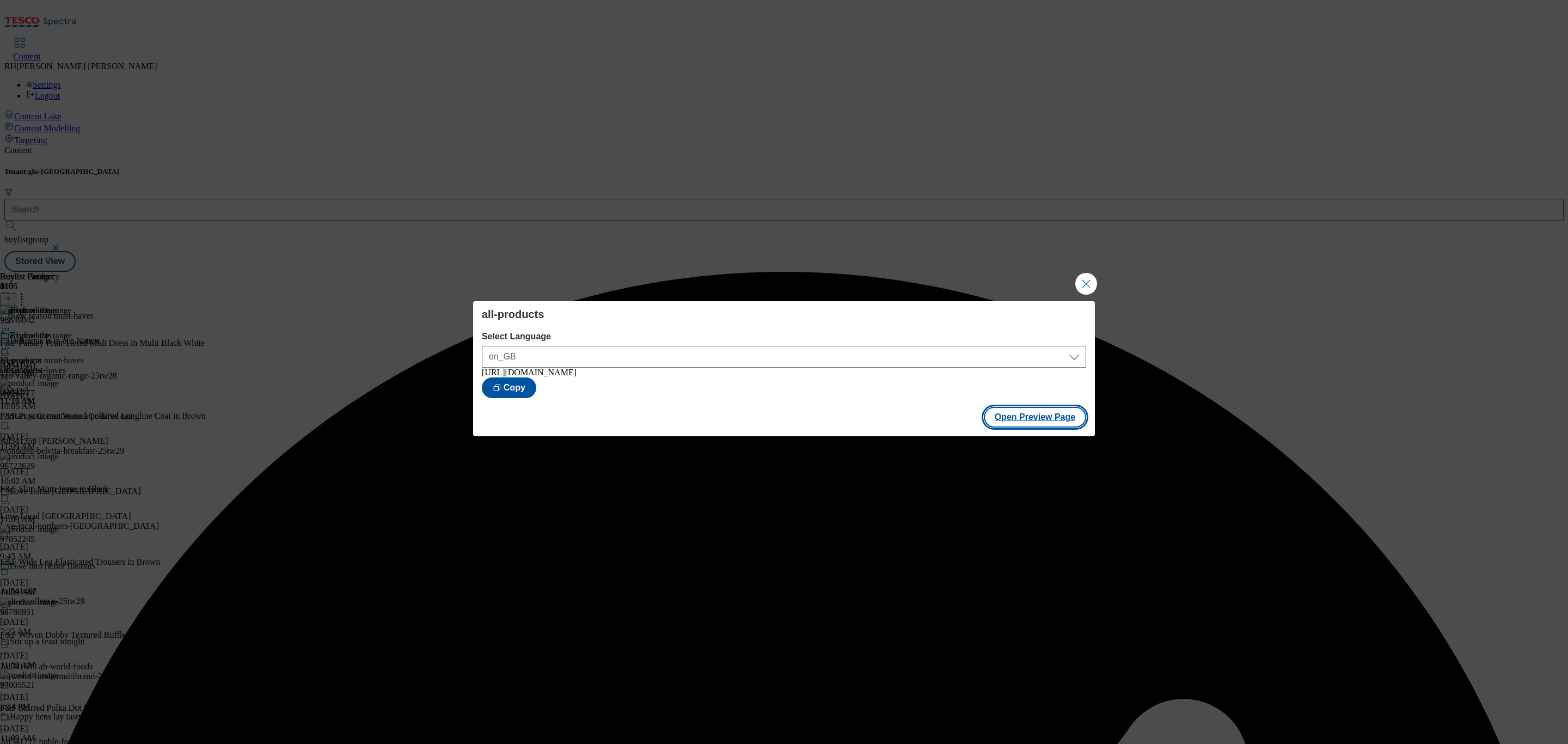
click at [1052, 420] on button "Open Preview Page" at bounding box center [1035, 417] width 103 height 21
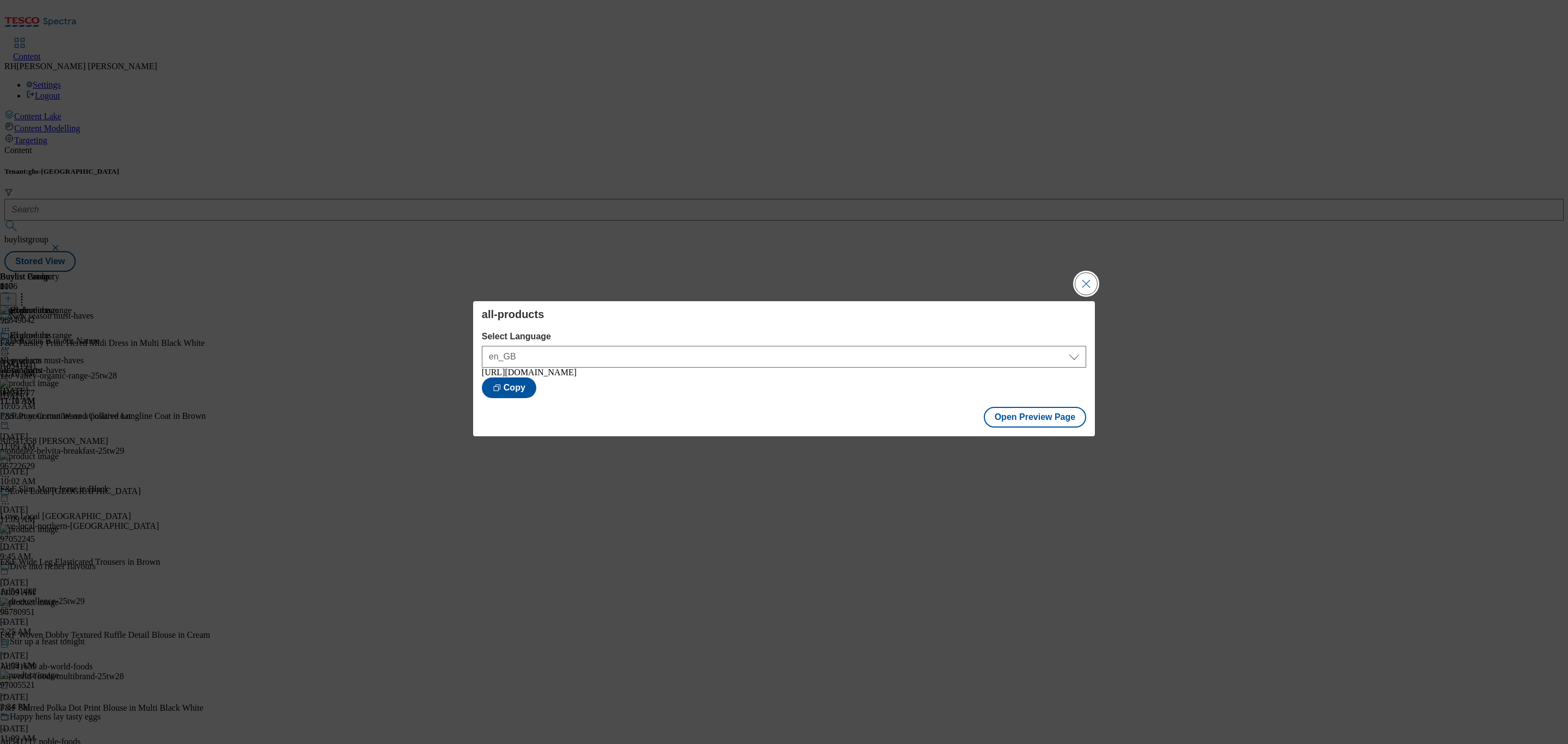
click at [1085, 278] on button "Close Modal" at bounding box center [1087, 284] width 22 height 22
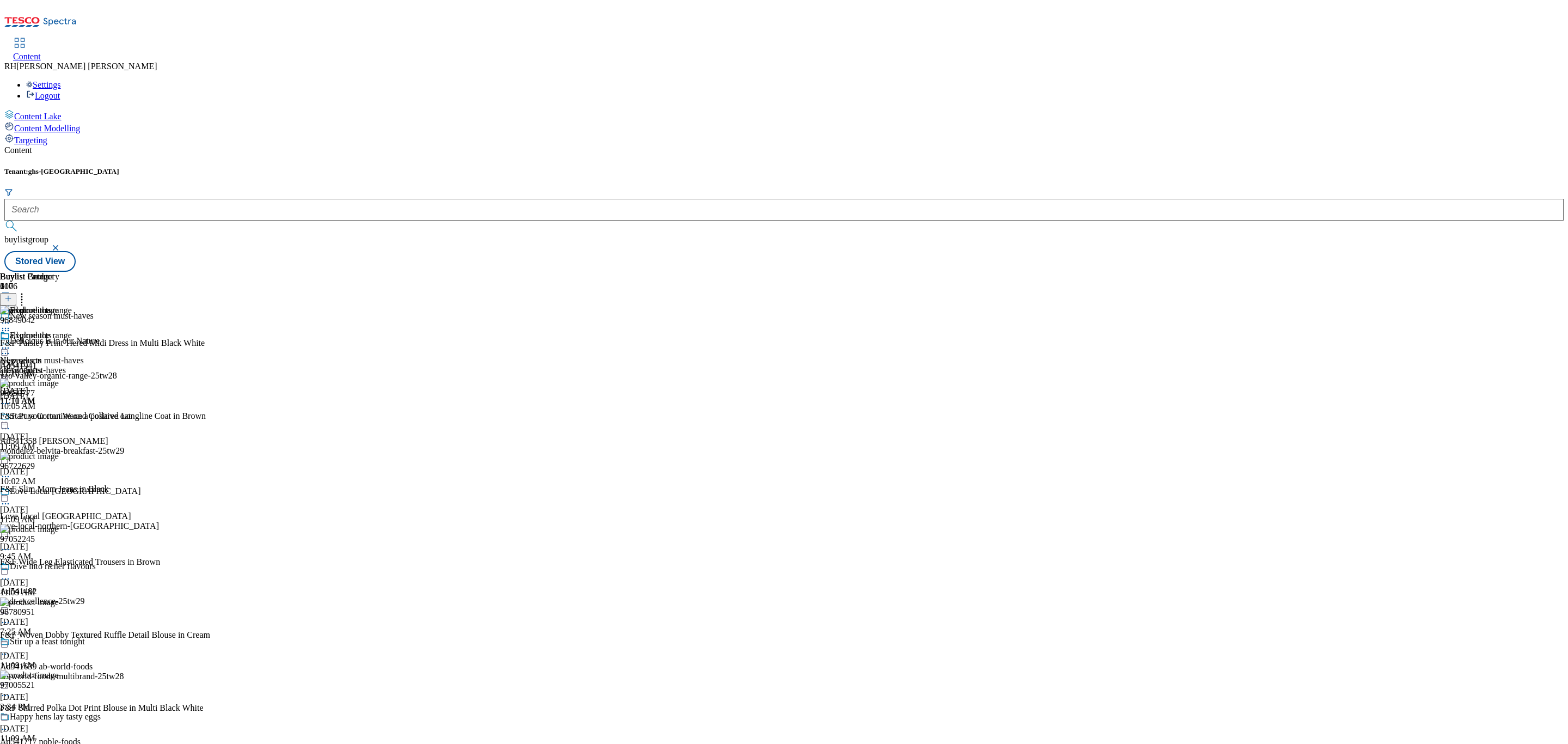
click at [7, 348] on circle at bounding box center [5, 348] width 2 height 2
click at [58, 455] on span "Publish" at bounding box center [45, 458] width 24 height 8
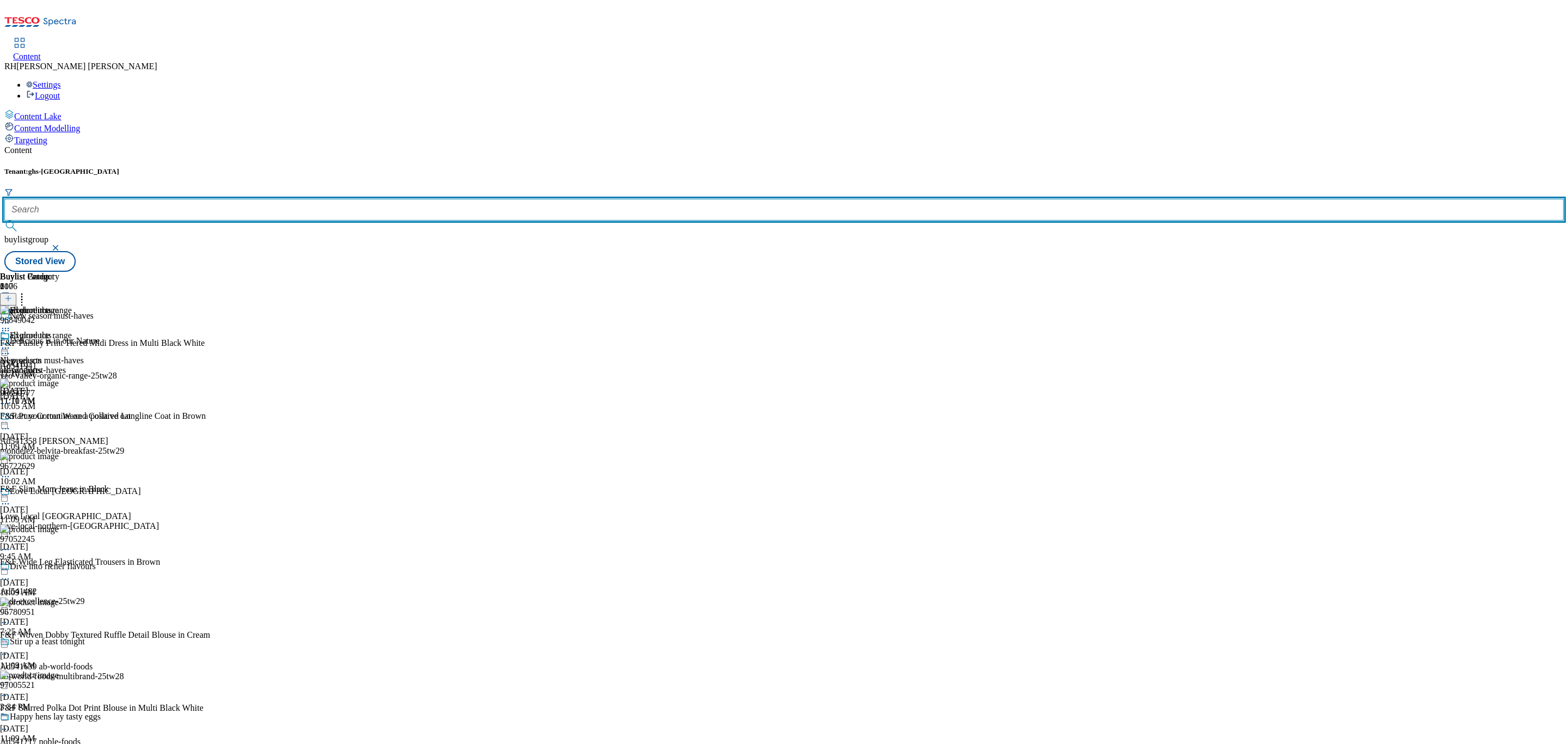
click at [240, 198] on input "text" at bounding box center [784, 209] width 1559 height 22
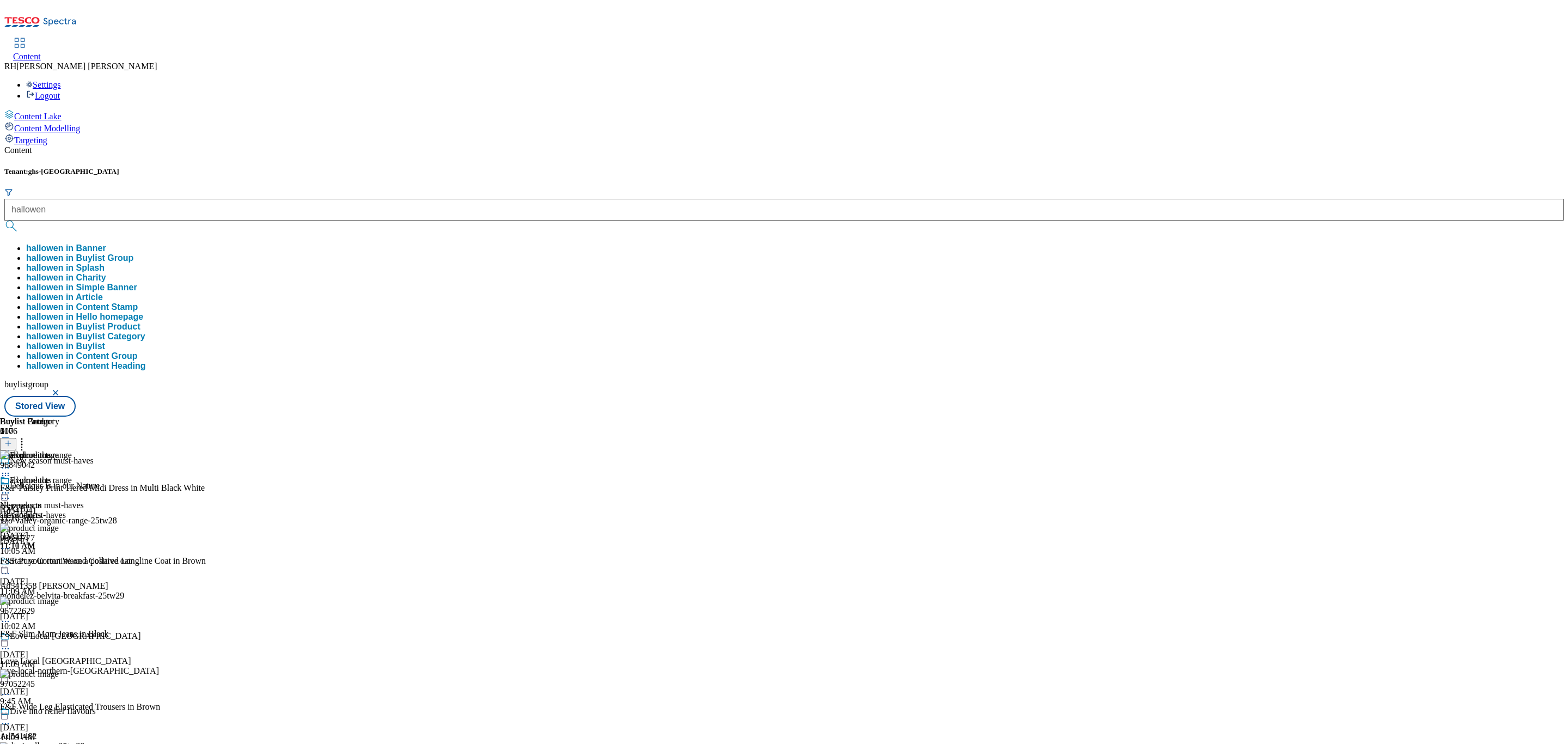
click at [133, 253] on button "hallowen in Buylist Group" at bounding box center [80, 258] width 107 height 10
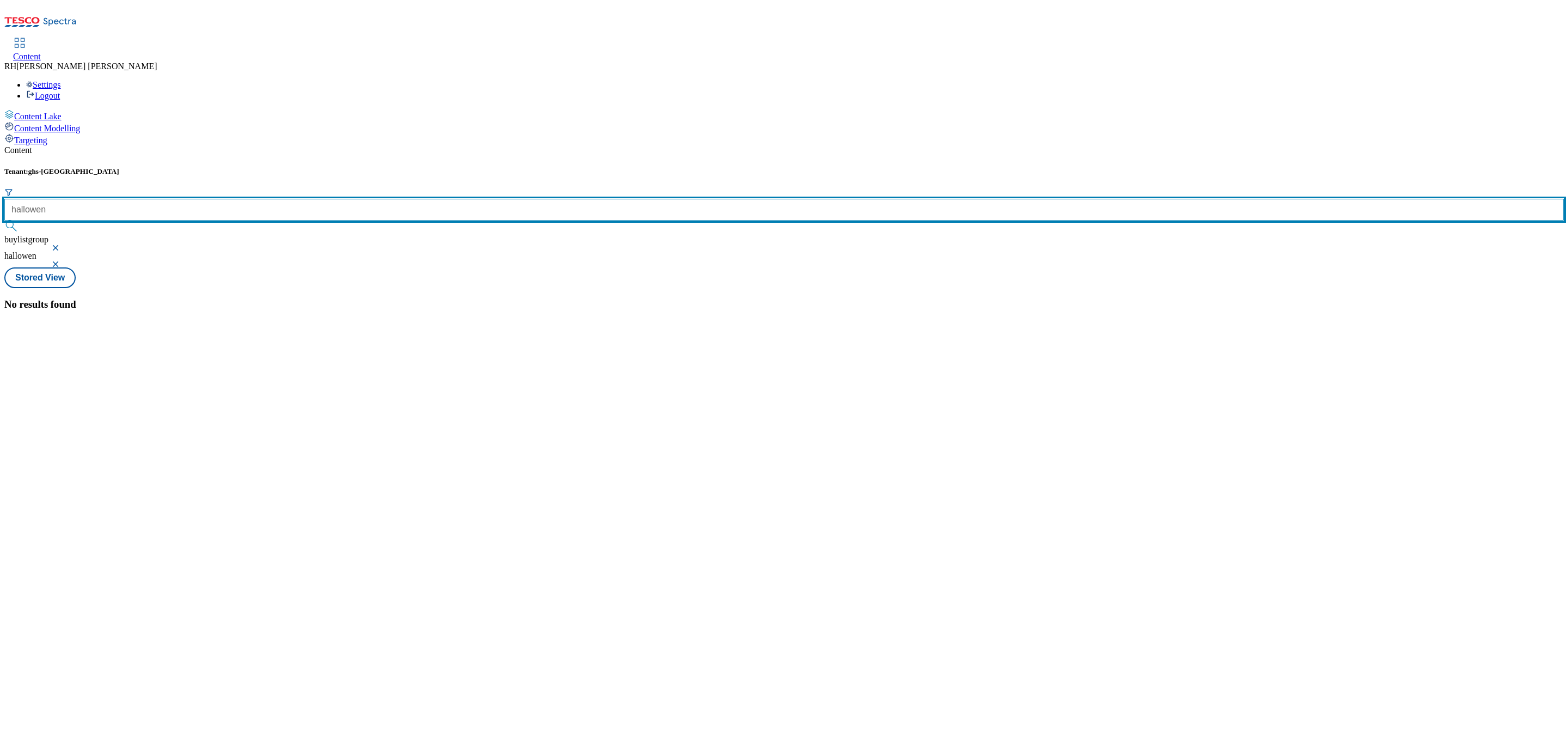
click at [242, 198] on input "hallowen" at bounding box center [784, 209] width 1559 height 22
type input "halloween"
click at [4, 220] on button "submit" at bounding box center [12, 226] width 15 height 11
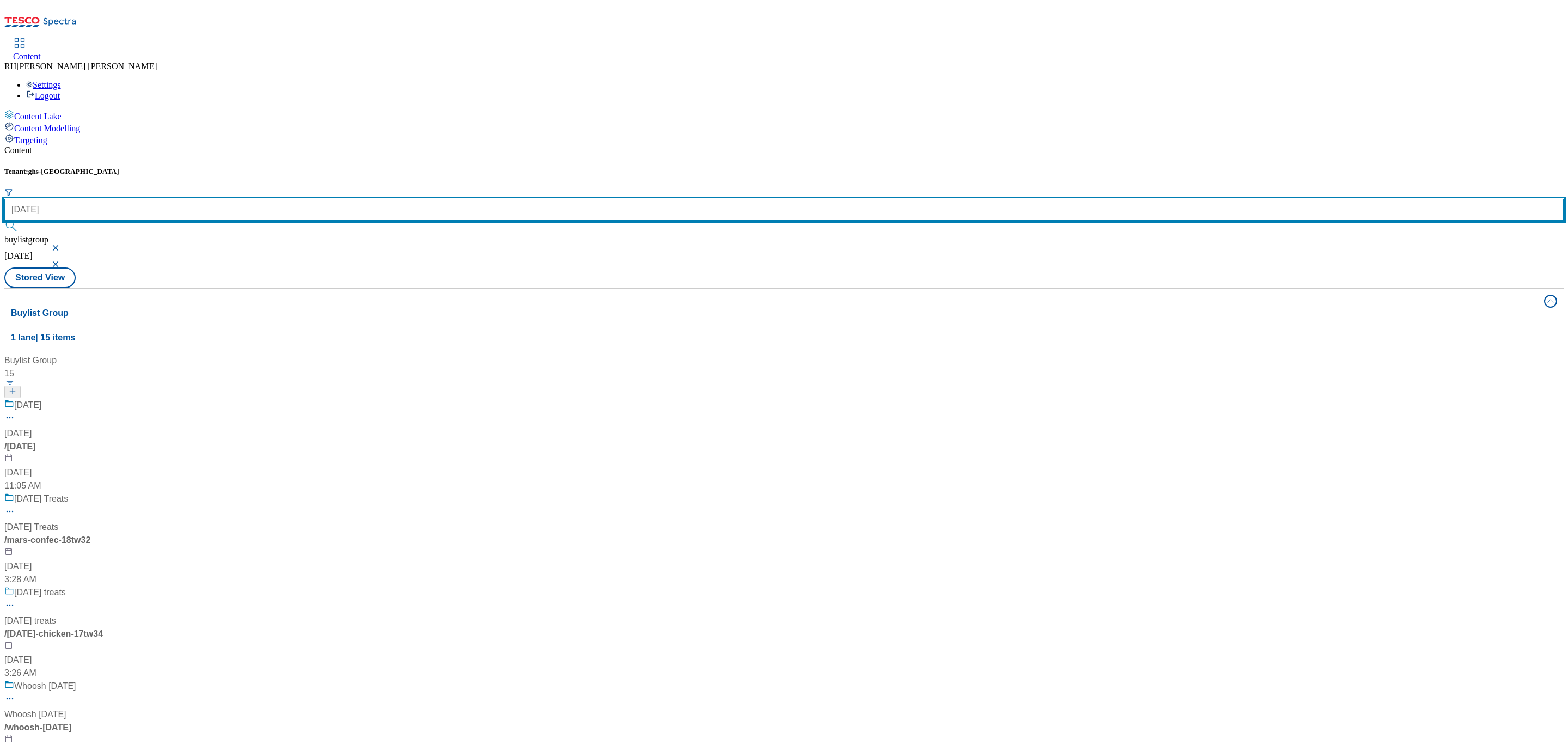
scroll to position [572, 0]
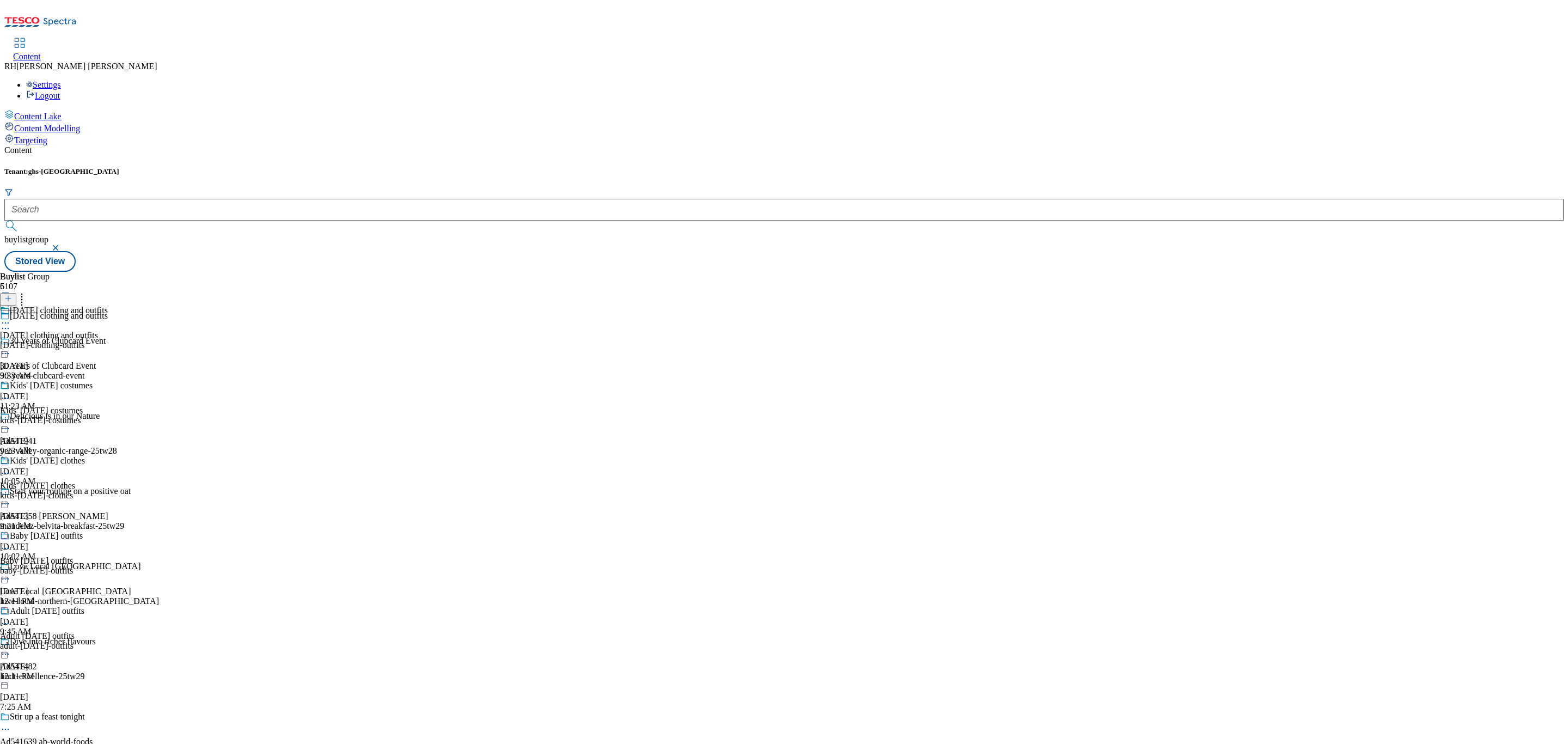
scroll to position [219, 0]
click at [108, 566] on div "baby-[DATE]-outfits" at bounding box center [54, 570] width 108 height 10
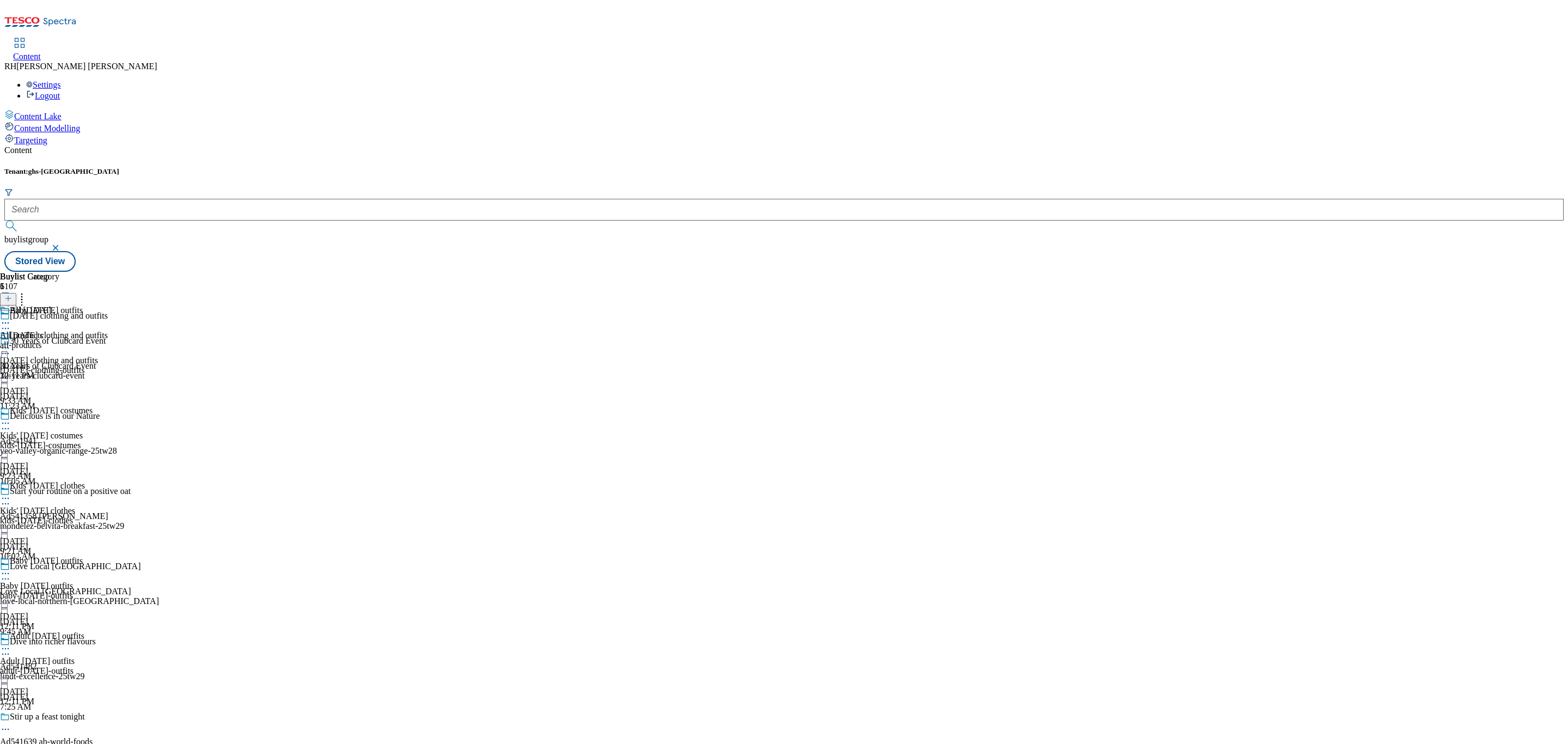
click at [11, 568] on icon at bounding box center [5, 574] width 11 height 11
click at [69, 693] on span "Un-publish" at bounding box center [51, 697] width 35 height 8
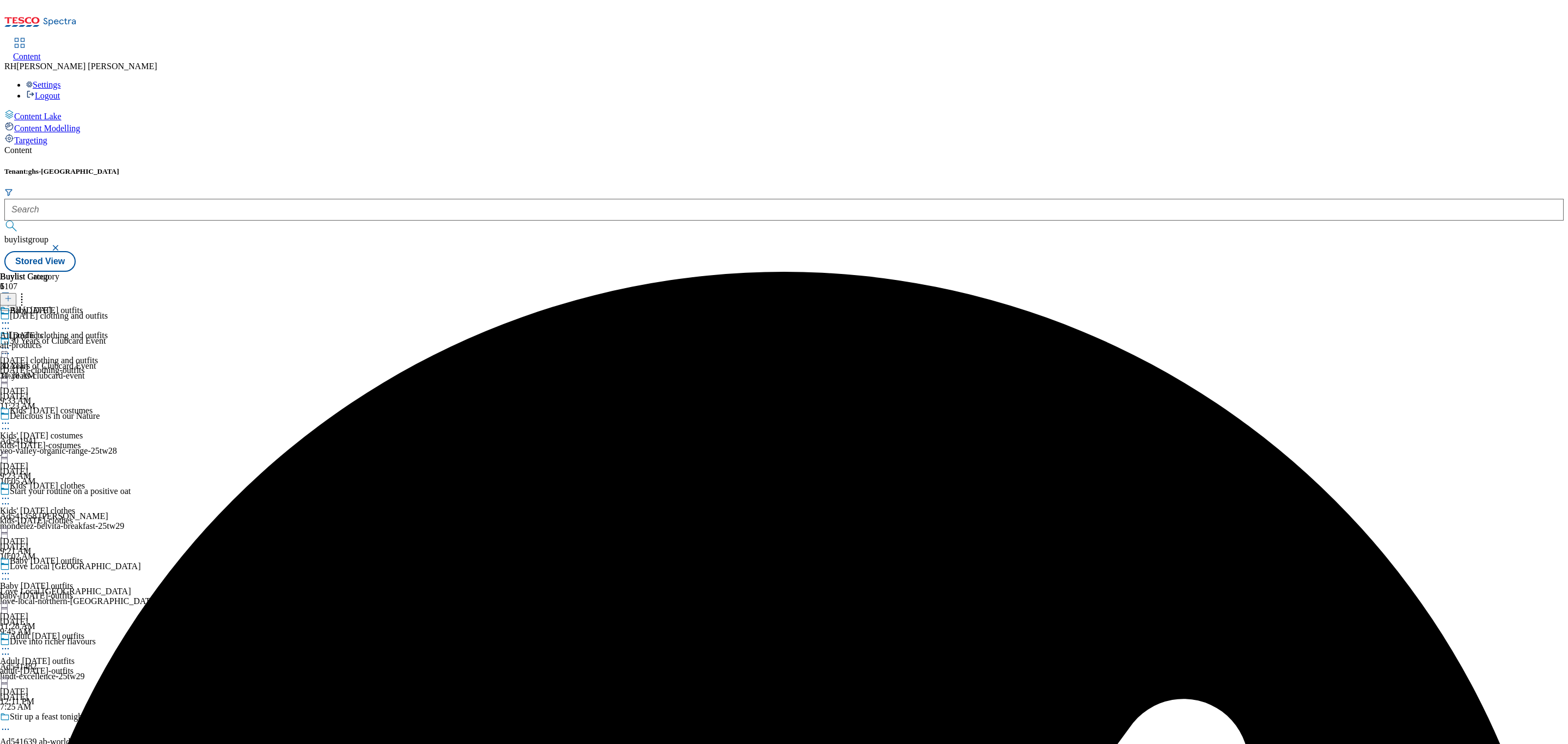
scroll to position [219, 0]
click at [11, 568] on icon at bounding box center [5, 574] width 11 height 11
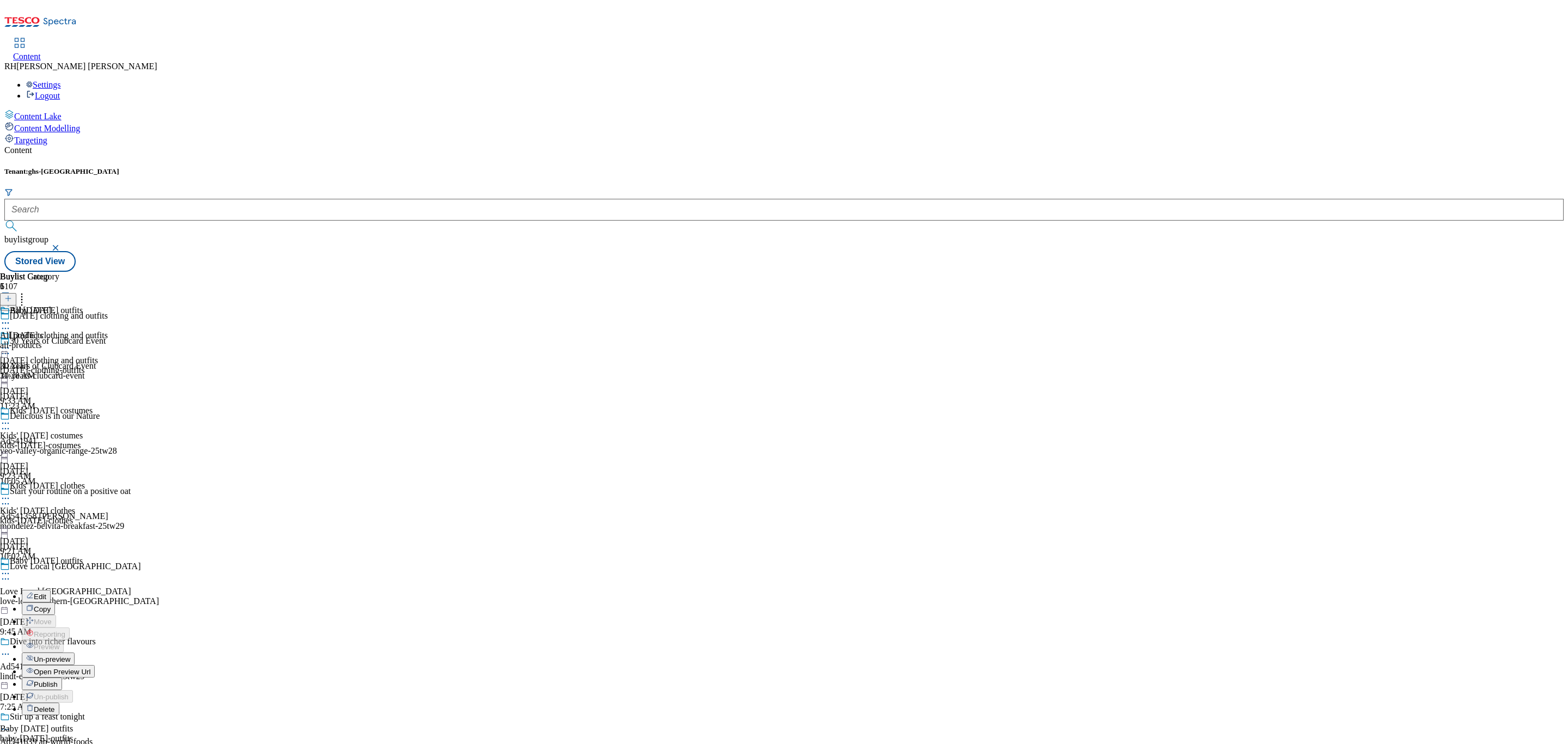
click at [90, 668] on span "Open Preview Url" at bounding box center [61, 672] width 57 height 8
click at [11, 568] on icon at bounding box center [5, 574] width 11 height 11
click at [70, 655] on span "Un-preview" at bounding box center [52, 659] width 37 height 8
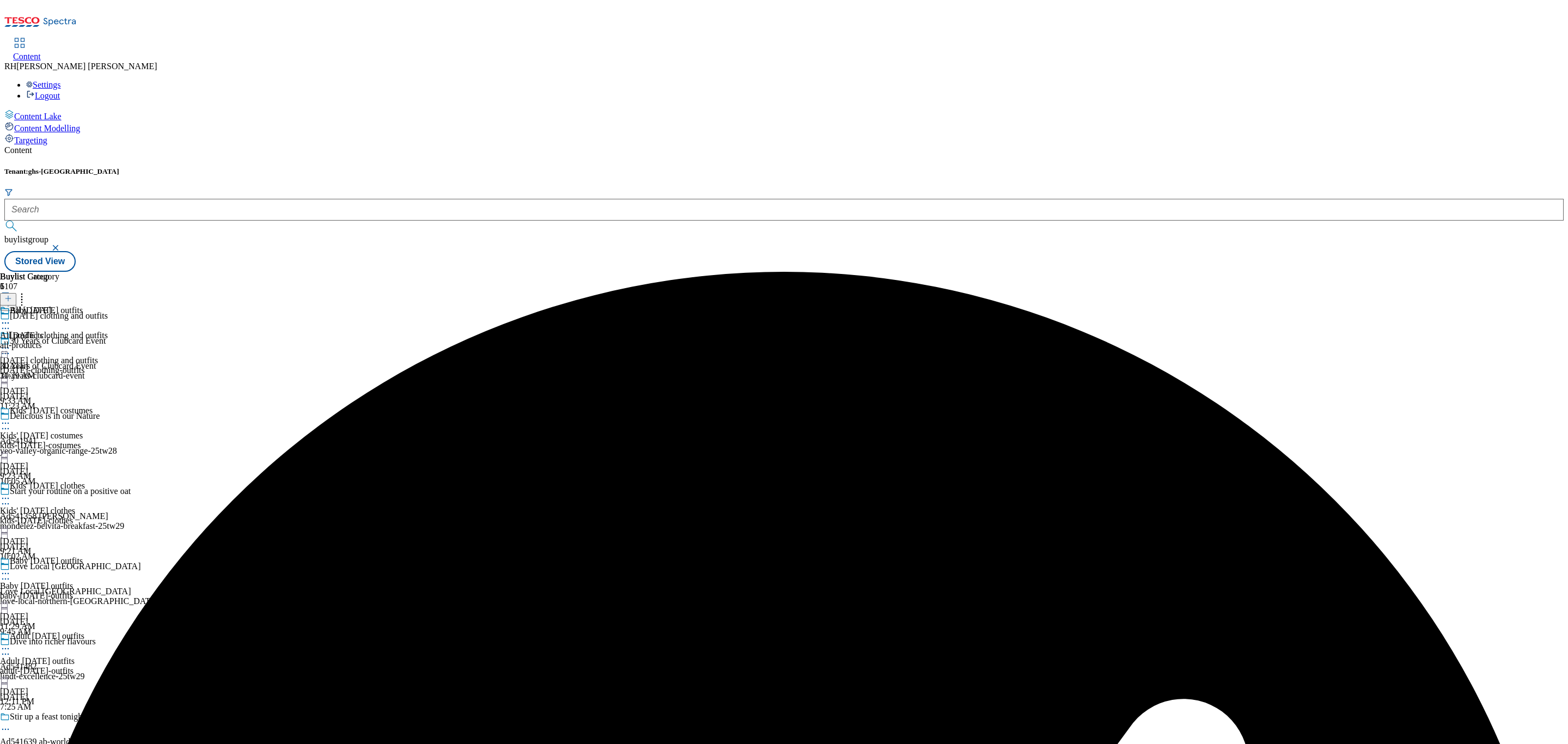
click at [108, 591] on div "baby-[DATE]-outfits" at bounding box center [54, 595] width 108 height 10
click at [11, 568] on icon at bounding box center [5, 574] width 11 height 11
click at [64, 640] on button "Preview" at bounding box center [43, 646] width 42 height 13
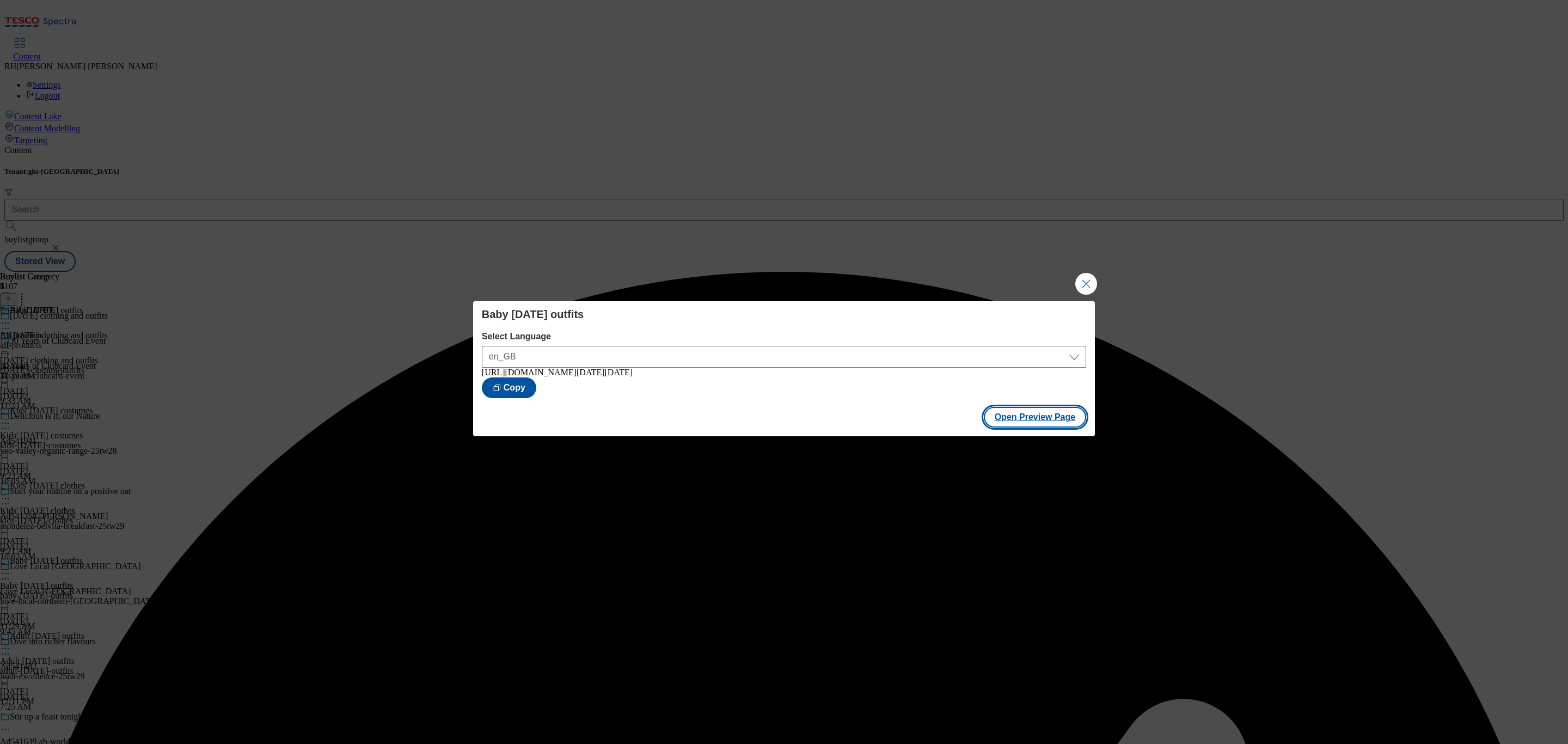
click at [1059, 416] on button "Open Preview Page" at bounding box center [1035, 417] width 103 height 21
click at [1083, 279] on button "Close Modal" at bounding box center [1087, 284] width 22 height 22
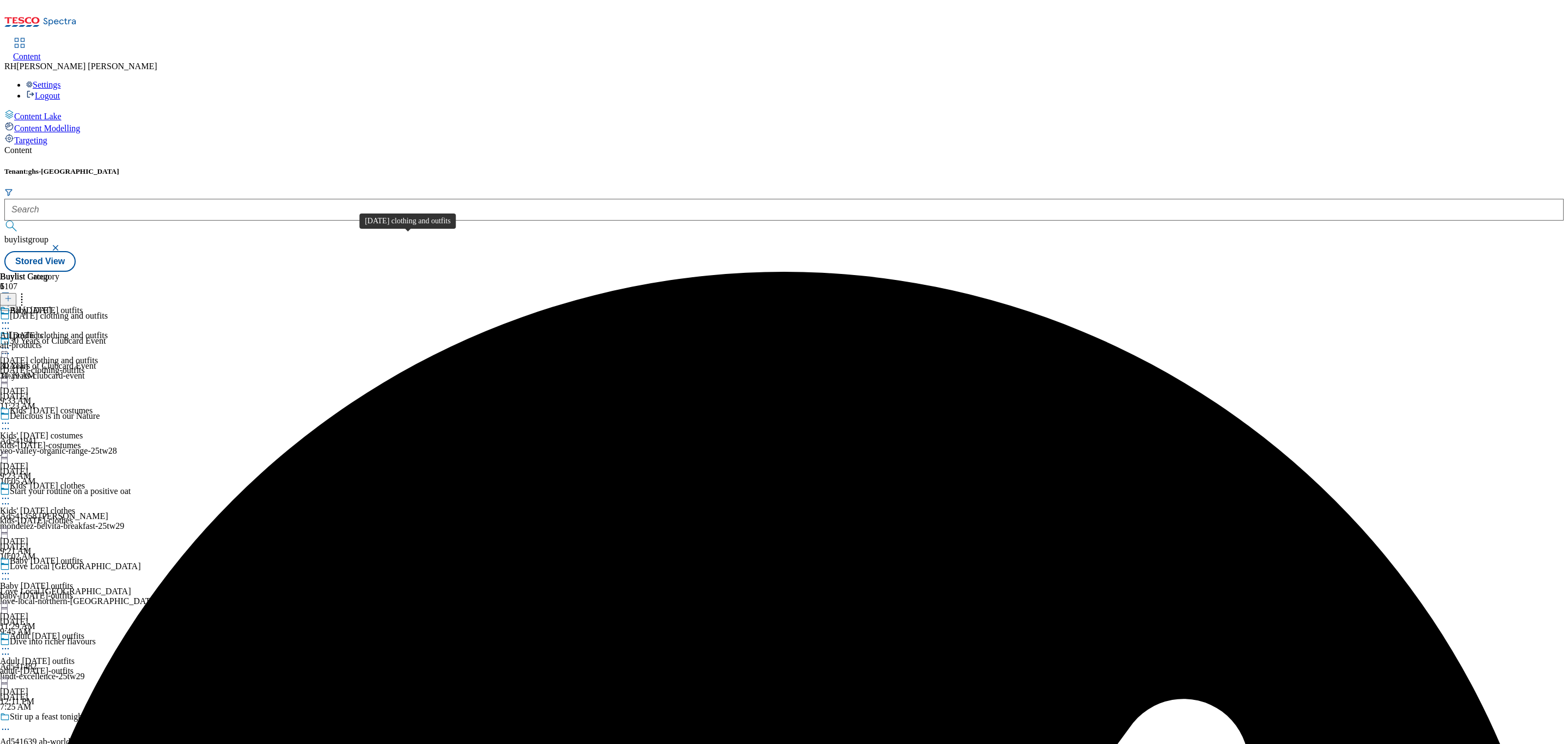
click at [98, 356] on div "[DATE] clothing and outfits" at bounding box center [49, 360] width 98 height 10
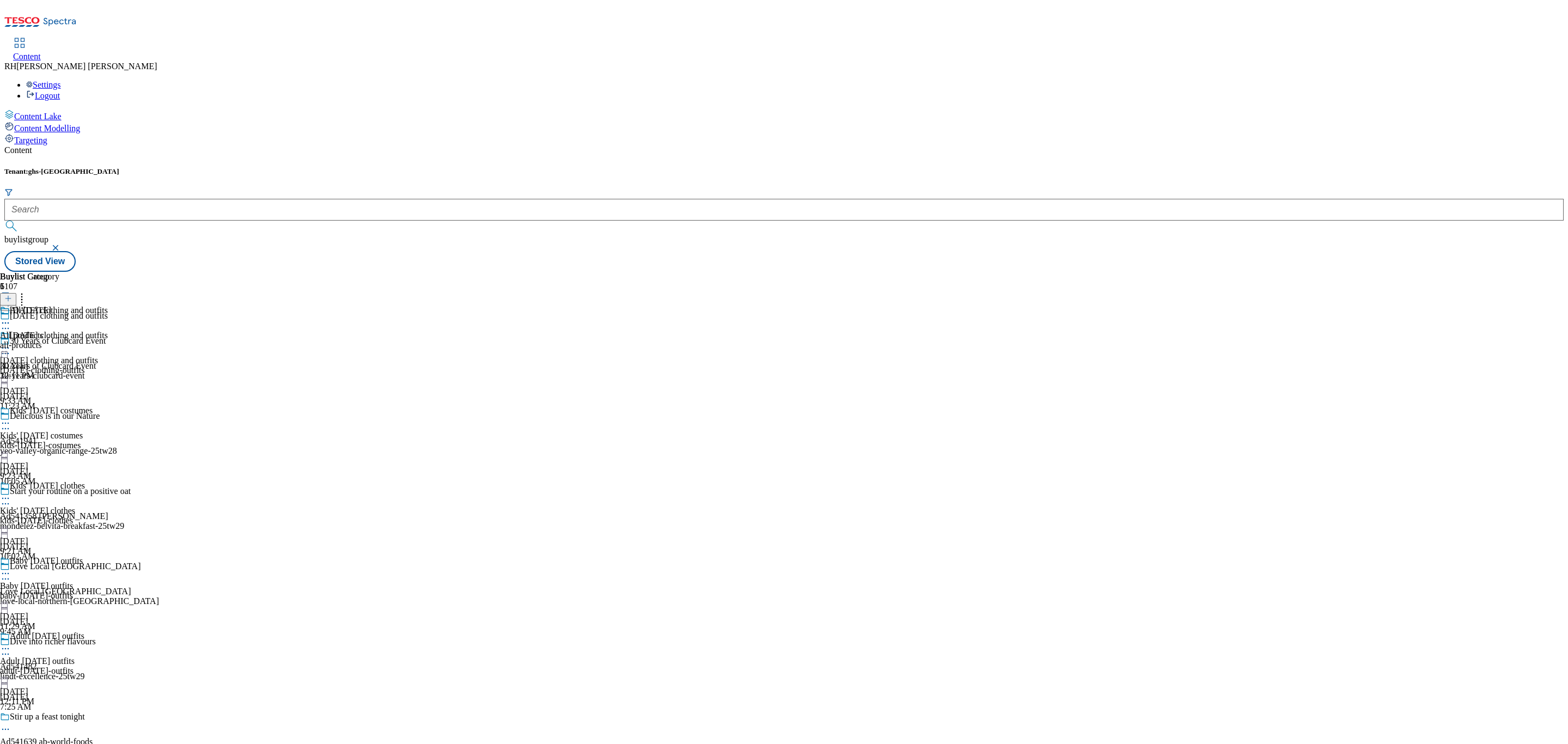
click at [11, 343] on icon at bounding box center [5, 348] width 11 height 11
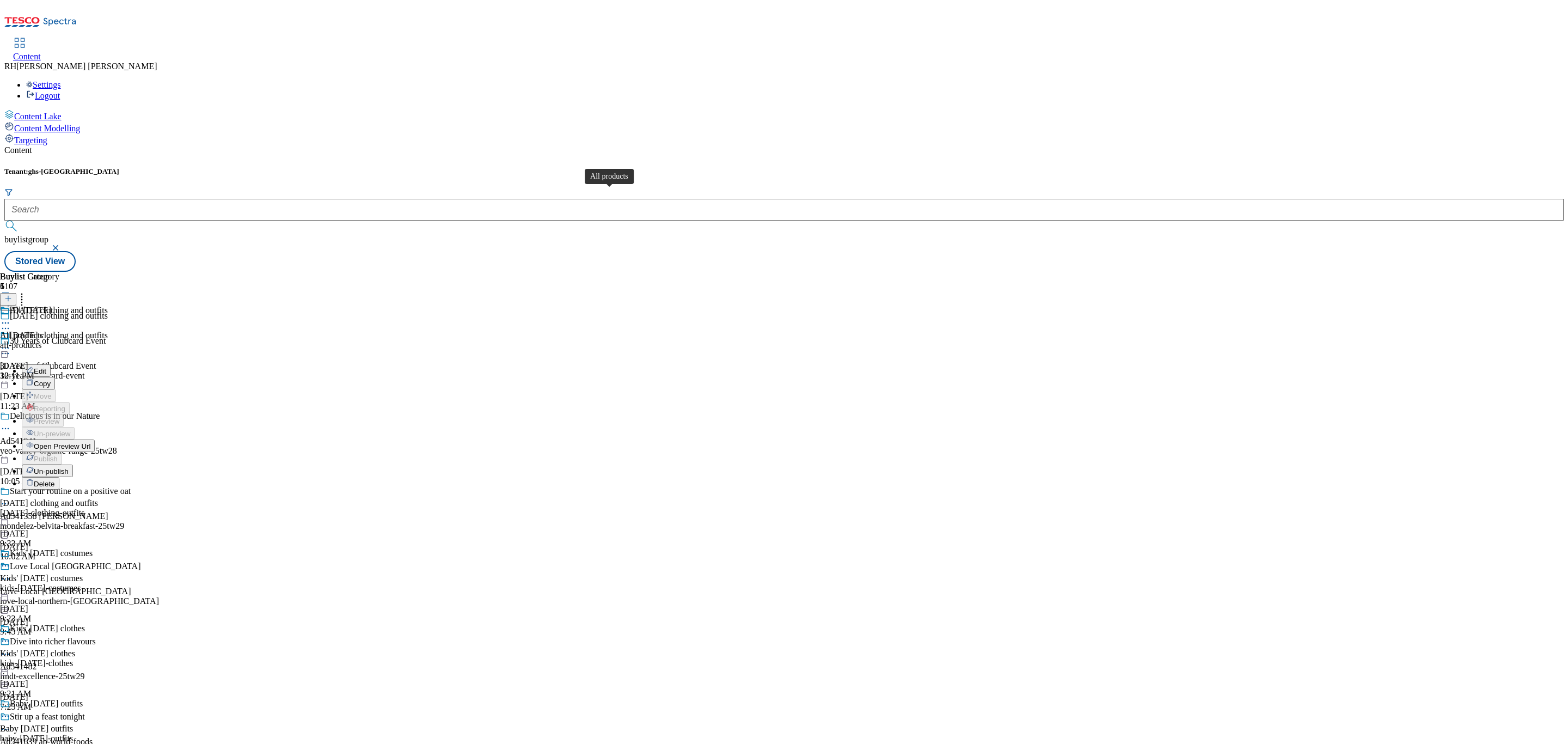
click at [44, 331] on span "All products" at bounding box center [22, 335] width 44 height 10
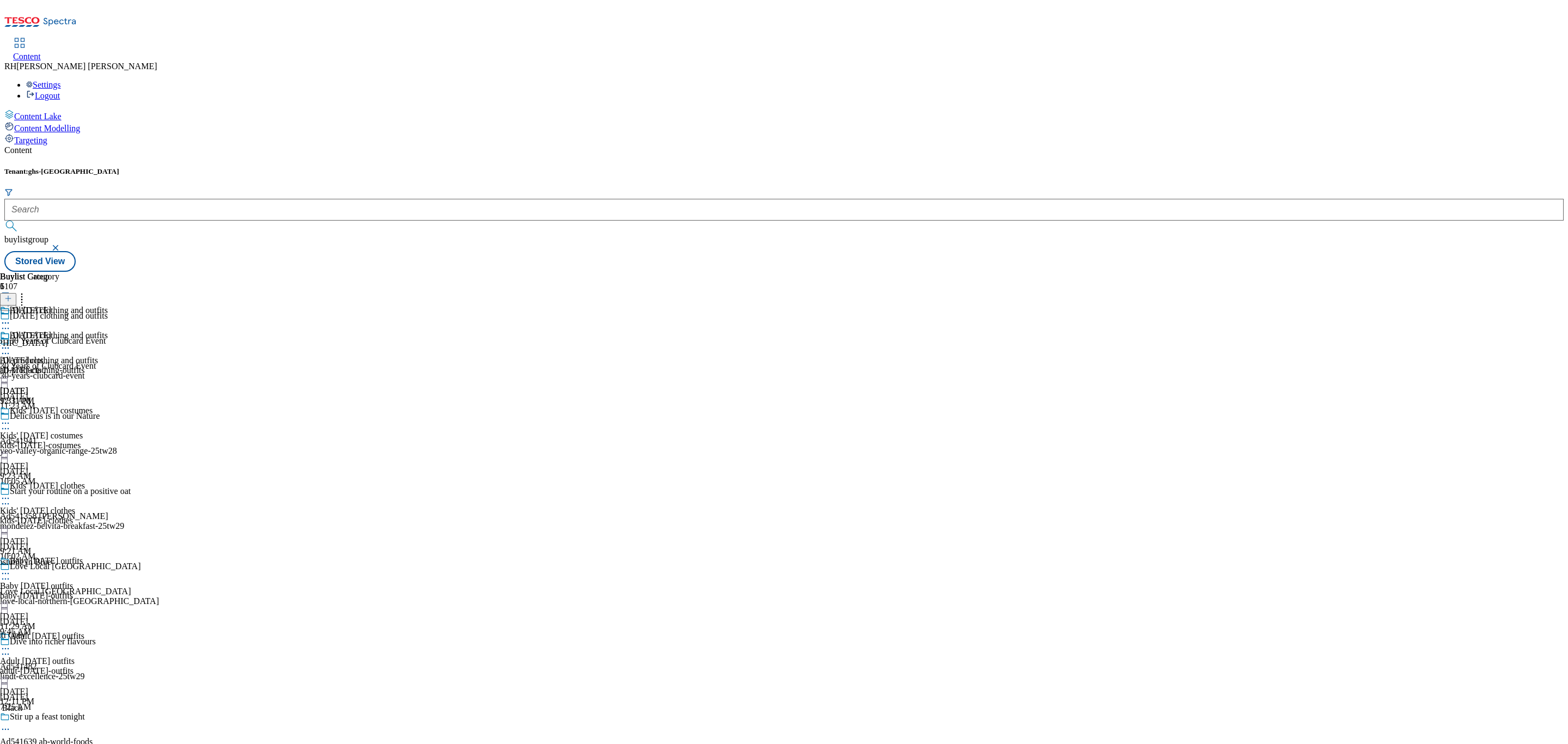
click at [11, 343] on icon at bounding box center [5, 348] width 11 height 11
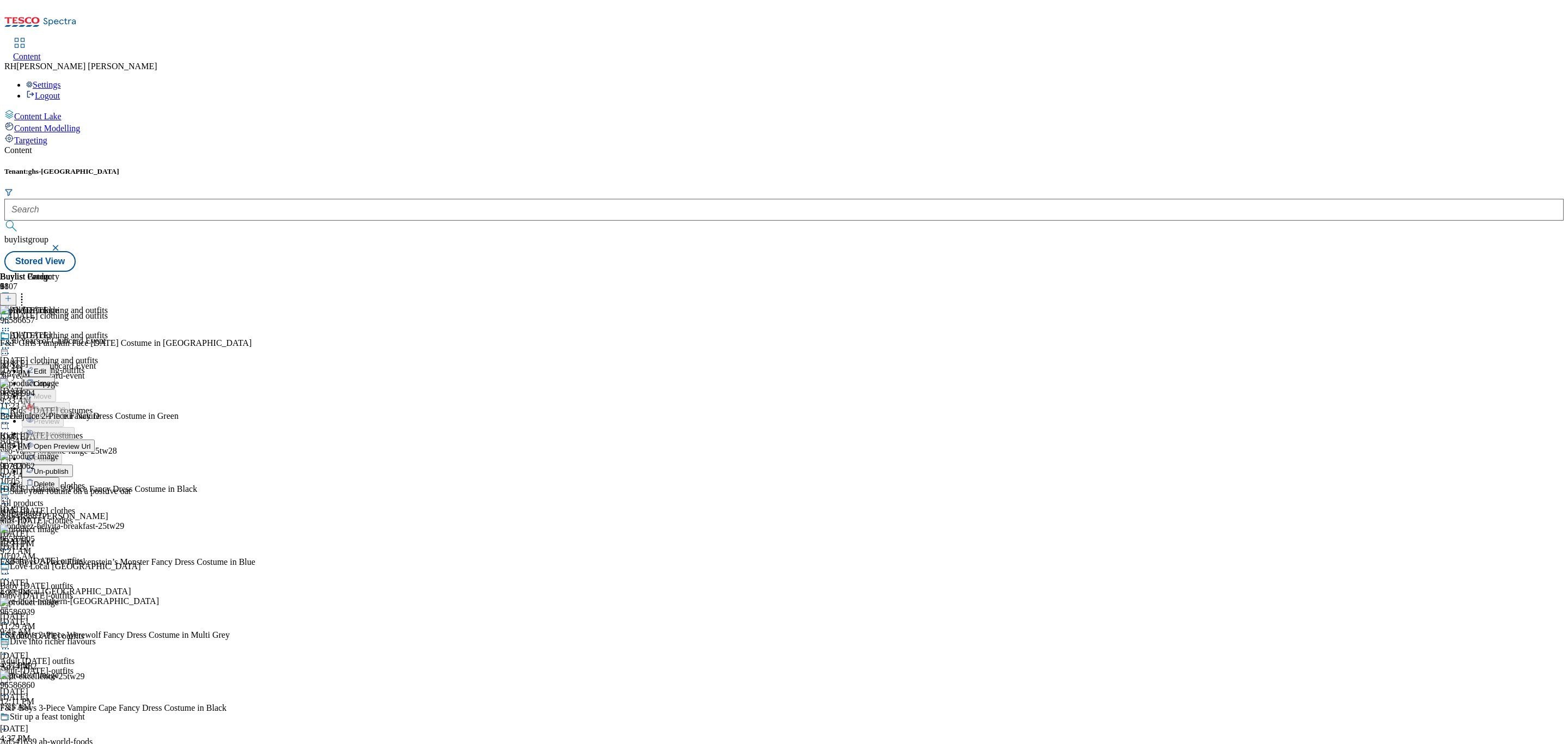
click at [51, 364] on button "Edit" at bounding box center [36, 370] width 29 height 13
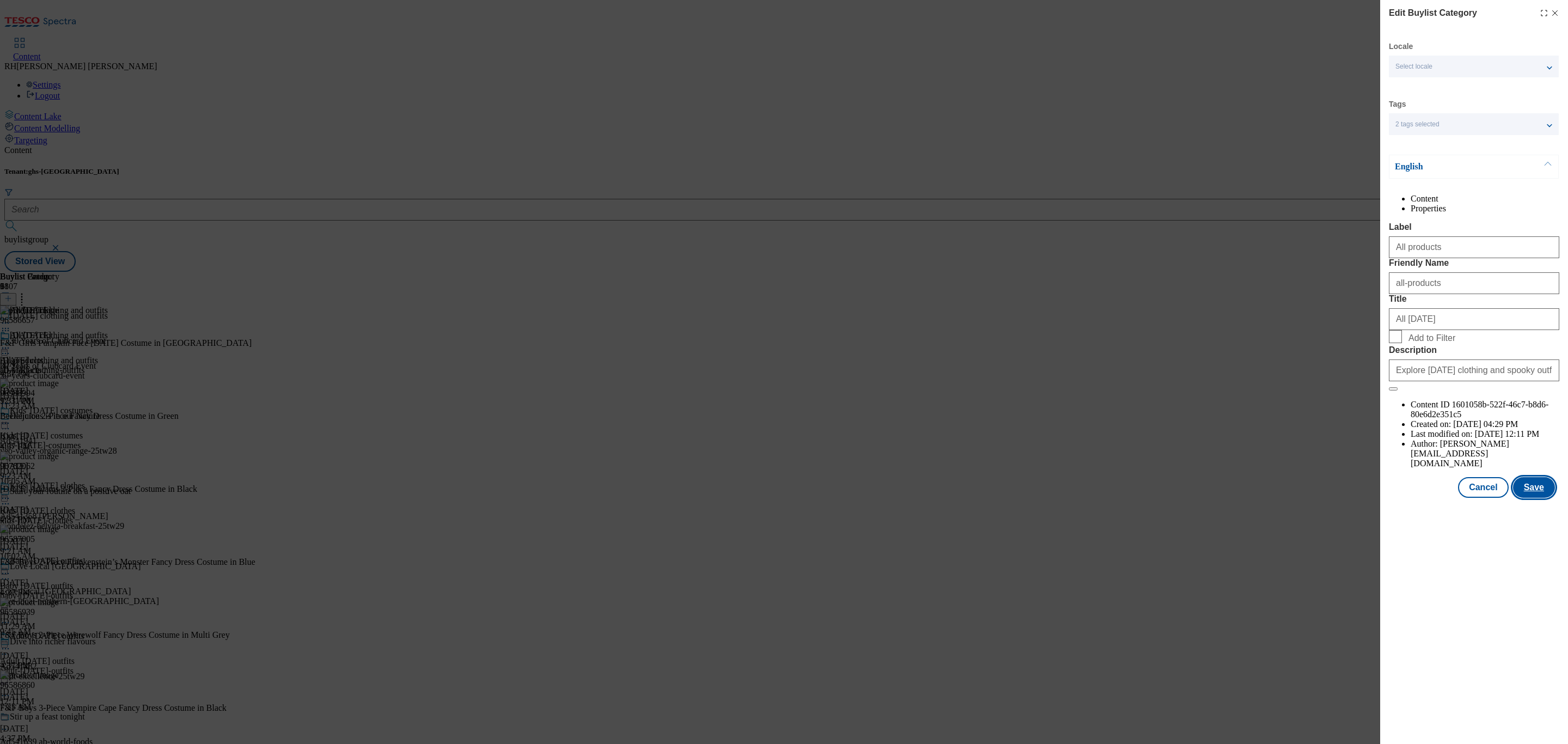
click at [1536, 498] on button "Save" at bounding box center [1534, 488] width 42 height 21
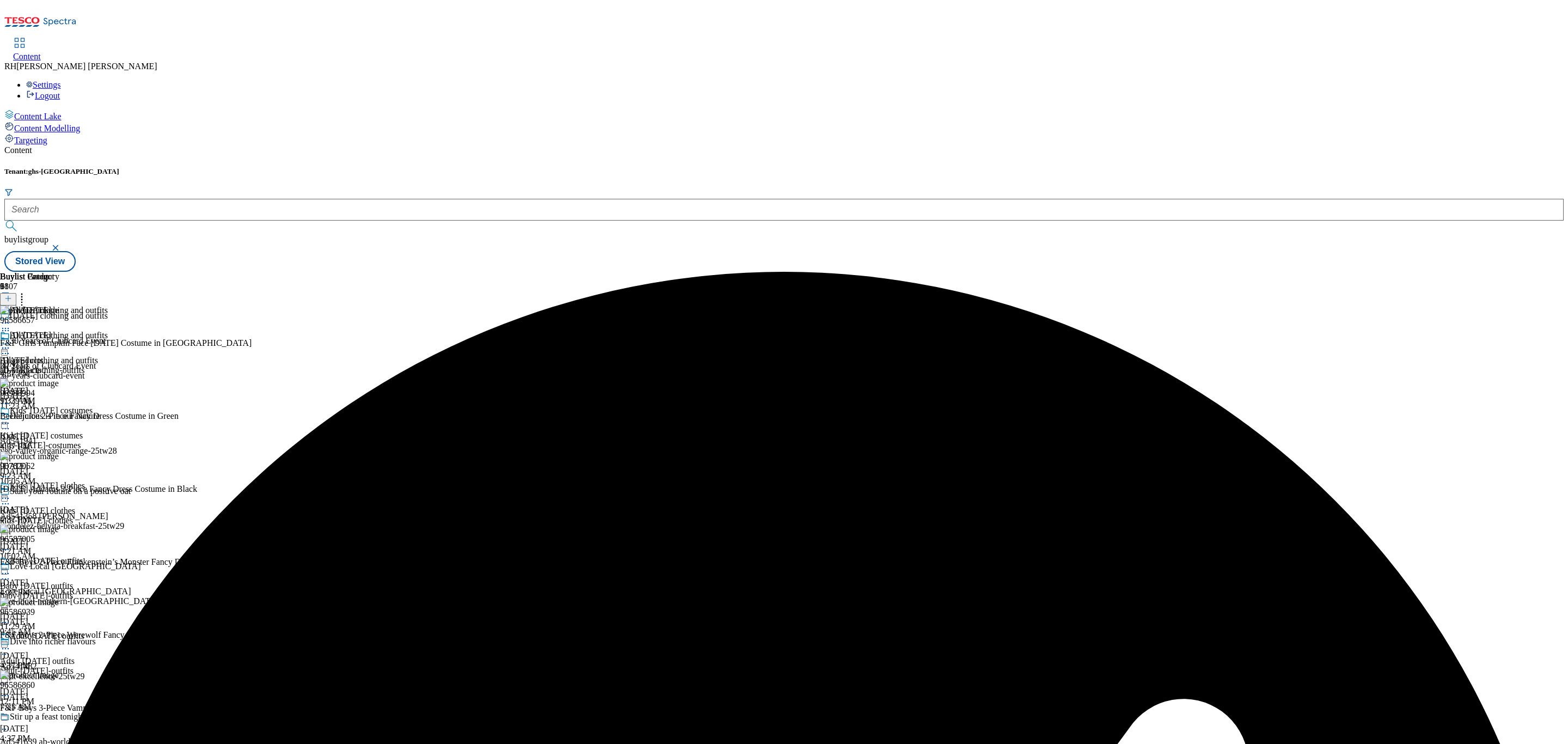
click at [11, 343] on icon at bounding box center [5, 348] width 11 height 11
click at [59, 417] on span "Preview" at bounding box center [46, 421] width 26 height 8
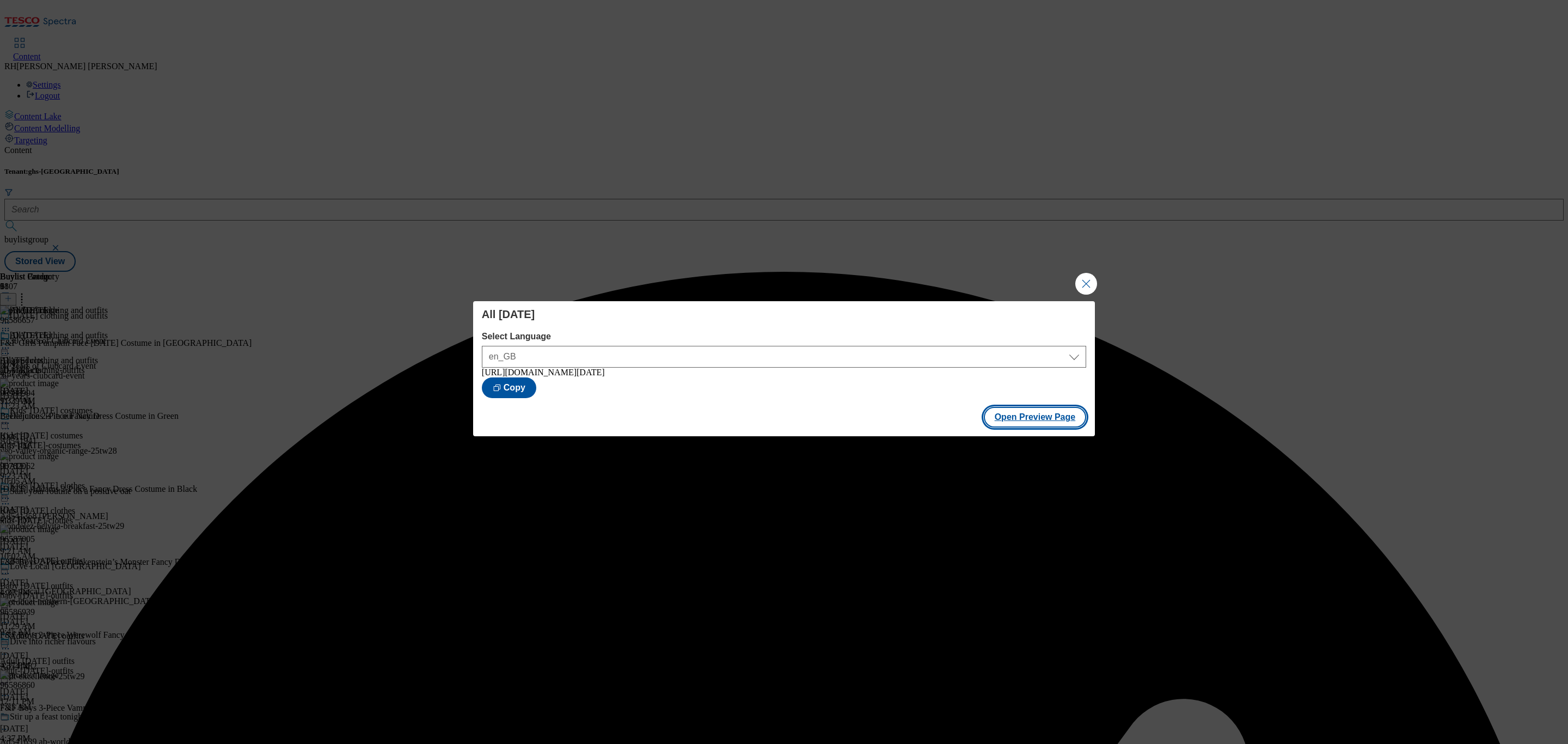
click at [1054, 425] on button "Open Preview Page" at bounding box center [1035, 417] width 103 height 21
click at [1095, 275] on button "Close Modal" at bounding box center [1087, 284] width 22 height 22
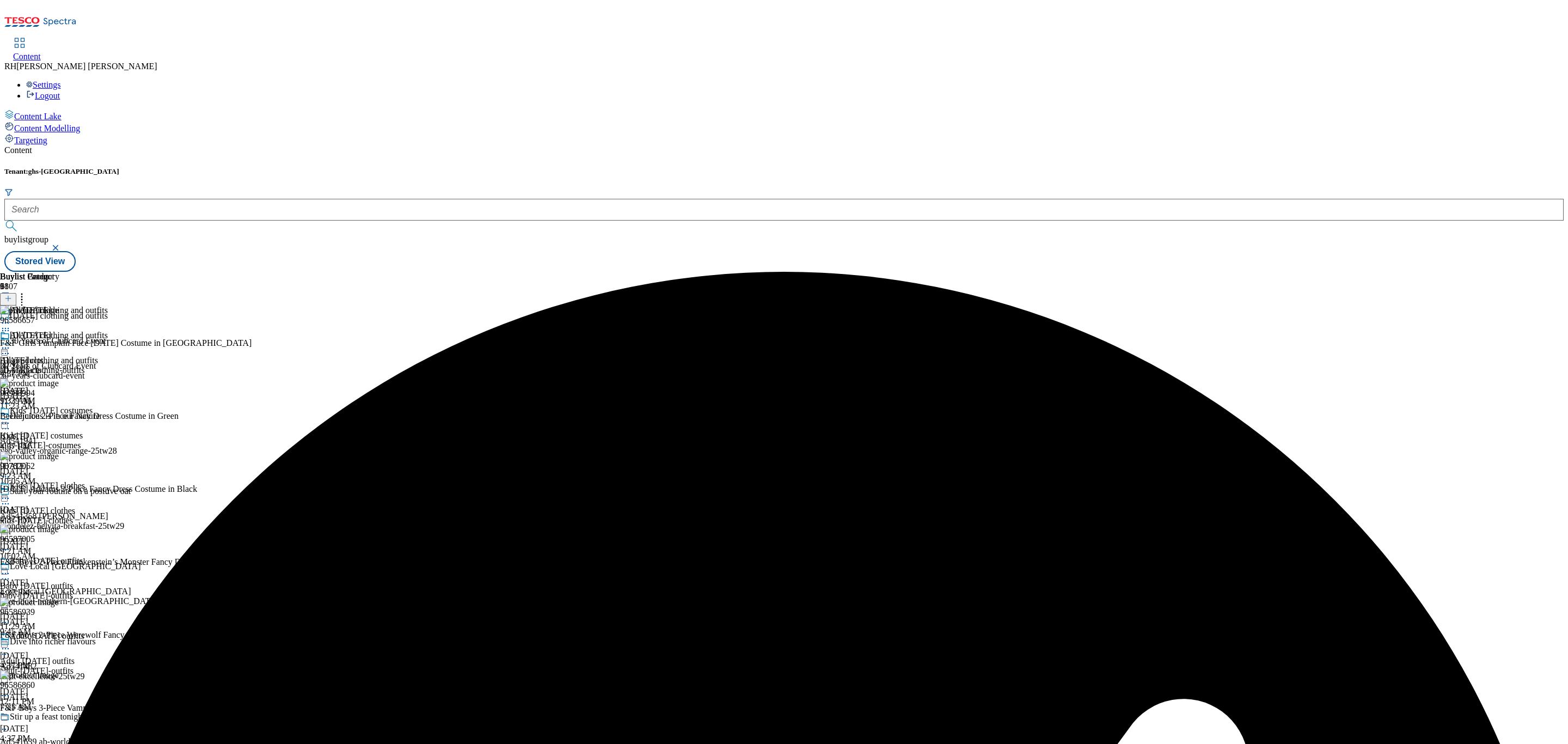
click at [11, 343] on icon at bounding box center [5, 348] width 11 height 11
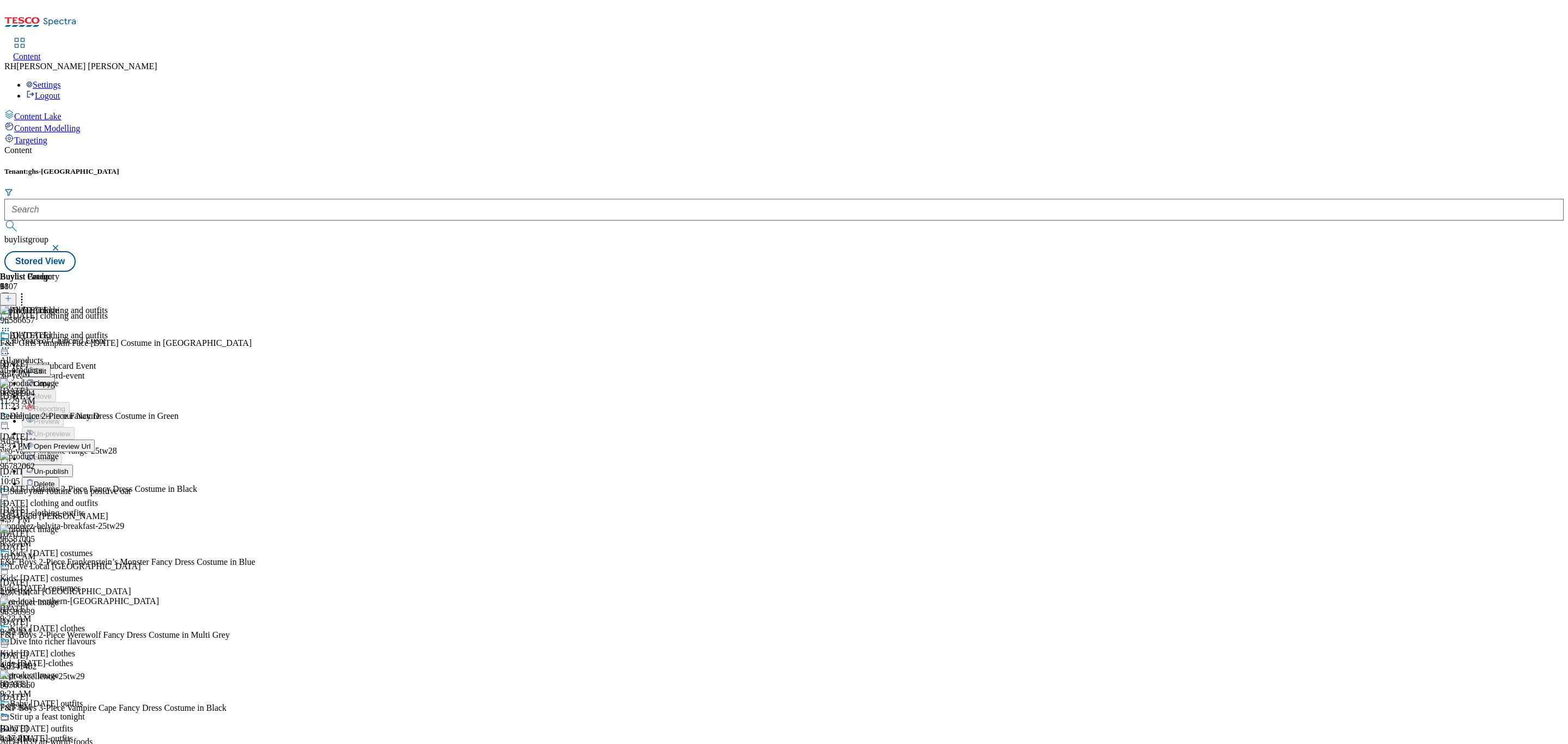
click at [59, 340] on div "All Halloween All products all-products Sep 1, 2025 11:29 AM" at bounding box center [29, 368] width 59 height 75
click at [11, 343] on icon at bounding box center [5, 348] width 11 height 11
click at [58, 455] on span "Publish" at bounding box center [45, 458] width 24 height 8
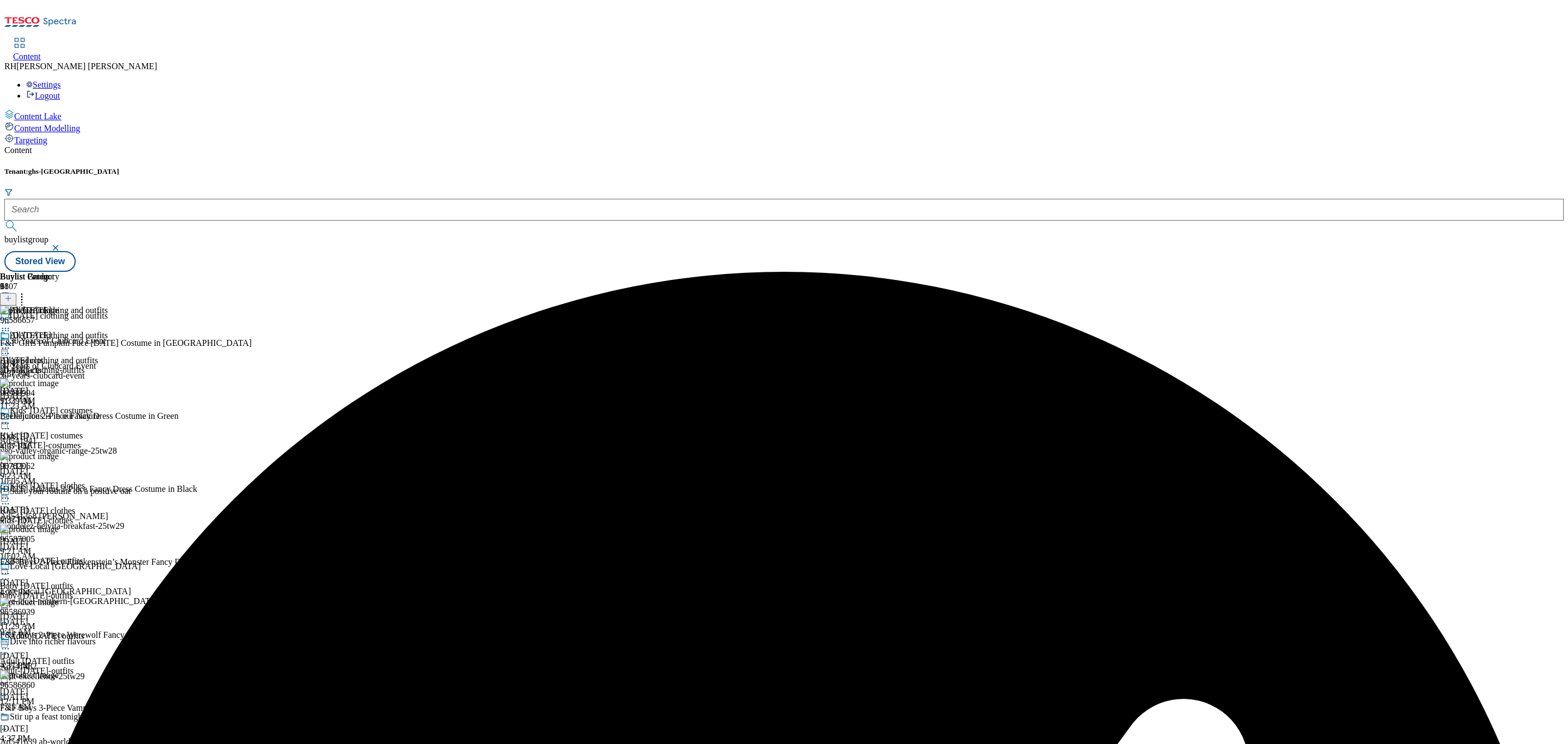
click at [108, 441] on div "kids-[DATE]-costumes" at bounding box center [54, 446] width 108 height 10
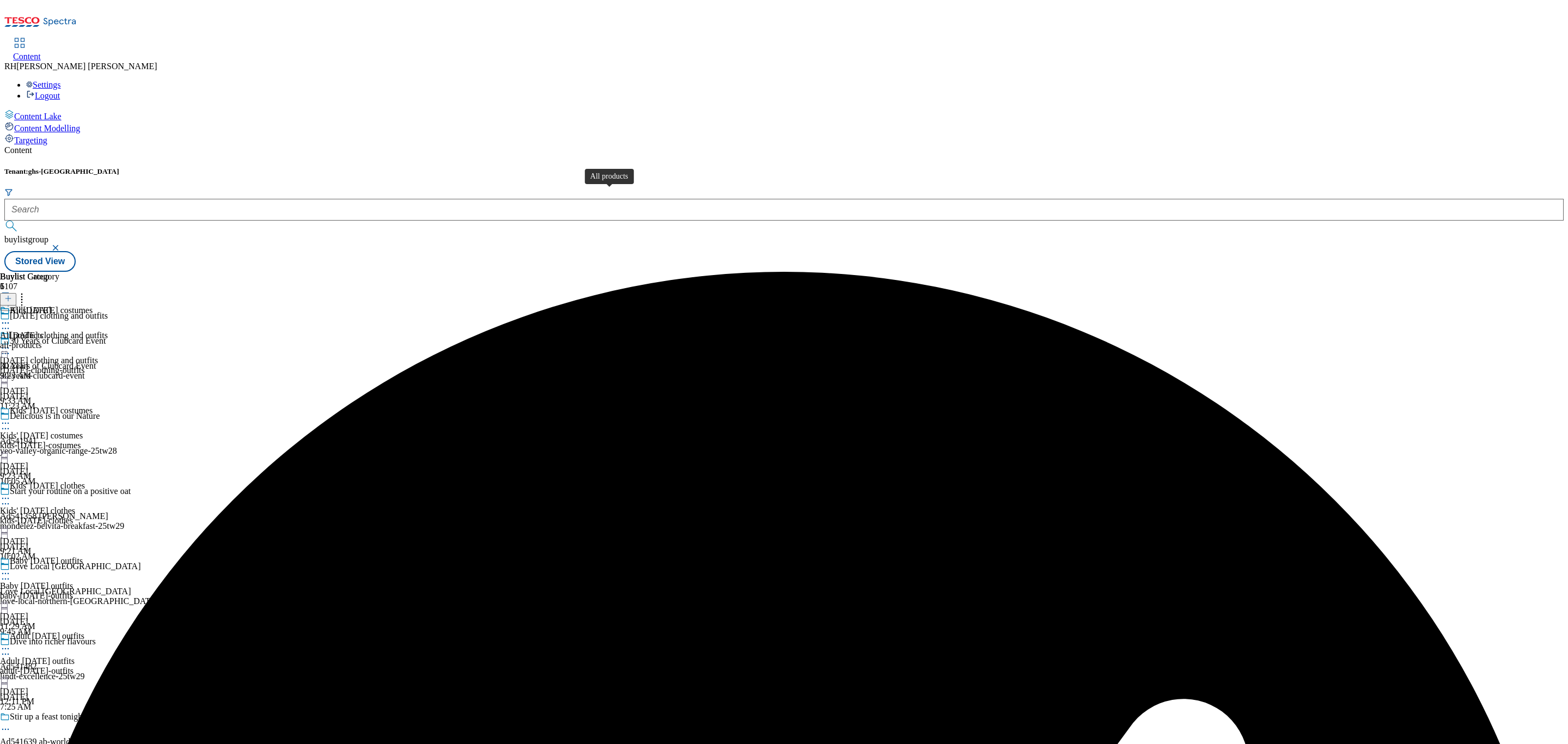
click at [44, 331] on span "All products" at bounding box center [22, 335] width 44 height 10
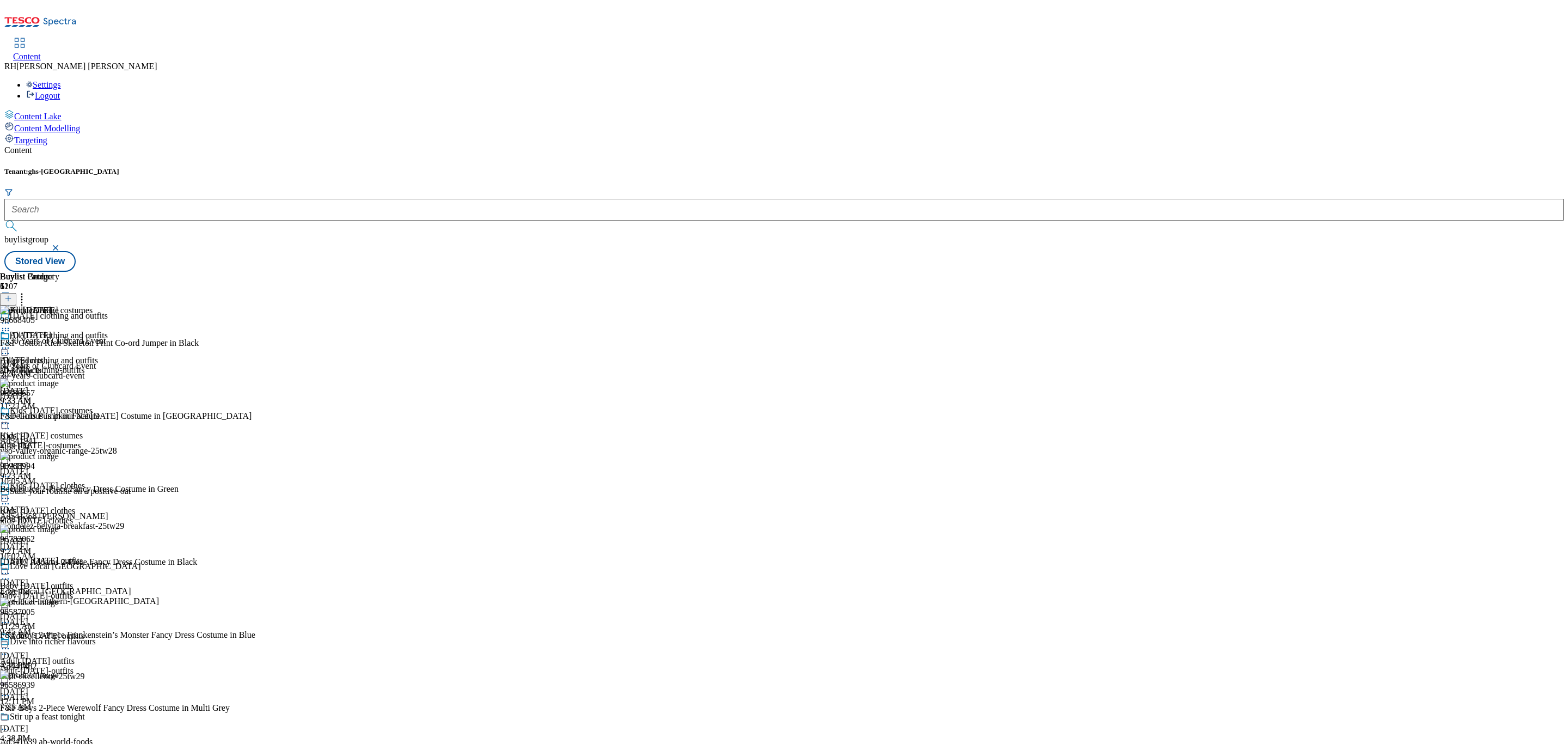
click at [11, 343] on icon at bounding box center [5, 348] width 11 height 11
click at [257, 348] on div at bounding box center [128, 348] width 257 height 0
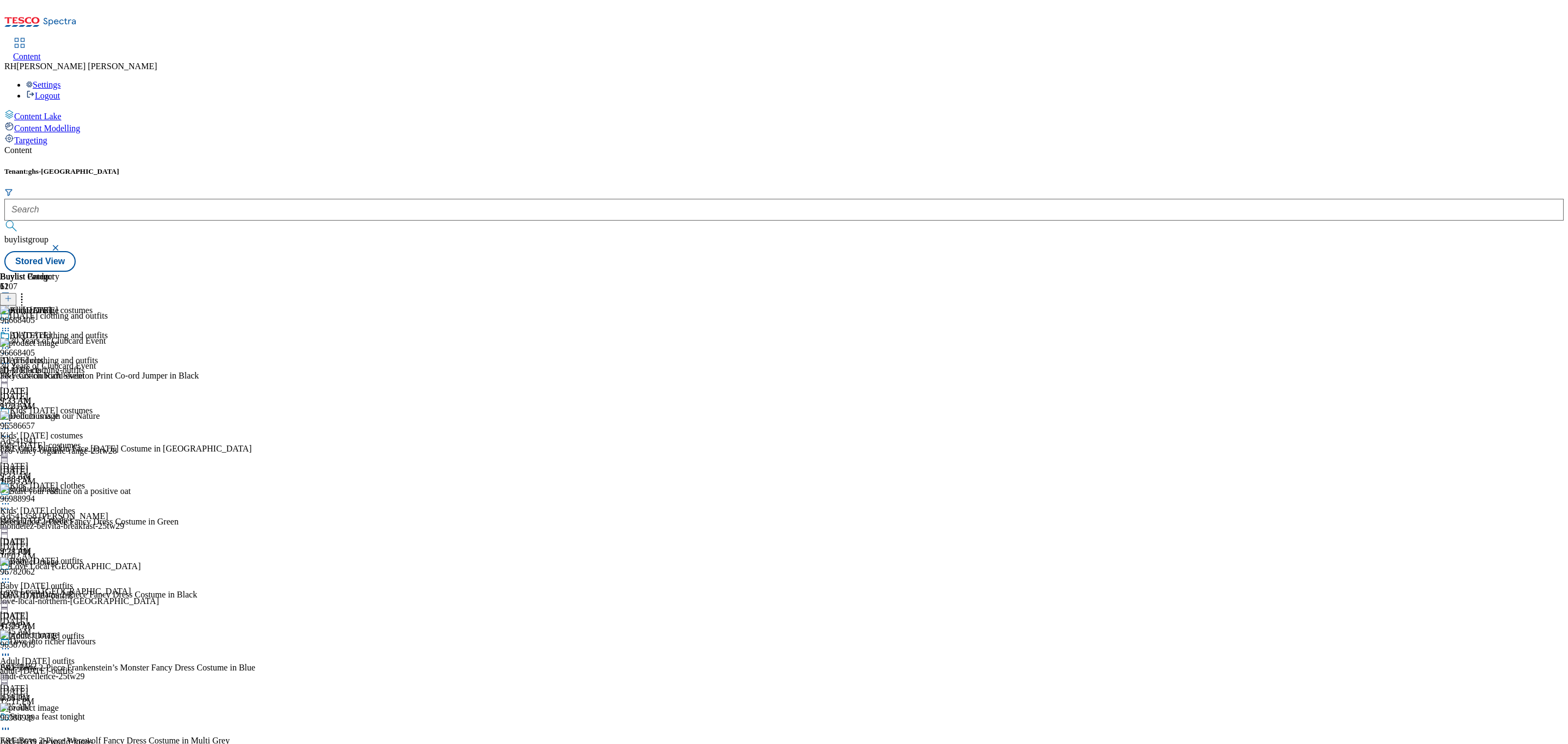
click at [11, 358] on icon at bounding box center [5, 363] width 11 height 11
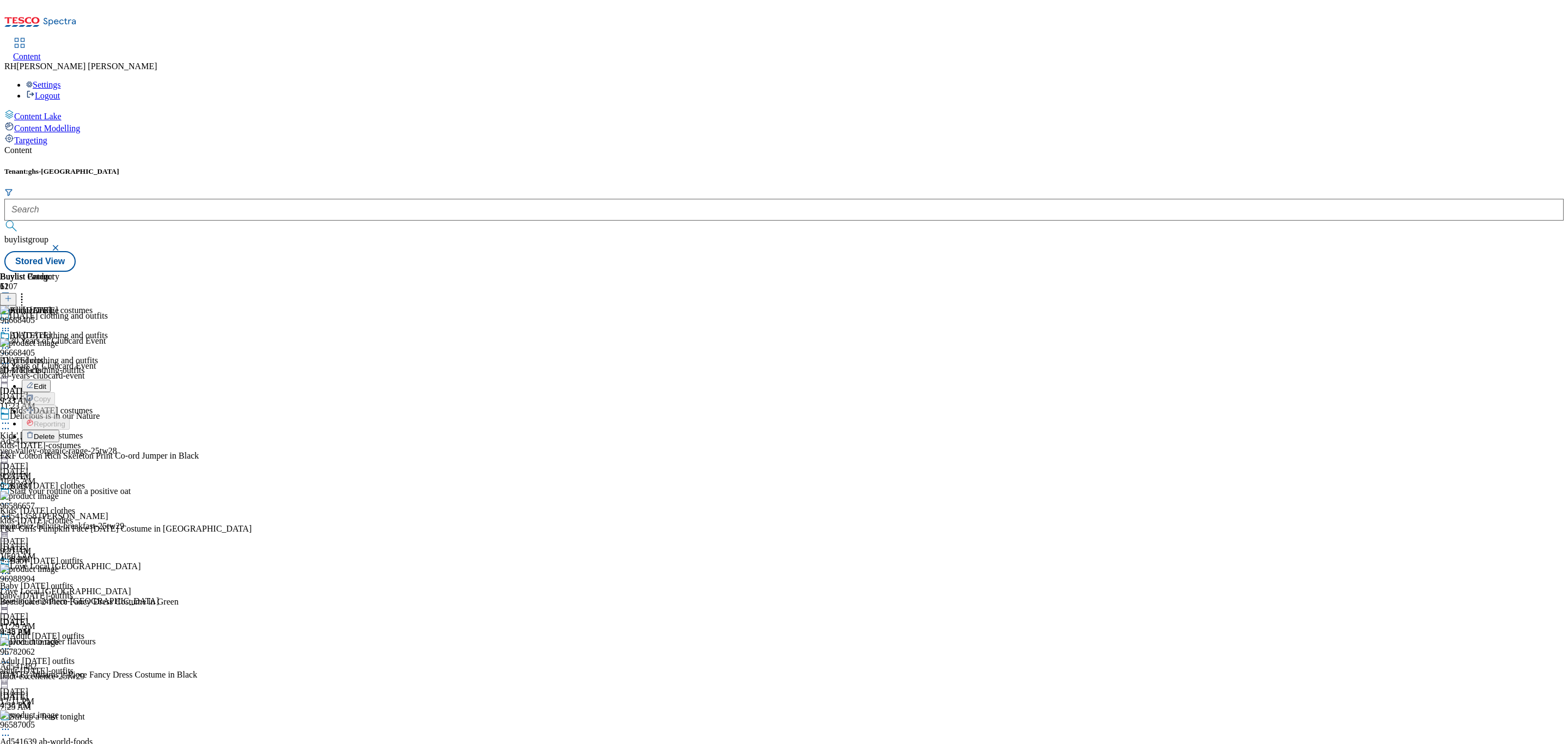
click at [55, 432] on span "Delete" at bounding box center [44, 436] width 21 height 8
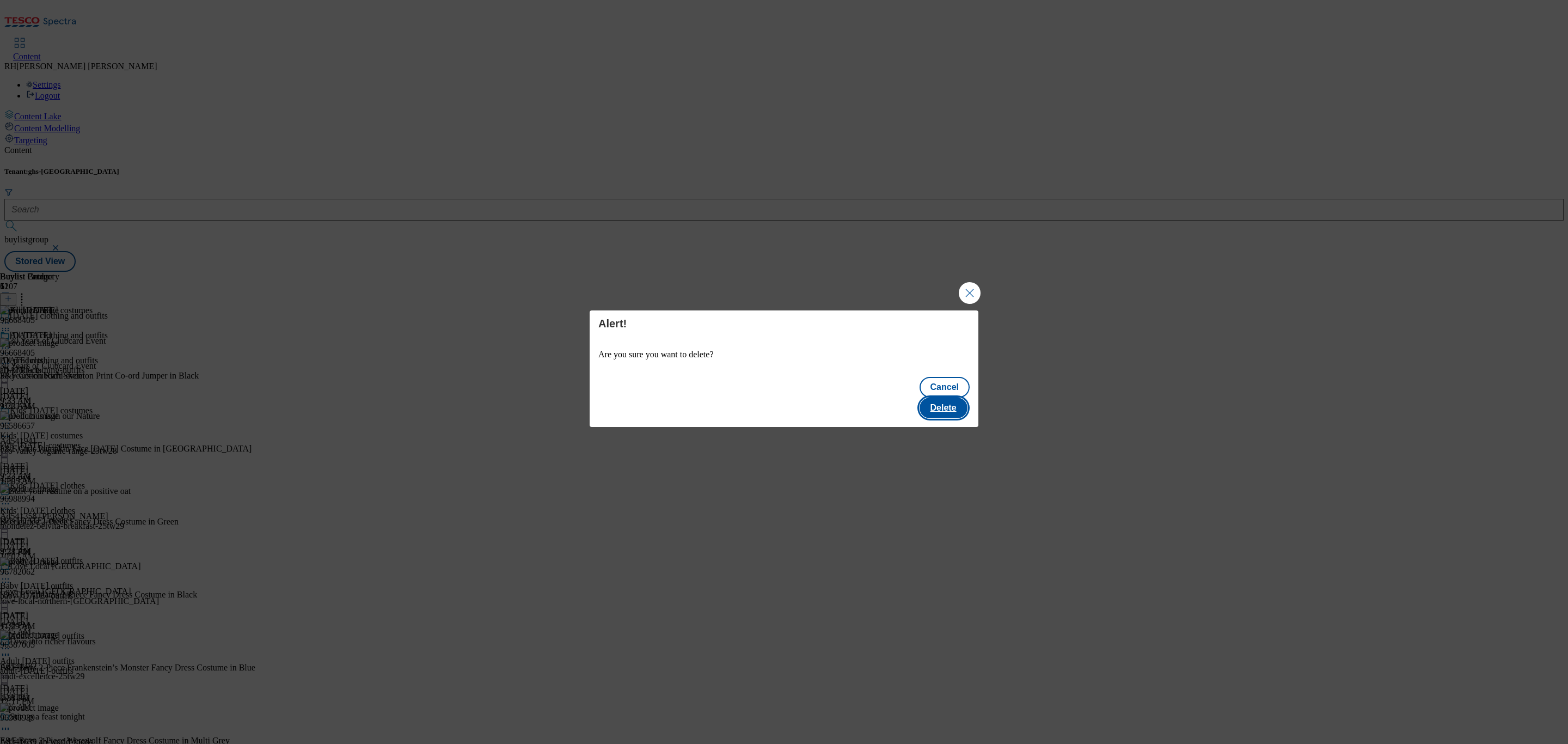
click at [959, 398] on button "Delete" at bounding box center [943, 408] width 48 height 21
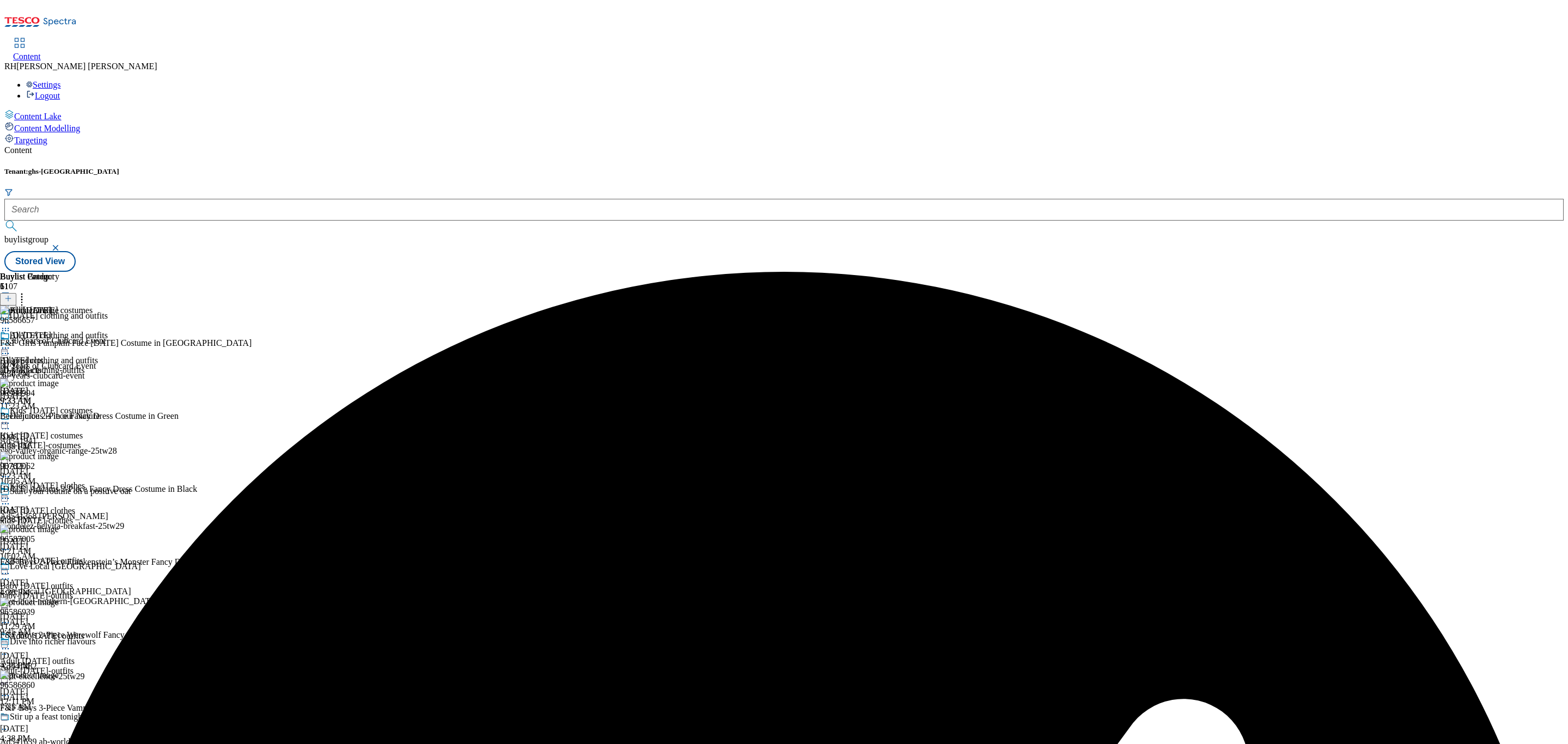
click at [11, 343] on icon at bounding box center [5, 348] width 11 height 11
click at [59, 417] on span "Preview" at bounding box center [46, 421] width 26 height 8
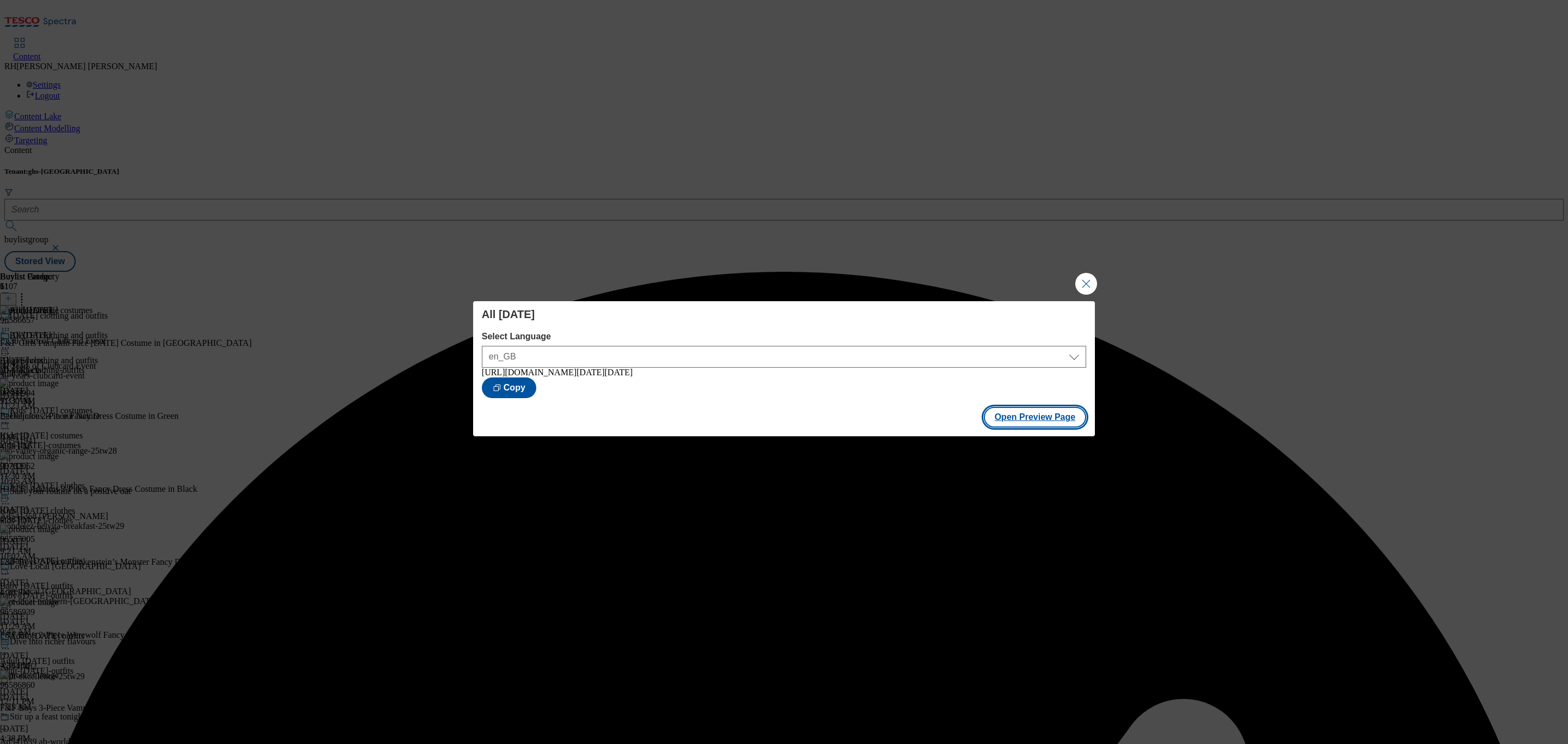
click at [1050, 424] on button "Open Preview Page" at bounding box center [1035, 417] width 103 height 21
click at [1087, 281] on button "Close Modal" at bounding box center [1087, 284] width 22 height 22
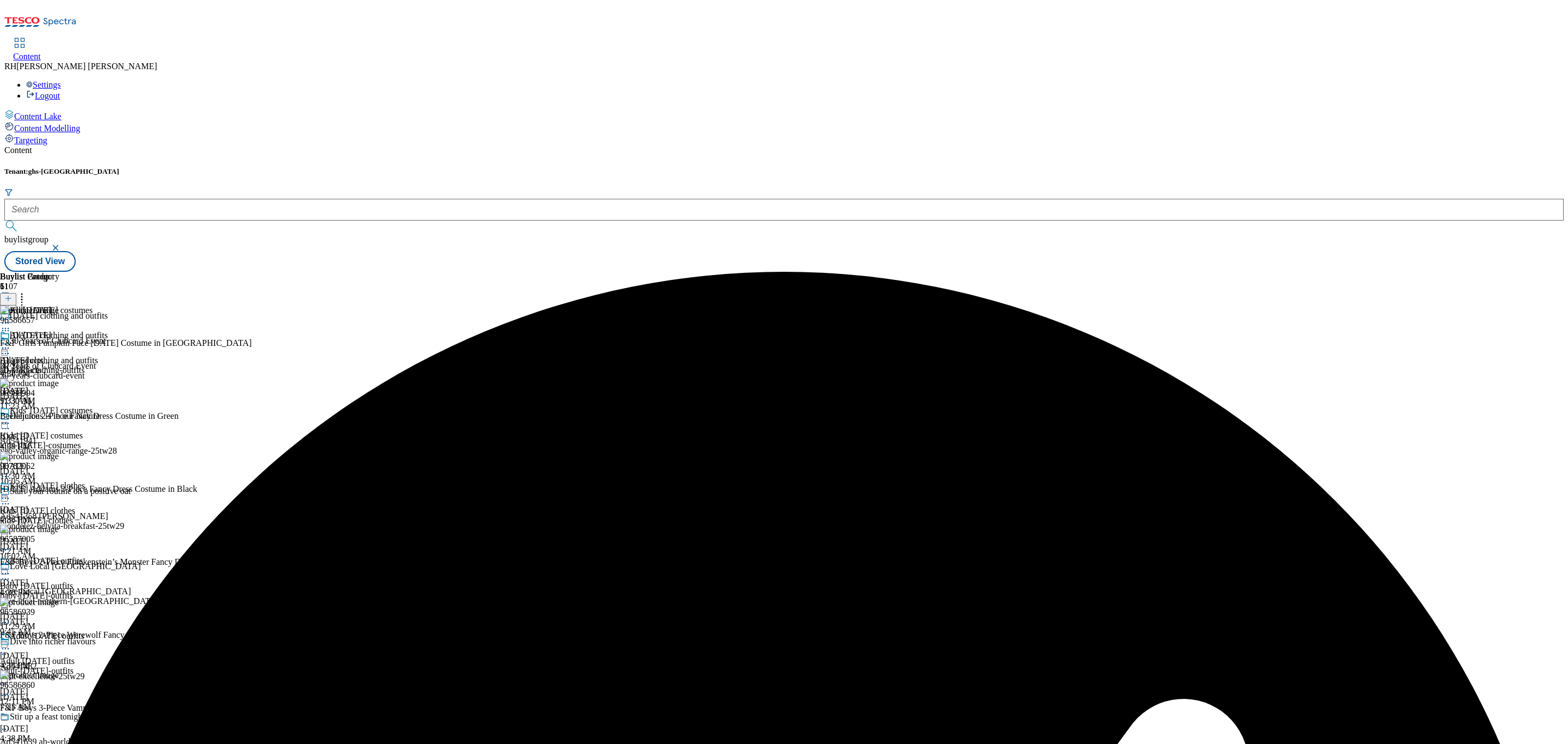
click at [11, 343] on icon at bounding box center [5, 348] width 11 height 11
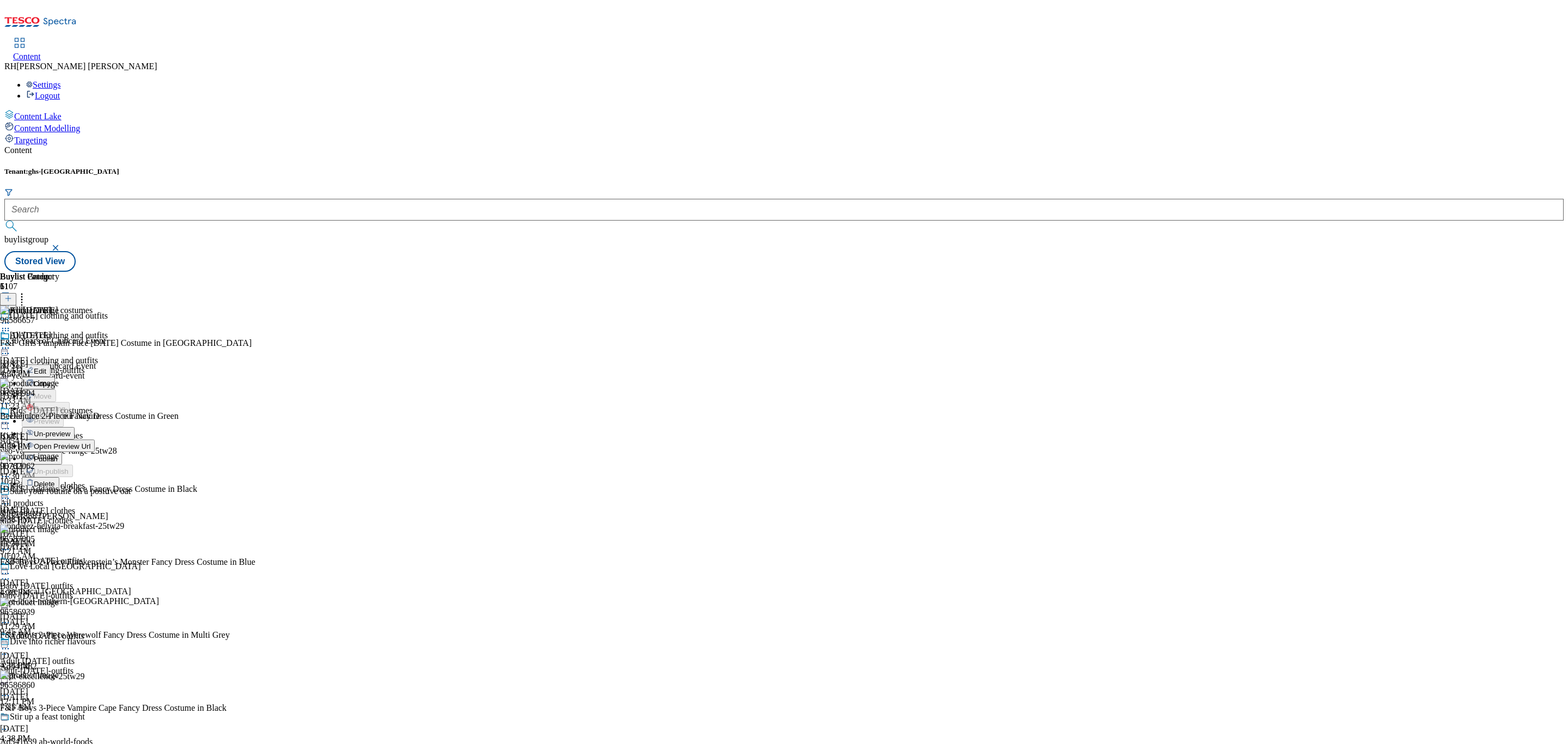
click at [58, 455] on span "Publish" at bounding box center [45, 458] width 24 height 8
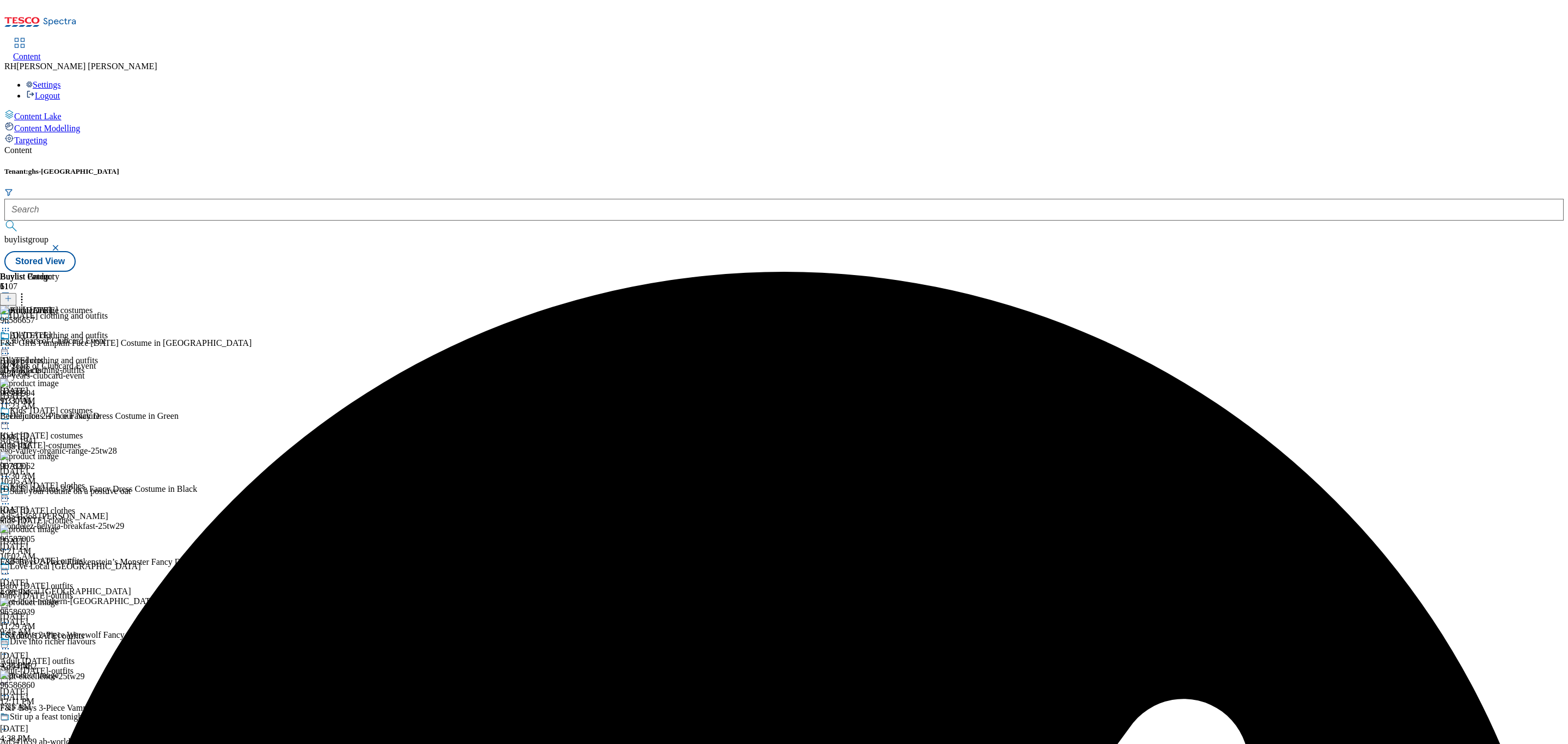
click at [108, 441] on div "kids-[DATE]-costumes" at bounding box center [54, 446] width 108 height 10
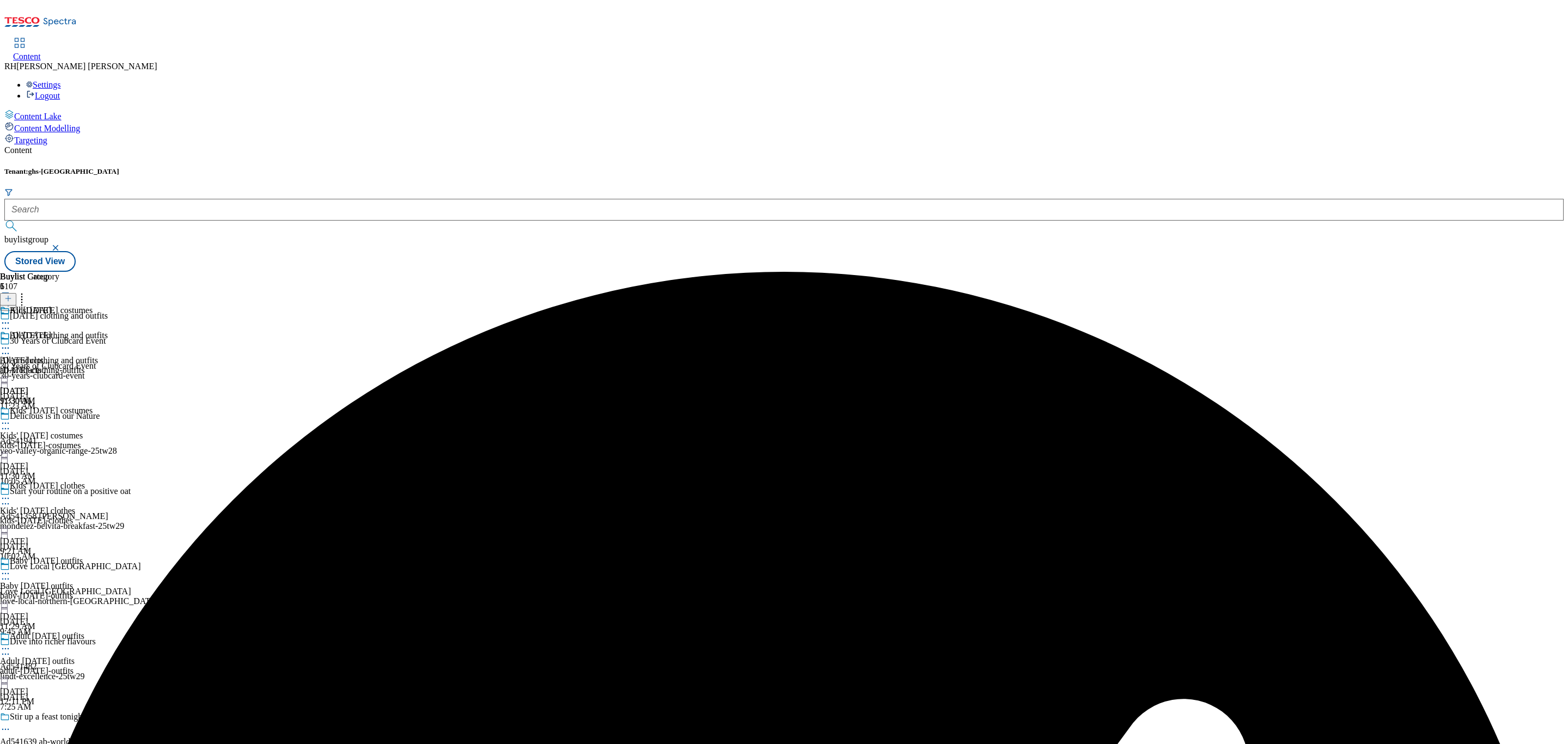
click at [11, 418] on icon at bounding box center [5, 423] width 11 height 11
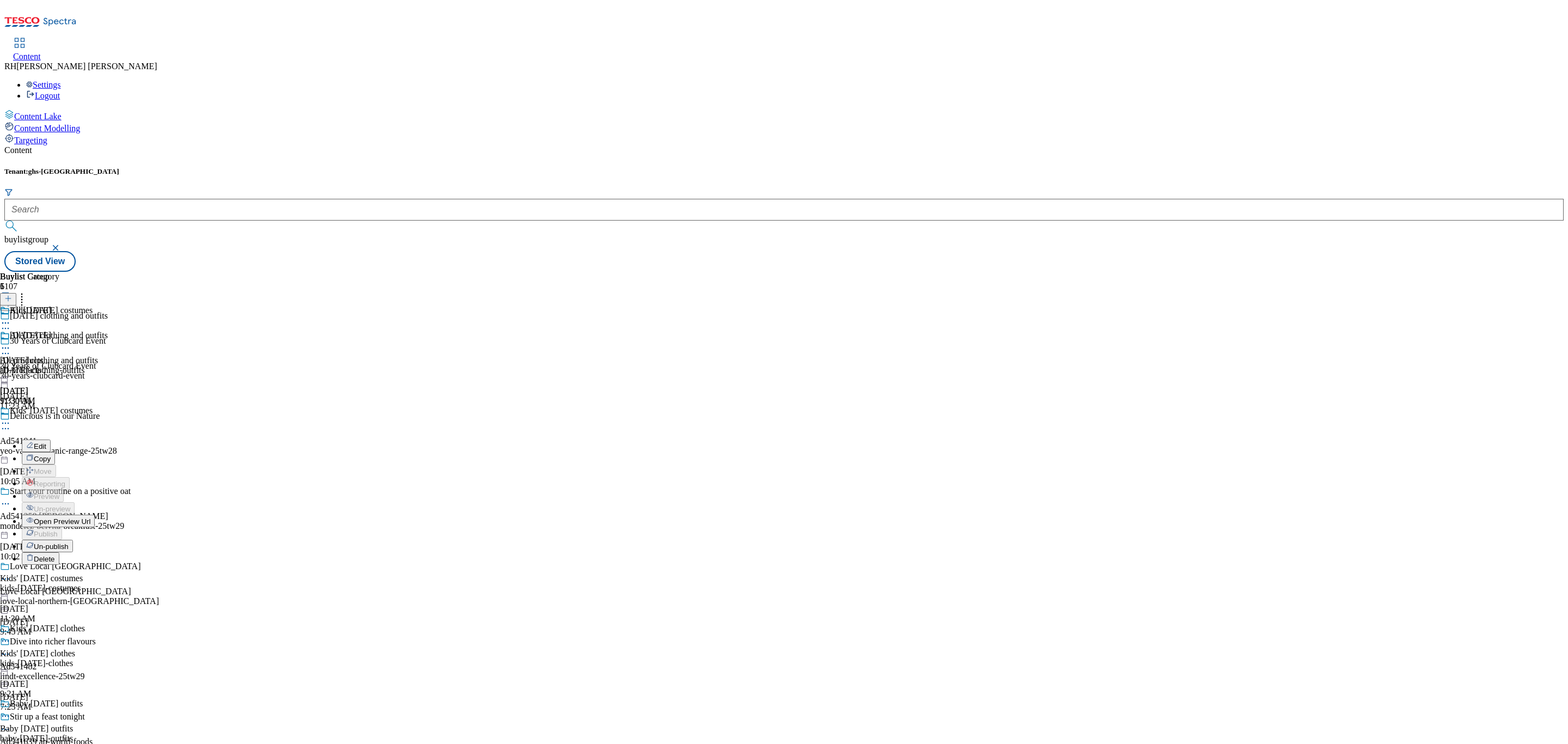
click at [69, 542] on span "Un-publish" at bounding box center [51, 546] width 35 height 8
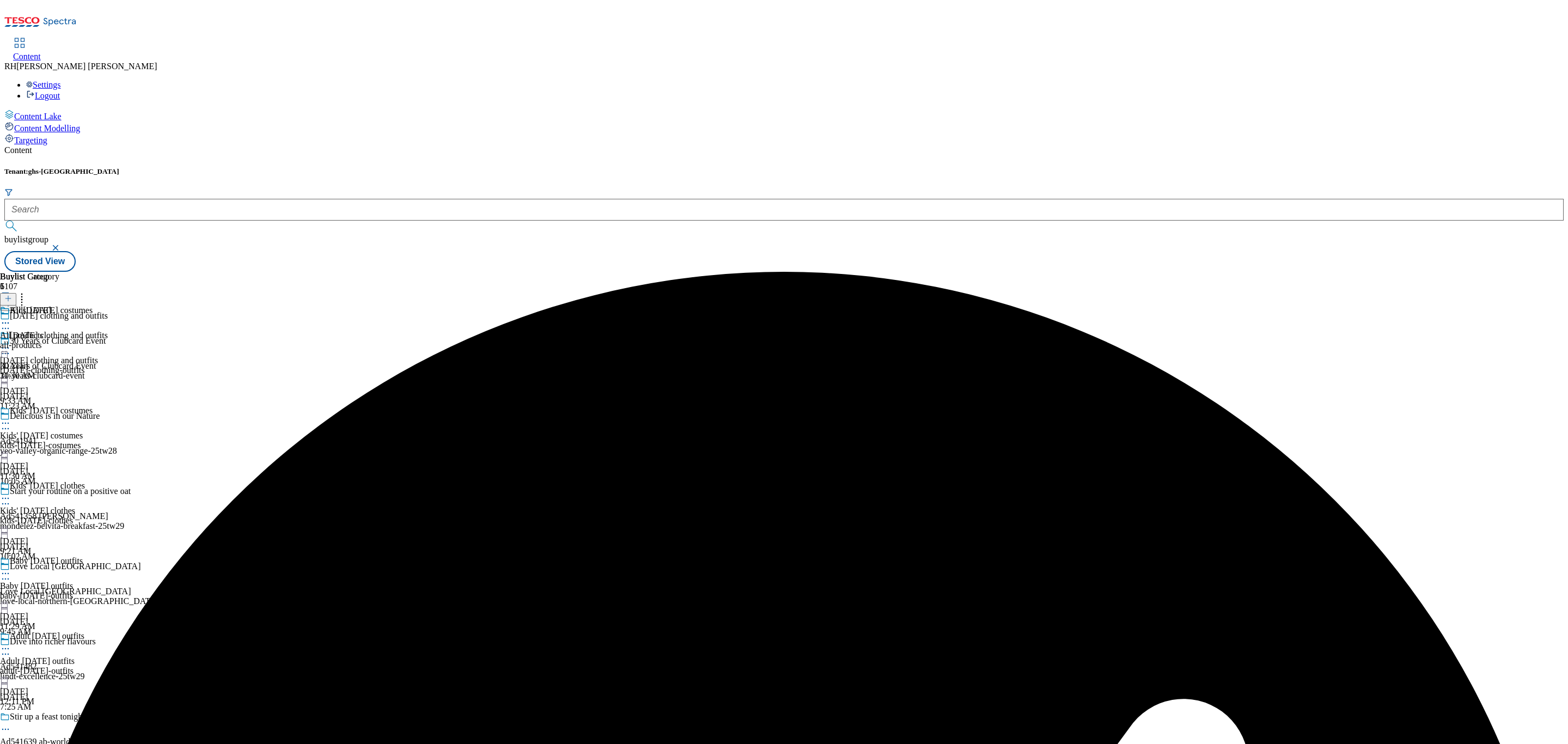
click at [11, 418] on icon at bounding box center [5, 423] width 11 height 11
click at [70, 505] on span "Un-preview" at bounding box center [52, 508] width 37 height 8
click at [108, 591] on div "baby-[DATE]-outfits" at bounding box center [54, 595] width 108 height 10
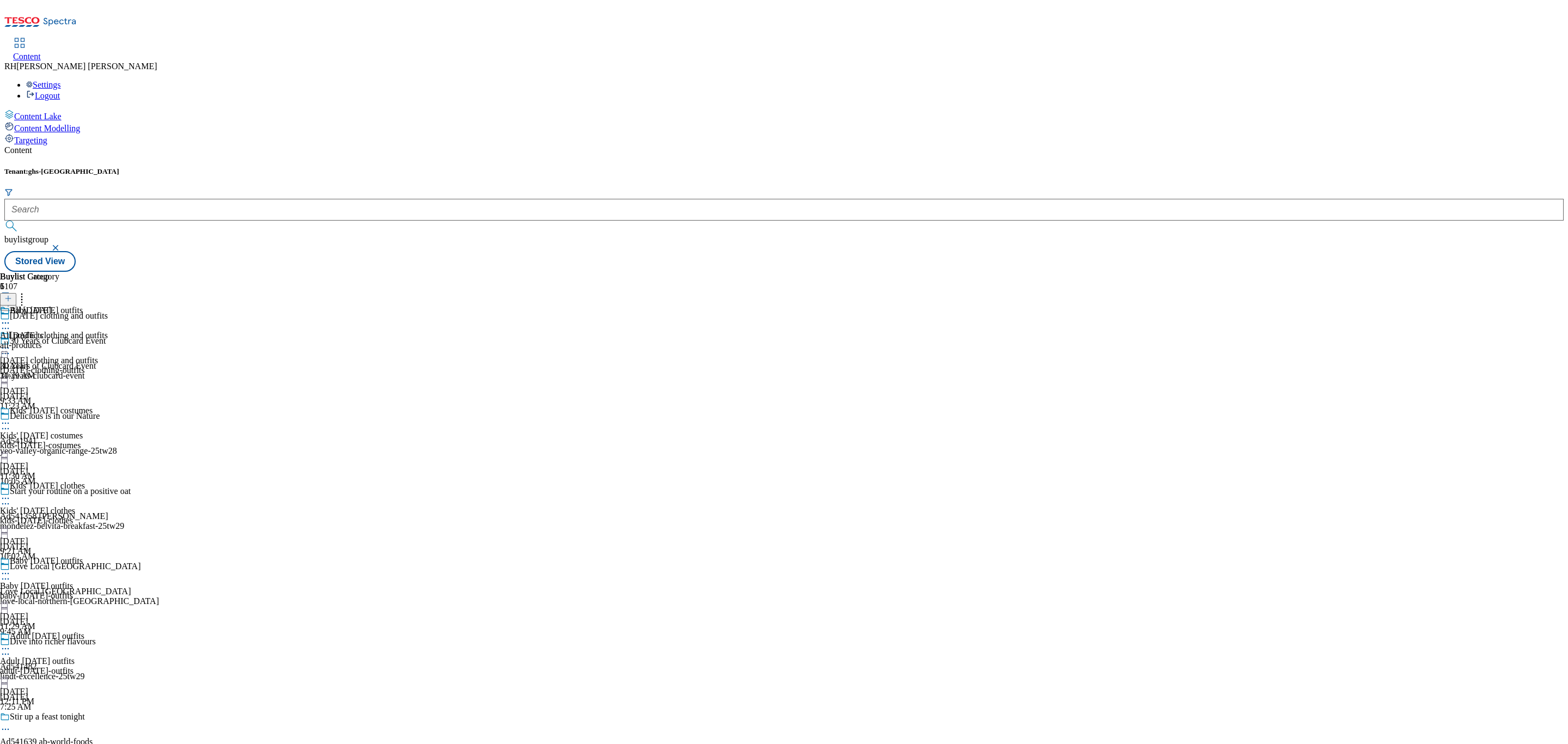
click at [11, 568] on icon at bounding box center [5, 574] width 11 height 11
click at [70, 655] on span "Un-preview" at bounding box center [52, 659] width 37 height 8
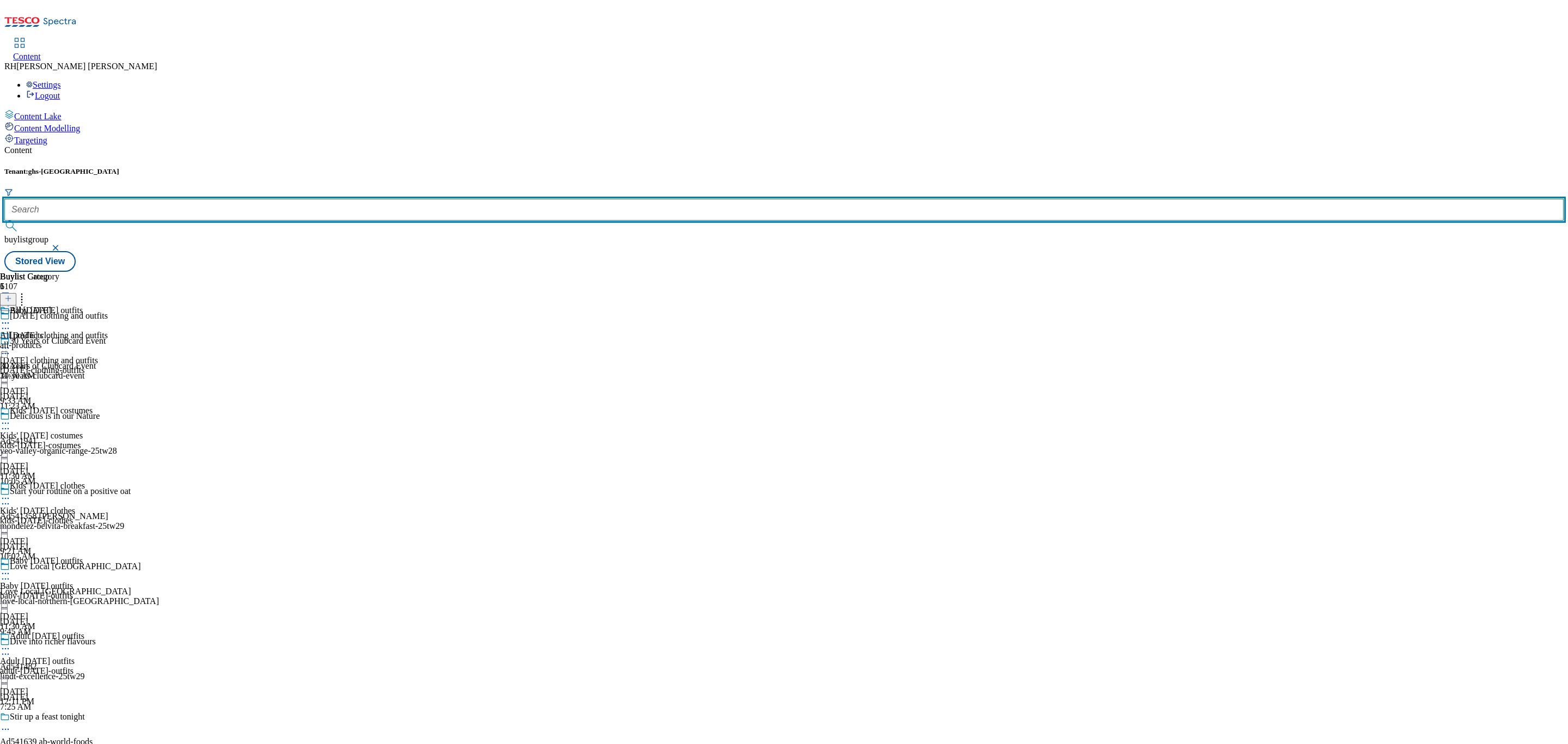
click at [242, 198] on input "text" at bounding box center [784, 209] width 1559 height 22
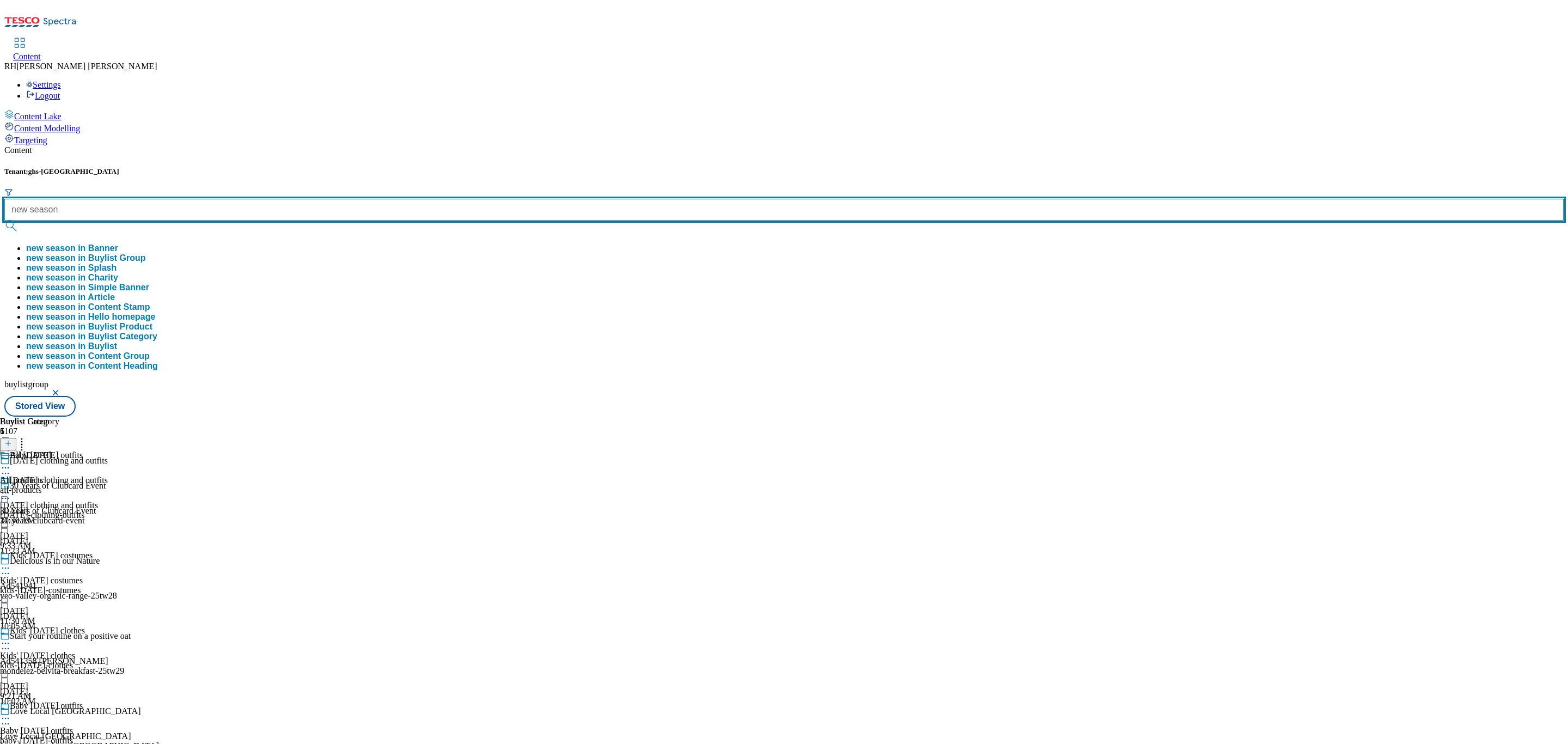
type input "new season"
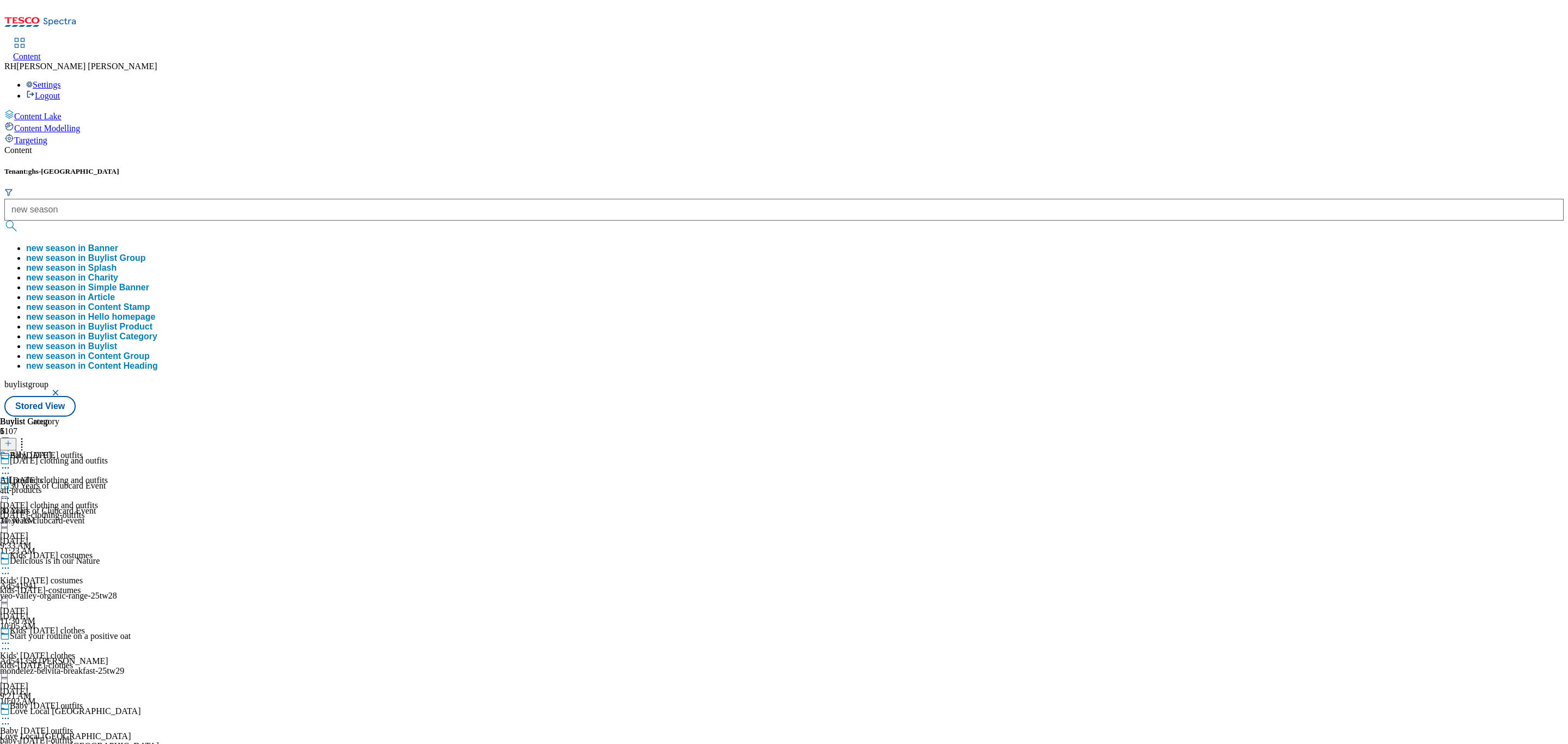
click at [146, 253] on button "new season in Buylist Group" at bounding box center [86, 258] width 120 height 10
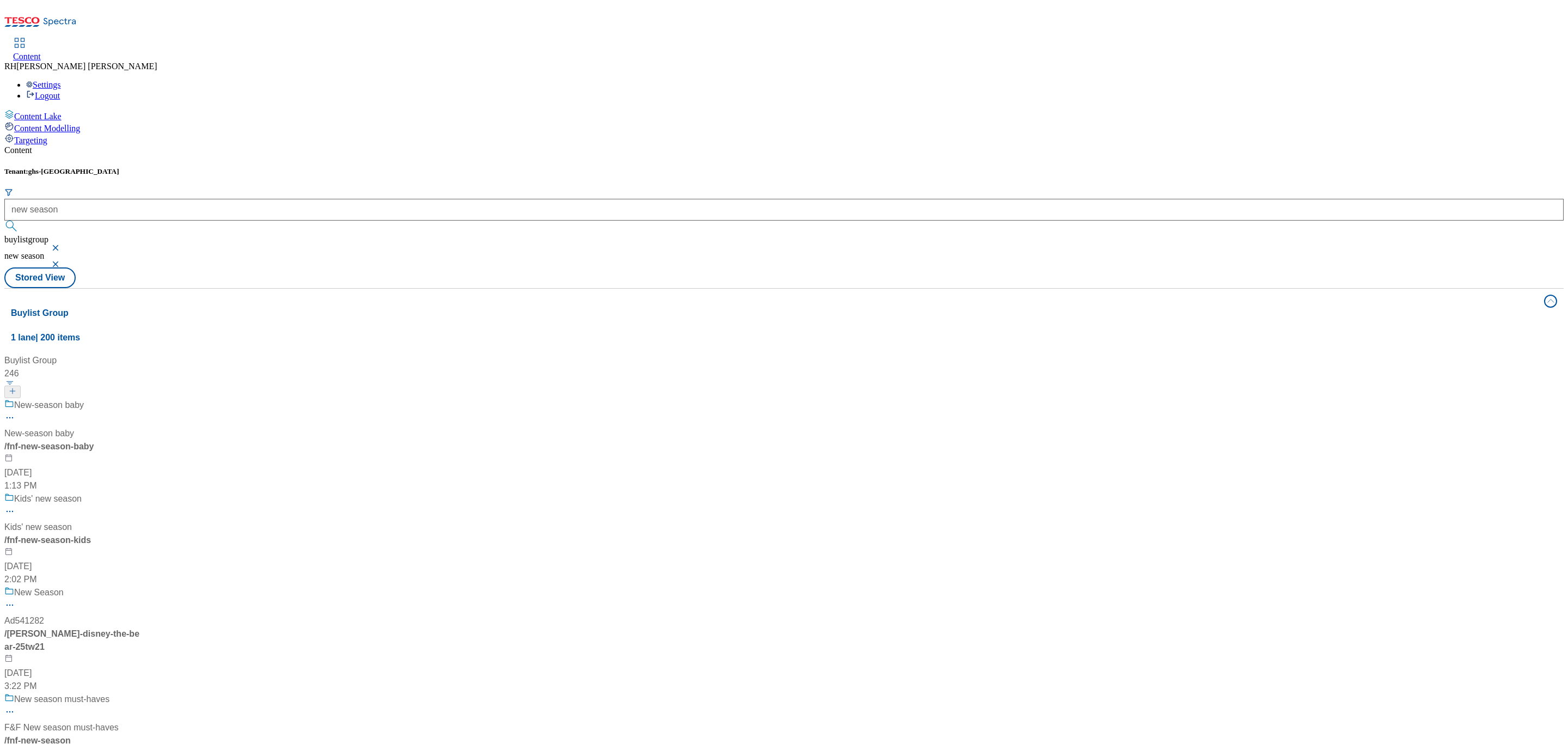
scroll to position [245, 0]
click at [141, 693] on div "New season must-haves" at bounding box center [72, 707] width 136 height 29
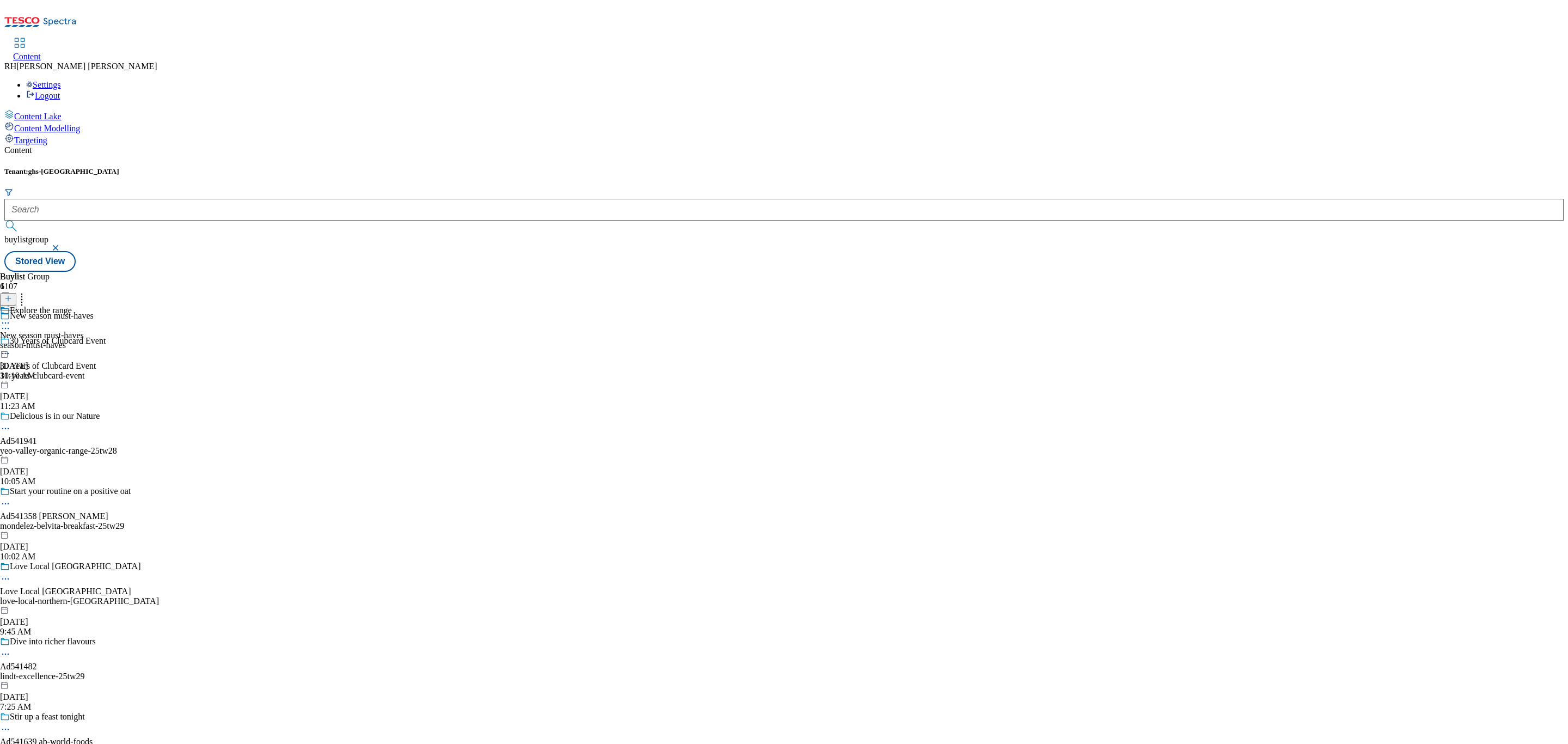
click at [84, 340] on div "season-must-haves" at bounding box center [42, 345] width 84 height 10
click at [59, 340] on div "all-products" at bounding box center [29, 345] width 59 height 10
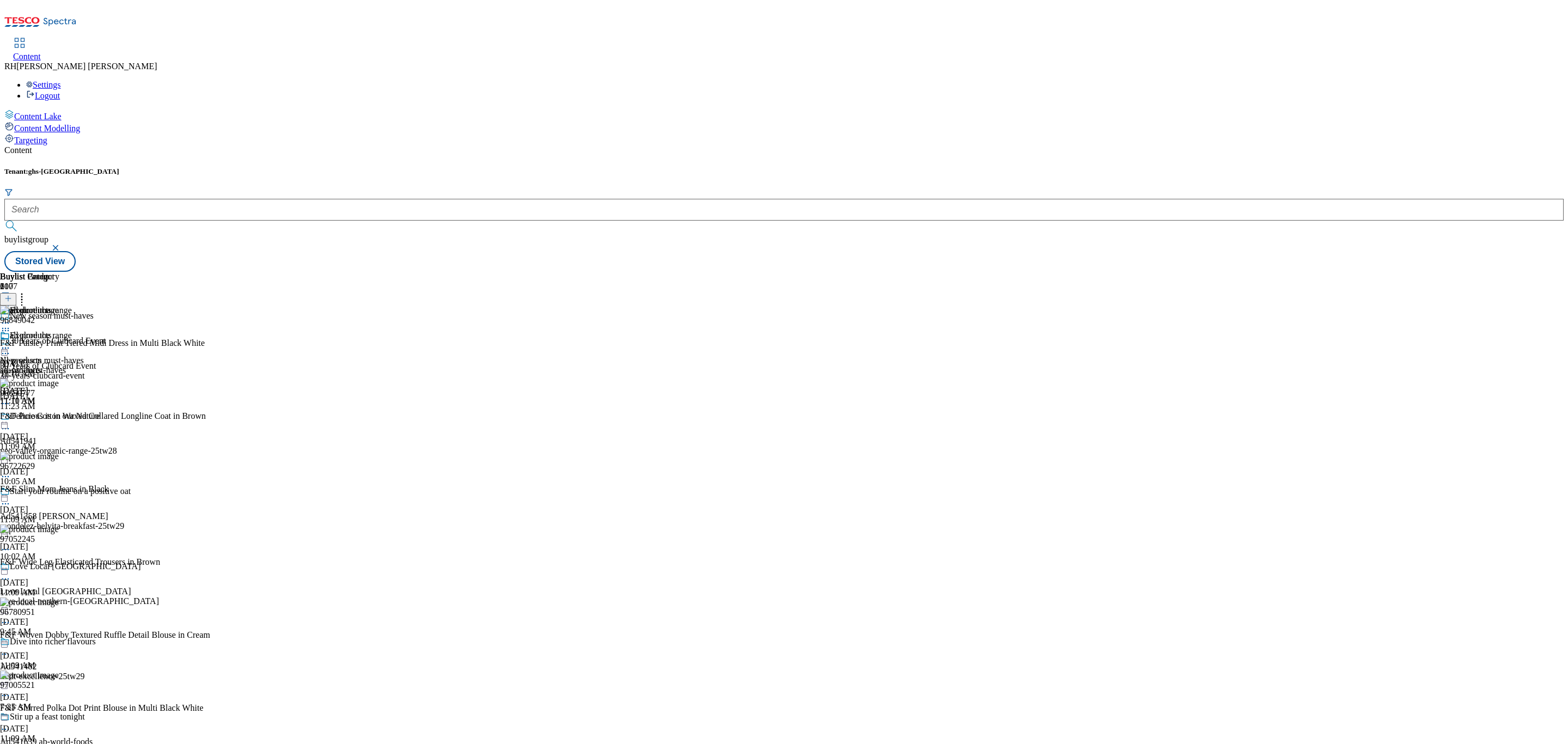
click at [11, 343] on icon at bounding box center [5, 348] width 11 height 11
click at [90, 442] on span "Open Preview Url" at bounding box center [61, 446] width 57 height 8
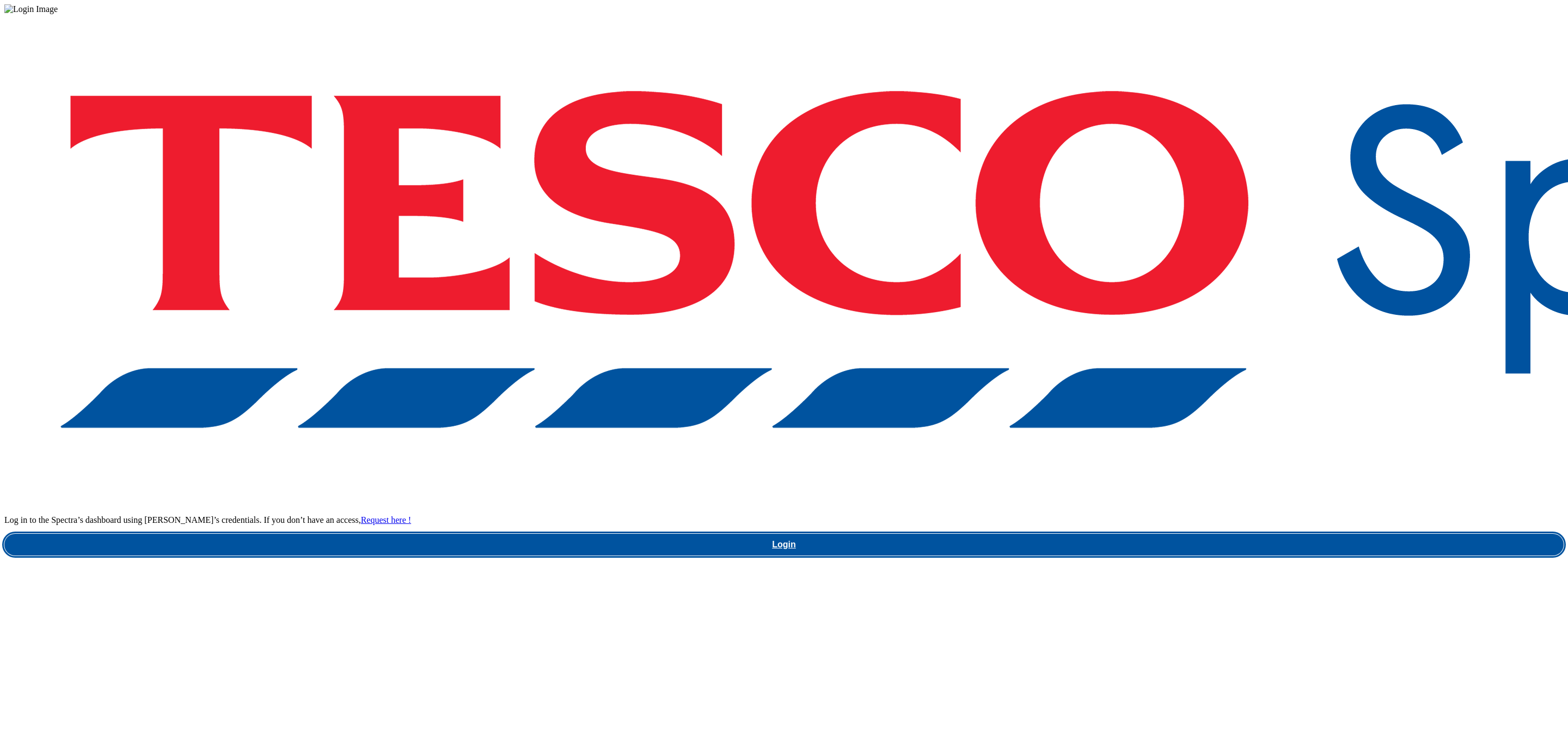
click at [1179, 534] on link "Login" at bounding box center [784, 545] width 1559 height 22
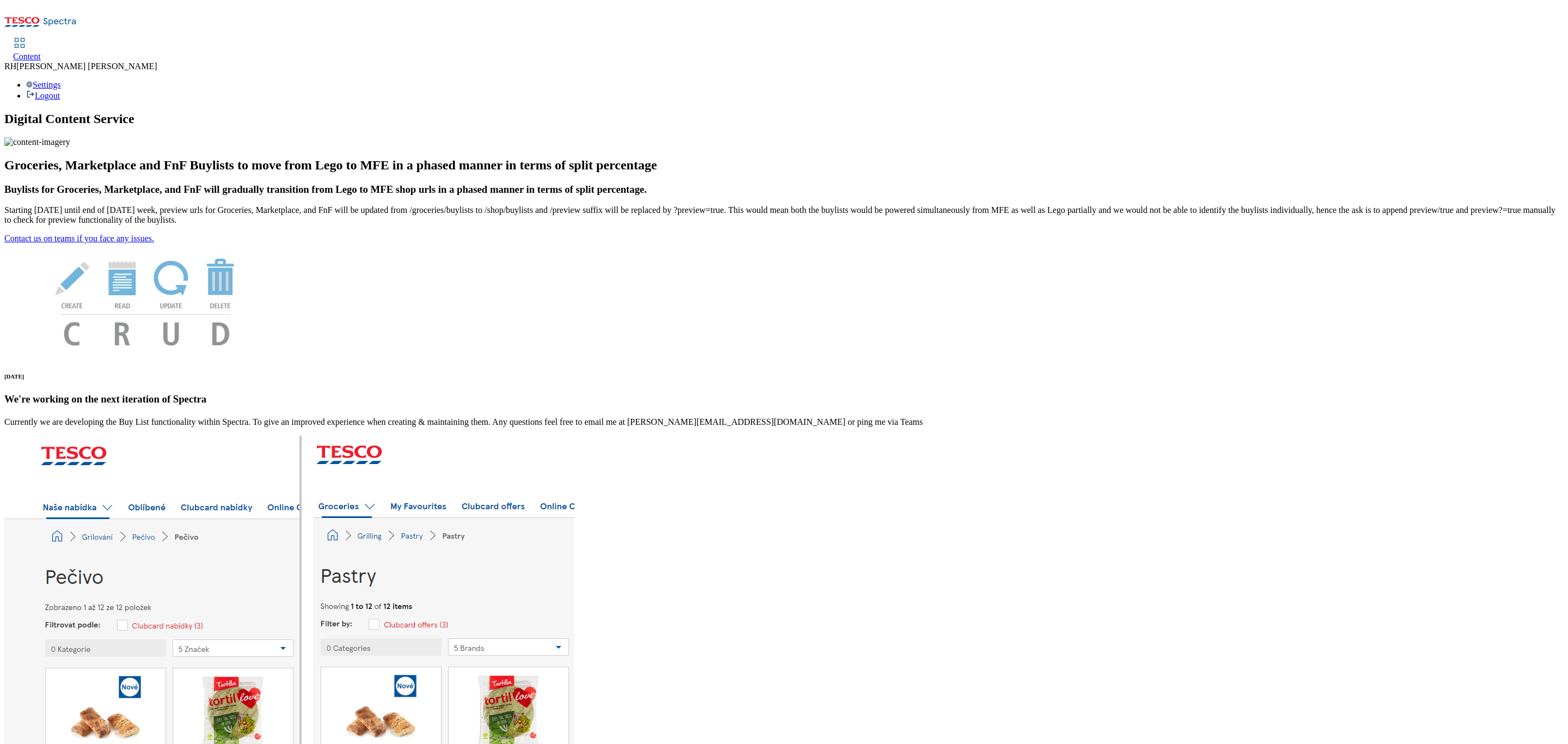
click at [41, 52] on span "Content" at bounding box center [27, 56] width 28 height 9
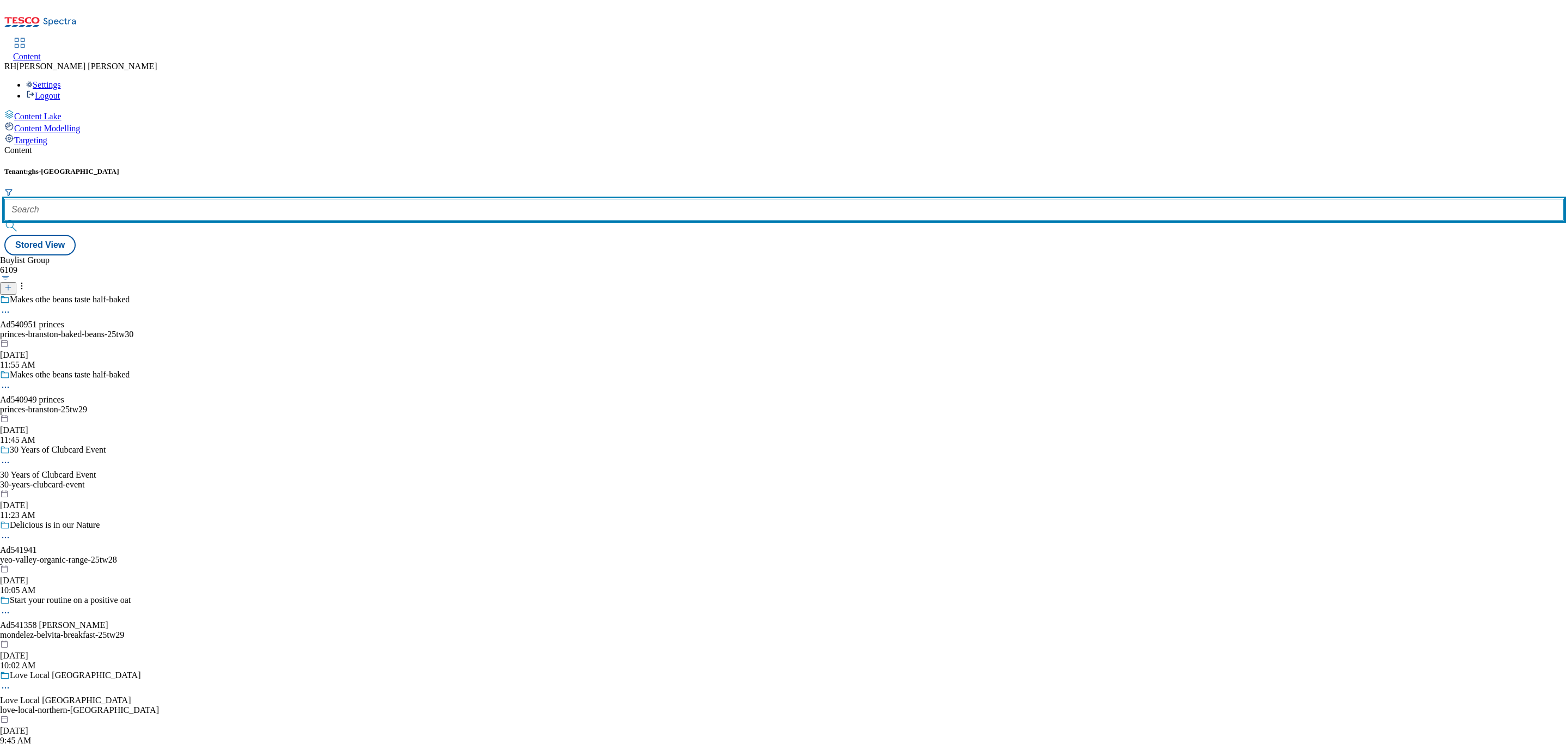
click at [233, 198] on input "text" at bounding box center [784, 209] width 1559 height 22
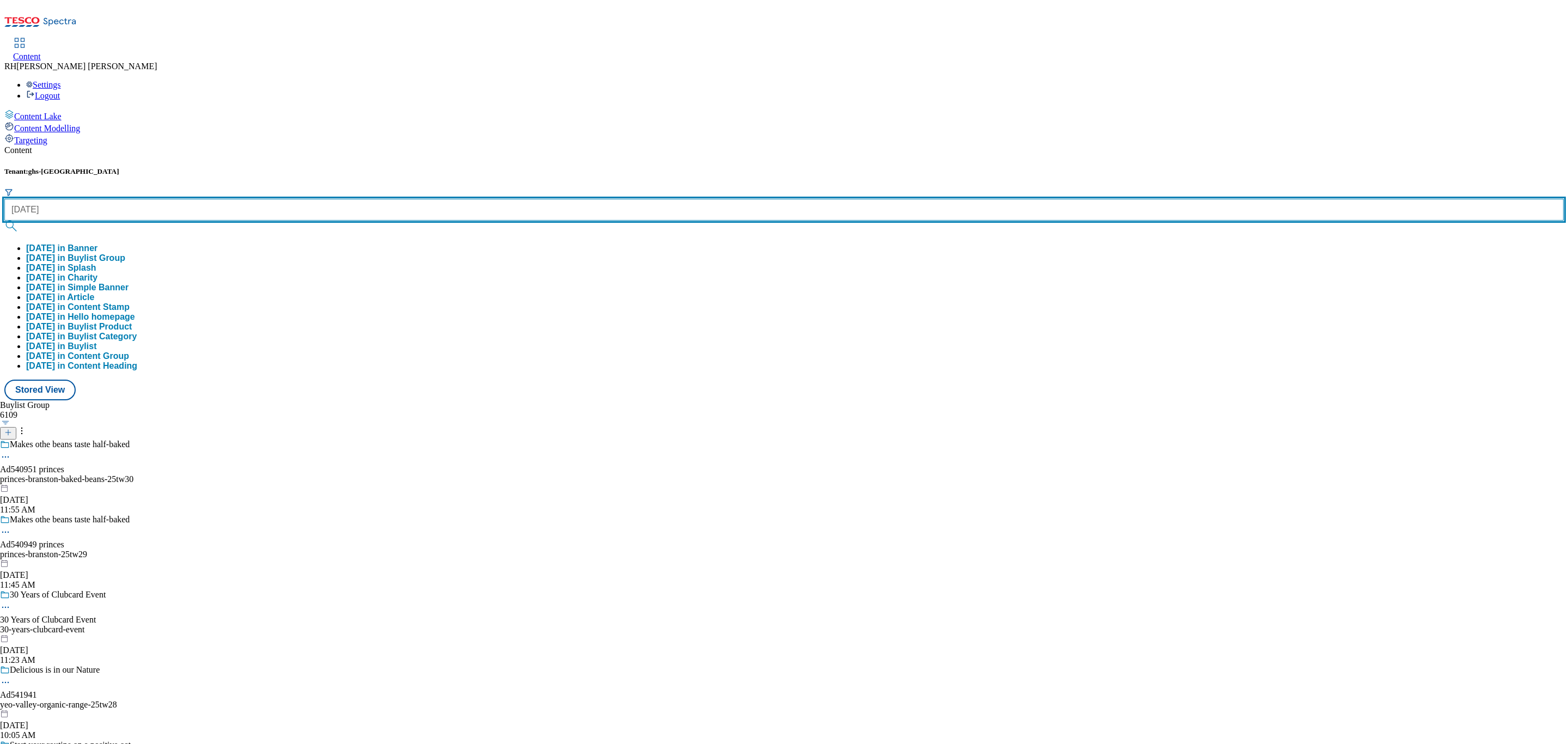
type input "[DATE]"
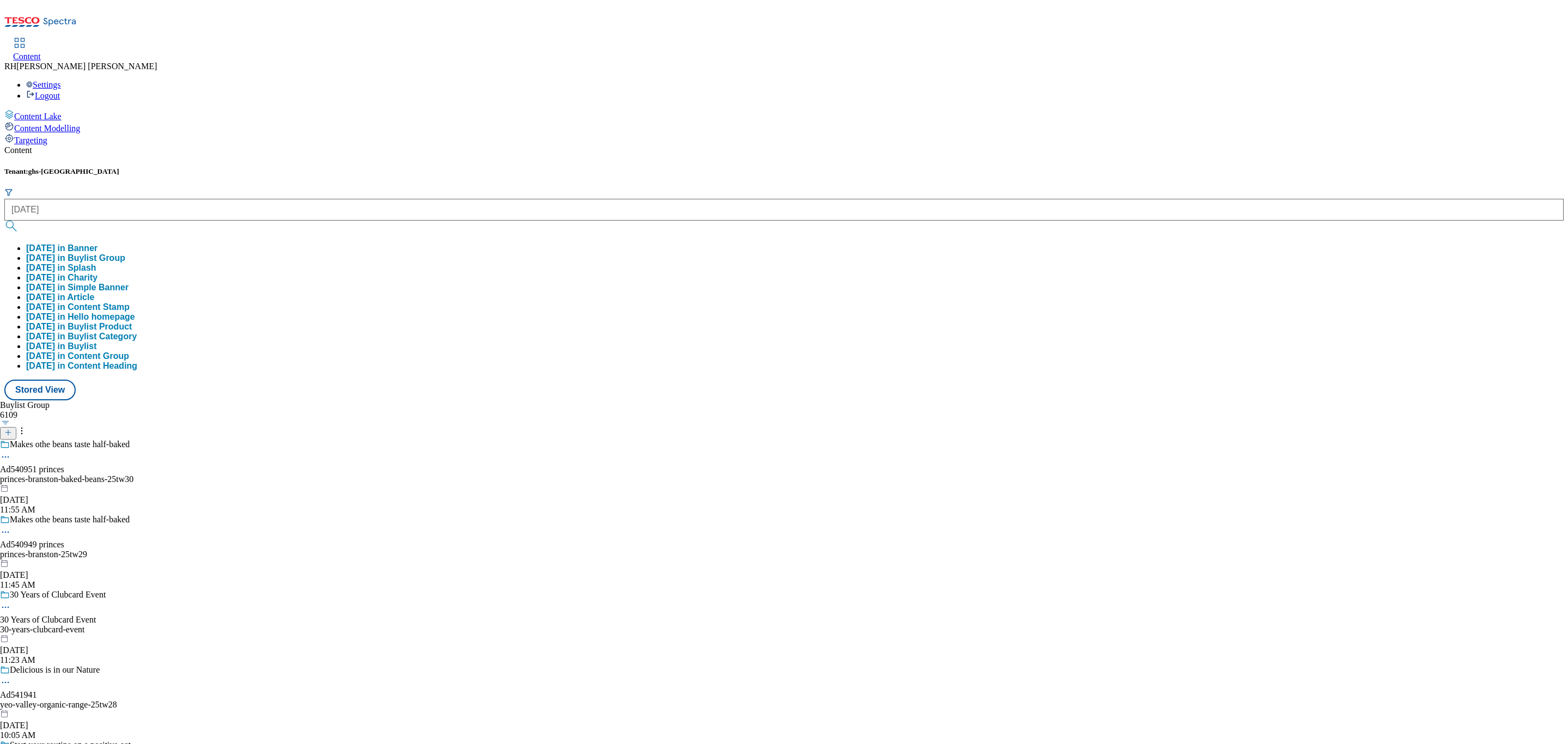
click at [125, 253] on button "[DATE] in Buylist Group" at bounding box center [75, 258] width 99 height 10
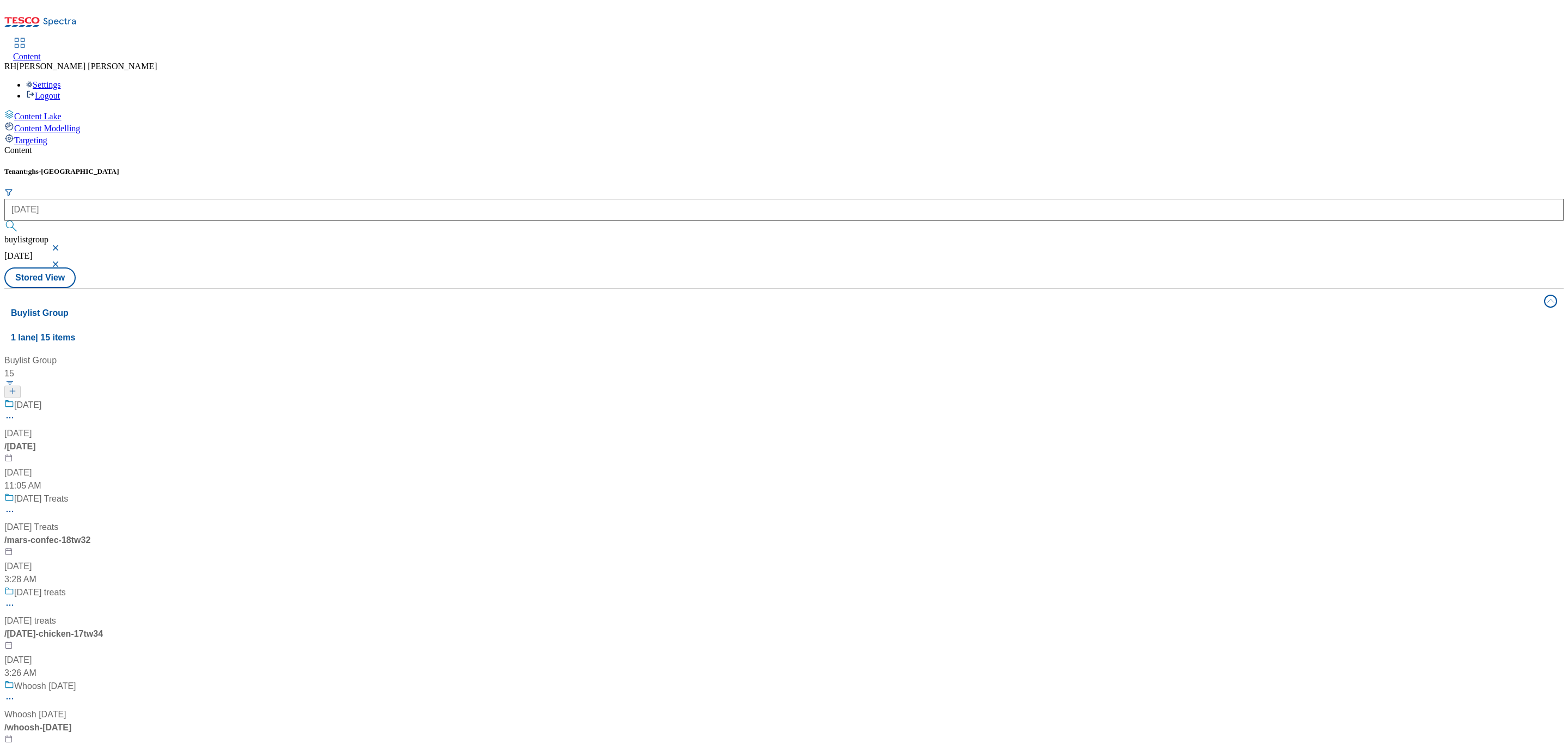
scroll to position [572, 0]
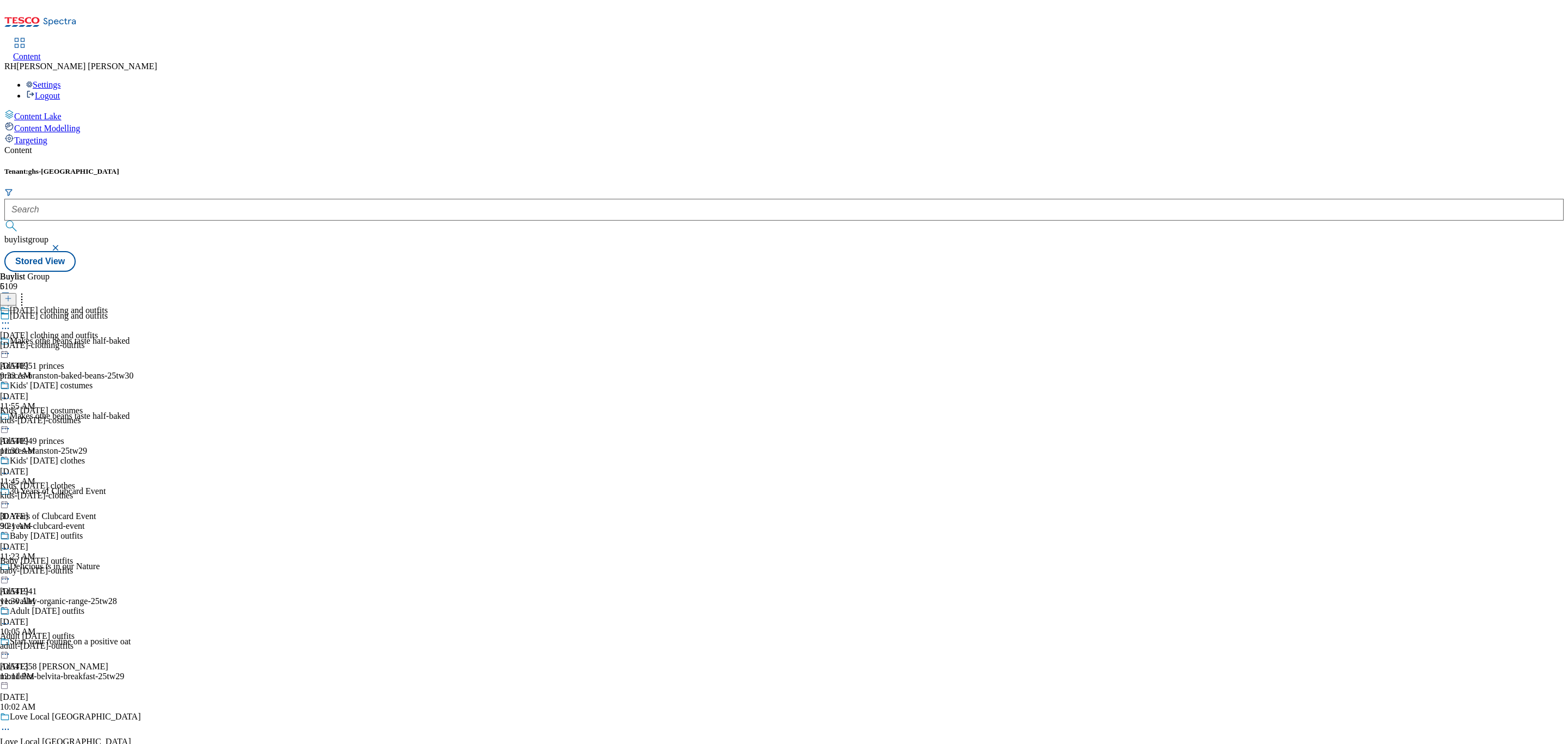
click at [108, 340] on div "[DATE]-clothing-outfits" at bounding box center [54, 345] width 108 height 10
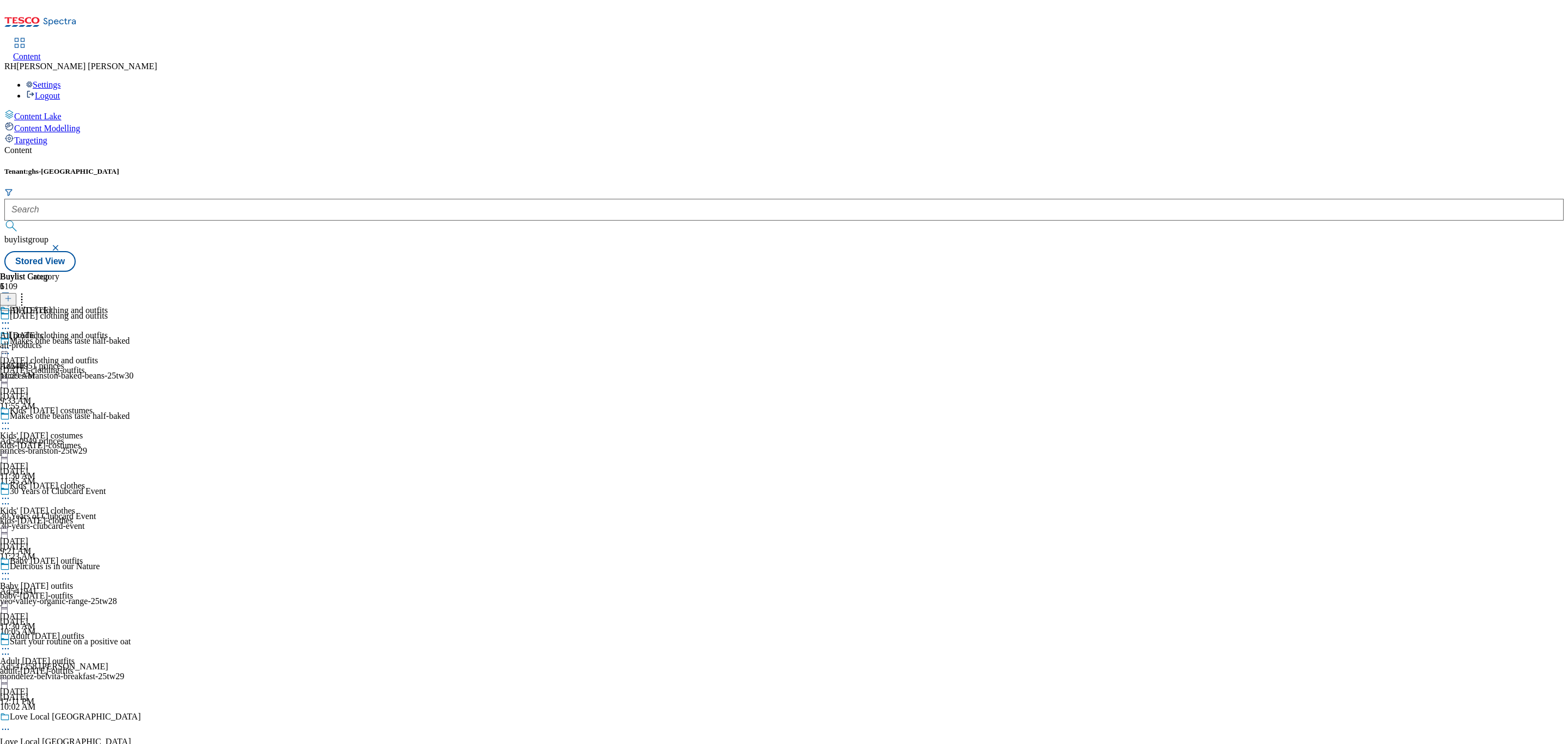
click at [11, 343] on icon at bounding box center [5, 348] width 11 height 11
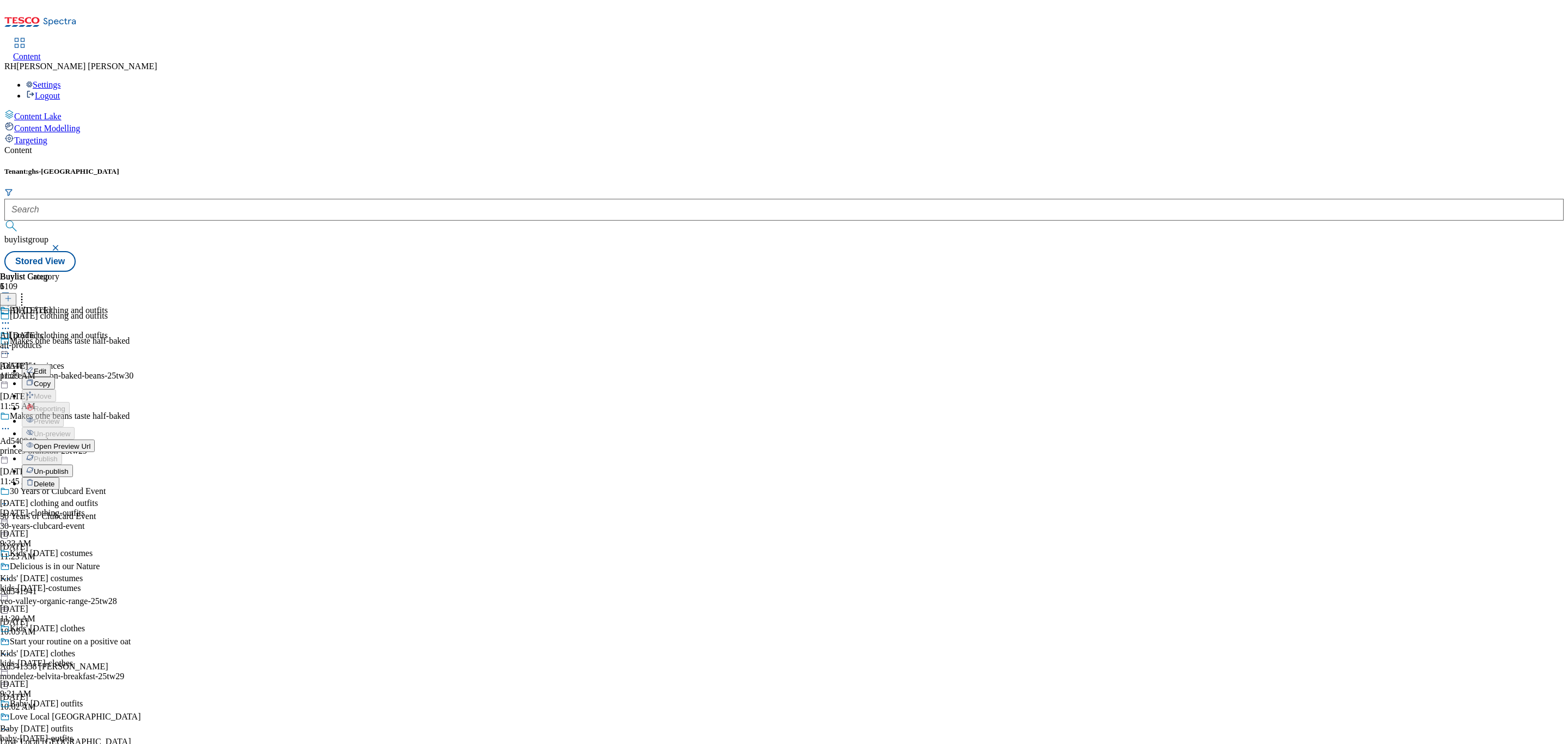
click at [90, 442] on span "Open Preview Url" at bounding box center [61, 446] width 57 height 8
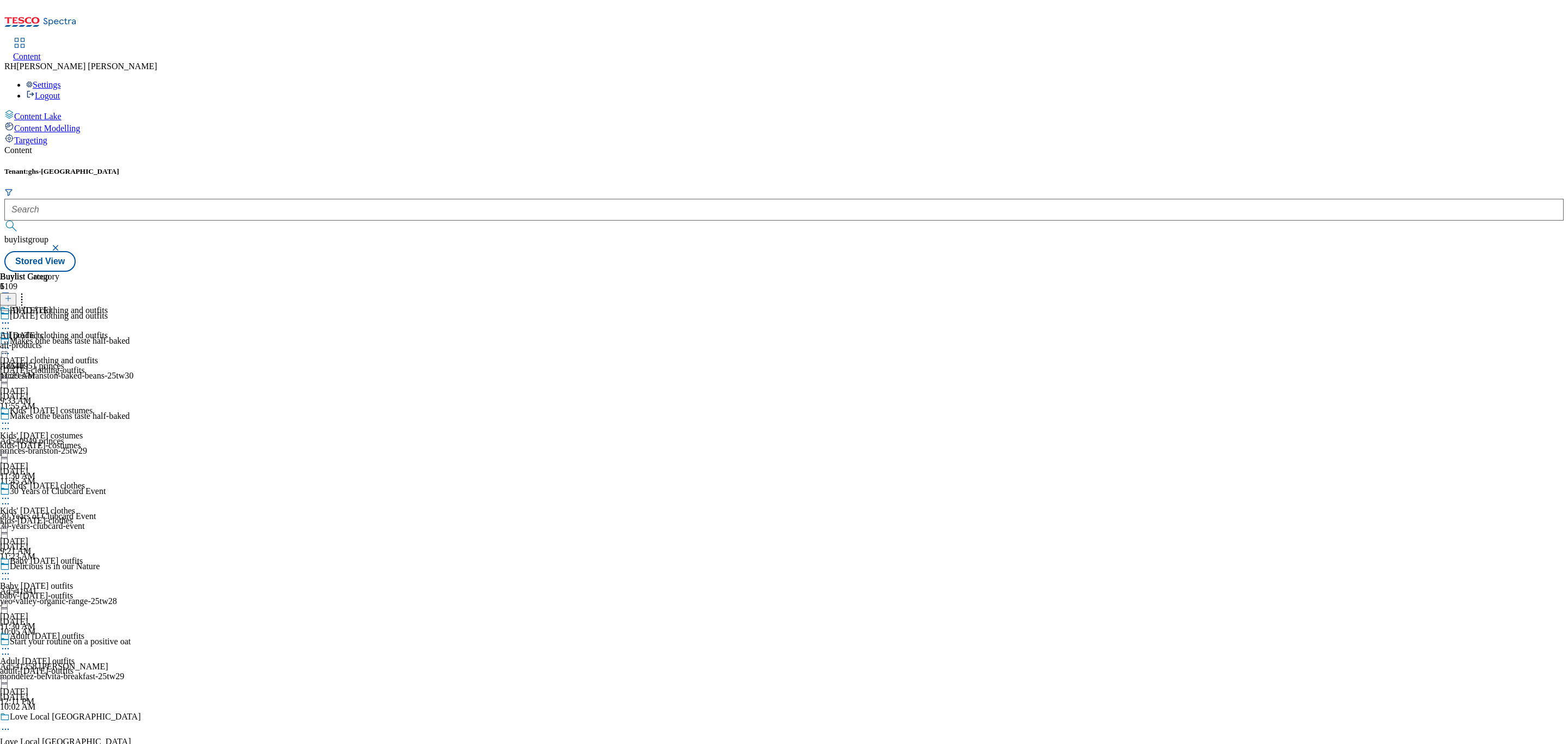
click at [11, 343] on icon at bounding box center [5, 348] width 11 height 11
click at [962, 272] on div "Buylist Group 6109 [DATE] clothing and outfits Makes othe beans taste half-bake…" at bounding box center [784, 272] width 1559 height 0
click at [59, 340] on div "all-products" at bounding box center [29, 345] width 59 height 10
click at [11, 343] on icon at bounding box center [5, 348] width 11 height 11
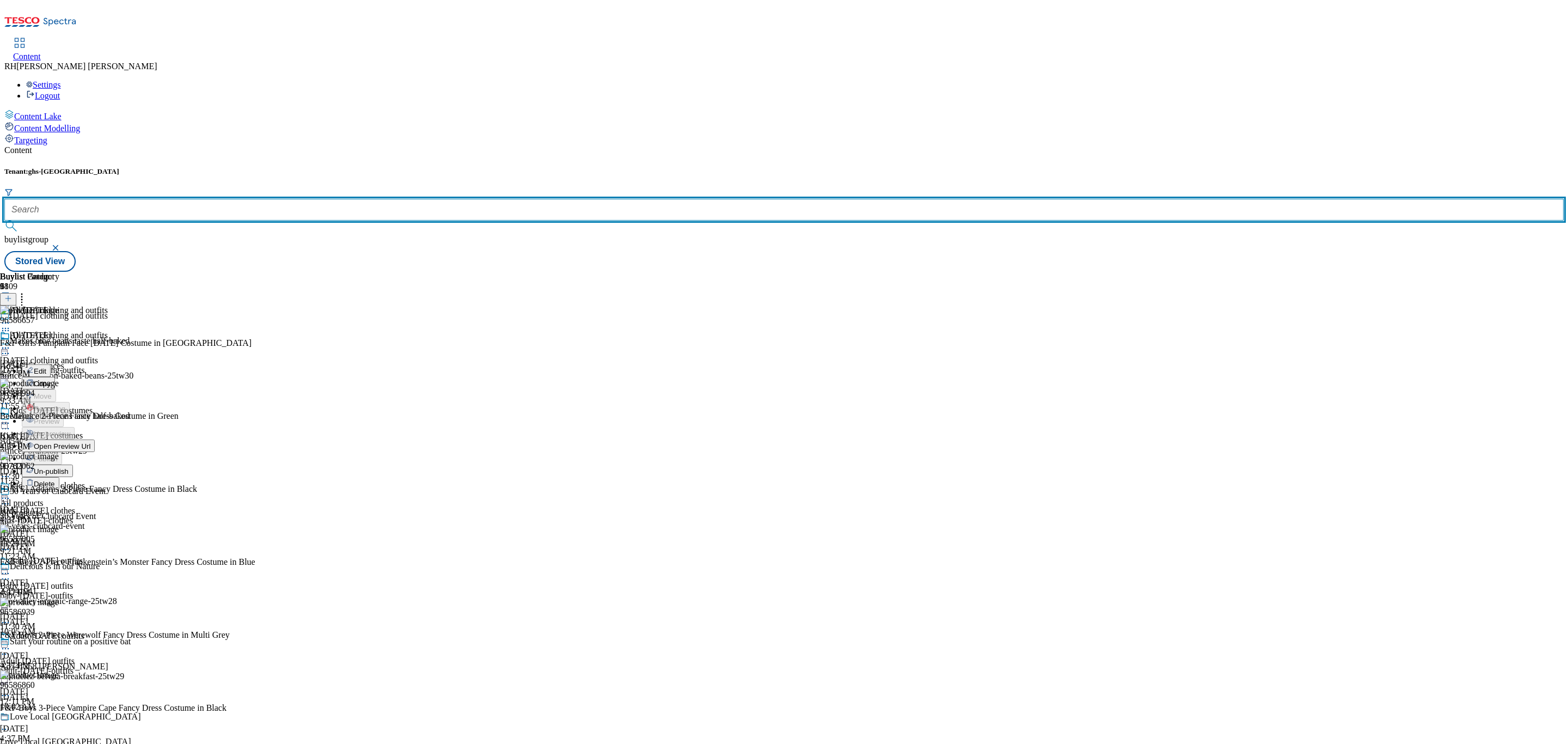
click at [261, 198] on input "text" at bounding box center [784, 209] width 1559 height 22
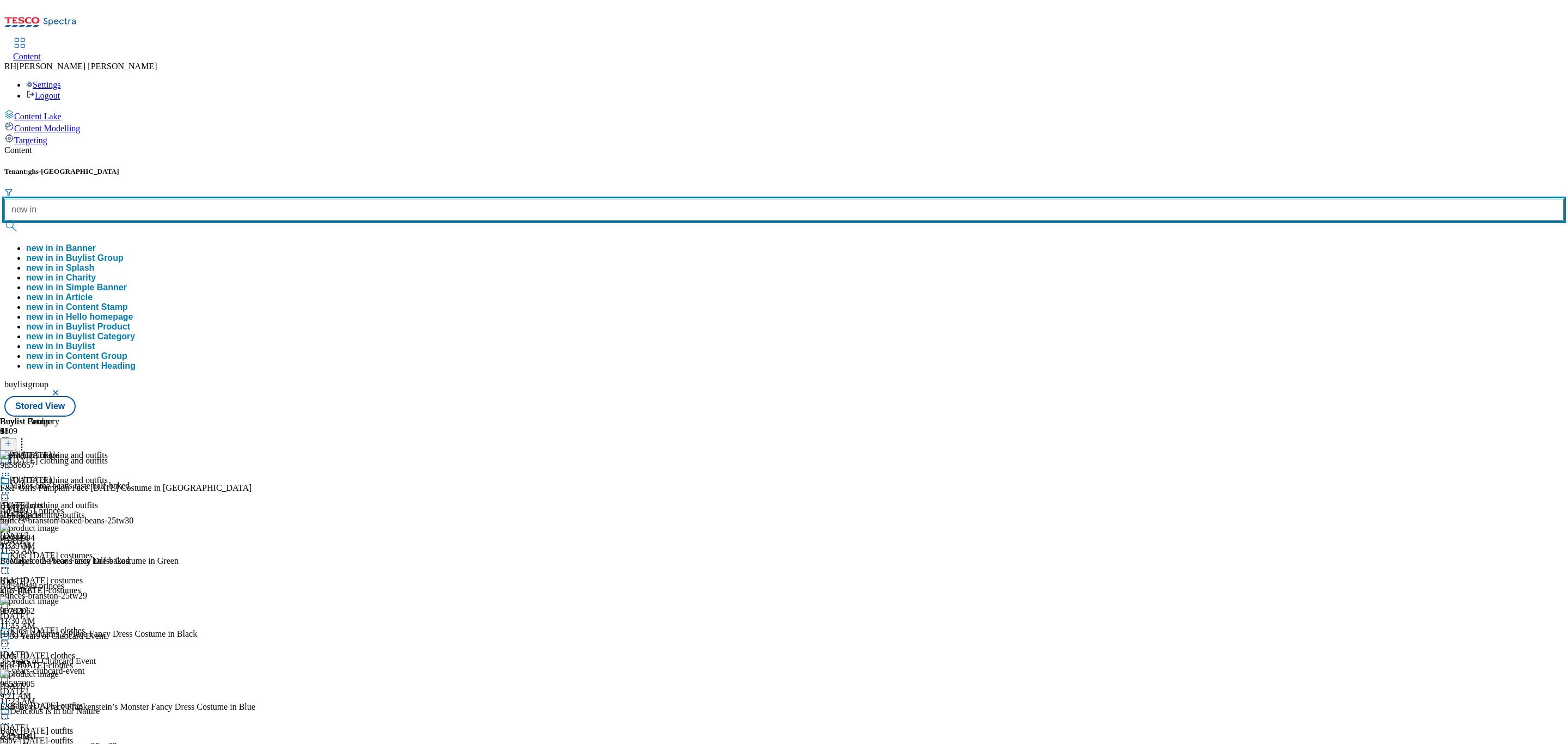
type input "new in"
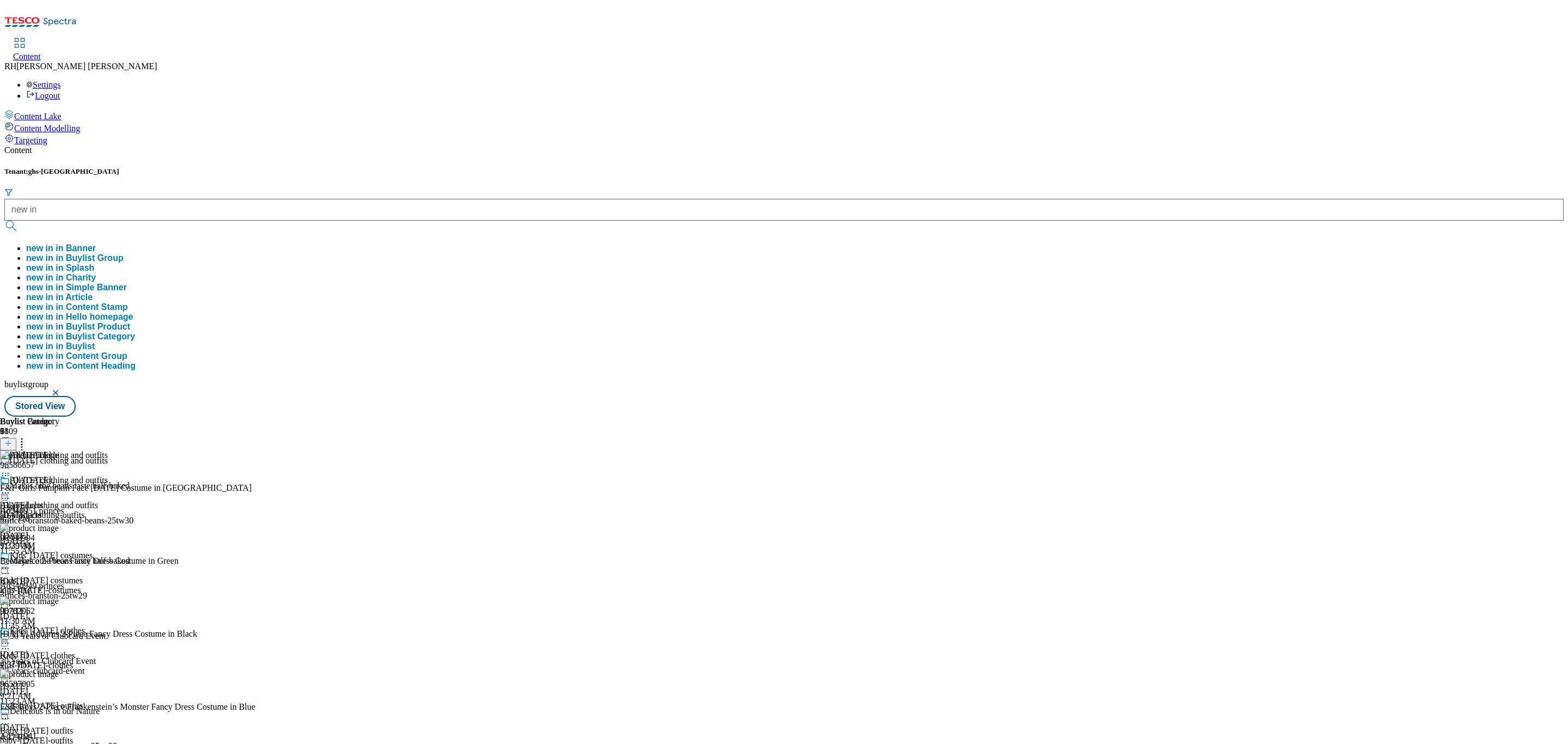
click at [124, 253] on button "new in in Buylist Group" at bounding box center [75, 258] width 97 height 10
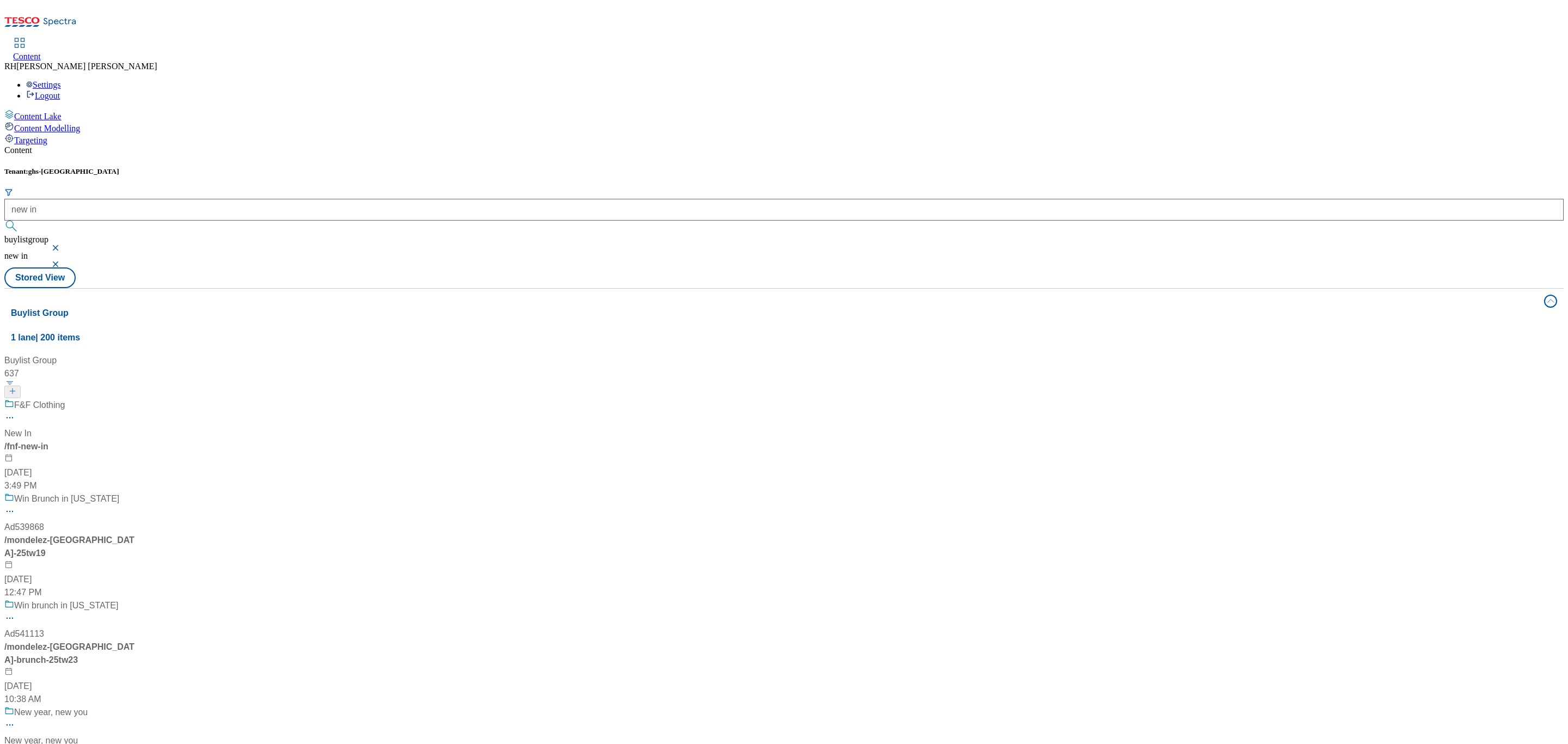
click at [145, 399] on div "F&F Clothing New In / fnf-new-in [DATE] 3:49 PM" at bounding box center [75, 446] width 141 height 94
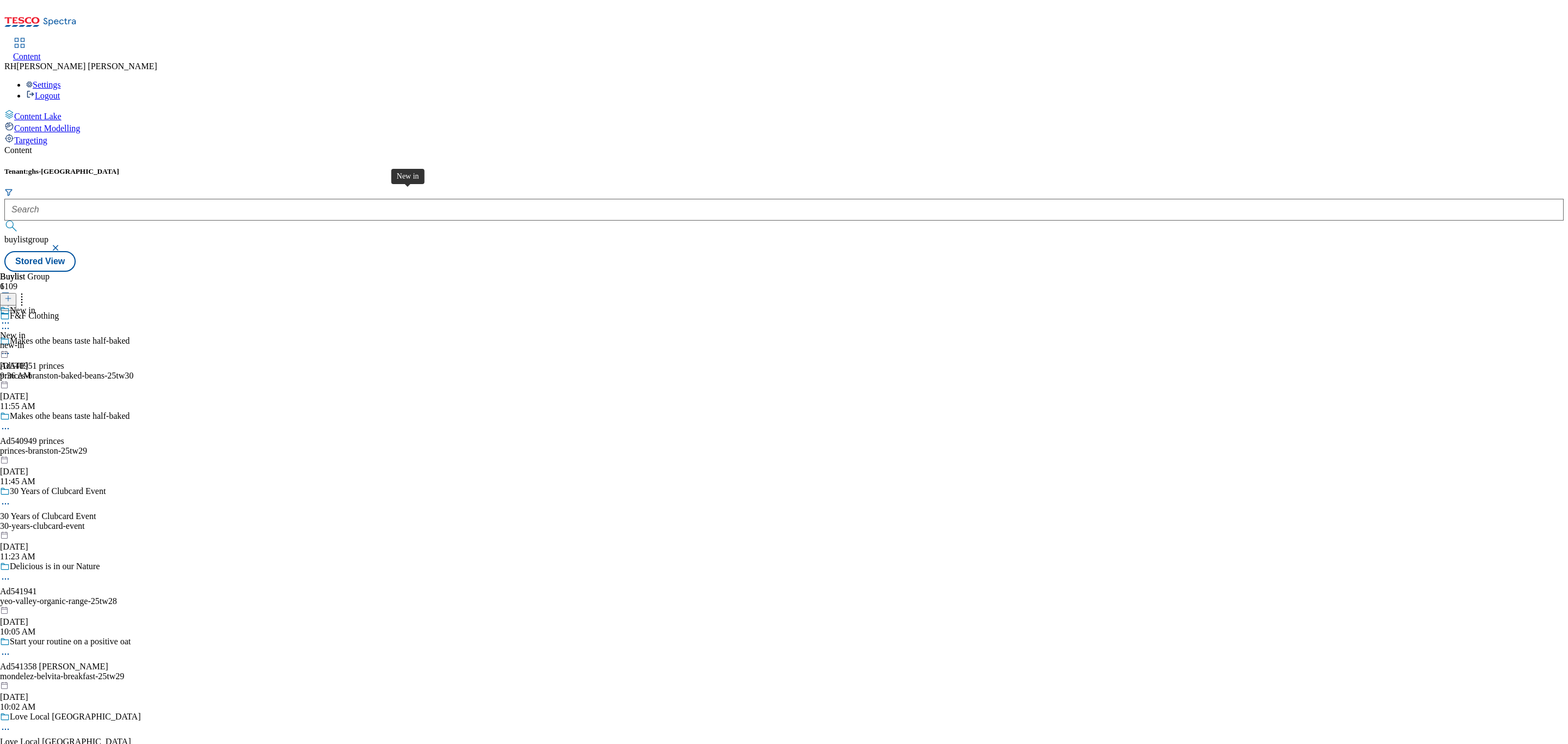
click at [26, 331] on div "New in" at bounding box center [13, 335] width 26 height 10
click at [37, 306] on span "Women" at bounding box center [23, 312] width 27 height 12
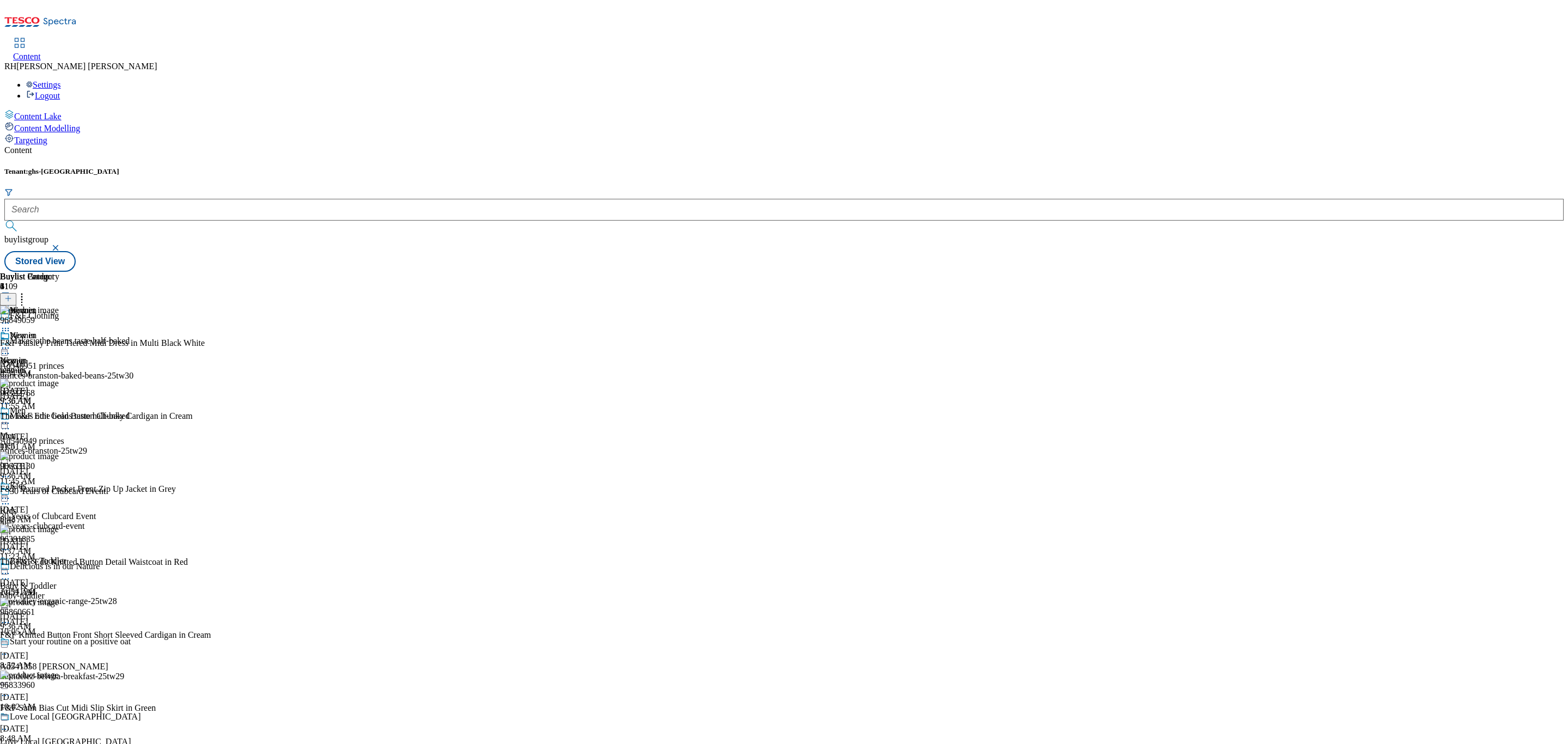
click at [12, 295] on icon at bounding box center [8, 298] width 8 height 8
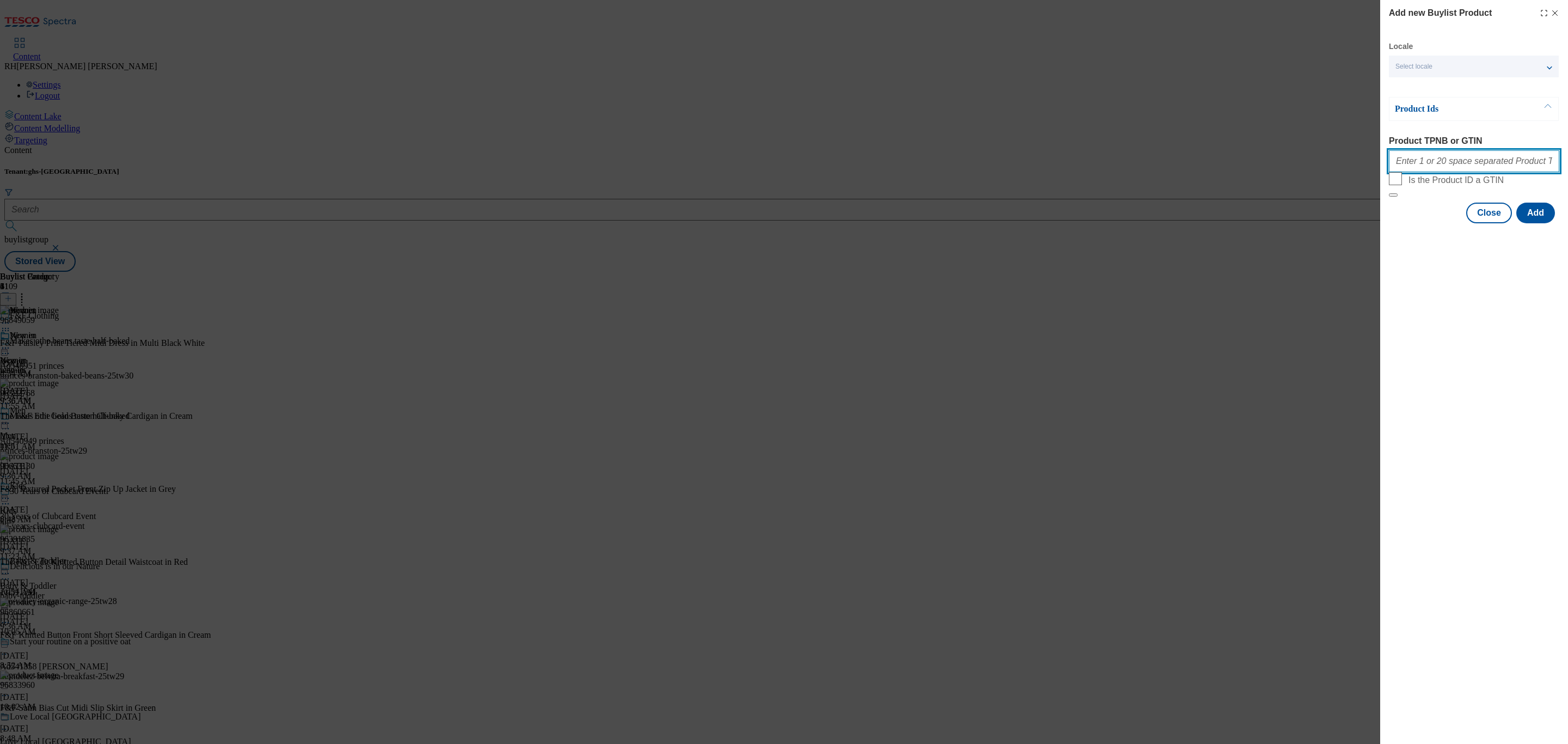
click at [1454, 163] on input "Product TPNB or GTIN" at bounding box center [1474, 161] width 170 height 22
paste input "96737330"
click at [1541, 223] on button "Add" at bounding box center [1536, 213] width 39 height 21
drag, startPoint x: 1434, startPoint y: 167, endPoint x: 1284, endPoint y: 164, distance: 150.0
click at [1284, 164] on div "Add new Buylist Product Locale Select locale English Welsh Product Ids Product …" at bounding box center [784, 372] width 1568 height 744
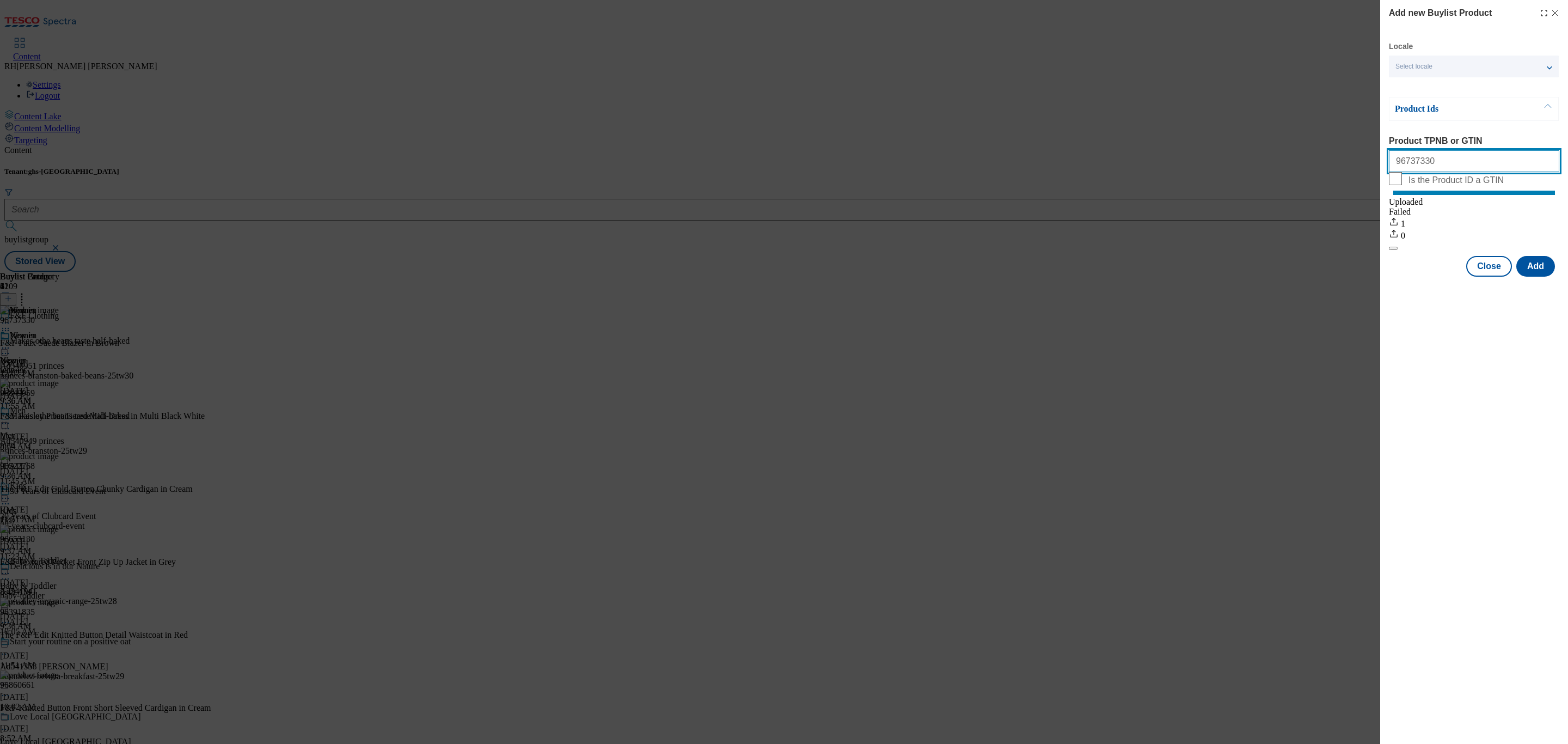
paste input "549224"
type input "96549224"
click at [1544, 270] on button "Add" at bounding box center [1536, 266] width 39 height 21
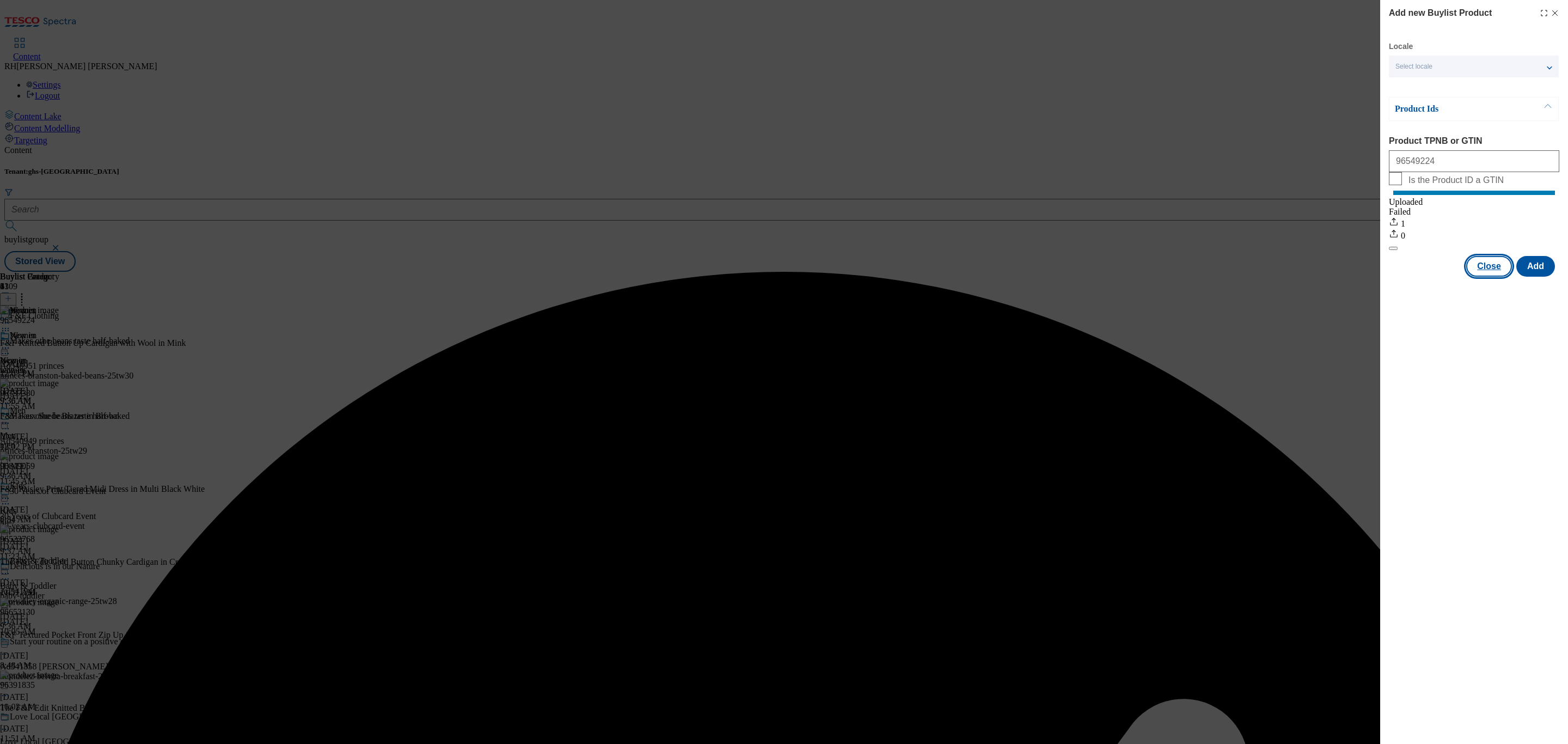
click at [1486, 276] on button "Close" at bounding box center [1489, 266] width 46 height 21
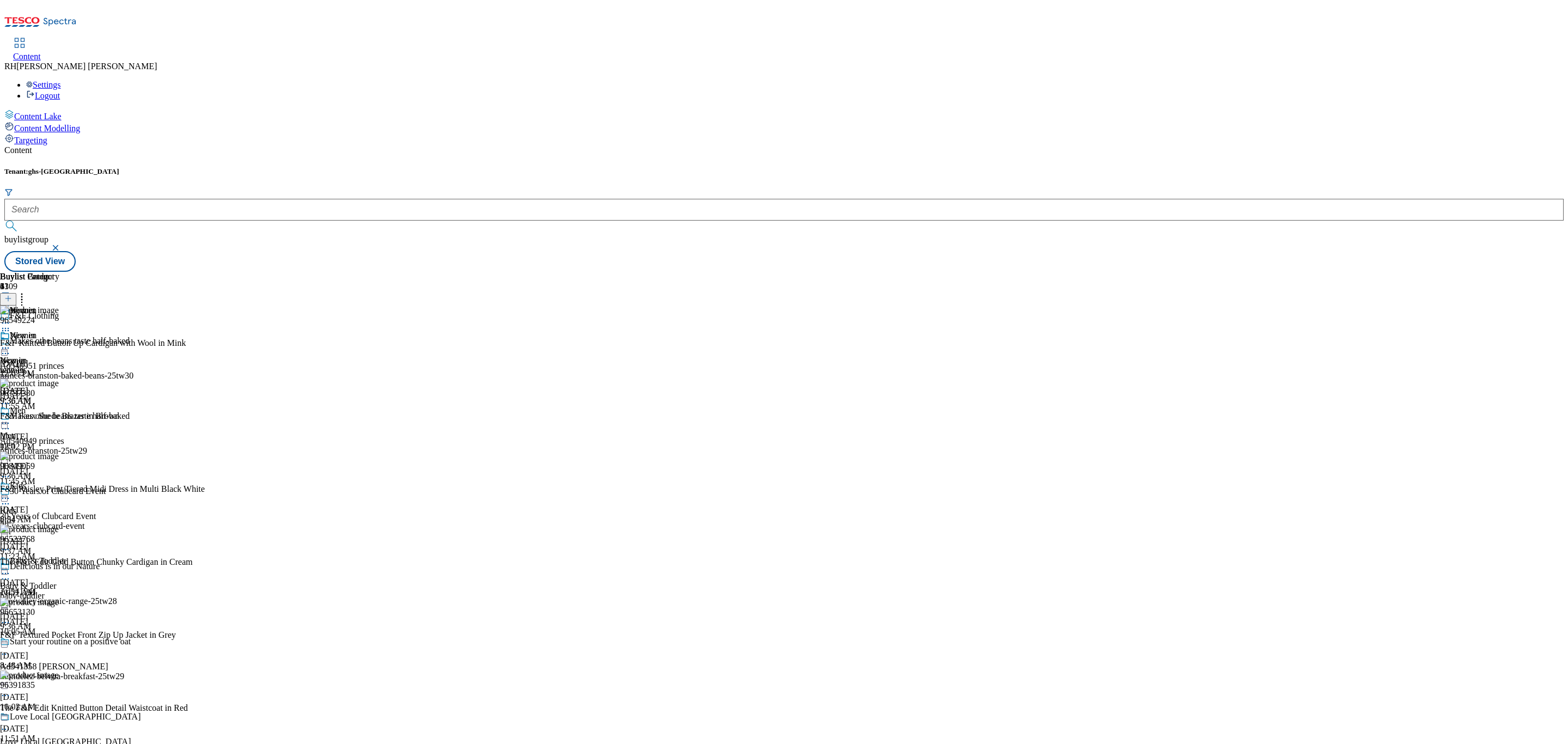
scroll to position [245, 0]
click at [11, 343] on icon at bounding box center [5, 348] width 11 height 11
click at [46, 367] on span "Edit" at bounding box center [40, 371] width 13 height 8
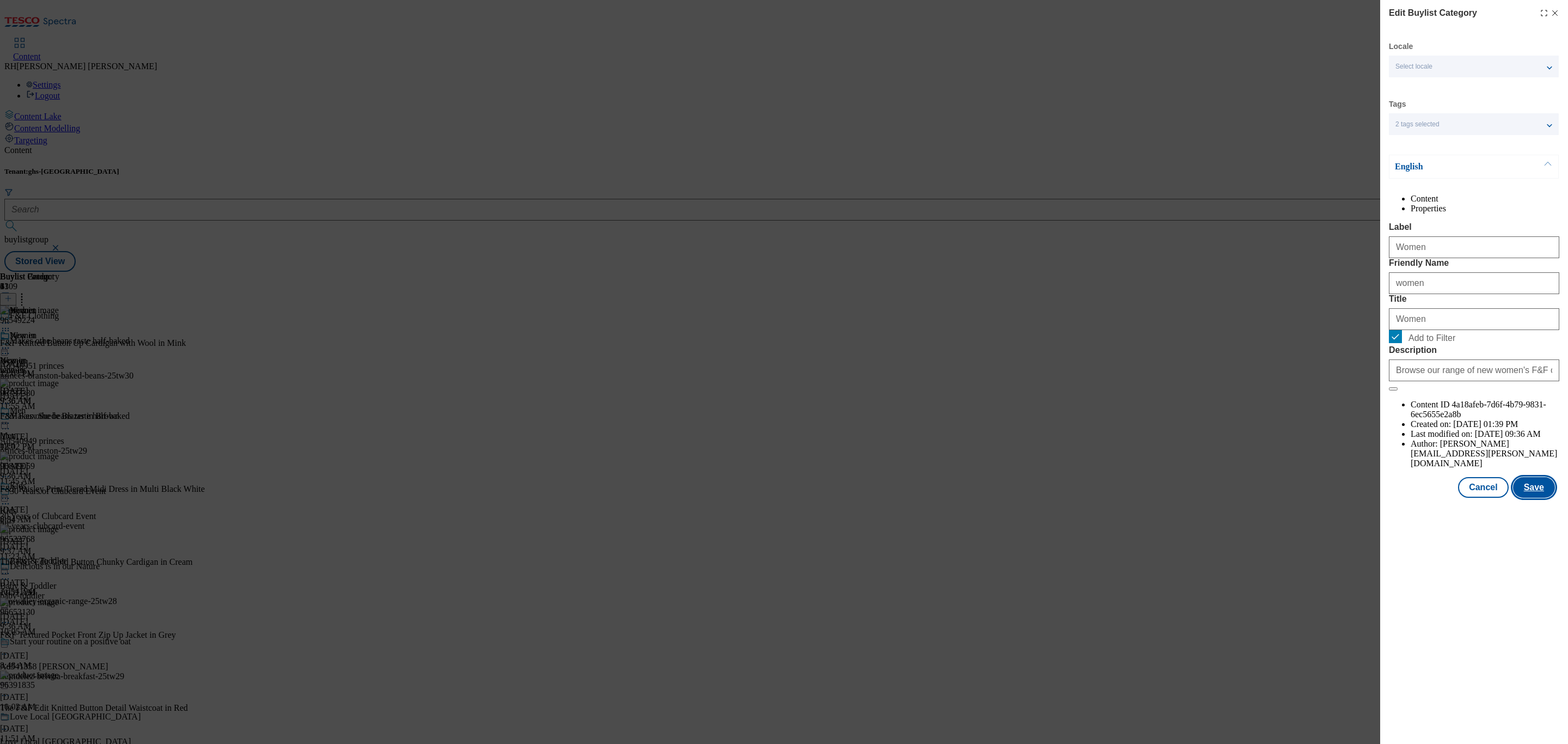
click at [1542, 498] on button "Save" at bounding box center [1534, 488] width 42 height 21
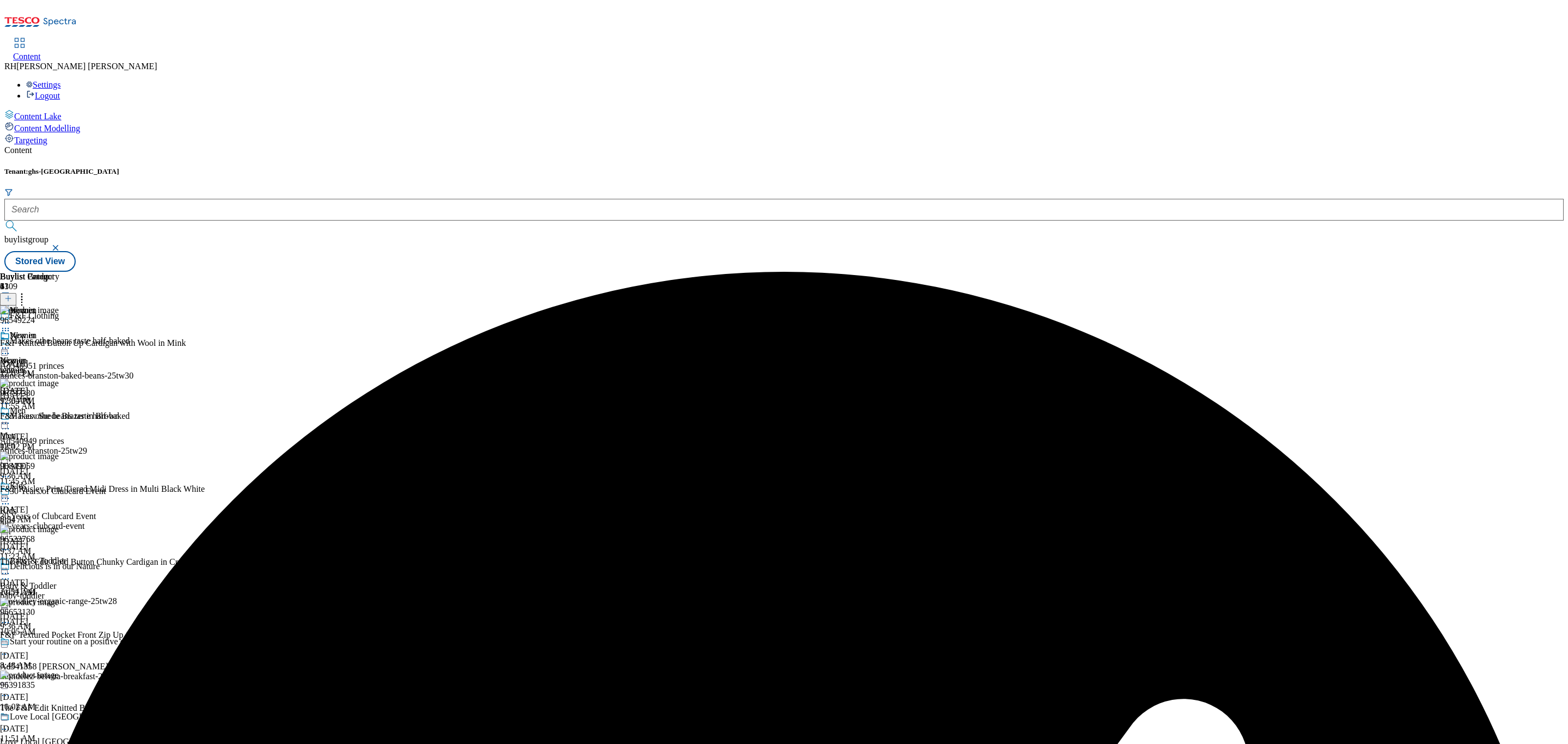
click at [11, 343] on icon at bounding box center [5, 348] width 11 height 11
click at [59, 417] on span "Preview" at bounding box center [46, 421] width 26 height 8
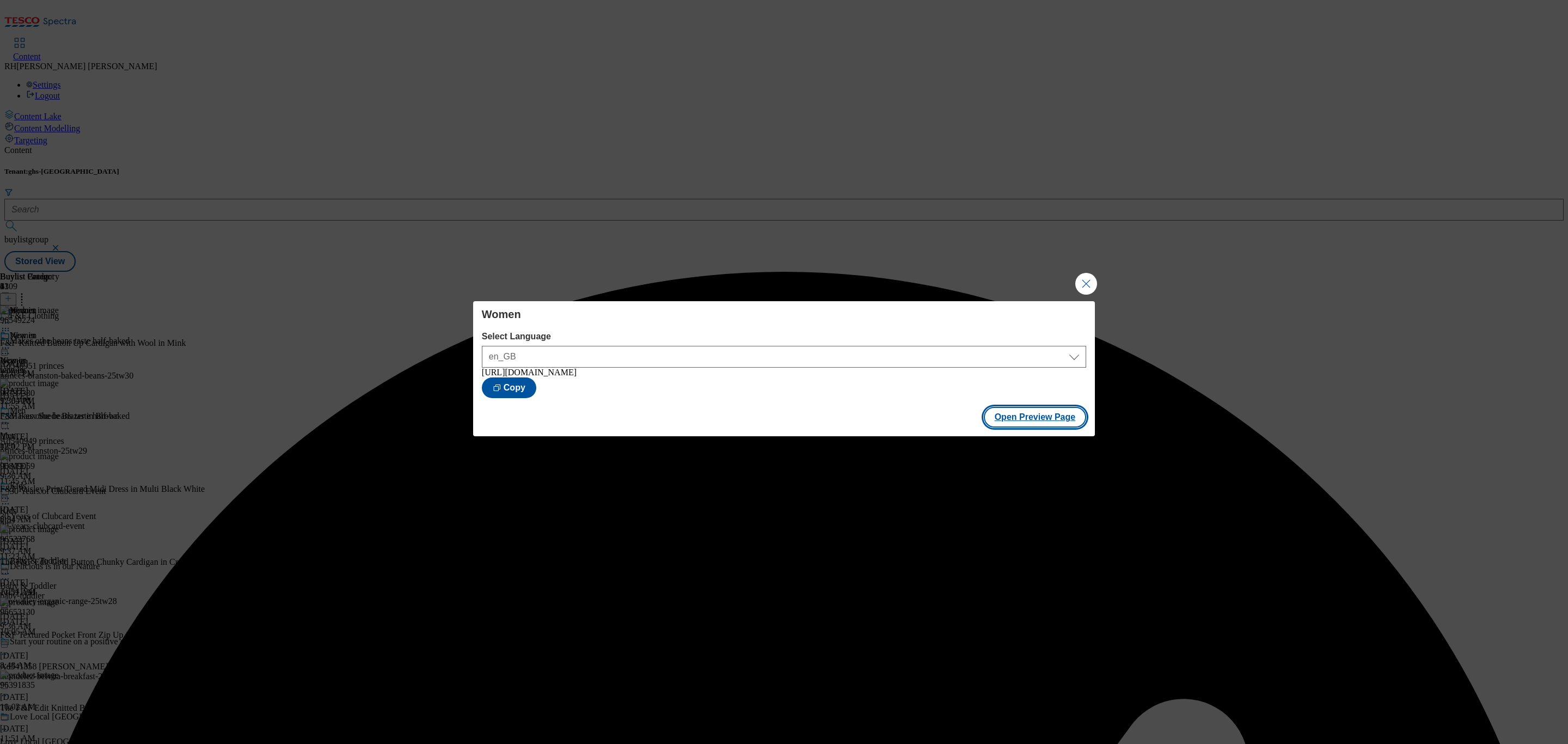
click at [1057, 422] on button "Open Preview Page" at bounding box center [1035, 417] width 103 height 21
click at [1093, 280] on button "Close Modal" at bounding box center [1087, 284] width 22 height 22
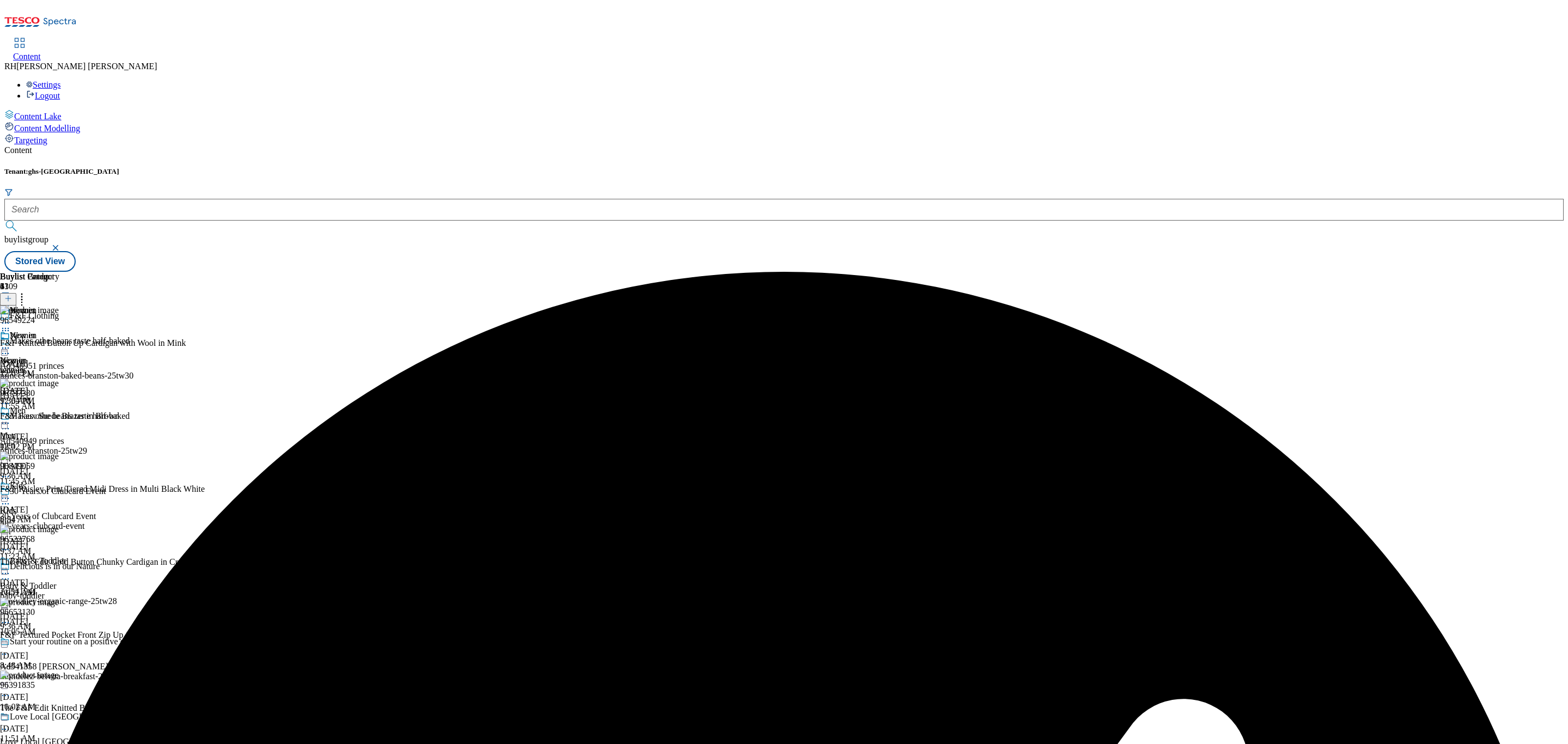
click at [11, 343] on icon at bounding box center [5, 348] width 11 height 11
click at [58, 455] on span "Publish" at bounding box center [45, 458] width 24 height 8
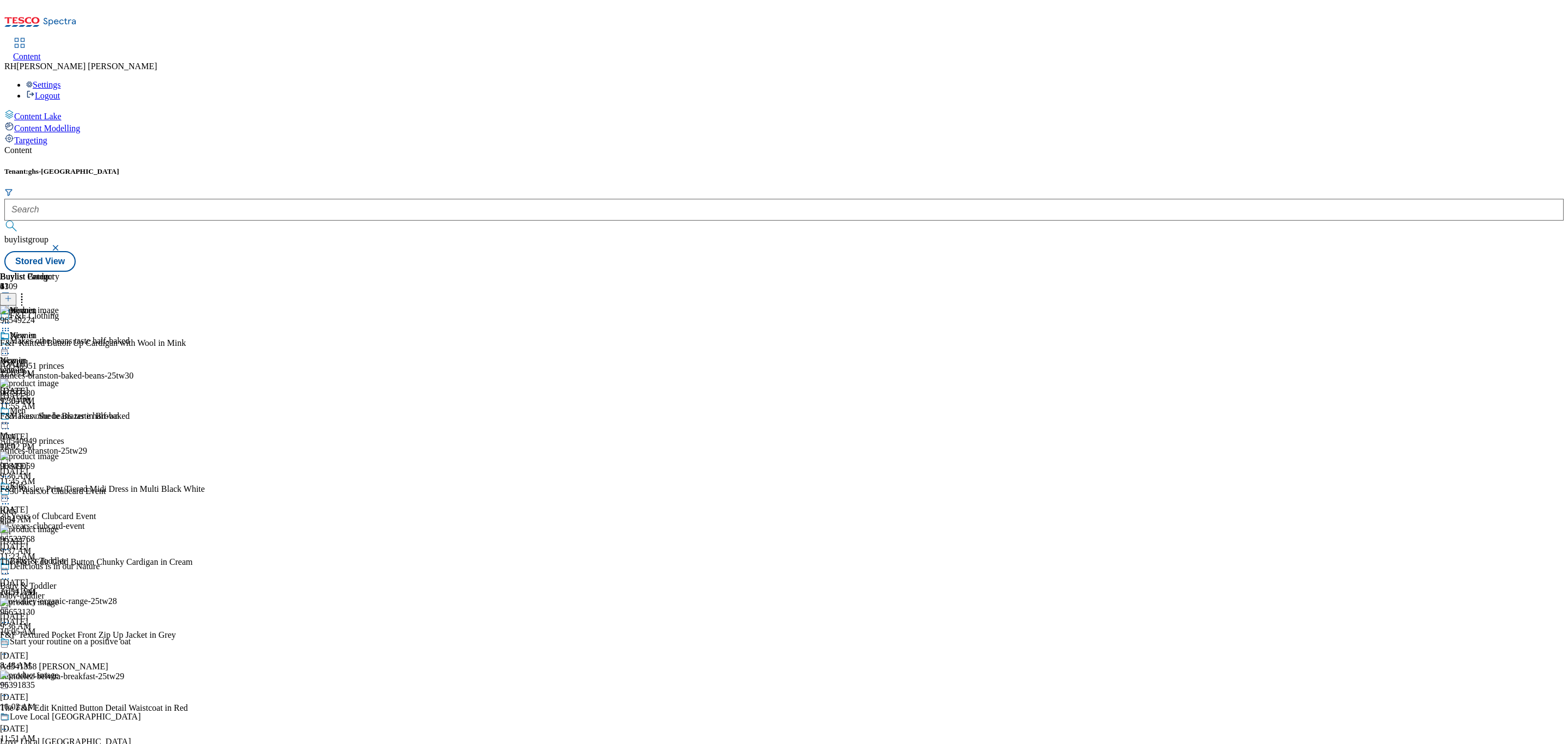
click at [4, 348] on circle at bounding box center [3, 348] width 2 height 2
click at [69, 467] on span "Un-publish" at bounding box center [51, 471] width 35 height 8
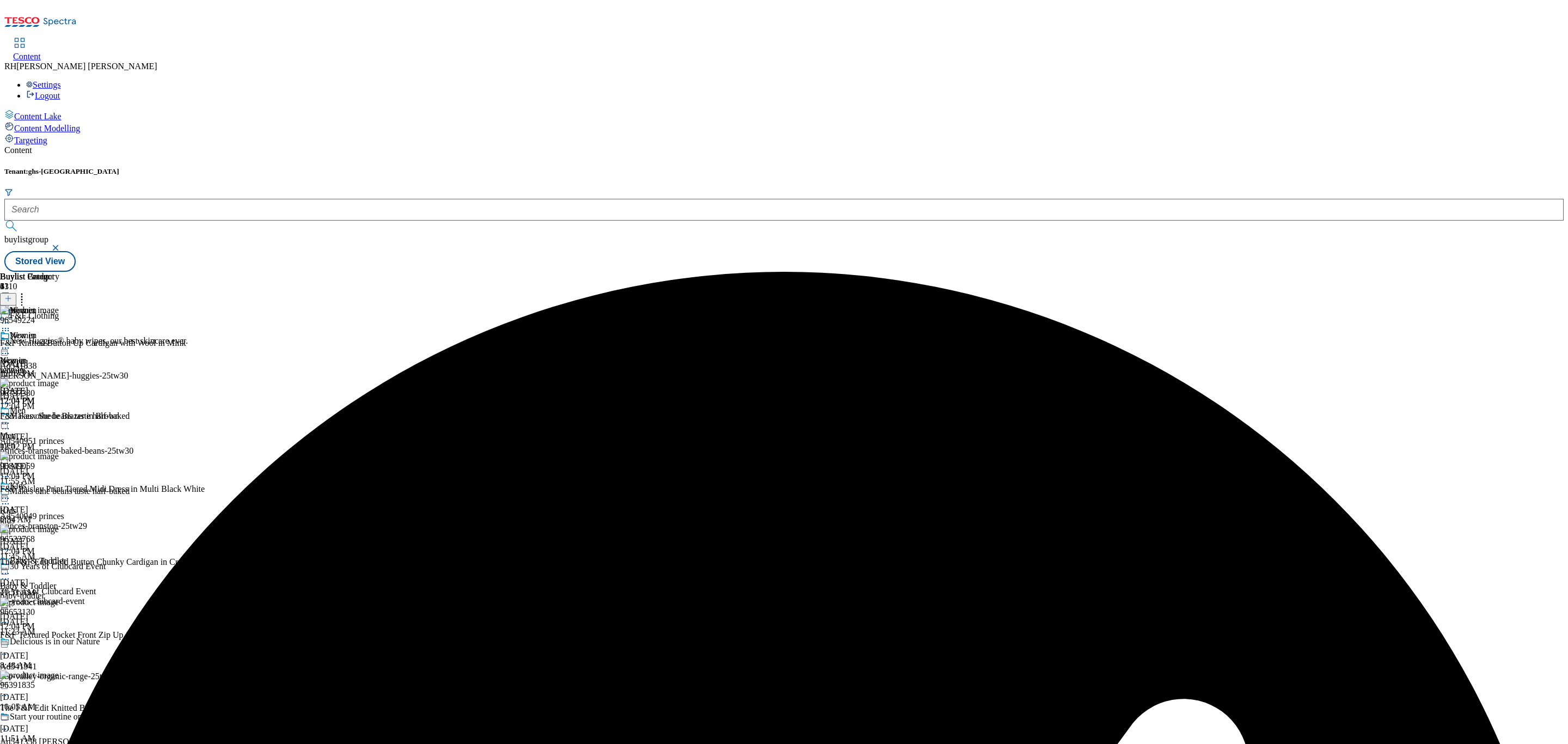
click at [11, 343] on icon at bounding box center [5, 348] width 11 height 11
click at [70, 430] on span "Un-preview" at bounding box center [52, 433] width 37 height 8
click at [27, 292] on icon at bounding box center [22, 297] width 11 height 11
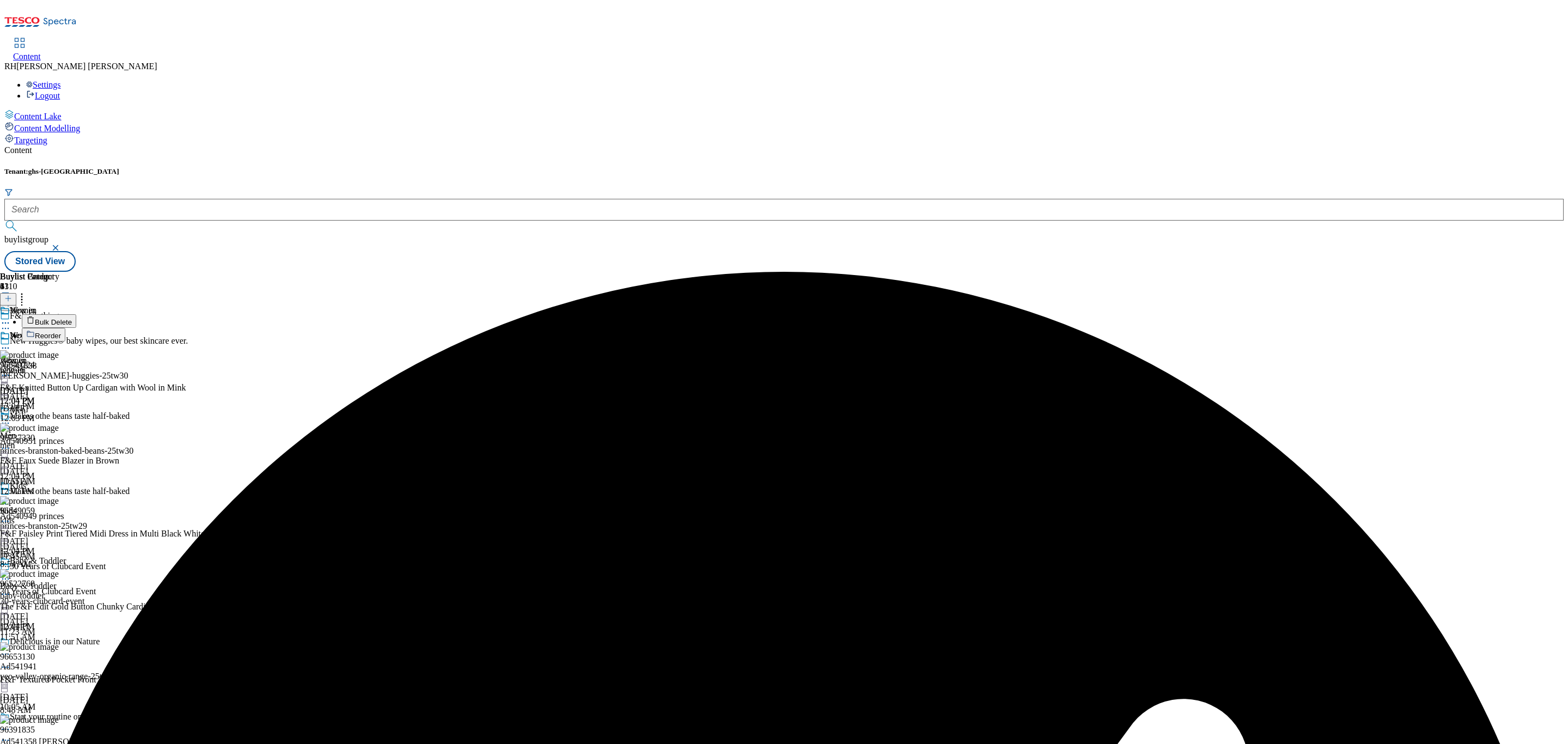
click at [72, 318] on span "Bulk Delete" at bounding box center [53, 321] width 37 height 8
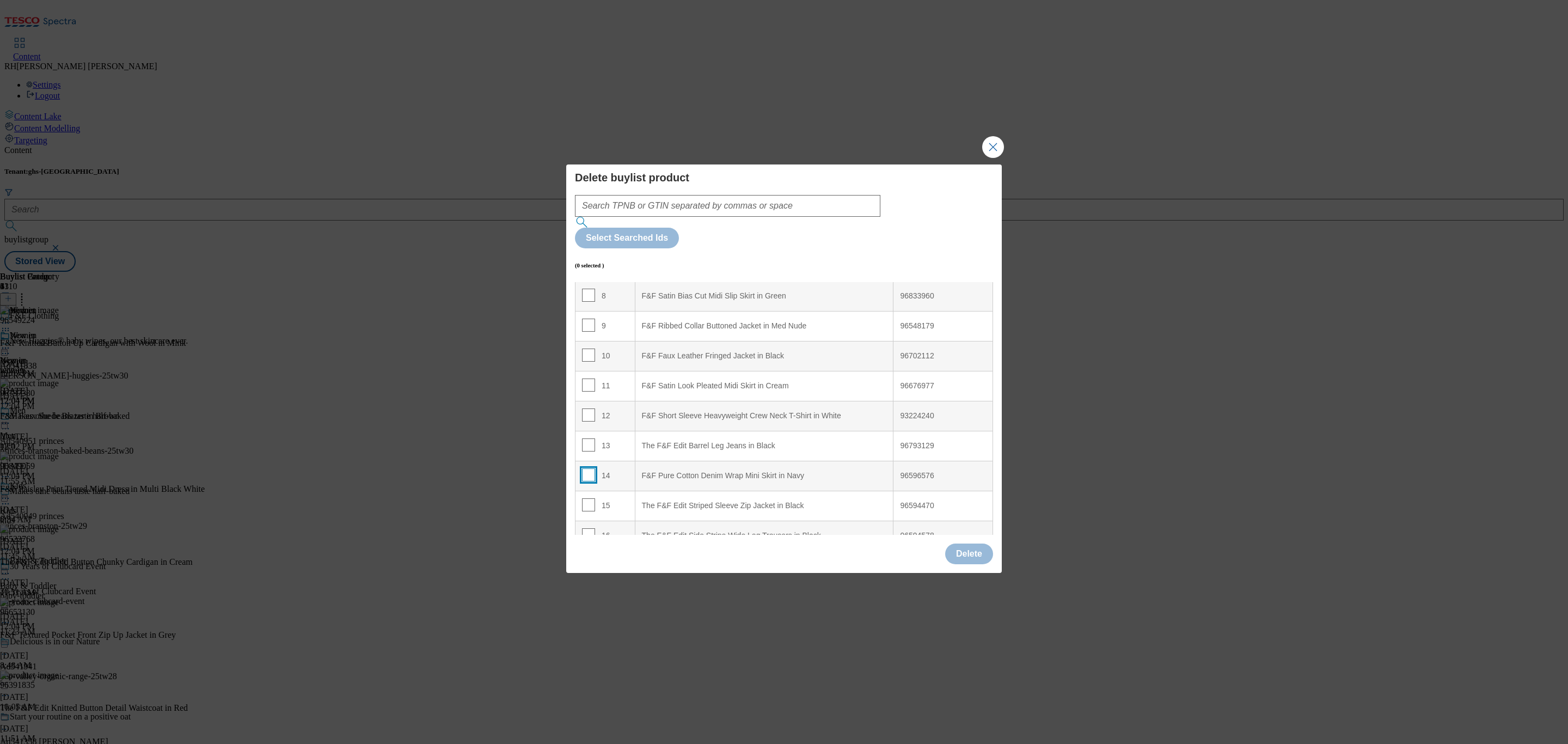
click at [590, 468] on input "Modal" at bounding box center [588, 474] width 13 height 13
checkbox input "true"
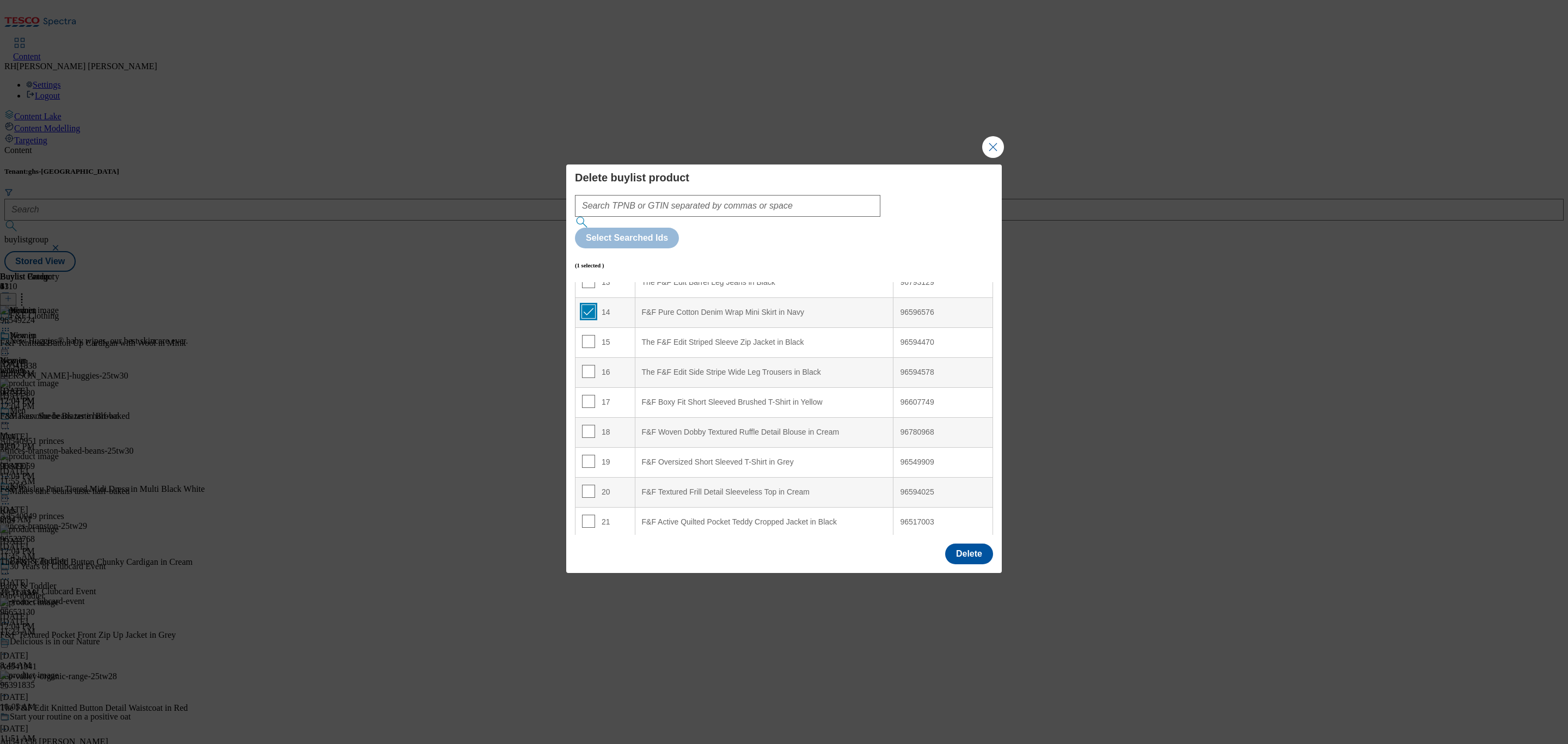
scroll to position [490, 0]
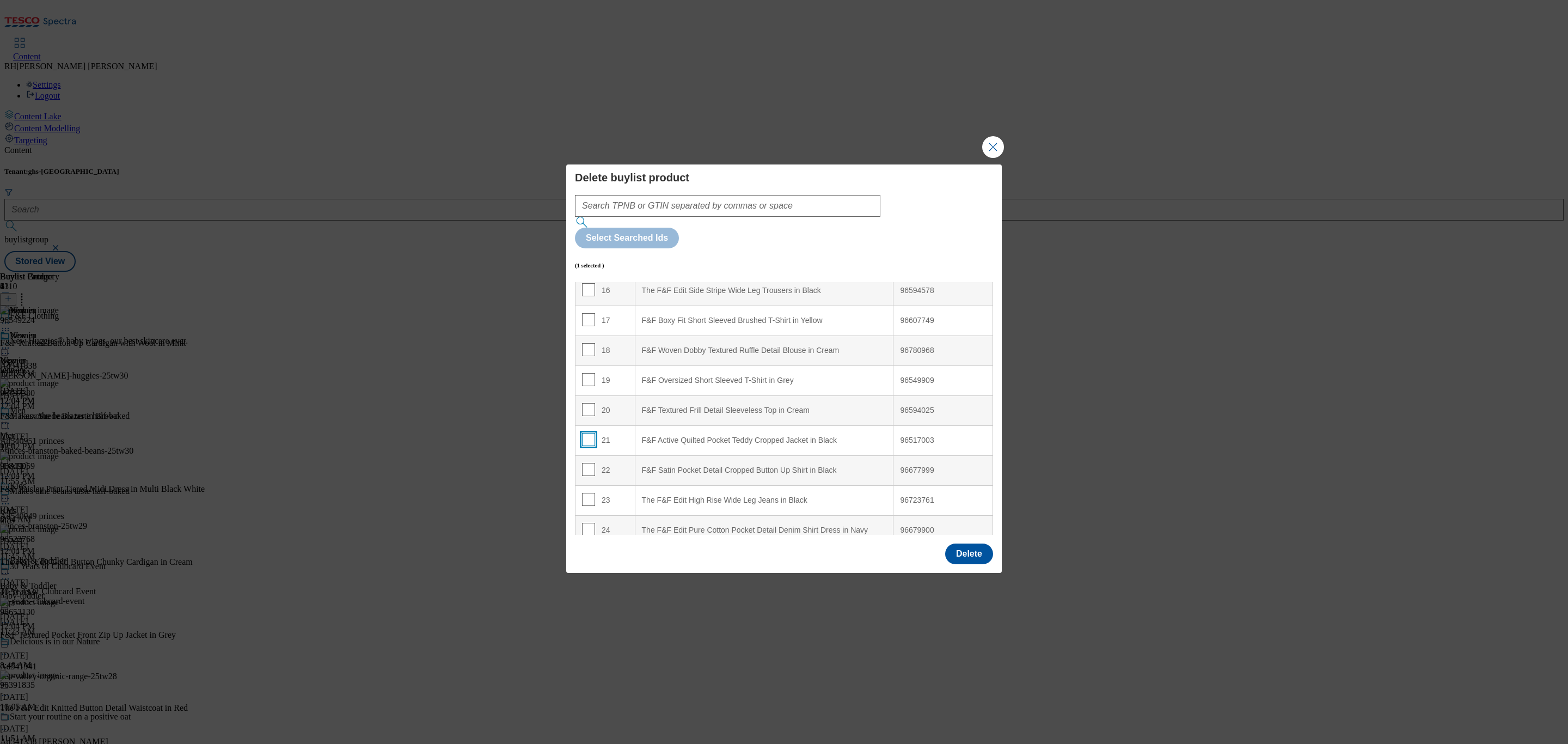
click at [588, 433] on input "Modal" at bounding box center [588, 439] width 13 height 13
checkbox input "true"
click at [966, 544] on button "Delete" at bounding box center [969, 554] width 48 height 21
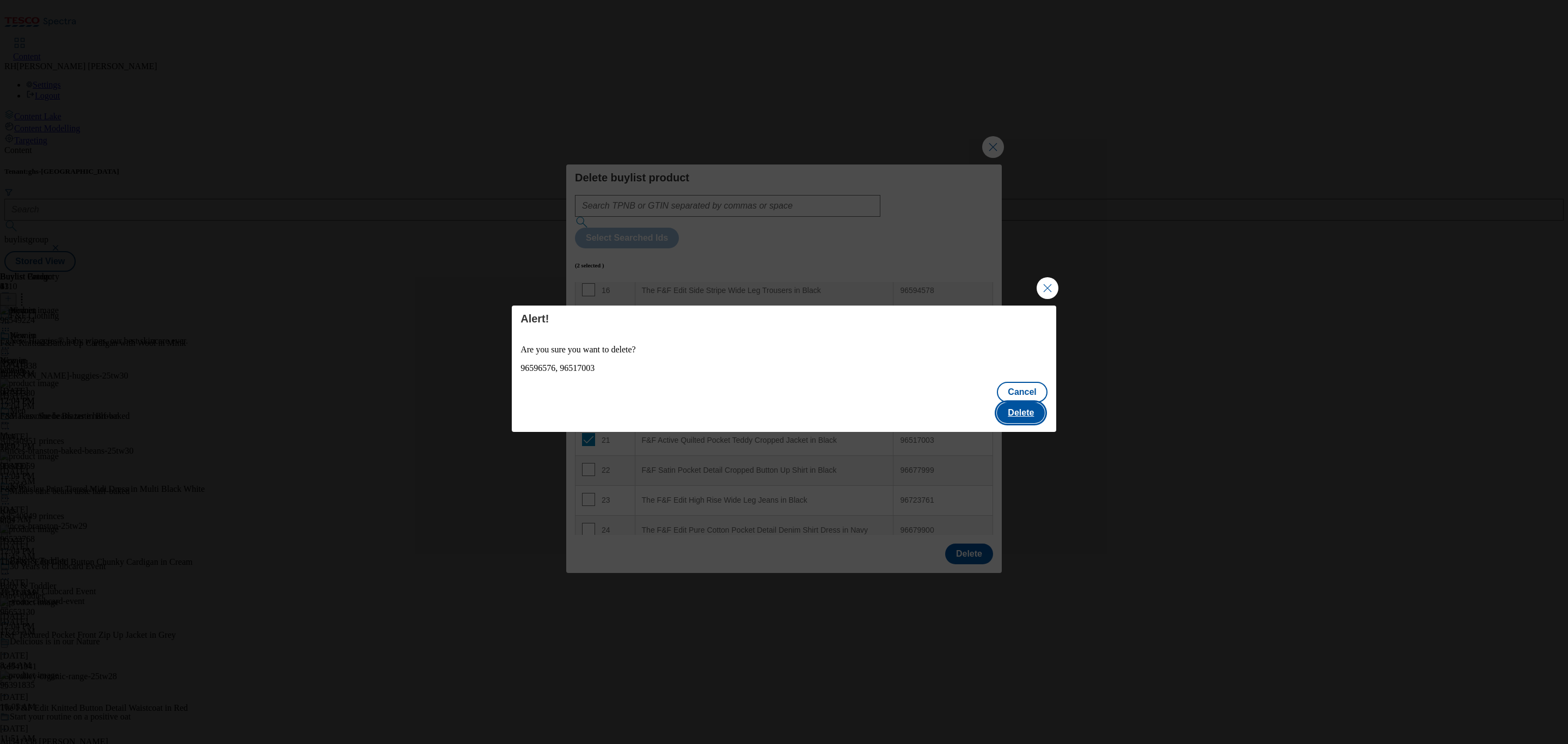
click at [1014, 404] on button "Delete" at bounding box center [1021, 413] width 48 height 21
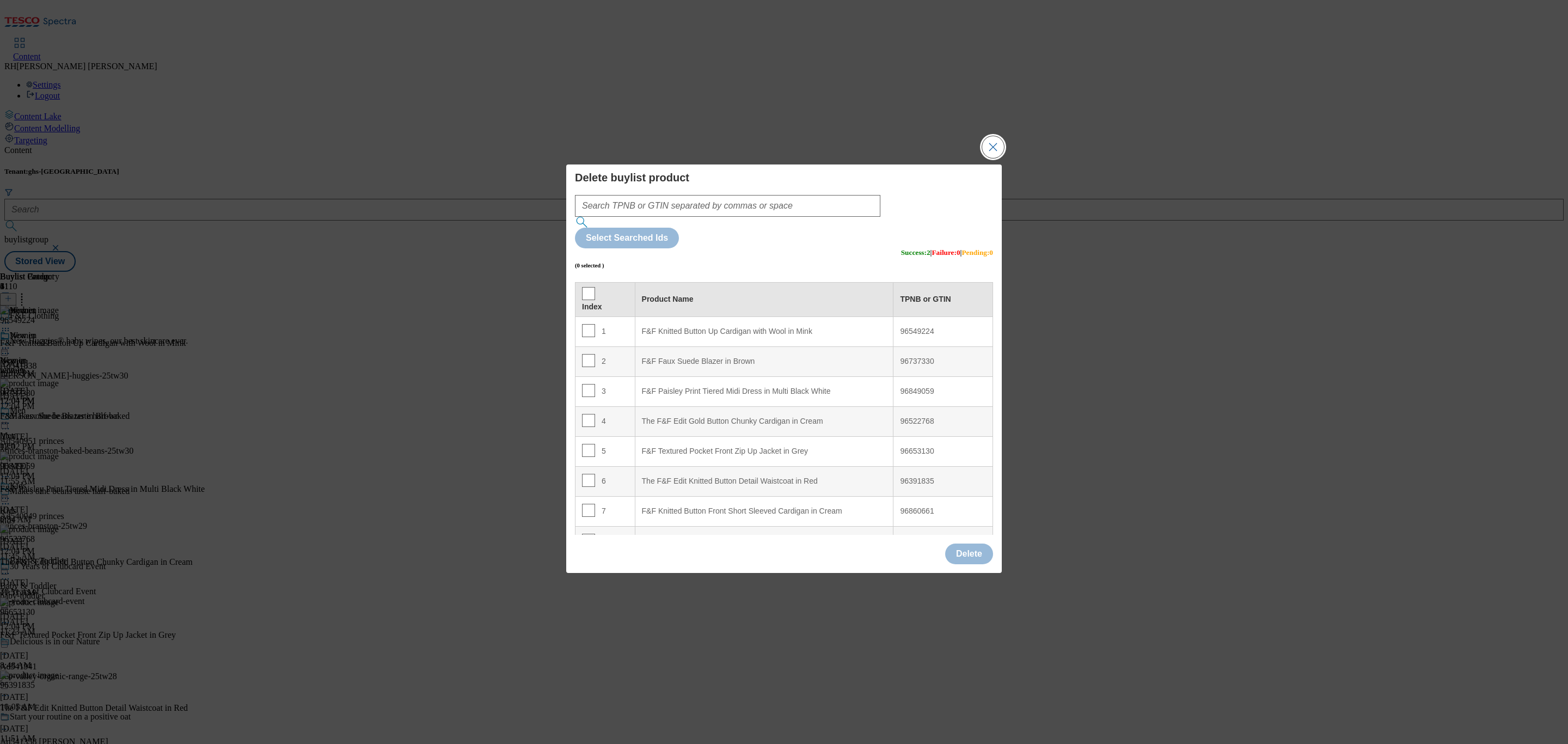
click at [1003, 158] on button "Close Modal" at bounding box center [993, 147] width 22 height 22
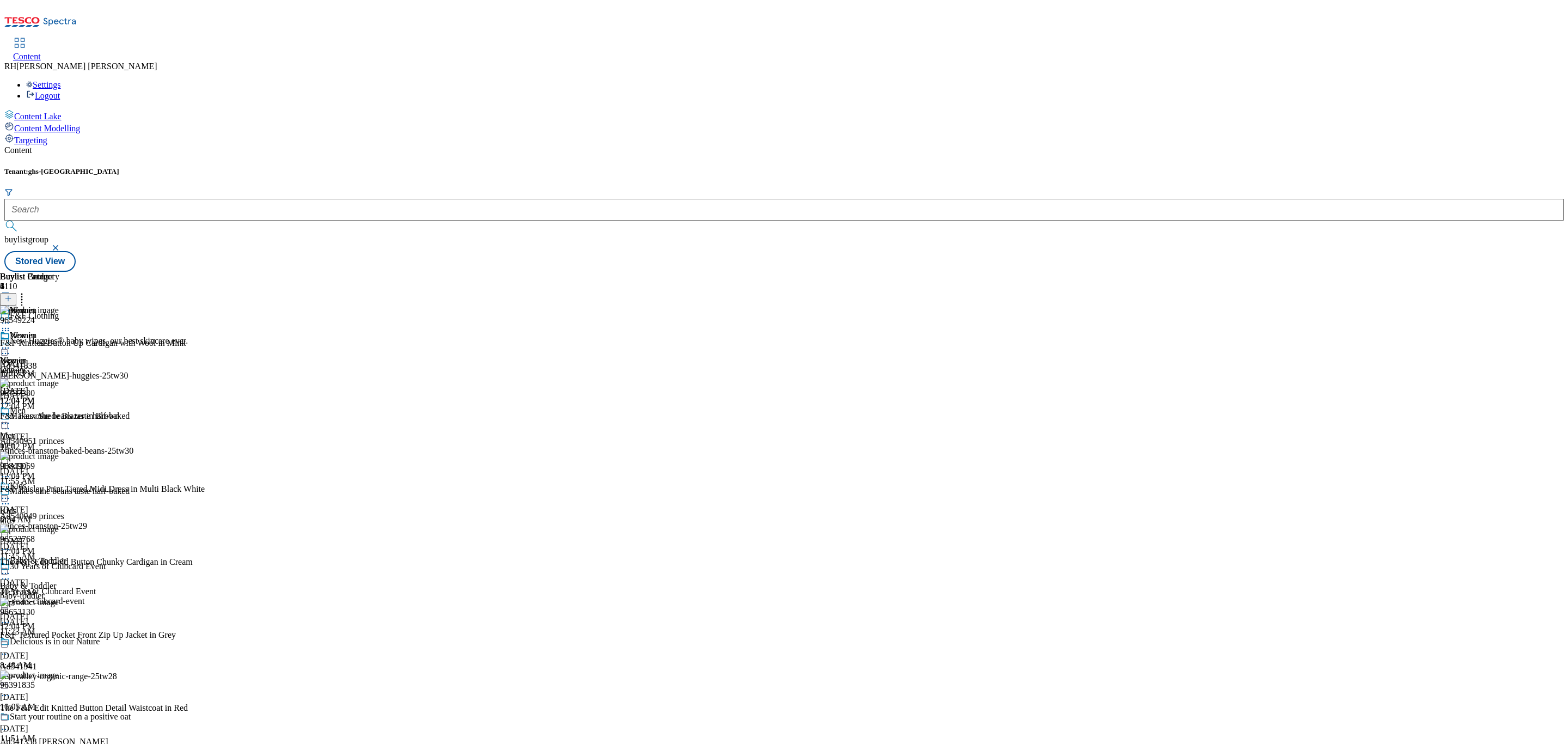
click at [8, 297] on line at bounding box center [8, 299] width 0 height 5
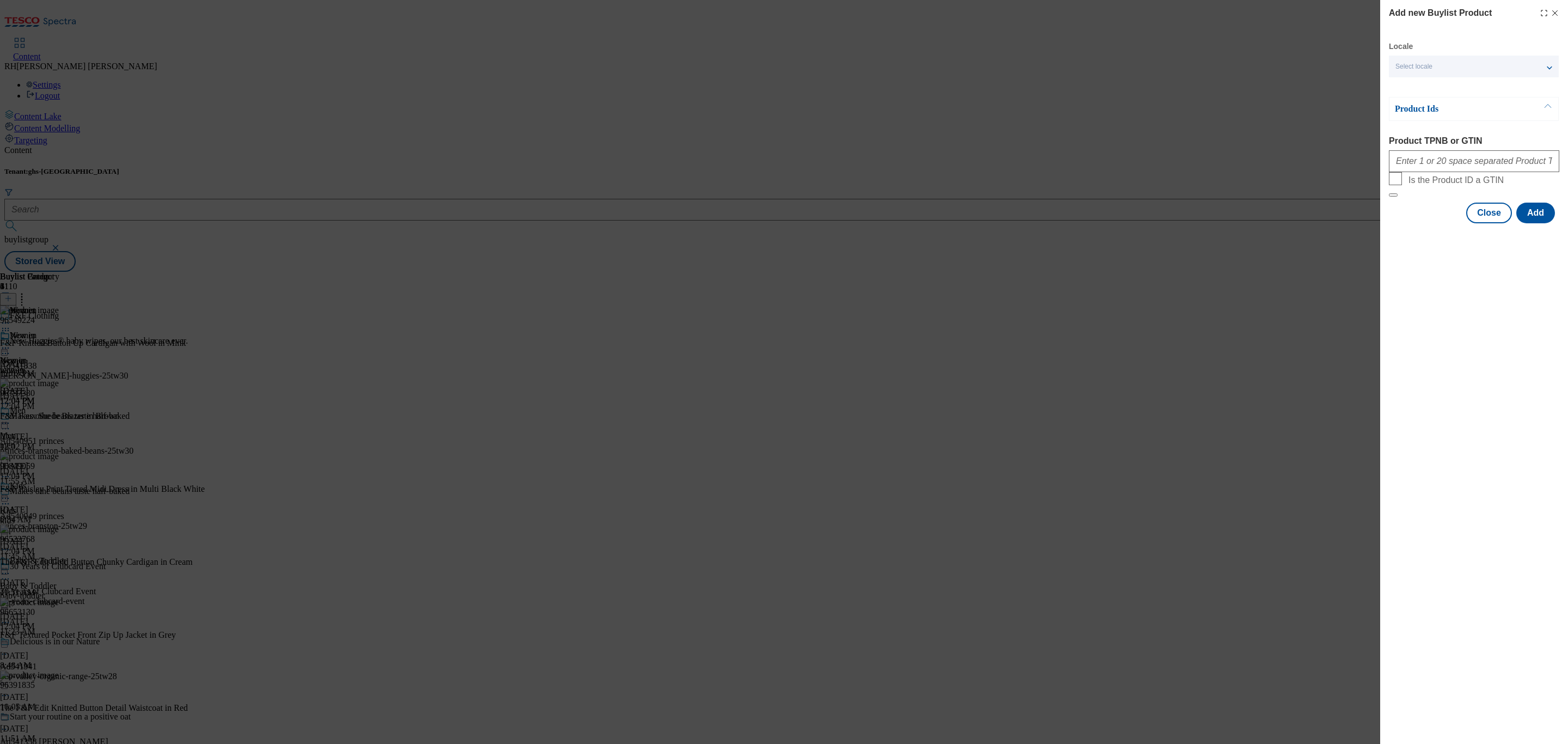
click at [1455, 150] on div "Modal" at bounding box center [1474, 159] width 170 height 26
click at [1457, 169] on input "Product TPNB or GTIN" at bounding box center [1474, 161] width 170 height 22
paste input "96655030"
type input "96655030"
click at [1540, 223] on button "Add" at bounding box center [1536, 213] width 39 height 21
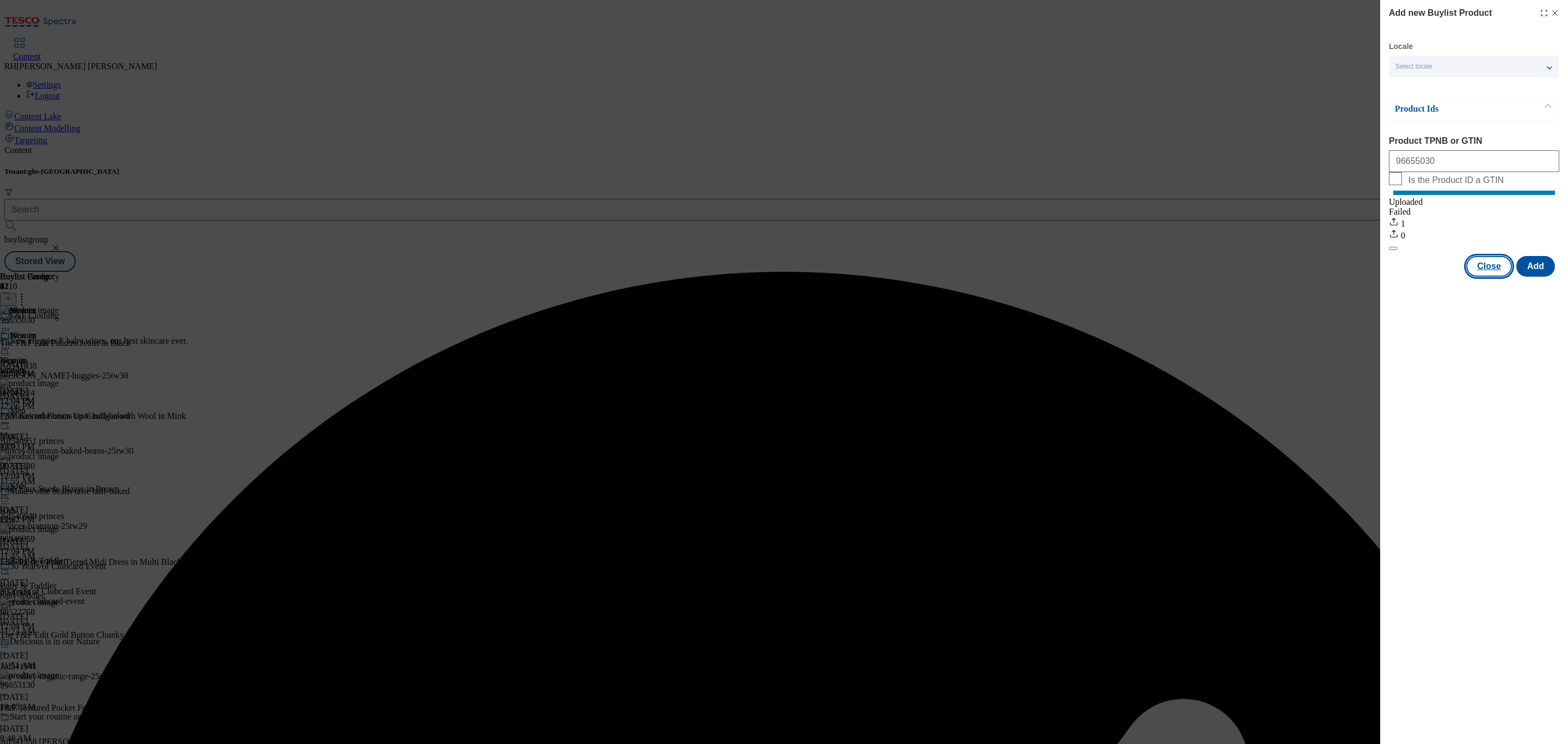
click at [1495, 276] on button "Close" at bounding box center [1489, 266] width 46 height 21
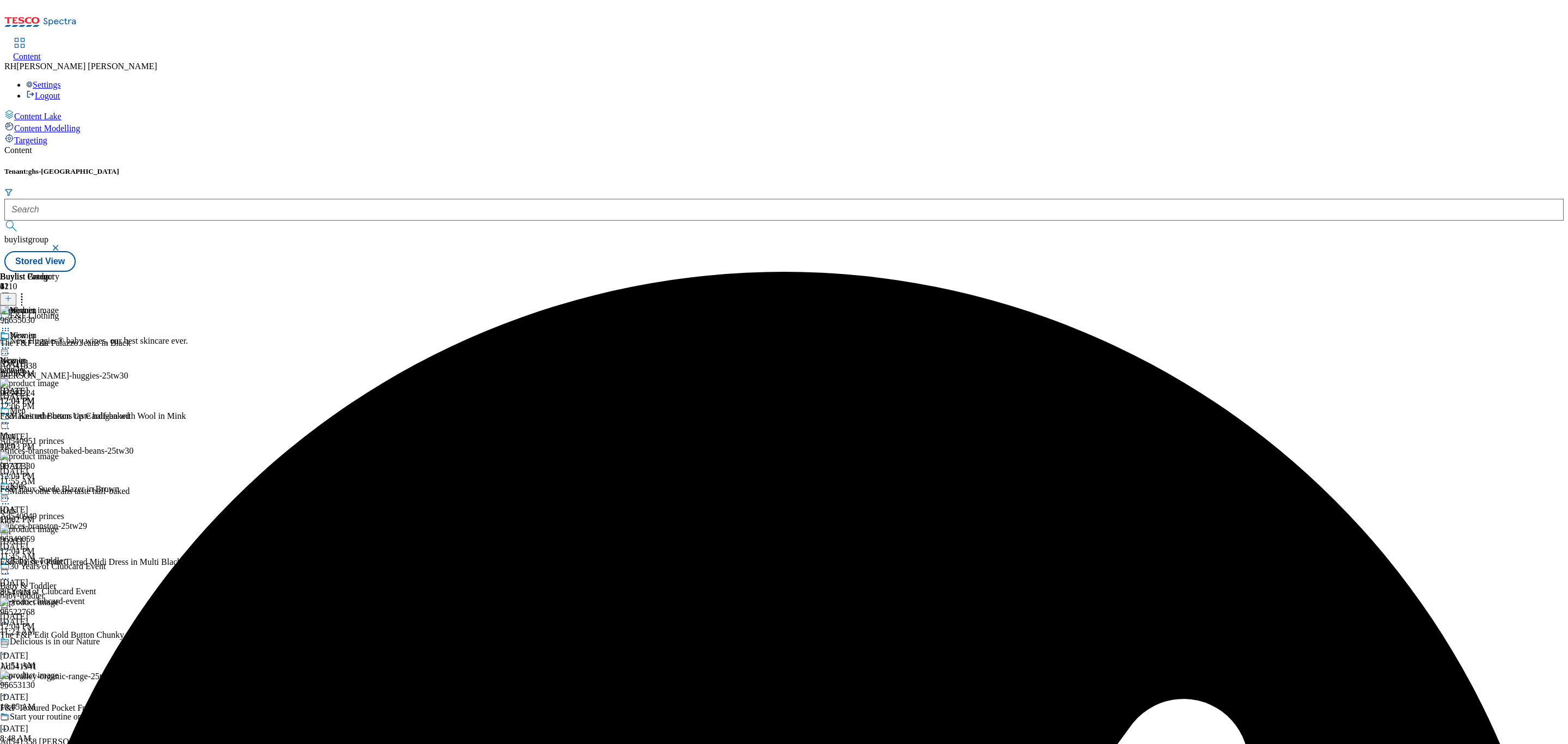
click at [27, 292] on icon at bounding box center [22, 297] width 11 height 11
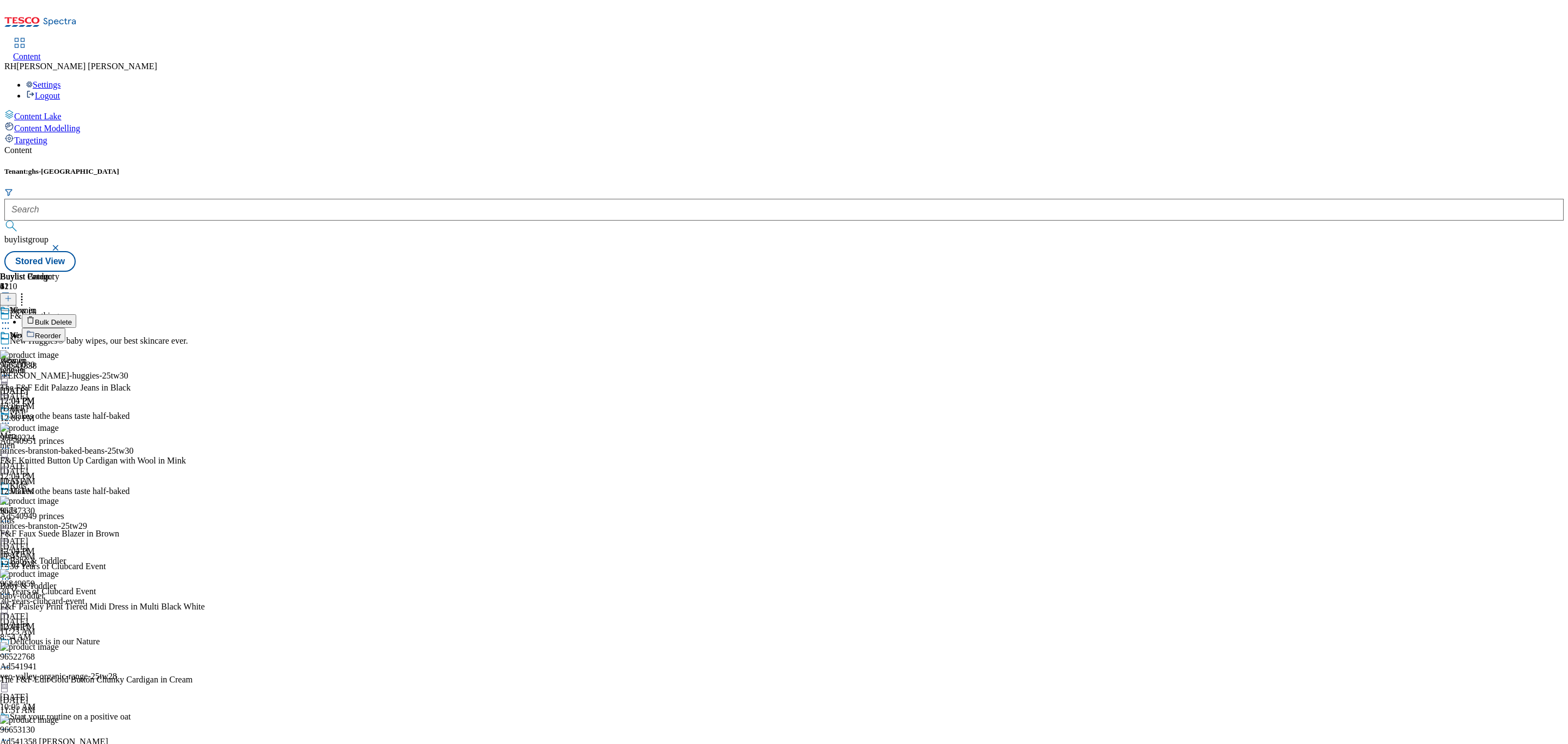
click at [61, 332] on span "Reorder" at bounding box center [47, 335] width 26 height 8
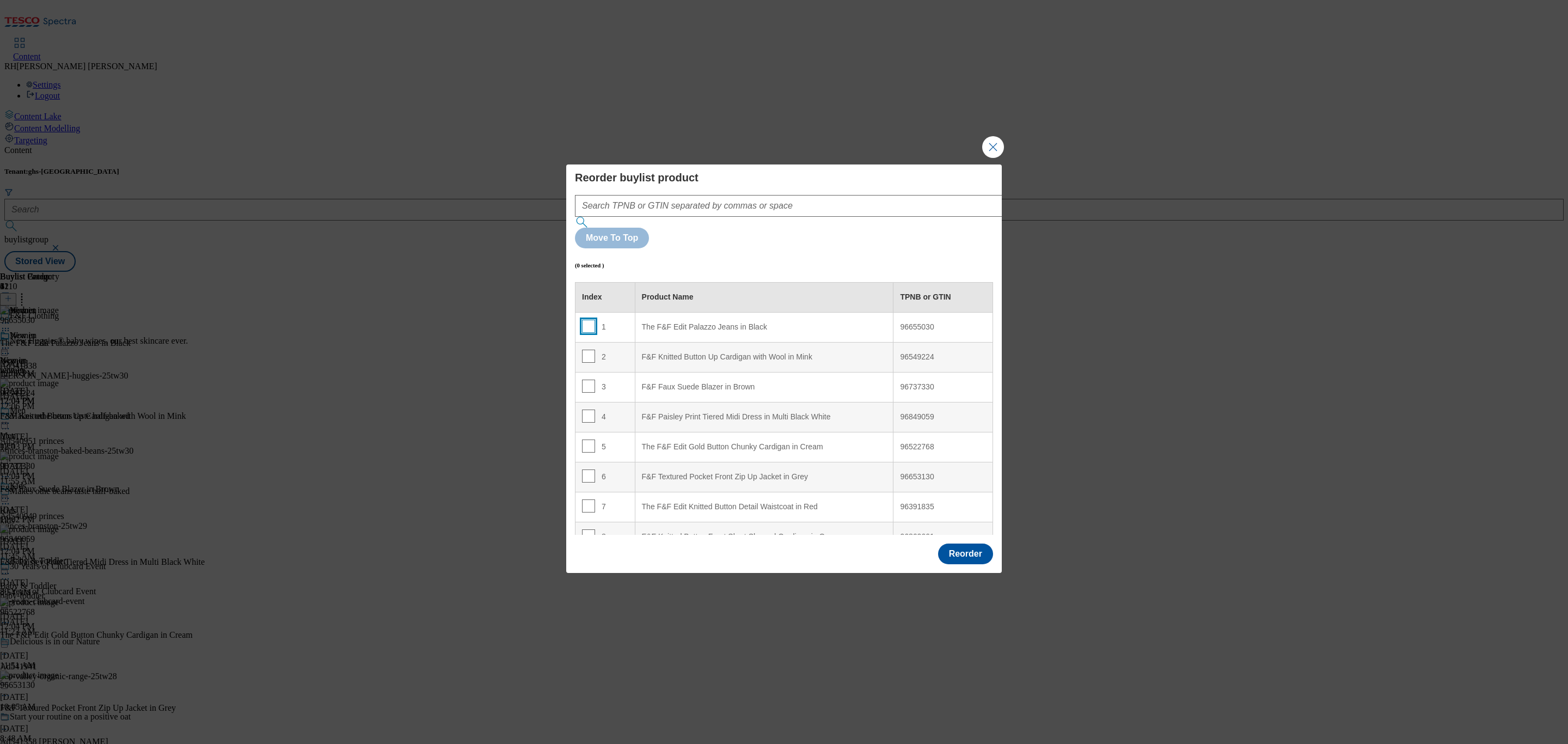
click at [588, 320] on input "Modal" at bounding box center [588, 326] width 13 height 13
checkbox input "true"
click at [775, 382] on div "F&F Faux Suede Blazer in Brown" at bounding box center [765, 387] width 245 height 10
click at [587, 379] on input "Modal" at bounding box center [588, 385] width 13 height 13
checkbox input "false"
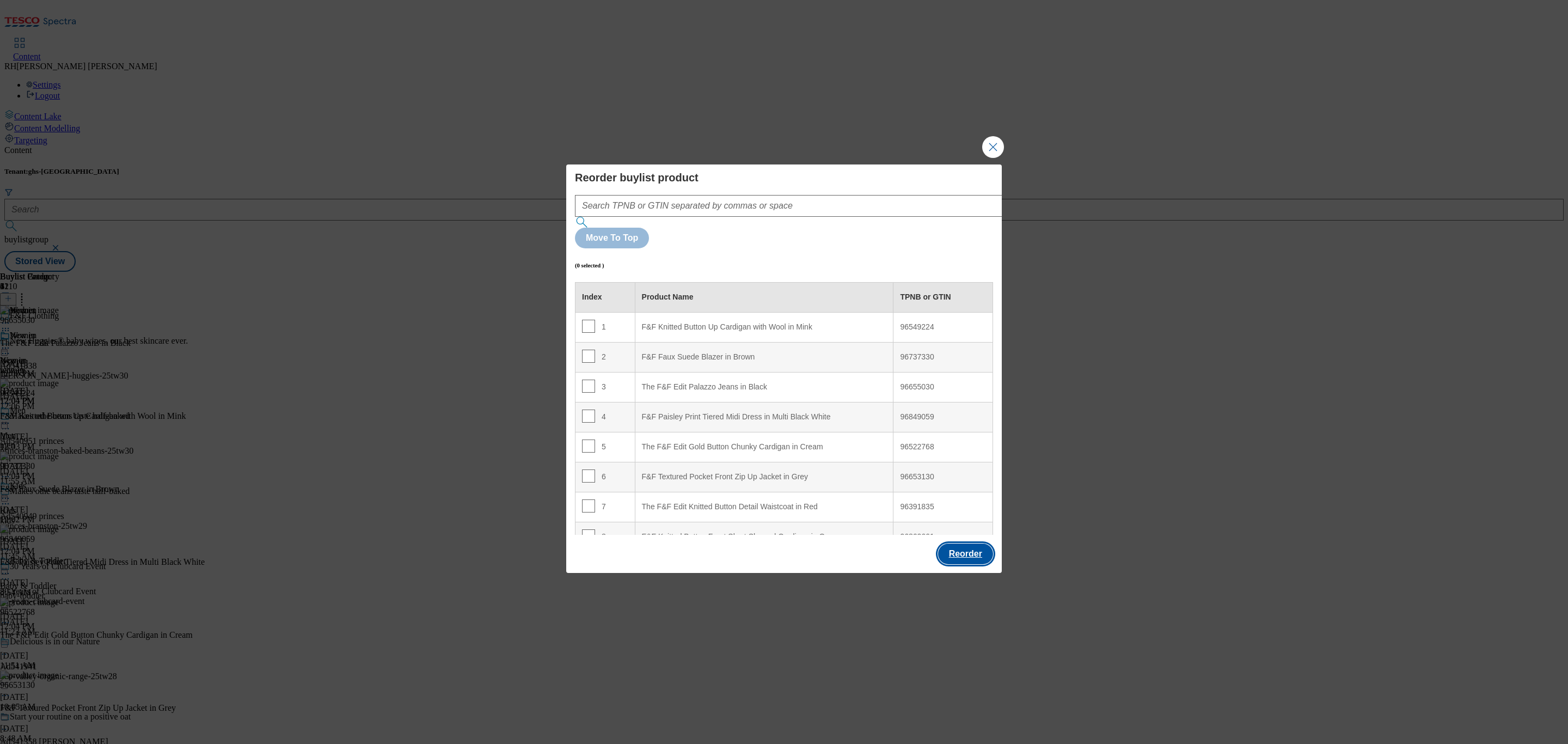
click at [957, 544] on button "Reorder" at bounding box center [965, 554] width 55 height 21
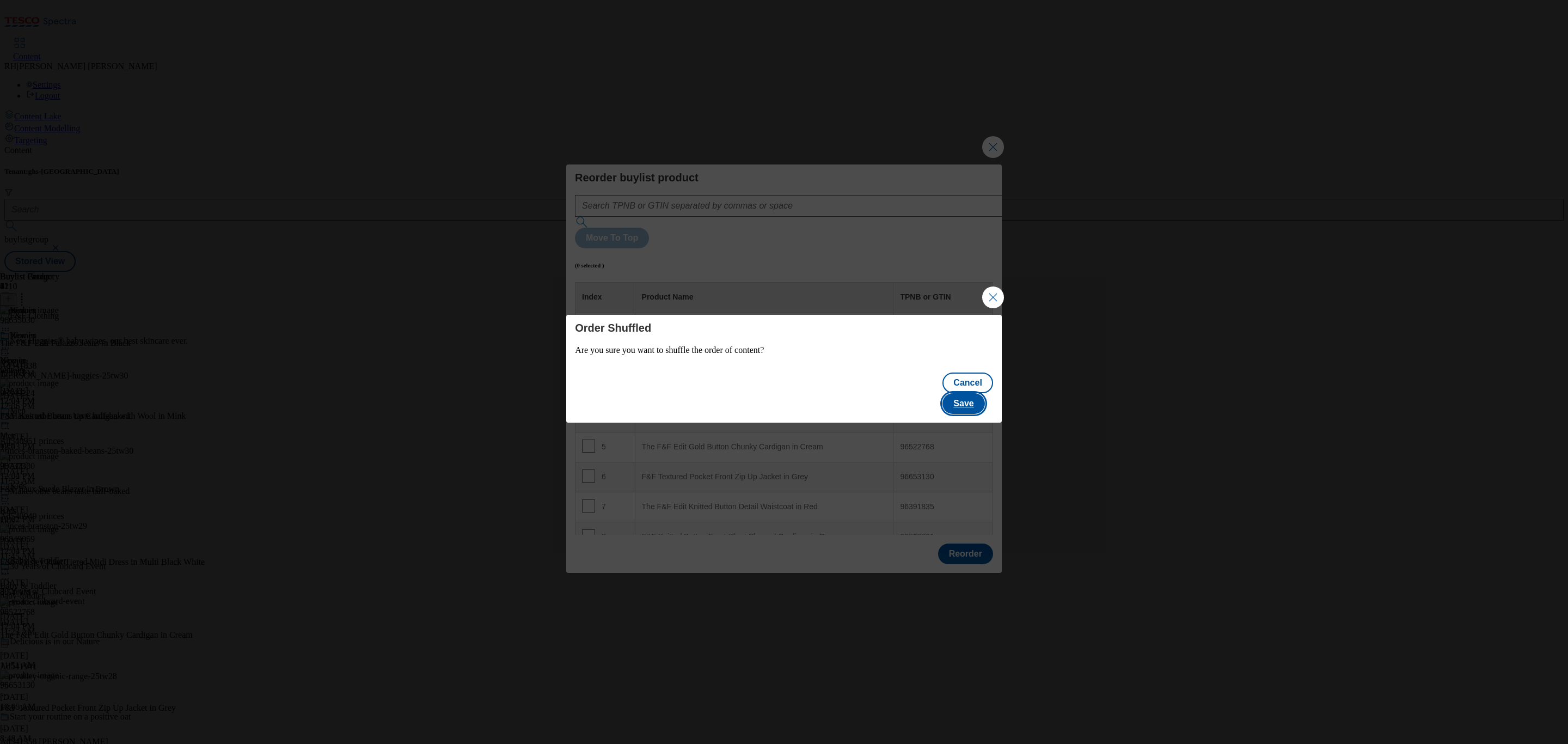
click at [974, 397] on button "Save" at bounding box center [963, 404] width 42 height 21
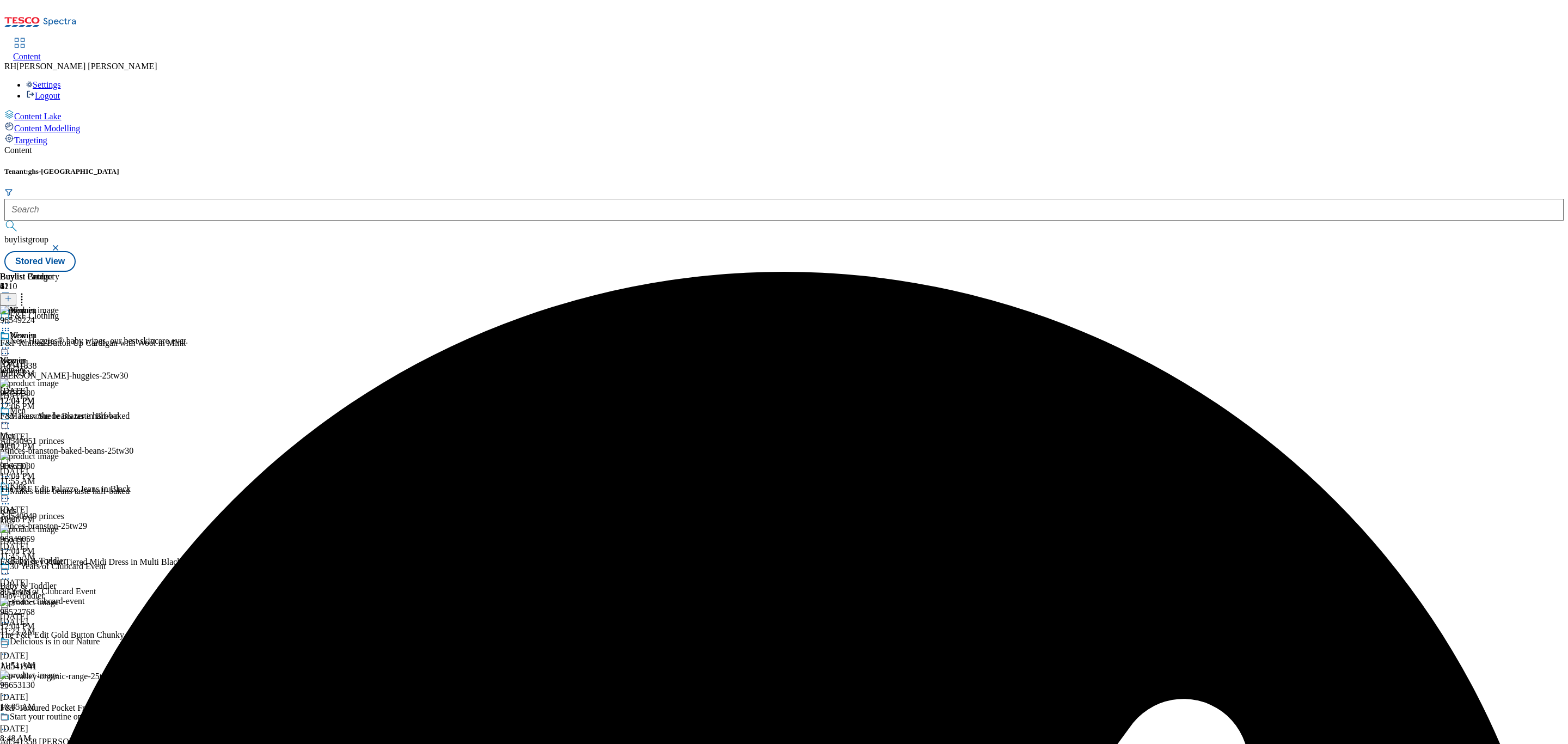
click at [7, 348] on circle at bounding box center [5, 348] width 2 height 2
click at [46, 367] on span "Edit" at bounding box center [40, 371] width 13 height 8
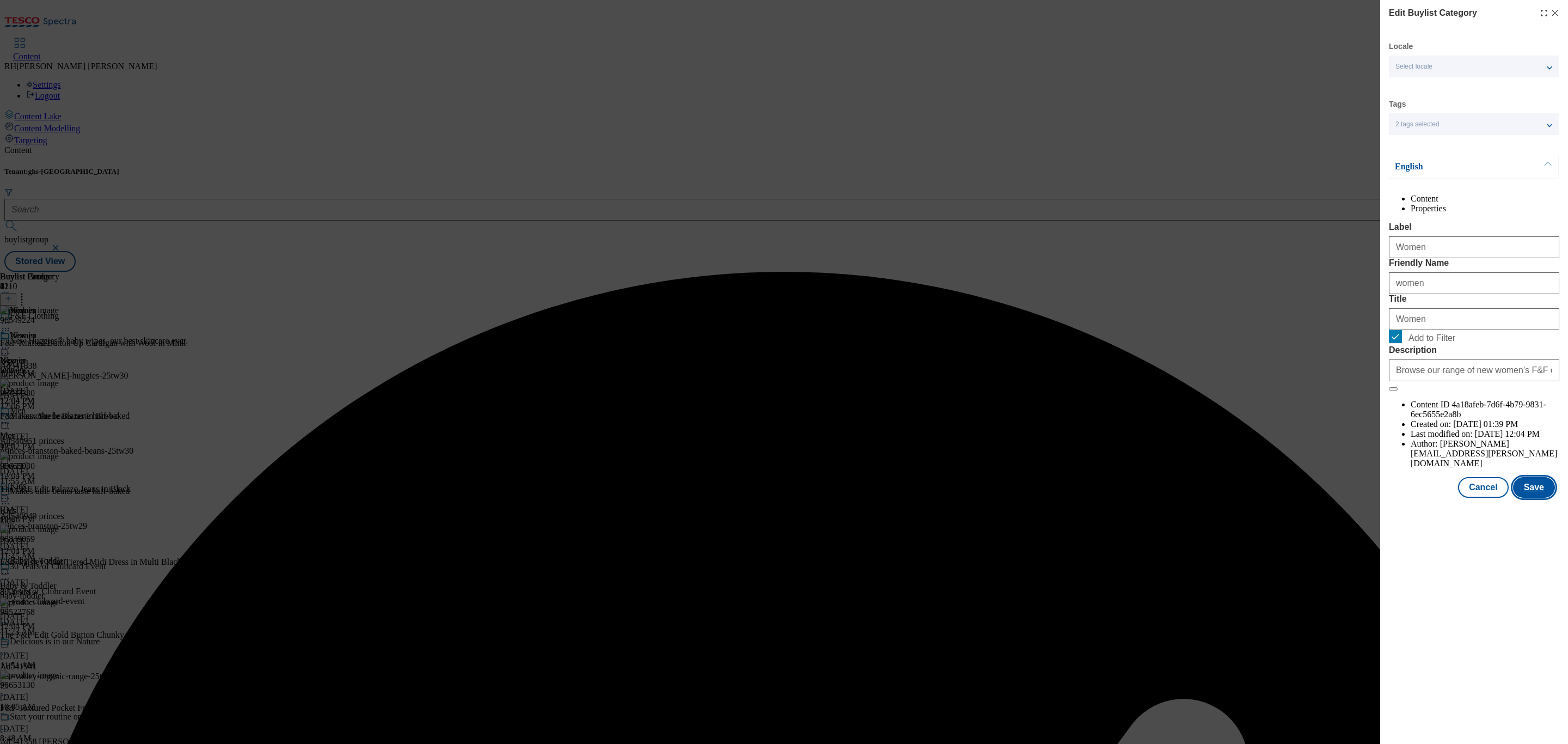
click at [1539, 498] on button "Save" at bounding box center [1534, 488] width 42 height 21
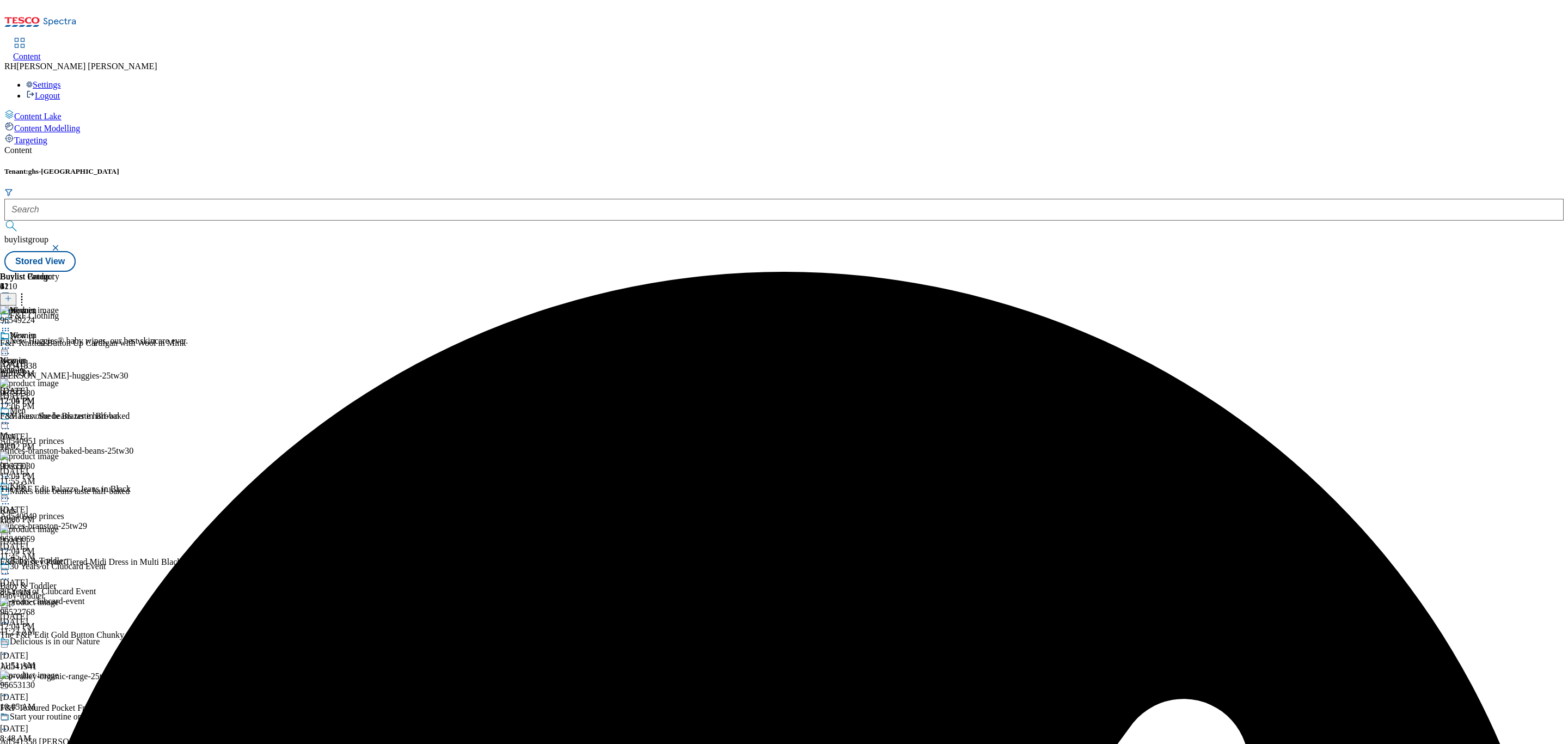
click at [11, 343] on icon at bounding box center [5, 348] width 11 height 11
click at [59, 417] on span "Preview" at bounding box center [46, 421] width 26 height 8
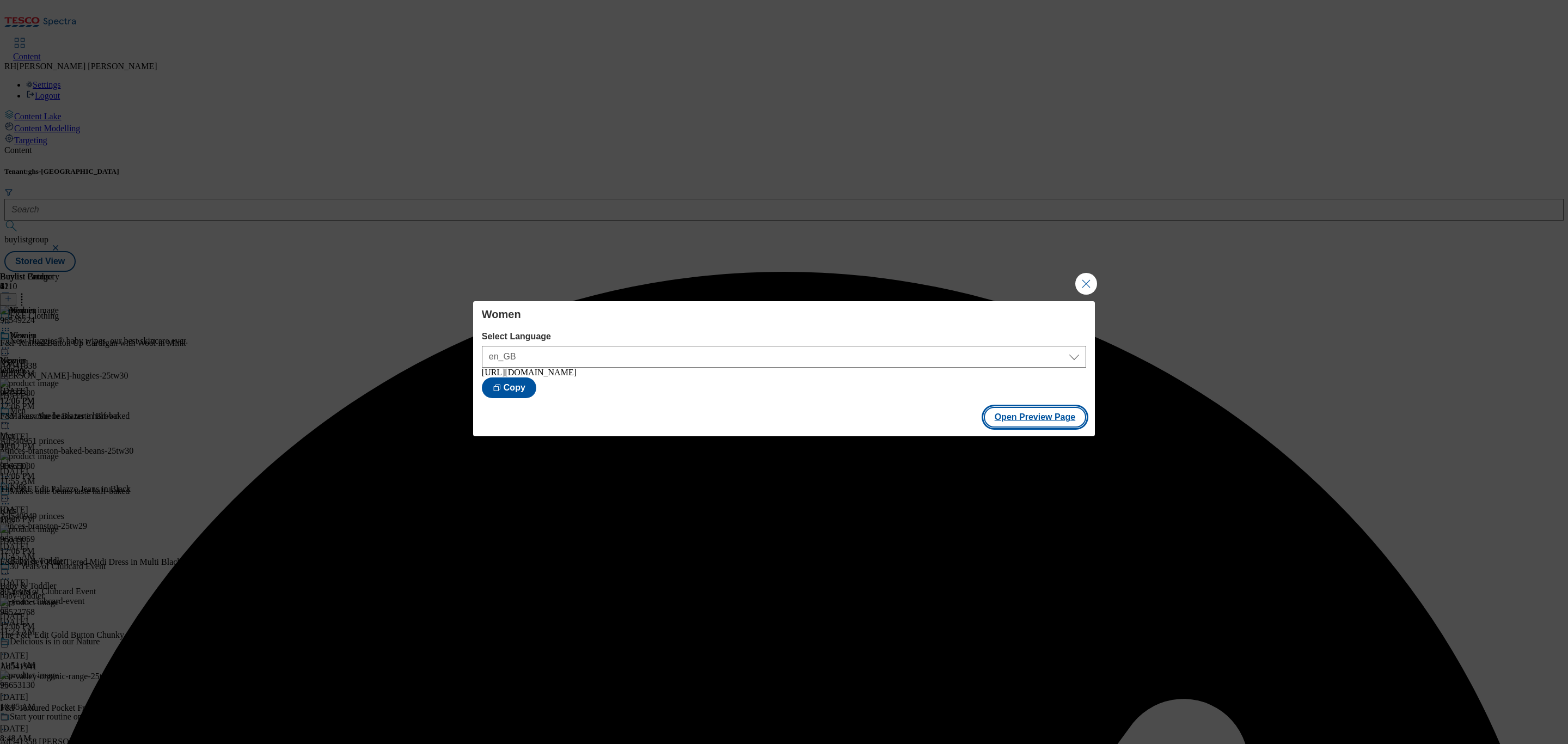
click at [1029, 417] on button "Open Preview Page" at bounding box center [1035, 417] width 103 height 21
click at [1080, 276] on button "Close Modal" at bounding box center [1087, 284] width 22 height 22
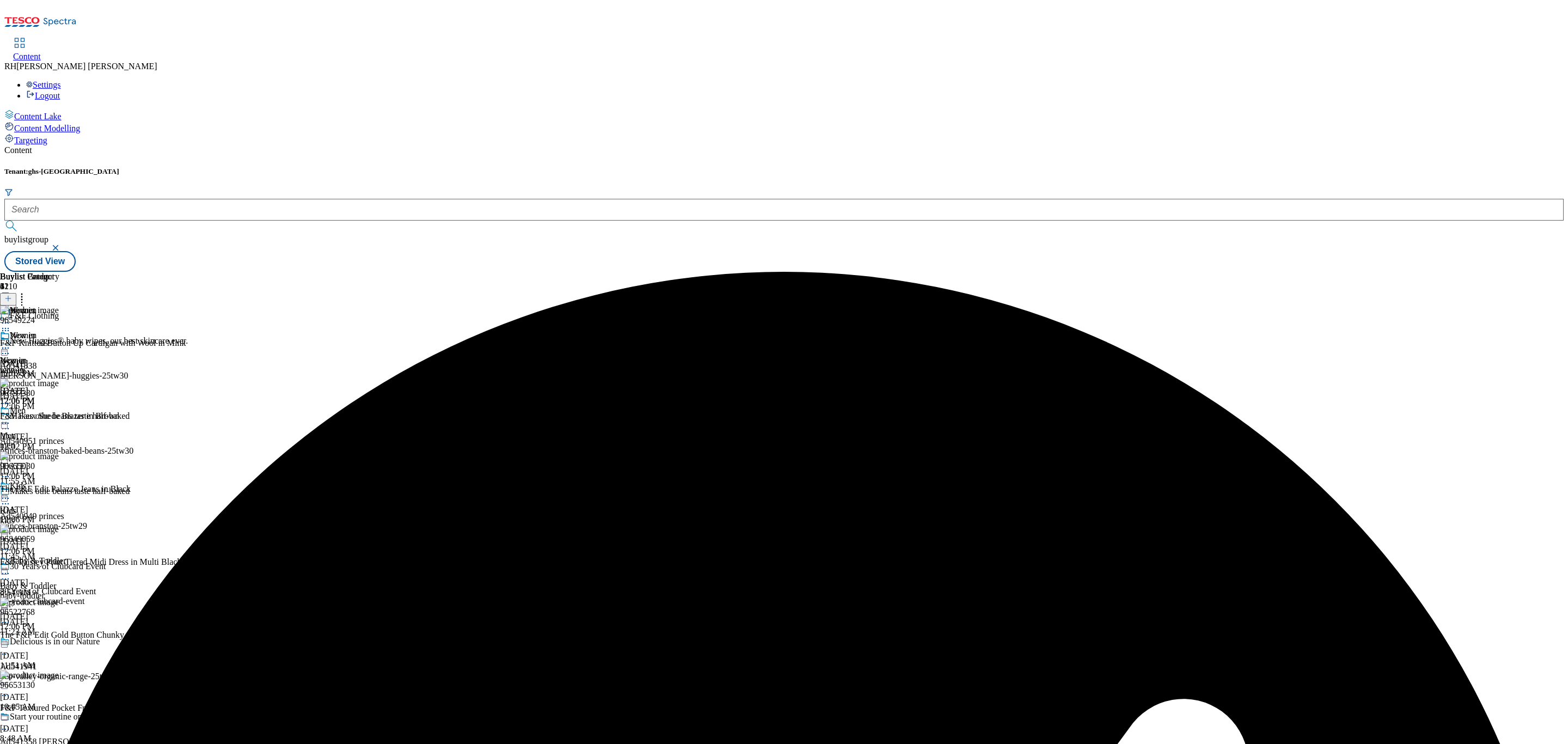
click at [11, 343] on icon at bounding box center [5, 348] width 11 height 11
click at [58, 455] on span "Publish" at bounding box center [45, 458] width 24 height 8
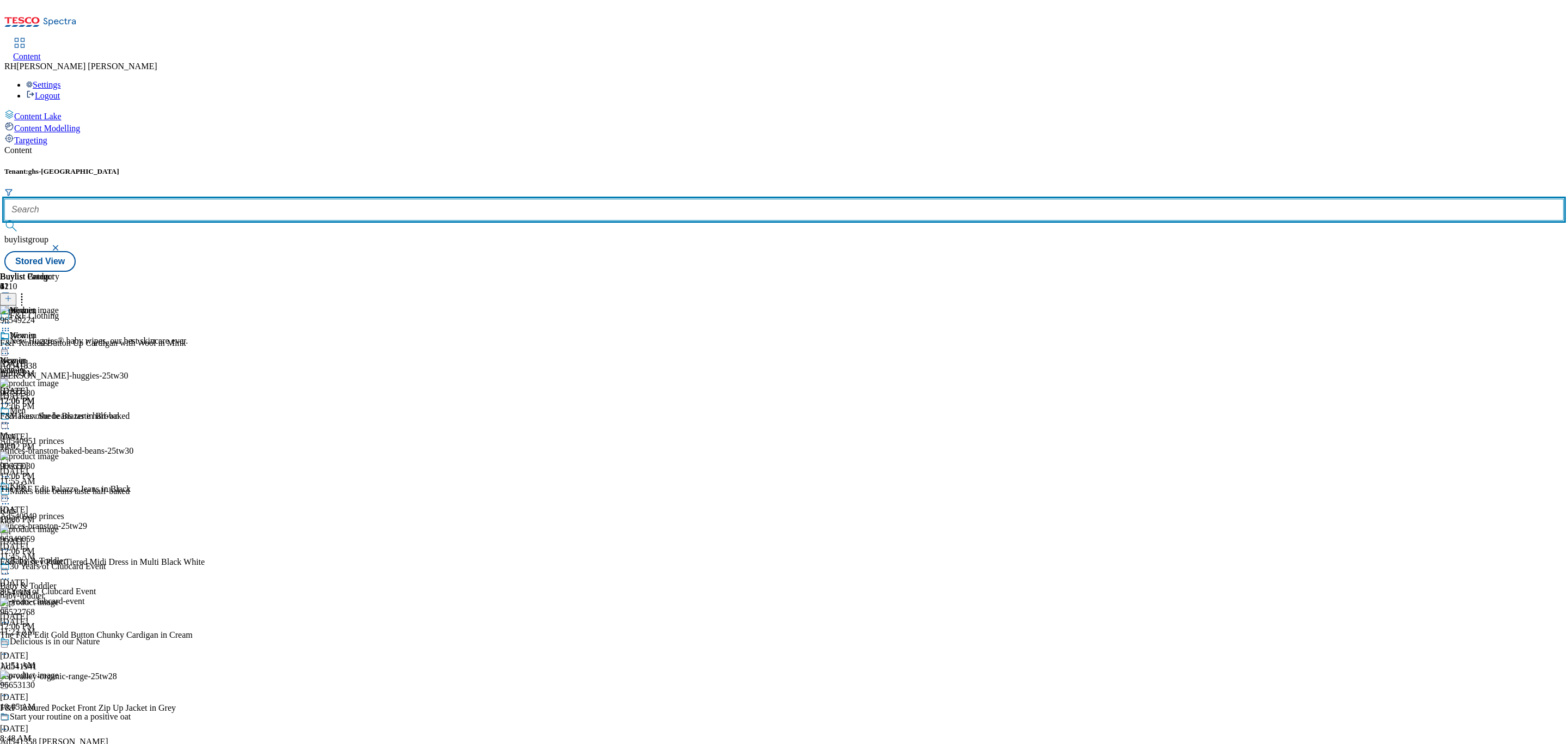
click at [229, 198] on input "text" at bounding box center [784, 209] width 1559 height 22
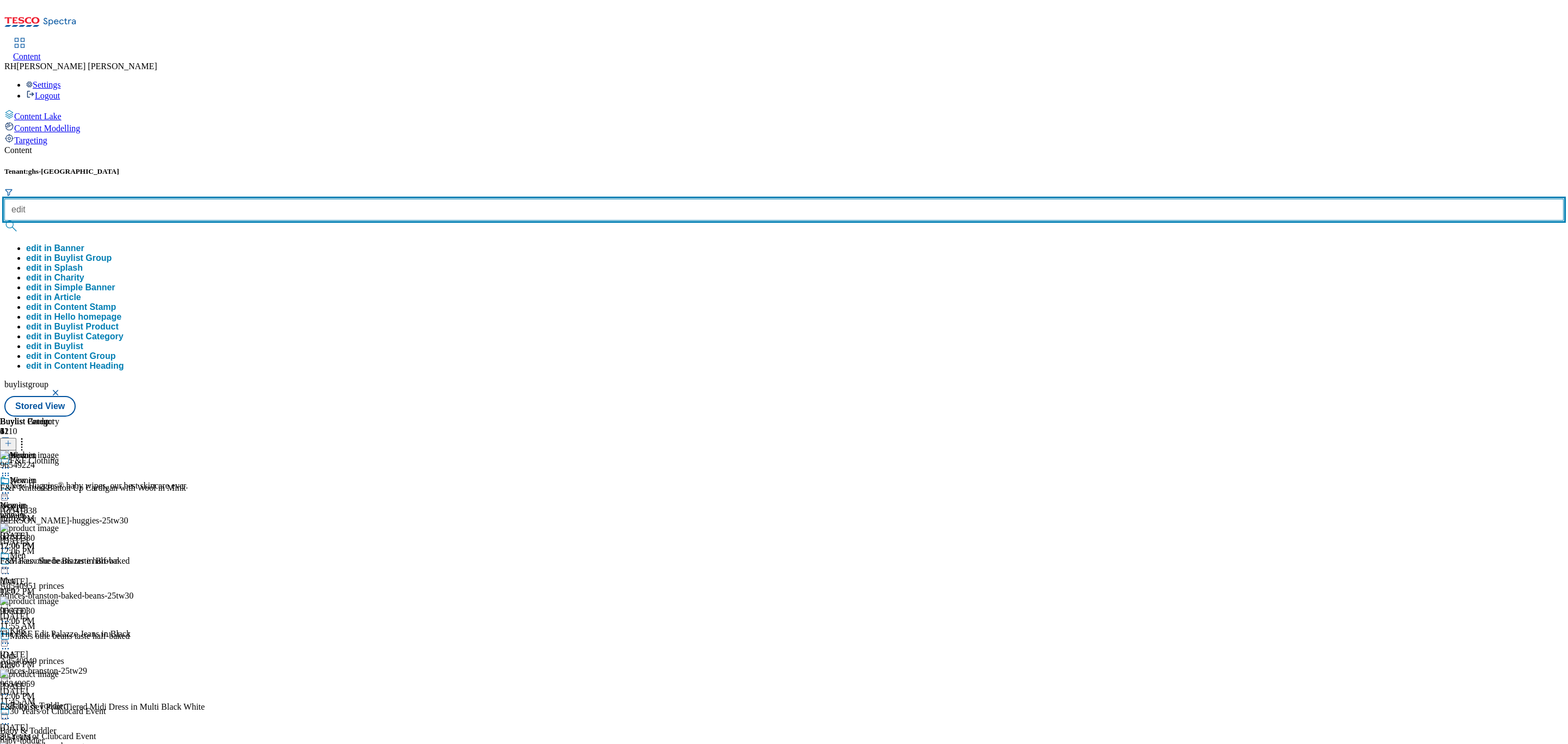
type input "edit"
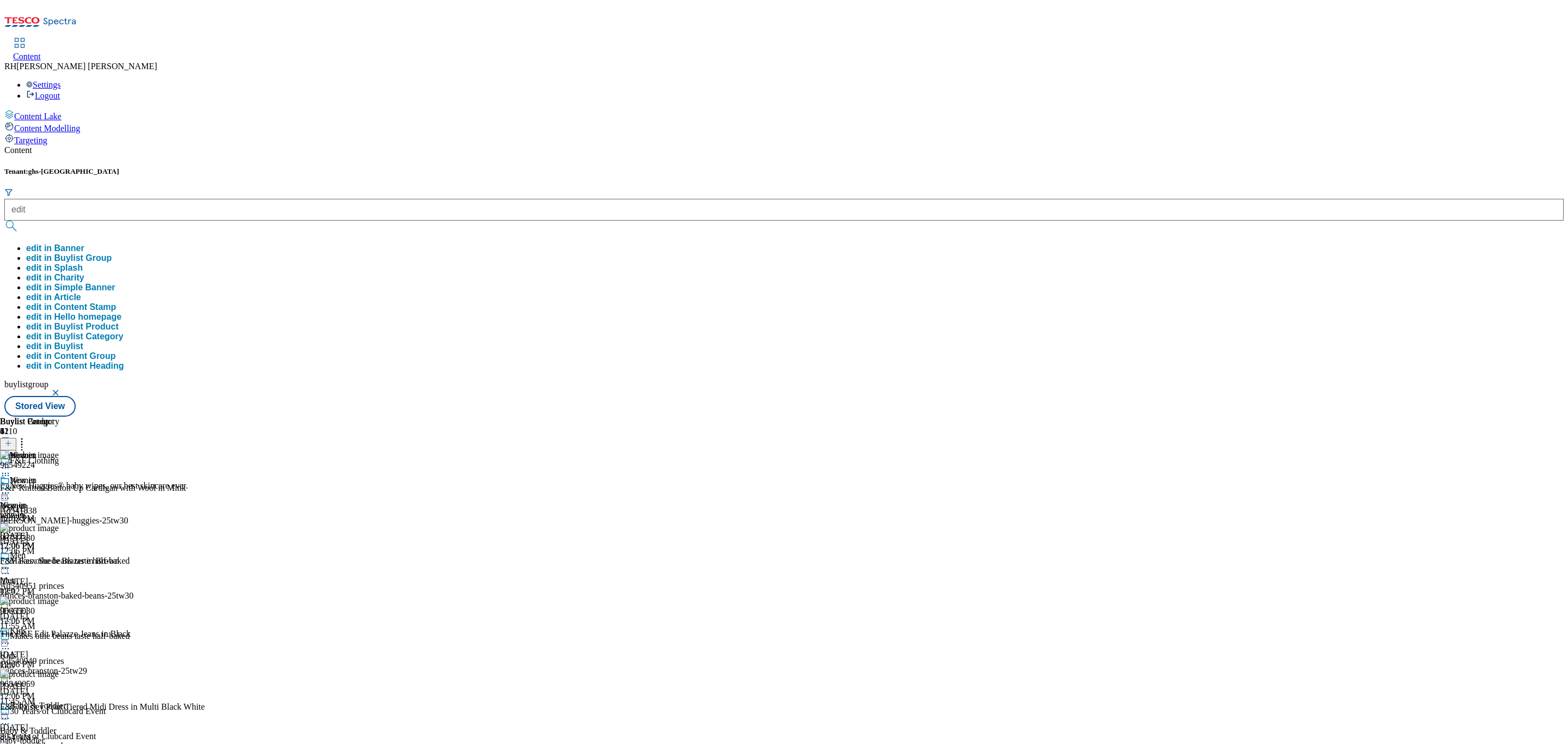
click at [111, 253] on button "edit in Buylist Group" at bounding box center [69, 258] width 85 height 10
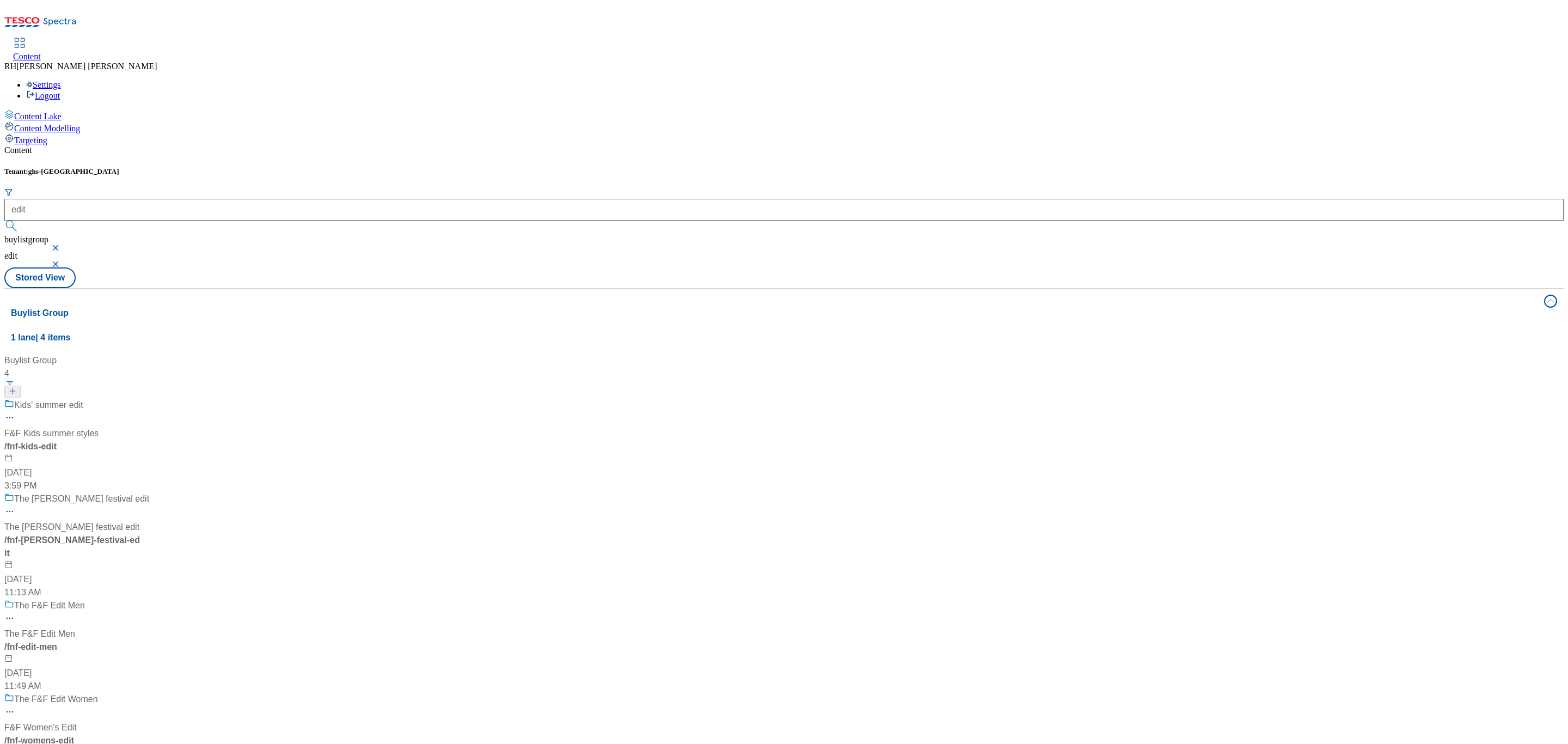
scroll to position [194, 0]
click at [149, 693] on div "The F&F Edit Women F&F Women's Edit / fnf-womens-edit [DATE] 12:14 PM" at bounding box center [77, 740] width 145 height 94
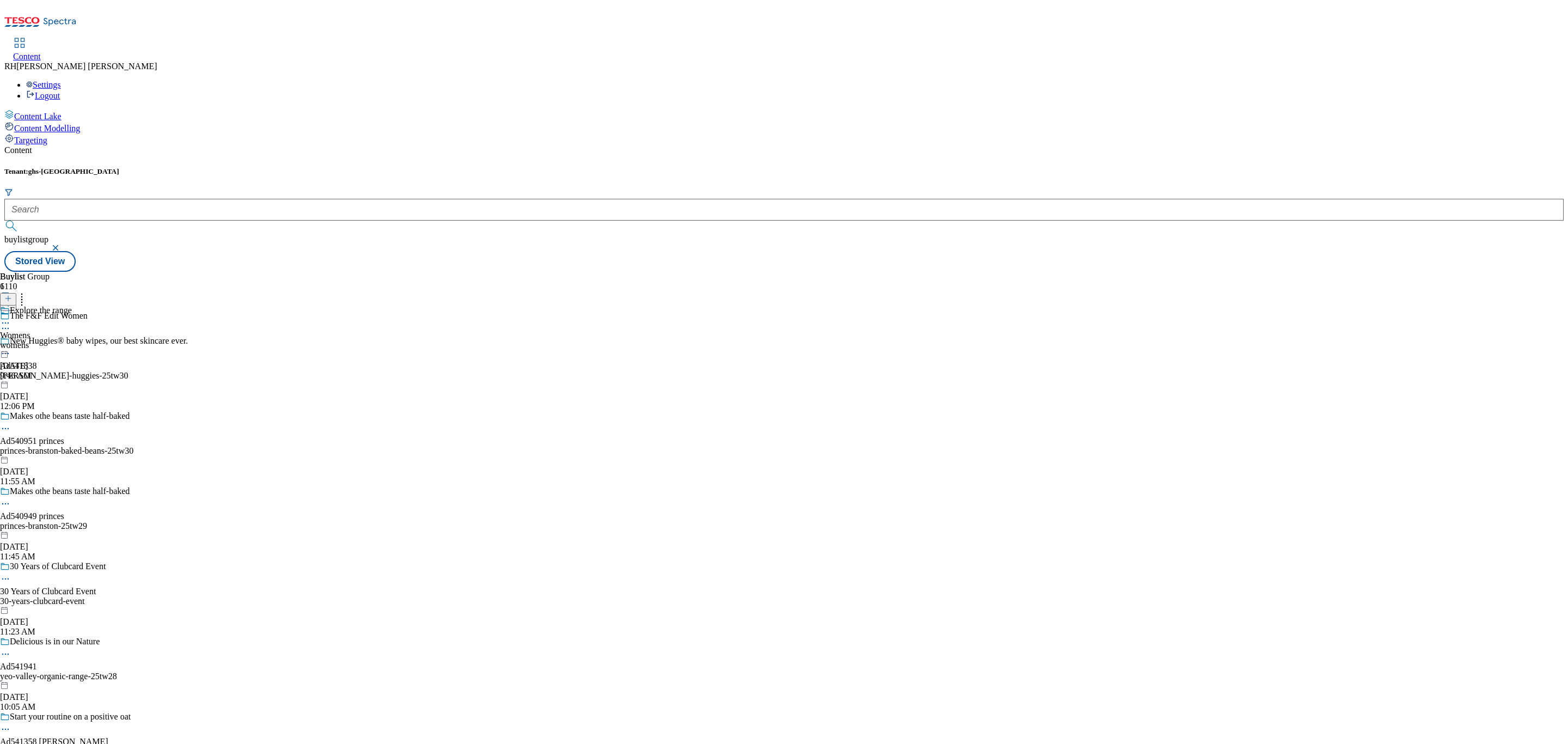
click at [72, 340] on div "womens" at bounding box center [36, 345] width 72 height 10
click at [44, 331] on span "All products" at bounding box center [22, 335] width 44 height 10
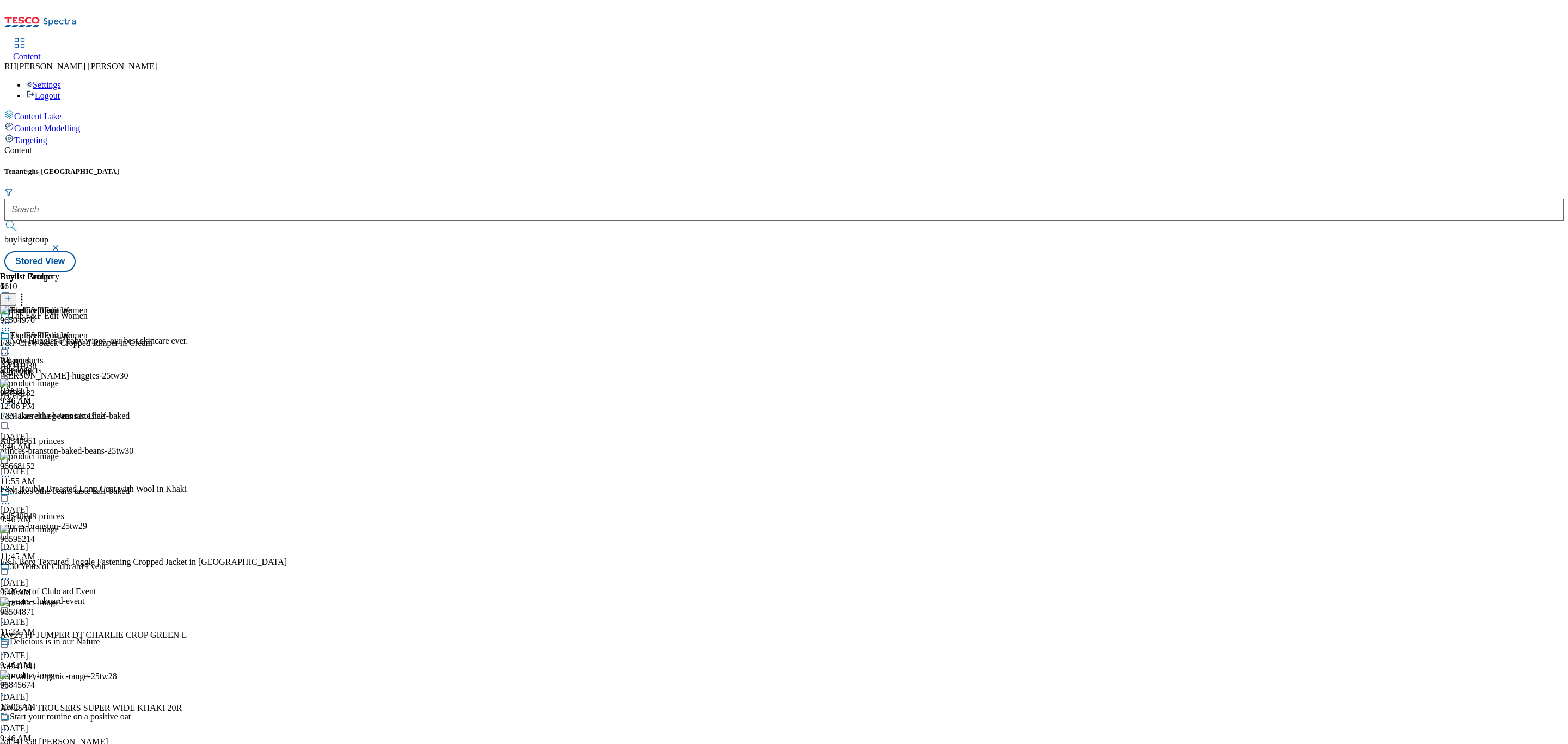
click at [11, 343] on icon at bounding box center [5, 348] width 11 height 11
click at [69, 467] on span "Un-publish" at bounding box center [51, 471] width 35 height 8
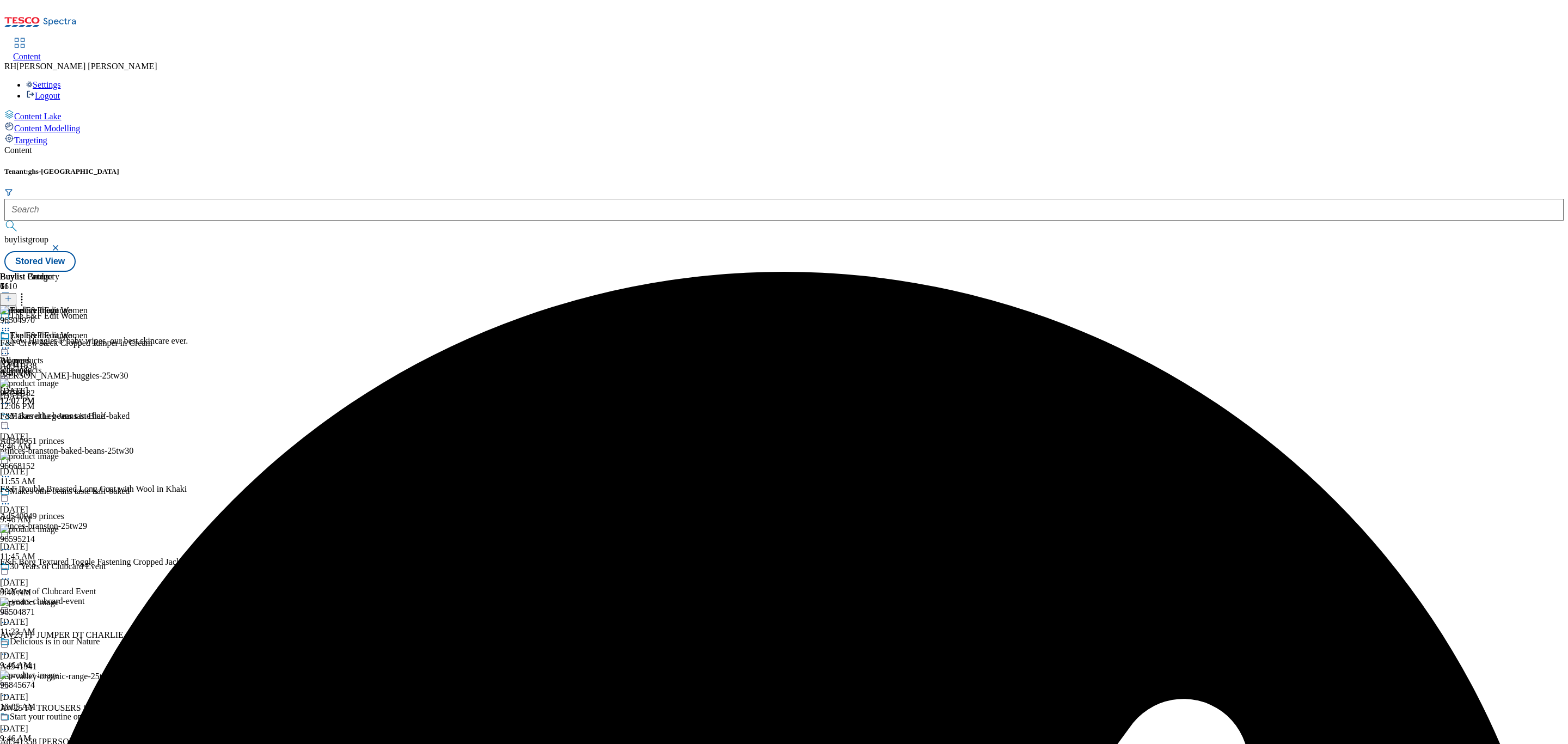
click at [11, 343] on icon at bounding box center [5, 348] width 11 height 11
click at [70, 430] on span "Un-preview" at bounding box center [52, 433] width 37 height 8
click at [27, 292] on icon at bounding box center [22, 297] width 11 height 11
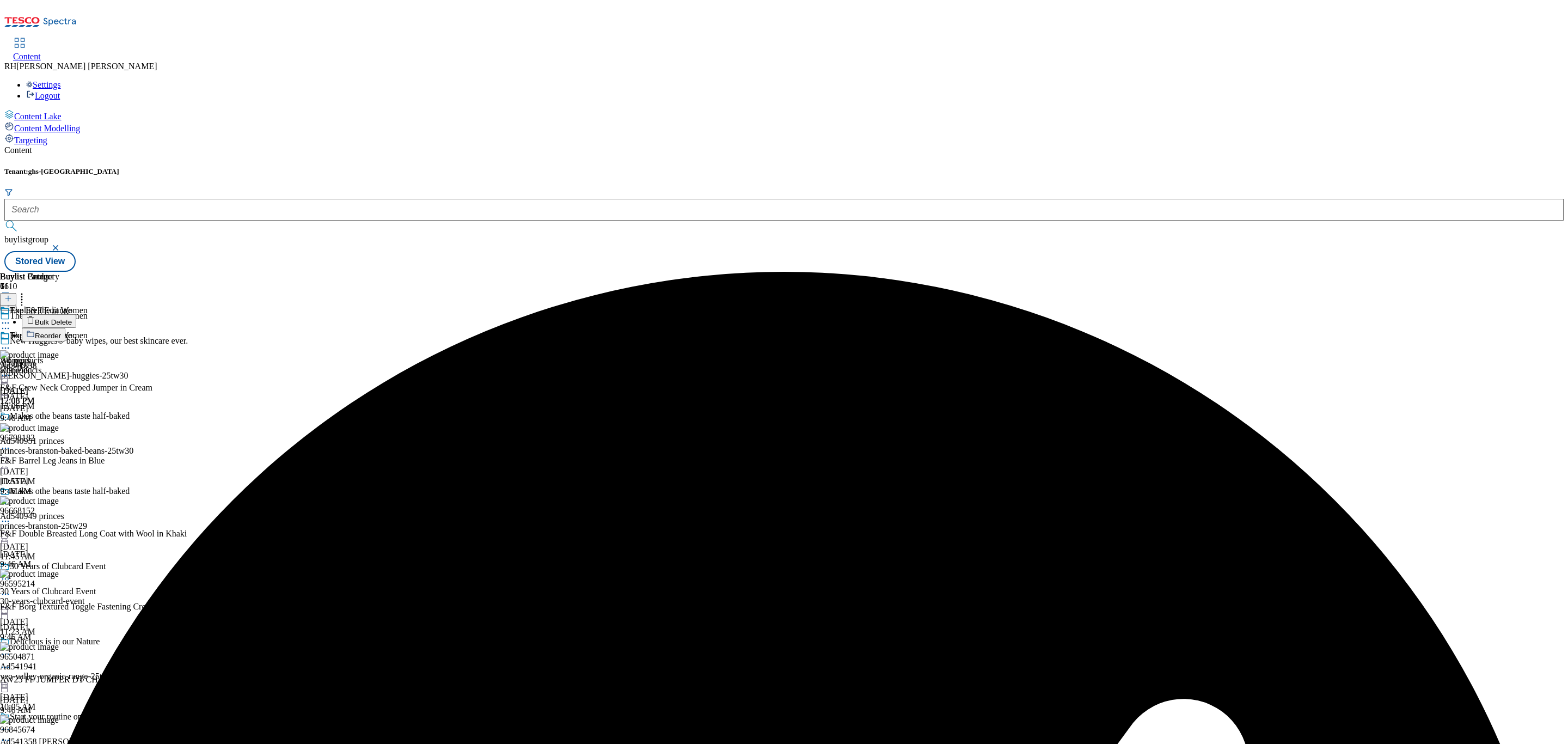
click at [72, 318] on span "Bulk Delete" at bounding box center [53, 321] width 37 height 8
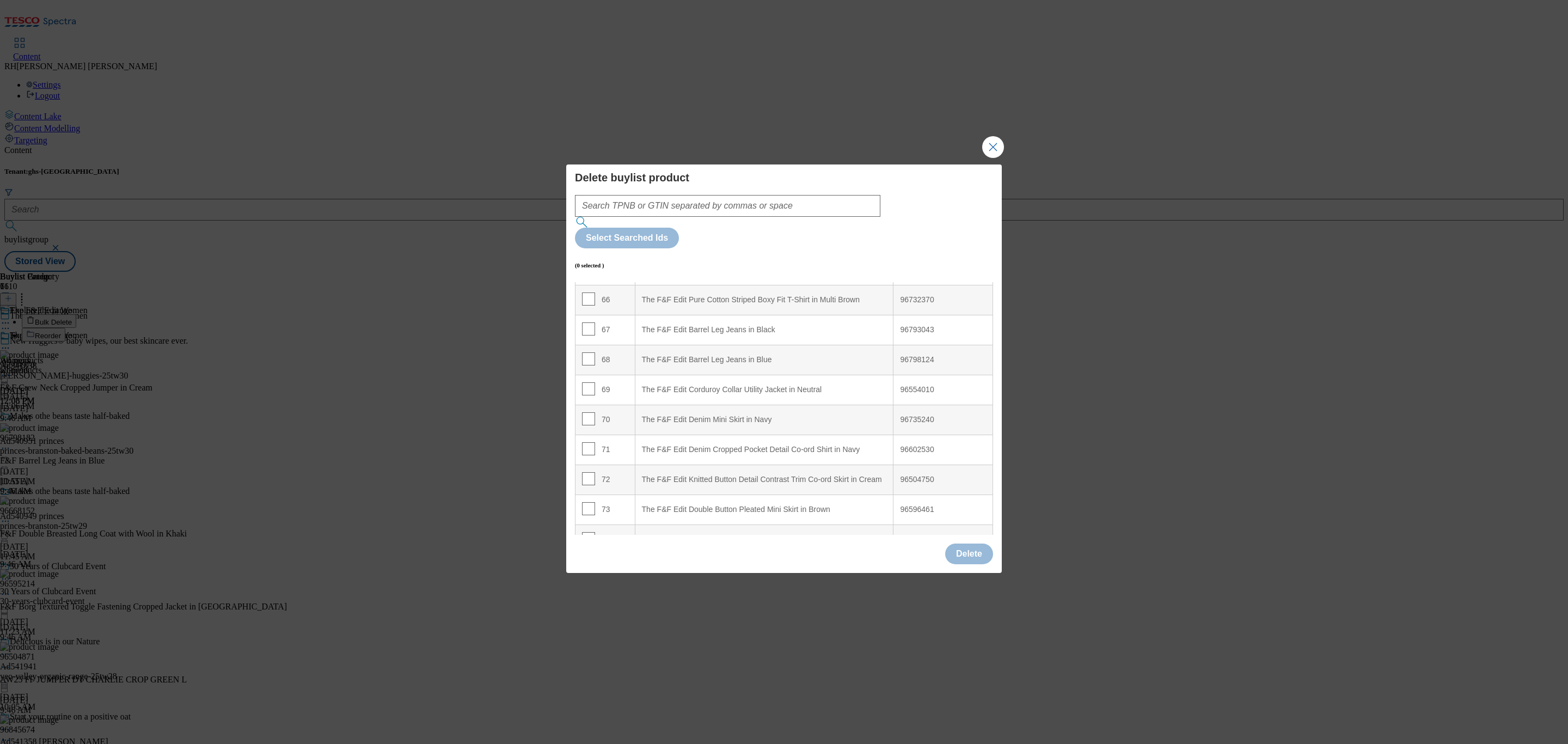
scroll to position [2054, 0]
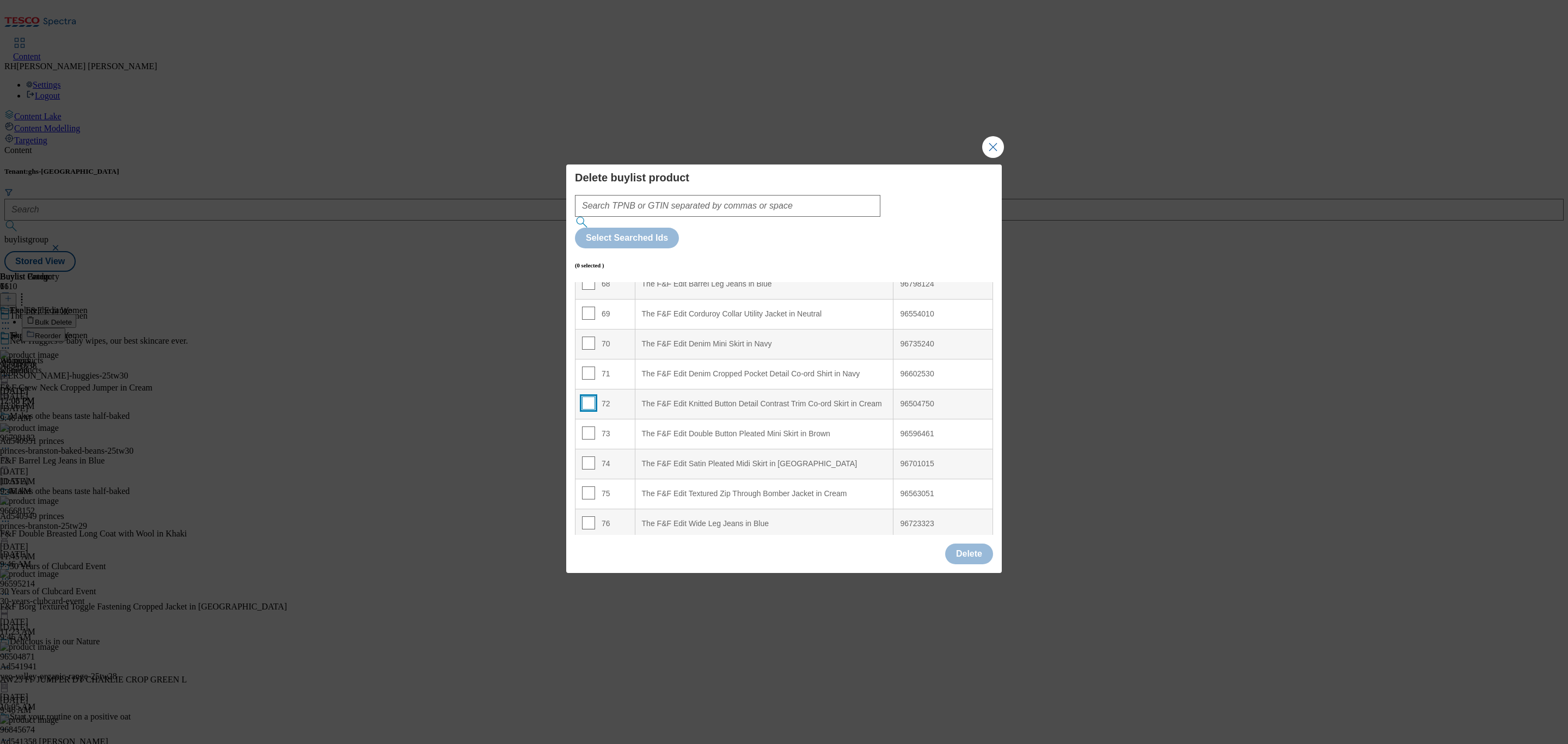
click at [588, 396] on input "Modal" at bounding box center [588, 402] width 13 height 13
checkbox input "true"
click at [582, 486] on input "Modal" at bounding box center [588, 493] width 13 height 13
checkbox input "true"
click at [970, 544] on button "Delete" at bounding box center [969, 554] width 48 height 21
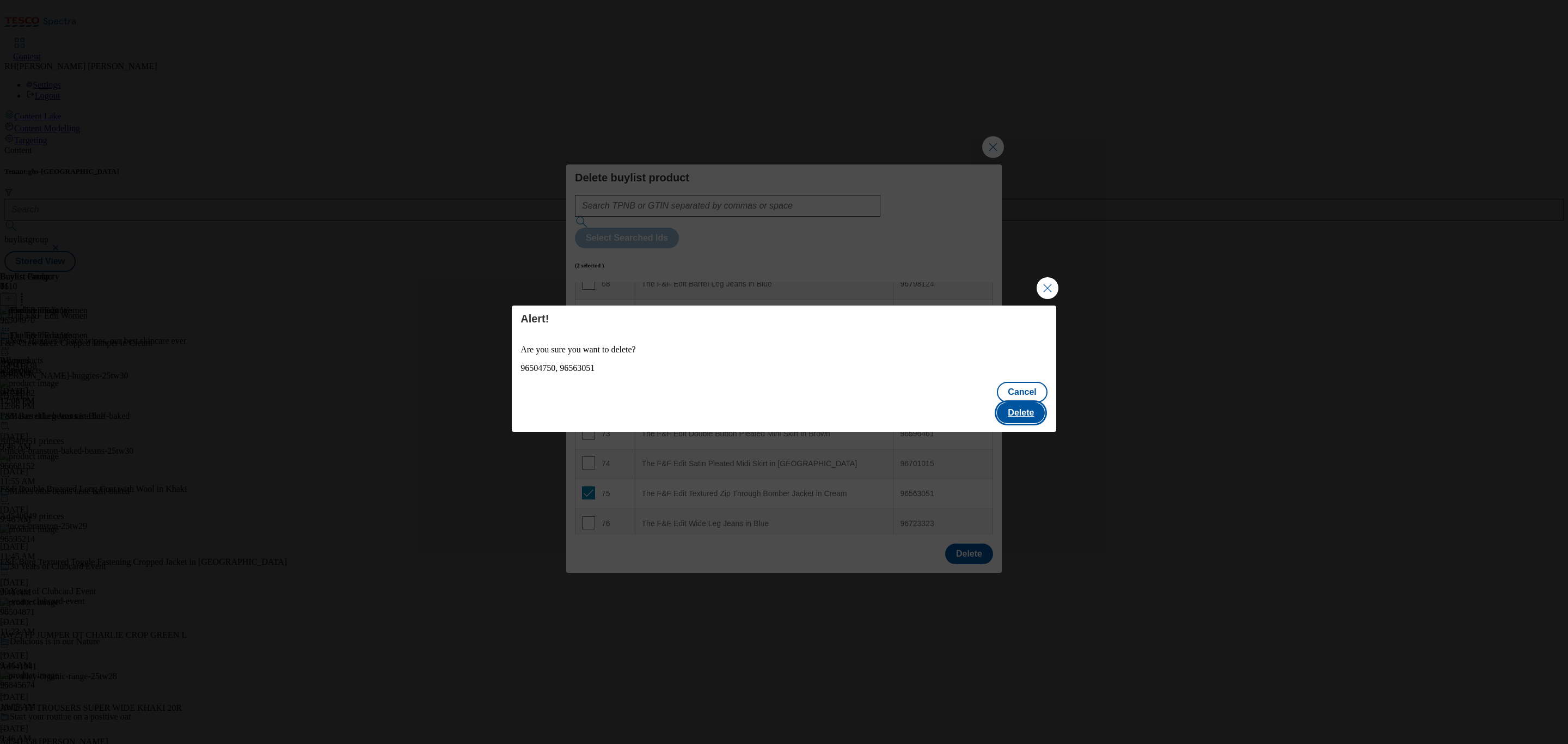
click at [1029, 407] on button "Delete" at bounding box center [1021, 413] width 48 height 21
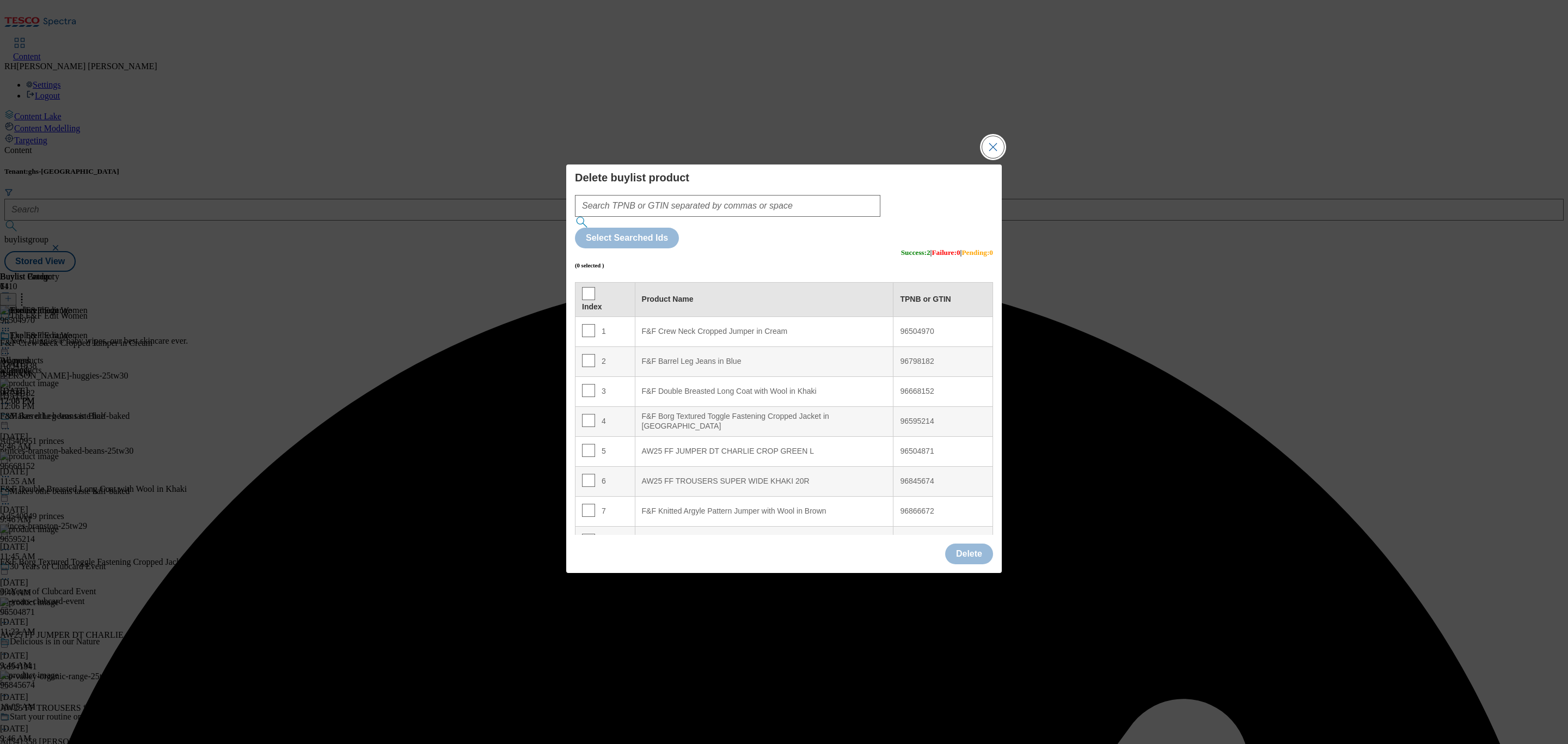
click at [985, 158] on button "Close Modal" at bounding box center [993, 147] width 22 height 22
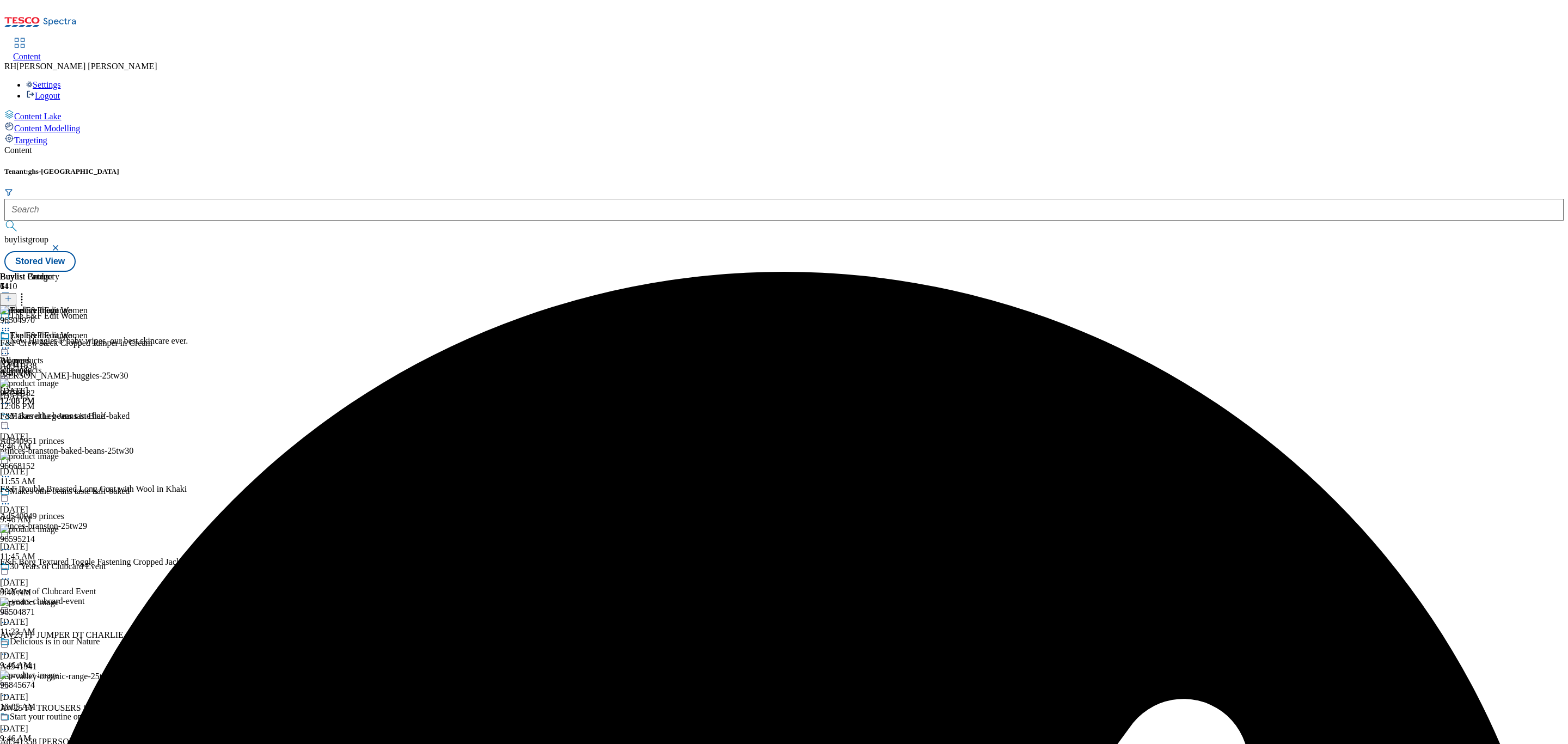
click at [11, 343] on icon at bounding box center [5, 348] width 11 height 11
click at [51, 364] on button "Edit" at bounding box center [36, 370] width 29 height 13
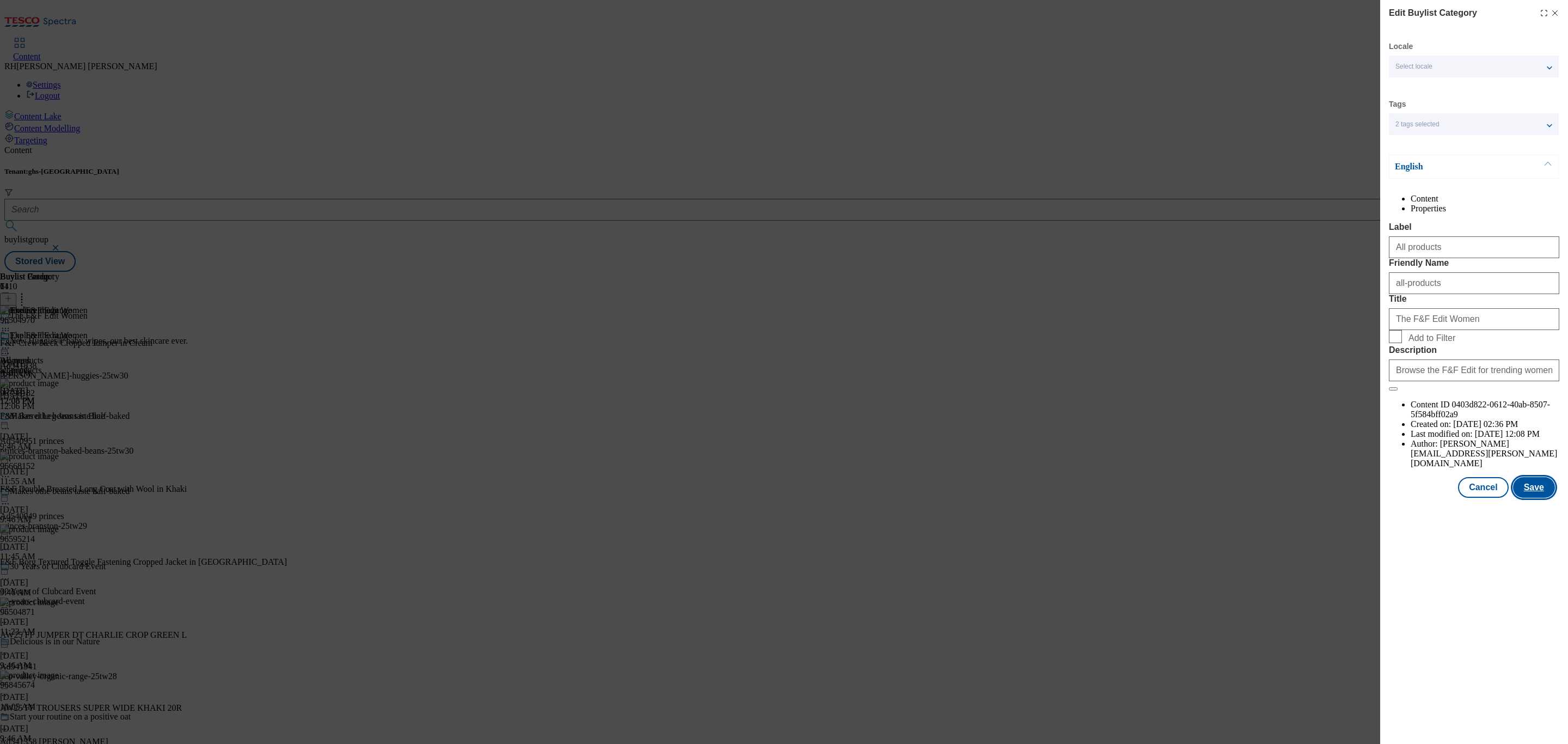
click at [1544, 498] on button "Save" at bounding box center [1534, 488] width 42 height 21
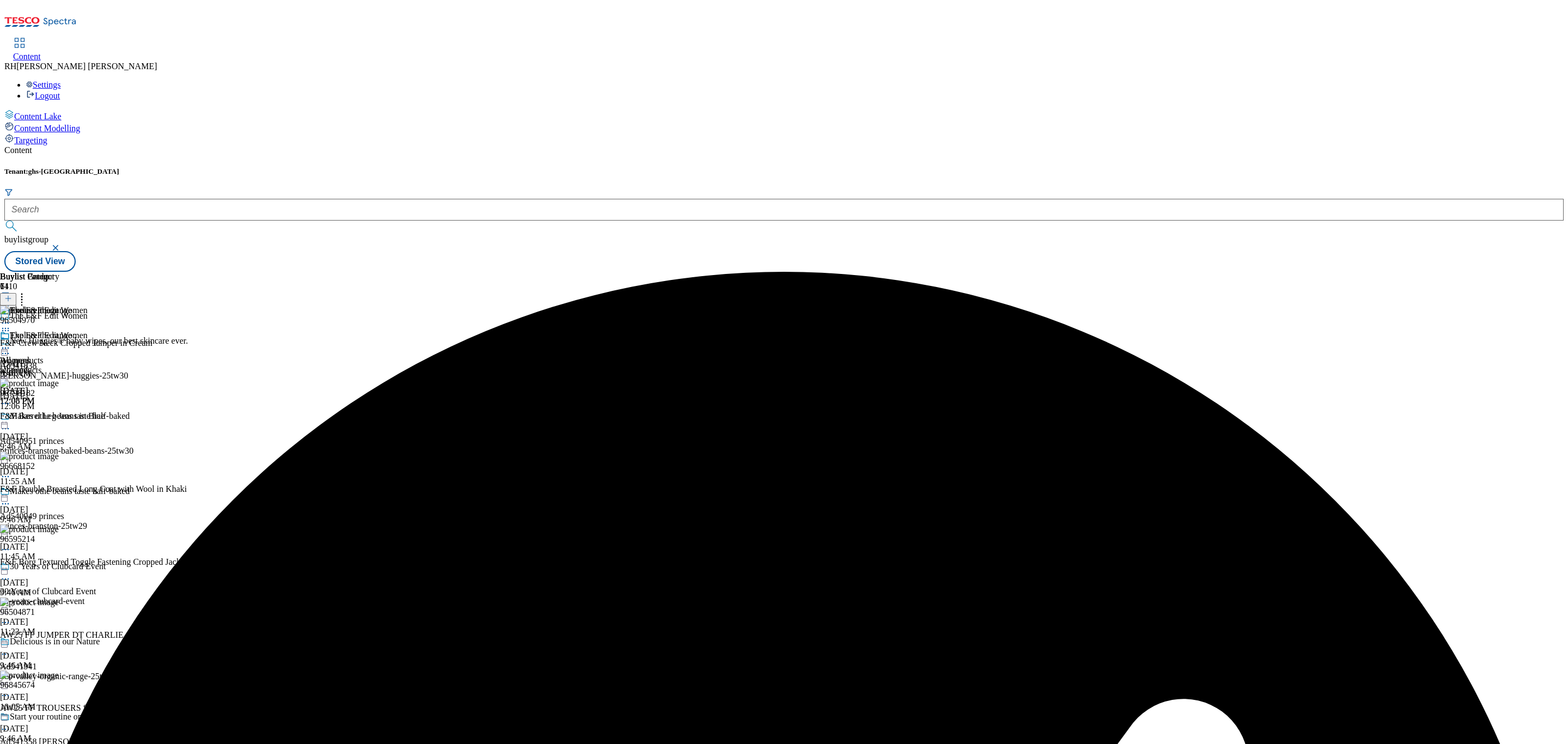
click at [11, 343] on icon at bounding box center [5, 348] width 11 height 11
click at [59, 417] on span "Preview" at bounding box center [46, 421] width 26 height 8
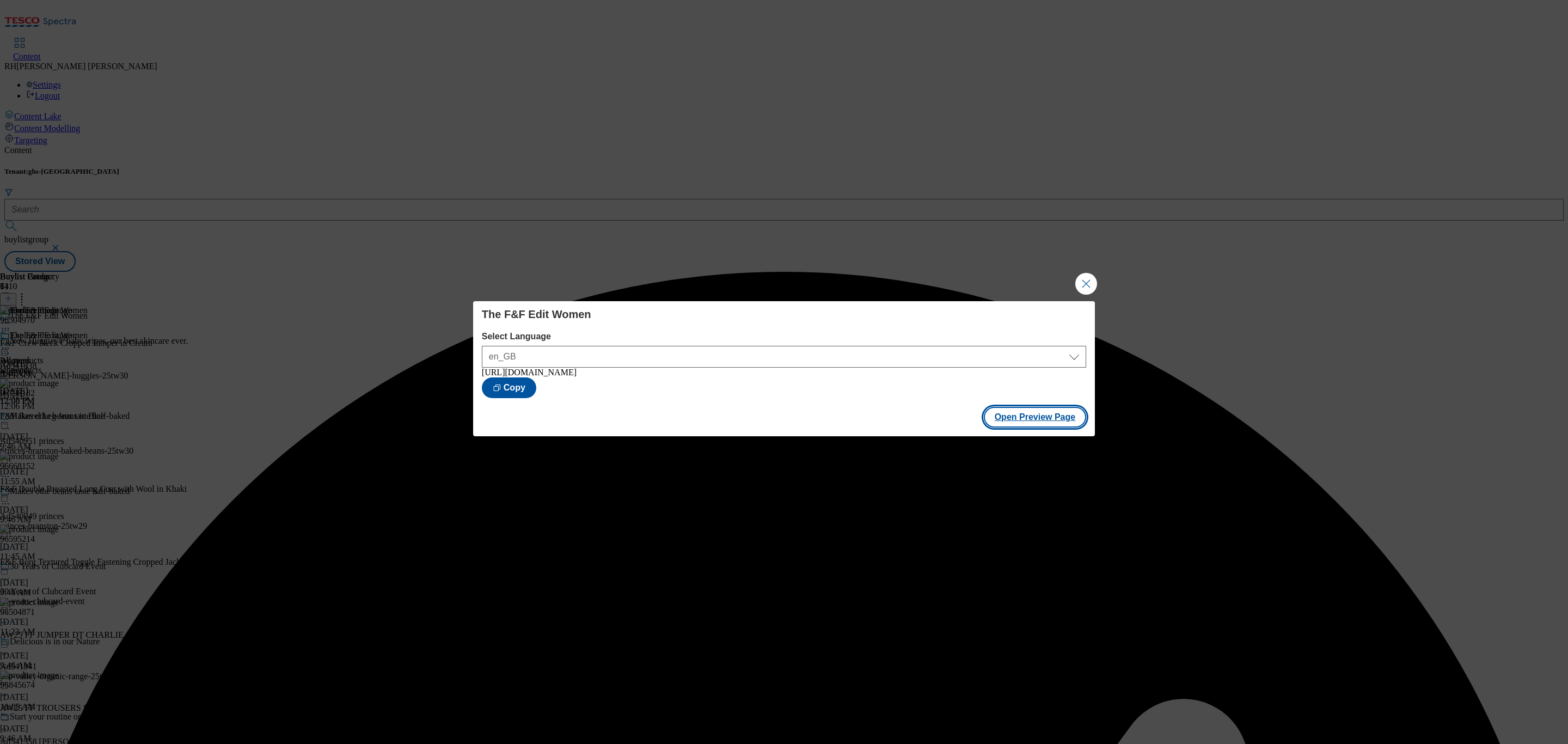
click at [1060, 413] on button "Open Preview Page" at bounding box center [1035, 417] width 103 height 21
click at [1086, 276] on button "Close Modal" at bounding box center [1087, 284] width 22 height 22
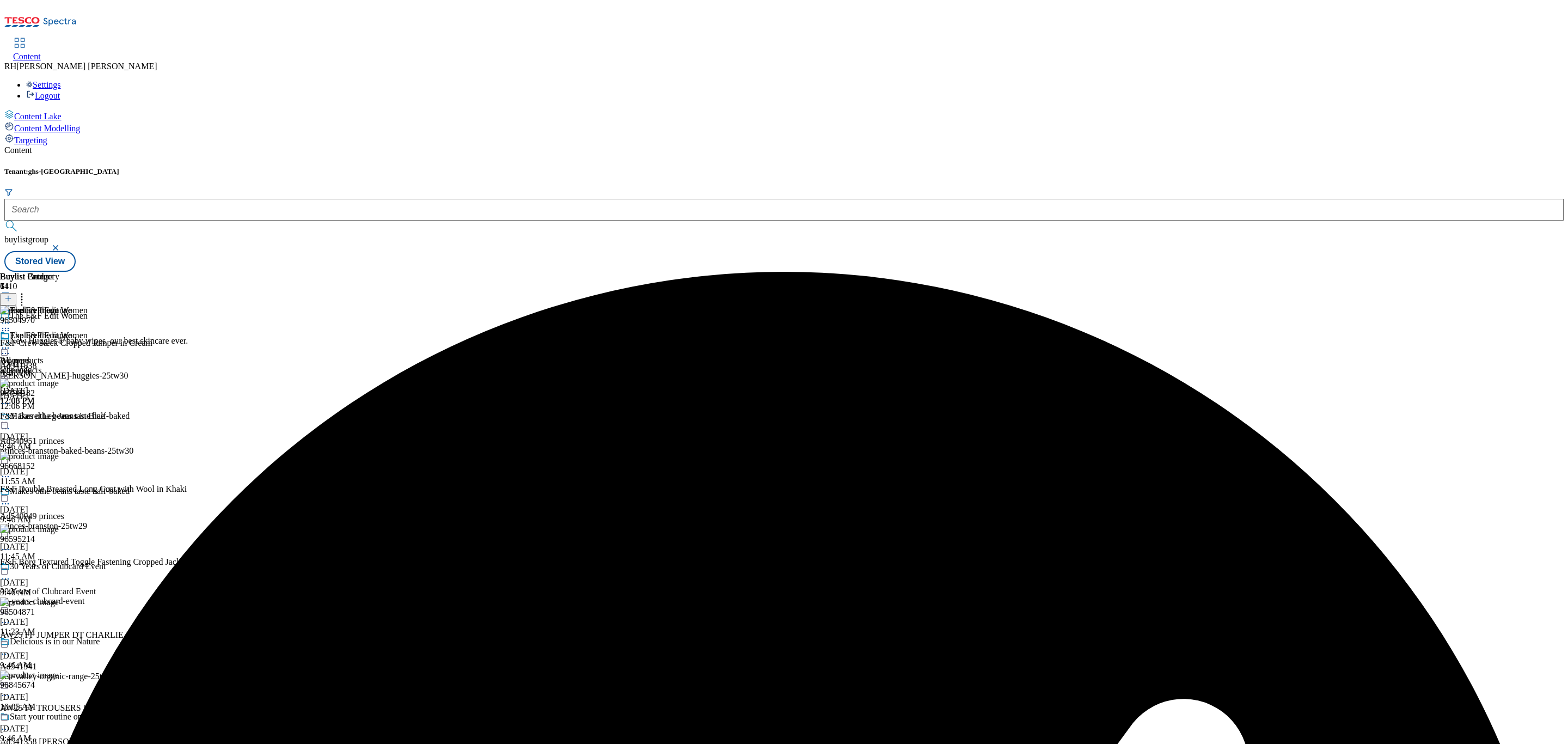
click at [11, 343] on icon at bounding box center [5, 348] width 11 height 11
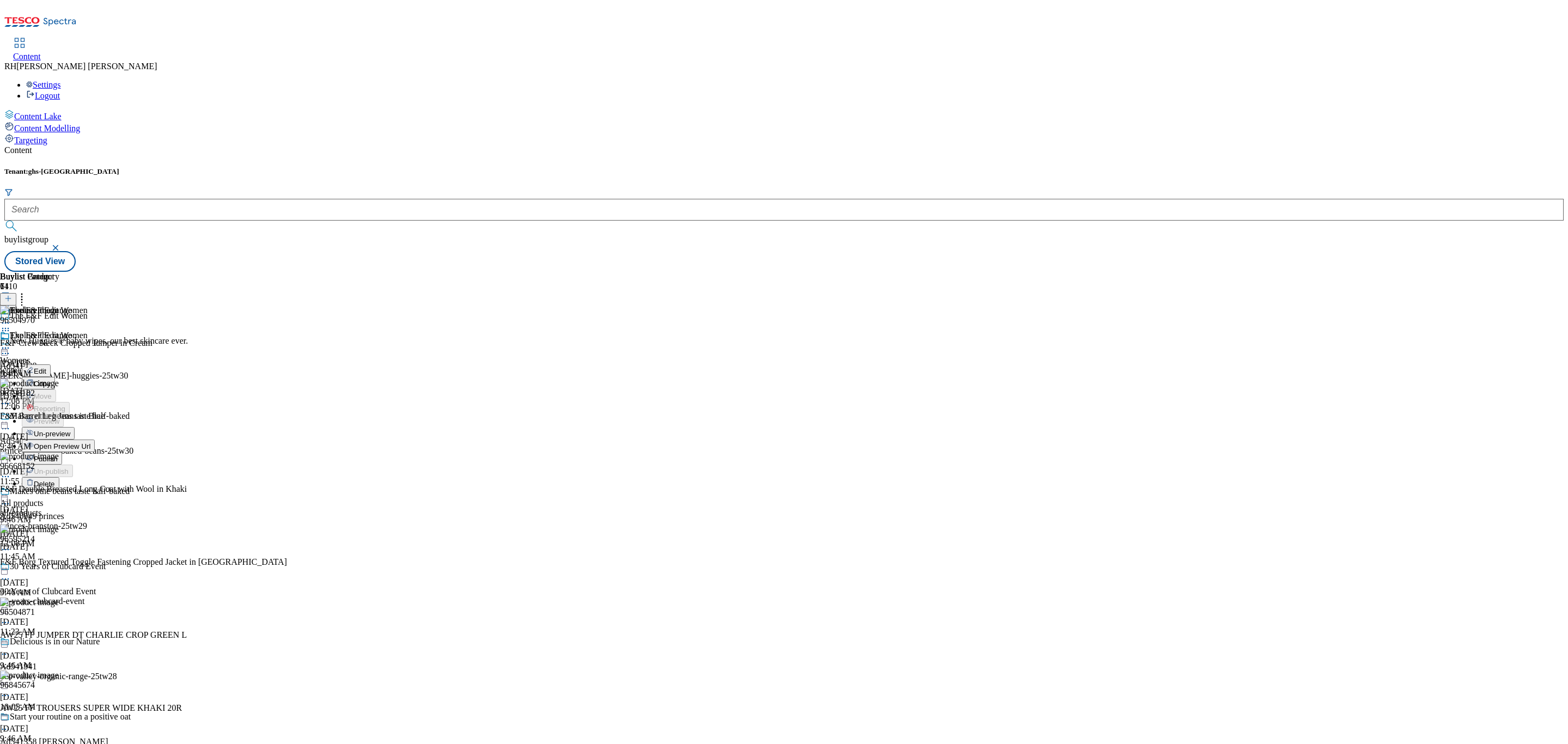
click at [90, 442] on span "Open Preview Url" at bounding box center [61, 446] width 57 height 8
click at [11, 343] on icon at bounding box center [5, 348] width 11 height 11
click at [58, 455] on span "Publish" at bounding box center [45, 458] width 24 height 8
